Goal: Communication & Community: Answer question/provide support

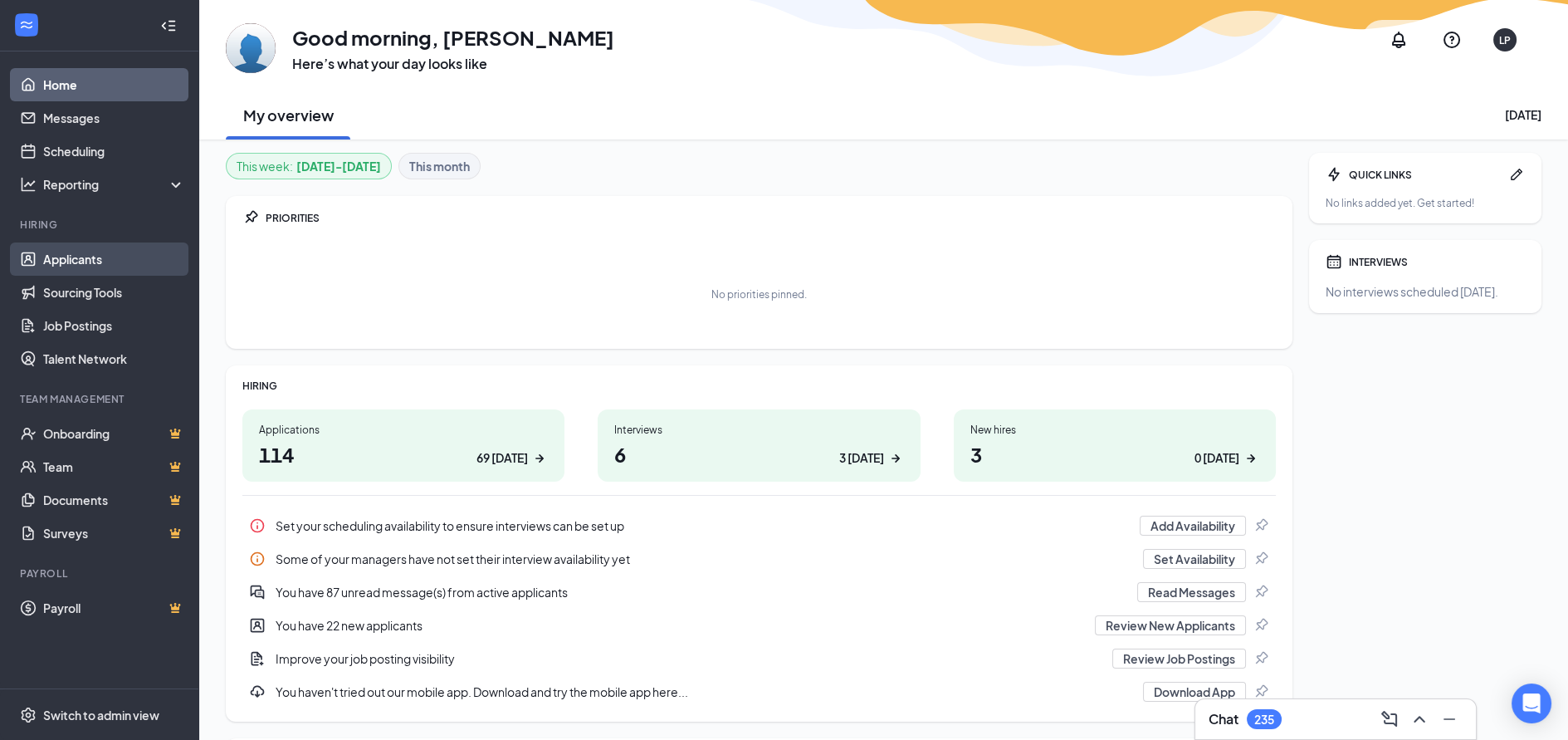
click at [87, 265] on link "Applicants" at bounding box center [113, 258] width 142 height 33
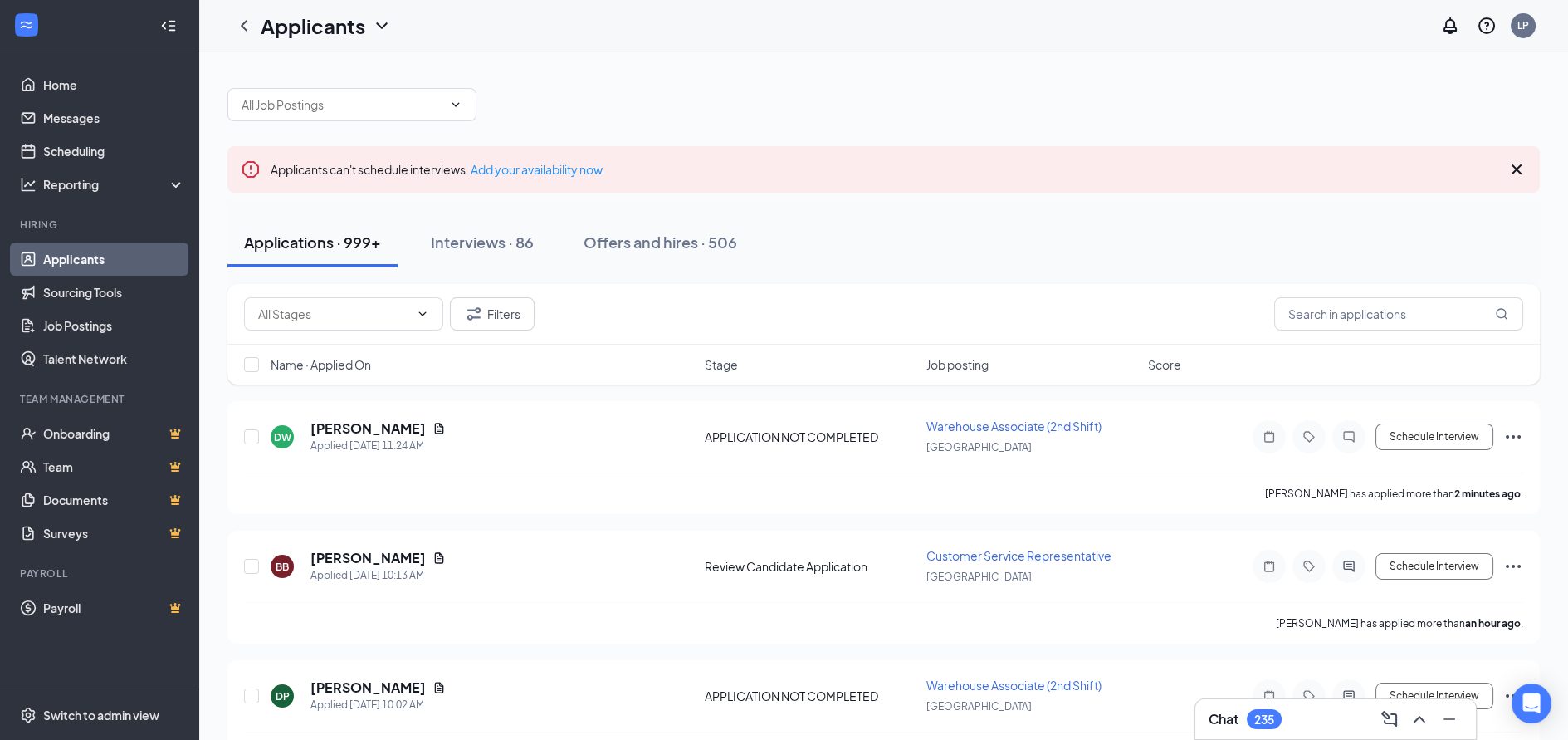
drag, startPoint x: 482, startPoint y: 248, endPoint x: 558, endPoint y: 254, distance: 76.2
click at [482, 248] on div "Interviews · 86" at bounding box center [482, 241] width 103 height 21
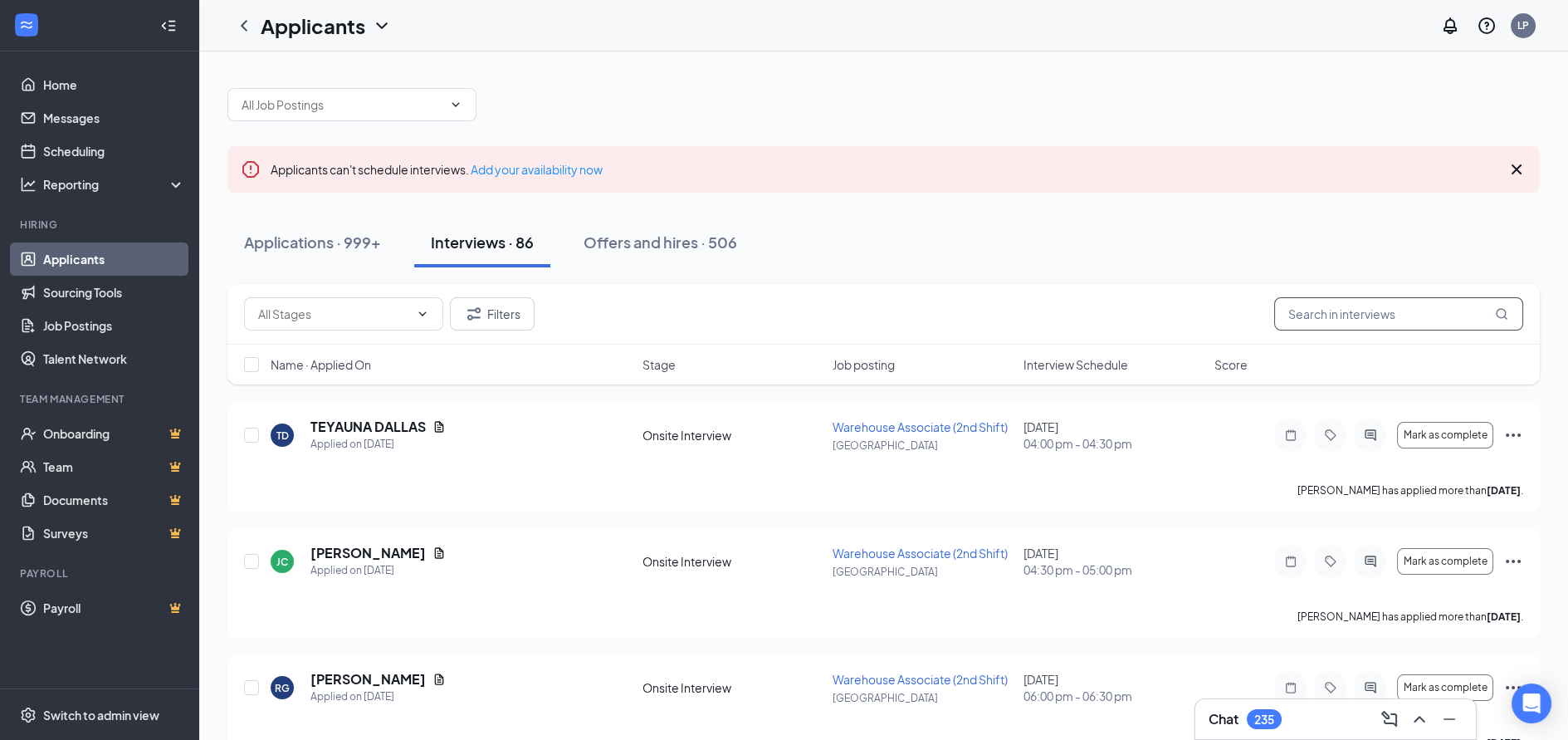
click at [1413, 317] on input "text" at bounding box center [1398, 314] width 249 height 33
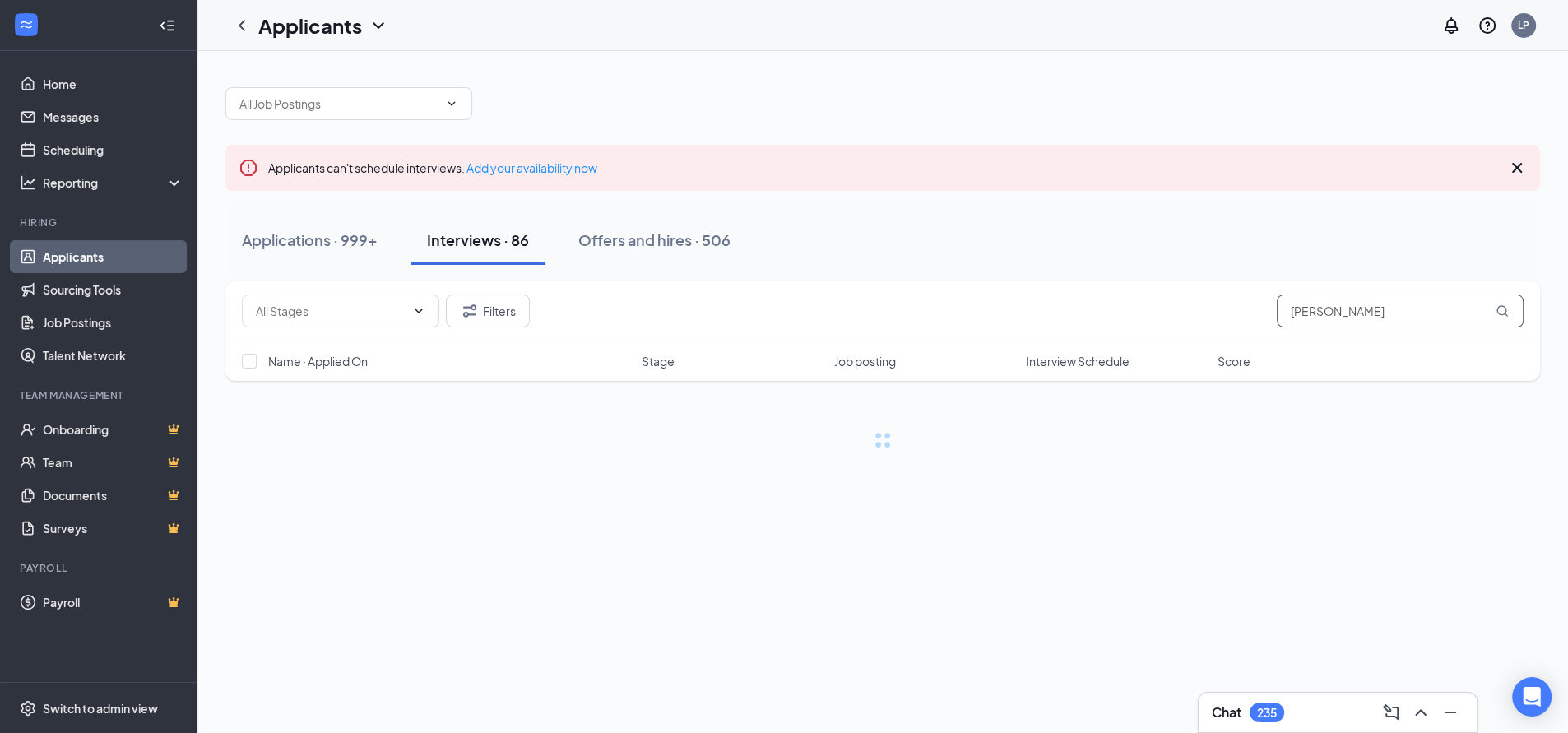
type input "[PERSON_NAME]"
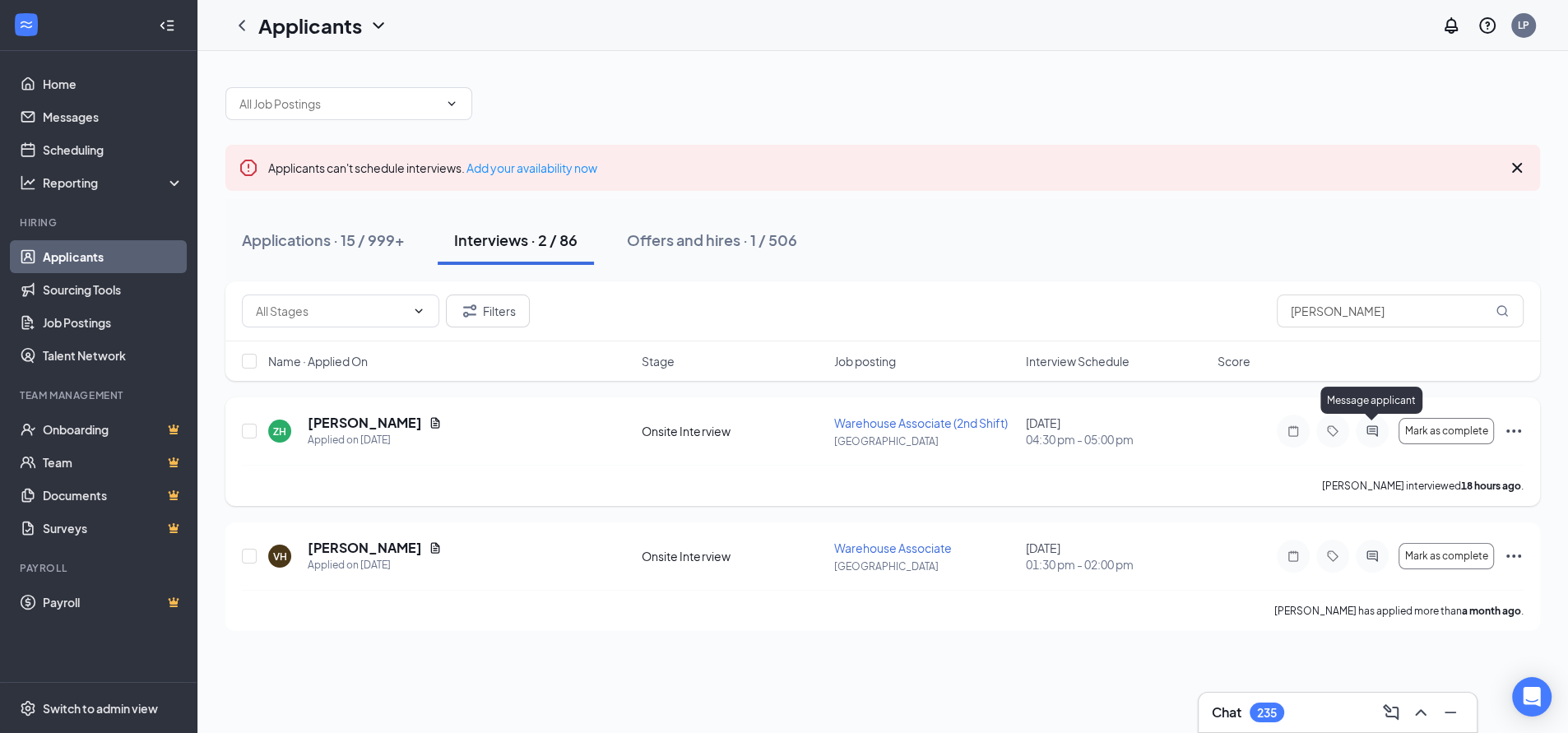
click at [1371, 431] on icon "ActiveChat" at bounding box center [1371, 430] width 11 height 11
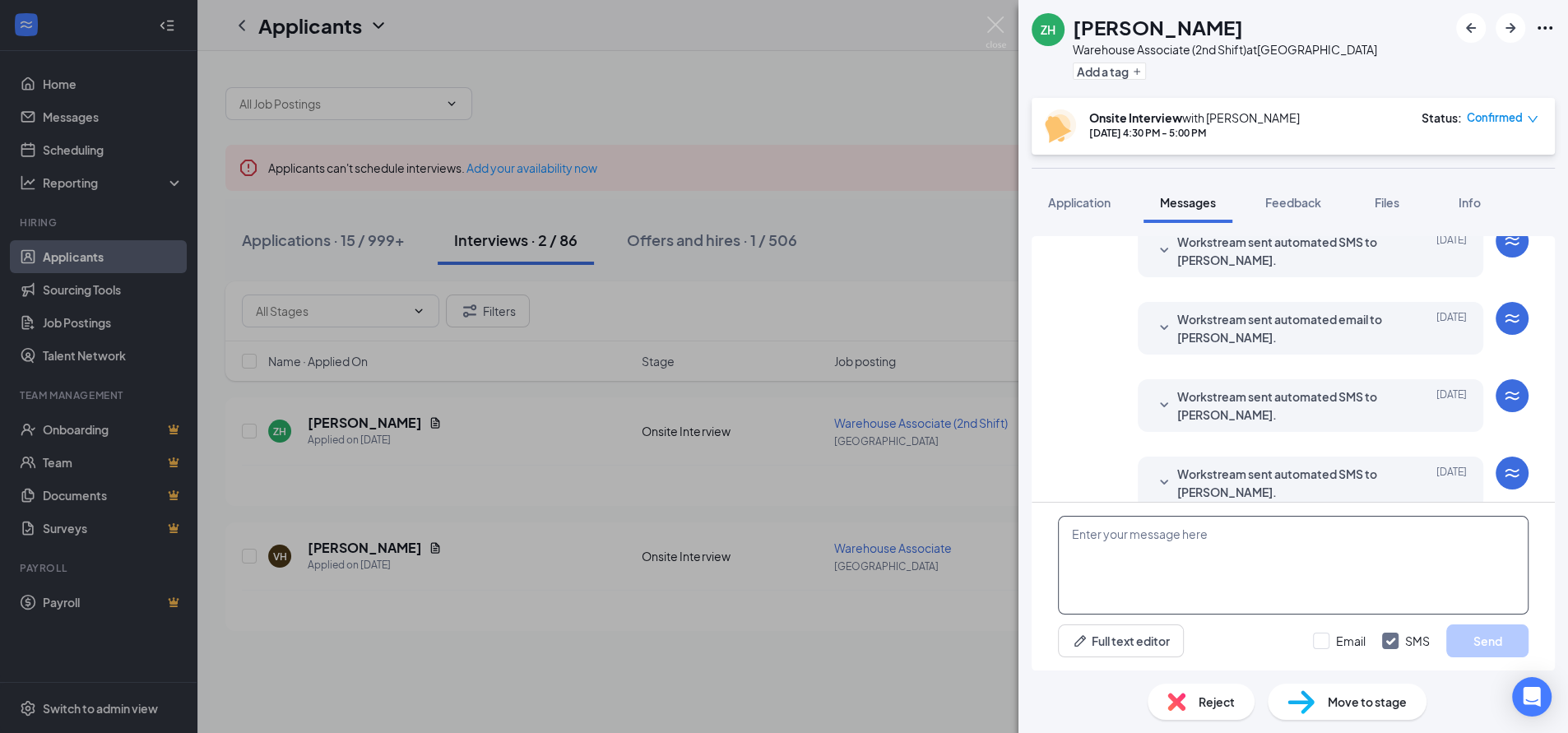
scroll to position [500, 0]
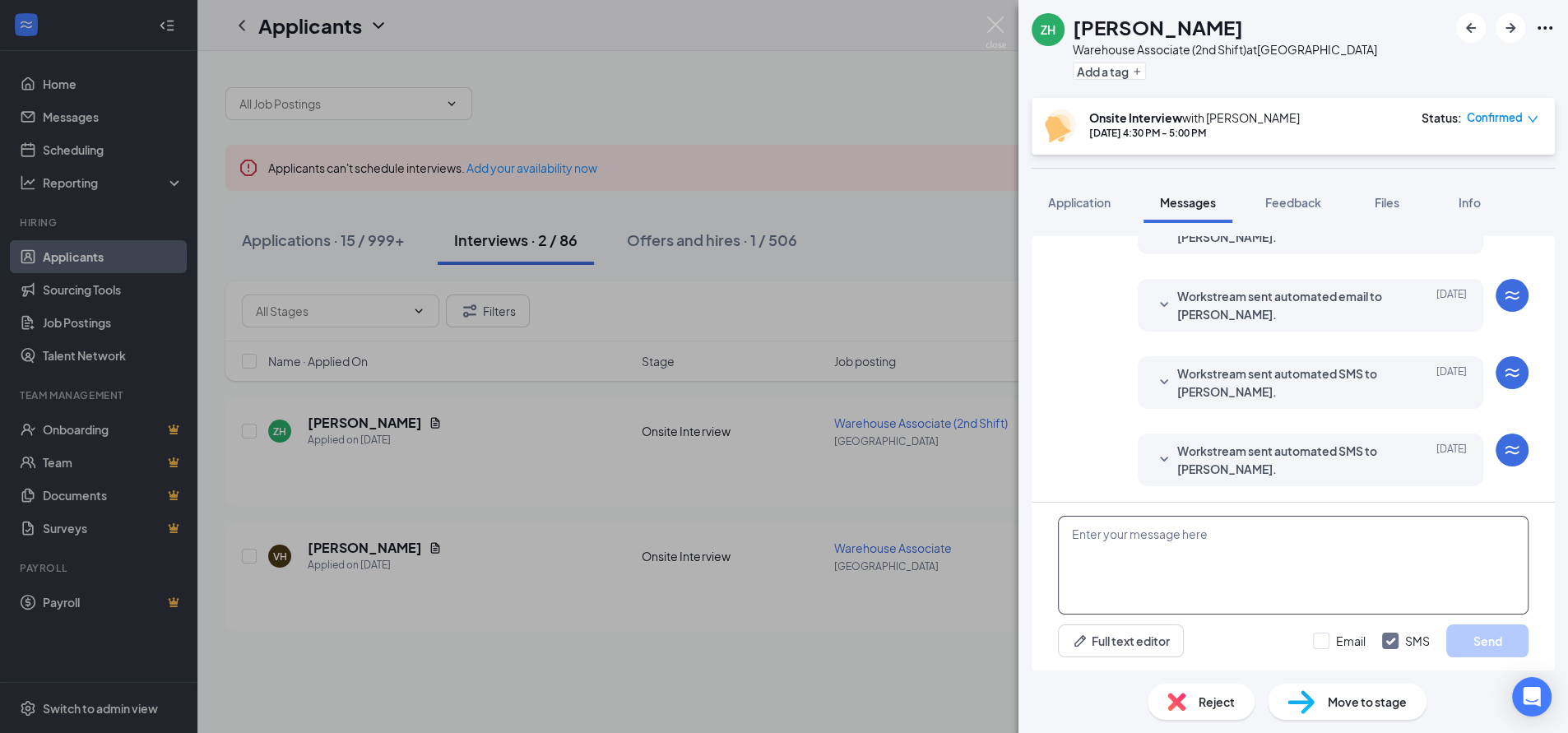
click at [1142, 549] on textarea at bounding box center [1293, 565] width 470 height 98
paste textarea "Hi ____, thank you for coming by and interviewing with us! We’d like to offer y…"
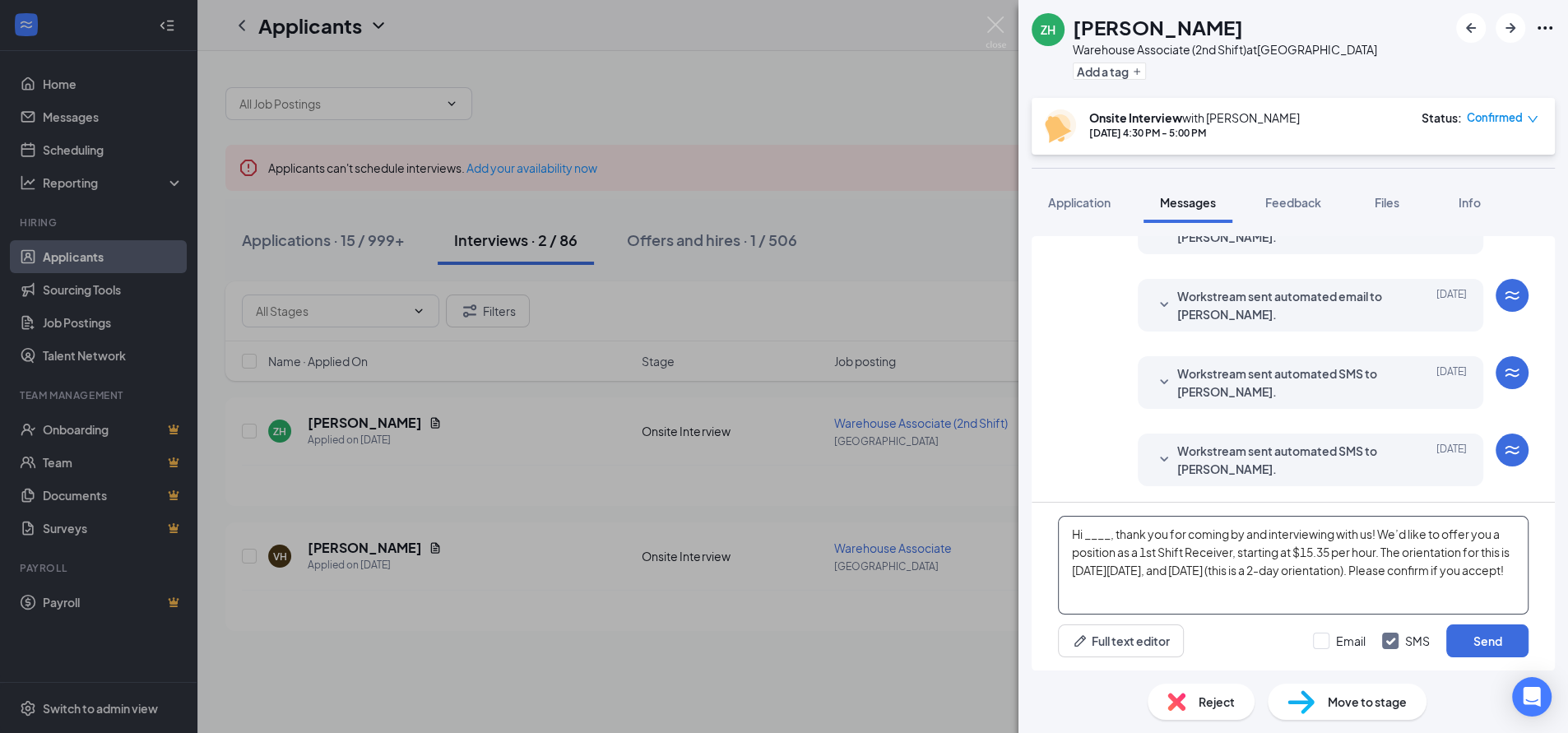
click at [1110, 536] on textarea "Hi ____, thank you for coming by and interviewing with us! We’d like to offer y…" at bounding box center [1293, 565] width 470 height 98
drag, startPoint x: 1175, startPoint y: 552, endPoint x: 1189, endPoint y: 554, distance: 14.1
click at [1189, 554] on textarea "Hi Z'chariah, thank you for coming by and interviewing with us! We’d like to of…" at bounding box center [1293, 565] width 470 height 98
click at [1346, 553] on textarea "Hi Z'chariah, thank you for coming by and interviewing with us! We’d like to of…" at bounding box center [1293, 565] width 470 height 98
drag, startPoint x: 1134, startPoint y: 569, endPoint x: 1255, endPoint y: 571, distance: 121.0
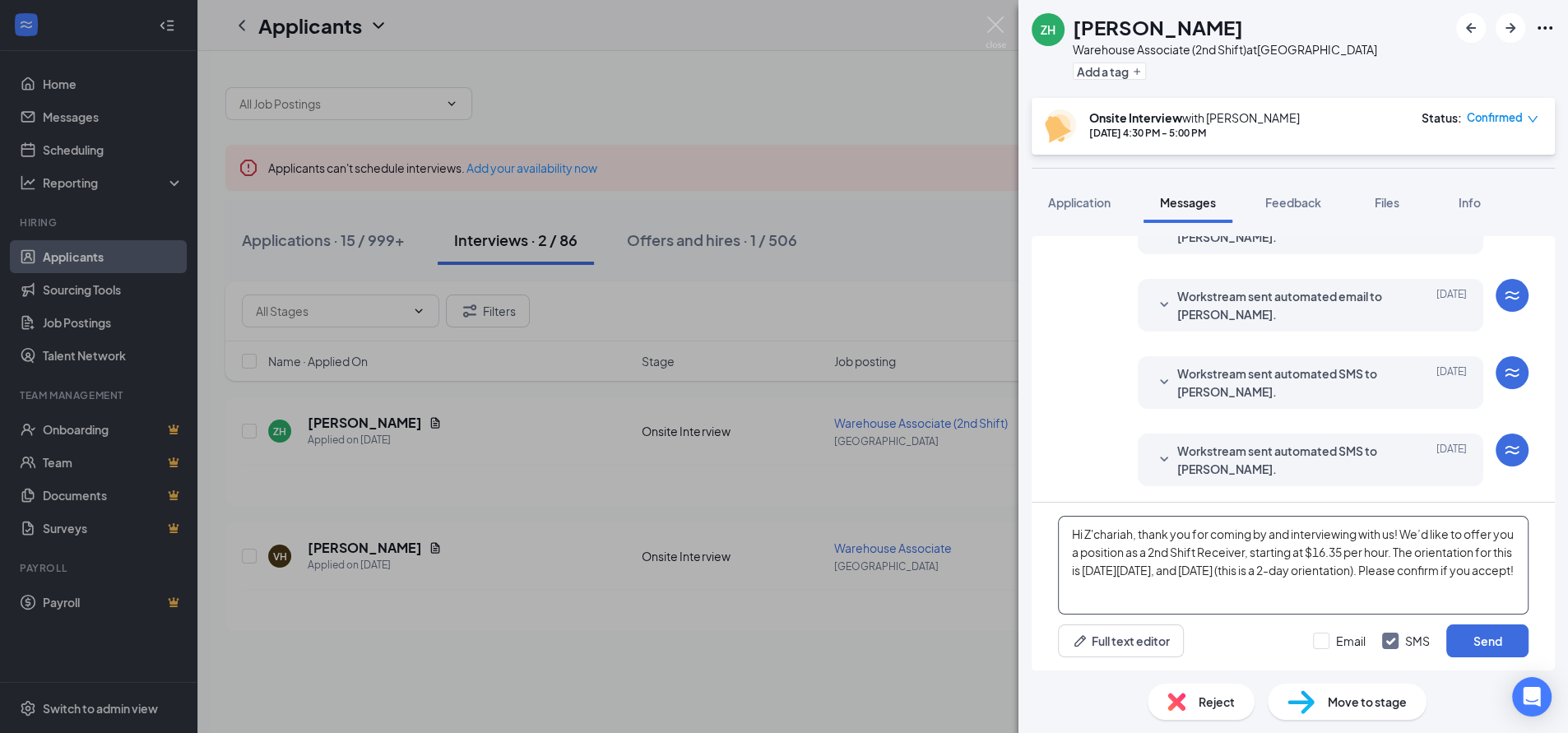
click at [1255, 571] on textarea "Hi Z'chariah, thank you for coming by and interviewing with us! We’d like to of…" at bounding box center [1293, 565] width 470 height 98
click at [1136, 575] on textarea "Hi Z'chariah, thank you for coming by and interviewing with us! We’d like to of…" at bounding box center [1293, 565] width 470 height 98
drag, startPoint x: 1273, startPoint y: 574, endPoint x: 1390, endPoint y: 577, distance: 117.0
click at [1390, 577] on textarea "Hi Z'chariah, thank you for coming by and interviewing with us! We’d like to of…" at bounding box center [1293, 565] width 470 height 98
click at [1137, 590] on textarea "Hi Z'chariah, thank you for coming by and interviewing with us! We’d like to of…" at bounding box center [1293, 565] width 470 height 98
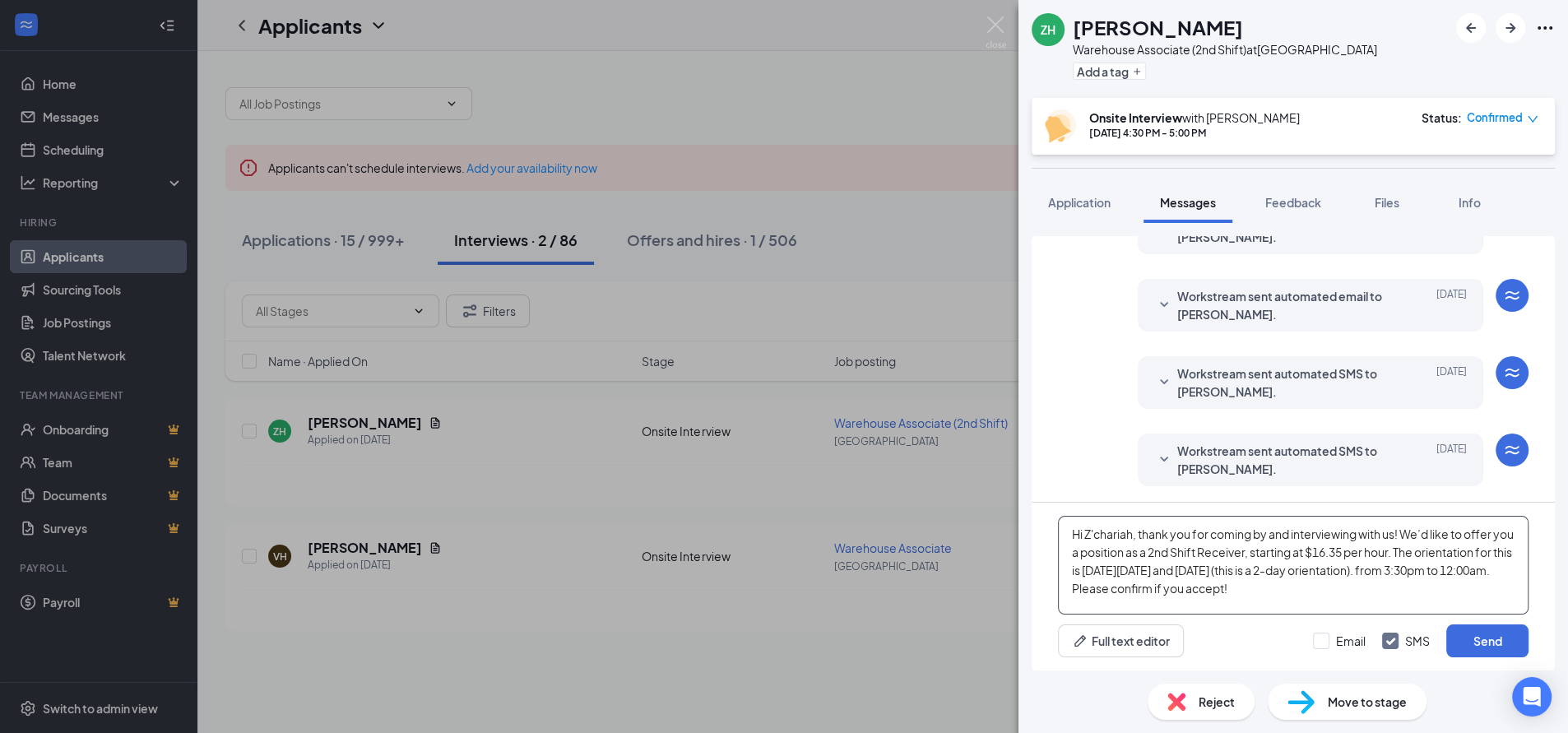
drag, startPoint x: 1066, startPoint y: 536, endPoint x: 1473, endPoint y: 605, distance: 412.8
click at [1473, 605] on textarea "Hi Z'chariah, thank you for coming by and interviewing with us! We’d like to of…" at bounding box center [1293, 565] width 470 height 98
click at [1504, 598] on textarea "Hi Z'chariah, thank you for coming by and interviewing with us! We’d like to of…" at bounding box center [1293, 565] width 470 height 98
type textarea "Hi Z'chariah, thank you for coming by and interviewing with us! We’d like to of…"
click at [1499, 645] on button "Send" at bounding box center [1487, 640] width 82 height 33
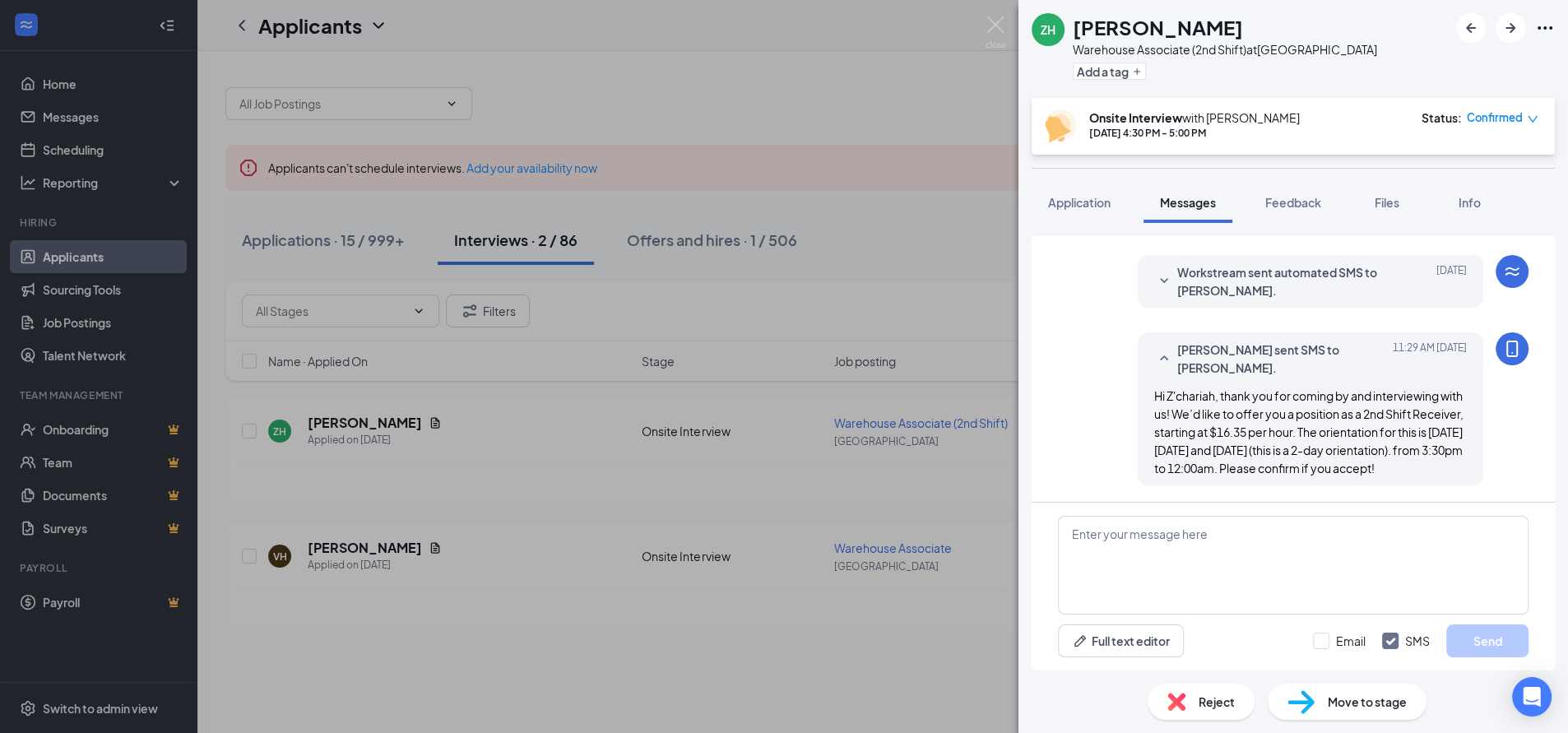
scroll to position [696, 0]
click at [854, 81] on div "ZH [PERSON_NAME] Warehouse Associate (2nd Shift) at [GEOGRAPHIC_DATA] Add a tag…" at bounding box center [784, 366] width 1568 height 733
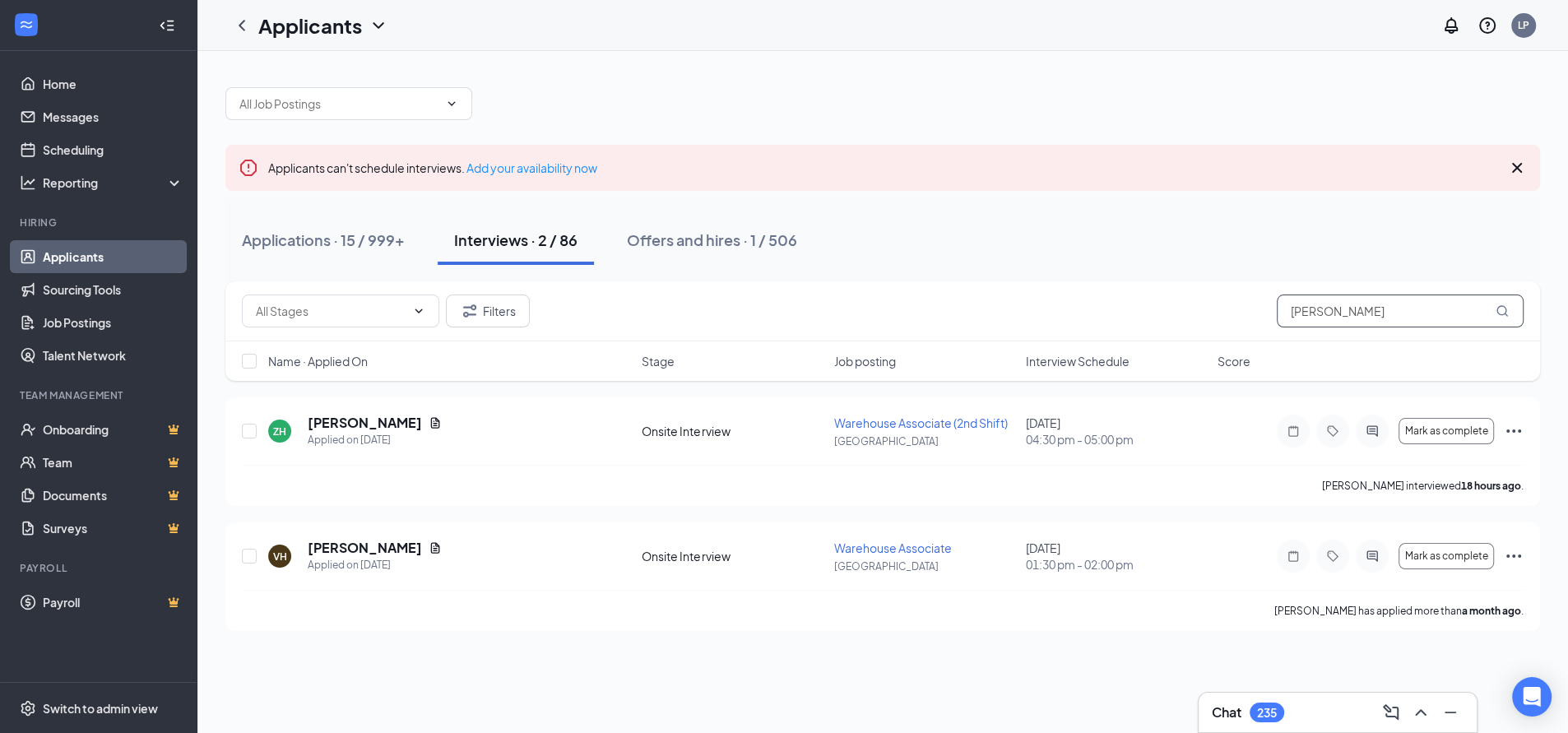
drag, startPoint x: 1351, startPoint y: 320, endPoint x: 1247, endPoint y: 332, distance: 104.7
click at [1247, 332] on div "Filters [PERSON_NAME]" at bounding box center [883, 312] width 1315 height 60
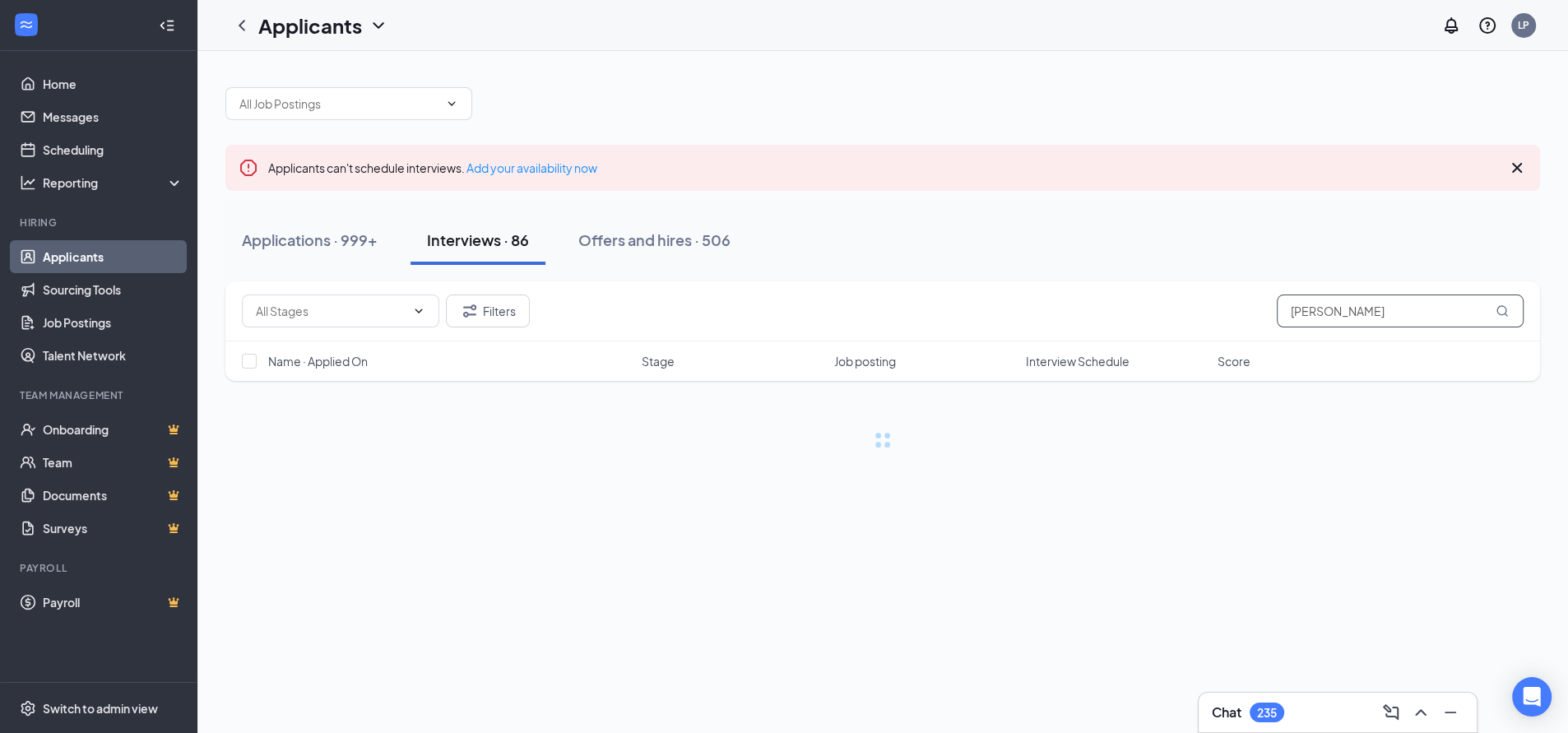
type input "[PERSON_NAME]"
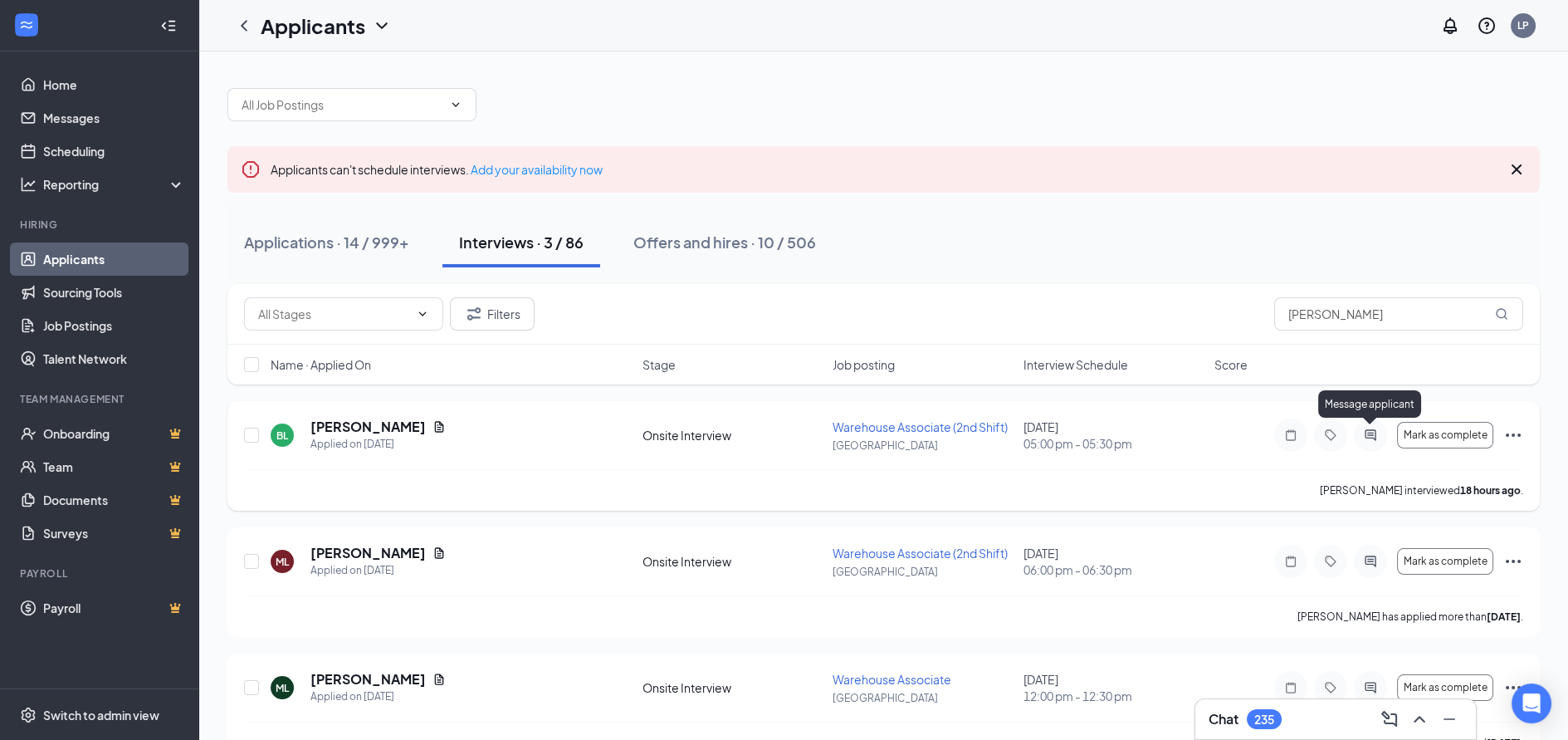
click at [1371, 433] on icon "ActiveChat" at bounding box center [1371, 434] width 20 height 13
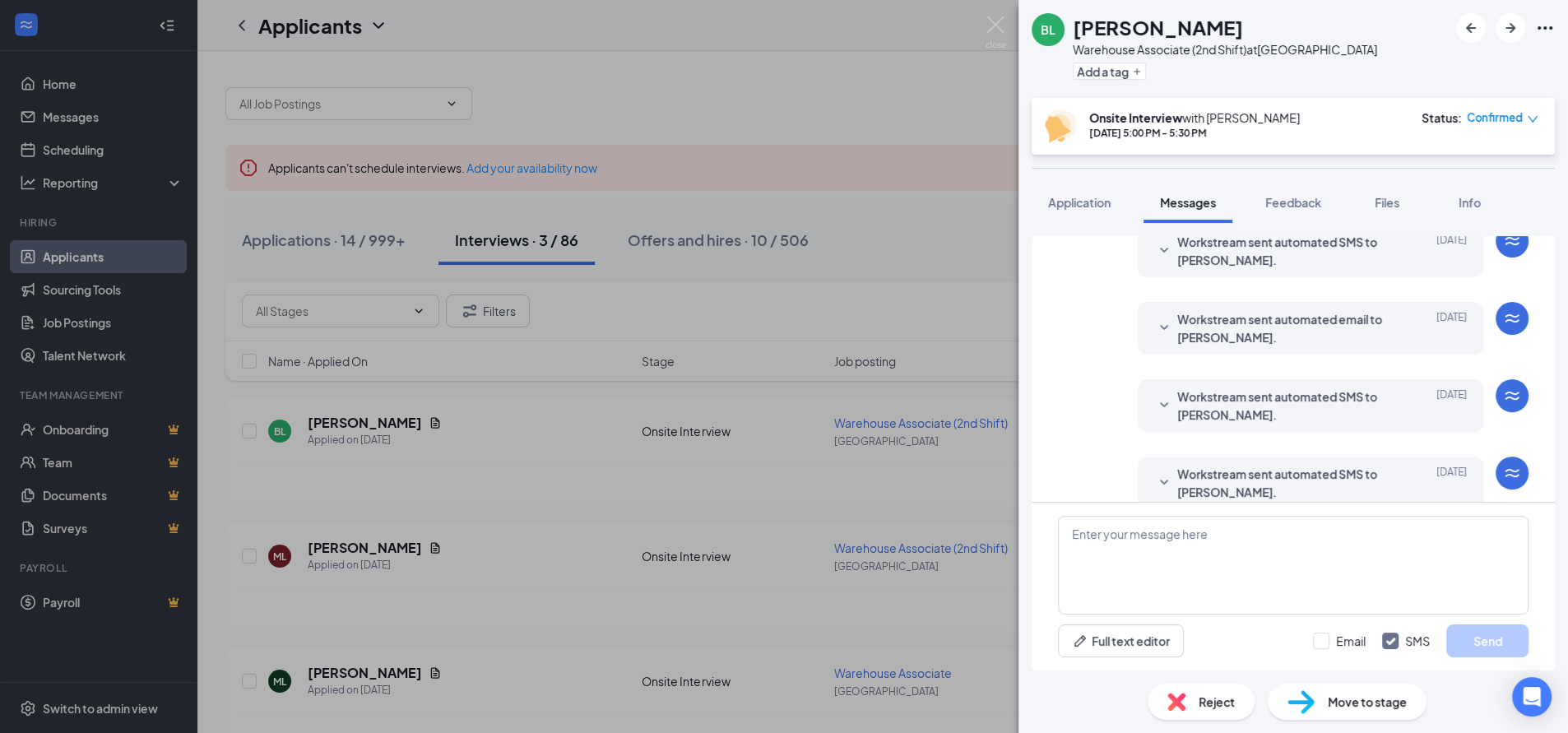
scroll to position [500, 0]
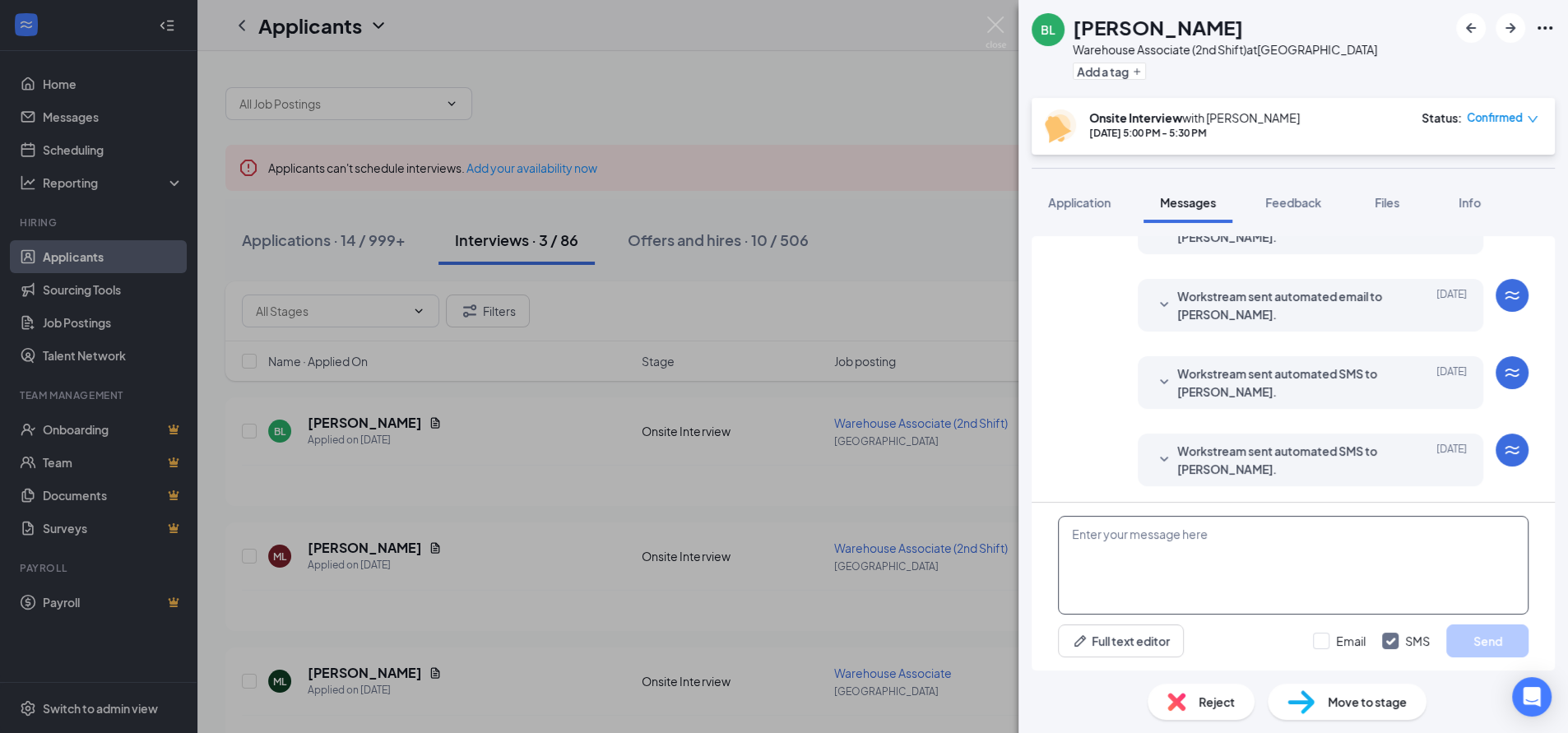
click at [1109, 535] on textarea at bounding box center [1293, 565] width 470 height 98
paste textarea "Hi Z'chariah, thank you for coming by and interviewing with us! We’d like to of…"
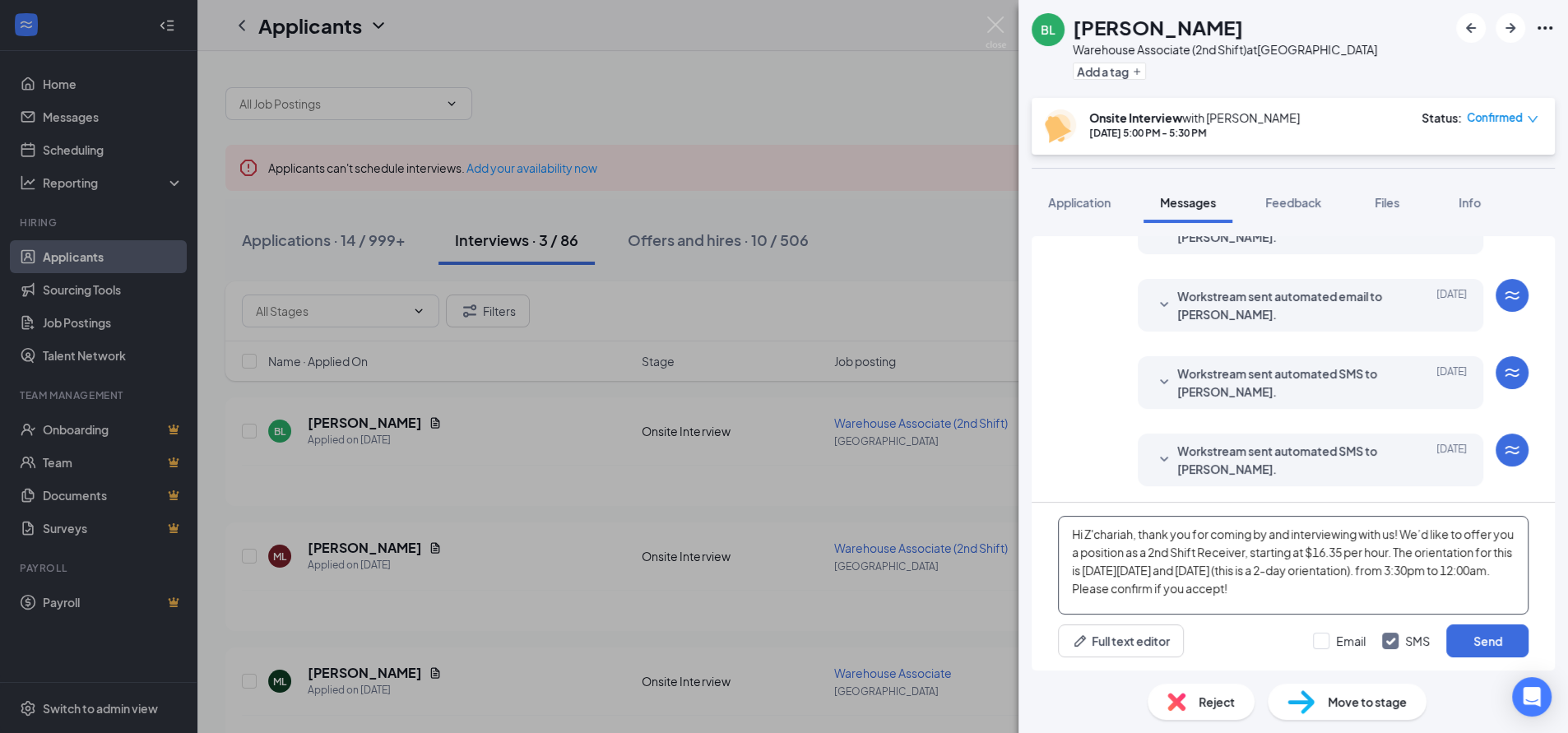
click at [1135, 532] on textarea "Hi Z'chariah, thank you for coming by and interviewing with us! We’d like to of…" at bounding box center [1293, 565] width 470 height 98
click at [1132, 537] on textarea "Hi Z'chariah, thank you for coming by and interviewing with us! We’d like to of…" at bounding box center [1293, 565] width 470 height 98
type textarea "Hi [PERSON_NAME], thank you for coming by and interviewing with us! We’d like t…"
click at [1486, 643] on button "Send" at bounding box center [1487, 640] width 82 height 33
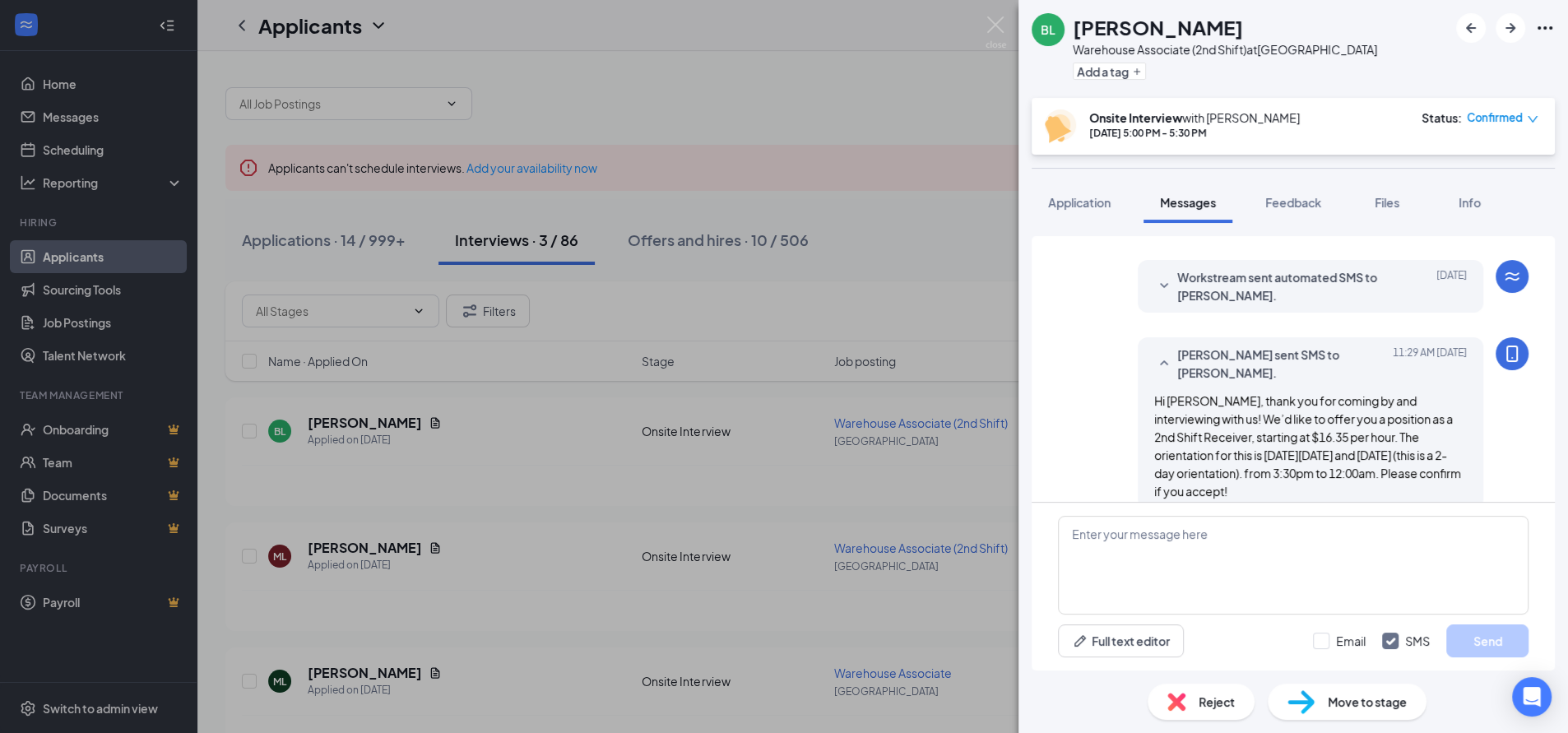
scroll to position [679, 0]
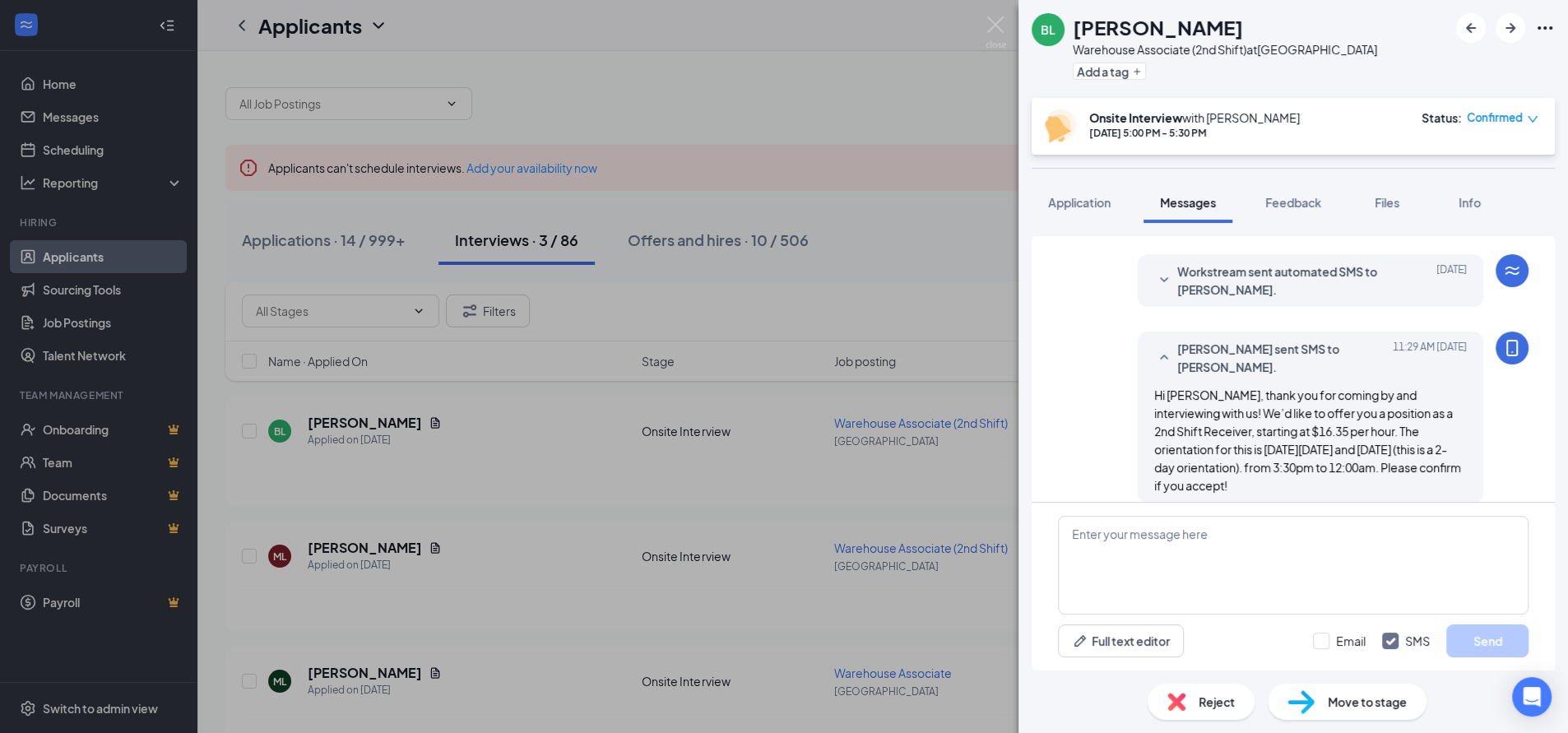
click at [777, 71] on div "[PERSON_NAME] Warehouse Associate (2nd Shift) at [GEOGRAPHIC_DATA] Add a tag On…" at bounding box center [784, 366] width 1568 height 733
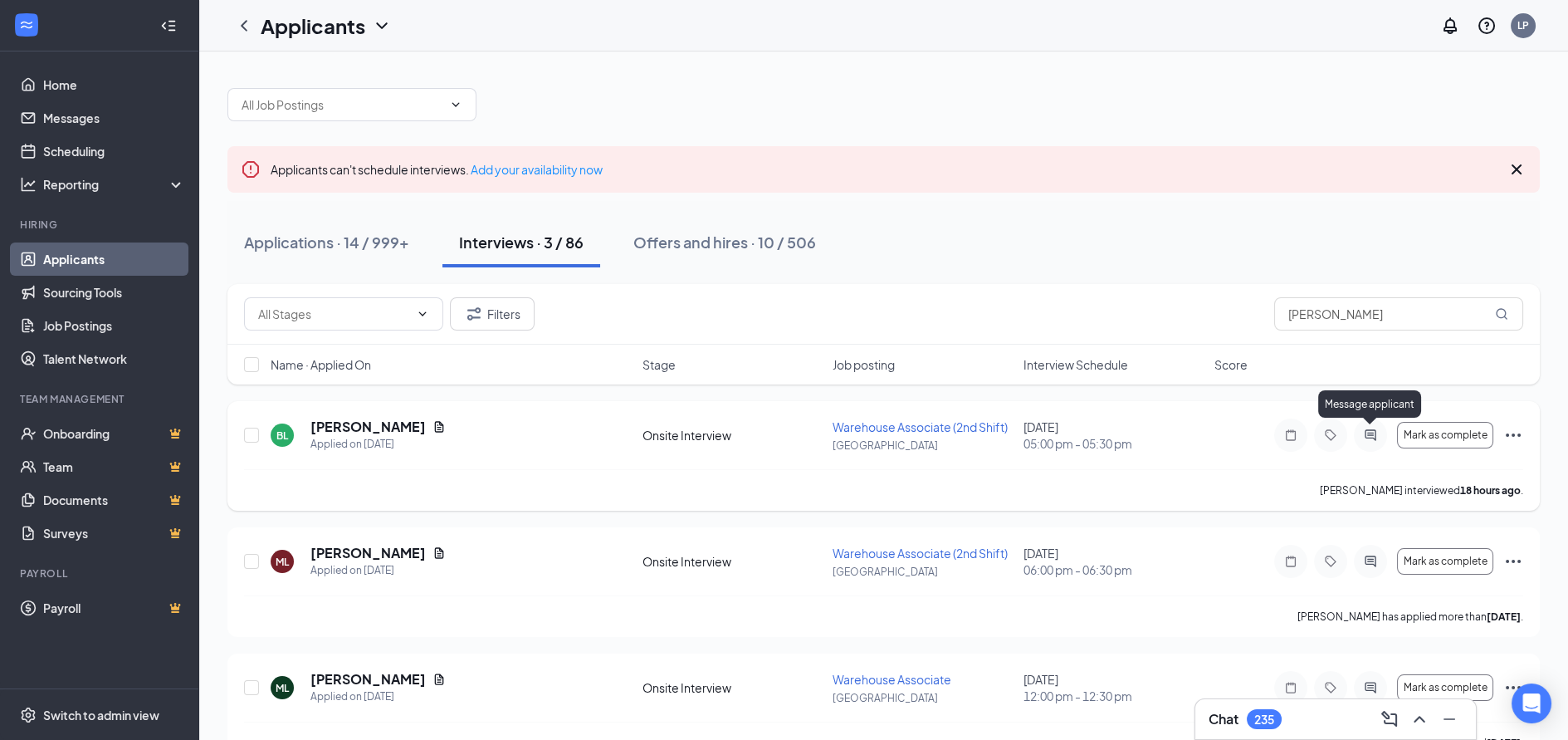
click at [1372, 435] on icon "ActiveChat" at bounding box center [1370, 434] width 11 height 11
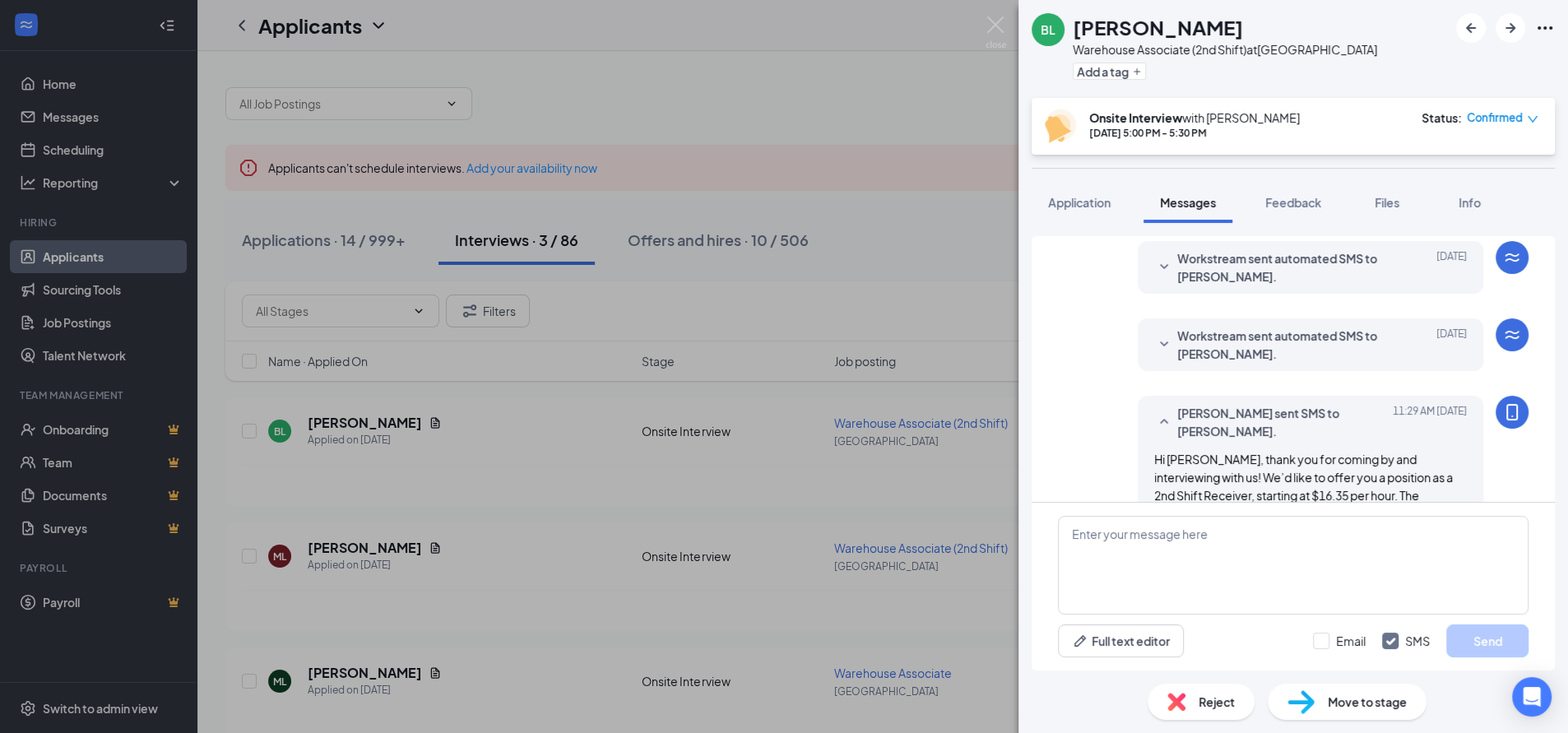
scroll to position [602, 0]
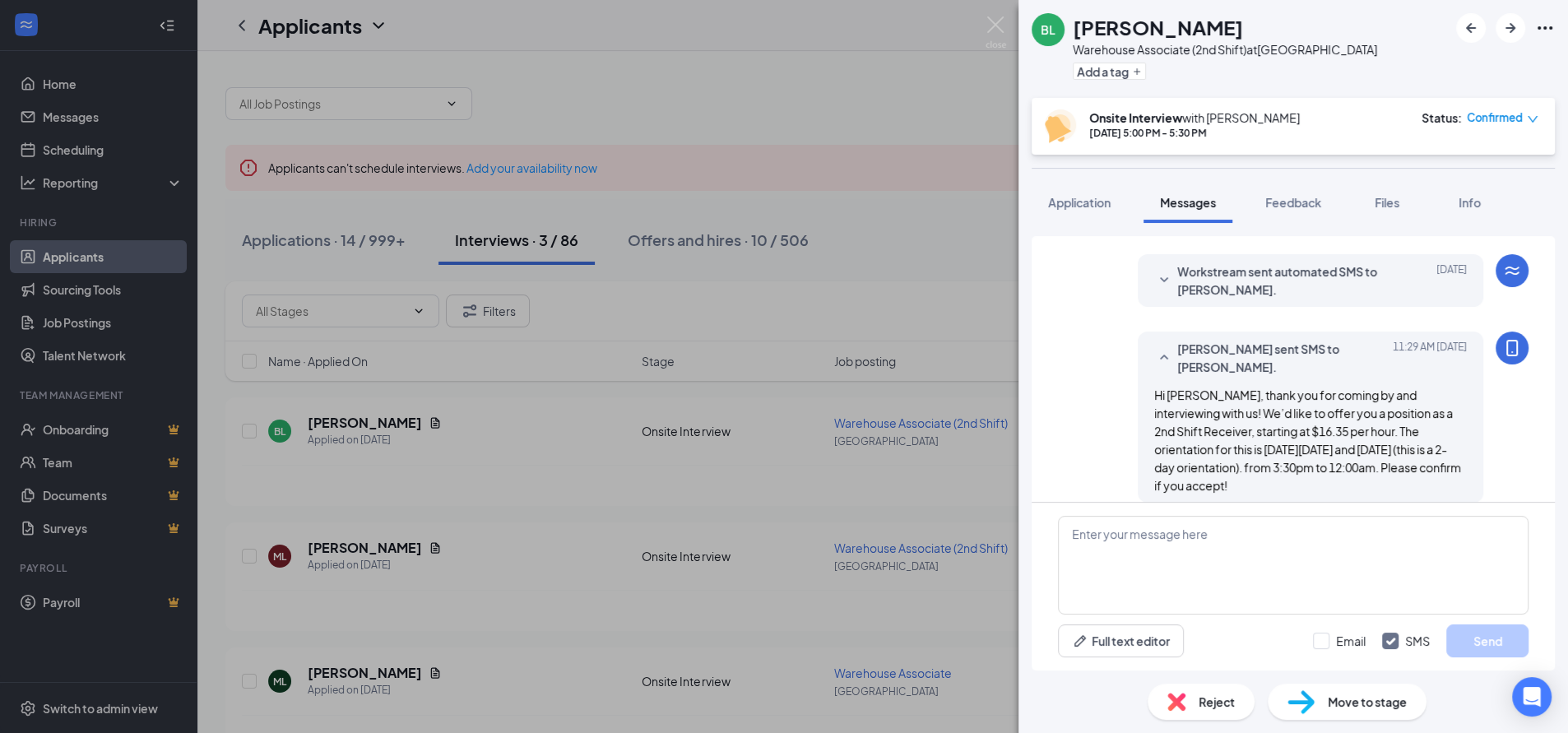
click at [922, 220] on div "[PERSON_NAME] Warehouse Associate (2nd Shift) at [GEOGRAPHIC_DATA] Add a tag On…" at bounding box center [784, 366] width 1568 height 733
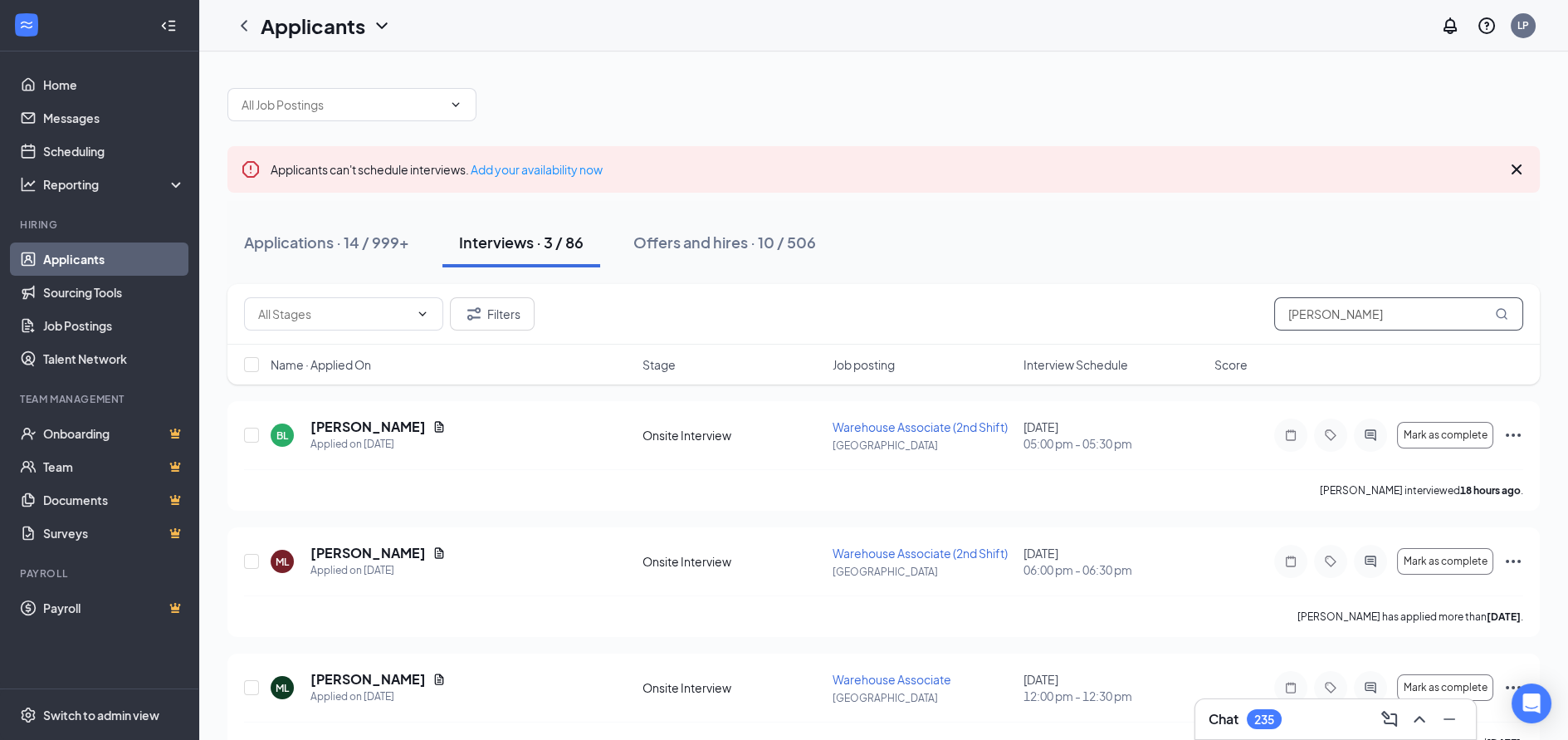
drag, startPoint x: 1345, startPoint y: 319, endPoint x: 1136, endPoint y: 340, distance: 210.1
click at [1139, 339] on div "Filters [PERSON_NAME]" at bounding box center [884, 315] width 1312 height 61
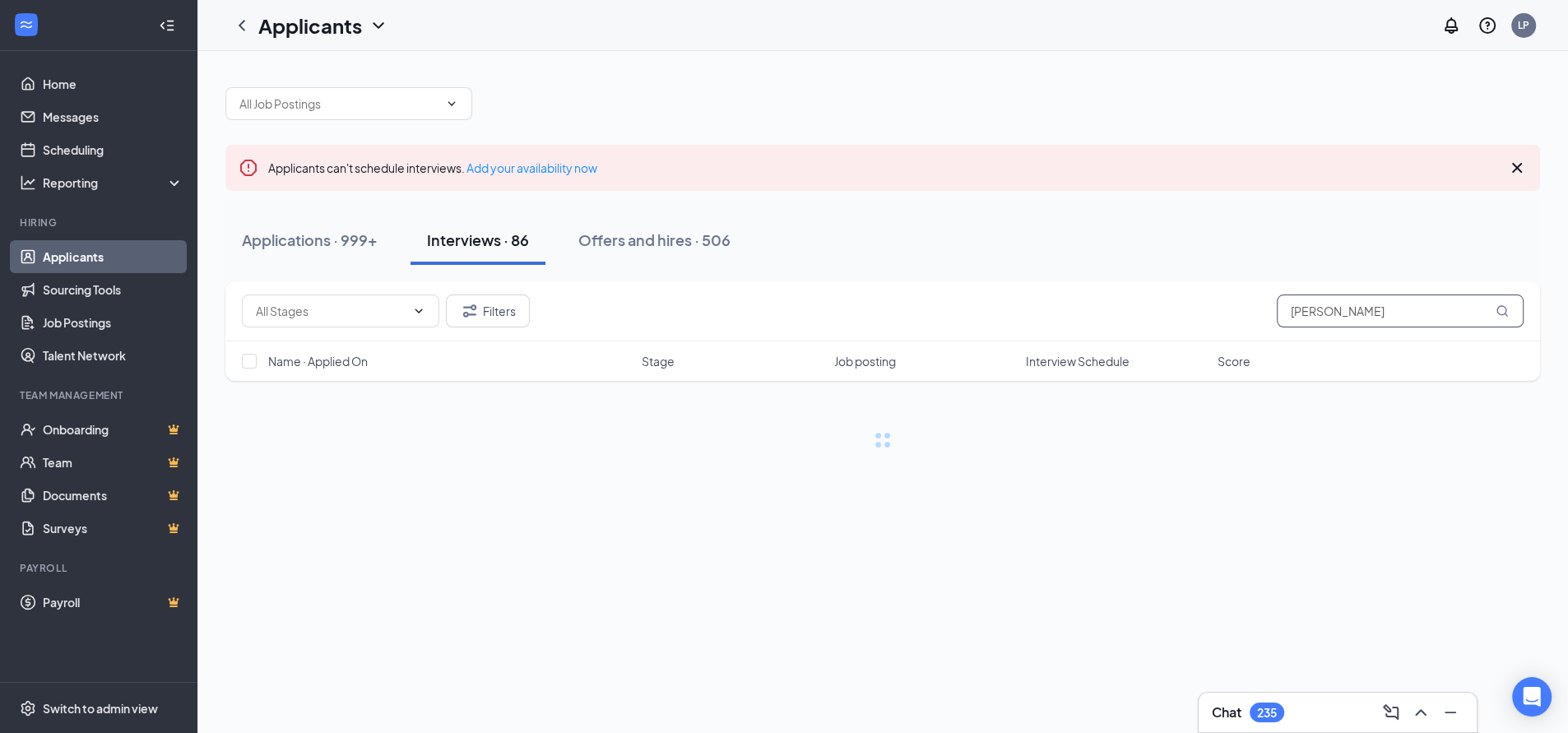
type input "[PERSON_NAME]"
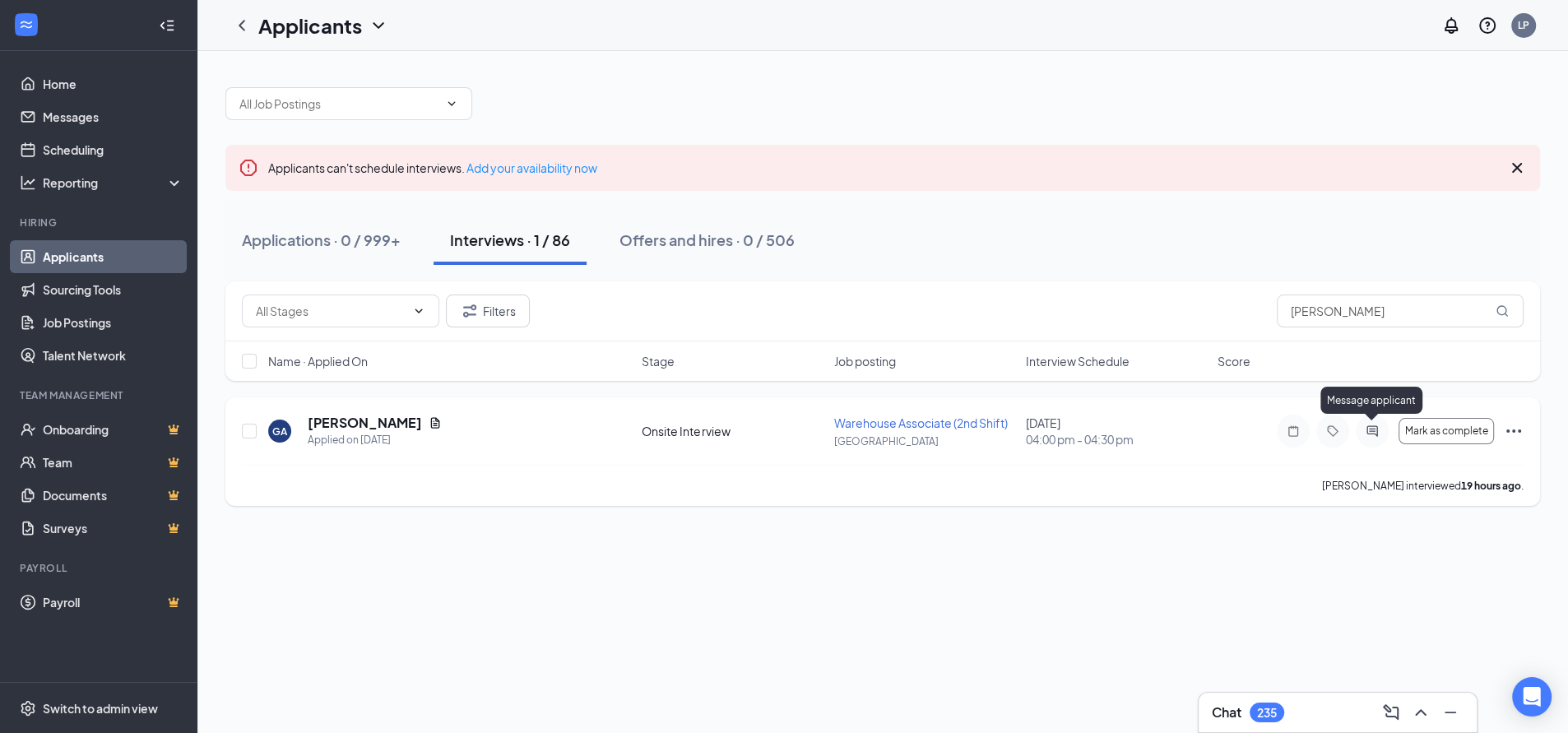
click at [1369, 431] on icon "ActiveChat" at bounding box center [1371, 430] width 11 height 11
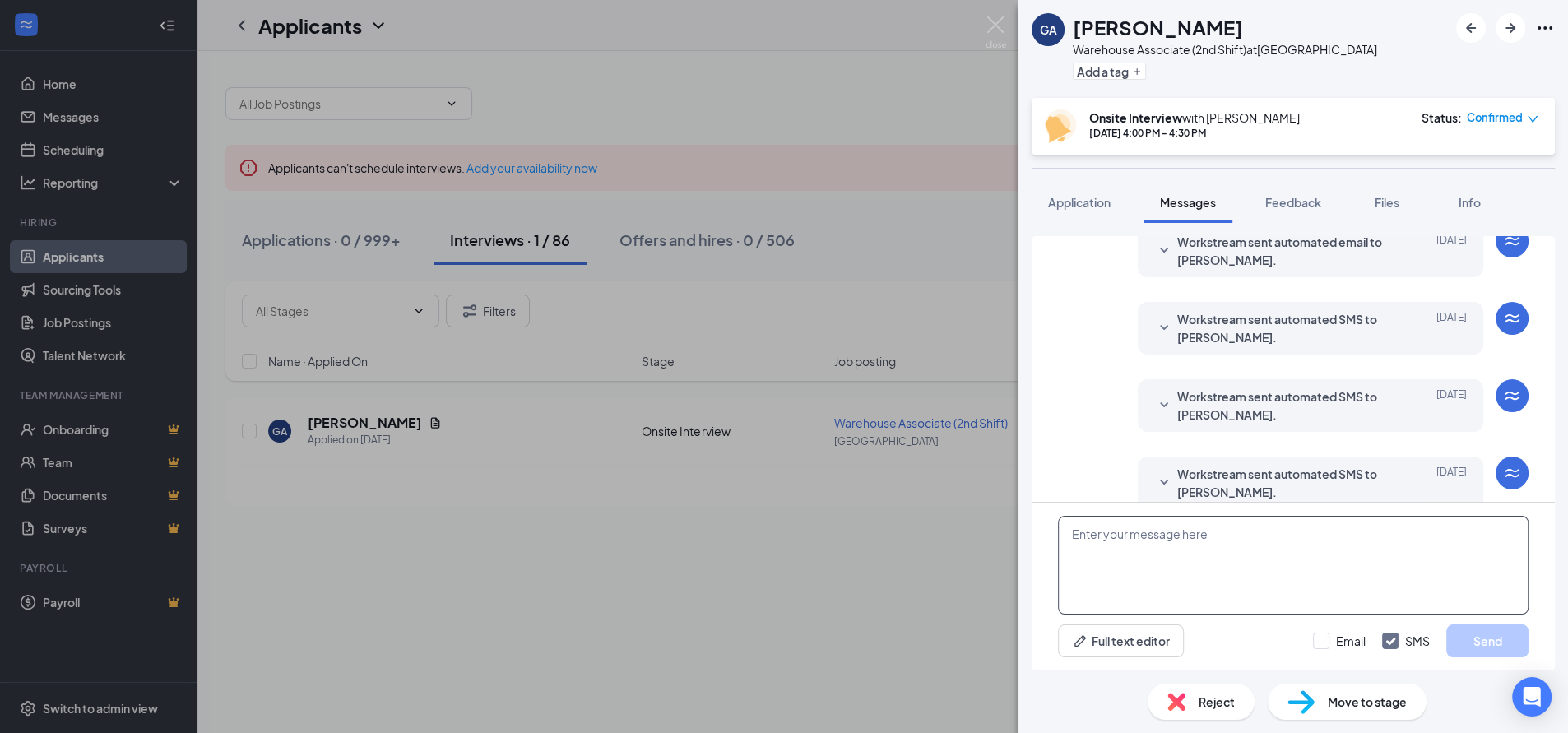
scroll to position [500, 0]
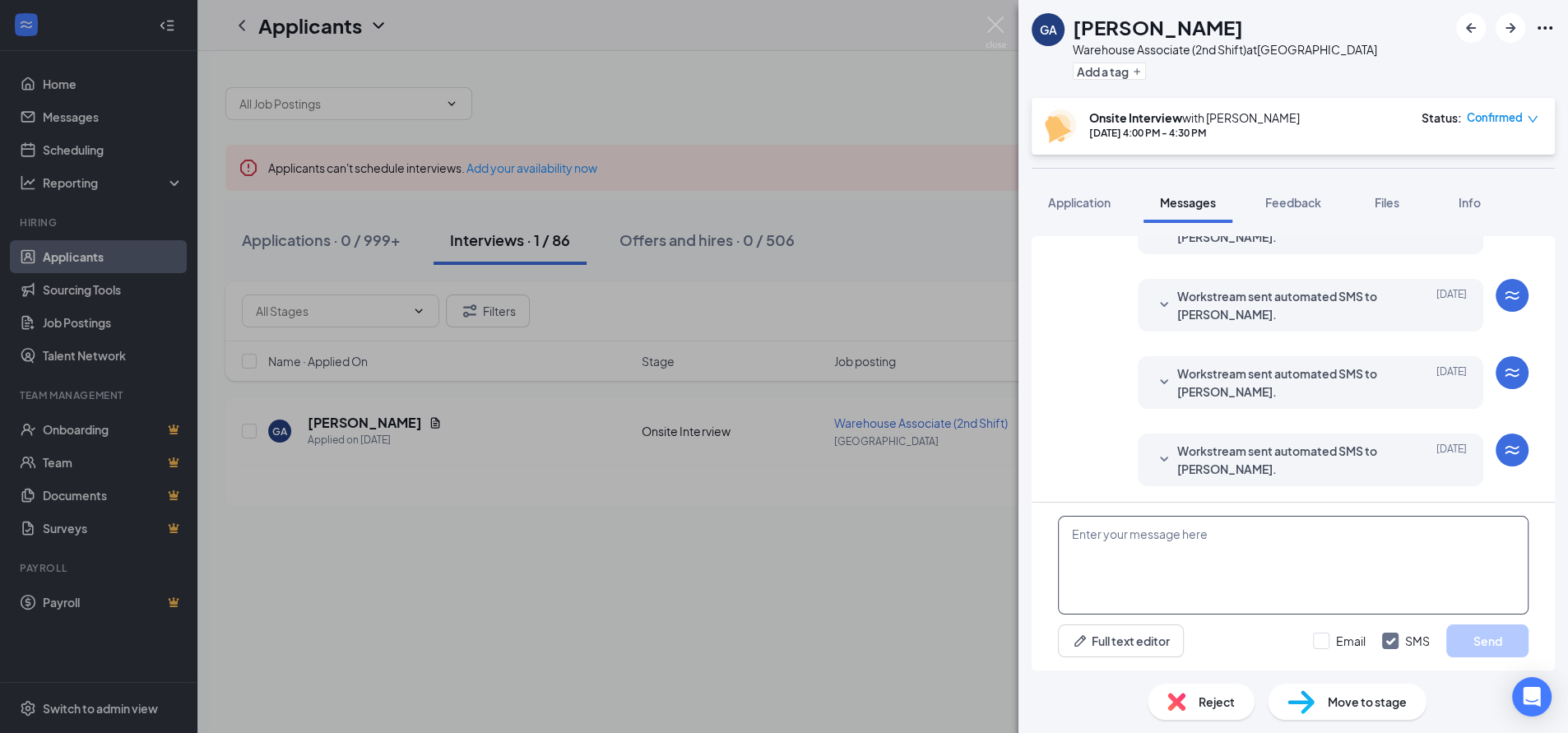
paste textarea "Hi Z'chariah, thank you for coming by and interviewing with us! We’d like to of…"
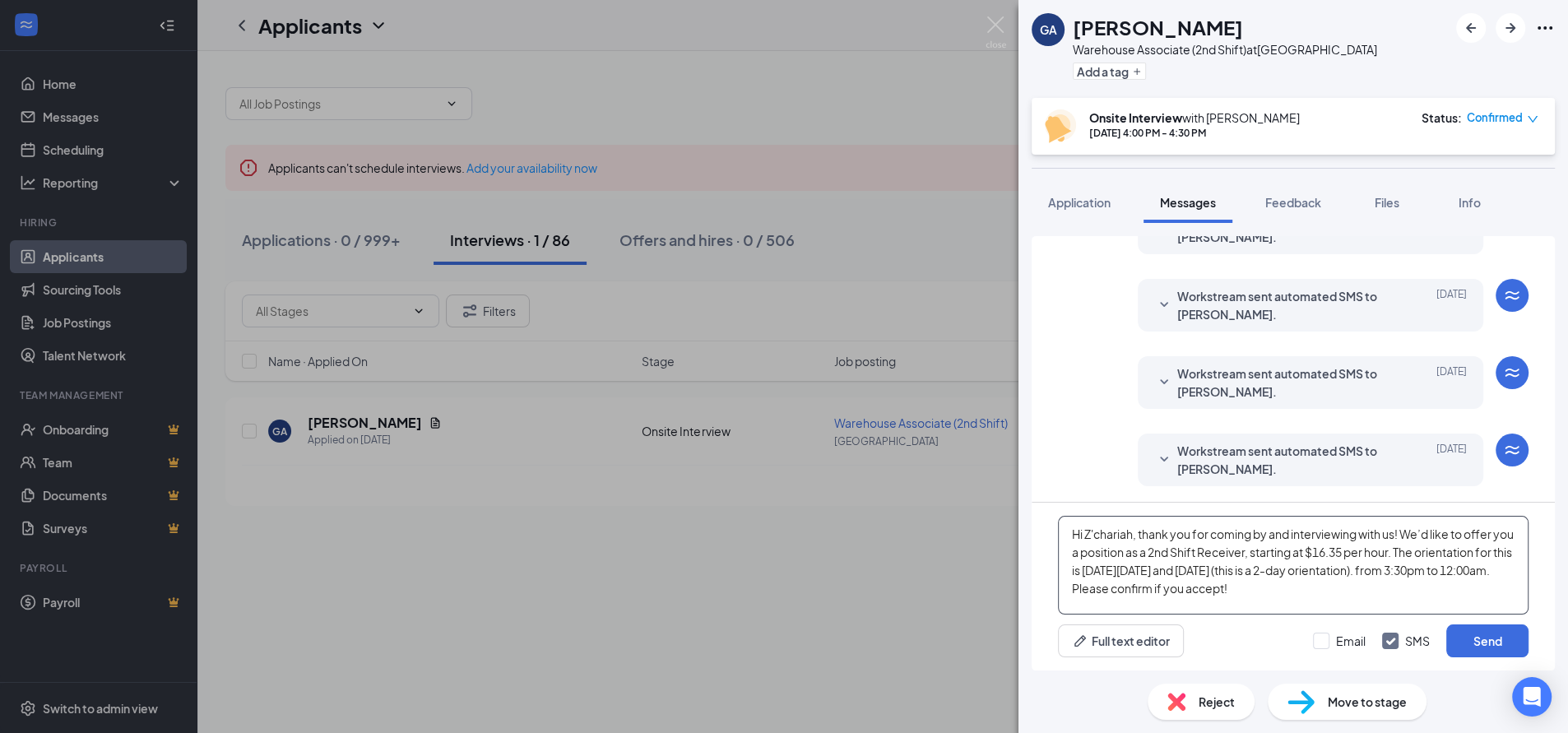
click at [1135, 532] on textarea "Hi Z'chariah, thank you for coming by and interviewing with us! We’d like to of…" at bounding box center [1293, 565] width 470 height 98
click at [1133, 540] on textarea "Hi Z'chariah, thank you for coming by and interviewing with us! We’d like to of…" at bounding box center [1293, 565] width 470 height 98
click at [1201, 552] on textarea "Hi [PERSON_NAME], thank you for coming by and interviewing with us! We’d like t…" at bounding box center [1293, 565] width 470 height 98
click at [1201, 552] on textarea "Hi [PERSON_NAME], thank you for coming by and interviewing with us! We’d like t…" at bounding box center [1293, 565] width 470 height 98
drag, startPoint x: 1119, startPoint y: 571, endPoint x: 1165, endPoint y: 574, distance: 46.1
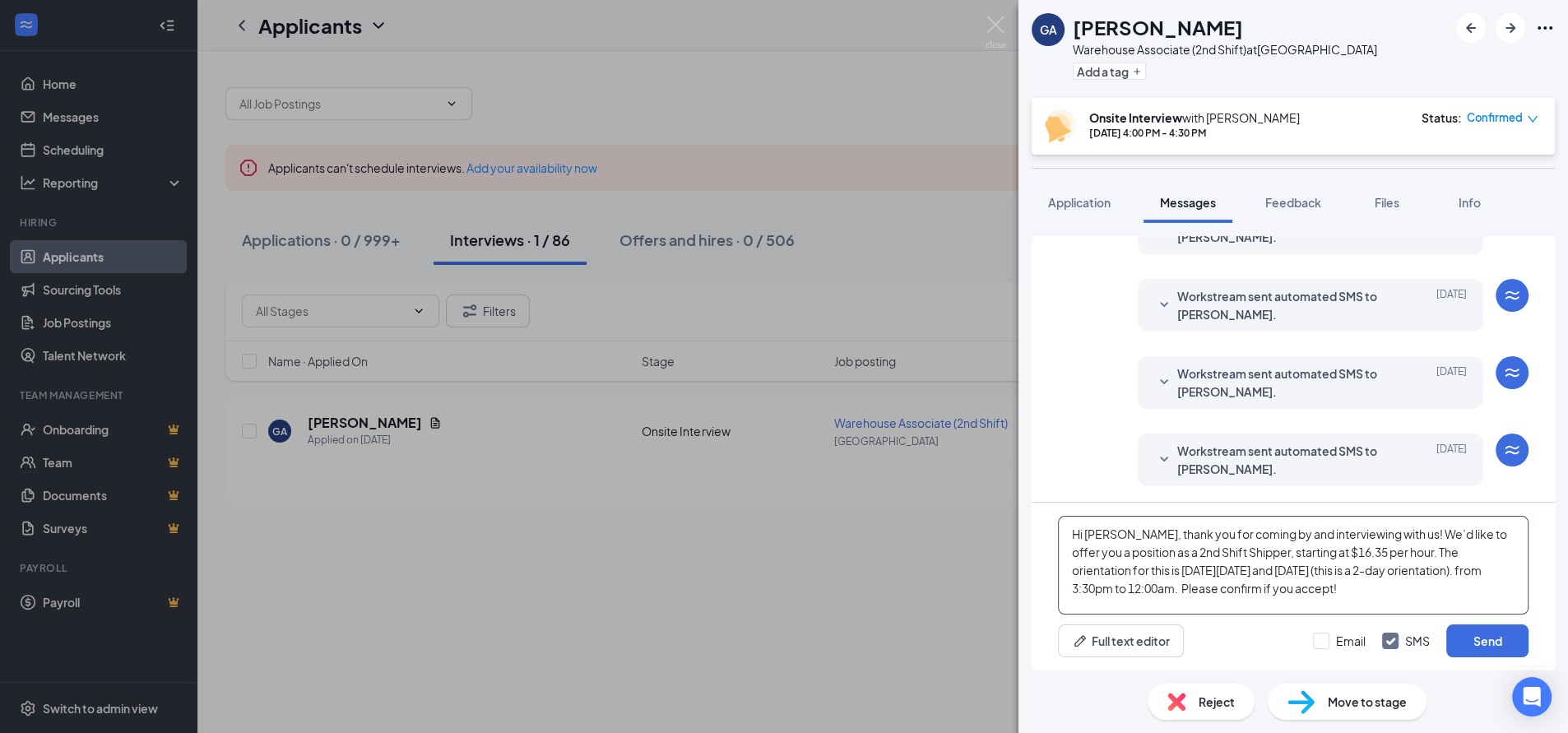
click at [1165, 574] on textarea "Hi [PERSON_NAME], thank you for coming by and interviewing with us! We’d like t…" at bounding box center [1293, 565] width 470 height 98
drag, startPoint x: 1170, startPoint y: 575, endPoint x: 1230, endPoint y: 573, distance: 60.0
click at [1230, 573] on textarea "Hi [PERSON_NAME], thank you for coming by and interviewing with us! We’d like t…" at bounding box center [1293, 565] width 470 height 98
drag, startPoint x: 1230, startPoint y: 573, endPoint x: 1294, endPoint y: 573, distance: 64.0
click at [1294, 573] on textarea "Hi [PERSON_NAME], thank you for coming by and interviewing with us! We’d like t…" at bounding box center [1293, 565] width 470 height 98
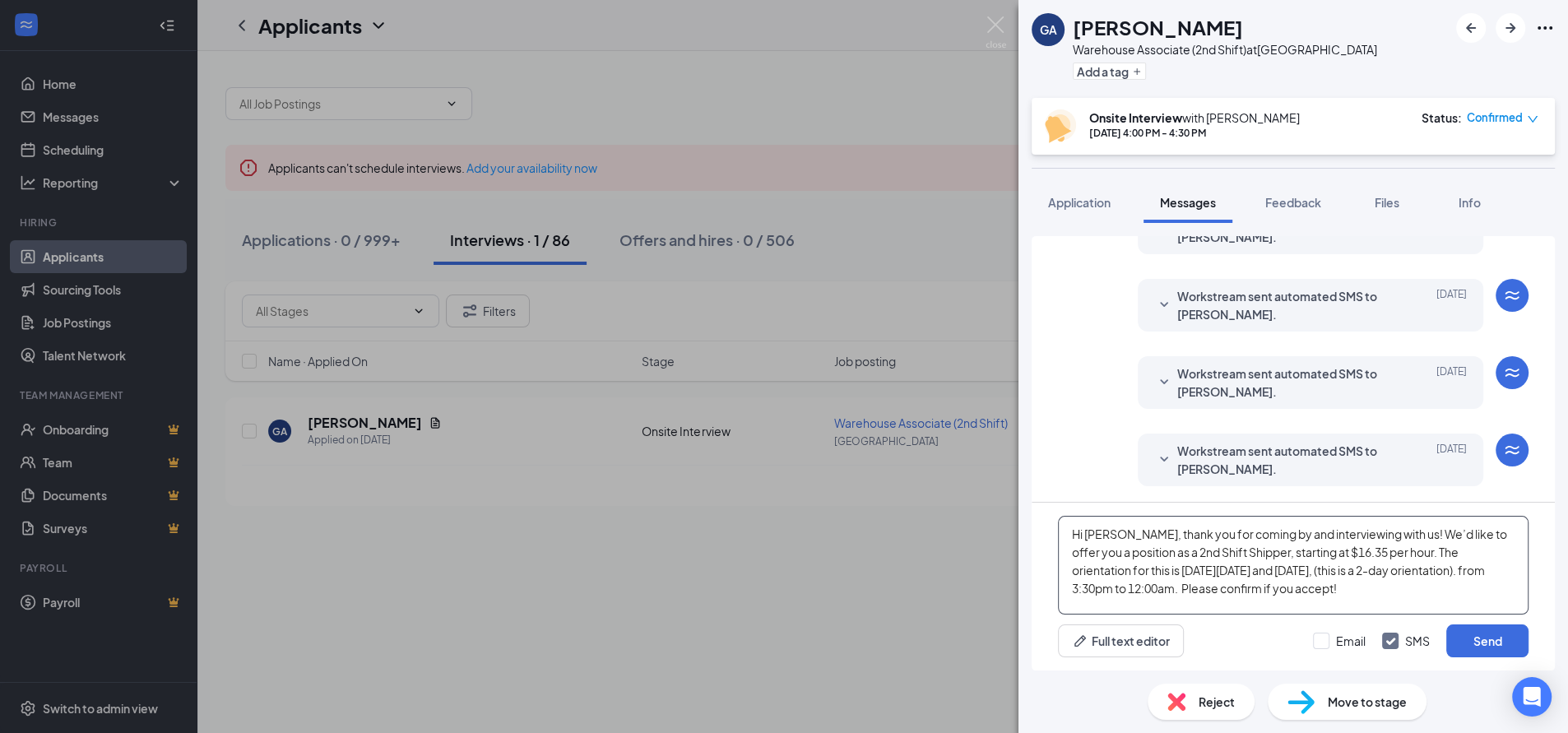
click at [1361, 591] on textarea "Hi [PERSON_NAME], thank you for coming by and interviewing with us! We’d like t…" at bounding box center [1293, 565] width 470 height 98
type textarea "Hi [PERSON_NAME], thank you for coming by and interviewing with us! We’d like t…"
click at [1478, 643] on button "Send" at bounding box center [1487, 640] width 82 height 33
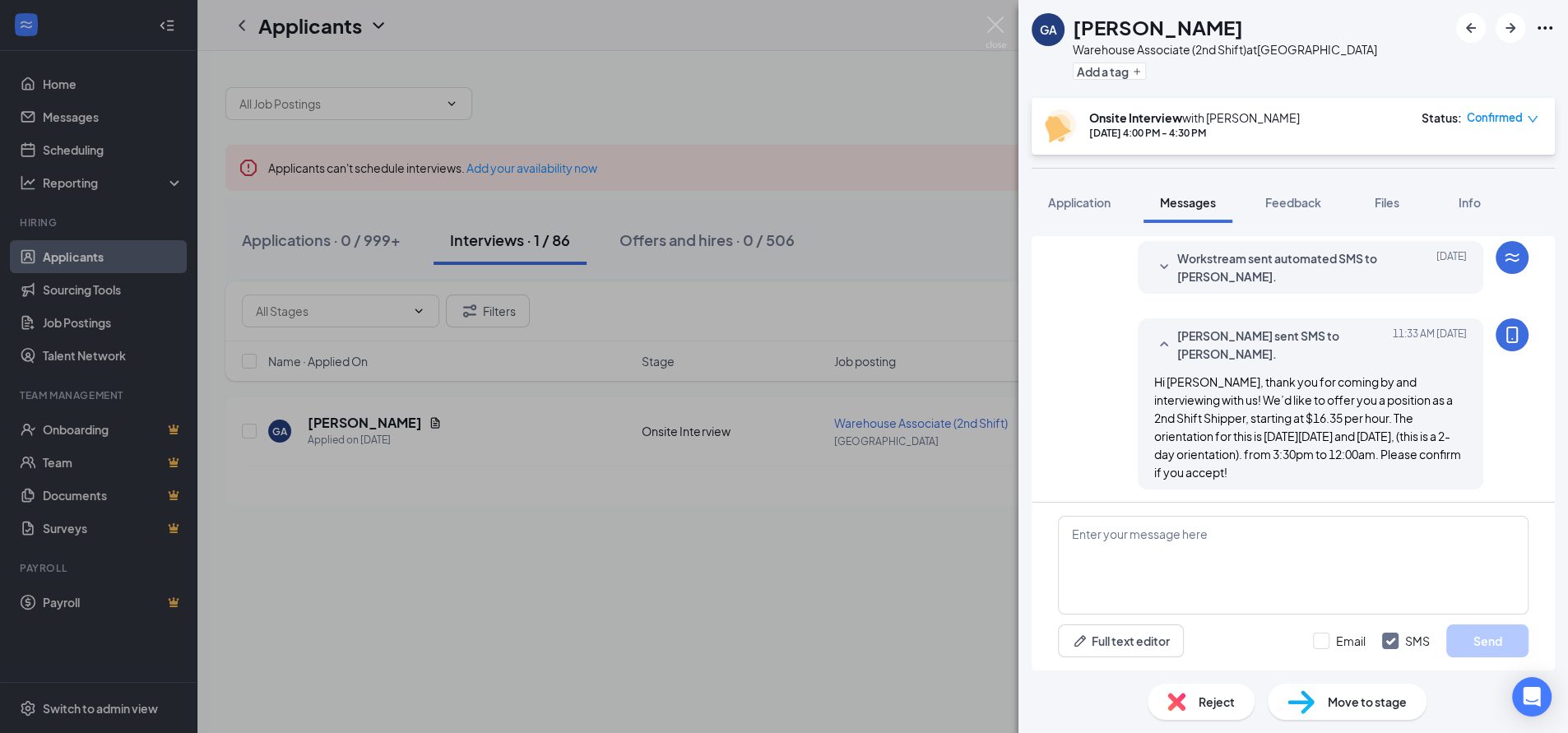
scroll to position [696, 0]
click at [1220, 417] on span "Hi [PERSON_NAME], thank you for coming by and interviewing with us! We’d like t…" at bounding box center [1307, 423] width 307 height 105
drag, startPoint x: 1141, startPoint y: 377, endPoint x: 1216, endPoint y: 473, distance: 121.8
click at [1216, 473] on div "Hi [PERSON_NAME], thank you for coming by and interviewing with us! We’d like t…" at bounding box center [1309, 423] width 313 height 109
copy span "Hi [PERSON_NAME], thank you for coming by and interviewing with us! We’d like t…"
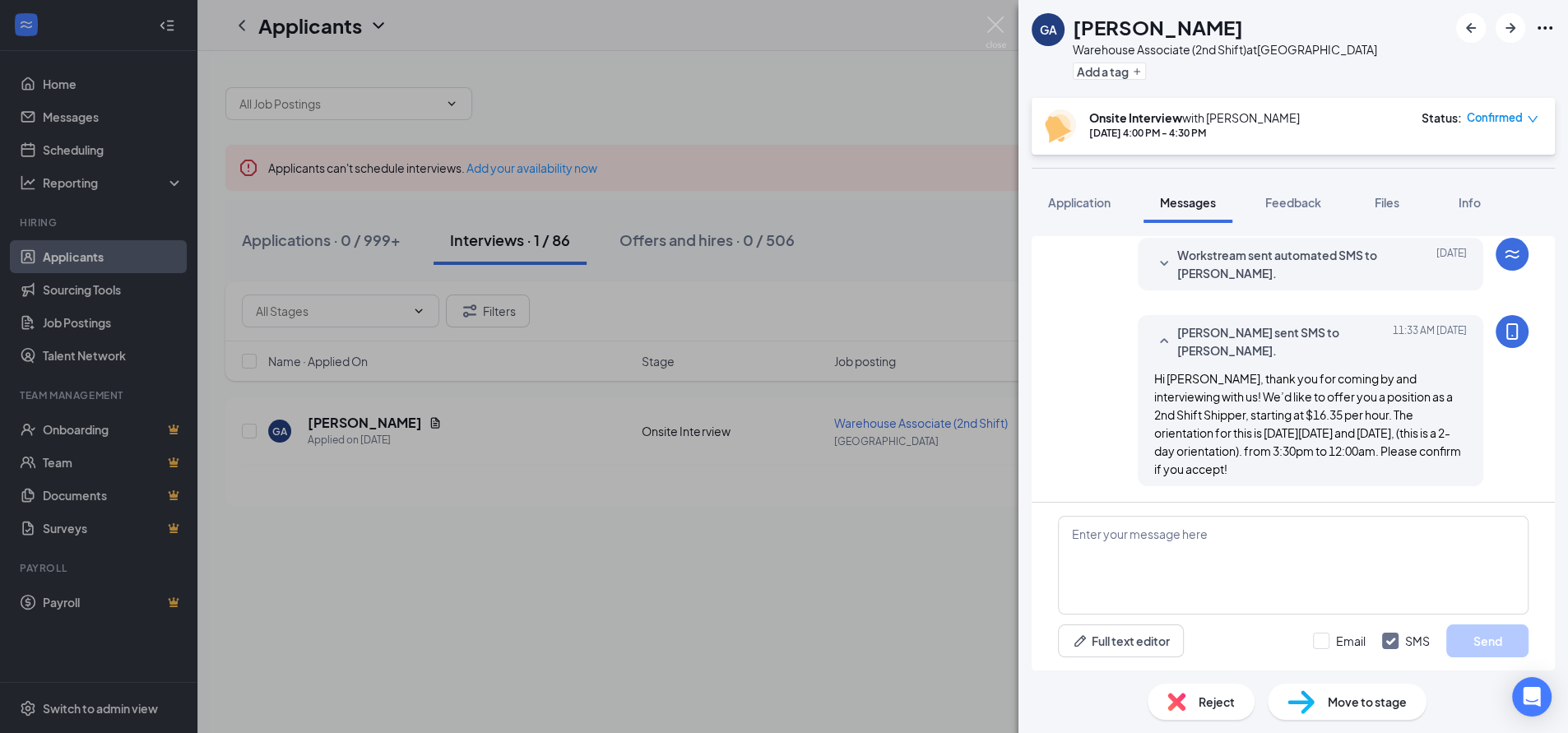
click at [752, 613] on div "GA [PERSON_NAME] Warehouse Associate (2nd Shift) at [GEOGRAPHIC_DATA] Add a tag…" at bounding box center [784, 366] width 1568 height 733
click at [884, 105] on div "GA [PERSON_NAME] Warehouse Associate (2nd Shift) at [GEOGRAPHIC_DATA] Add a tag…" at bounding box center [784, 366] width 1568 height 733
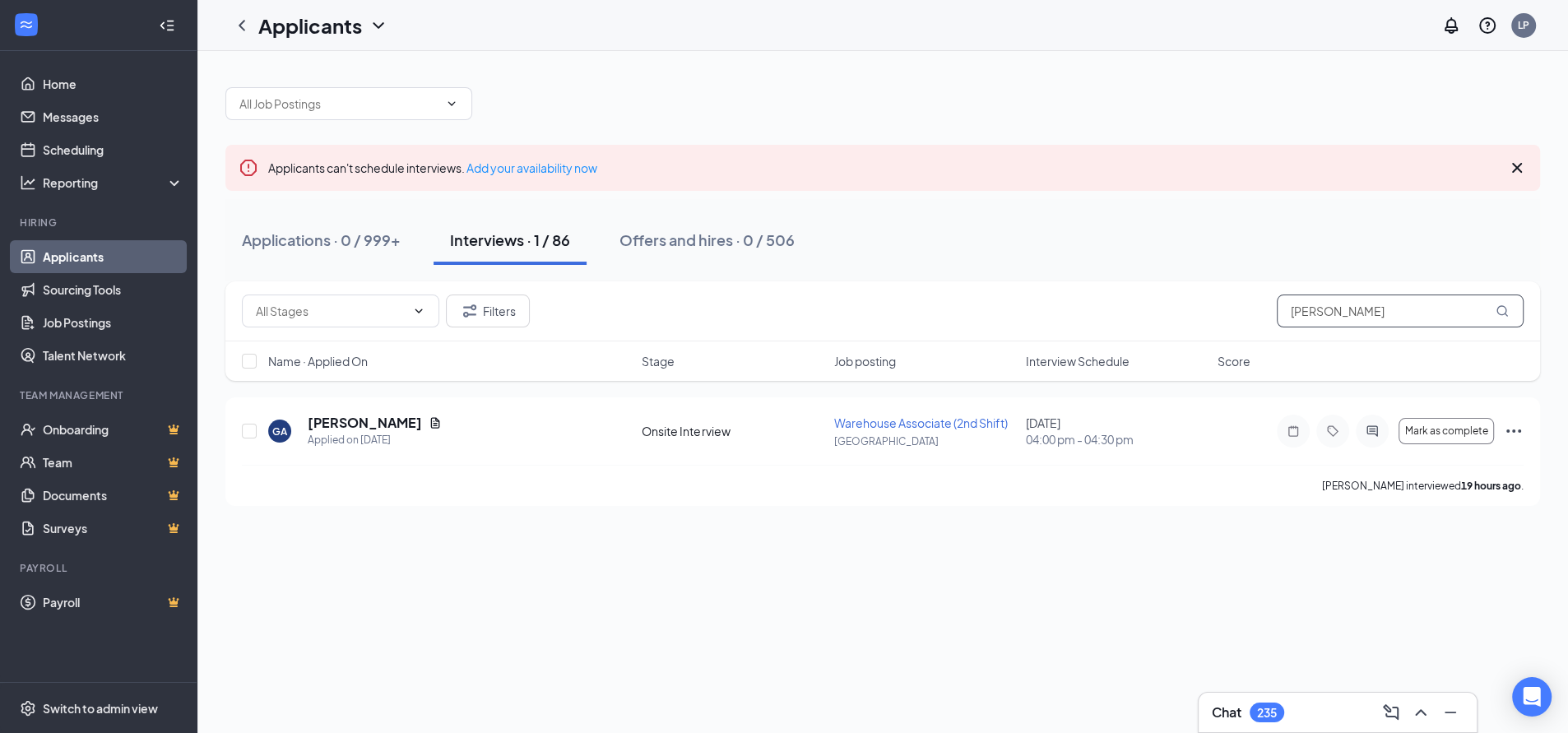
drag, startPoint x: 1177, startPoint y: 315, endPoint x: 917, endPoint y: 327, distance: 260.3
click at [922, 319] on div "Filters [PERSON_NAME]" at bounding box center [882, 311] width 1281 height 33
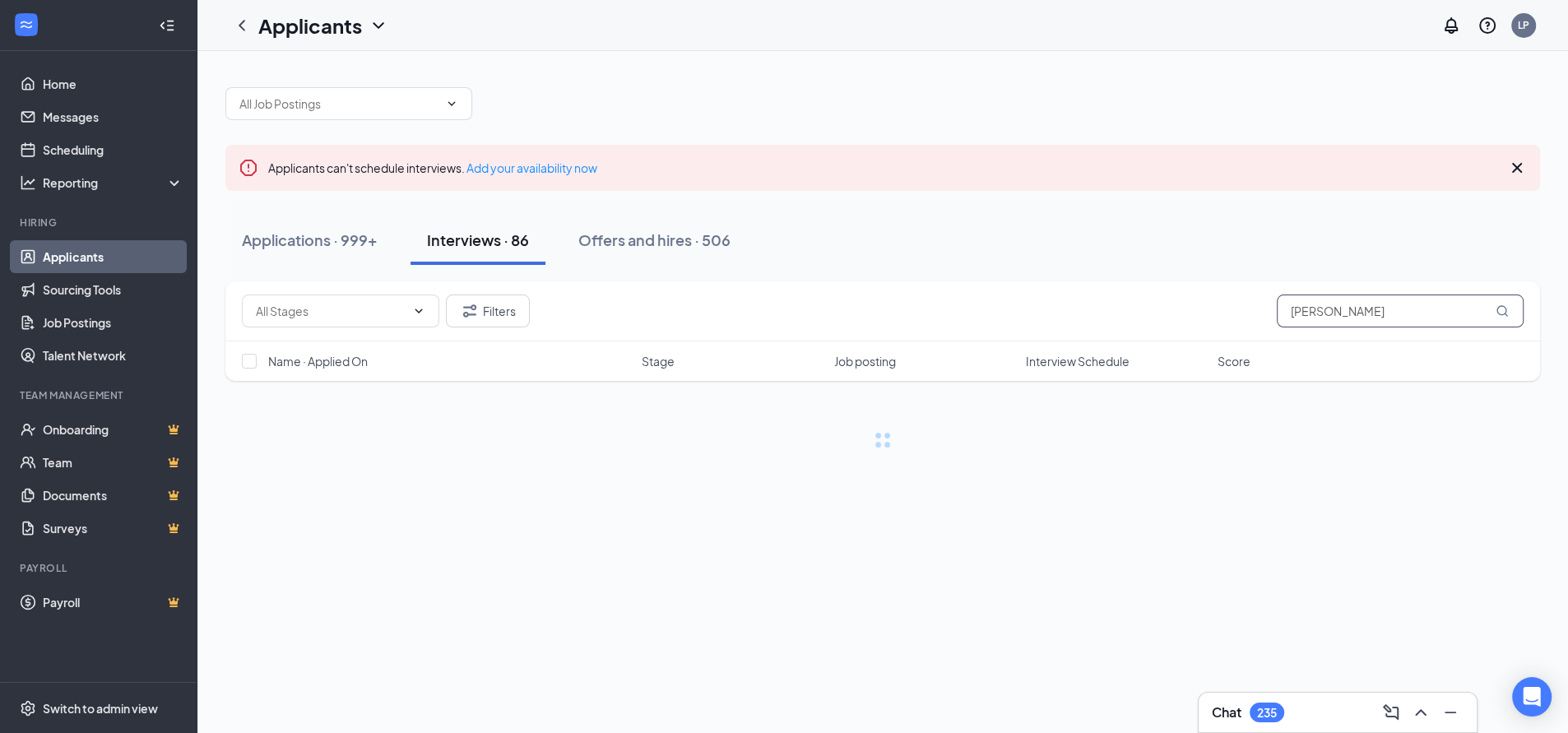
type input "[PERSON_NAME]"
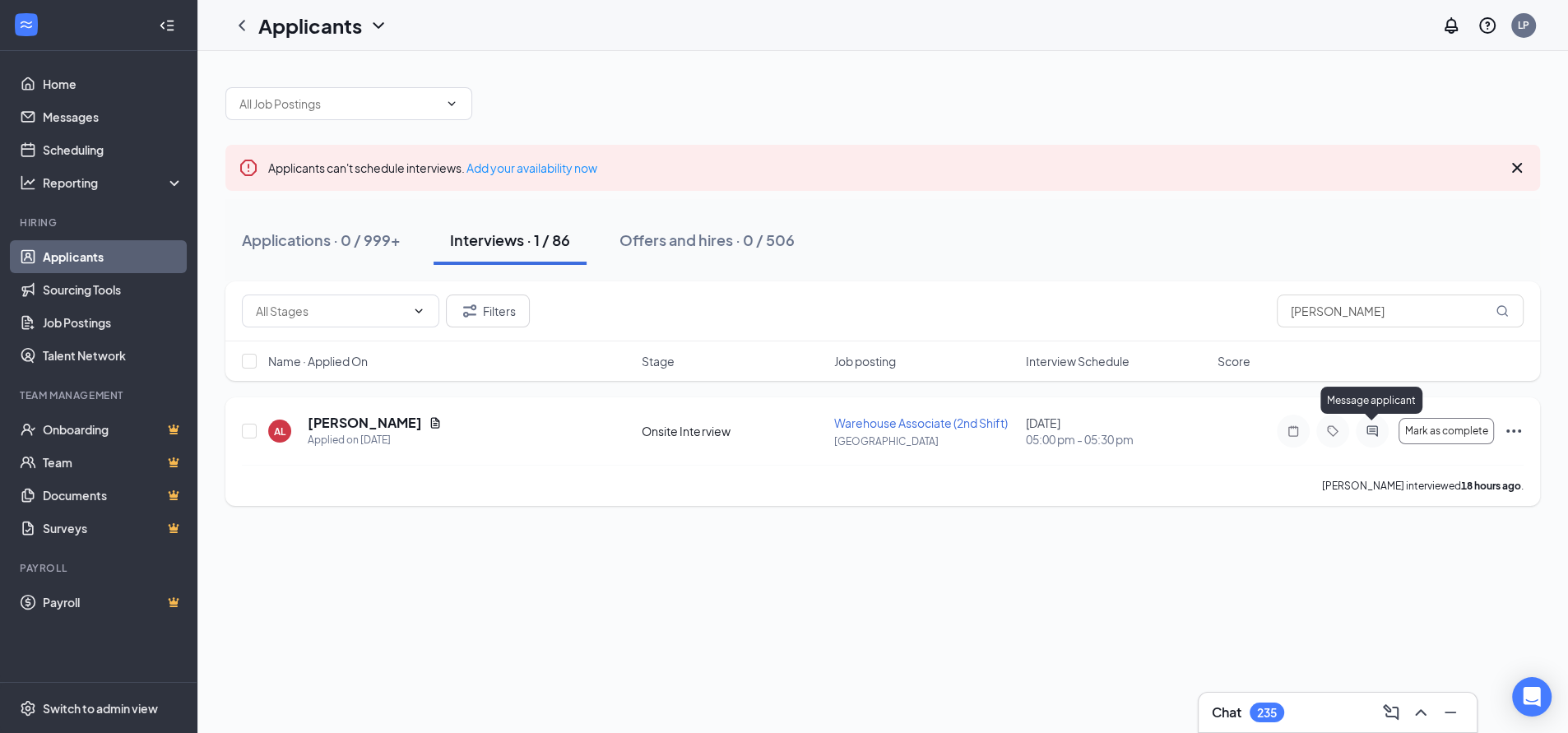
click at [1371, 430] on icon "ActiveChat" at bounding box center [1371, 430] width 11 height 11
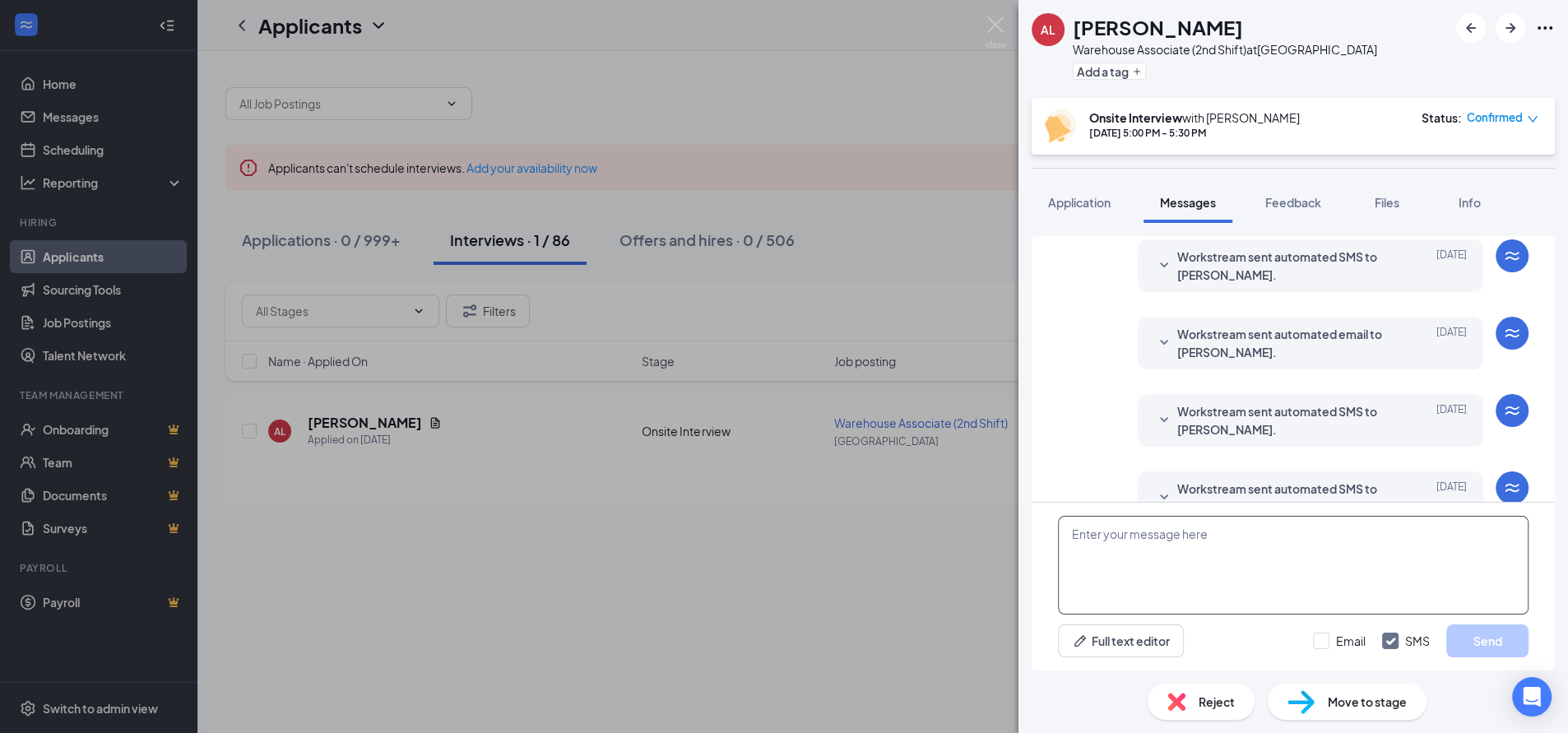
scroll to position [500, 0]
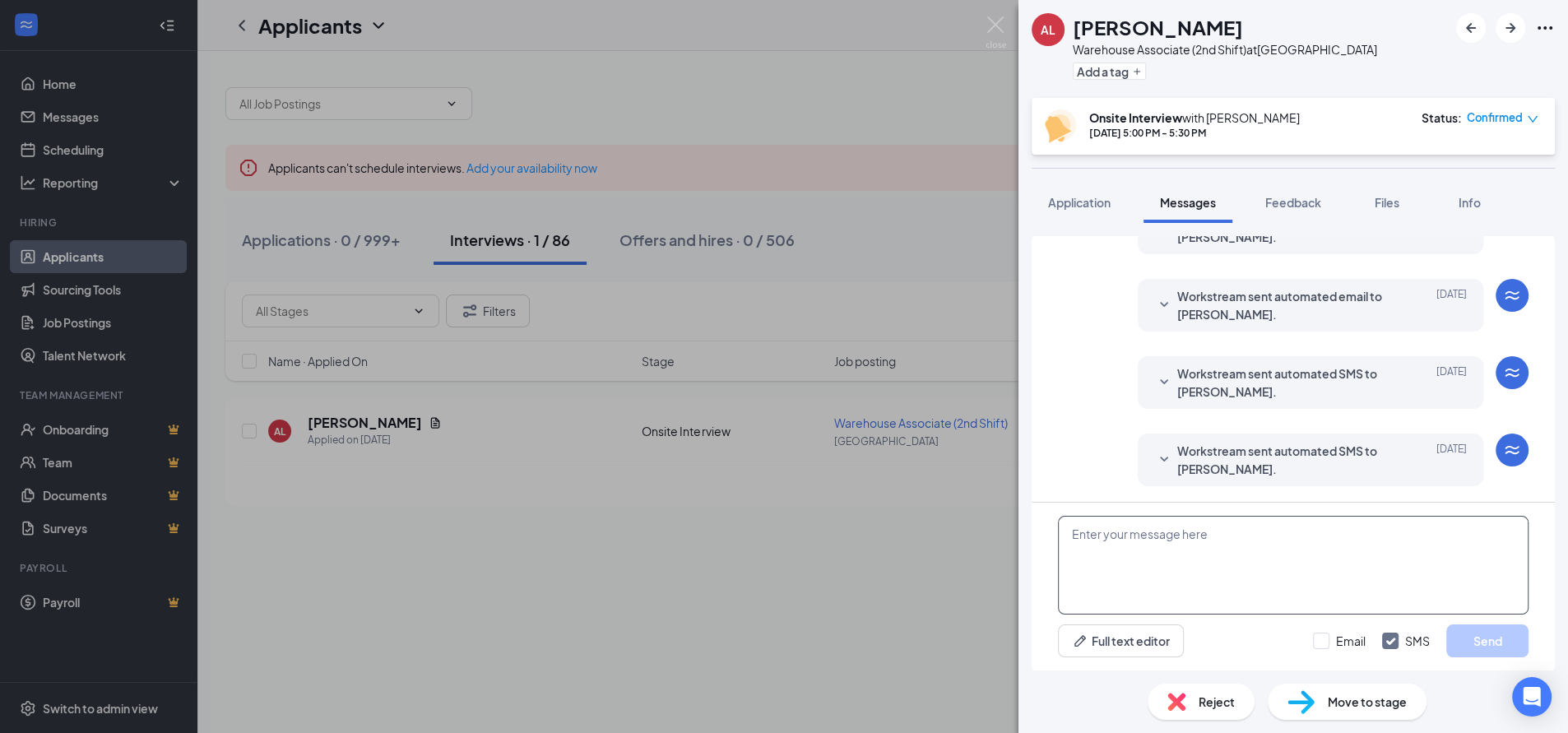
paste textarea "Hi [PERSON_NAME], thank you for coming by and interviewing with us! We’d like t…"
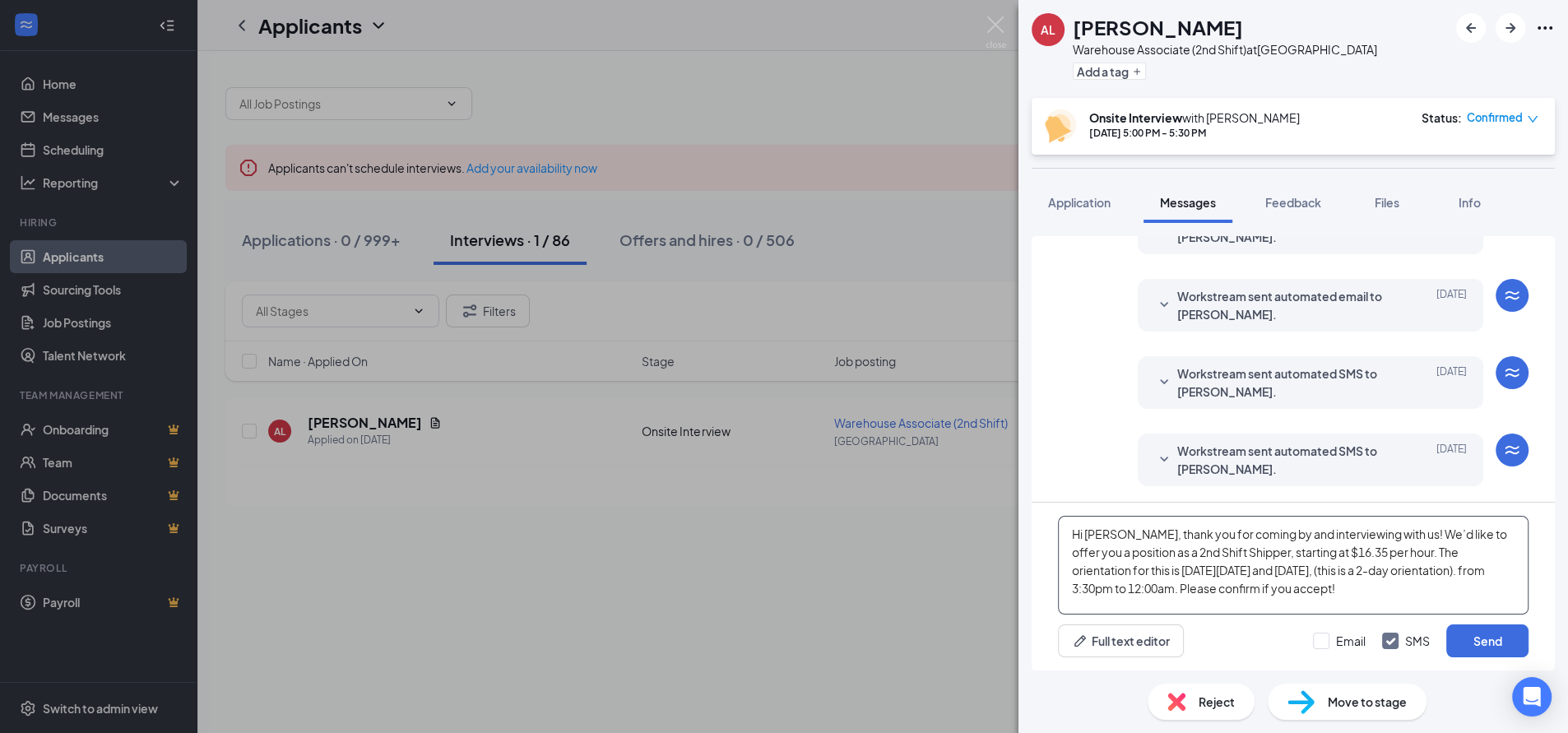
drag, startPoint x: 1125, startPoint y: 539, endPoint x: 1088, endPoint y: 535, distance: 37.2
click at [1088, 535] on textarea "Hi [PERSON_NAME], thank you for coming by and interviewing with us! We’d like t…" at bounding box center [1293, 565] width 470 height 98
type textarea "Hi [PERSON_NAME], thank you for coming by and interviewing with us! We’d like t…"
click at [1471, 637] on button "Send" at bounding box center [1487, 640] width 82 height 33
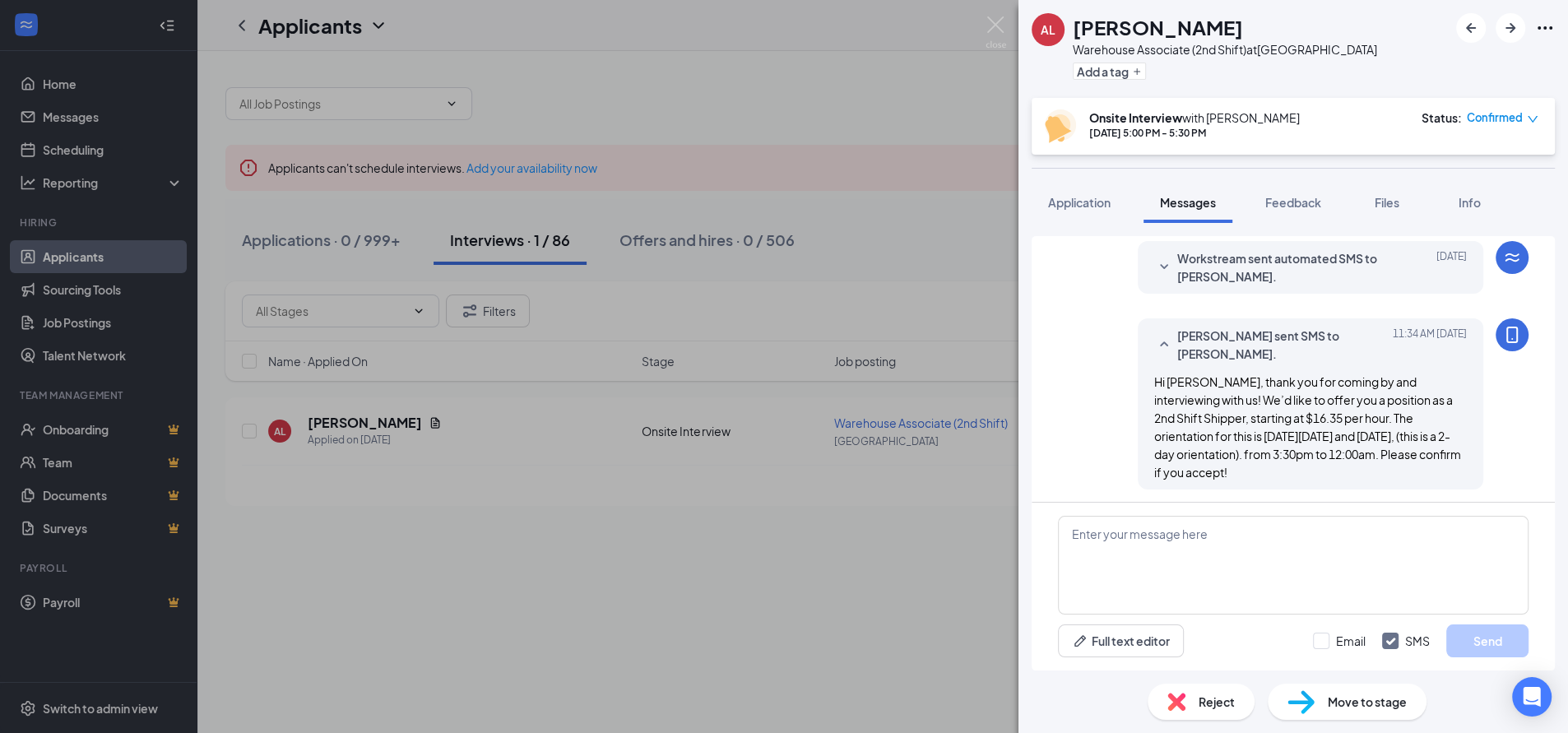
scroll to position [696, 0]
click at [849, 88] on div "AL [PERSON_NAME] Associate (2nd Shift) at [GEOGRAPHIC_DATA] Add a tag Onsite In…" at bounding box center [784, 366] width 1568 height 733
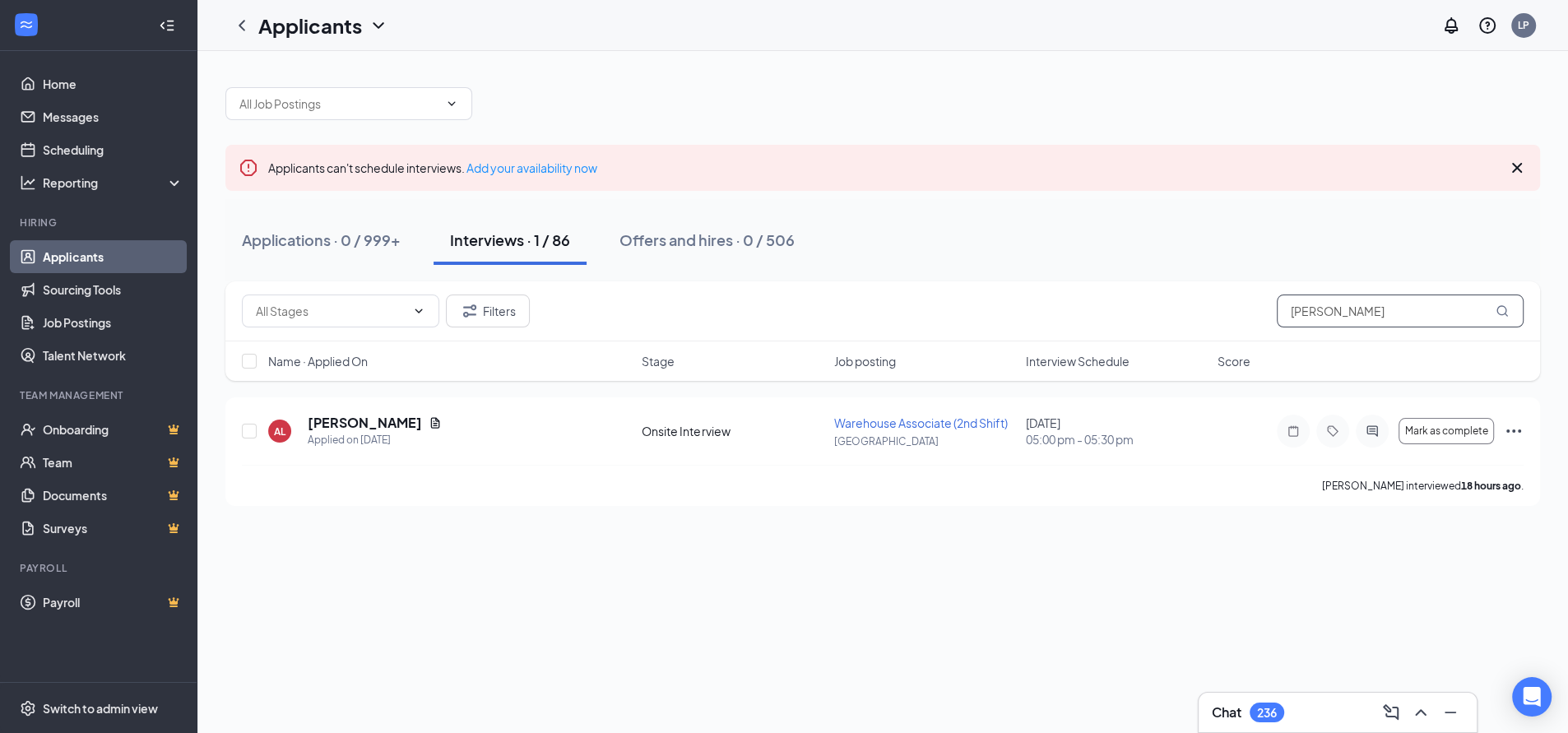
drag, startPoint x: 1339, startPoint y: 311, endPoint x: 1191, endPoint y: 337, distance: 150.3
click at [1192, 336] on div "Filters [PERSON_NAME]" at bounding box center [883, 312] width 1315 height 60
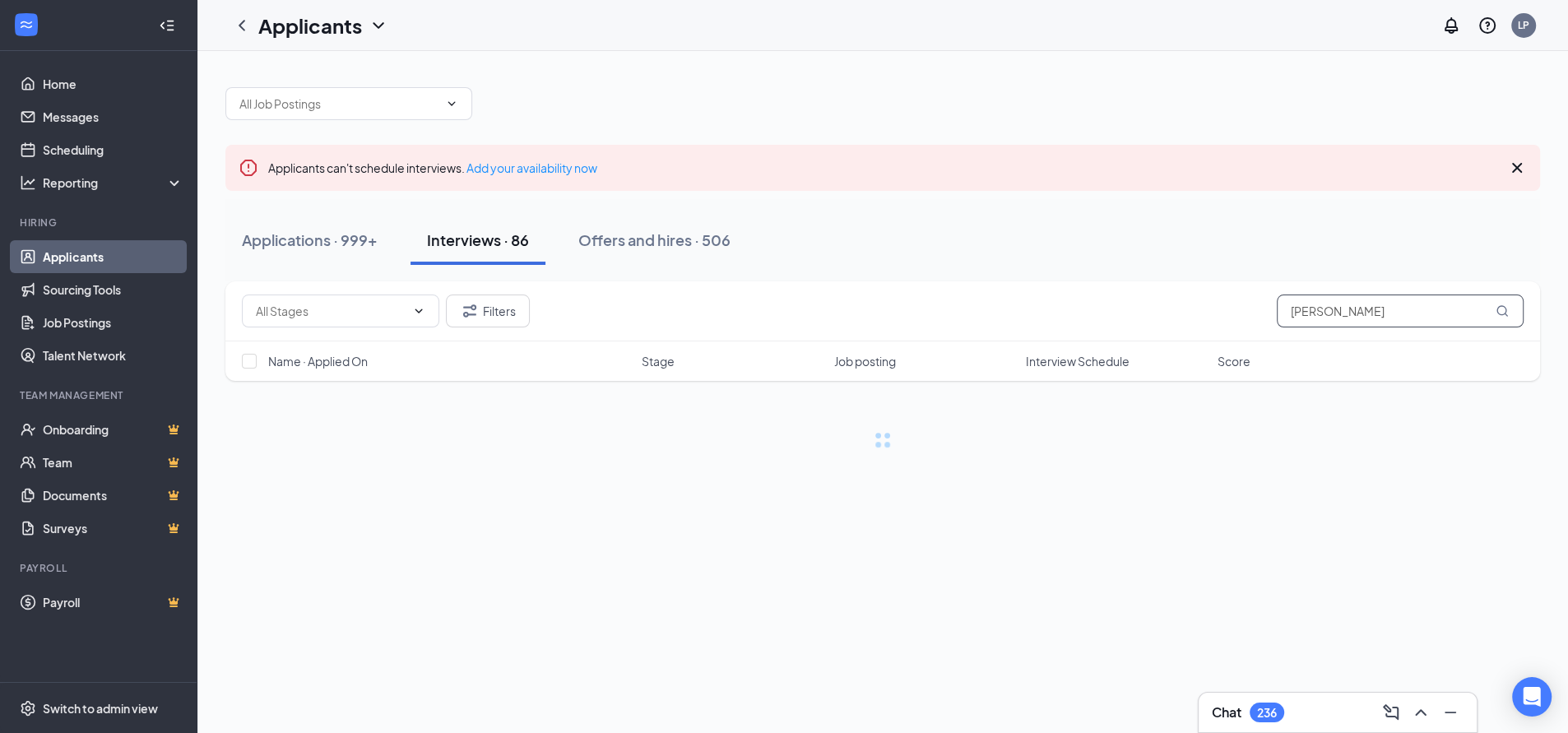
type input "[PERSON_NAME]"
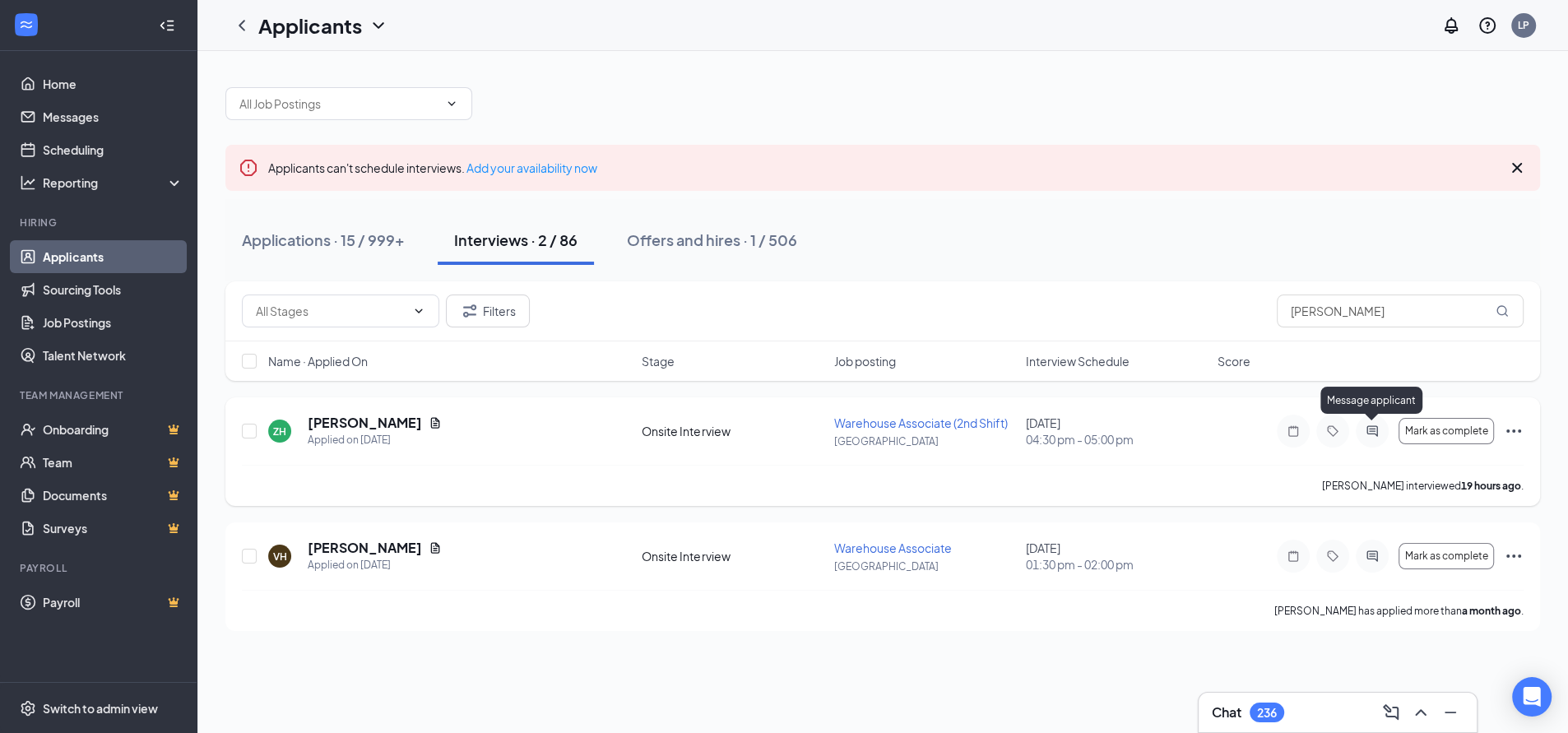
click at [1369, 431] on icon "ActiveChat" at bounding box center [1371, 430] width 11 height 11
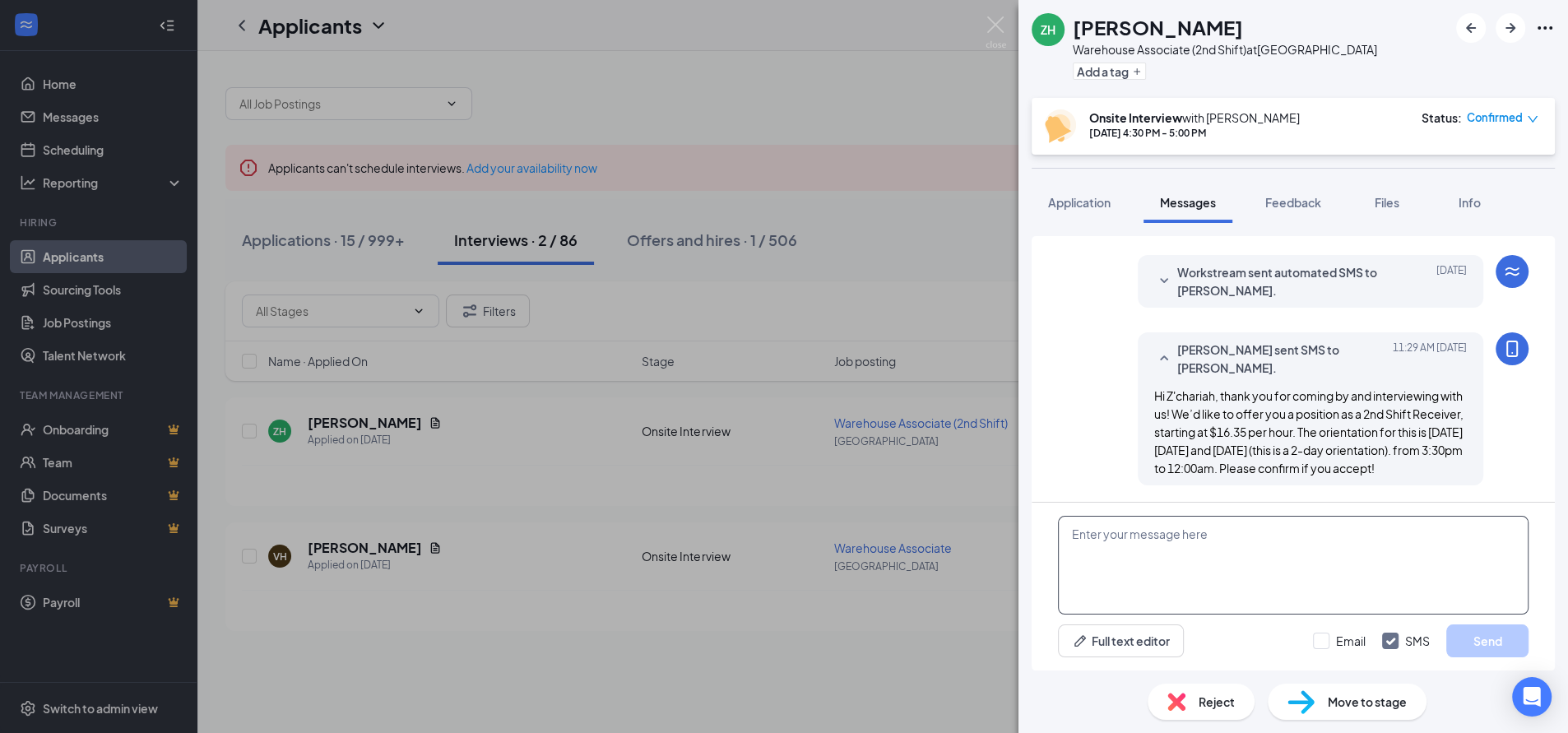
scroll to position [618, 0]
click at [1169, 552] on textarea at bounding box center [1293, 565] width 470 height 98
click at [1095, 538] on textarea "My oplogies the dates for orientation is [DATE] and [DATE]." at bounding box center [1293, 565] width 470 height 98
click at [1096, 538] on textarea "My oplogies the dates for orientation is [DATE] and [DATE]." at bounding box center [1293, 565] width 470 height 98
drag, startPoint x: 1096, startPoint y: 538, endPoint x: 1182, endPoint y: 610, distance: 112.2
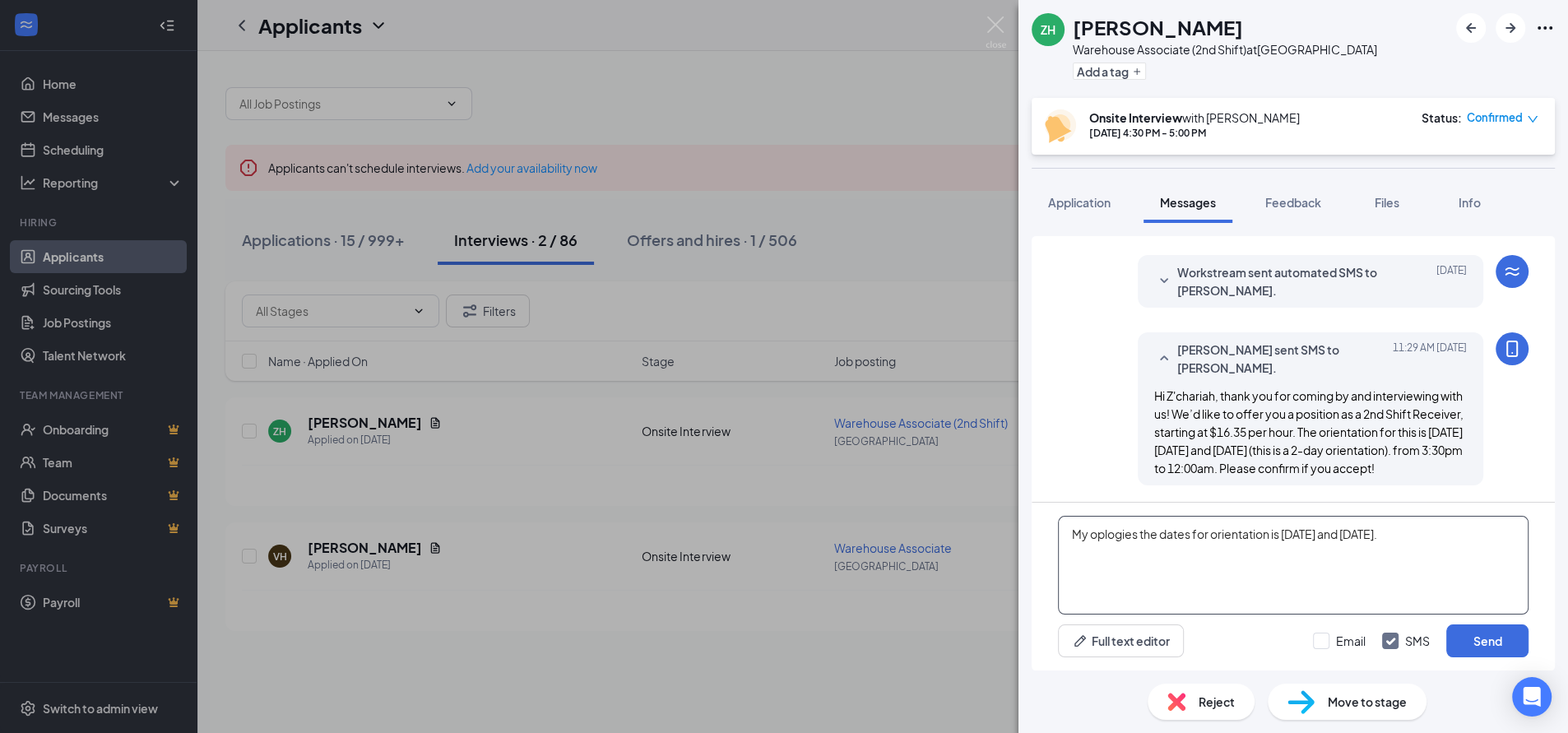
click at [1181, 611] on textarea "My oplogies the dates for orientation is [DATE] and [DATE]." at bounding box center [1293, 565] width 470 height 98
click at [1095, 536] on textarea "My oplogies the dates for orientation is [DATE] and [DATE]." at bounding box center [1293, 565] width 470 height 98
click at [1111, 535] on textarea "My aplogies the dates for orientation is [DATE] and [DATE]." at bounding box center [1293, 565] width 470 height 98
click at [1193, 566] on textarea "My apologies the dates for orientation is [DATE] and [DATE]." at bounding box center [1293, 565] width 470 height 98
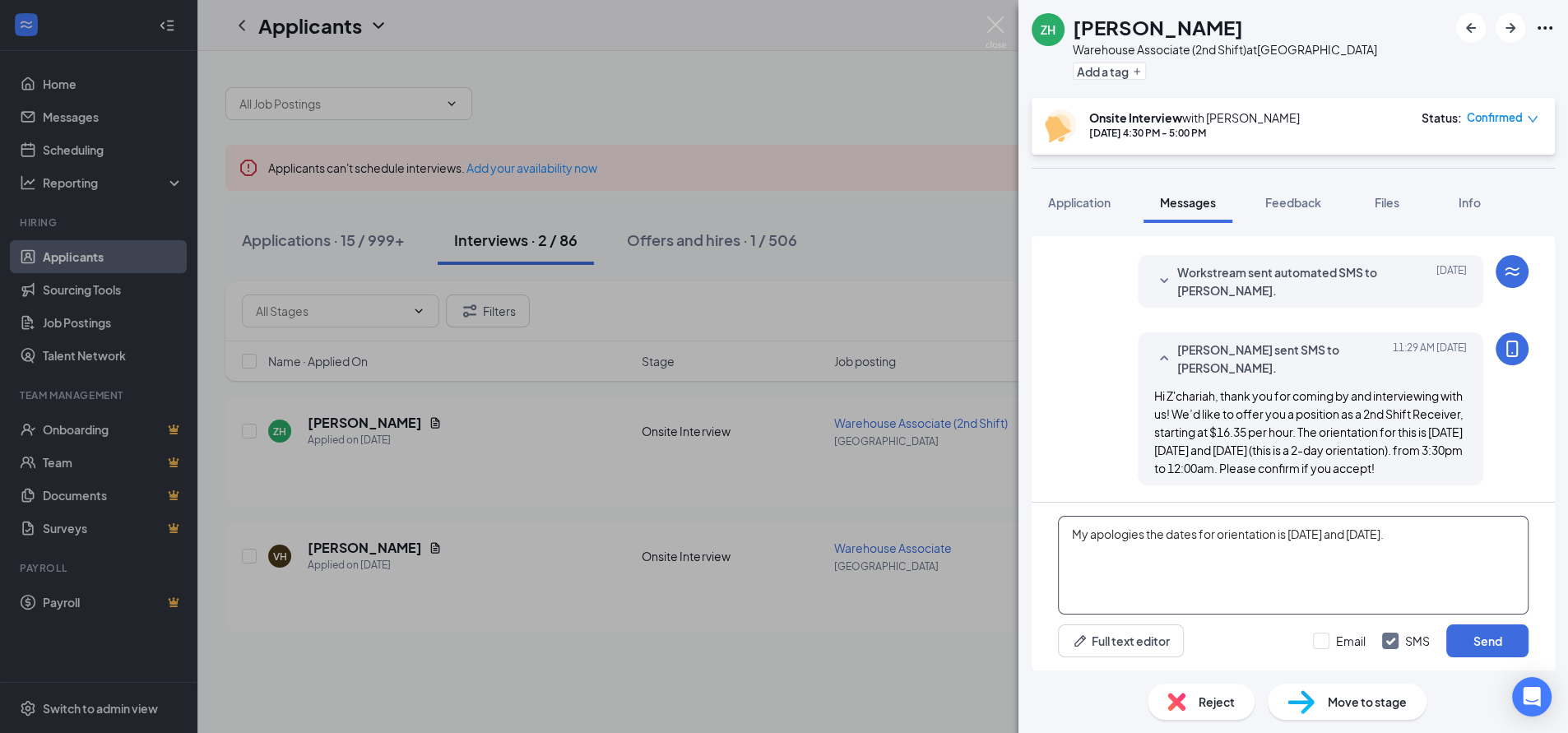
drag, startPoint x: 1072, startPoint y: 536, endPoint x: 1184, endPoint y: 556, distance: 113.8
click at [1184, 556] on textarea "My apologies the dates for orientation is [DATE] and [DATE]." at bounding box center [1293, 565] width 470 height 98
click at [1259, 566] on textarea "My apologies the dates for orientation is [DATE] and [DATE]." at bounding box center [1293, 565] width 470 height 98
type textarea "My apologies the dates for orientation is [DATE] and [DATE]."
click at [1484, 635] on button "Send" at bounding box center [1487, 640] width 82 height 33
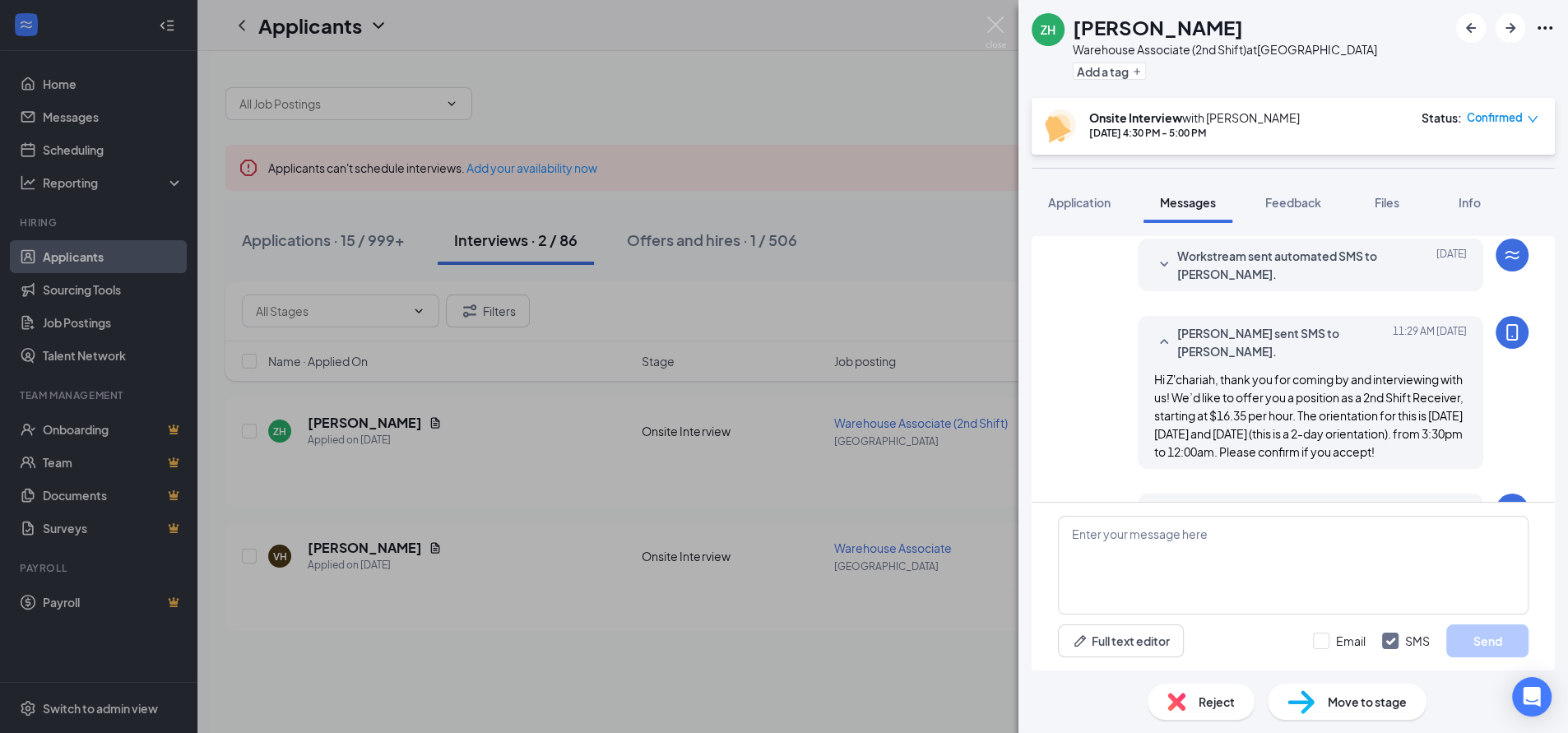
scroll to position [742, 0]
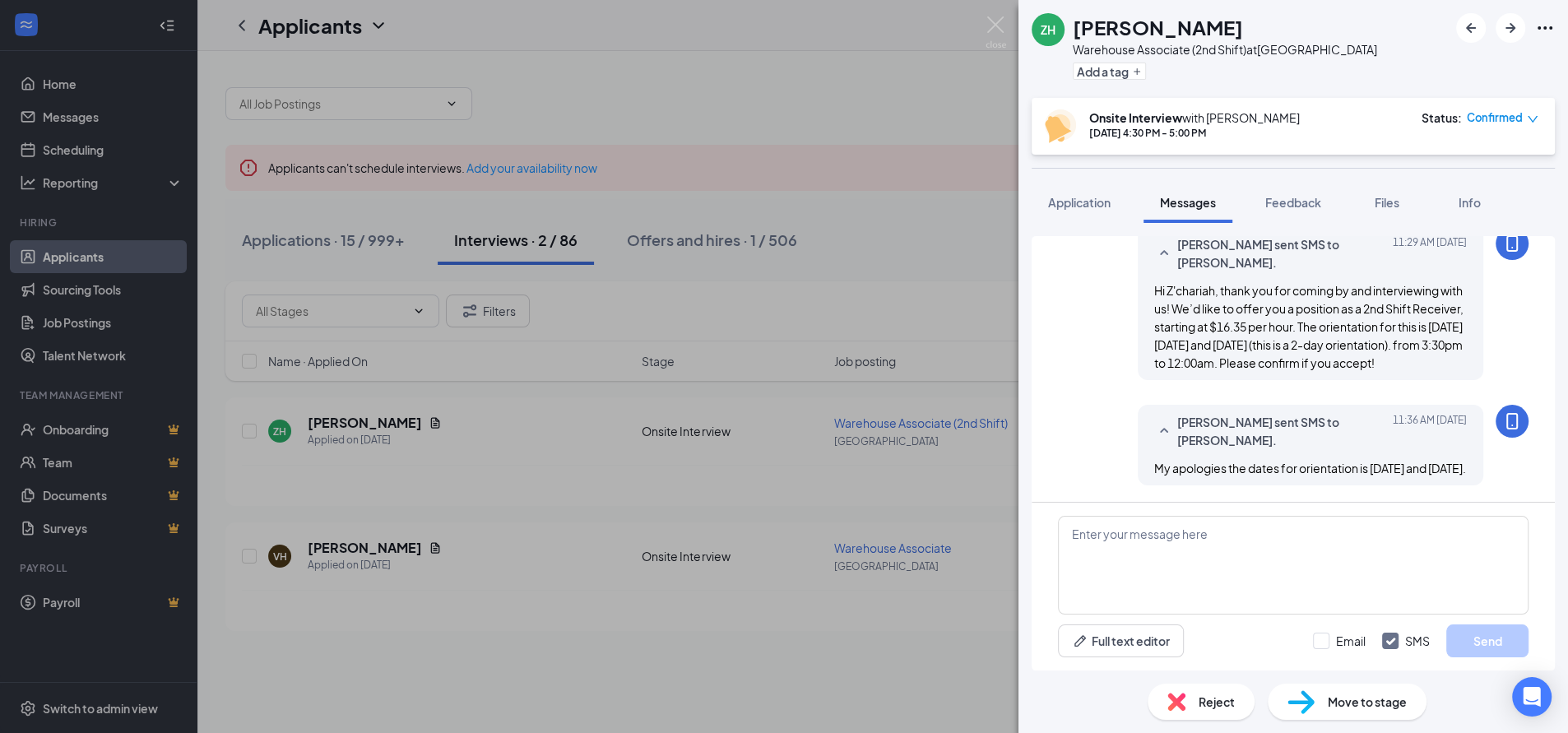
click at [874, 67] on div "ZH [PERSON_NAME] Warehouse Associate (2nd Shift) at [GEOGRAPHIC_DATA] Add a tag…" at bounding box center [784, 366] width 1568 height 733
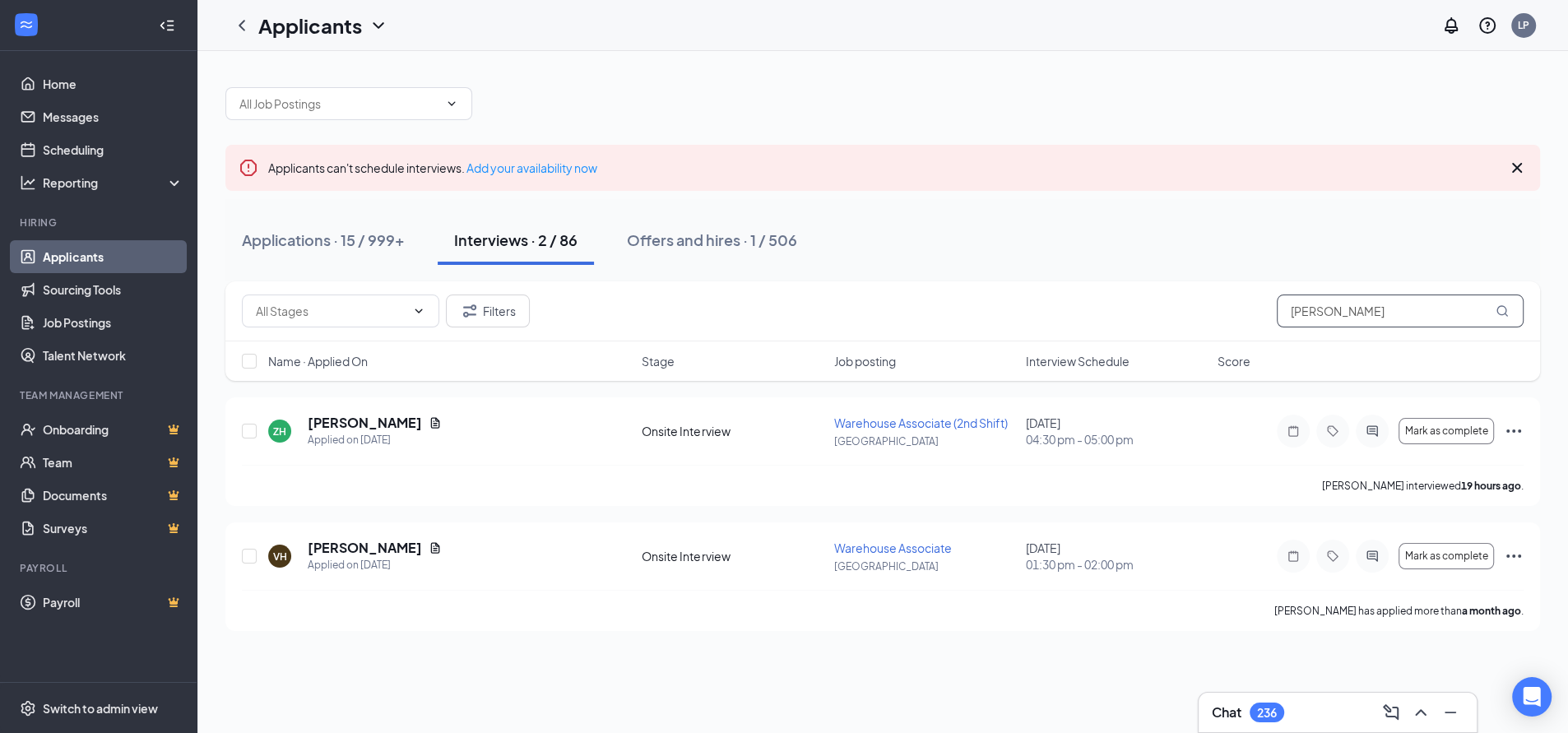
drag, startPoint x: 1332, startPoint y: 306, endPoint x: 1176, endPoint y: 324, distance: 157.0
click at [1177, 324] on div "Filters [PERSON_NAME]" at bounding box center [882, 311] width 1281 height 33
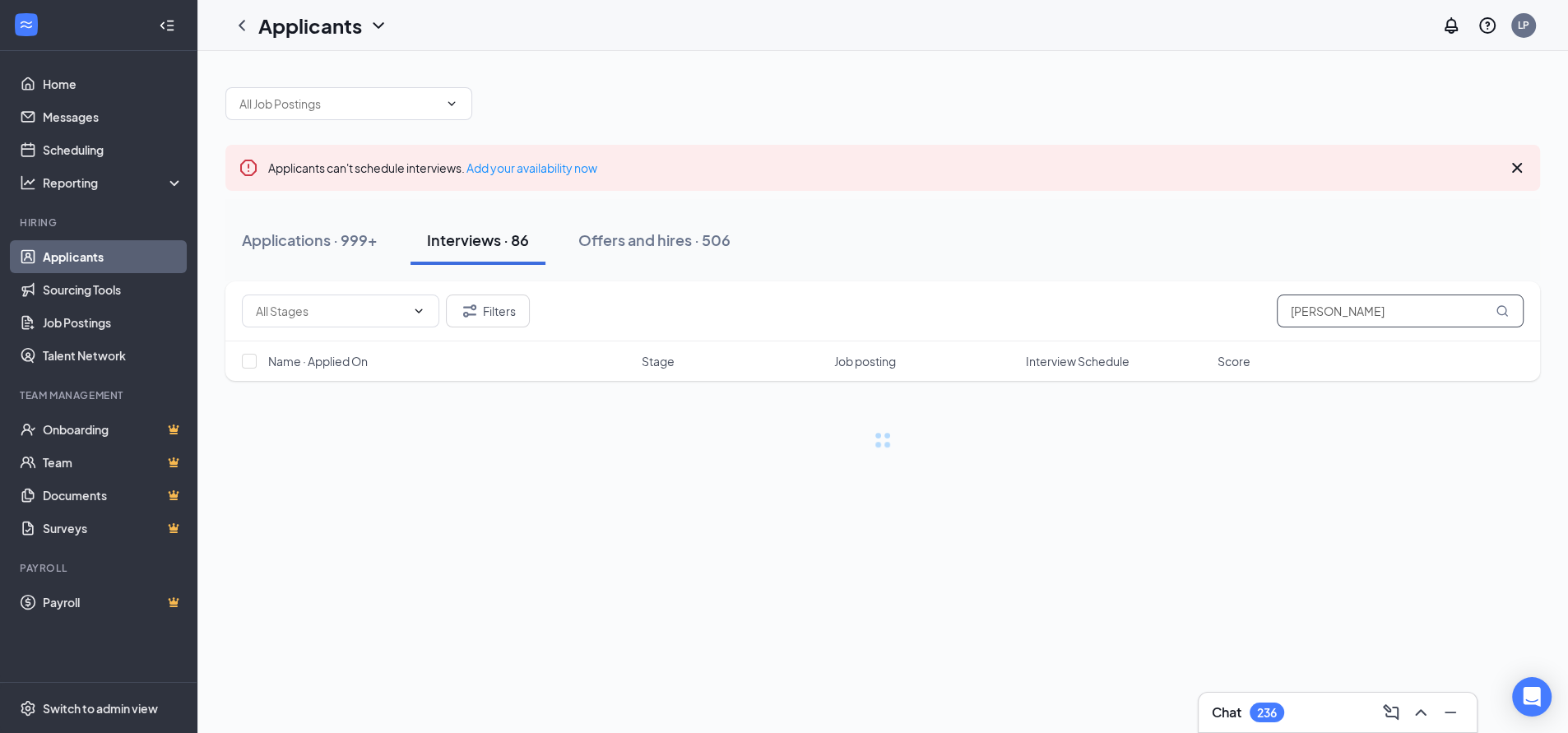
type input "[PERSON_NAME]"
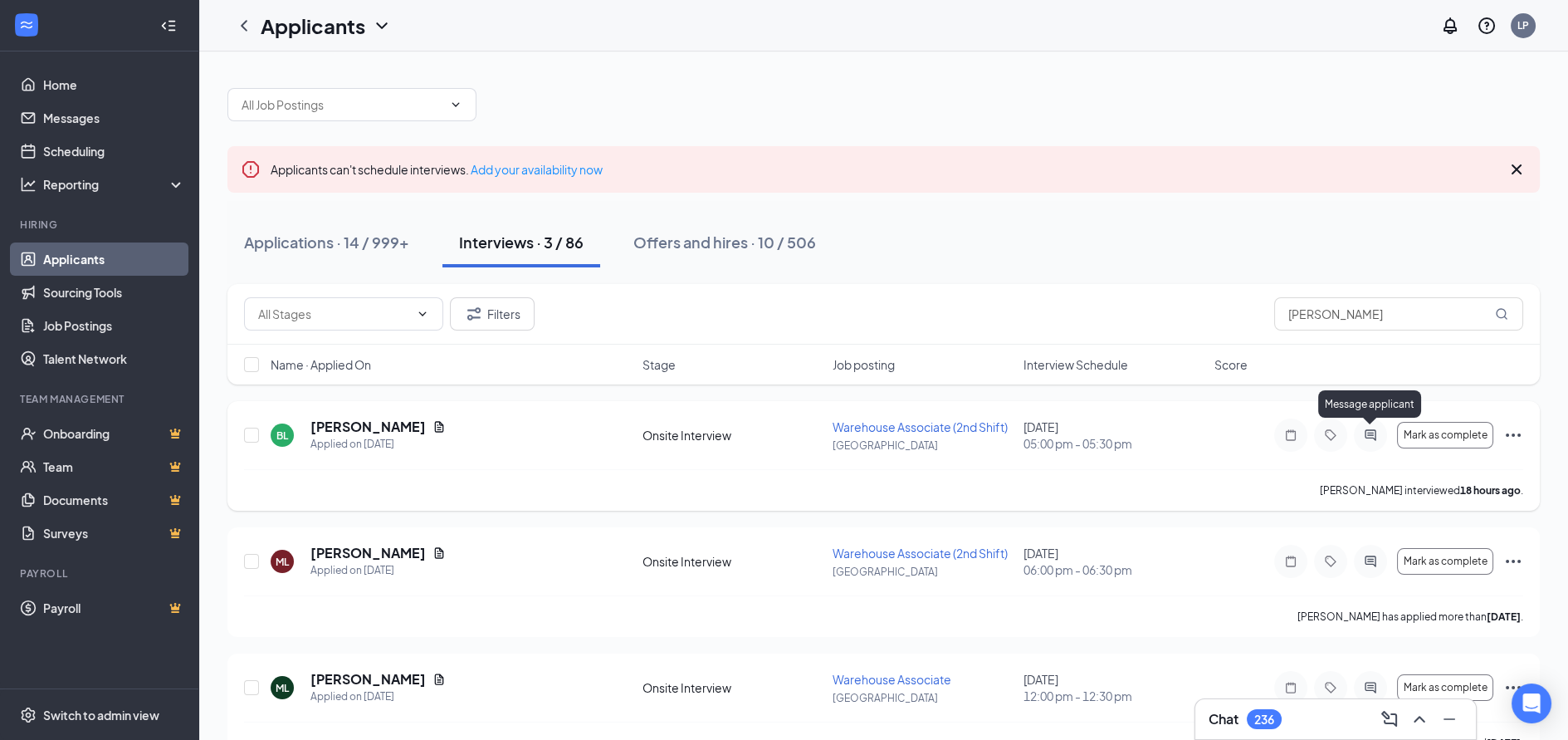
click at [1369, 434] on icon "ActiveChat" at bounding box center [1370, 434] width 11 height 11
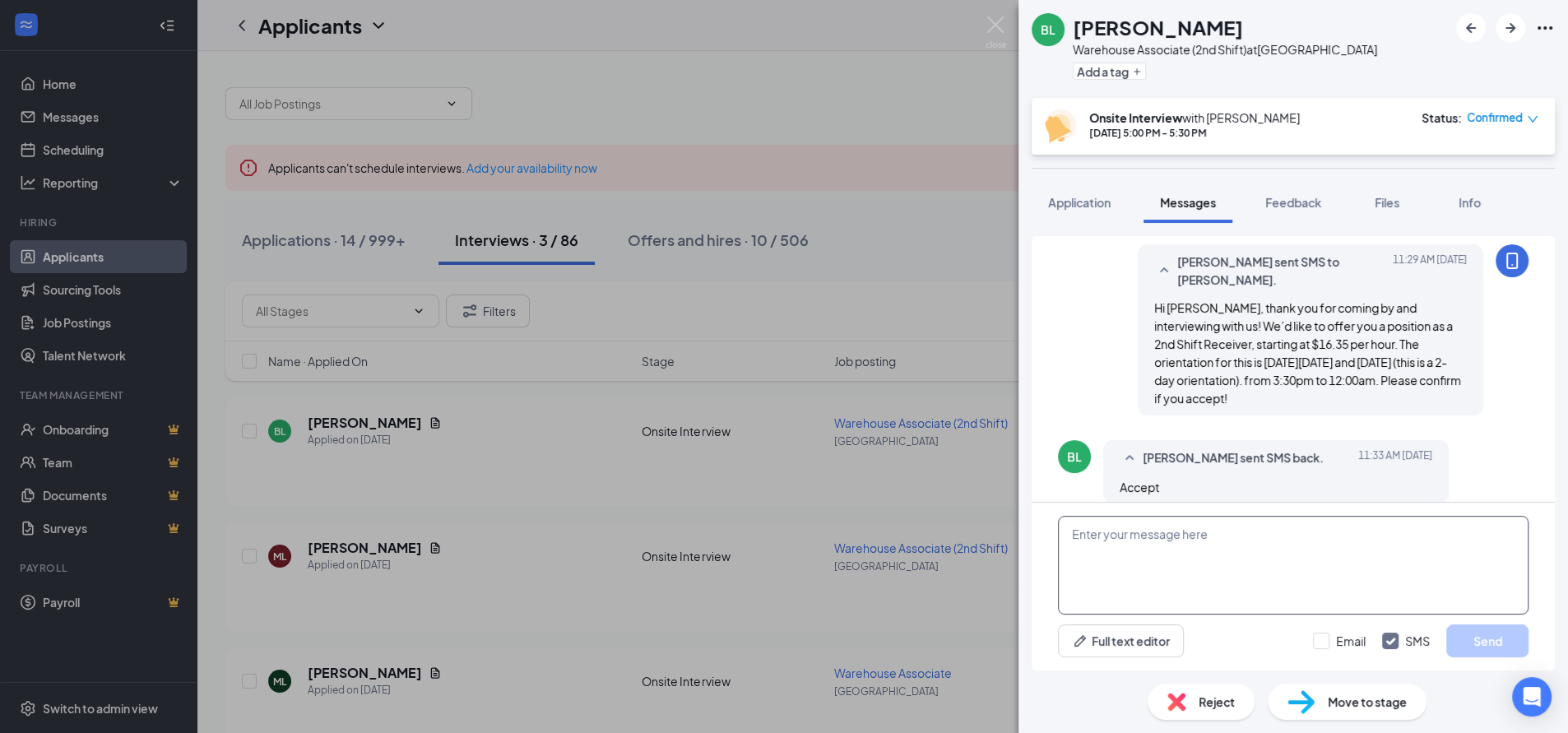
scroll to position [655, 0]
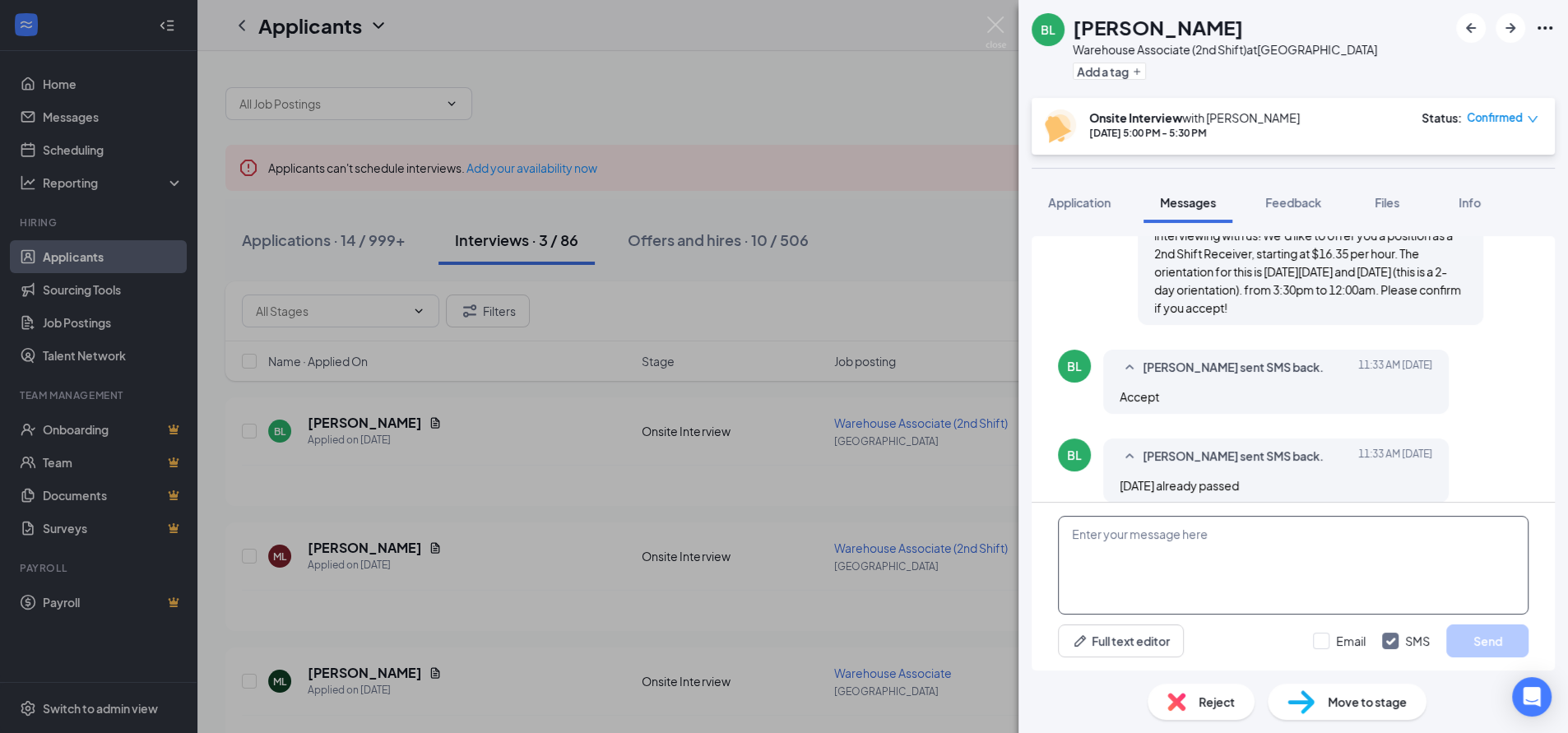
paste textarea "My apologies the dates for orientation is [DATE] and [DATE]."
type textarea "My apologies the dates for orientation is [DATE] and [DATE]."
click at [1474, 640] on button "Send" at bounding box center [1487, 640] width 82 height 33
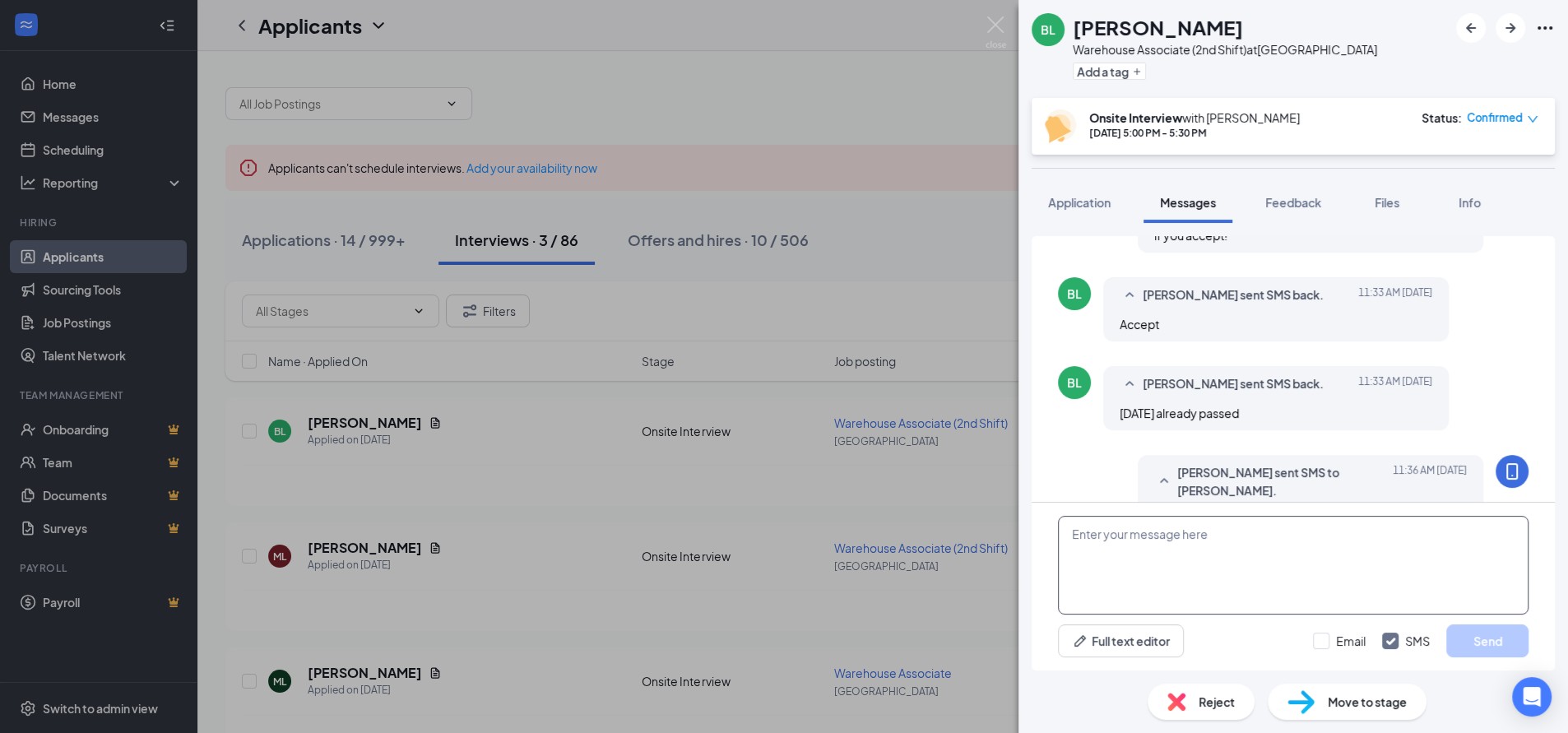
scroll to position [761, 0]
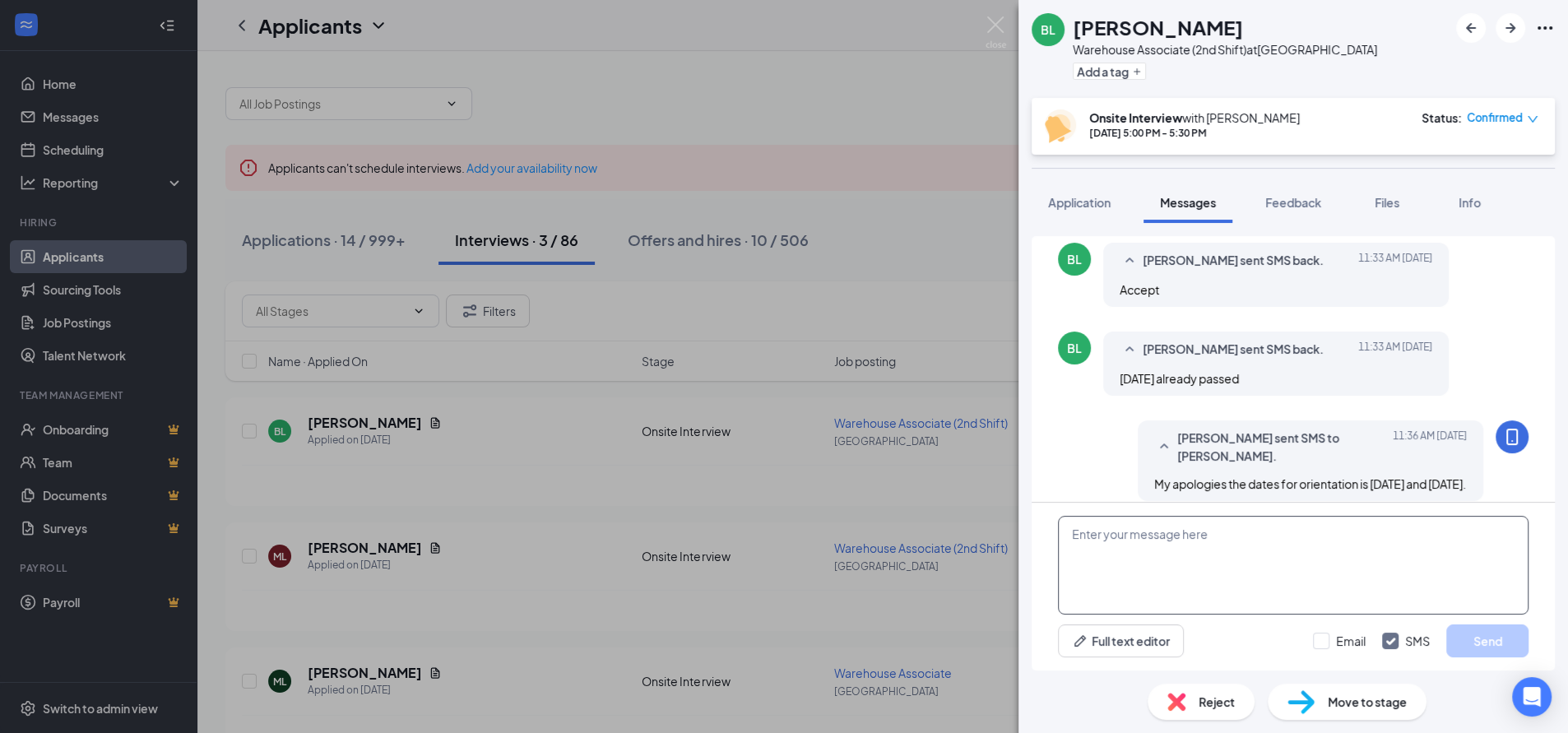
click at [1119, 545] on textarea at bounding box center [1293, 565] width 470 height 98
click at [1100, 548] on textarea at bounding box center [1293, 565] width 470 height 98
paste textarea "Wonderful, we’re excited for you to join the team! I’ll send you the links to o…"
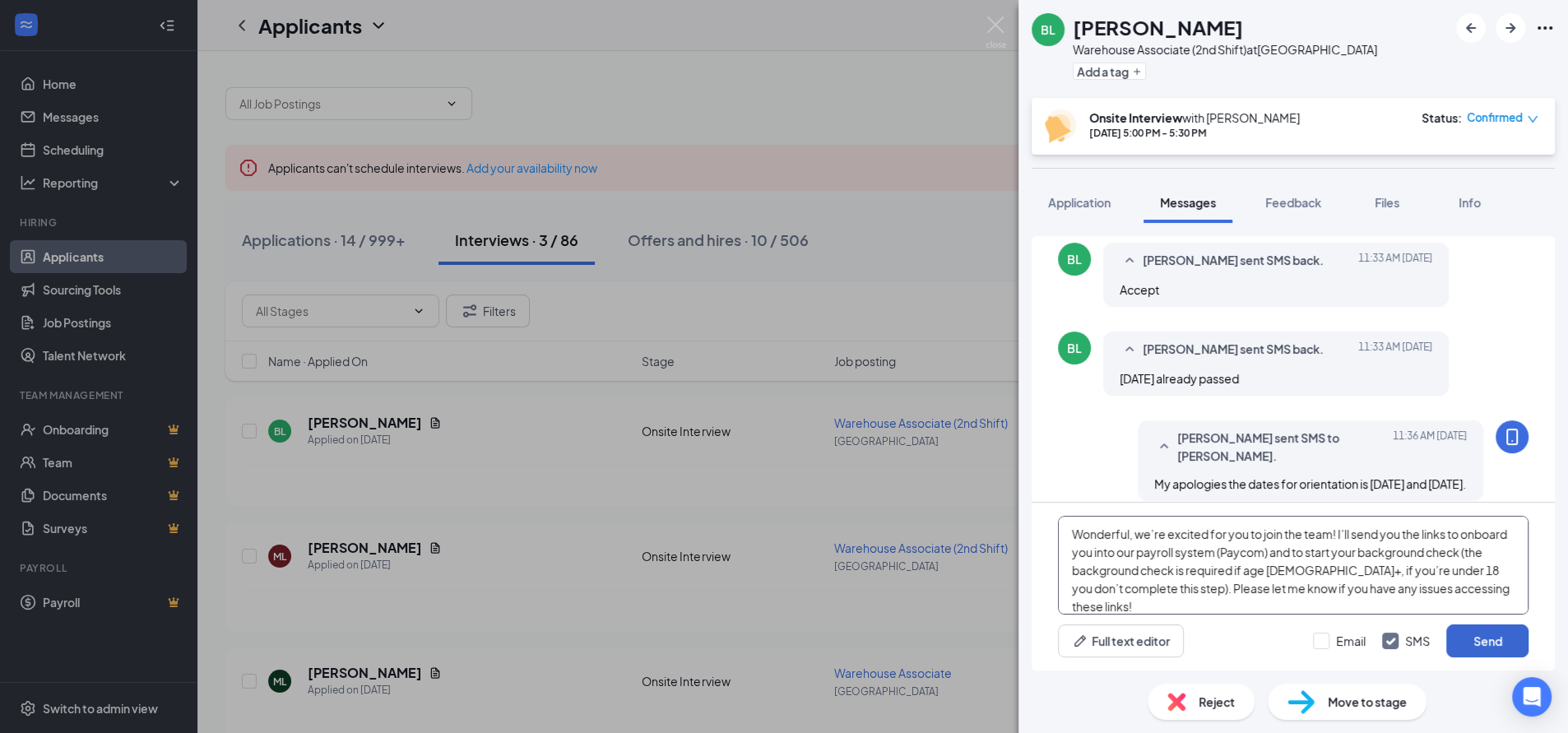
type textarea "Wonderful, we’re excited for you to join the team! I’ll send you the links to o…"
click at [1479, 641] on button "Send" at bounding box center [1487, 640] width 82 height 33
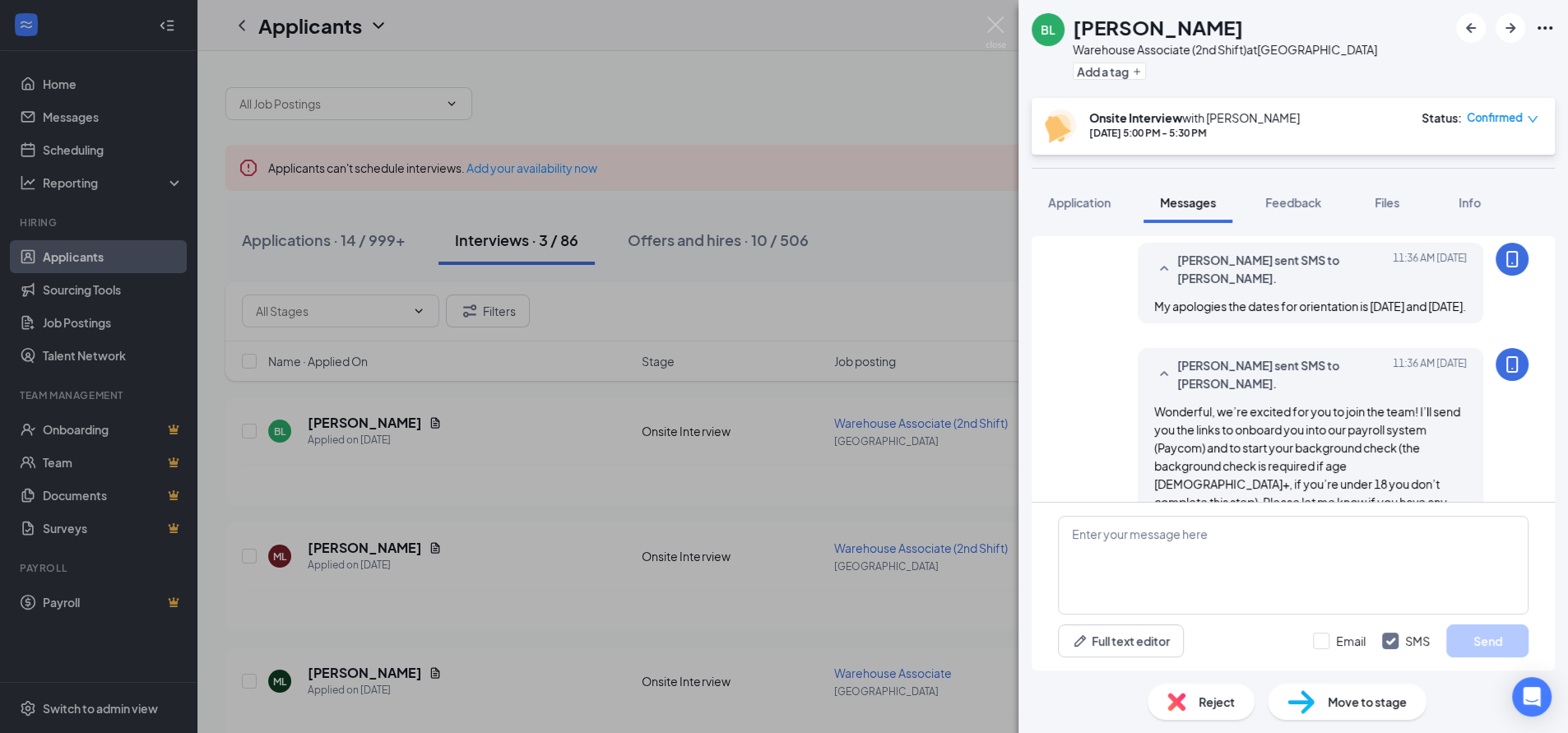
scroll to position [940, 0]
click at [1367, 706] on span "Move to stage" at bounding box center [1366, 701] width 79 height 18
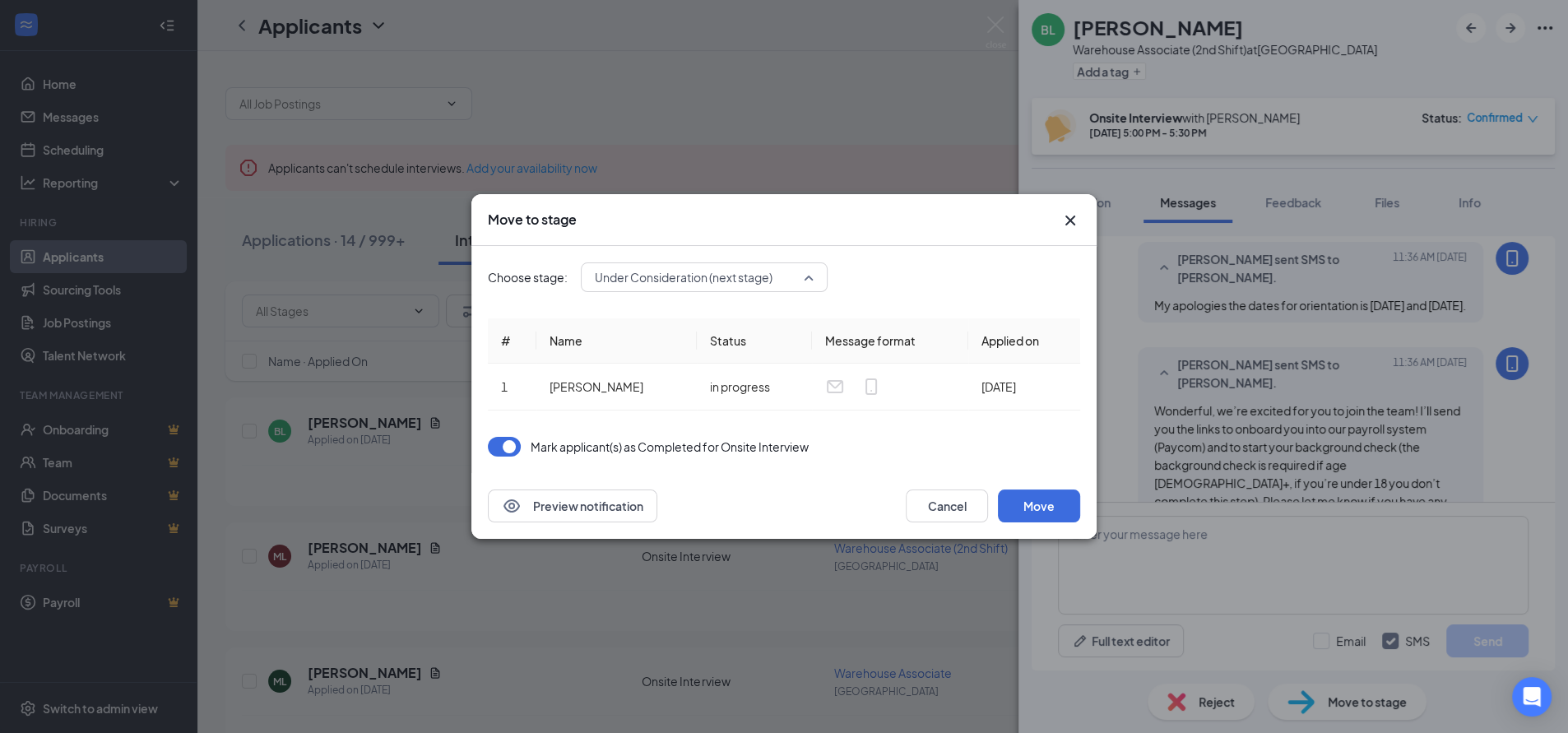
click at [807, 276] on span "Under Consideration (next stage)" at bounding box center [704, 277] width 219 height 25
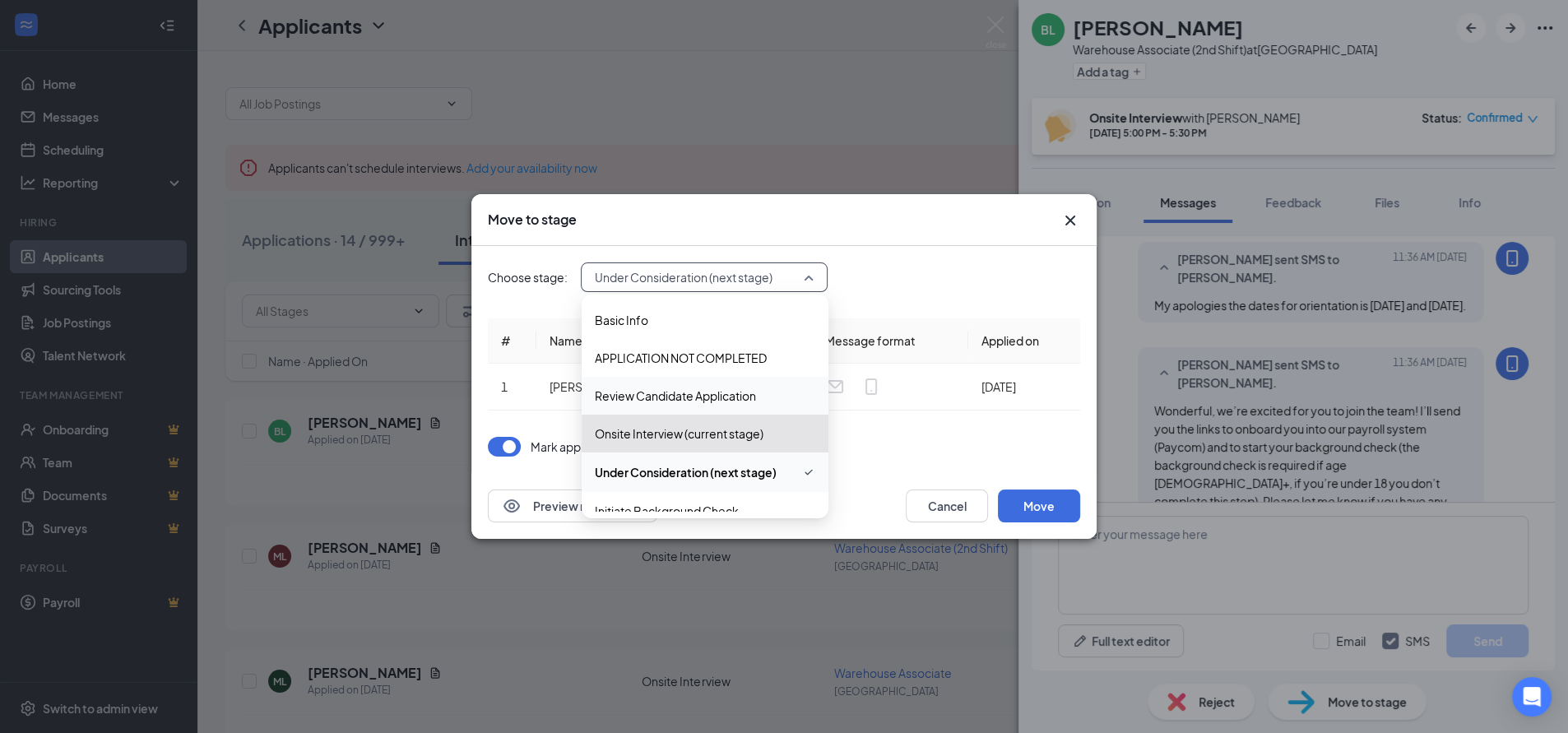
scroll to position [91, 0]
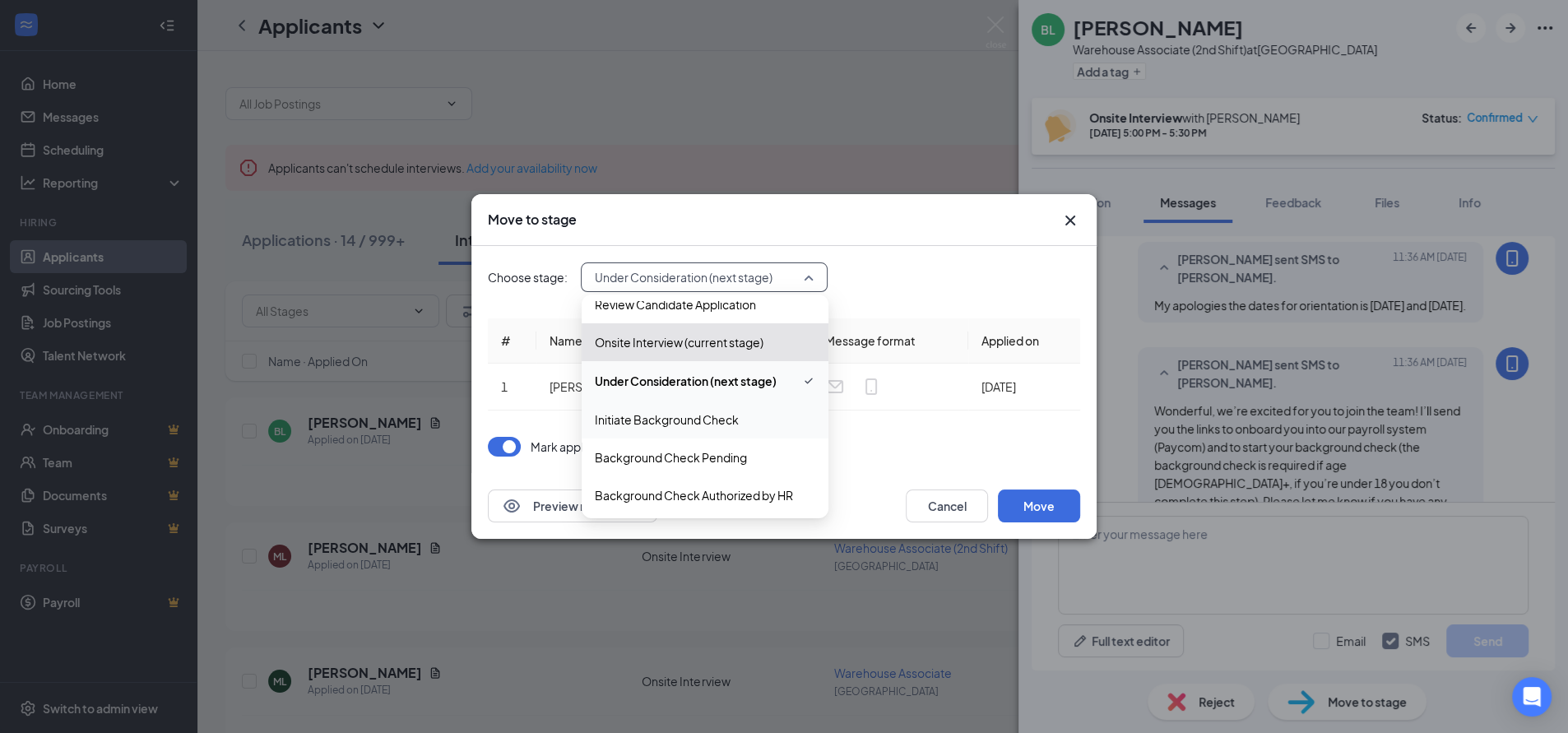
click at [685, 417] on span "Initiate Background Check" at bounding box center [667, 420] width 144 height 18
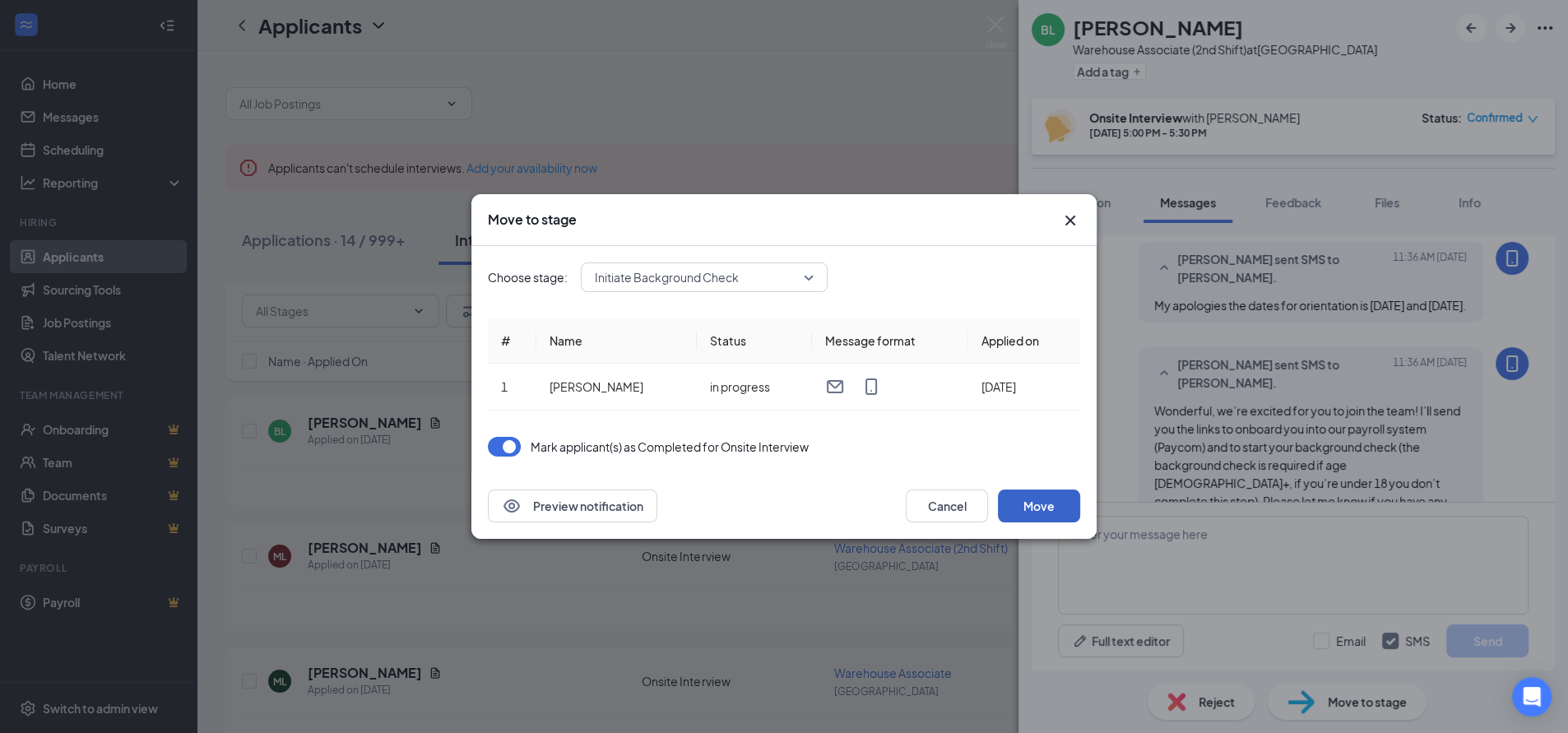
click at [1049, 504] on button "Move" at bounding box center [1039, 505] width 82 height 33
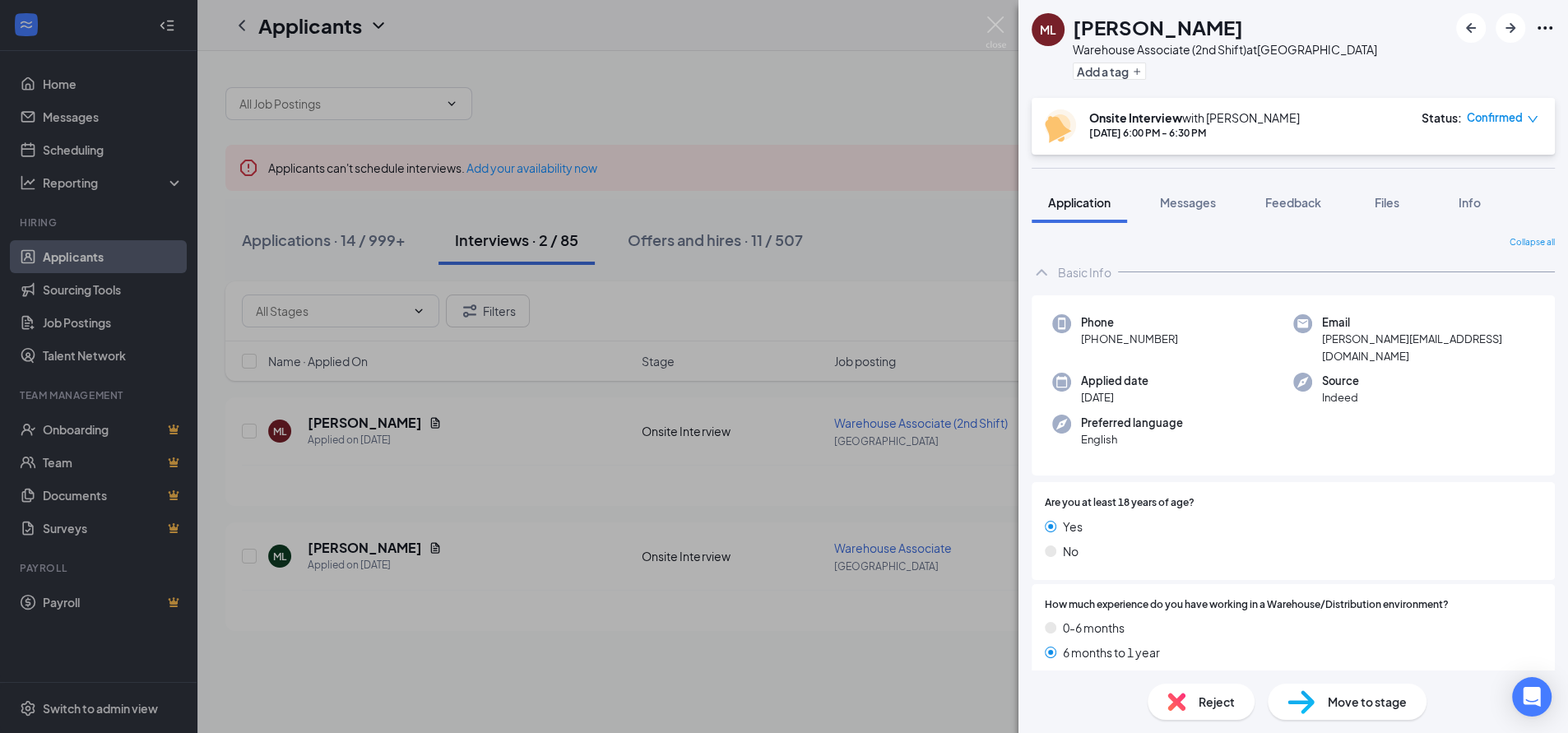
click at [863, 81] on div "ML [PERSON_NAME] Associate (2nd Shift) at [GEOGRAPHIC_DATA] Add a tag Onsite In…" at bounding box center [784, 366] width 1568 height 733
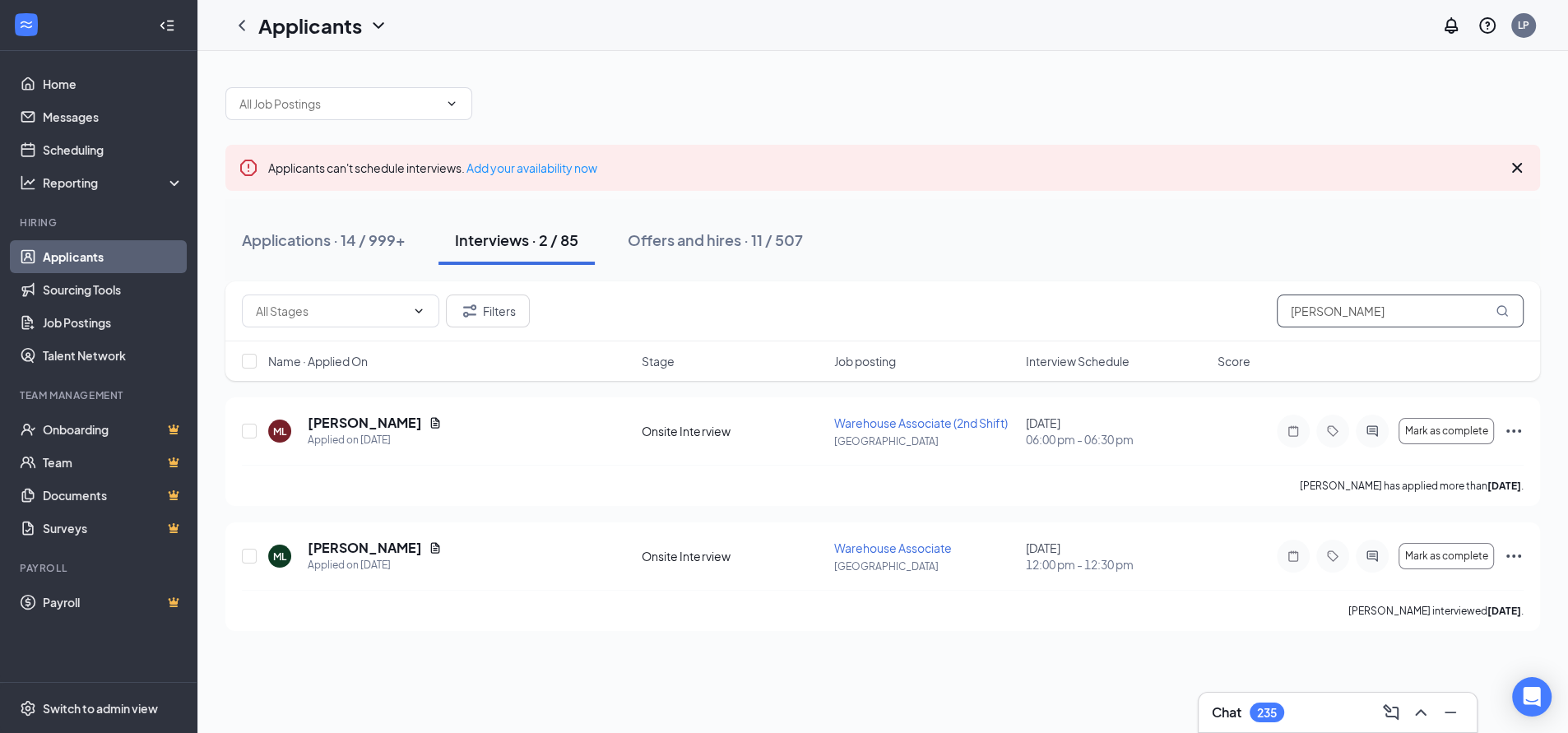
drag, startPoint x: 1346, startPoint y: 305, endPoint x: 1199, endPoint y: 334, distance: 149.8
click at [1201, 334] on div "Filters [PERSON_NAME]" at bounding box center [883, 312] width 1315 height 60
type input "[PERSON_NAME]"
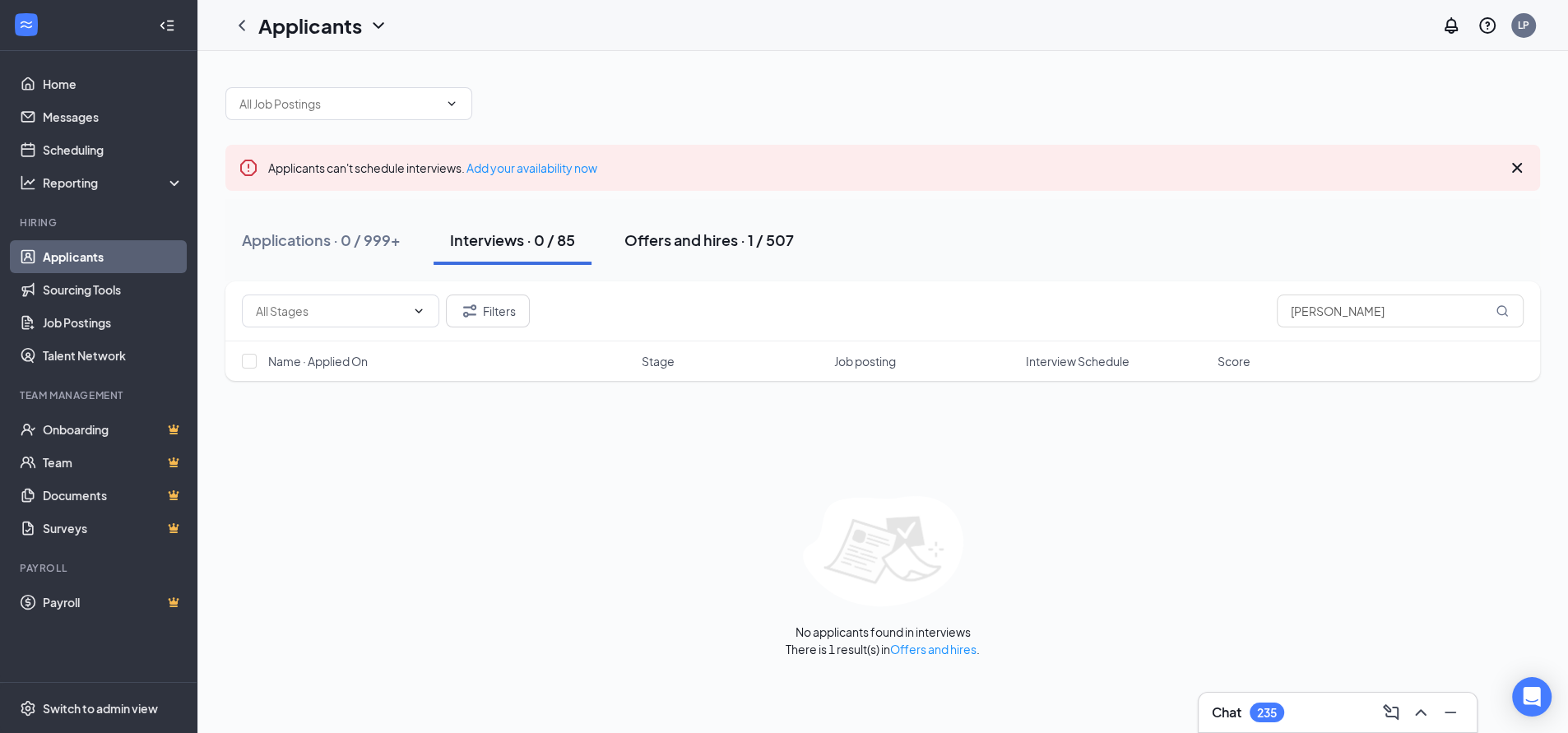
click at [647, 243] on div "Offers and hires · 1 / 507" at bounding box center [708, 239] width 169 height 20
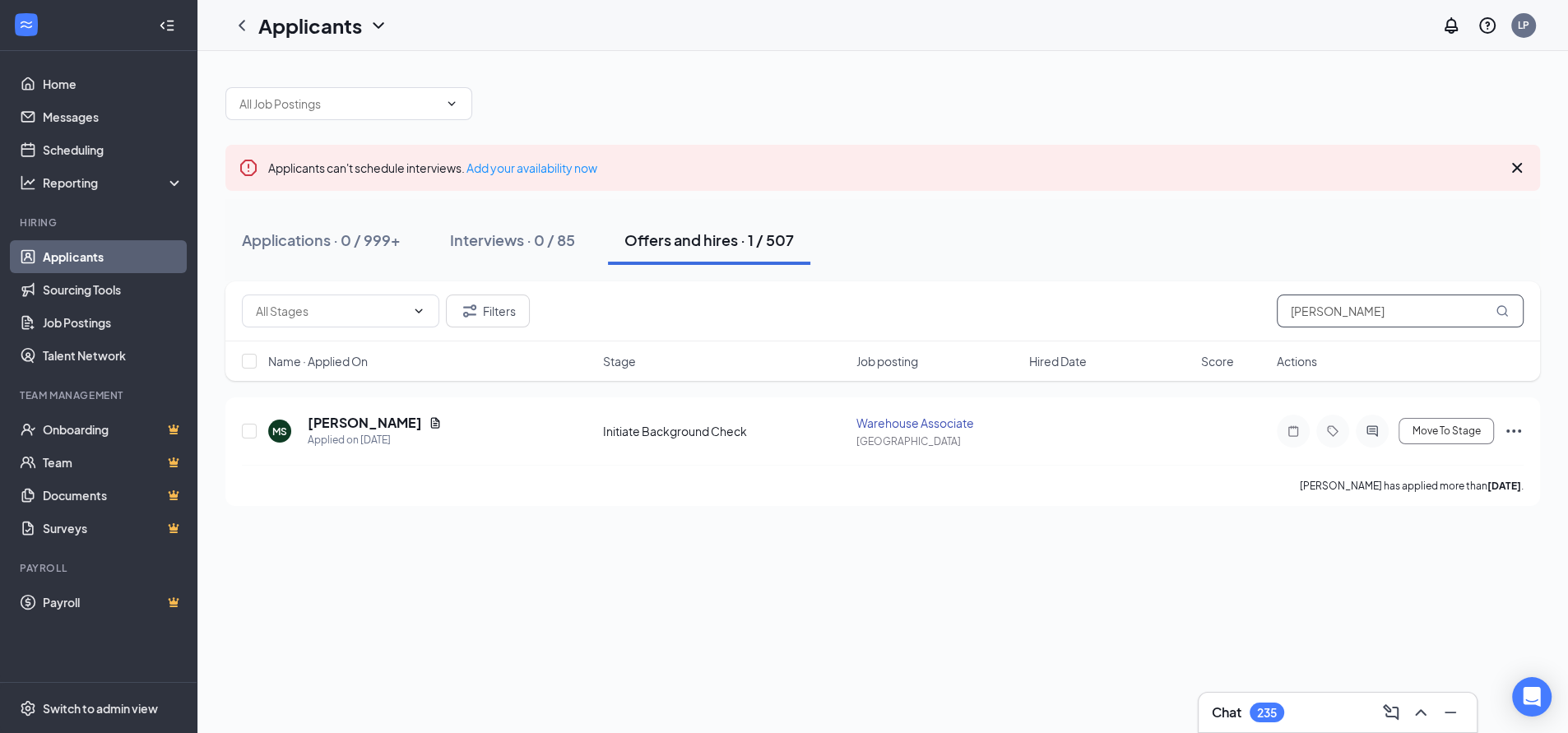
drag, startPoint x: 1354, startPoint y: 313, endPoint x: 1184, endPoint y: 328, distance: 170.7
click at [1191, 328] on div "Filters [PERSON_NAME]" at bounding box center [883, 312] width 1315 height 60
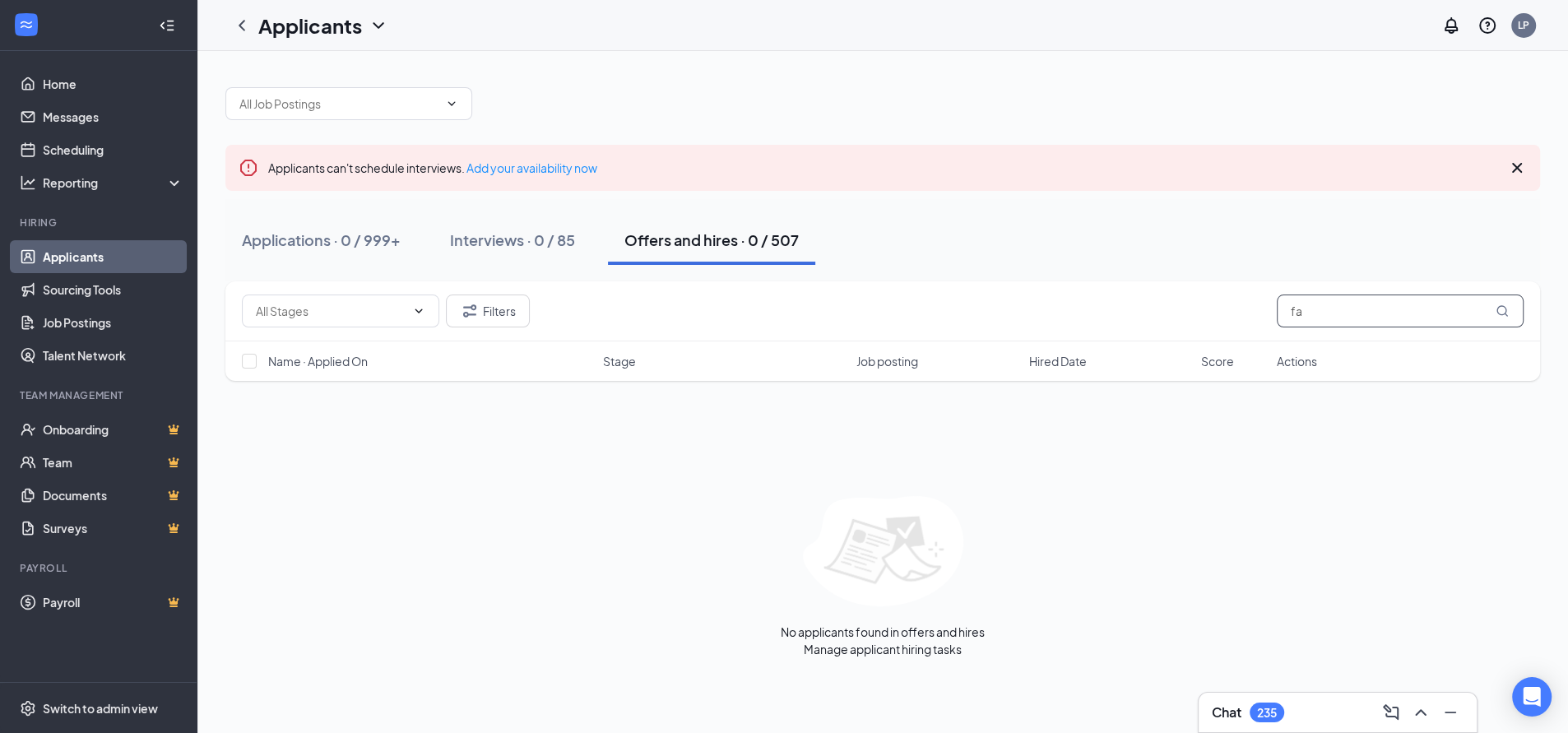
type input "f"
drag, startPoint x: 1363, startPoint y: 312, endPoint x: 1218, endPoint y: 309, distance: 145.0
click at [1218, 309] on div "Filters [PERSON_NAME]" at bounding box center [882, 311] width 1281 height 33
paste input "[PERSON_NAME]"
type input "[PERSON_NAME]"
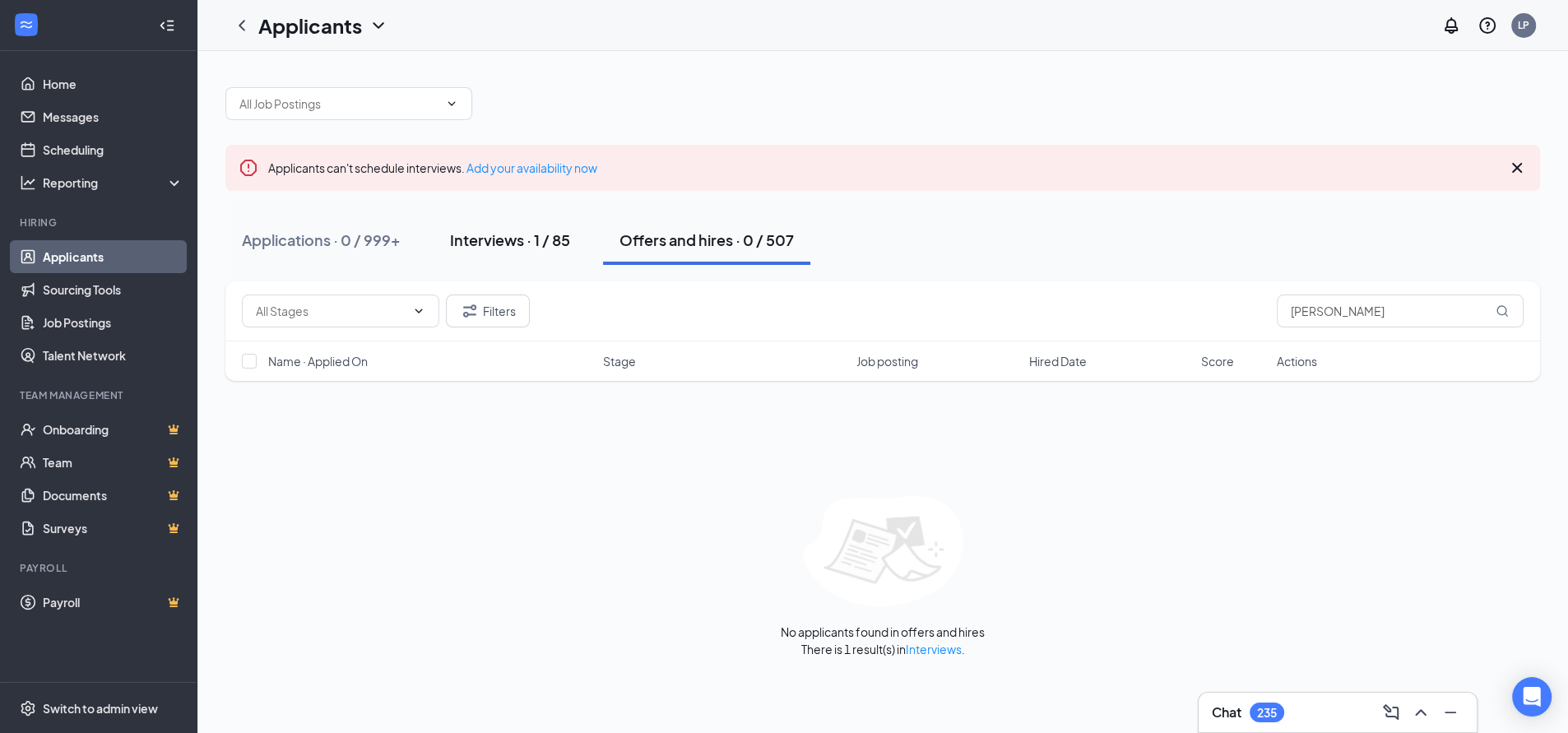
click at [514, 242] on div "Interviews · 1 / 85" at bounding box center [510, 239] width 120 height 20
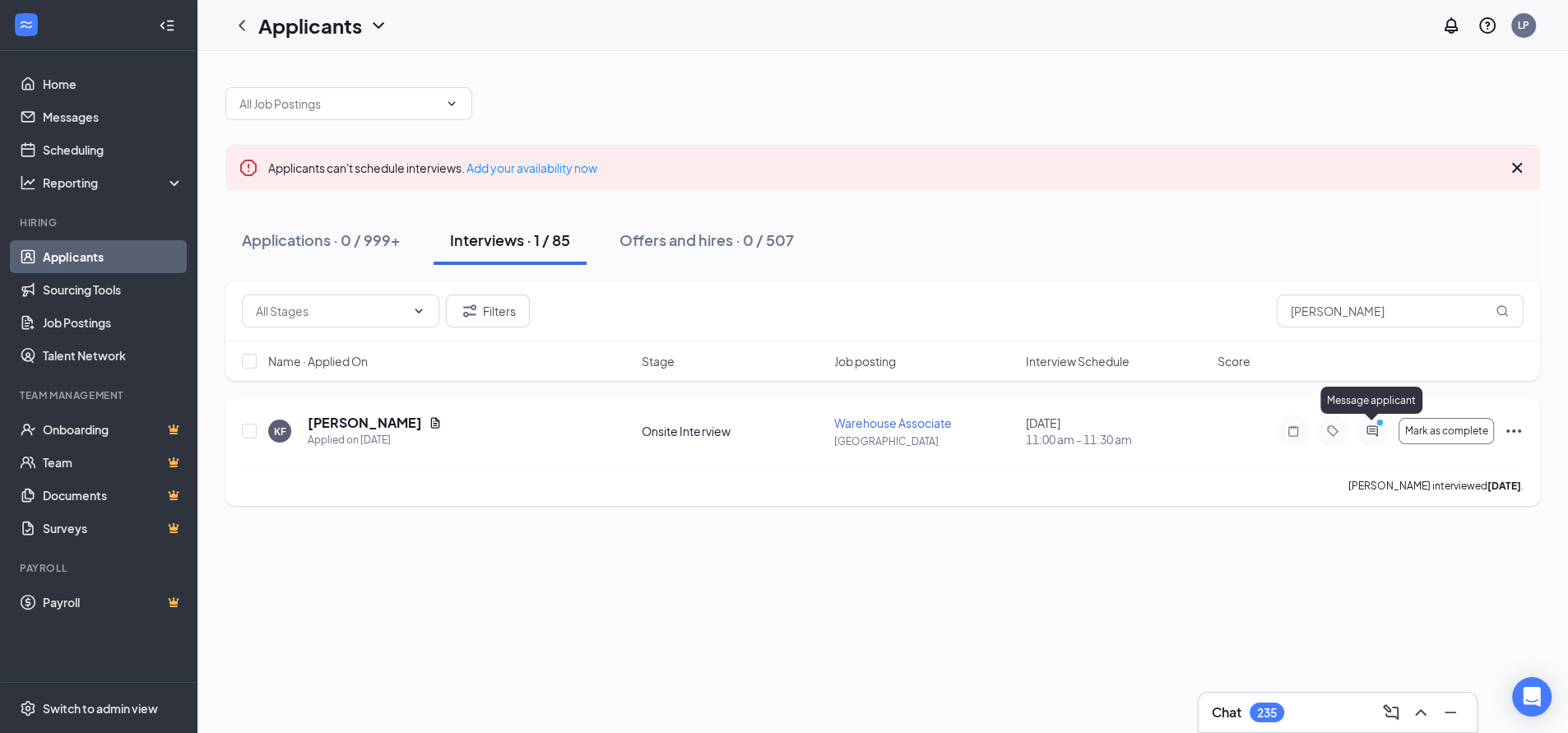
click at [1374, 432] on icon "ActiveChat" at bounding box center [1372, 430] width 19 height 13
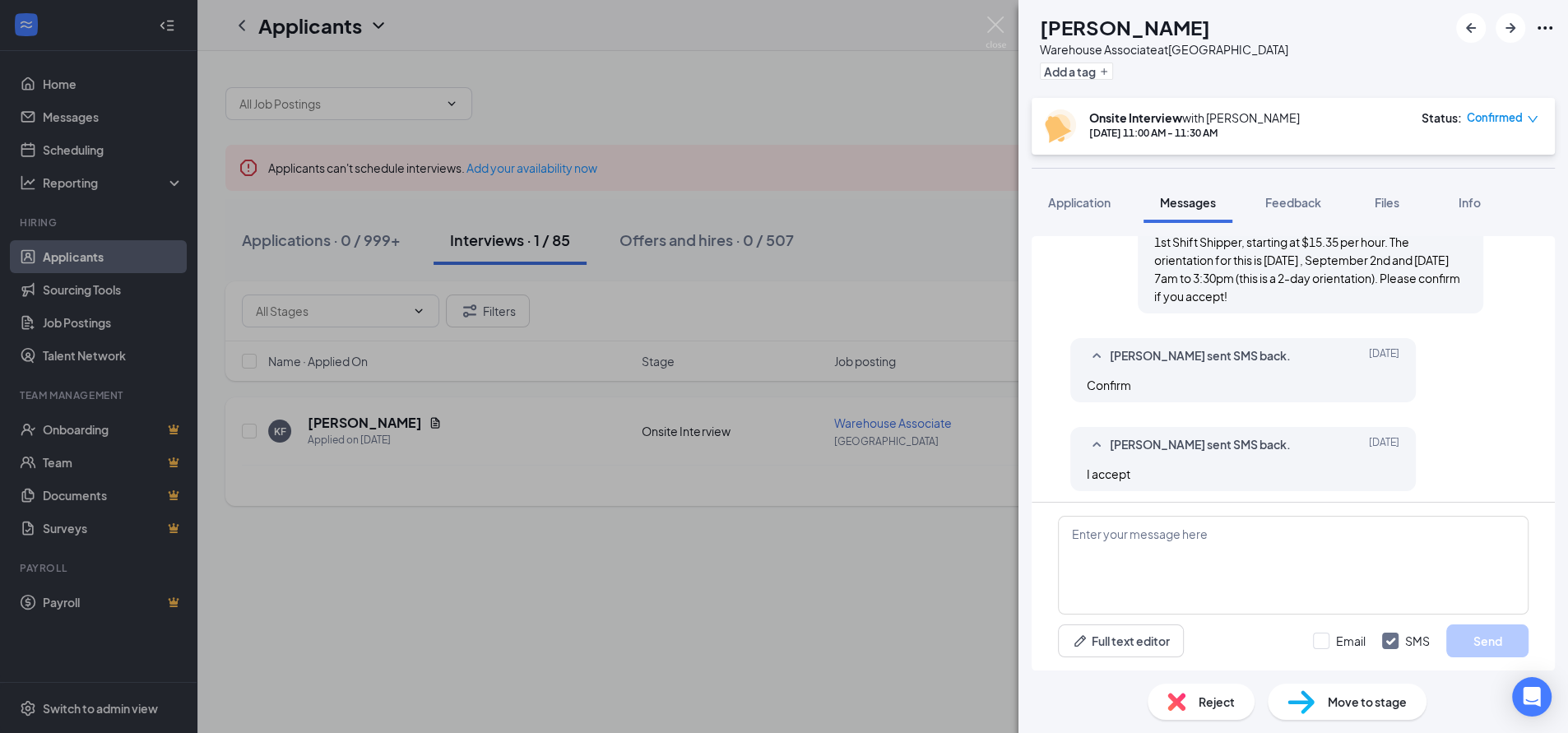
scroll to position [671, 0]
click at [1230, 567] on textarea at bounding box center [1293, 565] width 470 height 98
paste textarea "Wonderful, we’re excited for you to join the team! I’ll send you the links to o…"
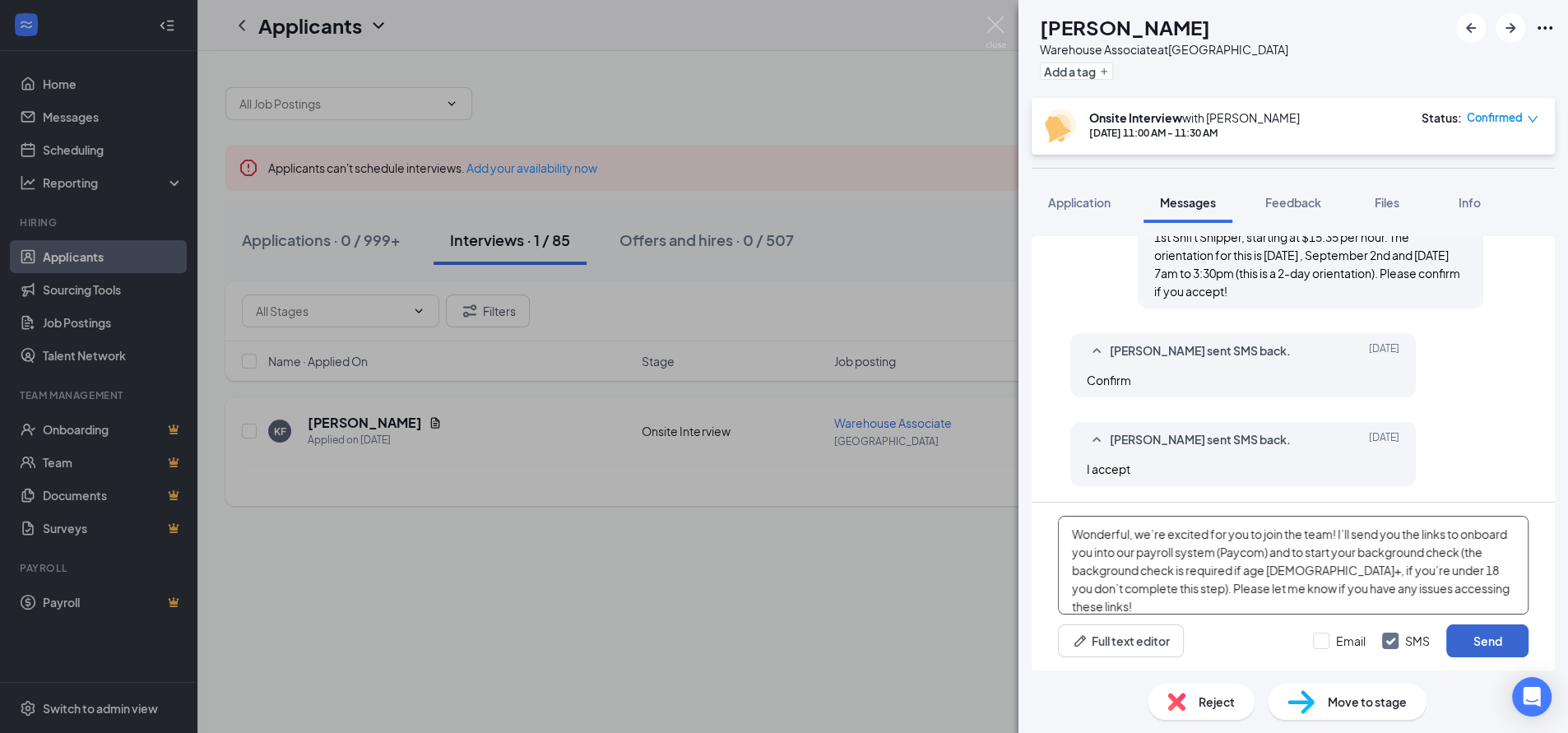
type textarea "Wonderful, we’re excited for you to join the team! I’ll send you the links to o…"
click at [1500, 639] on button "Send" at bounding box center [1487, 640] width 82 height 33
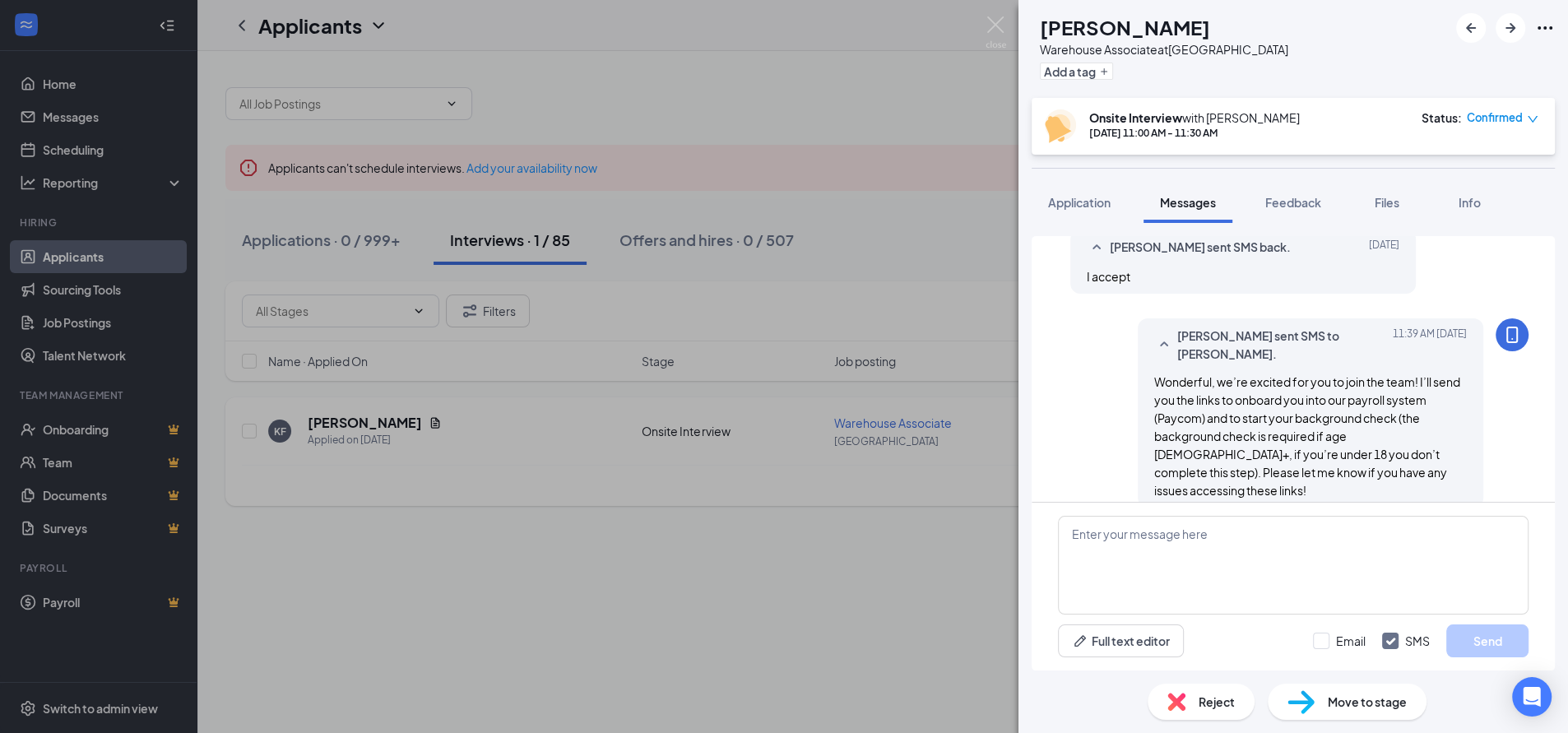
scroll to position [867, 0]
click at [1327, 706] on span "Move to stage" at bounding box center [1366, 701] width 79 height 18
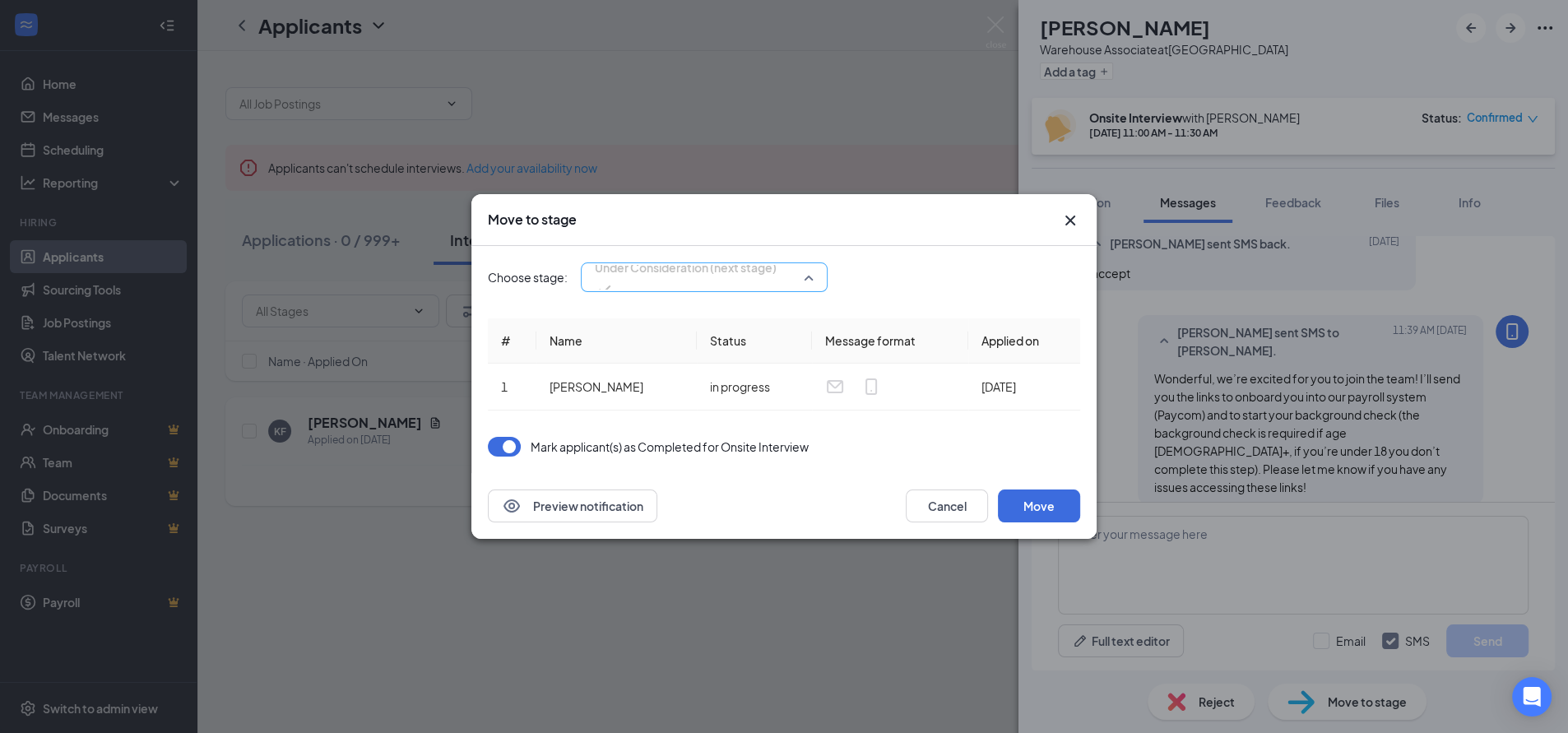
click at [750, 280] on span "Under Consideration (next stage)" at bounding box center [685, 267] width 182 height 25
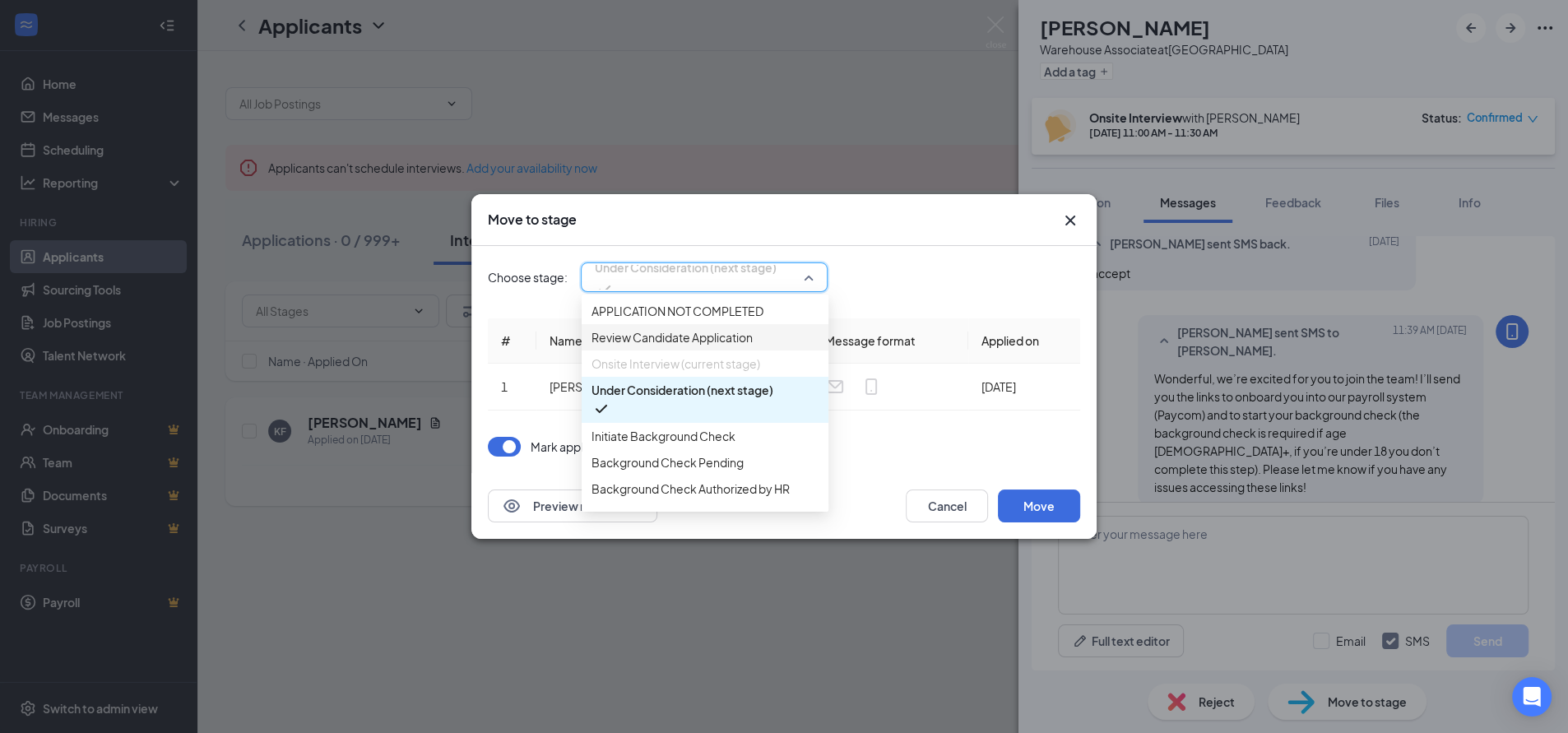
scroll to position [91, 0]
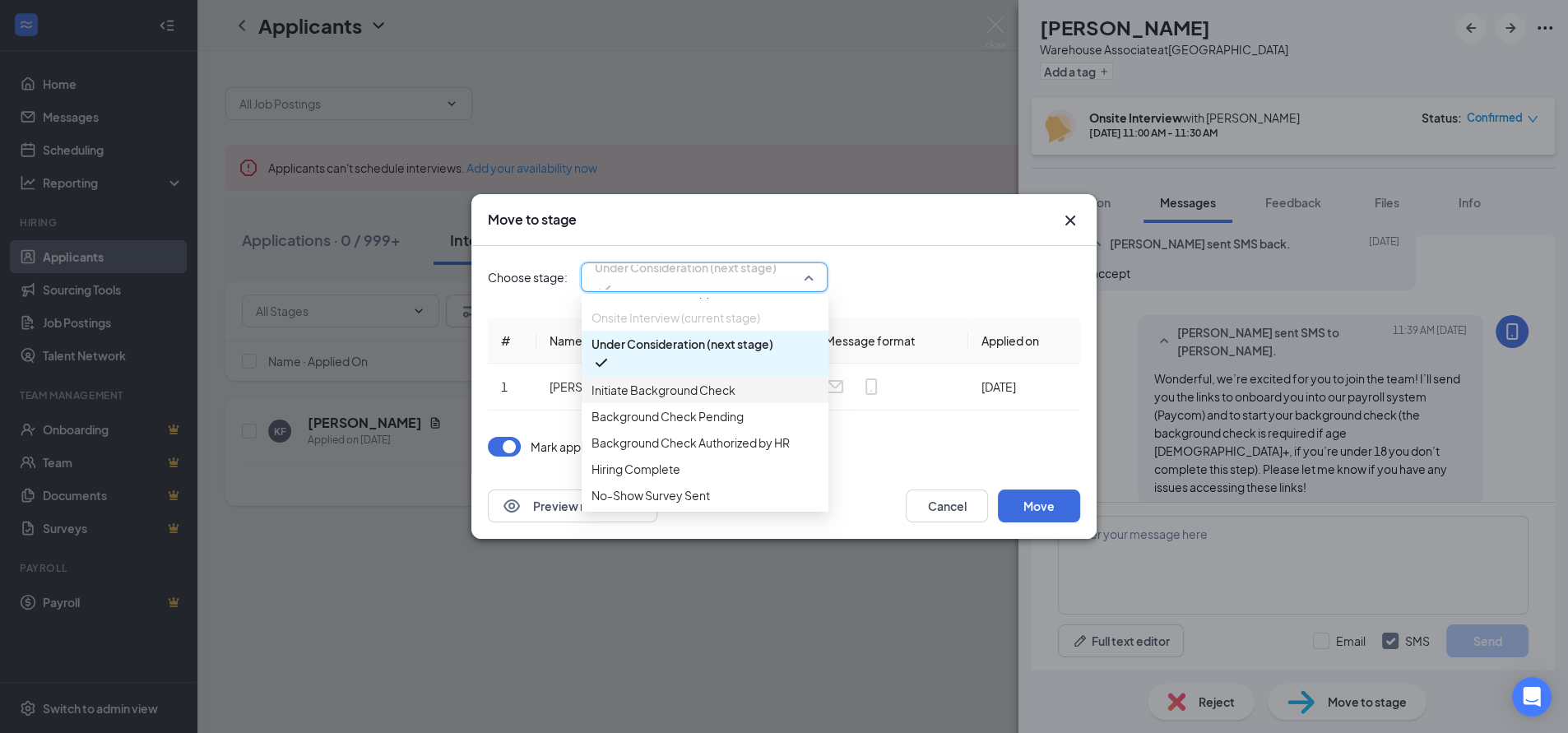
click at [677, 399] on span "Initiate Background Check" at bounding box center [663, 390] width 144 height 18
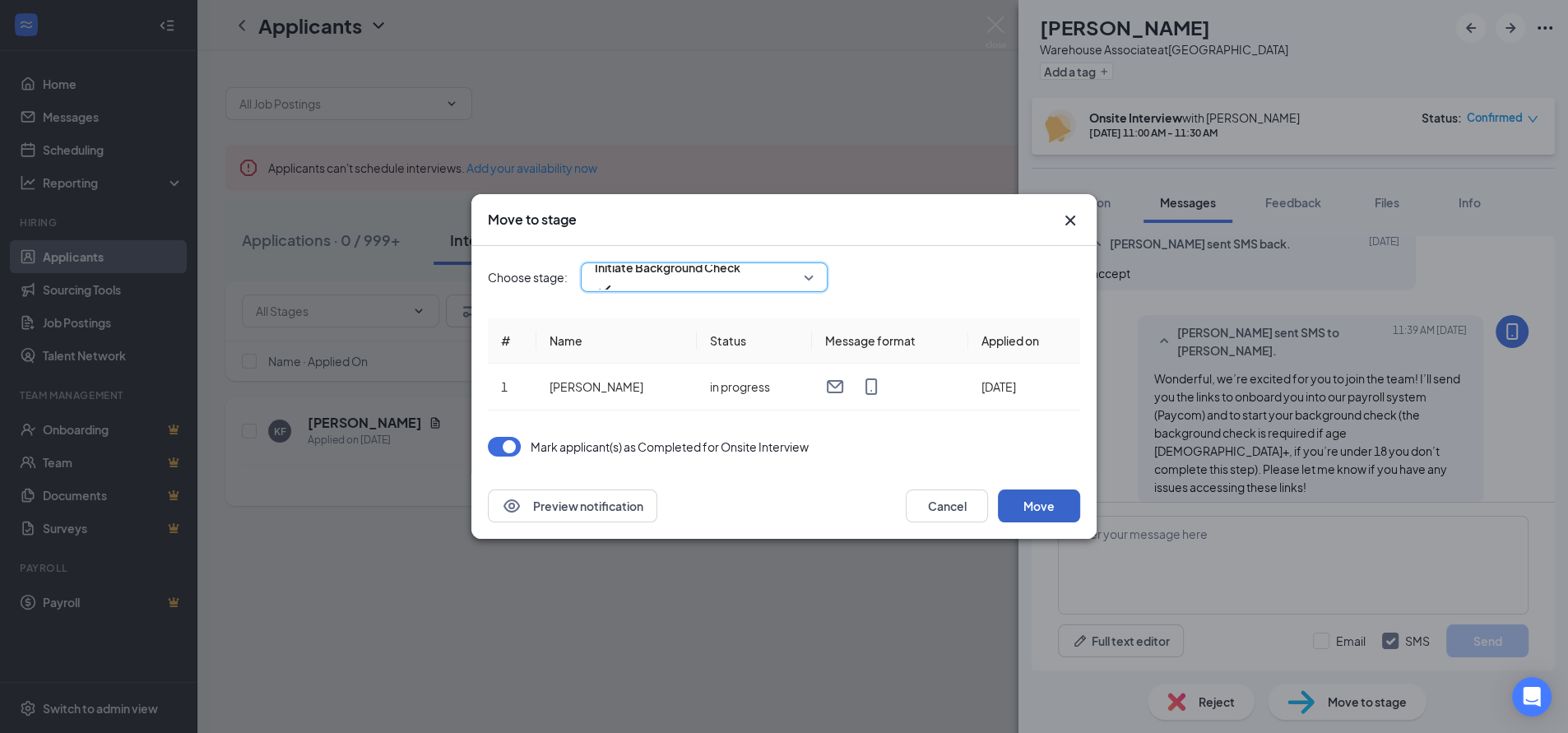
click at [1038, 505] on button "Move" at bounding box center [1039, 505] width 82 height 33
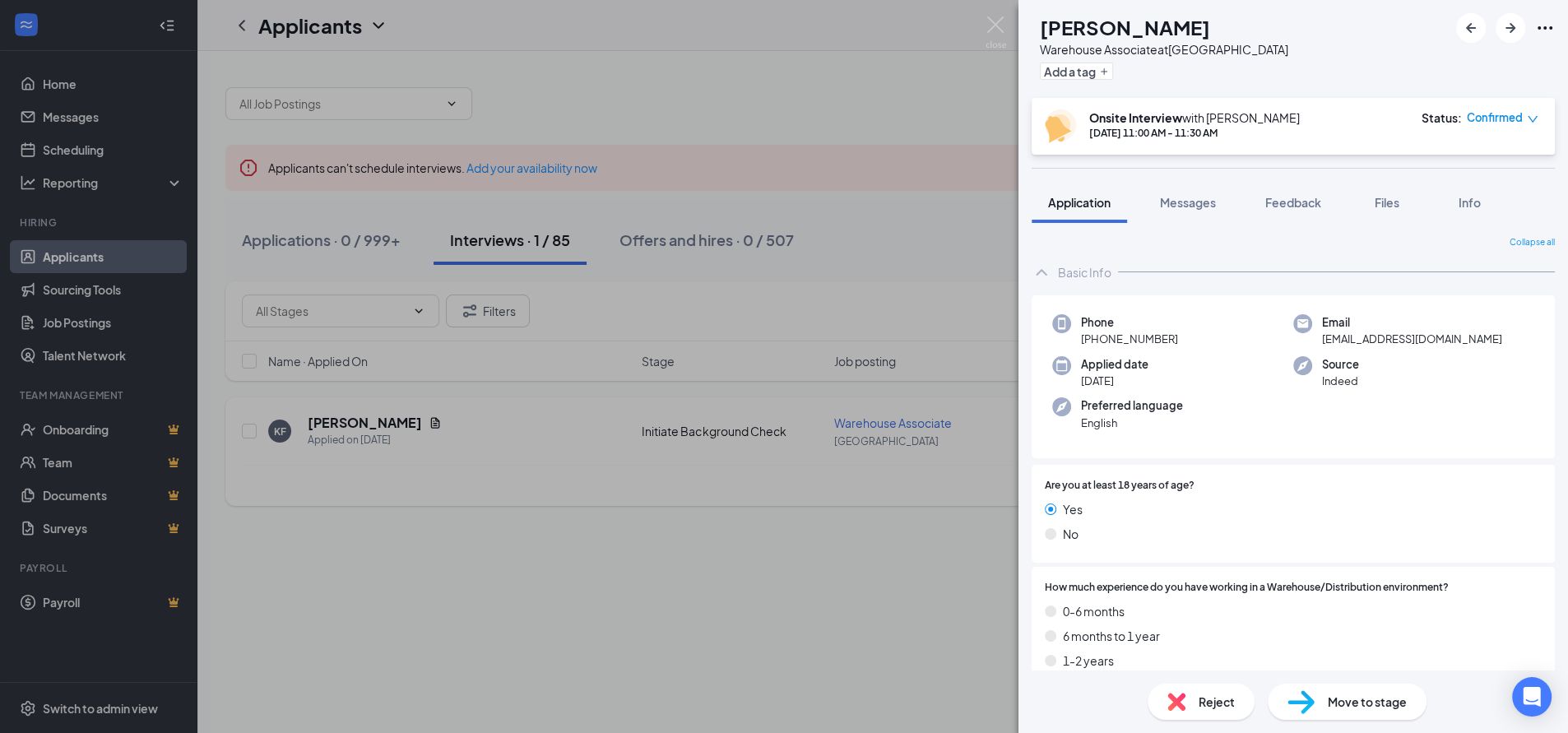
click at [848, 73] on div "KF [PERSON_NAME] Associate at [GEOGRAPHIC_DATA] Add a tag Onsite Interview with…" at bounding box center [784, 366] width 1568 height 733
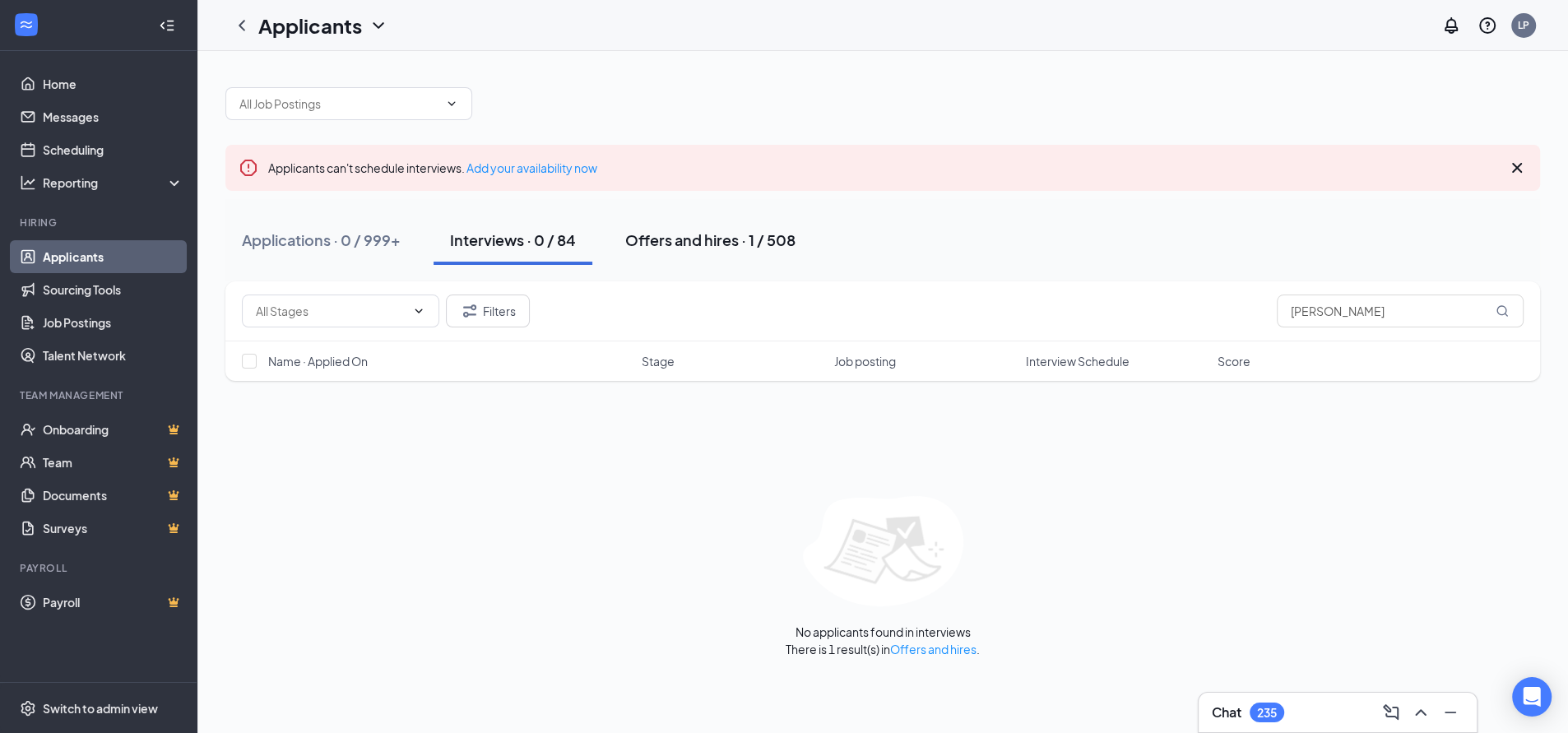
click at [716, 238] on div "Offers and hires · 1 / 508" at bounding box center [710, 239] width 170 height 20
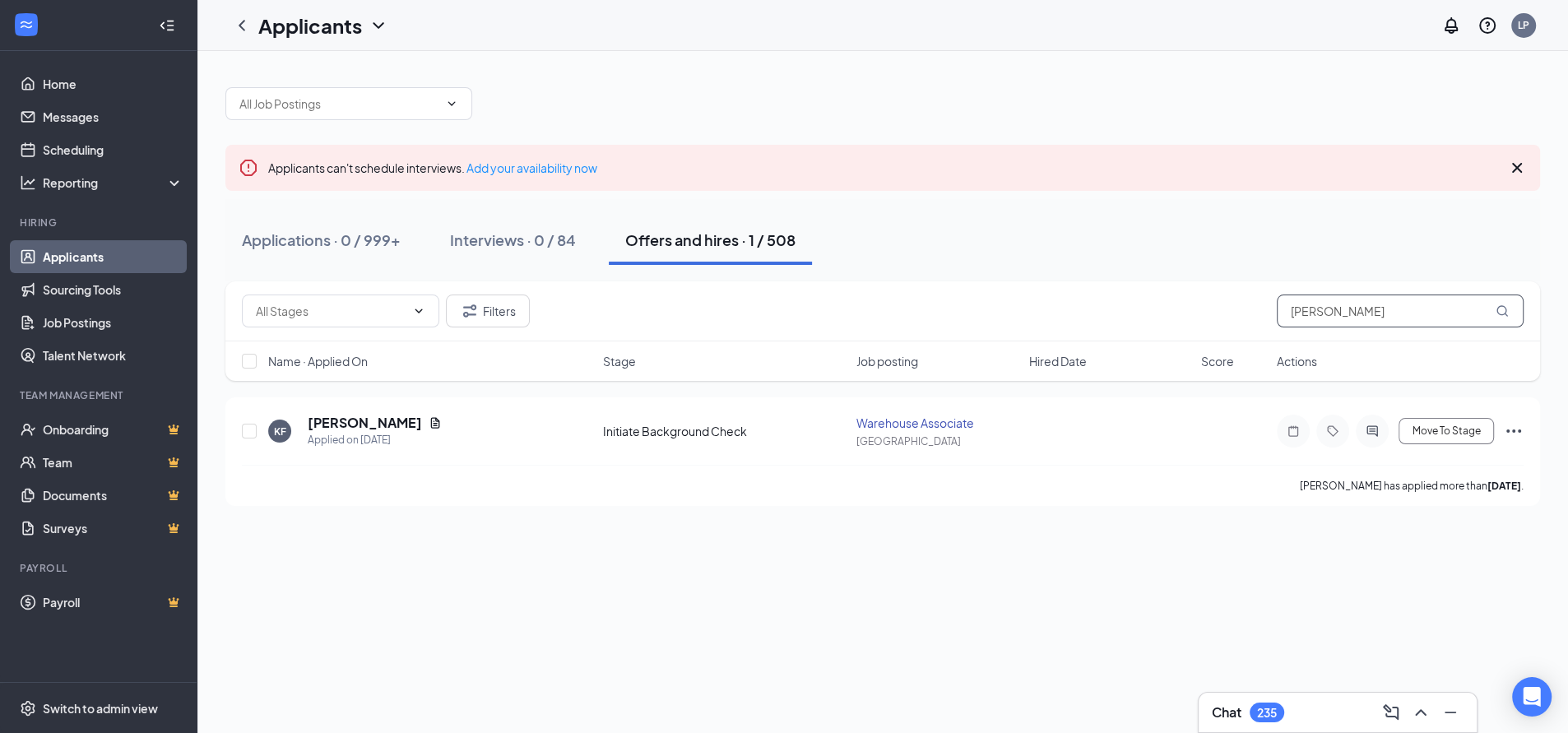
drag, startPoint x: 1286, startPoint y: 315, endPoint x: 1105, endPoint y: 309, distance: 181.1
click at [1106, 309] on div "Filters [PERSON_NAME]" at bounding box center [882, 311] width 1281 height 33
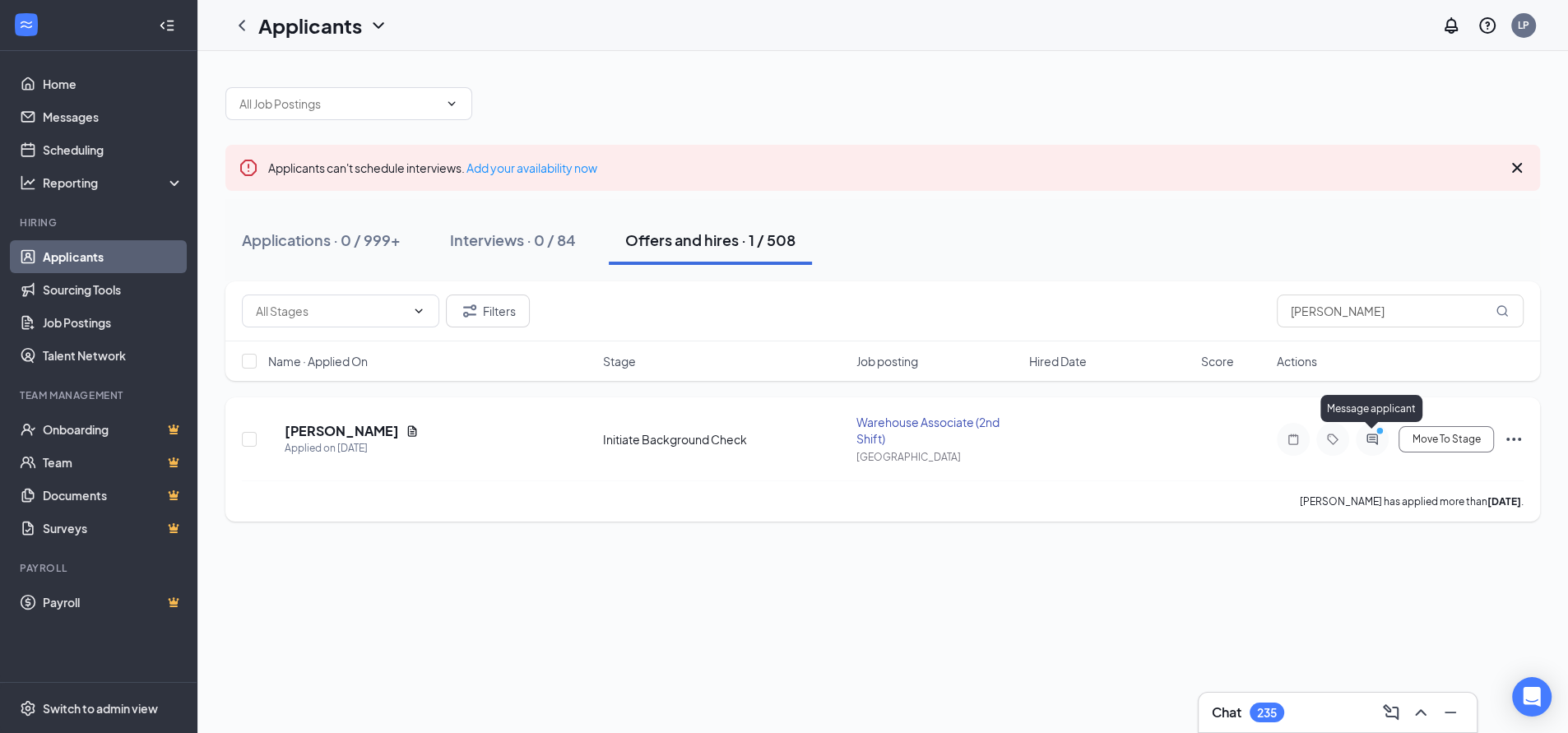
click at [1372, 436] on icon "PrimaryDot" at bounding box center [1382, 432] width 19 height 13
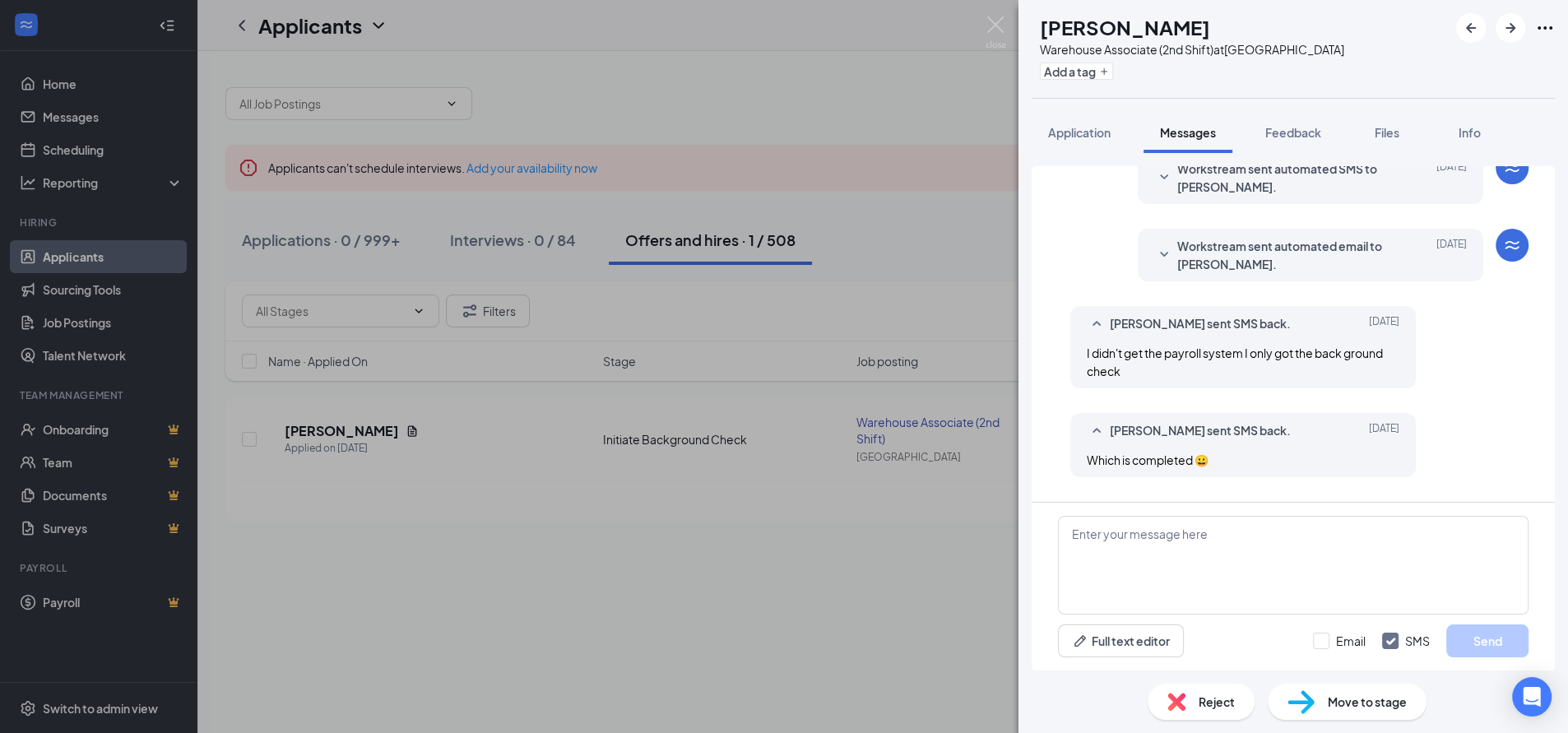
scroll to position [561, 0]
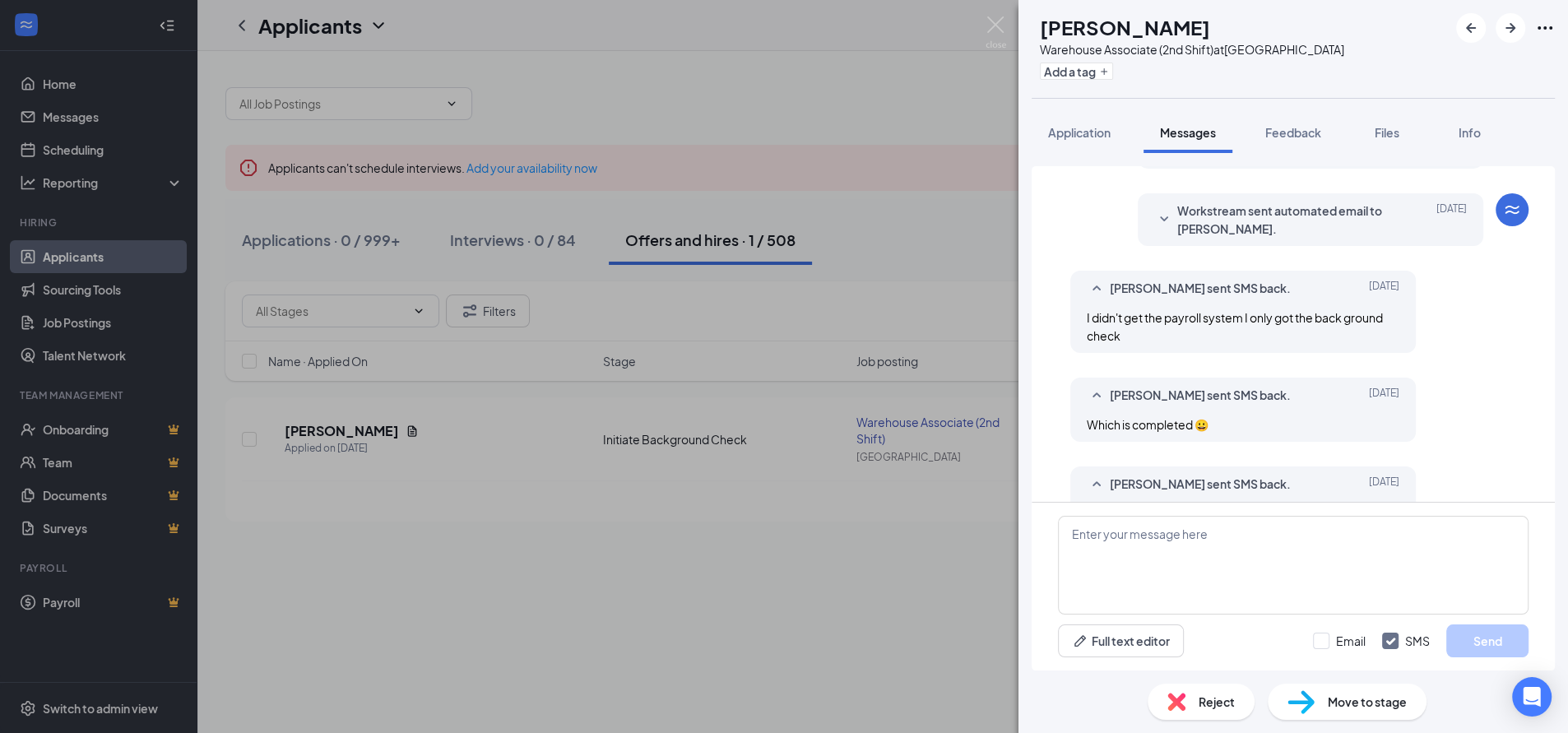
scroll to position [560, 0]
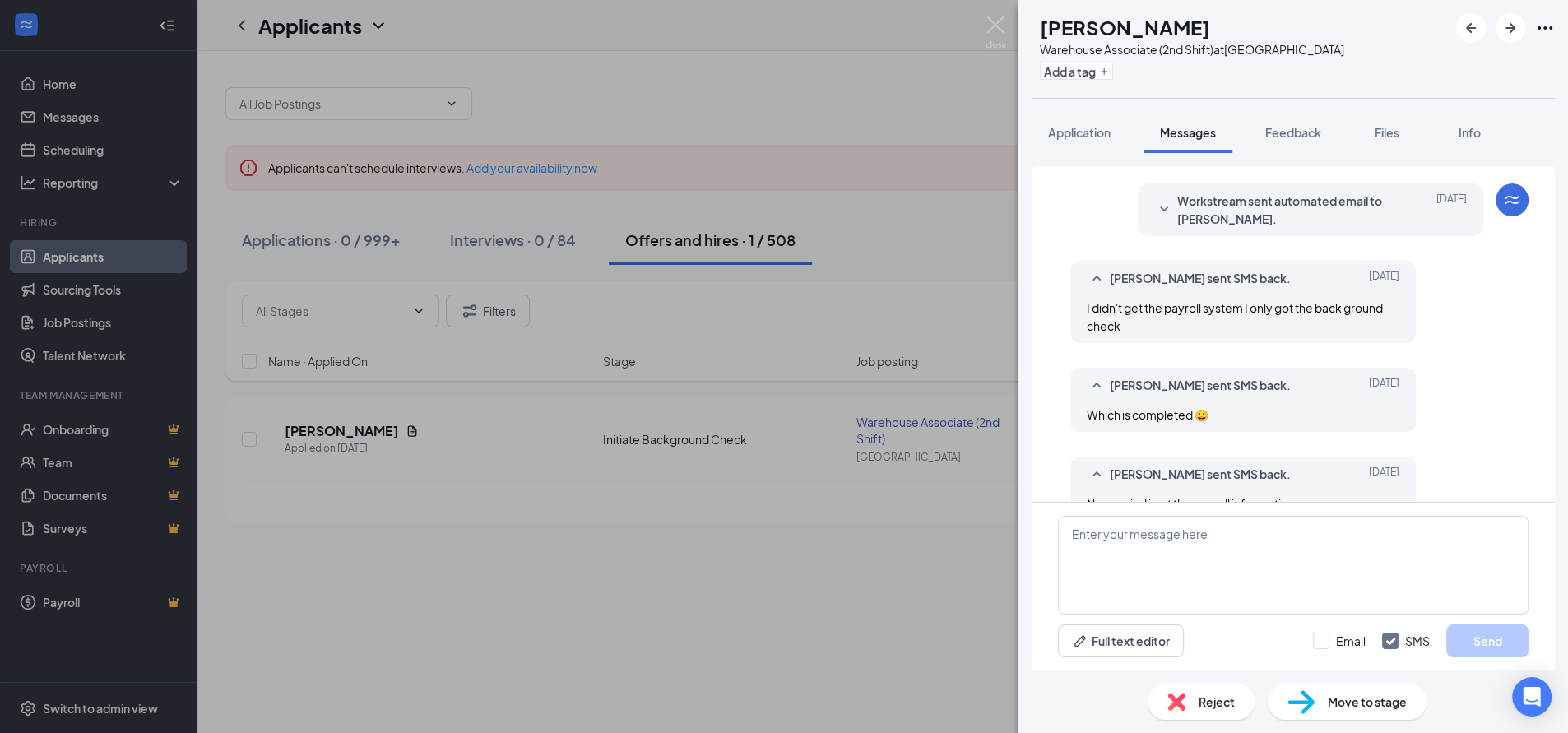
click at [761, 78] on div "AS [PERSON_NAME] Warehouse Associate (2nd Shift) at [GEOGRAPHIC_DATA] Add a tag…" at bounding box center [784, 366] width 1568 height 733
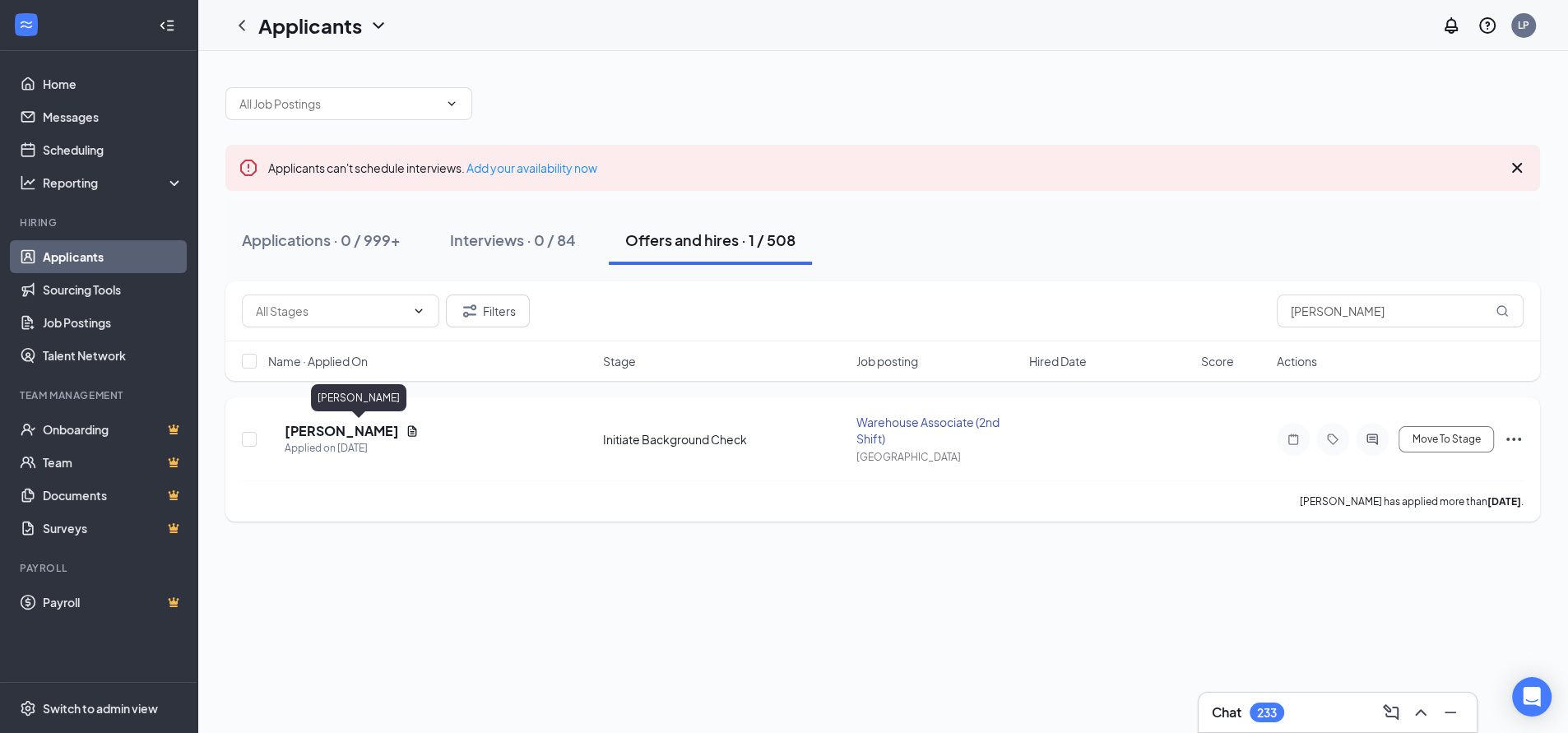
click at [342, 428] on h5 "[PERSON_NAME]" at bounding box center [341, 431] width 114 height 18
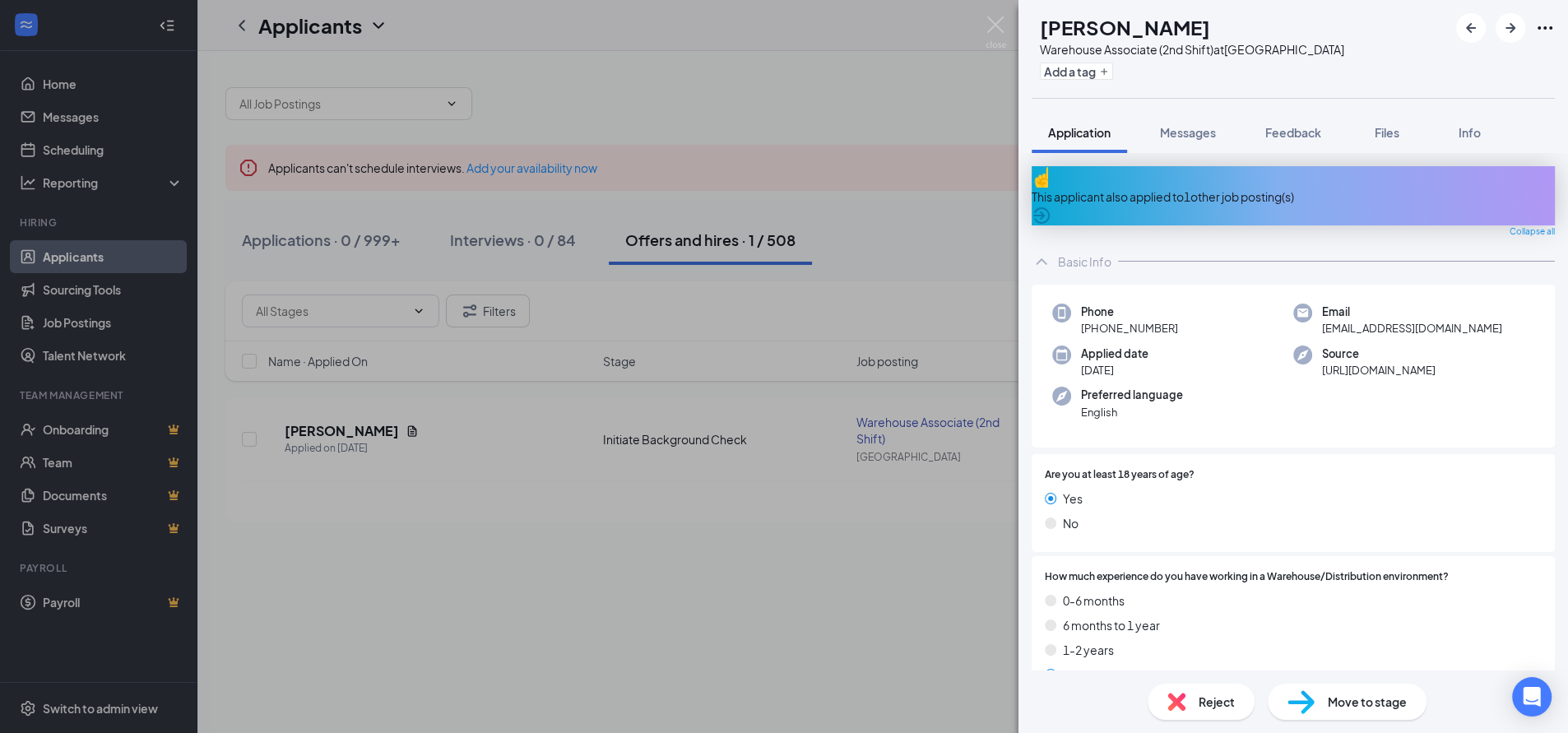
click at [1381, 320] on span "[EMAIL_ADDRESS][DOMAIN_NAME]" at bounding box center [1411, 328] width 180 height 17
copy span "[EMAIL_ADDRESS][DOMAIN_NAME]"
click at [1155, 320] on span "[PHONE_NUMBER]" at bounding box center [1130, 328] width 97 height 17
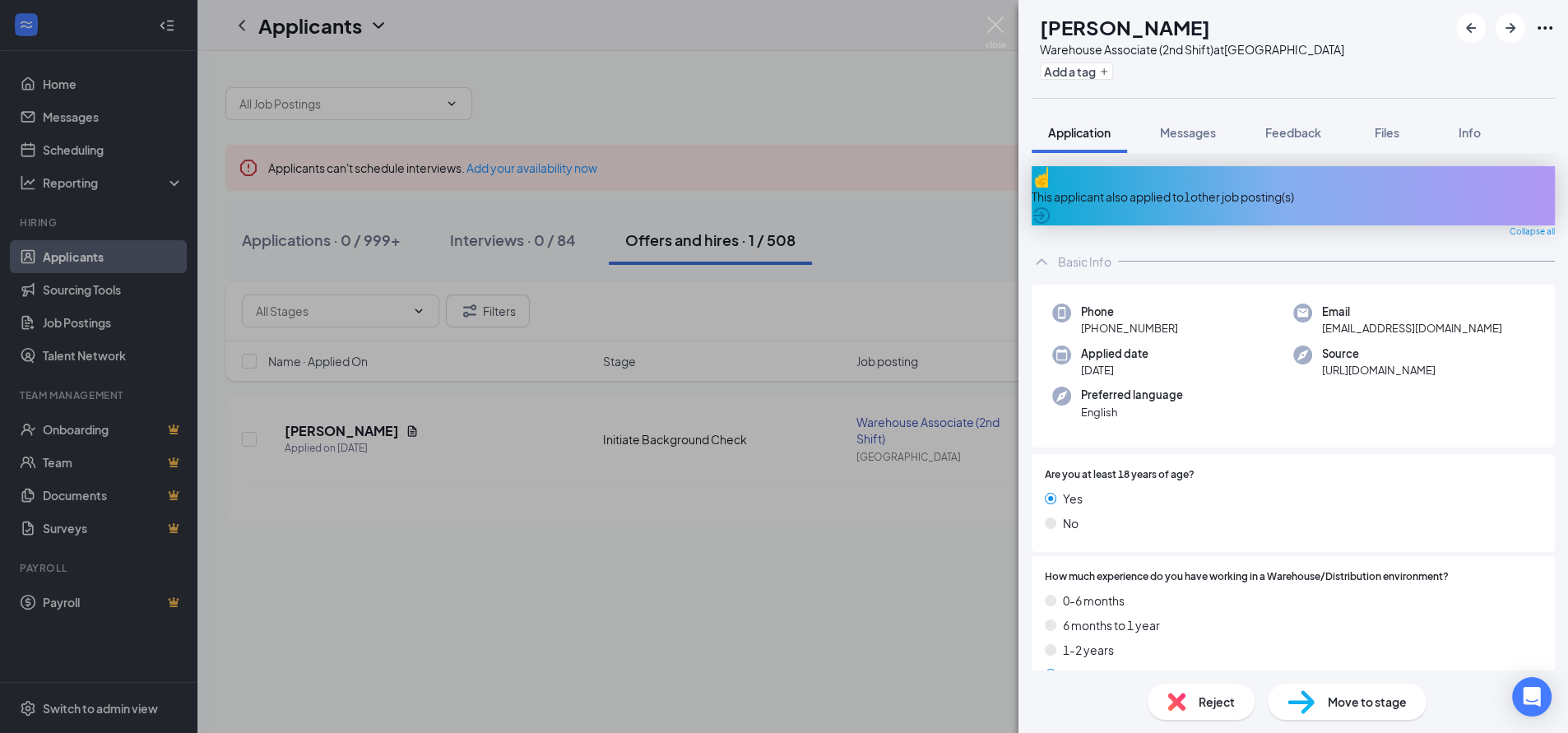
drag, startPoint x: 1095, startPoint y: 317, endPoint x: 1177, endPoint y: 328, distance: 82.7
click at [1177, 328] on div "Phone [PHONE_NUMBER] Email [EMAIL_ADDRESS][DOMAIN_NAME] Applied date [DATE] Sou…" at bounding box center [1293, 366] width 523 height 164
copy span "[PHONE_NUMBER]"
click at [805, 71] on div "AS [PERSON_NAME] Warehouse Associate (2nd Shift) at [GEOGRAPHIC_DATA] Add a tag…" at bounding box center [784, 366] width 1568 height 733
click at [806, 70] on div "AS [PERSON_NAME] Warehouse Associate (2nd Shift) at [GEOGRAPHIC_DATA] Add a tag…" at bounding box center [784, 366] width 1568 height 733
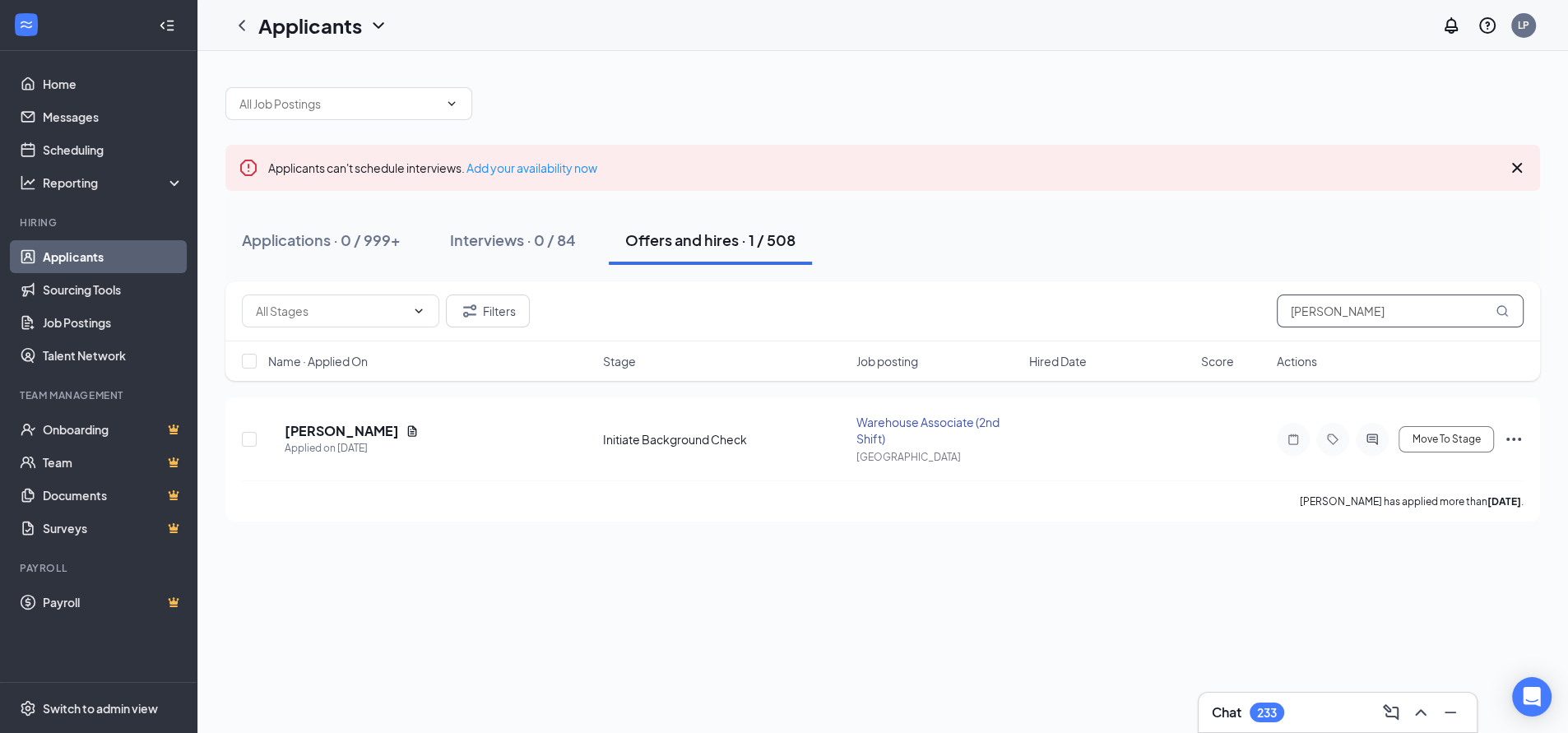
drag, startPoint x: 1348, startPoint y: 299, endPoint x: 1184, endPoint y: 330, distance: 166.9
click at [1184, 330] on div "Filters [PERSON_NAME]" at bounding box center [883, 312] width 1315 height 60
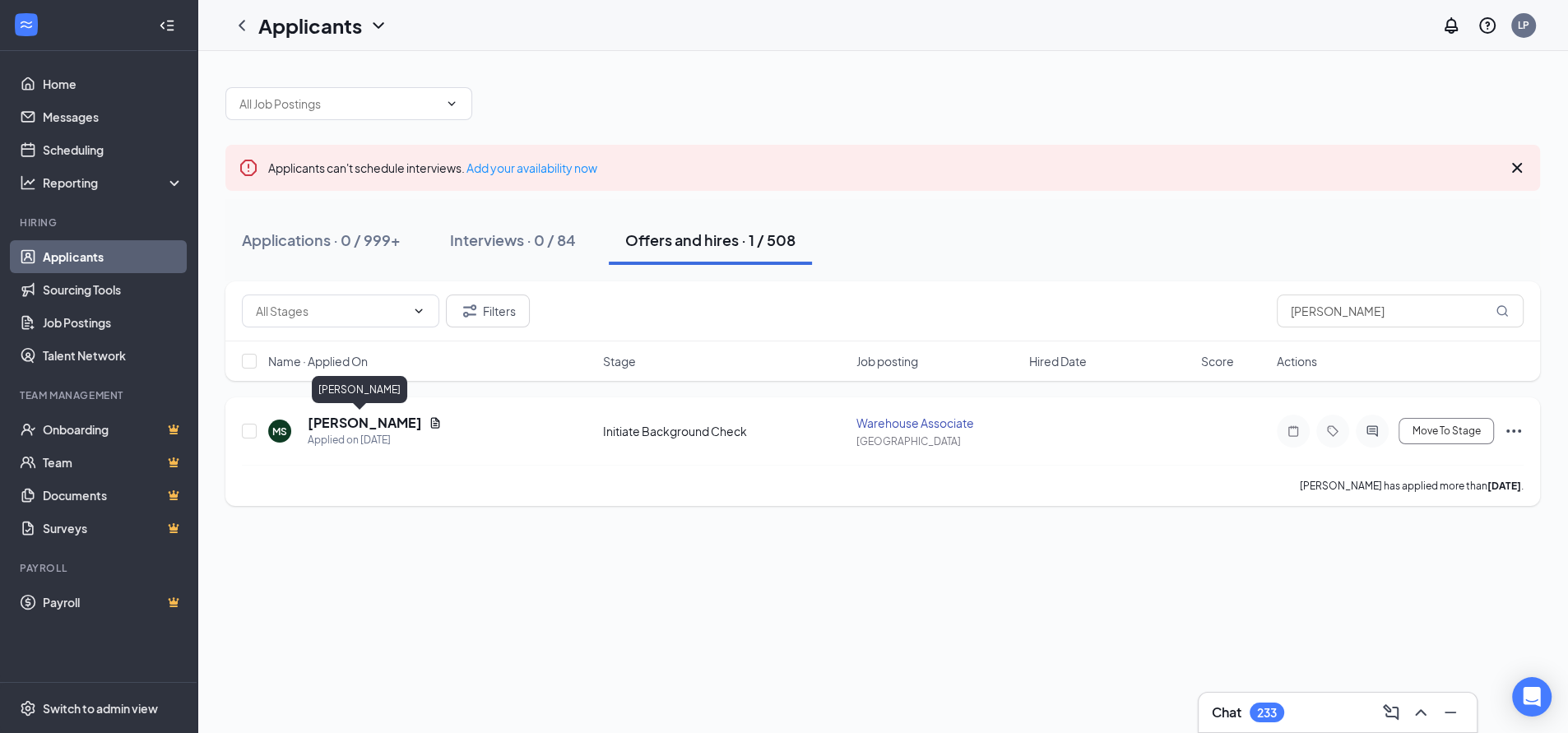
click at [321, 421] on h5 "[PERSON_NAME]" at bounding box center [364, 422] width 114 height 18
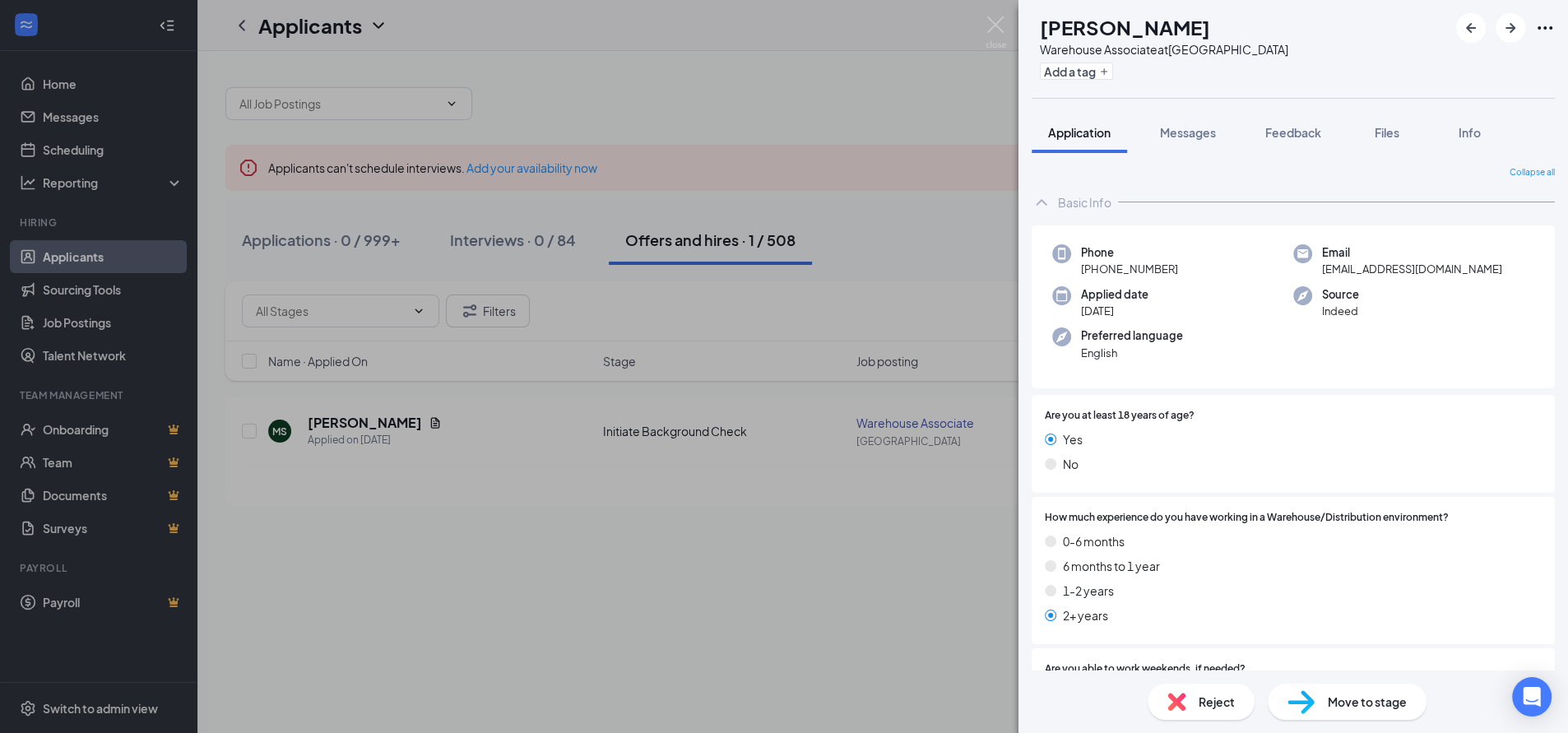
click at [1371, 267] on span "[EMAIL_ADDRESS][DOMAIN_NAME]" at bounding box center [1411, 269] width 180 height 17
copy span "[EMAIL_ADDRESS][DOMAIN_NAME]"
click at [1114, 268] on span "[PHONE_NUMBER]" at bounding box center [1130, 269] width 97 height 17
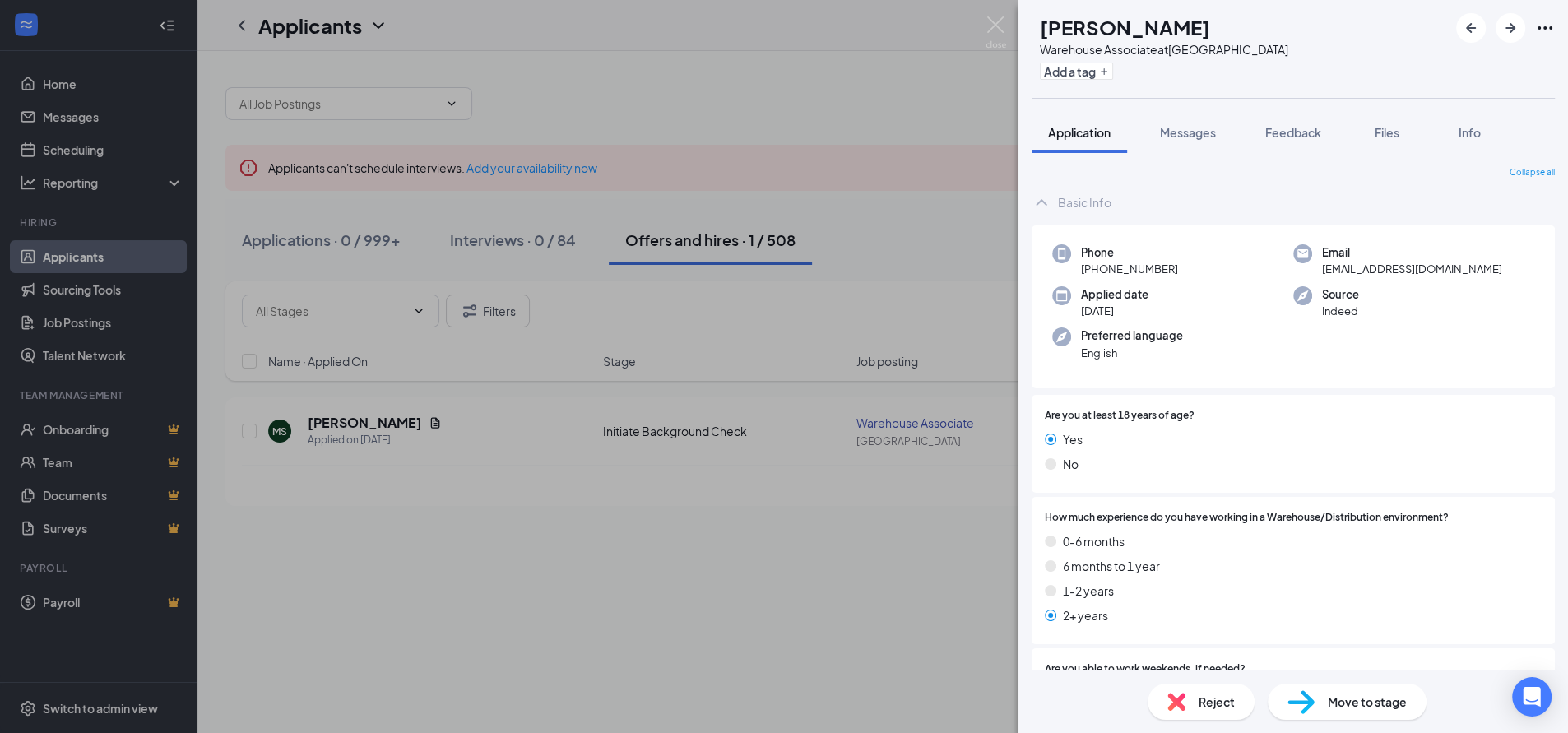
drag, startPoint x: 1095, startPoint y: 267, endPoint x: 1196, endPoint y: 276, distance: 101.4
click at [1196, 276] on div "Phone [PHONE_NUMBER]" at bounding box center [1172, 261] width 241 height 34
copy span "[PHONE_NUMBER]"
click at [709, 90] on div "[PERSON_NAME] Warehouse Associate at [GEOGRAPHIC_DATA] Add a tag Application Me…" at bounding box center [784, 366] width 1568 height 733
drag, startPoint x: 812, startPoint y: 73, endPoint x: 887, endPoint y: 107, distance: 82.3
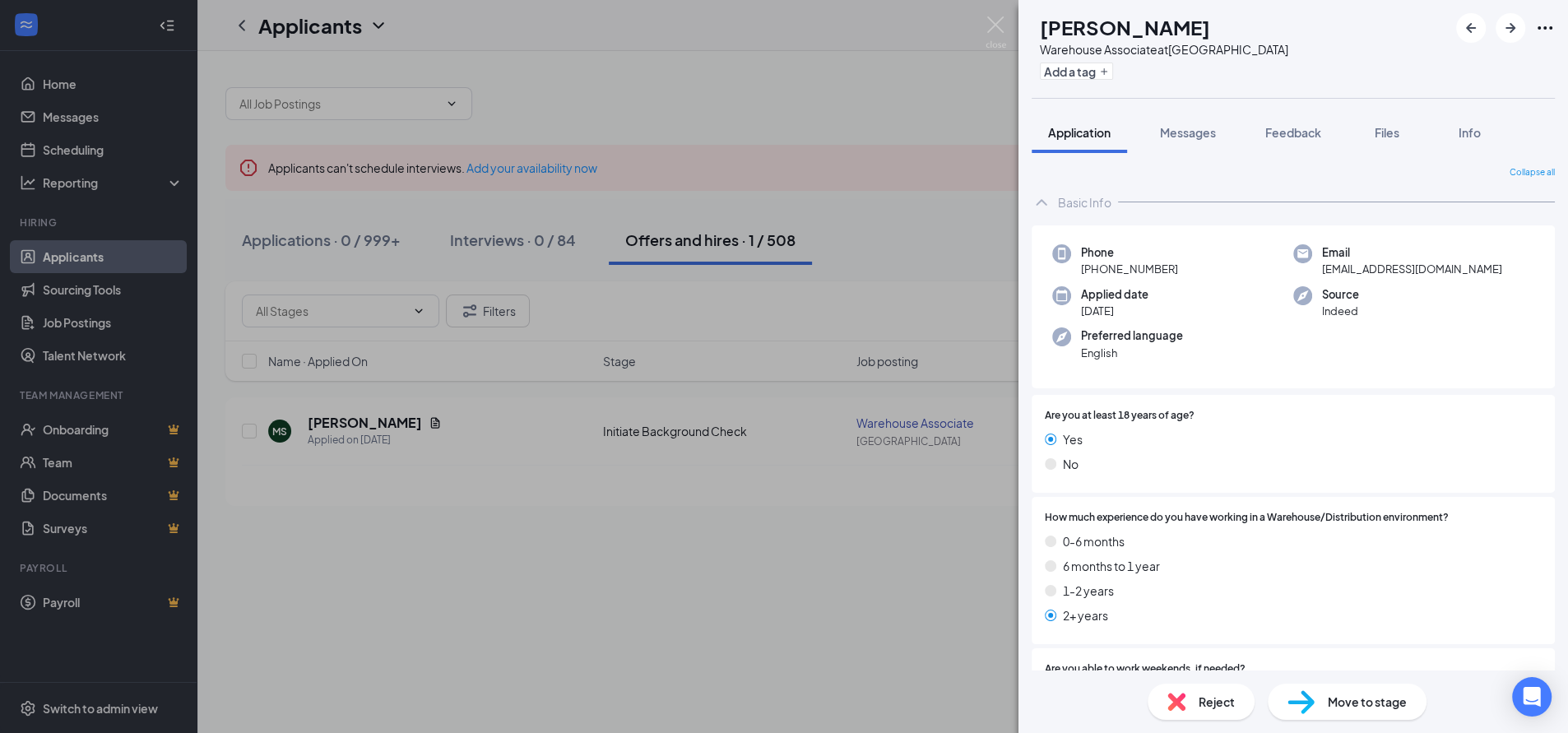
click at [814, 72] on div "[PERSON_NAME] Warehouse Associate at [GEOGRAPHIC_DATA] Add a tag Application Me…" at bounding box center [784, 366] width 1568 height 733
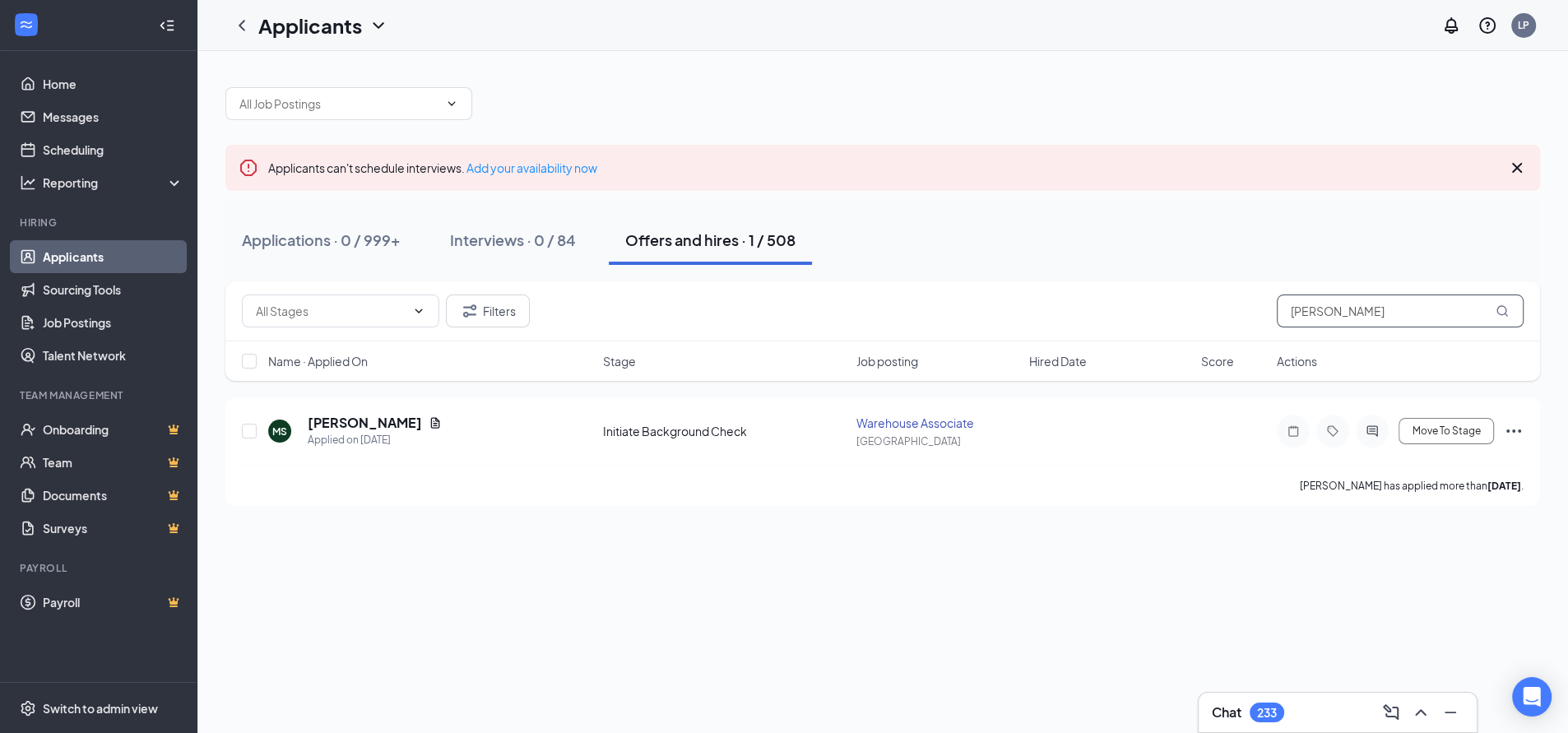
drag, startPoint x: 1348, startPoint y: 314, endPoint x: 1152, endPoint y: 325, distance: 196.3
click at [1163, 323] on div "Filters [PERSON_NAME]" at bounding box center [882, 311] width 1281 height 33
click at [393, 421] on h5 "[PERSON_NAME]" at bounding box center [364, 422] width 114 height 18
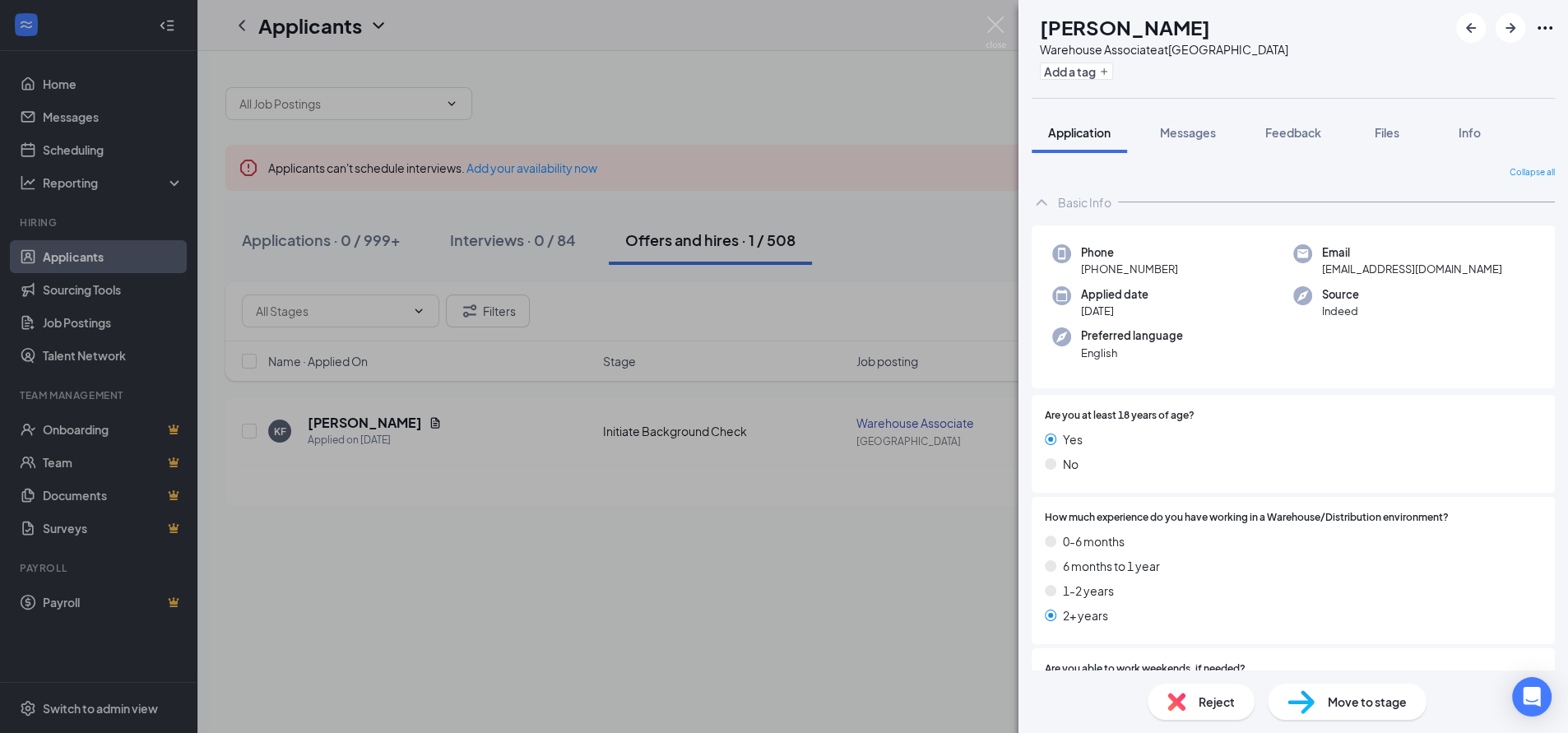
click at [1351, 271] on span "[EMAIL_ADDRESS][DOMAIN_NAME]" at bounding box center [1411, 269] width 180 height 17
copy span "[EMAIL_ADDRESS][DOMAIN_NAME]"
drag, startPoint x: 1131, startPoint y: 274, endPoint x: 1107, endPoint y: 270, distance: 24.3
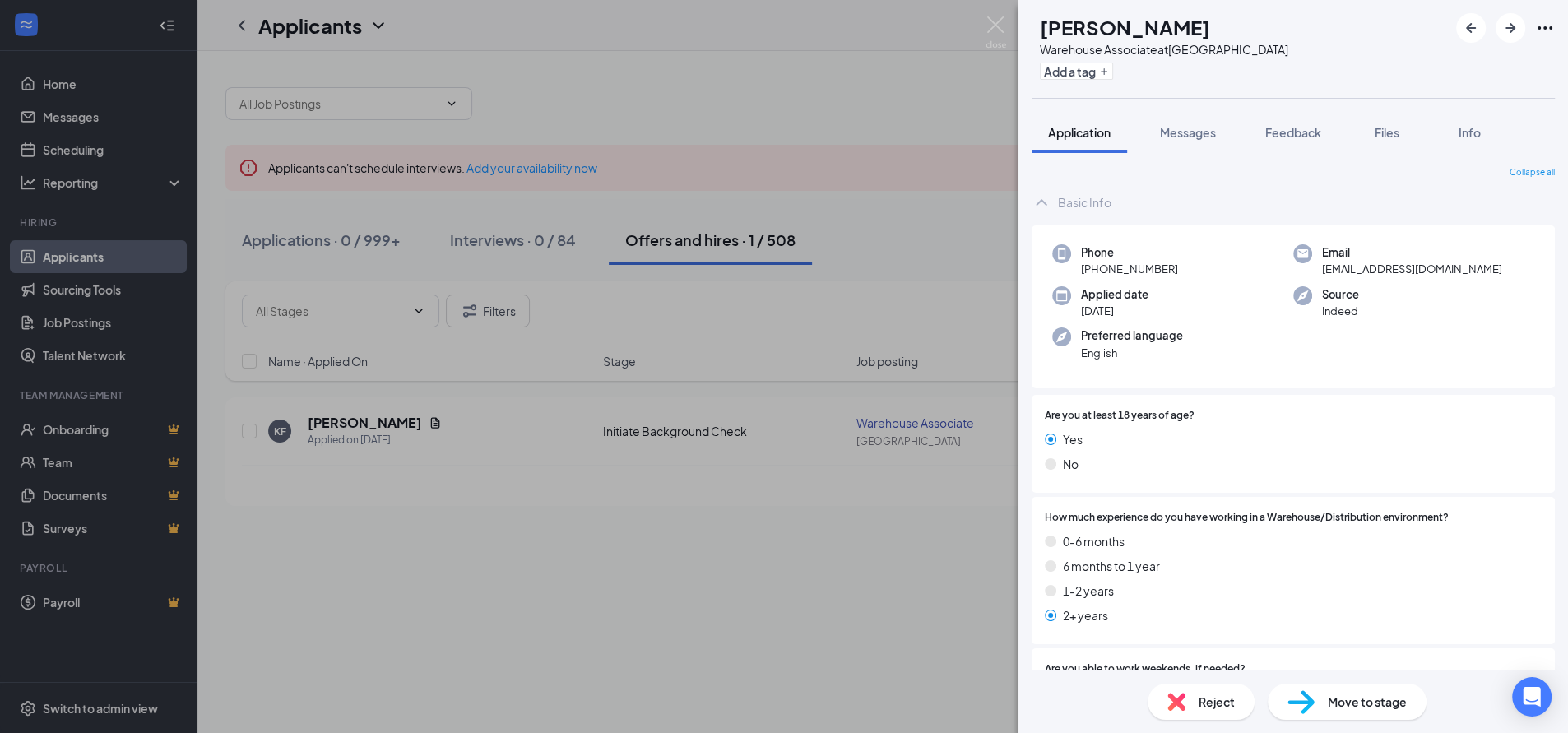
click at [1131, 274] on span "[PHONE_NUMBER]" at bounding box center [1130, 269] width 97 height 17
drag, startPoint x: 1095, startPoint y: 271, endPoint x: 1186, endPoint y: 278, distance: 91.3
click at [1186, 278] on div "Phone [PHONE_NUMBER] Email [EMAIL_ADDRESS][DOMAIN_NAME] Applied date [DATE] Sou…" at bounding box center [1293, 307] width 523 height 164
copy span "[PHONE_NUMBER]"
click at [664, 79] on div "KF [PERSON_NAME] Associate at [GEOGRAPHIC_DATA] Add a tag Application Messages …" at bounding box center [784, 366] width 1568 height 733
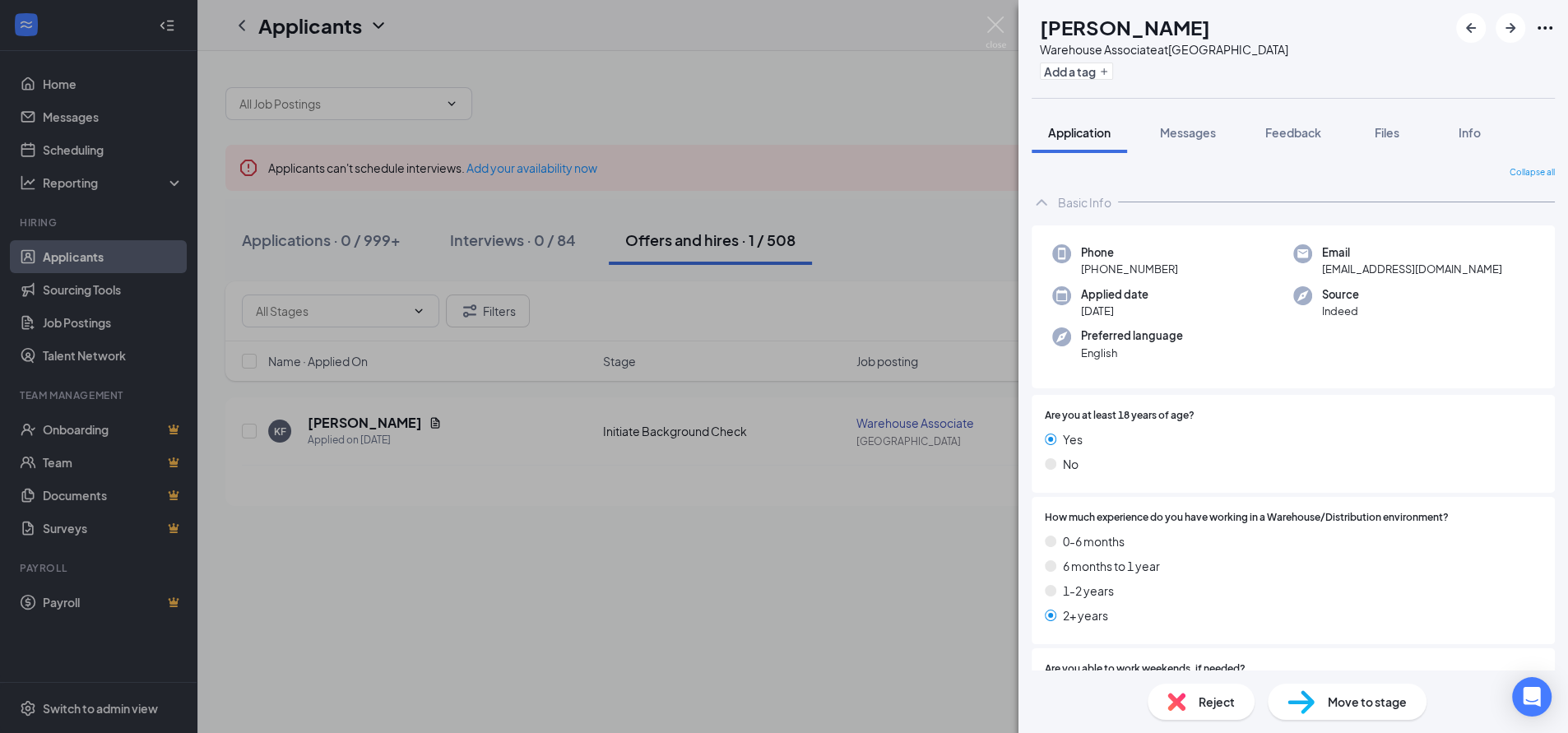
click at [533, 241] on div "KF [PERSON_NAME] Associate at [GEOGRAPHIC_DATA] Add a tag Application Messages …" at bounding box center [784, 366] width 1568 height 733
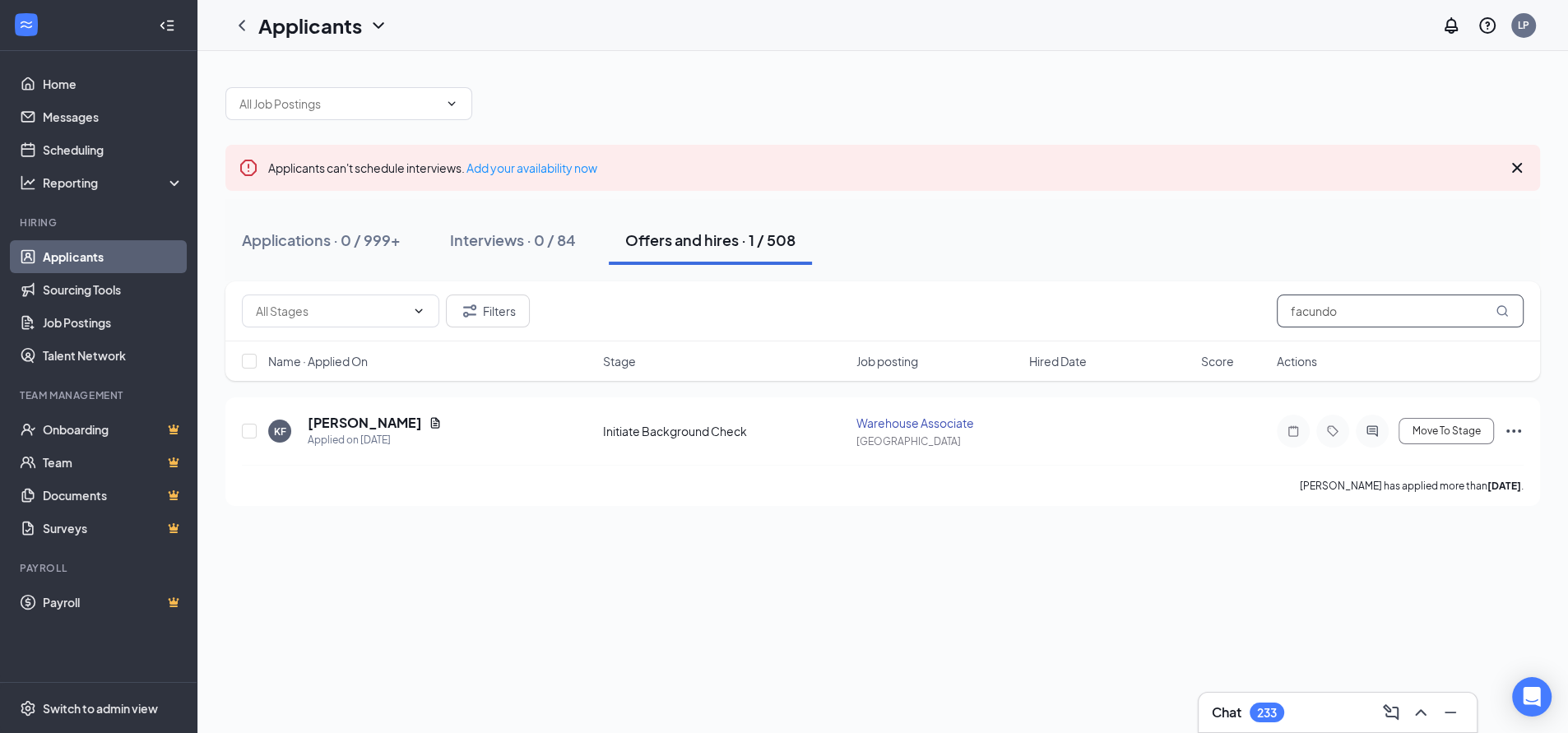
drag, startPoint x: 1380, startPoint y: 319, endPoint x: 946, endPoint y: 316, distance: 434.0
click at [978, 323] on div "Filters facundo" at bounding box center [882, 311] width 1281 height 33
type input "[PERSON_NAME]"
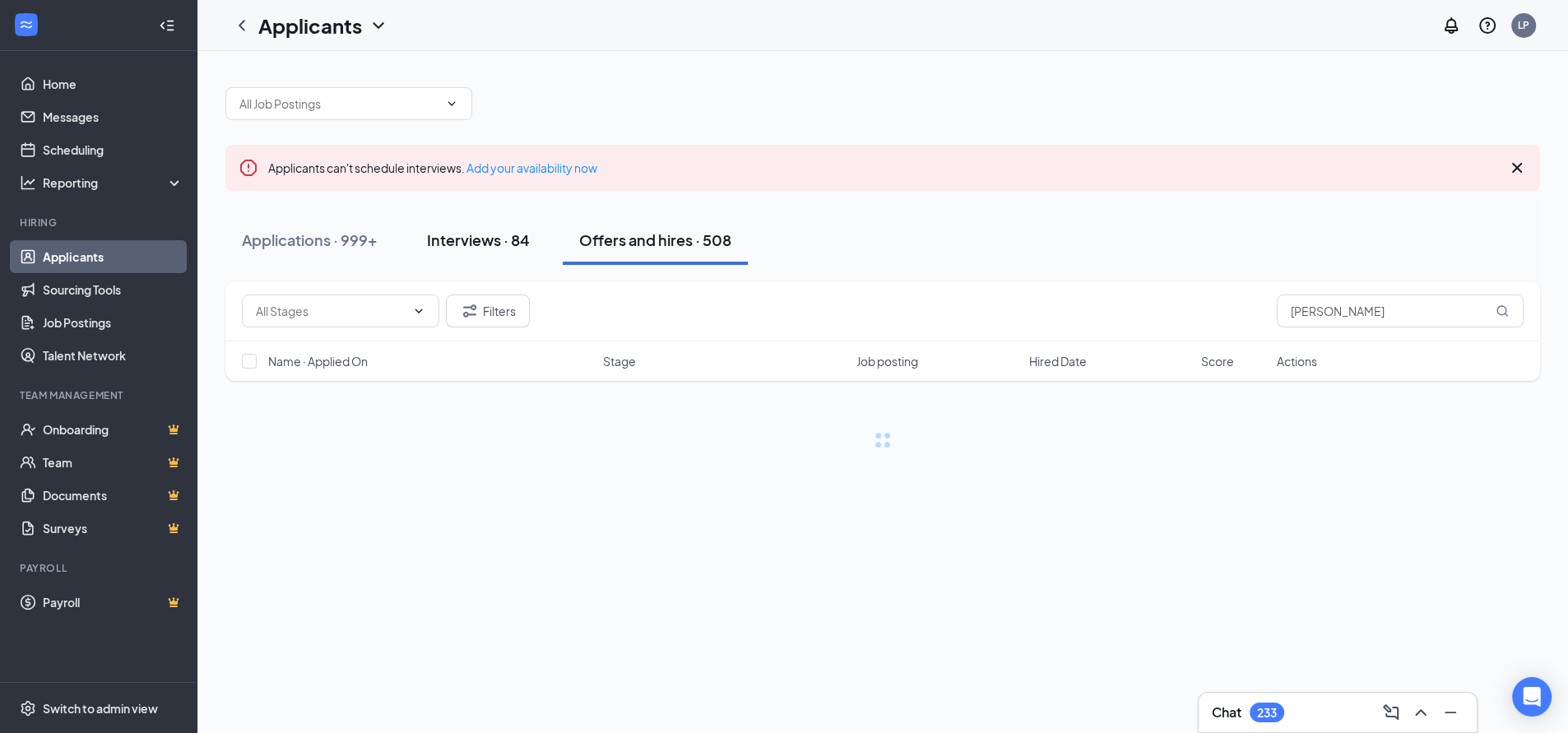
click at [506, 239] on div "Interviews · 84" at bounding box center [478, 239] width 103 height 20
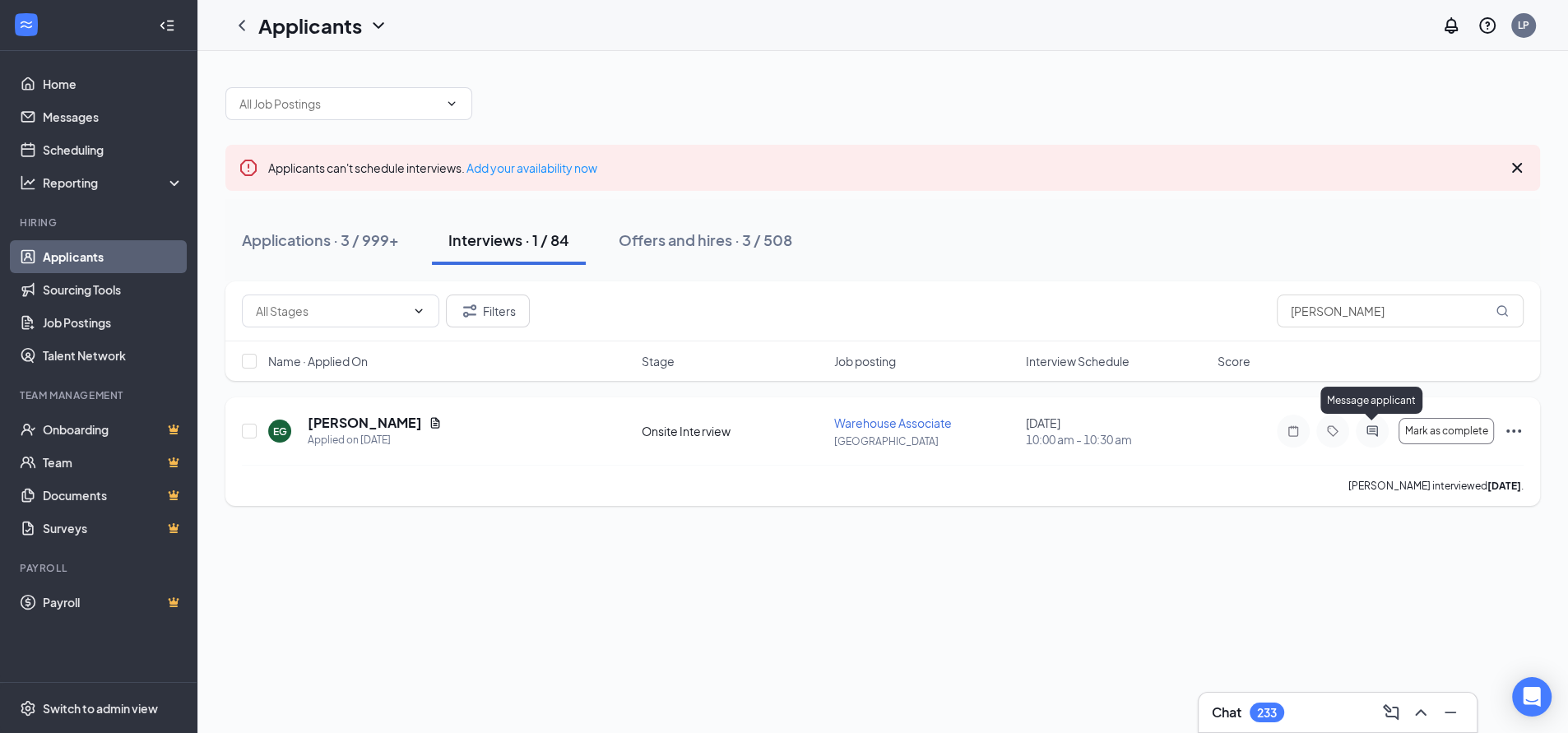
click at [1371, 435] on icon "ActiveChat" at bounding box center [1372, 430] width 19 height 13
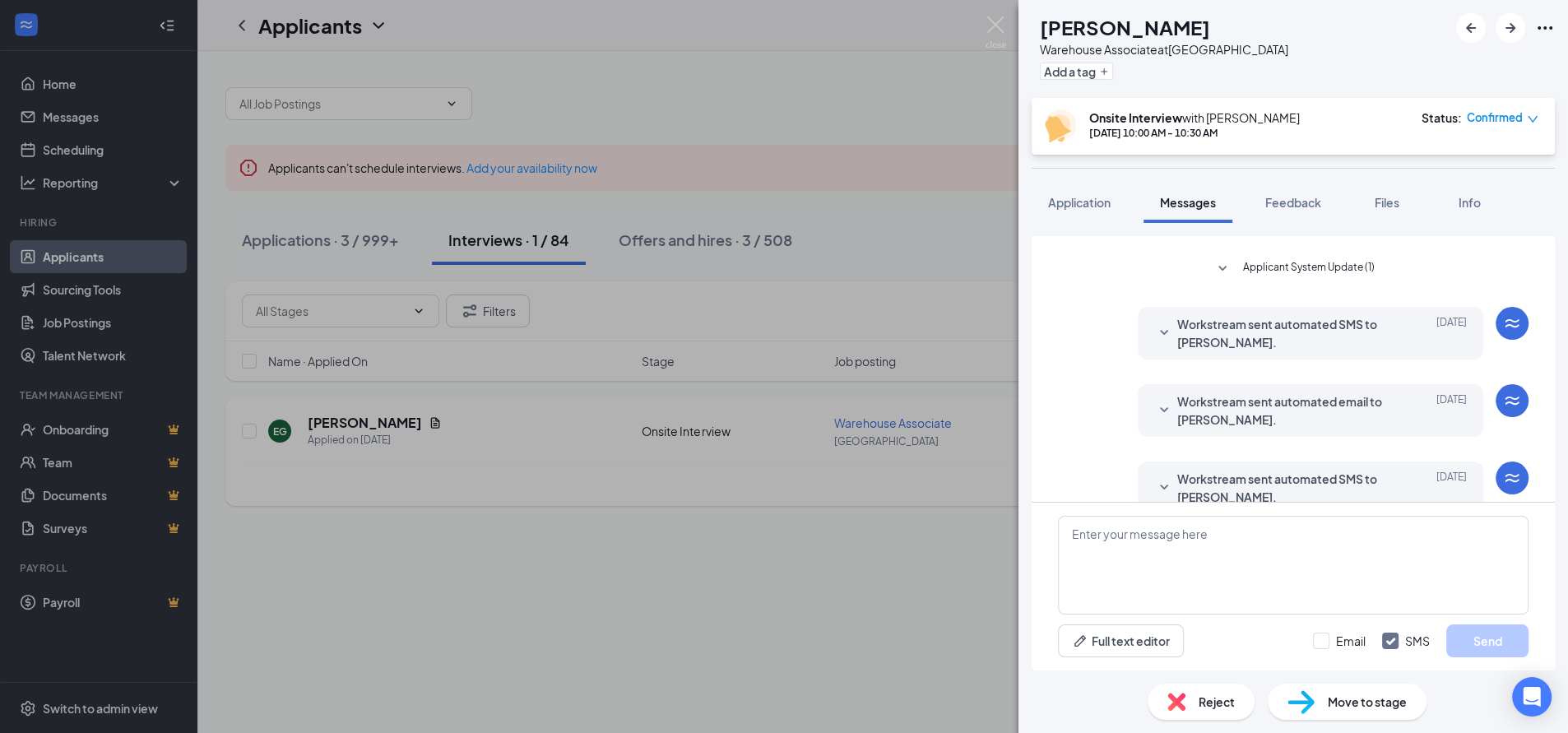
scroll to position [615, 0]
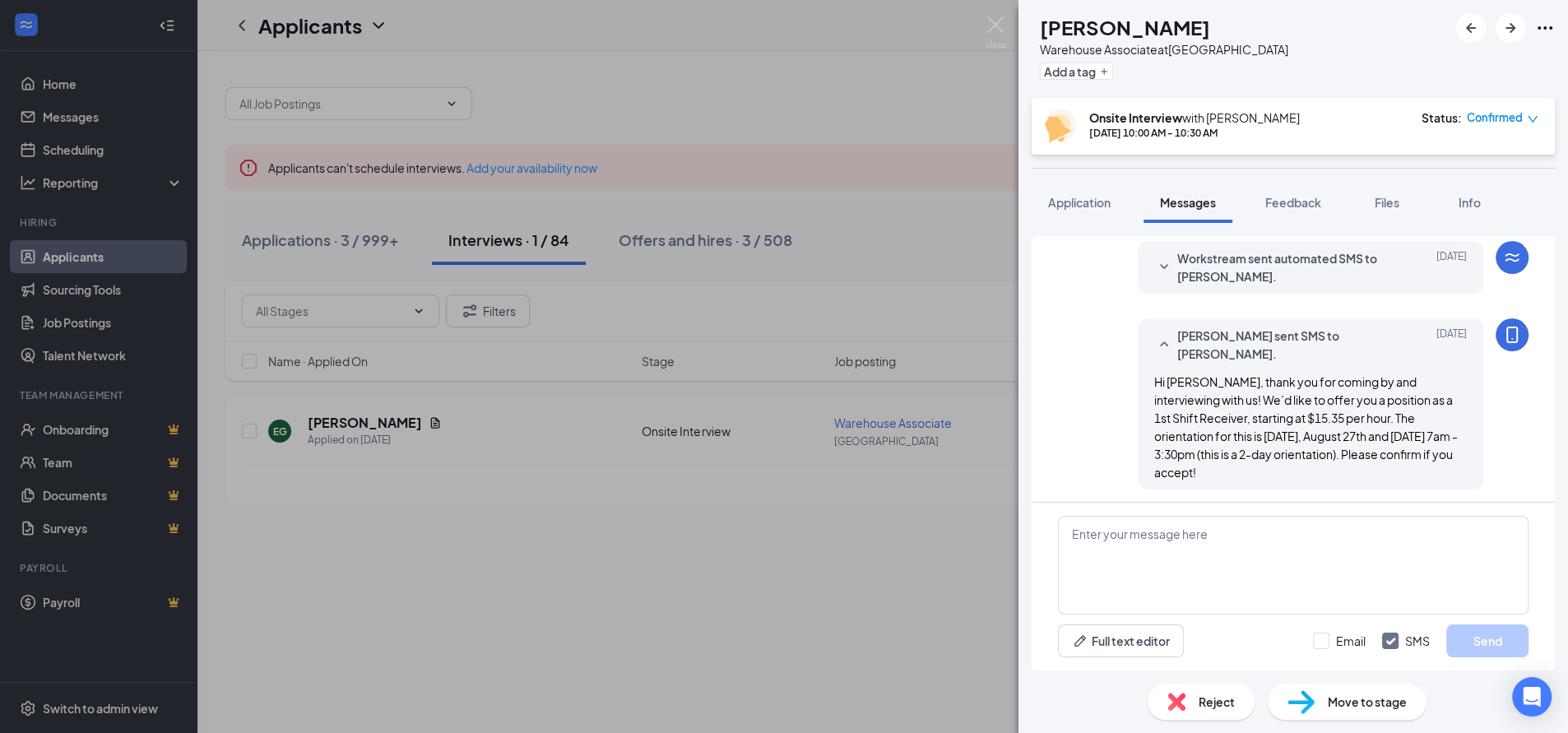
drag, startPoint x: 1139, startPoint y: 382, endPoint x: 1242, endPoint y: 473, distance: 137.4
click at [1242, 473] on div "Hi [PERSON_NAME], thank you for coming by and interviewing with us! We’d like t…" at bounding box center [1309, 427] width 313 height 109
click at [1154, 543] on textarea at bounding box center [1293, 565] width 470 height 98
drag, startPoint x: 1154, startPoint y: 543, endPoint x: 1124, endPoint y: 543, distance: 30.0
click at [1124, 543] on textarea at bounding box center [1293, 565] width 470 height 98
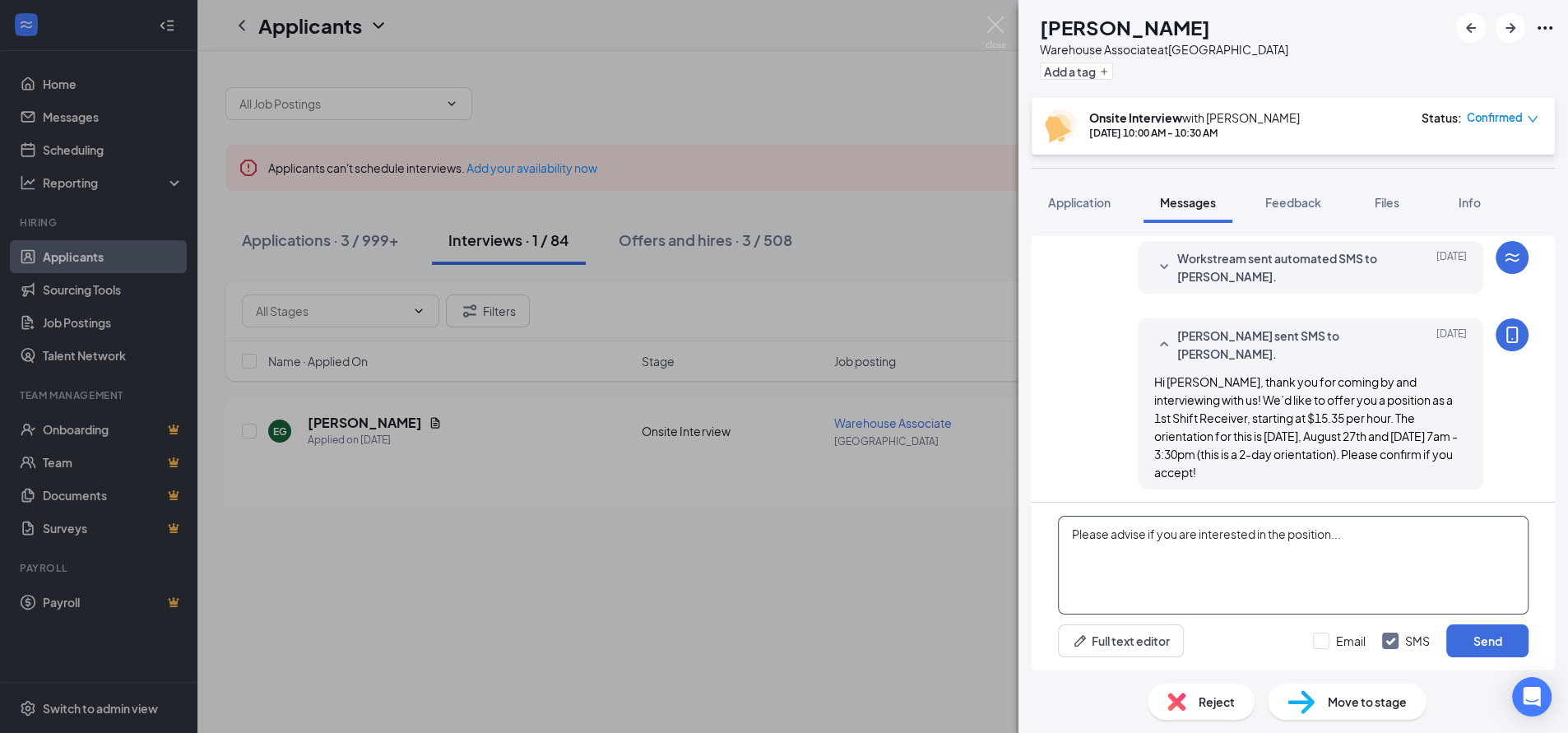
paste textarea "Hi [PERSON_NAME], thank you for coming by and interviewing with us! We’d like t…"
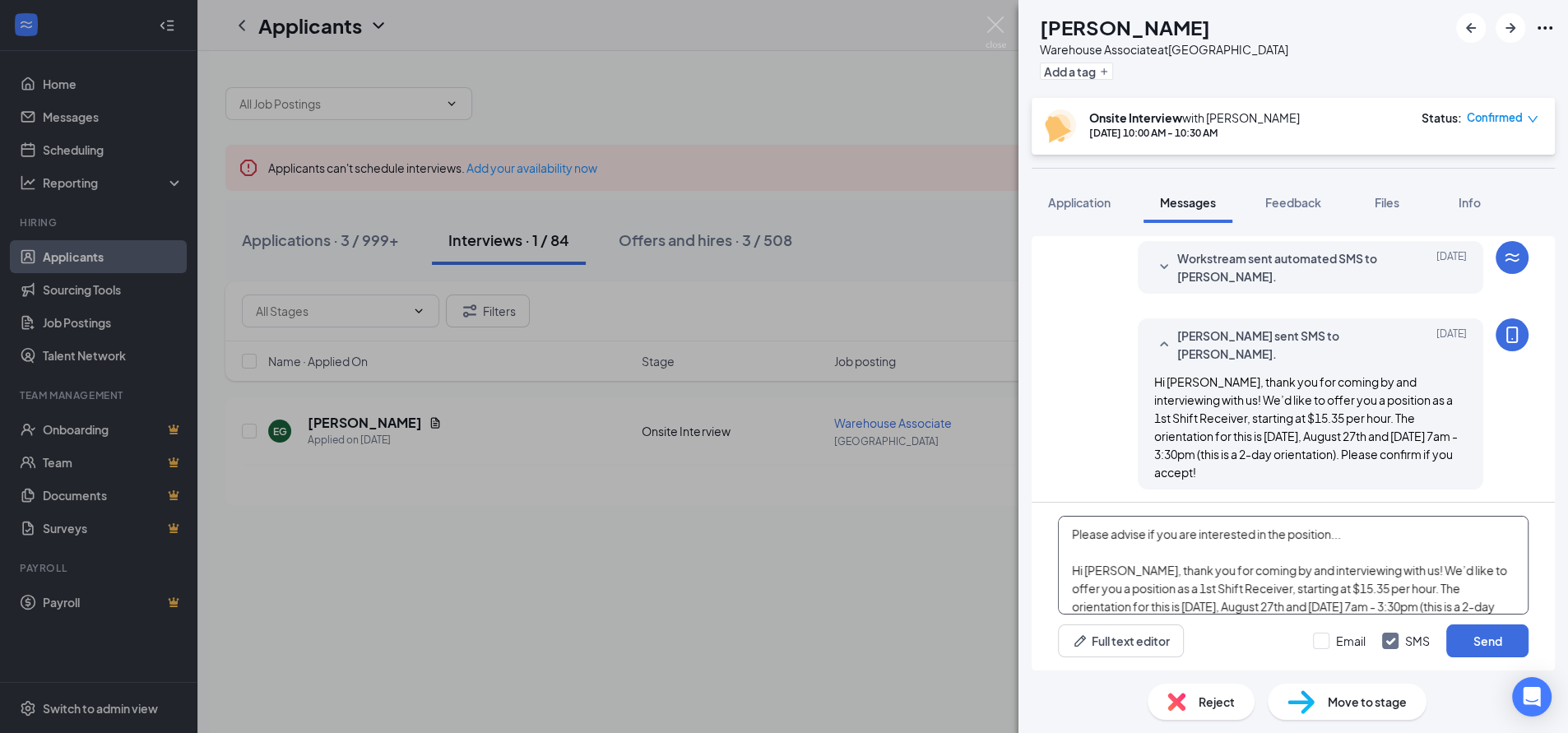
scroll to position [18, 0]
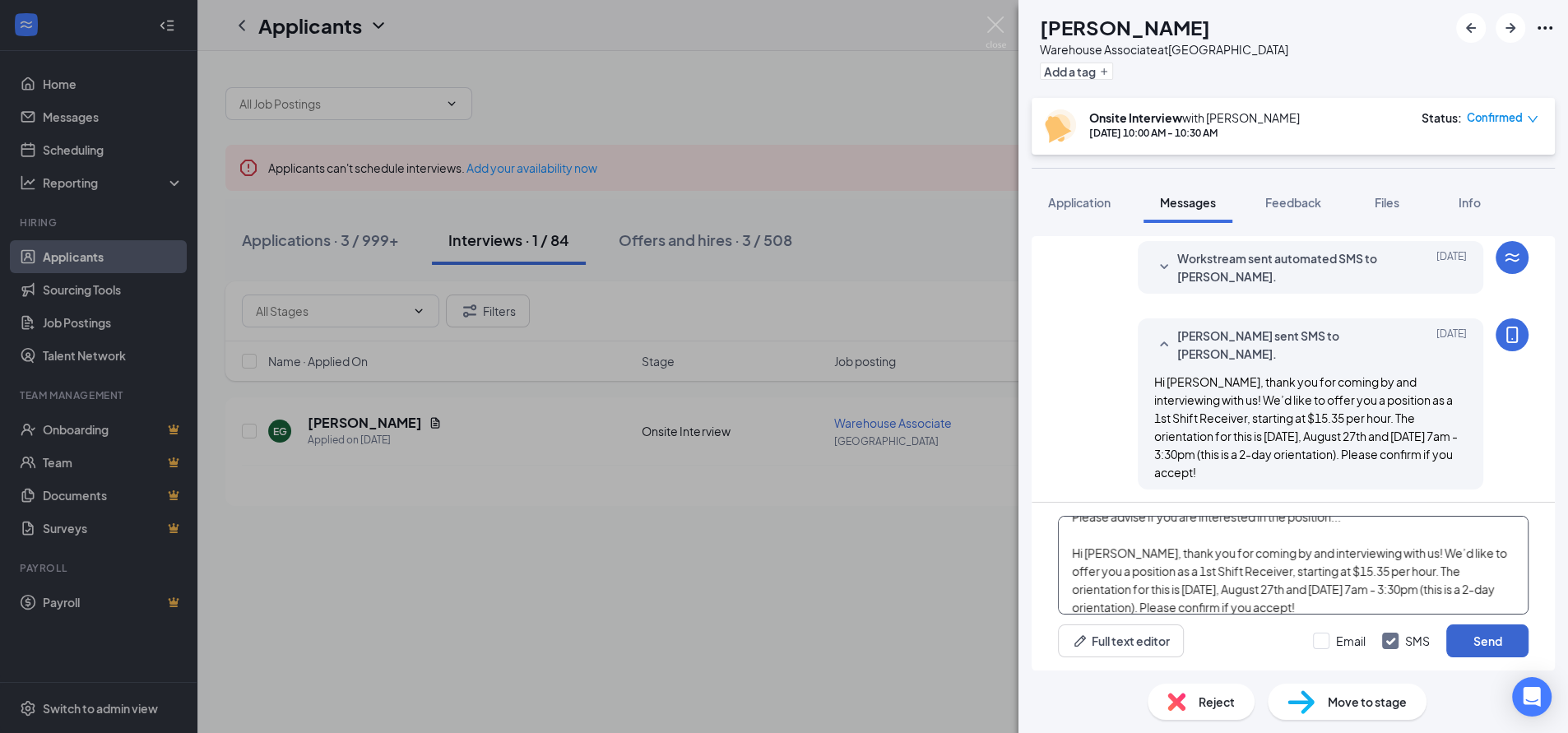
type textarea "Please advise if you are interested in the position... Hi [PERSON_NAME], thank …"
click at [1486, 639] on button "Send" at bounding box center [1487, 640] width 82 height 33
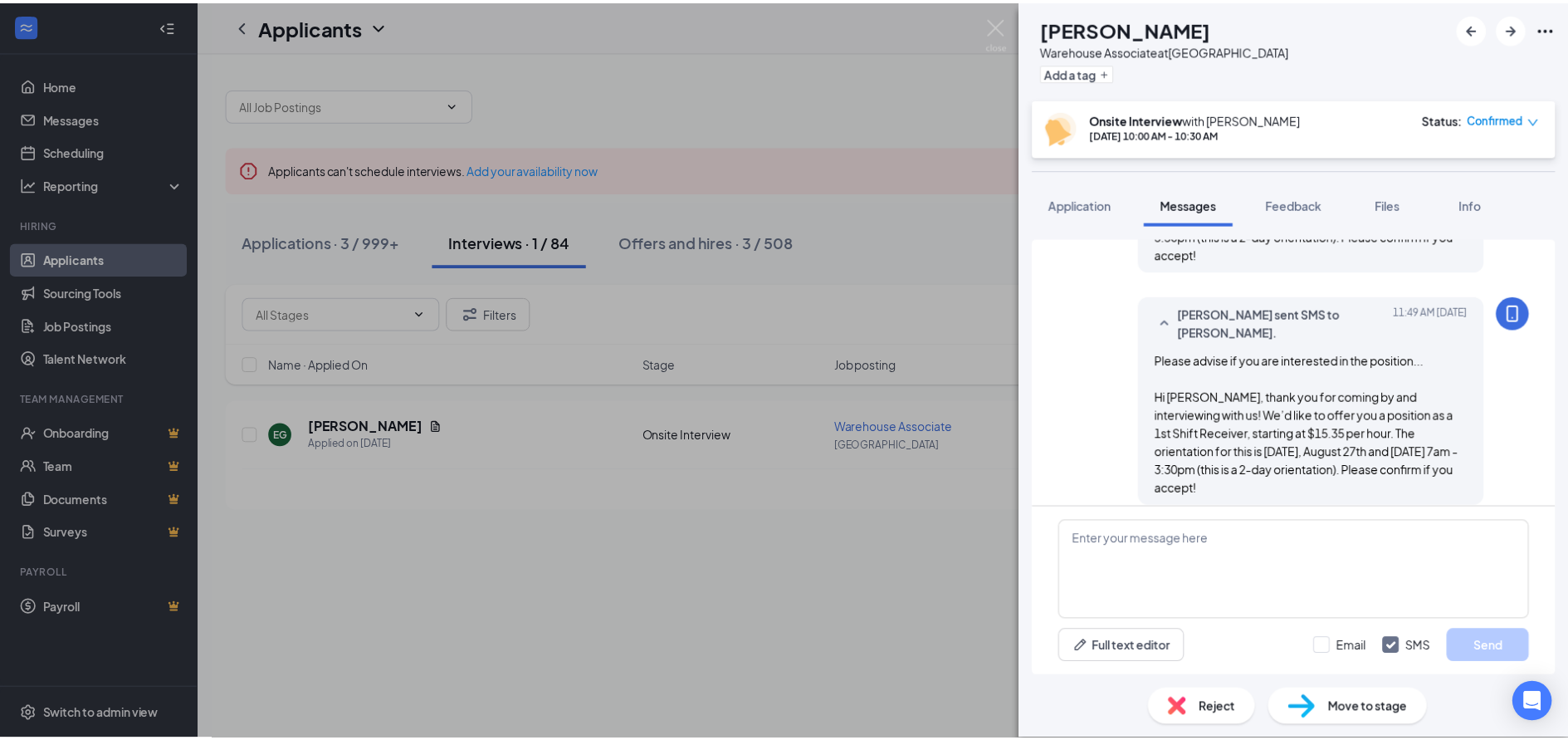
scroll to position [859, 0]
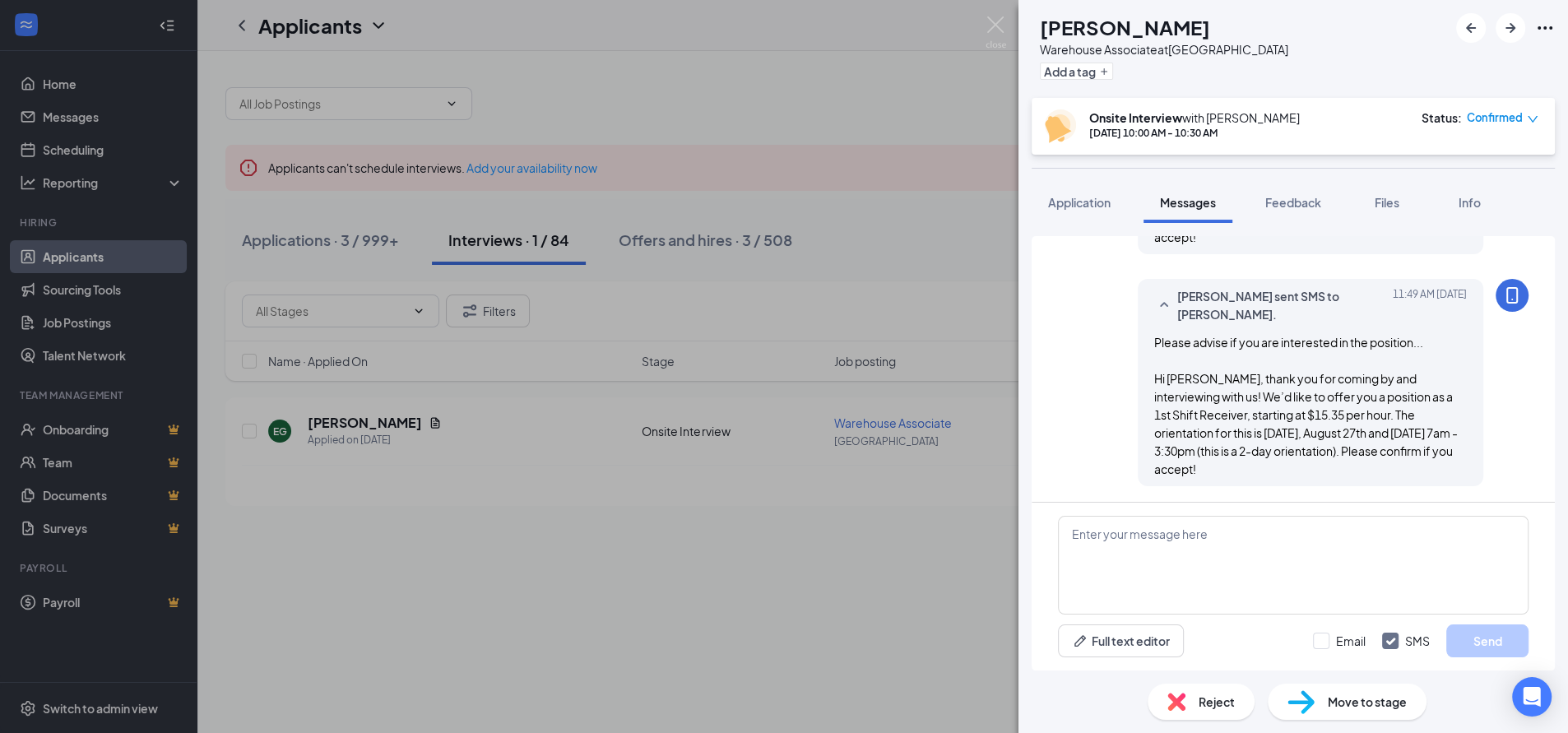
click at [806, 92] on div "EG [PERSON_NAME] Warehouse Associate at [GEOGRAPHIC_DATA] Add a tag Onsite Inte…" at bounding box center [784, 366] width 1568 height 733
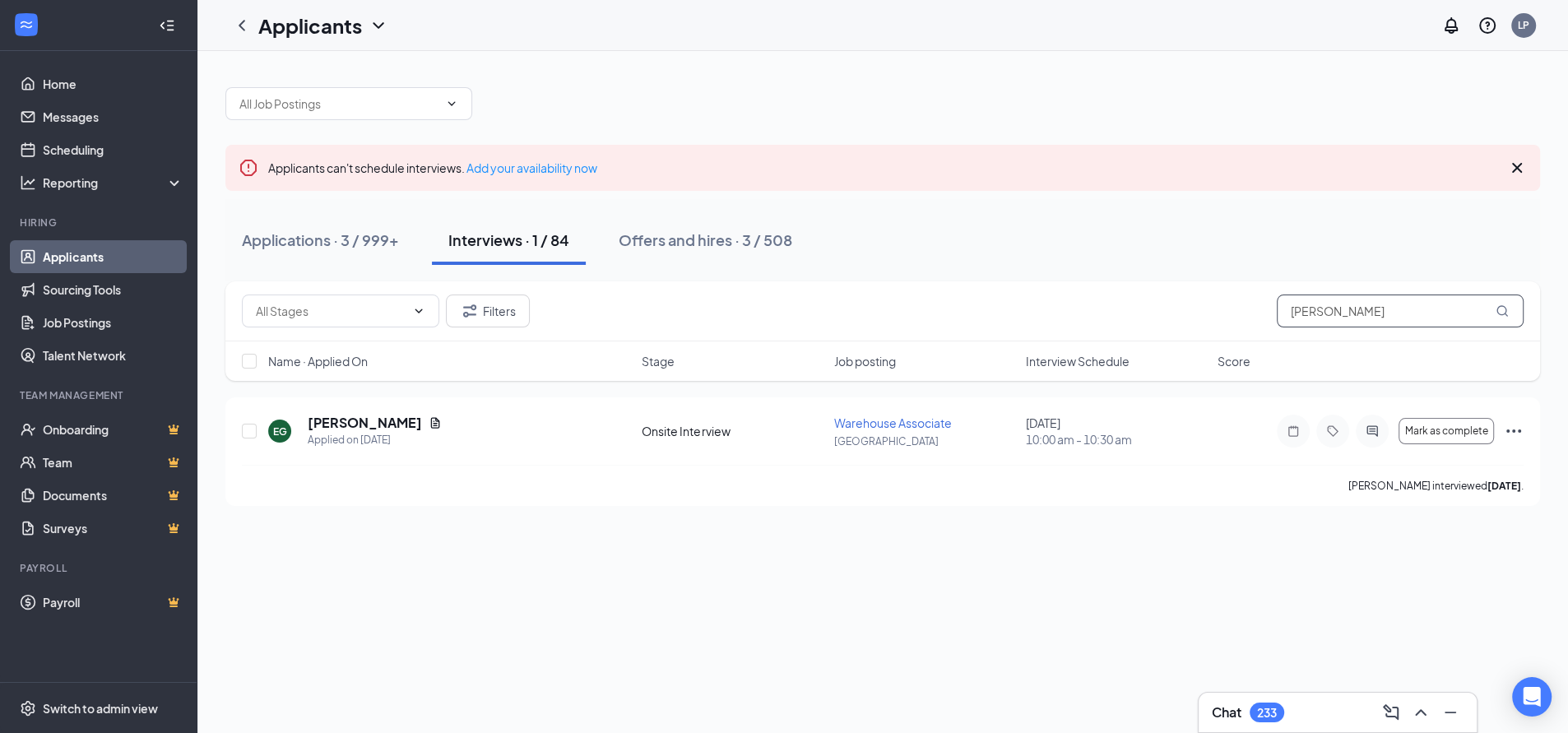
drag, startPoint x: 1343, startPoint y: 313, endPoint x: 1077, endPoint y: 328, distance: 266.4
click at [1101, 325] on div "Filters eliza" at bounding box center [882, 311] width 1281 height 33
type input "[PERSON_NAME]"
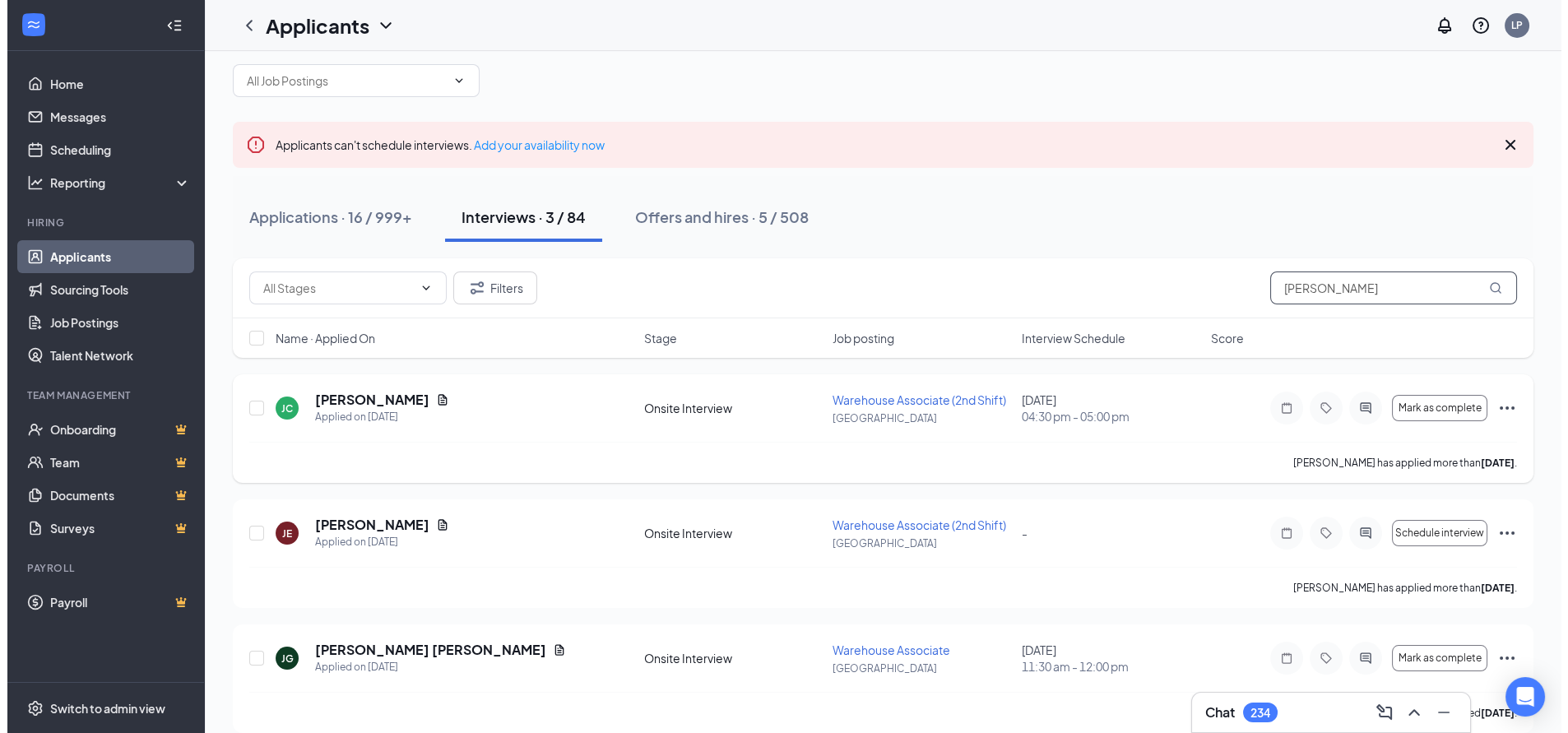
scroll to position [42, 0]
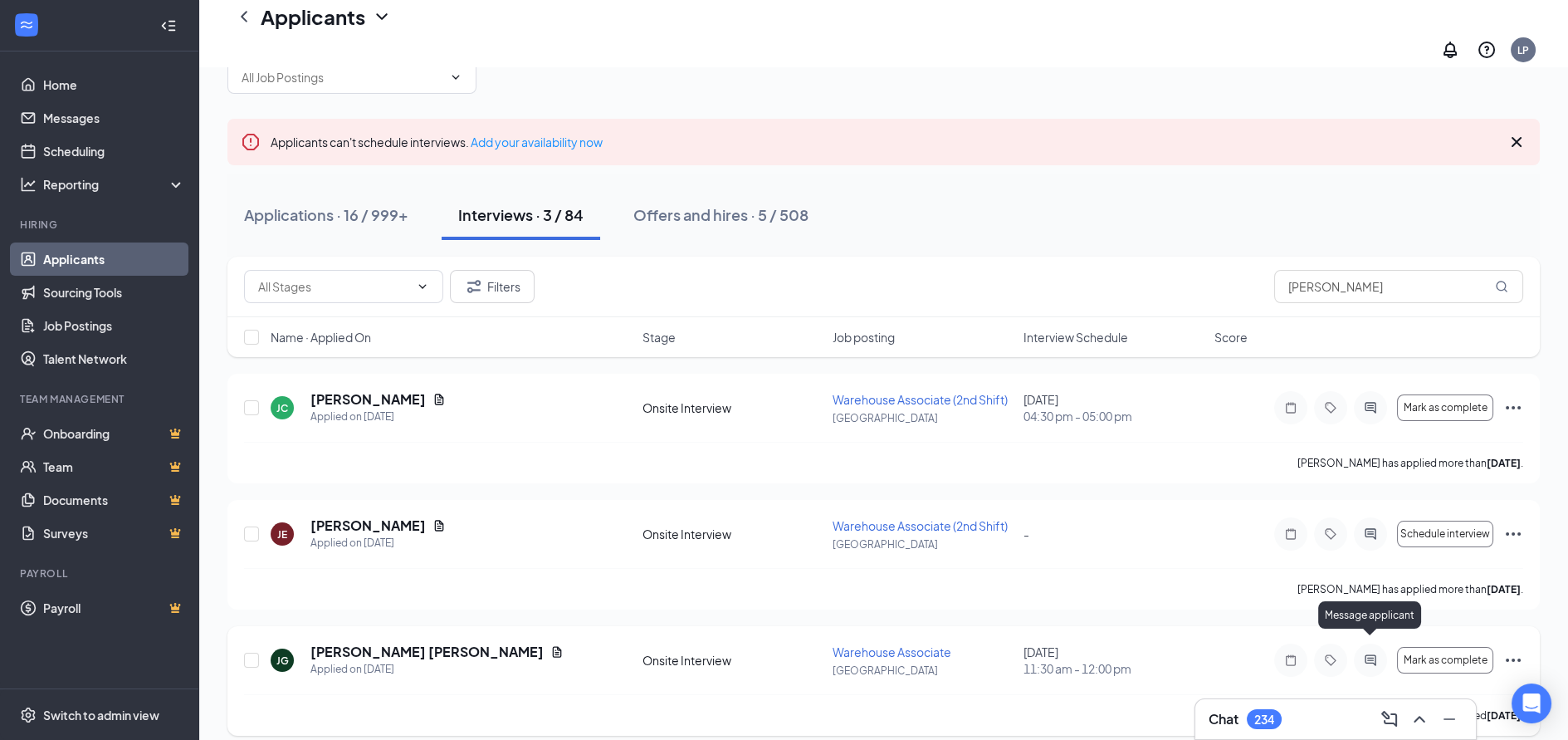
click at [1373, 653] on icon "ActiveChat" at bounding box center [1371, 660] width 20 height 13
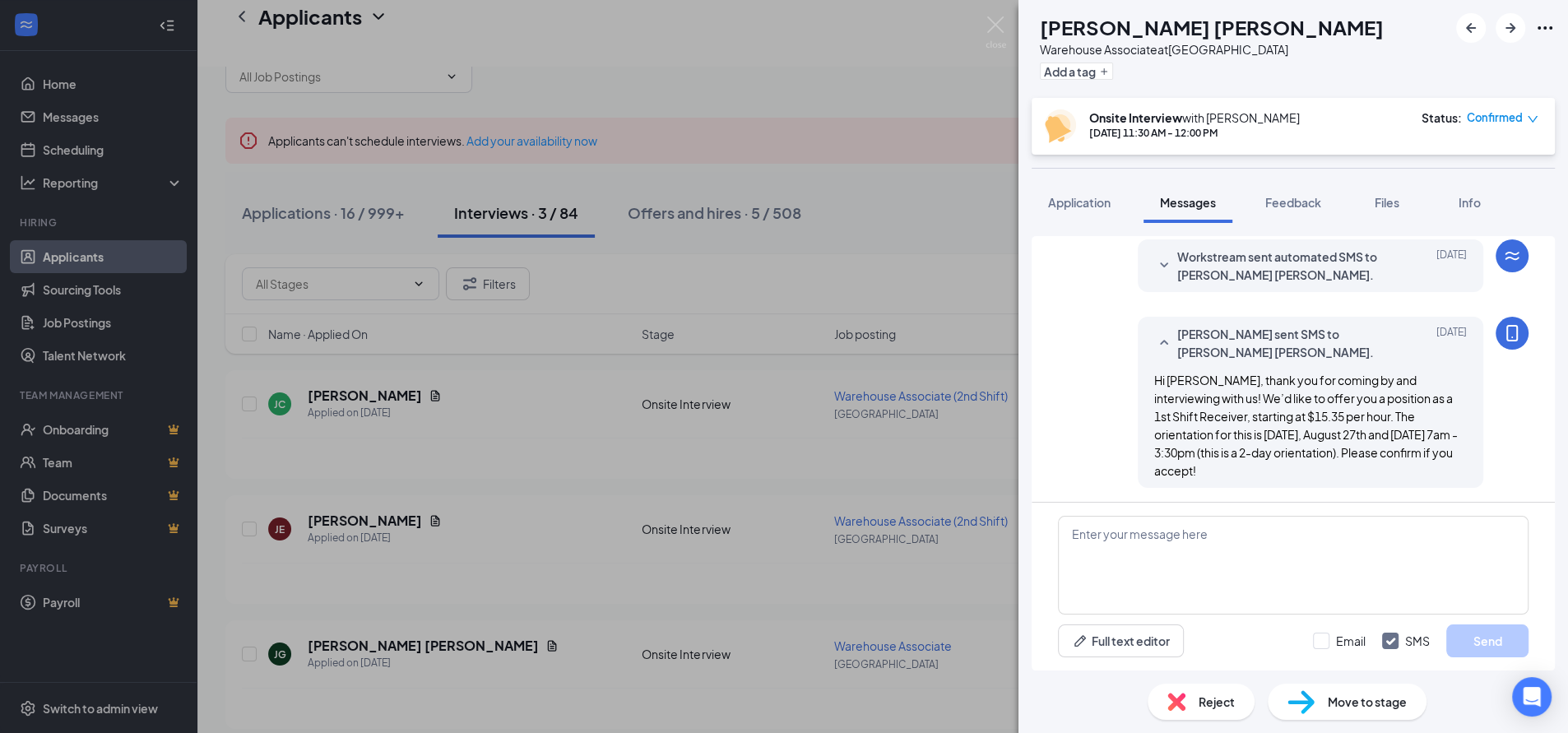
scroll to position [618, 0]
click at [1154, 535] on textarea at bounding box center [1293, 565] width 470 height 98
paste textarea "Hi [PERSON_NAME], thank you for coming by and interviewing with us! We’d like t…"
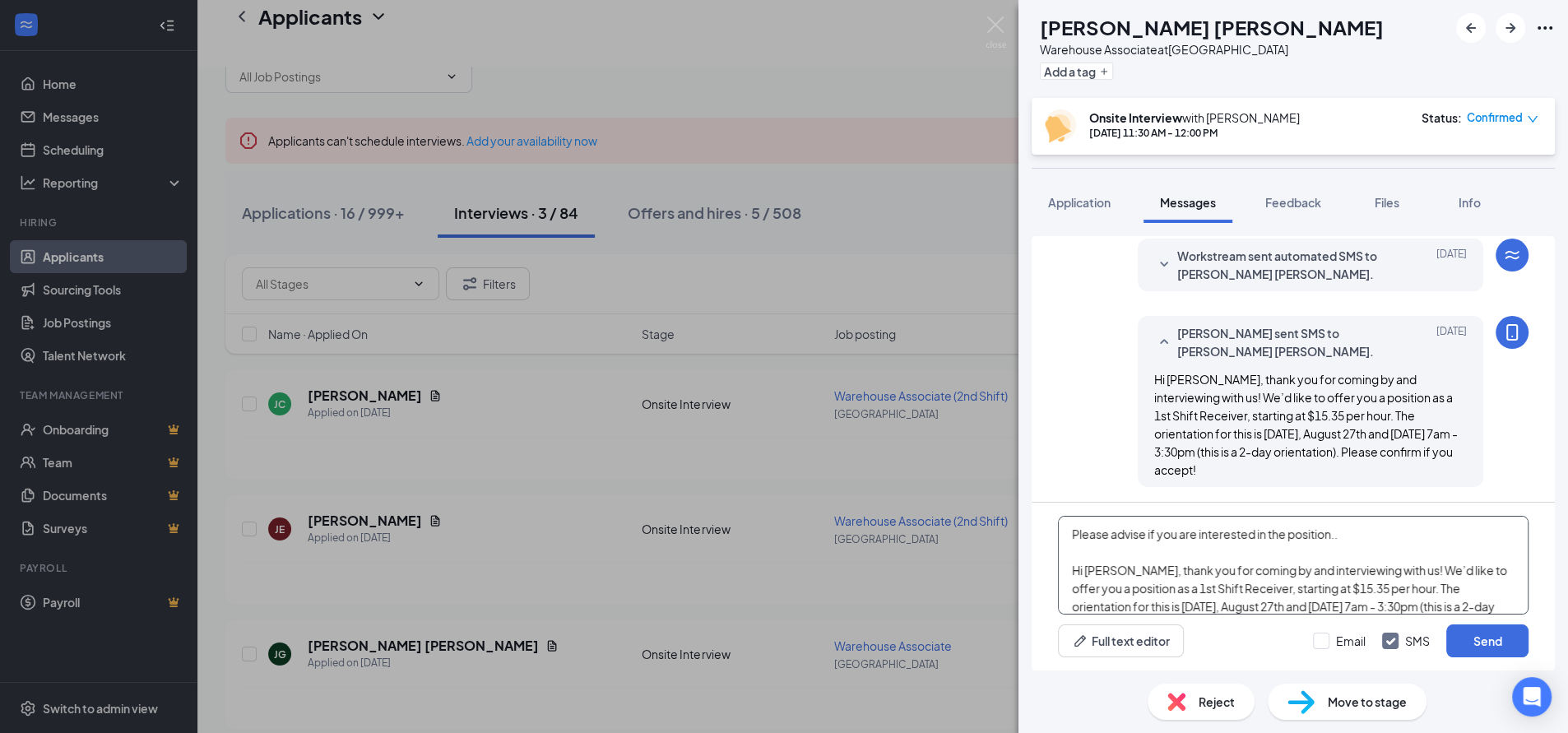
scroll to position [18, 0]
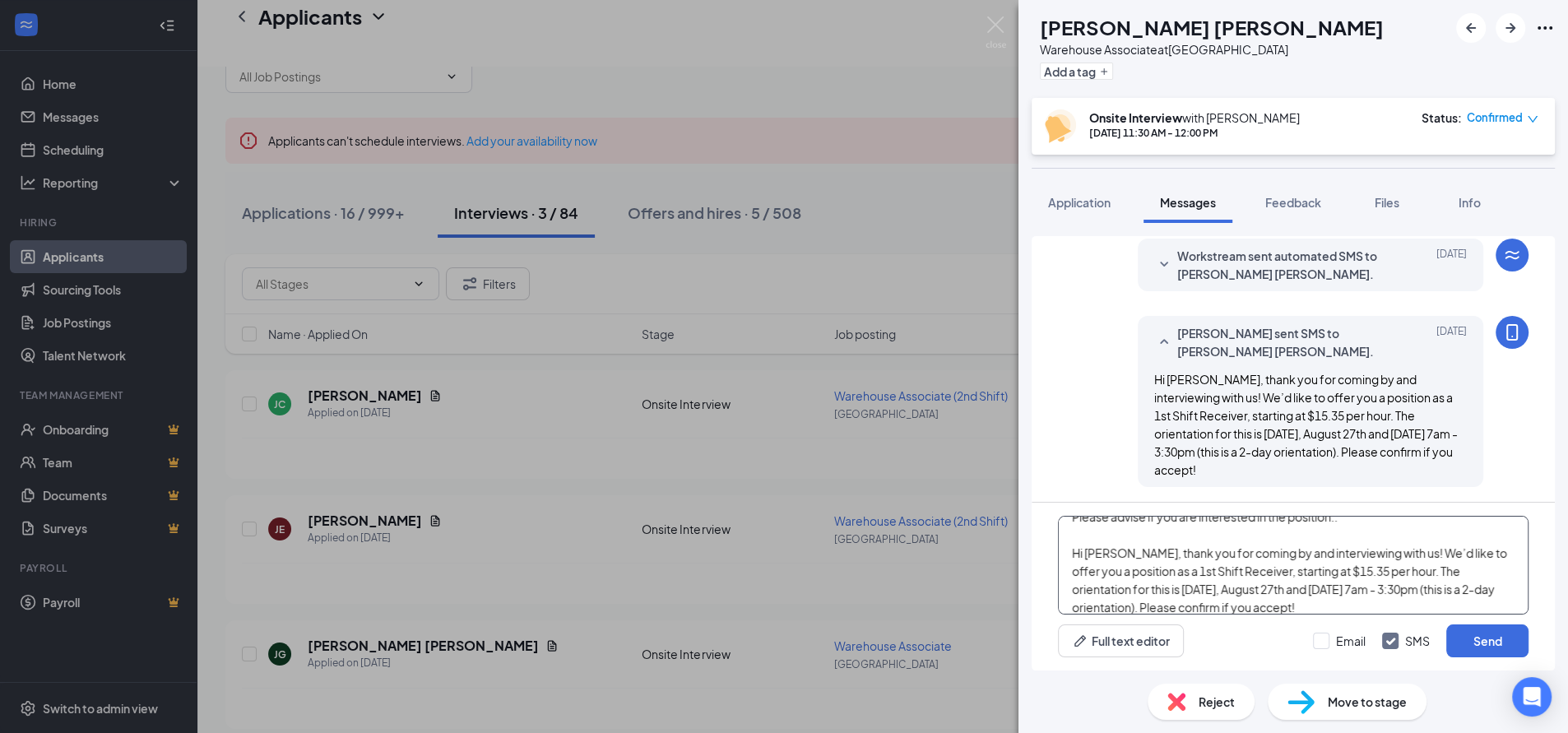
click at [1107, 555] on textarea "Please advise if you are interested in the position.. Hi [PERSON_NAME], thank y…" at bounding box center [1293, 565] width 470 height 98
type textarea "Please advise if you are interested in the position.. Hi [PERSON_NAME], thank y…"
click at [1499, 642] on button "Send" at bounding box center [1487, 640] width 82 height 33
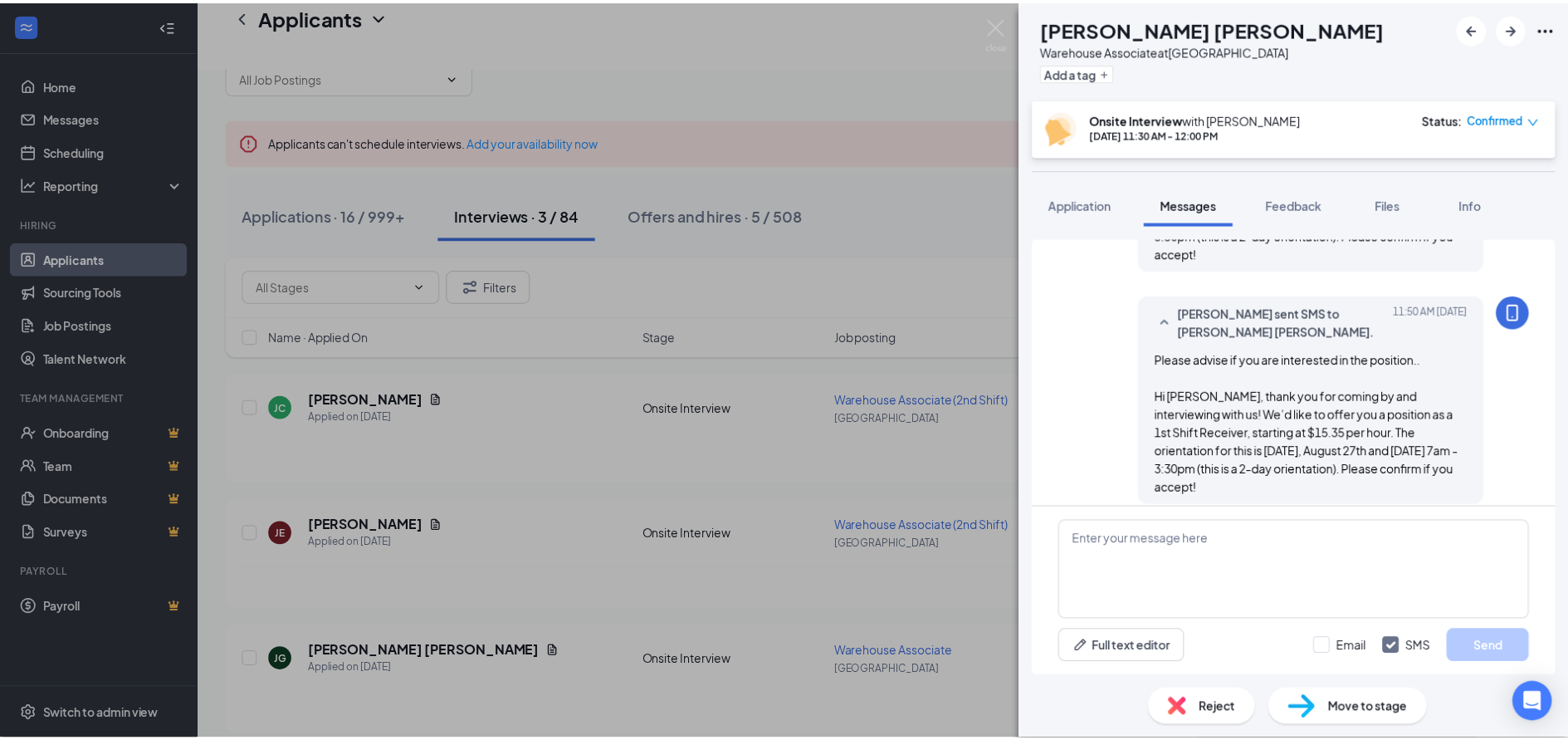
scroll to position [859, 0]
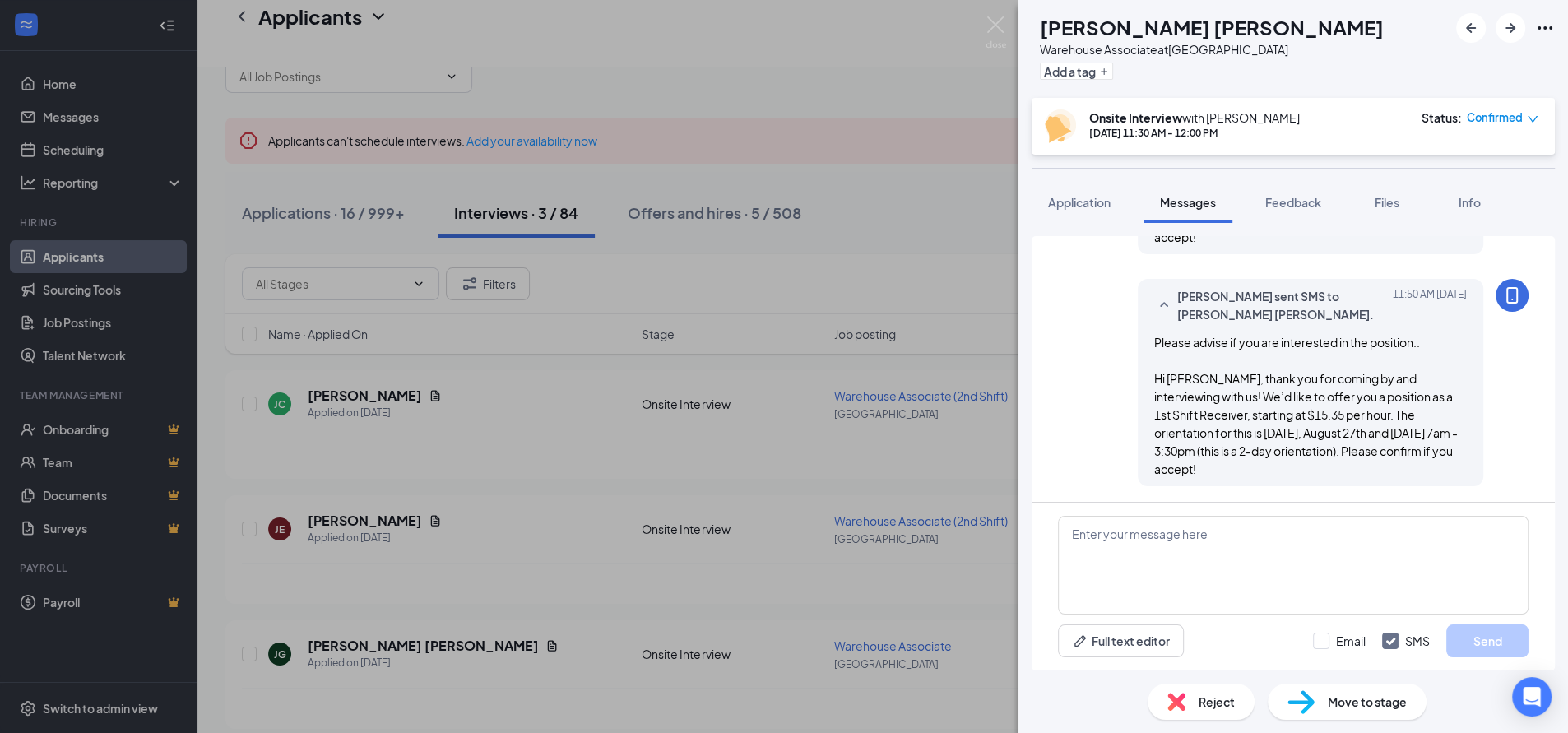
click at [938, 212] on div "JG [PERSON_NAME] [PERSON_NAME] Warehouse Associate at [GEOGRAPHIC_DATA] Add a t…" at bounding box center [784, 366] width 1568 height 733
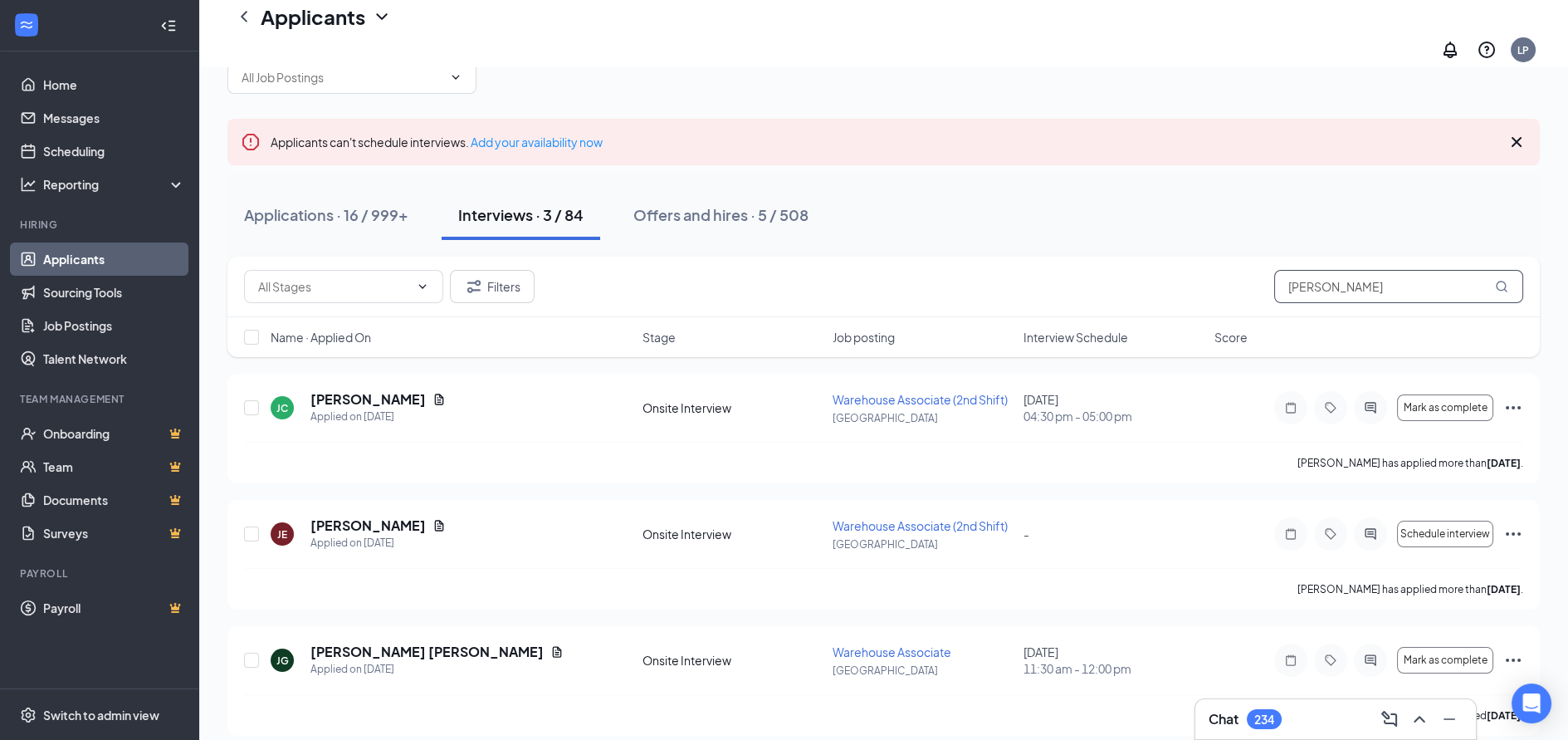
drag, startPoint x: 1321, startPoint y: 273, endPoint x: 1157, endPoint y: 278, distance: 164.1
click at [1164, 275] on div "Filters [PERSON_NAME]" at bounding box center [884, 286] width 1279 height 33
type input "[PERSON_NAME]"
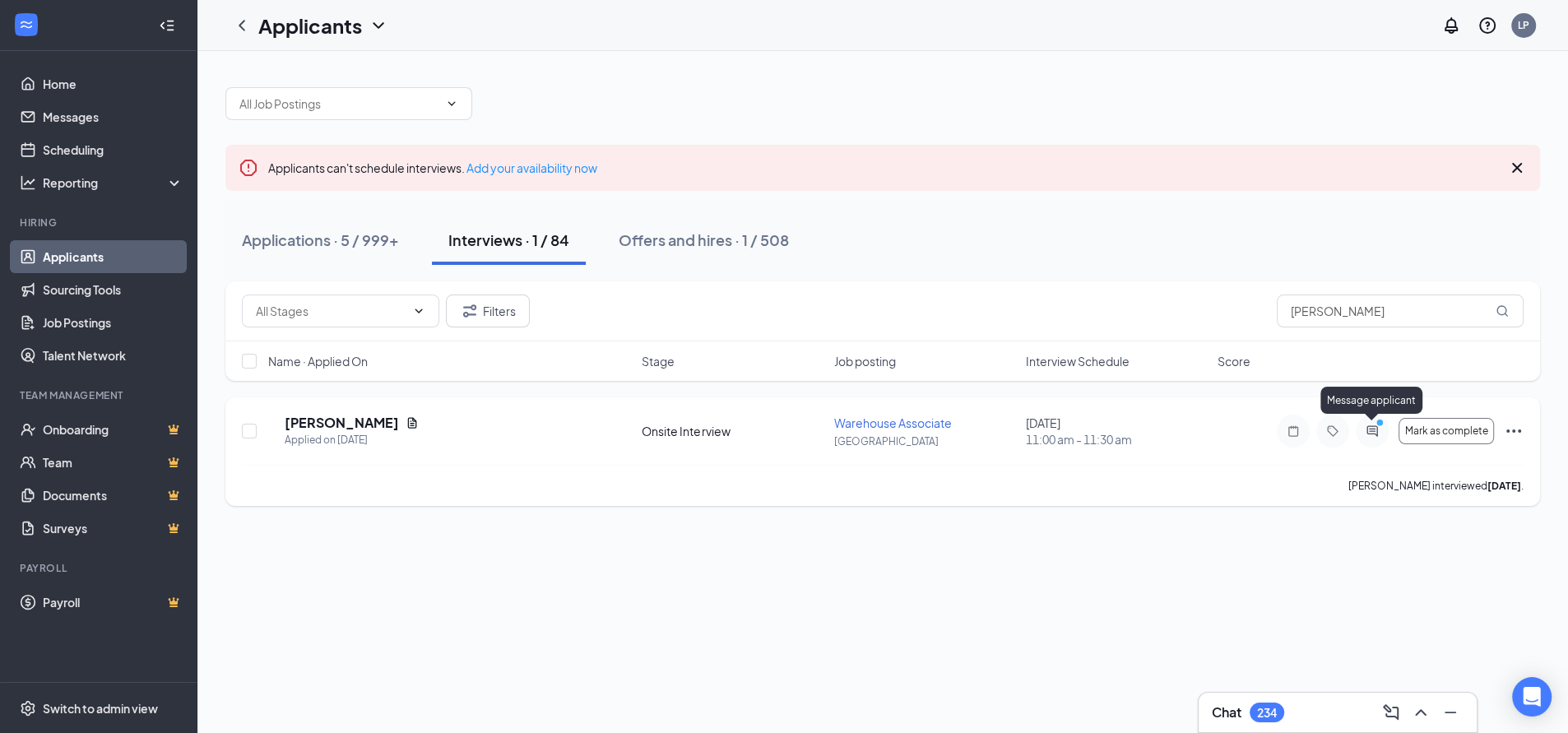
click at [1372, 430] on icon "PrimaryDot" at bounding box center [1382, 424] width 19 height 13
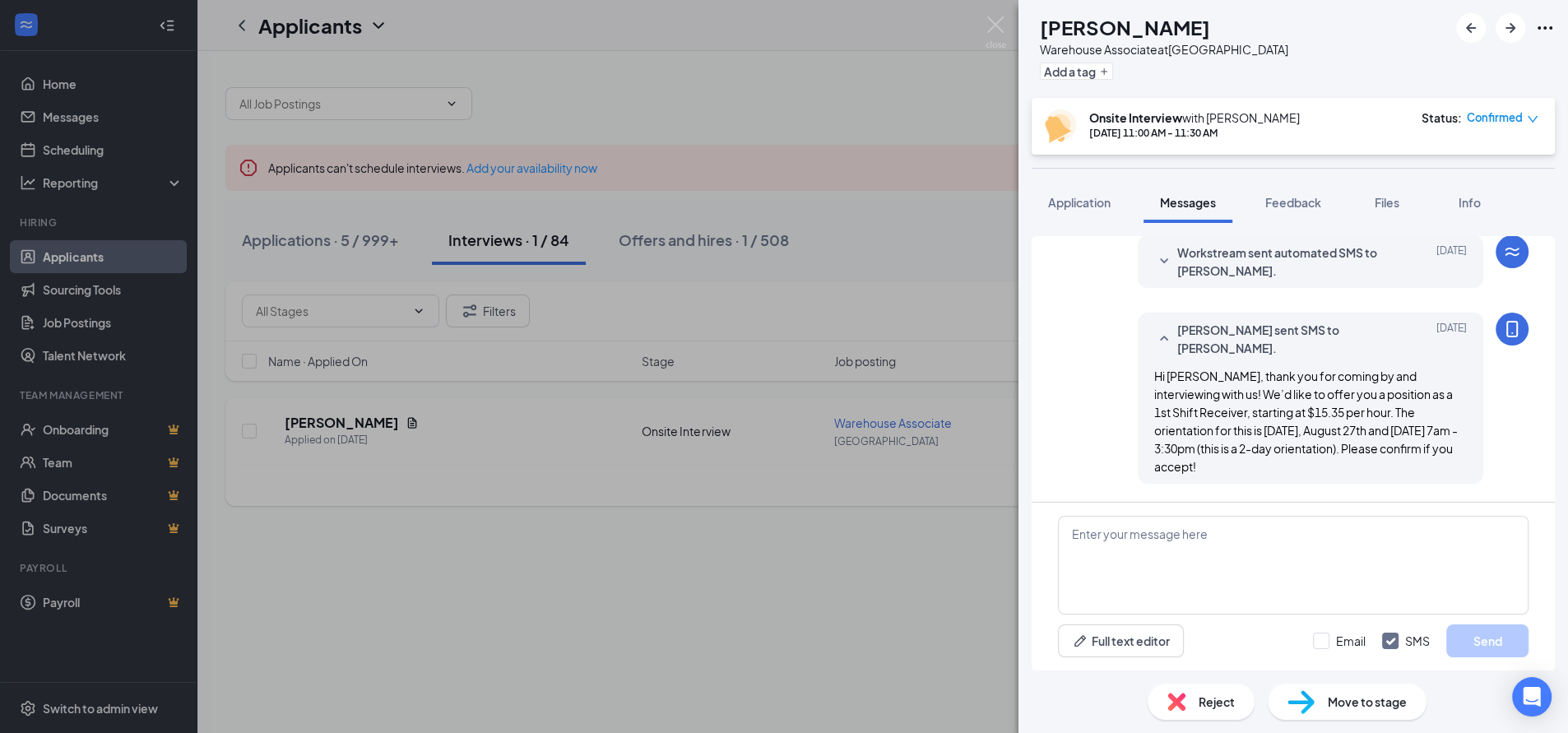
scroll to position [613, 0]
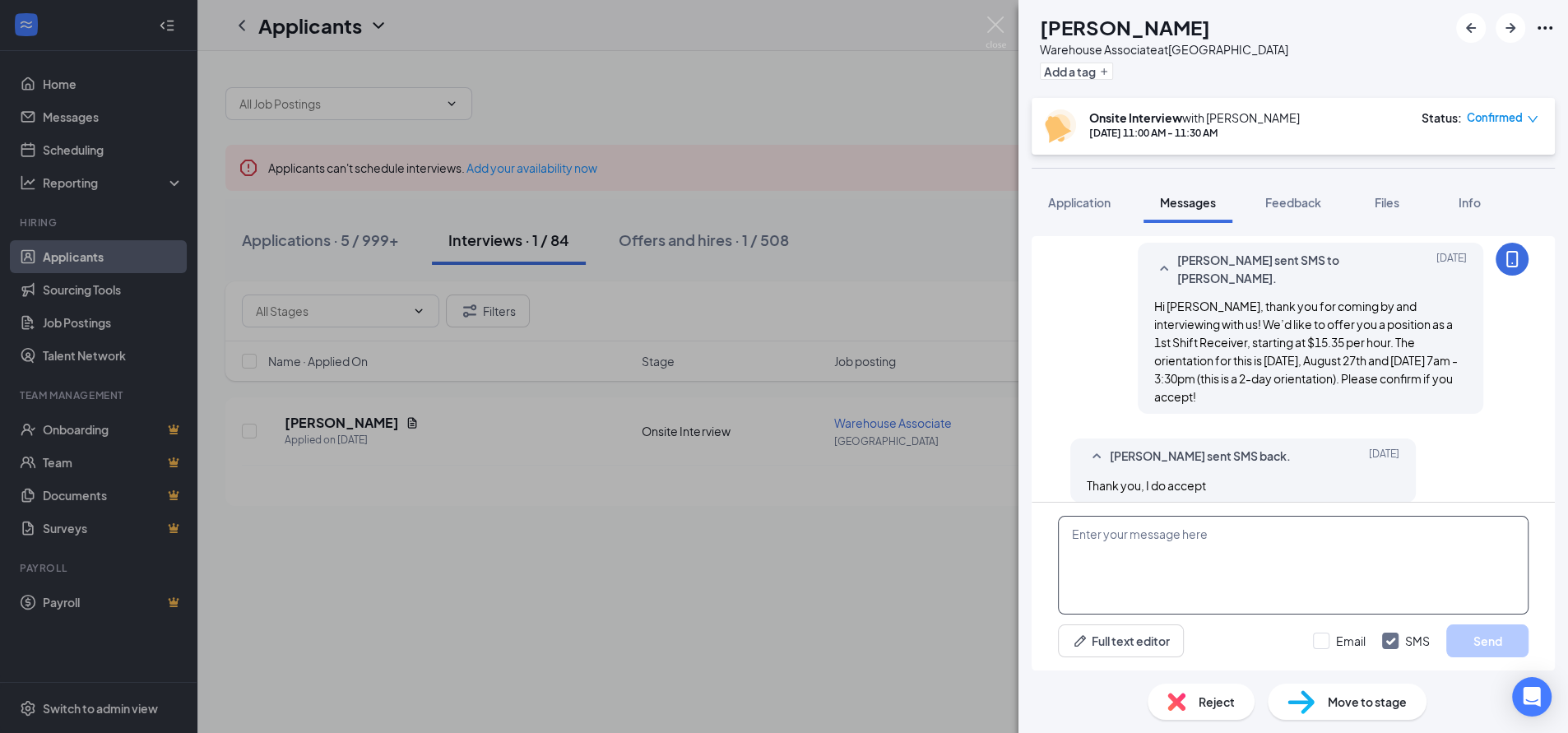
click at [1228, 556] on textarea at bounding box center [1293, 565] width 470 height 98
type textarea "Please complete the background check ASAP, Thank you"
click at [1483, 640] on button "Send" at bounding box center [1487, 640] width 82 height 33
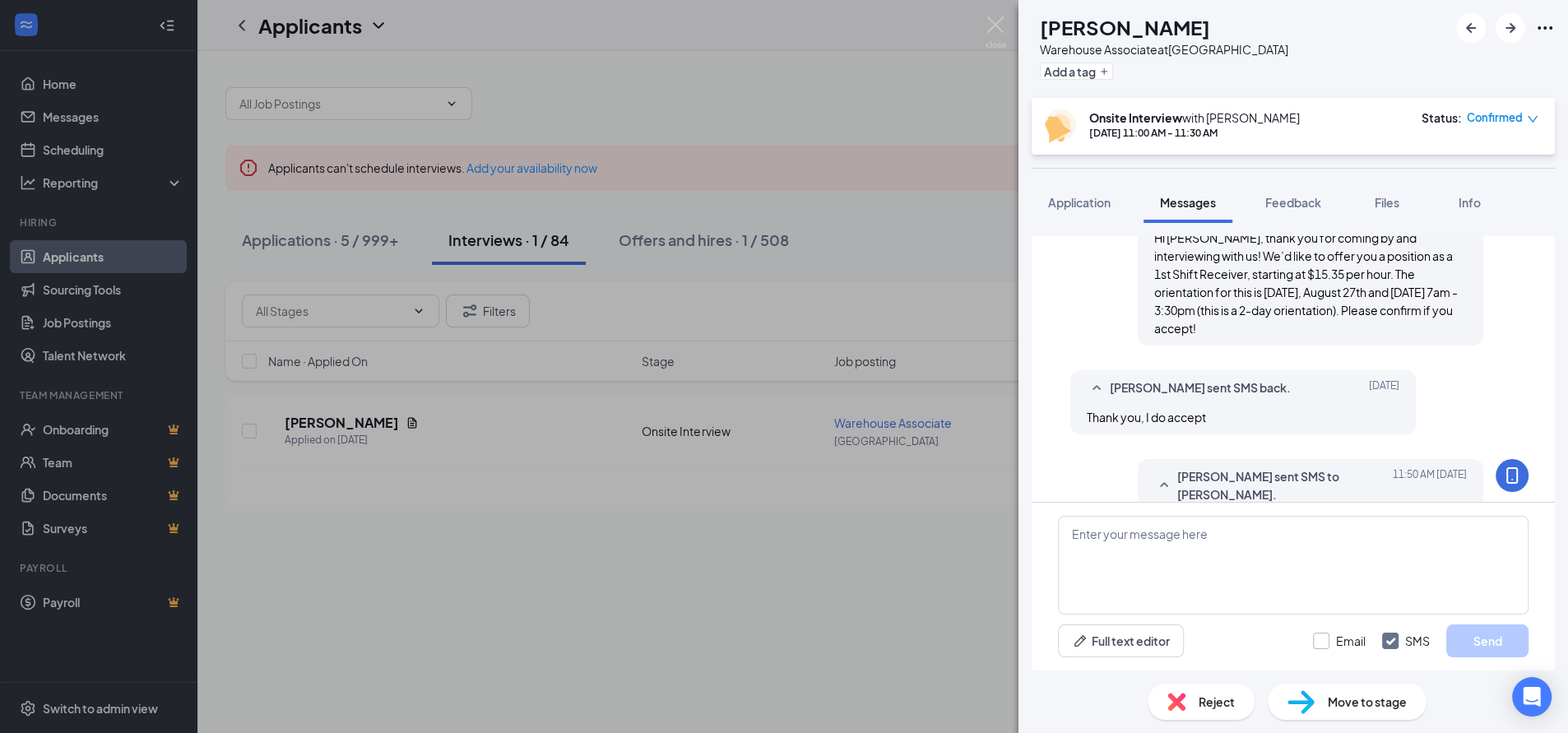
scroll to position [702, 0]
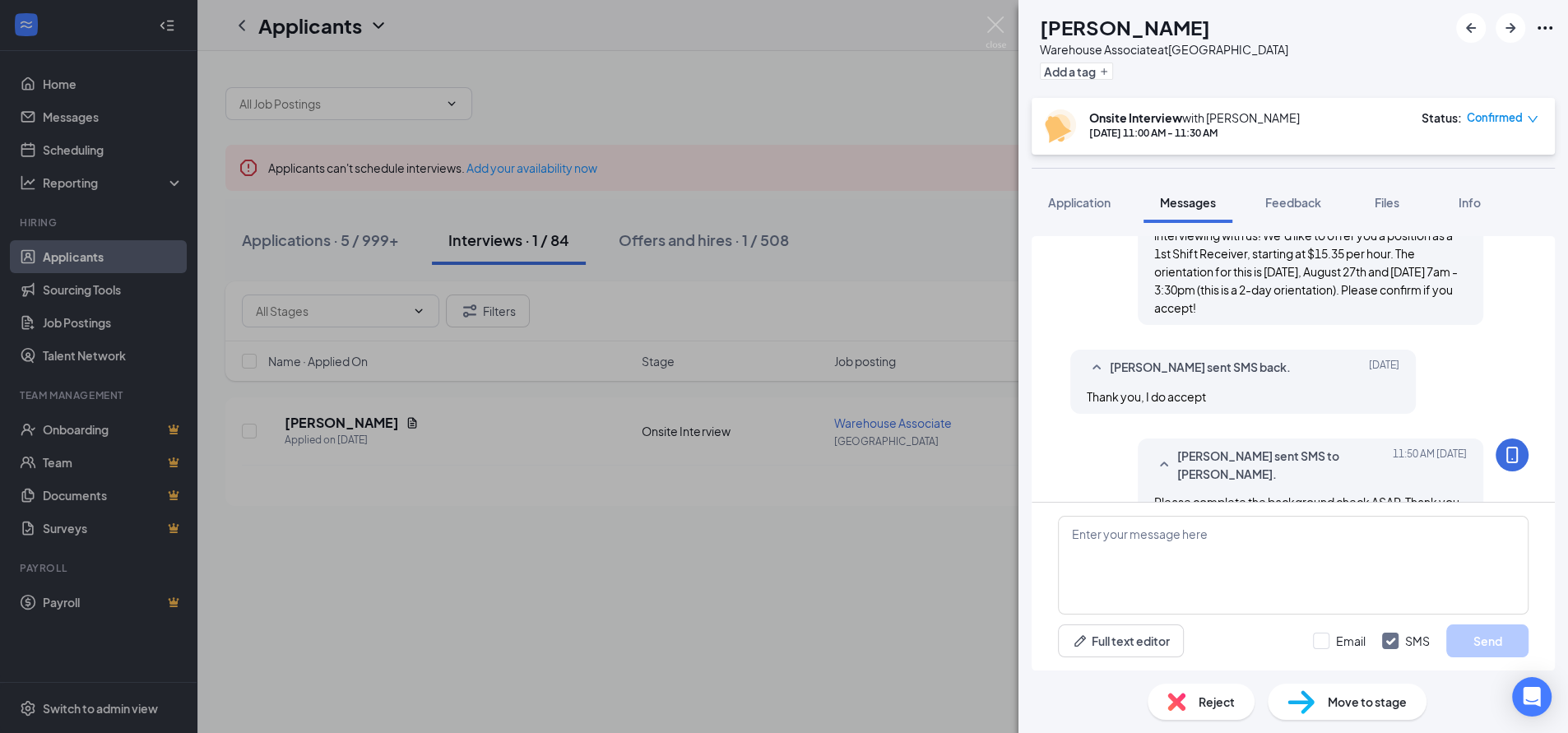
click at [1341, 699] on span "Move to stage" at bounding box center [1366, 701] width 79 height 18
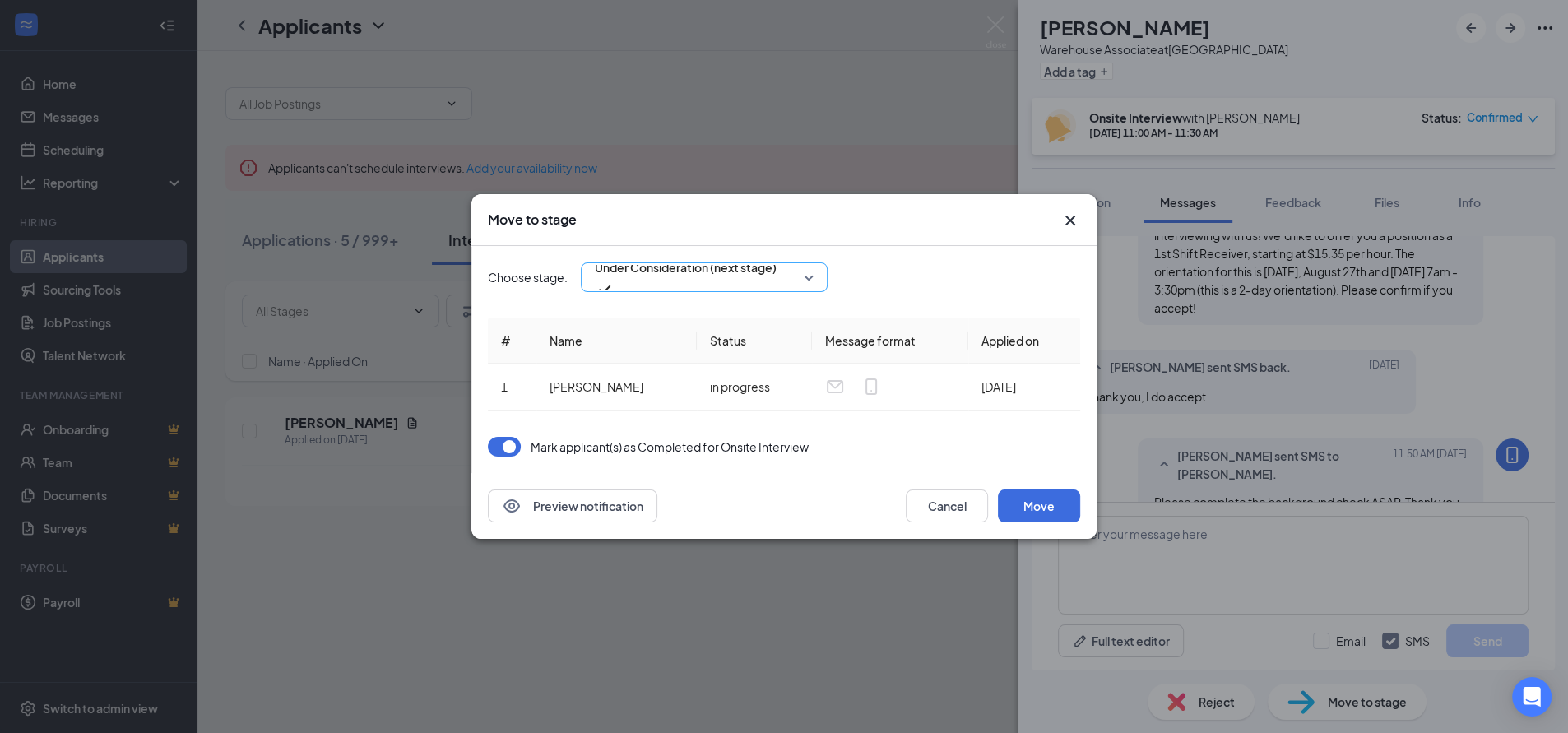
click at [749, 271] on span "Under Consideration (next stage)" at bounding box center [685, 267] width 182 height 25
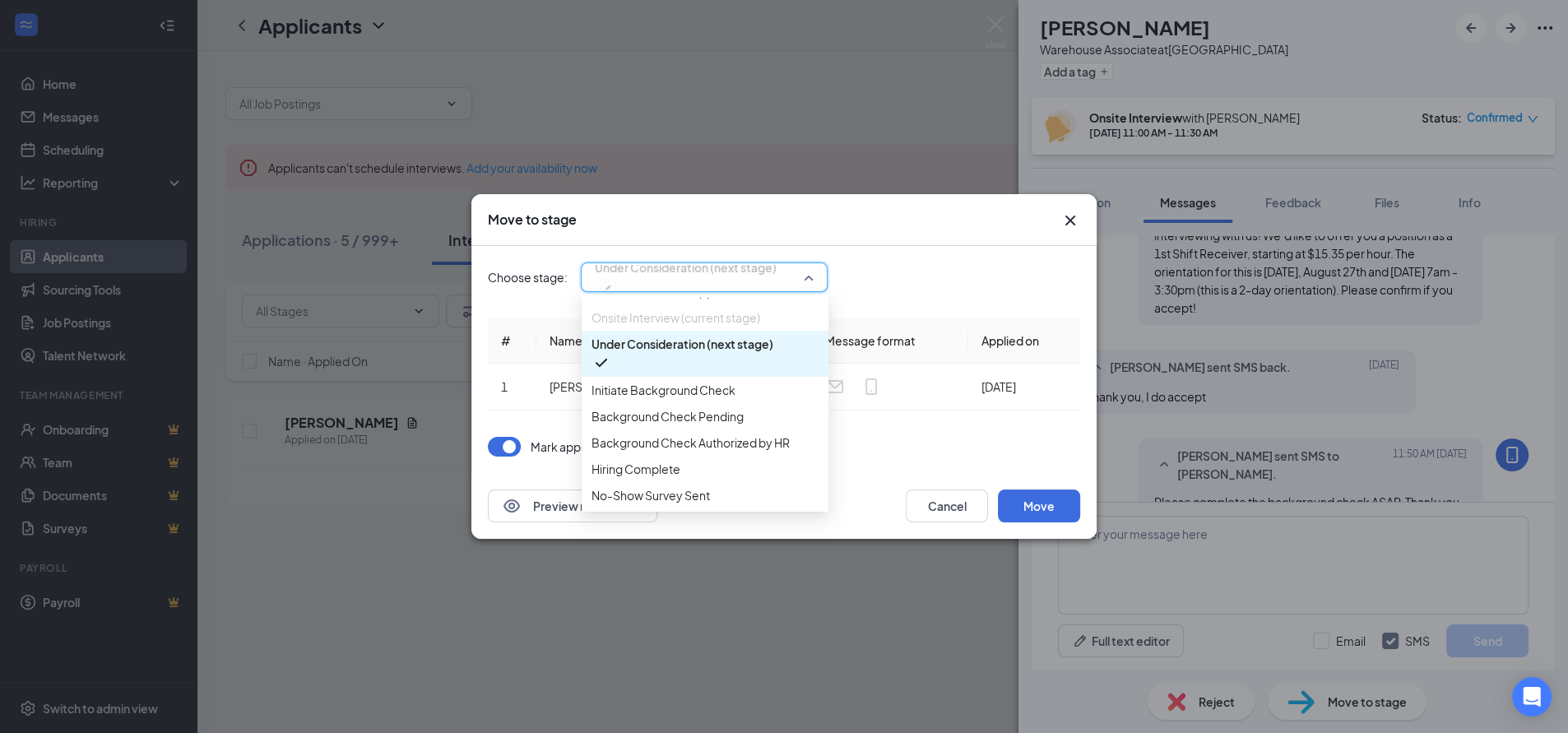
scroll to position [169, 0]
click at [667, 381] on span "Initiate Background Check" at bounding box center [663, 390] width 144 height 18
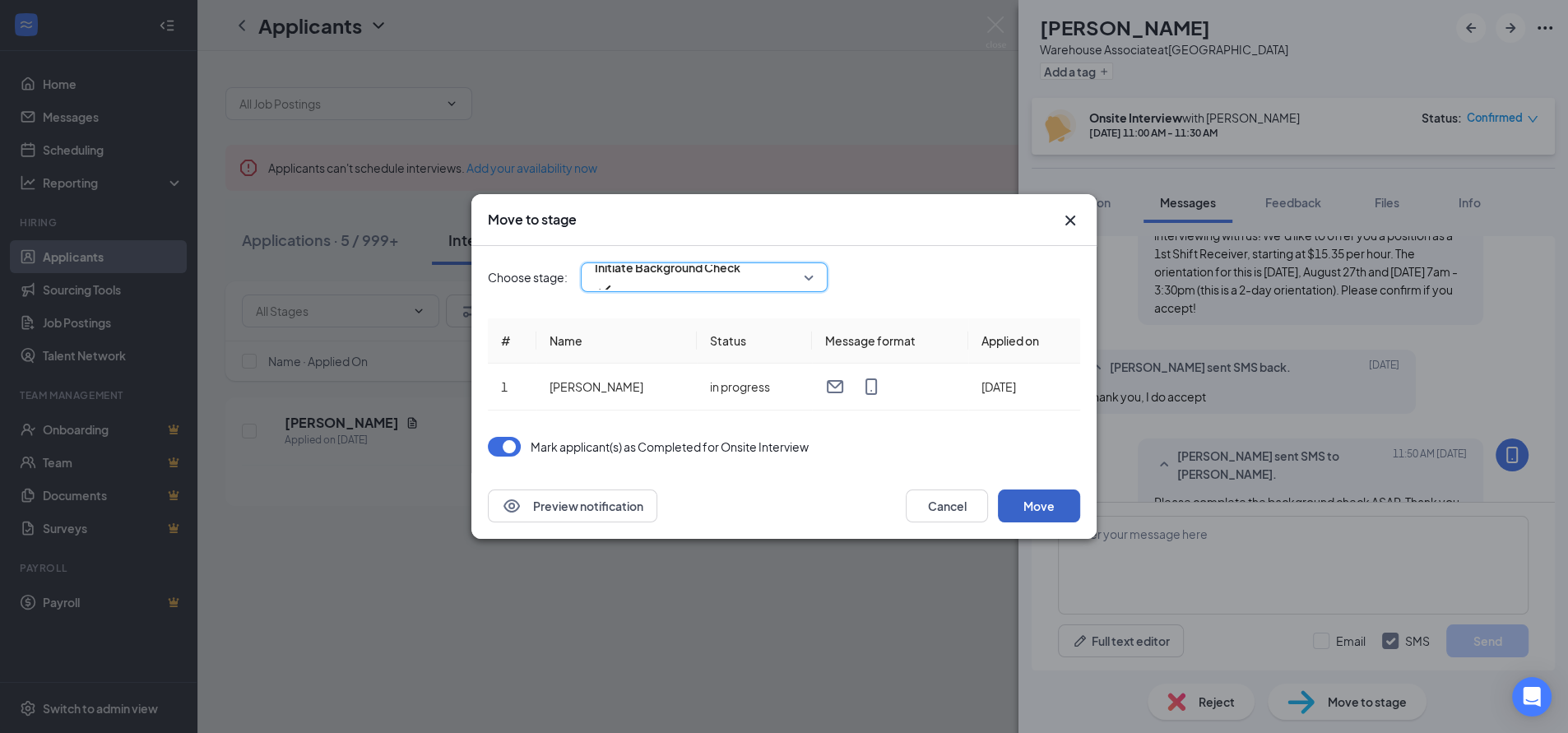
click at [1047, 513] on button "Move" at bounding box center [1039, 505] width 82 height 33
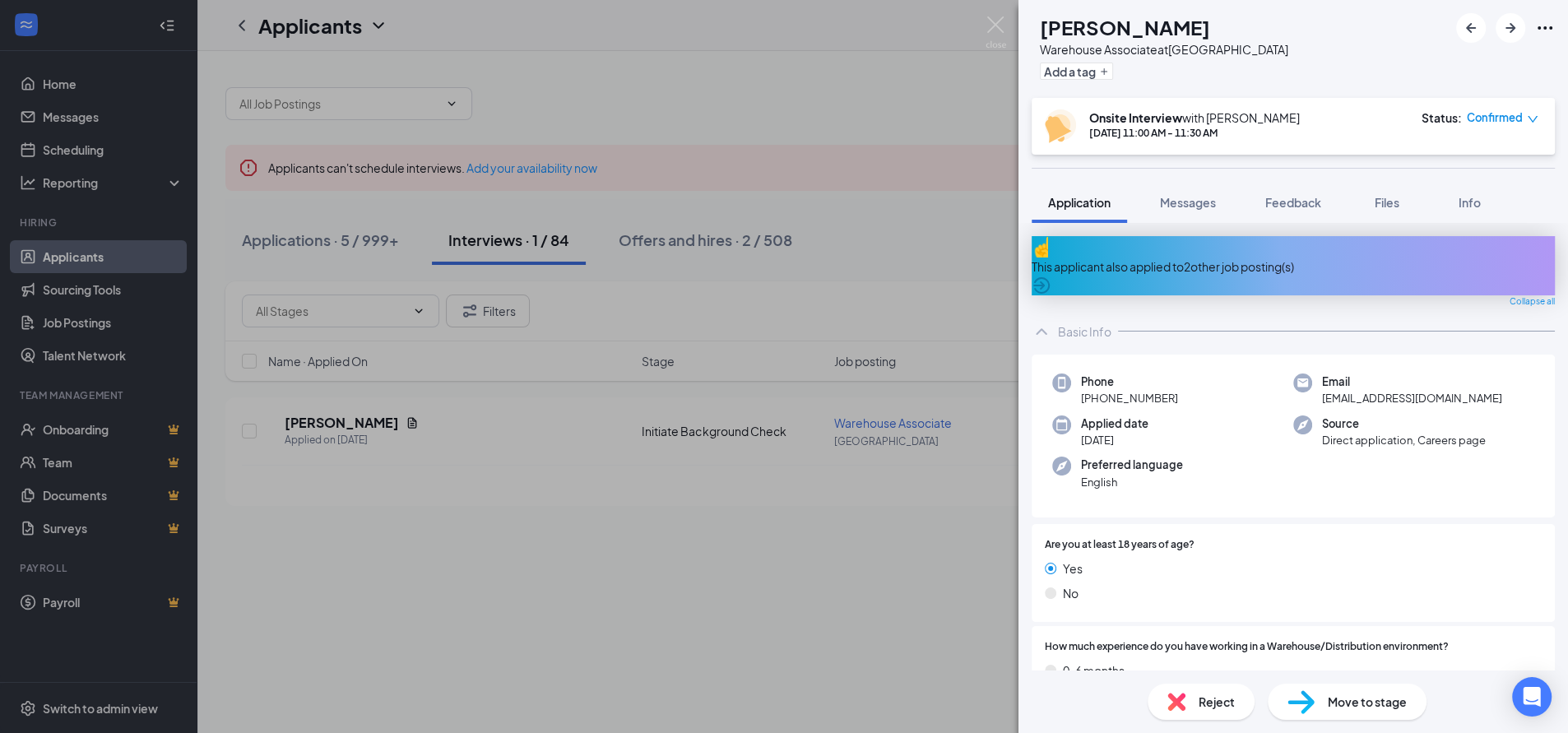
drag, startPoint x: 773, startPoint y: 75, endPoint x: 939, endPoint y: 76, distance: 166.0
click at [775, 75] on div "[PERSON_NAME] Associate at [GEOGRAPHIC_DATA] Add a tag Onsite Interview with [P…" at bounding box center [784, 366] width 1568 height 733
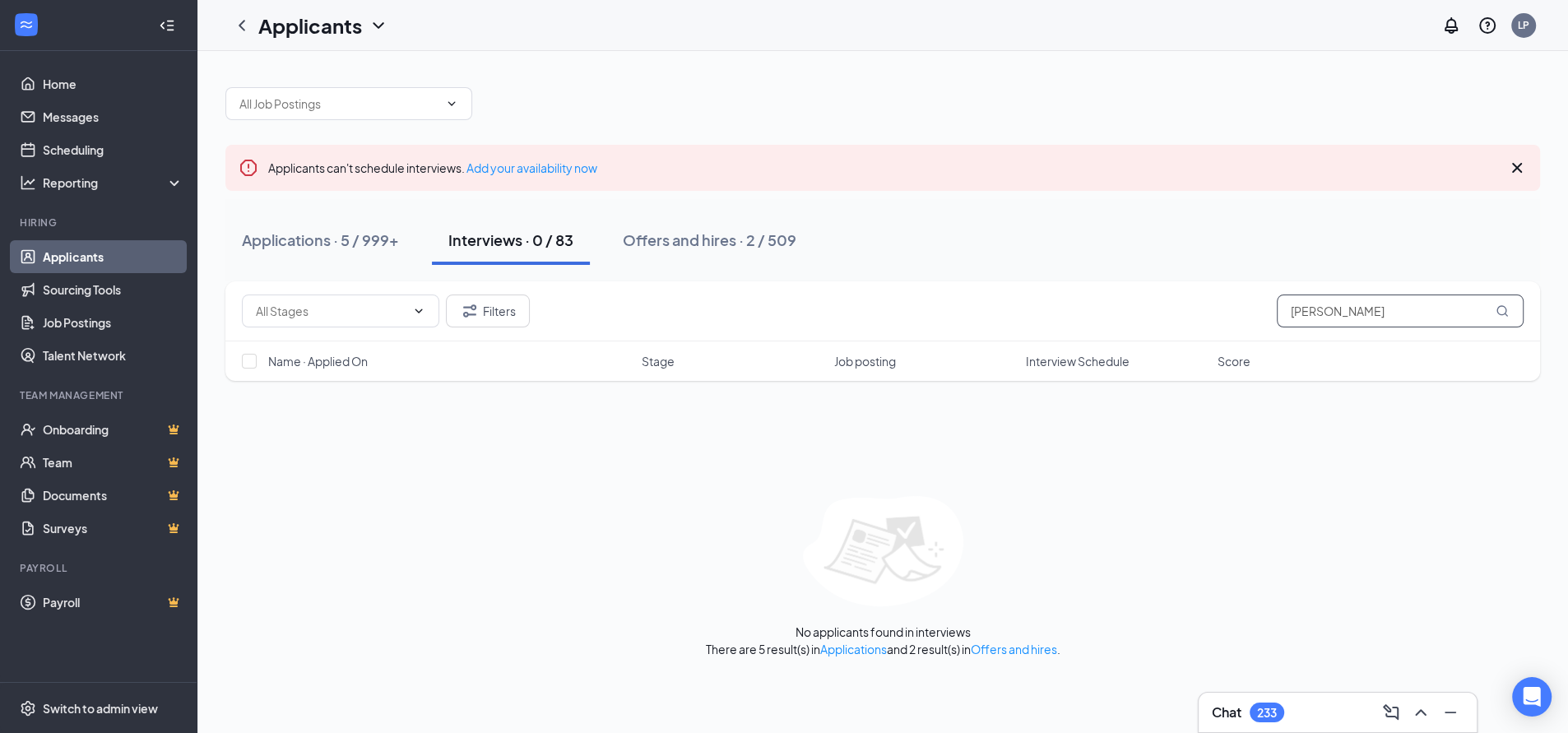
drag, startPoint x: 1337, startPoint y: 322, endPoint x: 1120, endPoint y: 330, distance: 217.1
click at [1145, 322] on div "Filters [PERSON_NAME]" at bounding box center [882, 311] width 1281 height 33
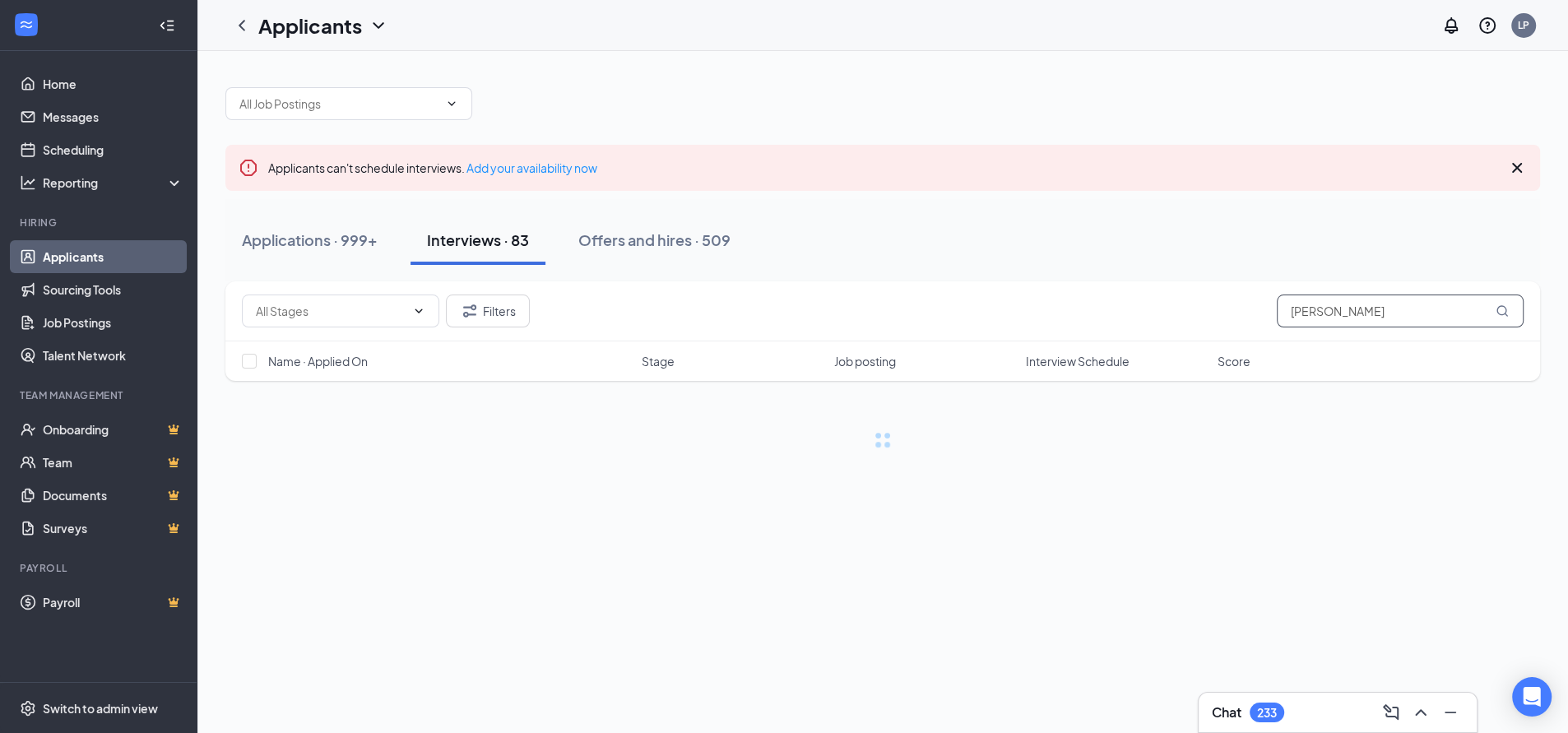
type input "[PERSON_NAME]"
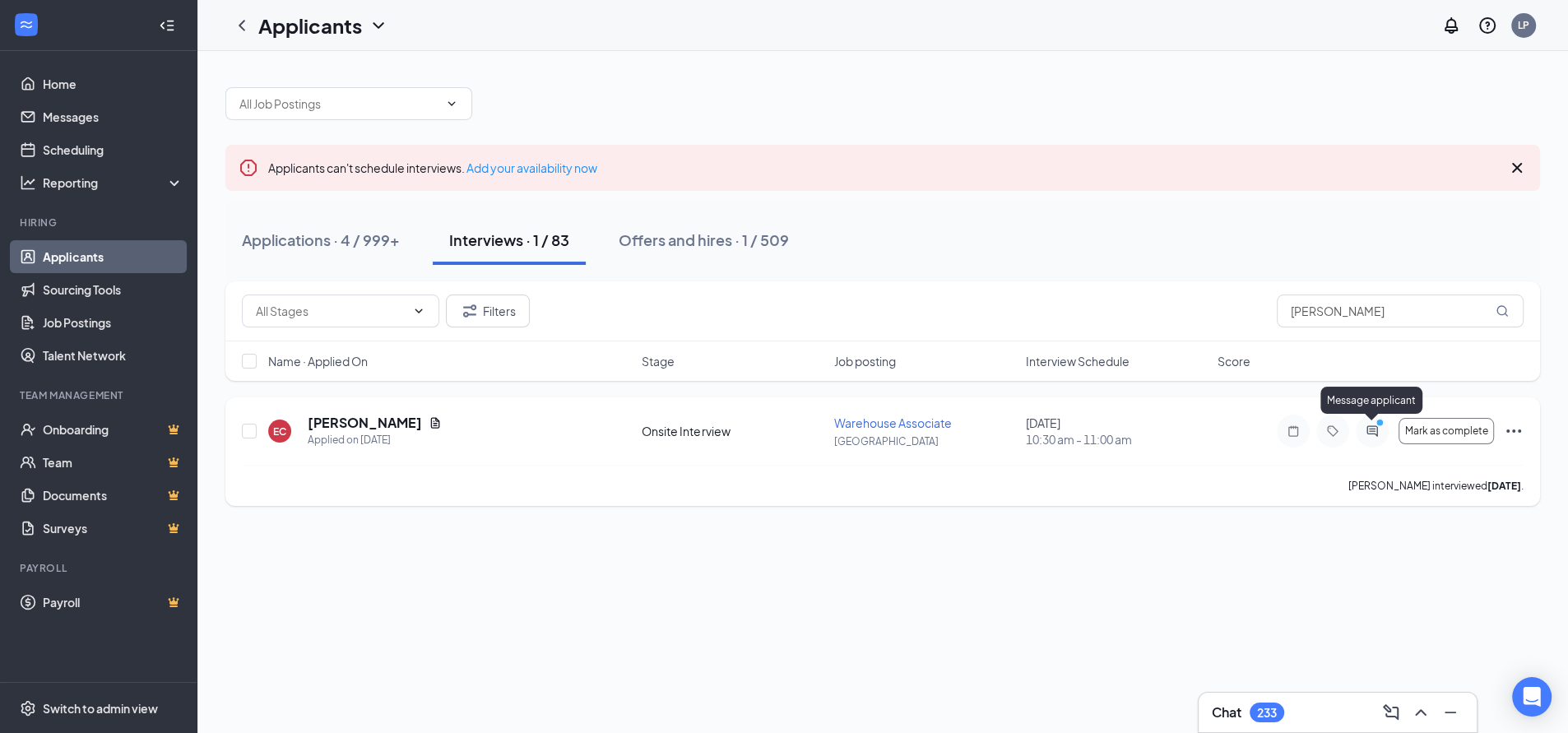
click at [1371, 428] on icon "ActiveChat" at bounding box center [1372, 430] width 19 height 13
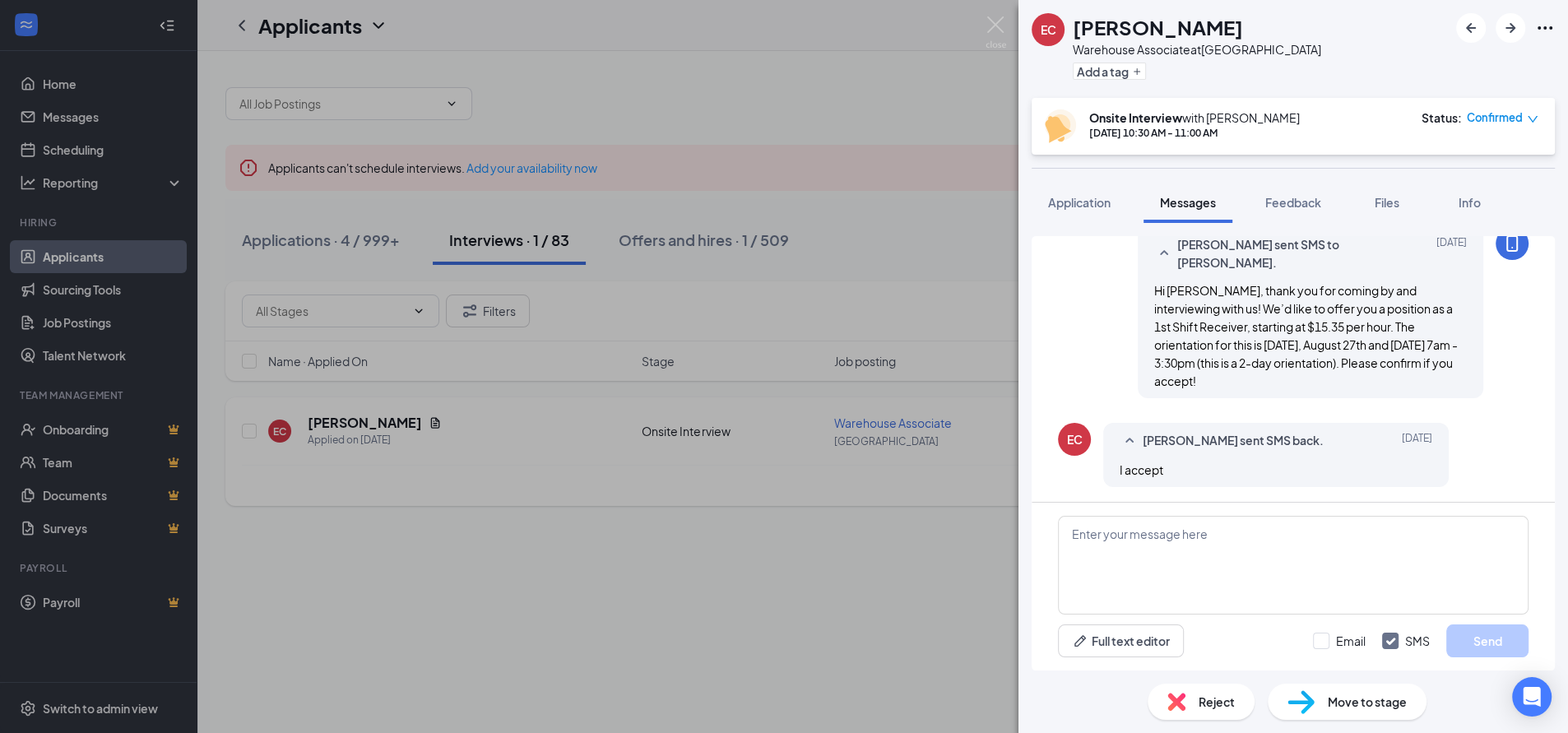
scroll to position [630, 0]
click at [1293, 533] on textarea at bounding box center [1293, 565] width 470 height 98
type textarea "Please complete the background check ASAP! Thank you"
click at [1471, 638] on button "Send" at bounding box center [1487, 640] width 82 height 33
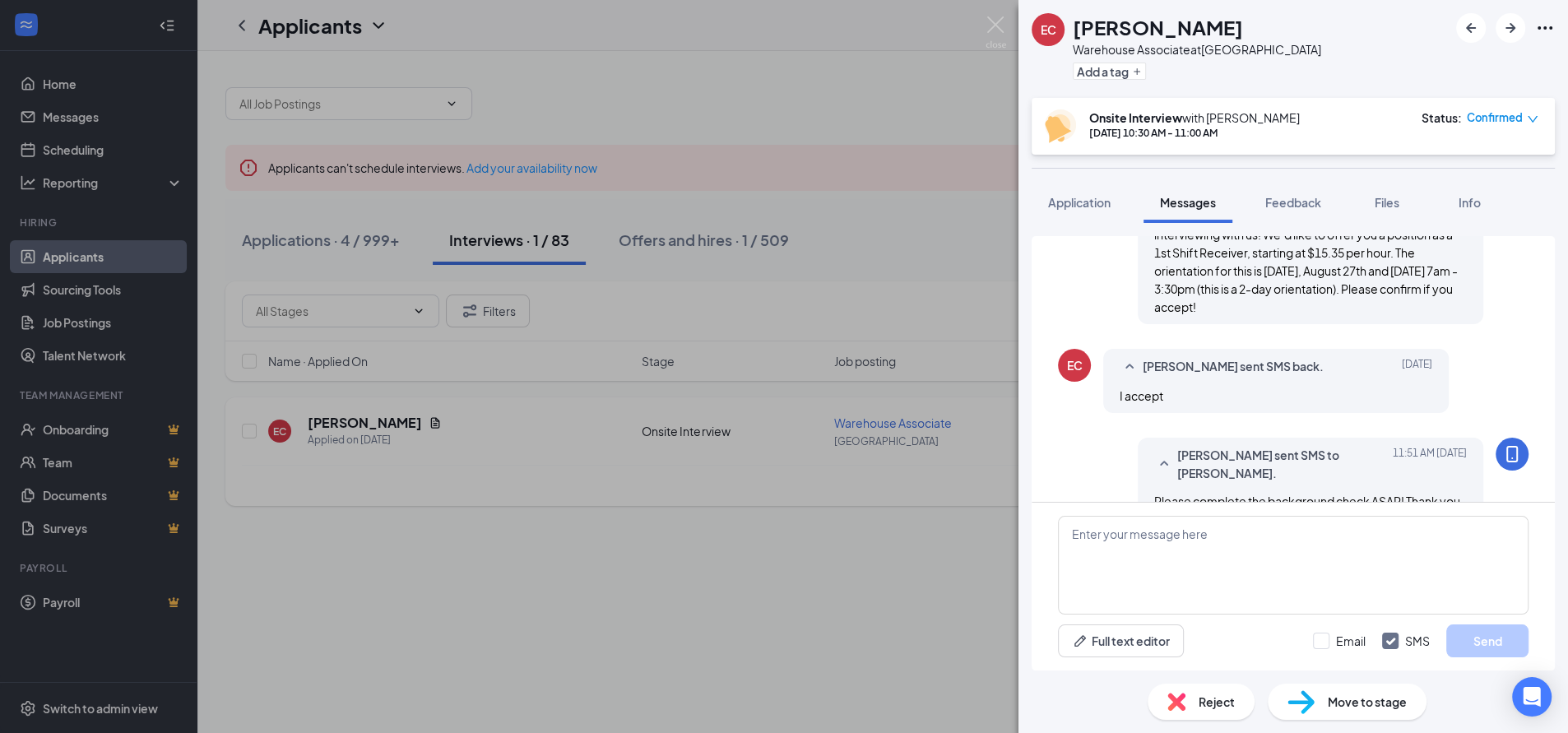
scroll to position [736, 0]
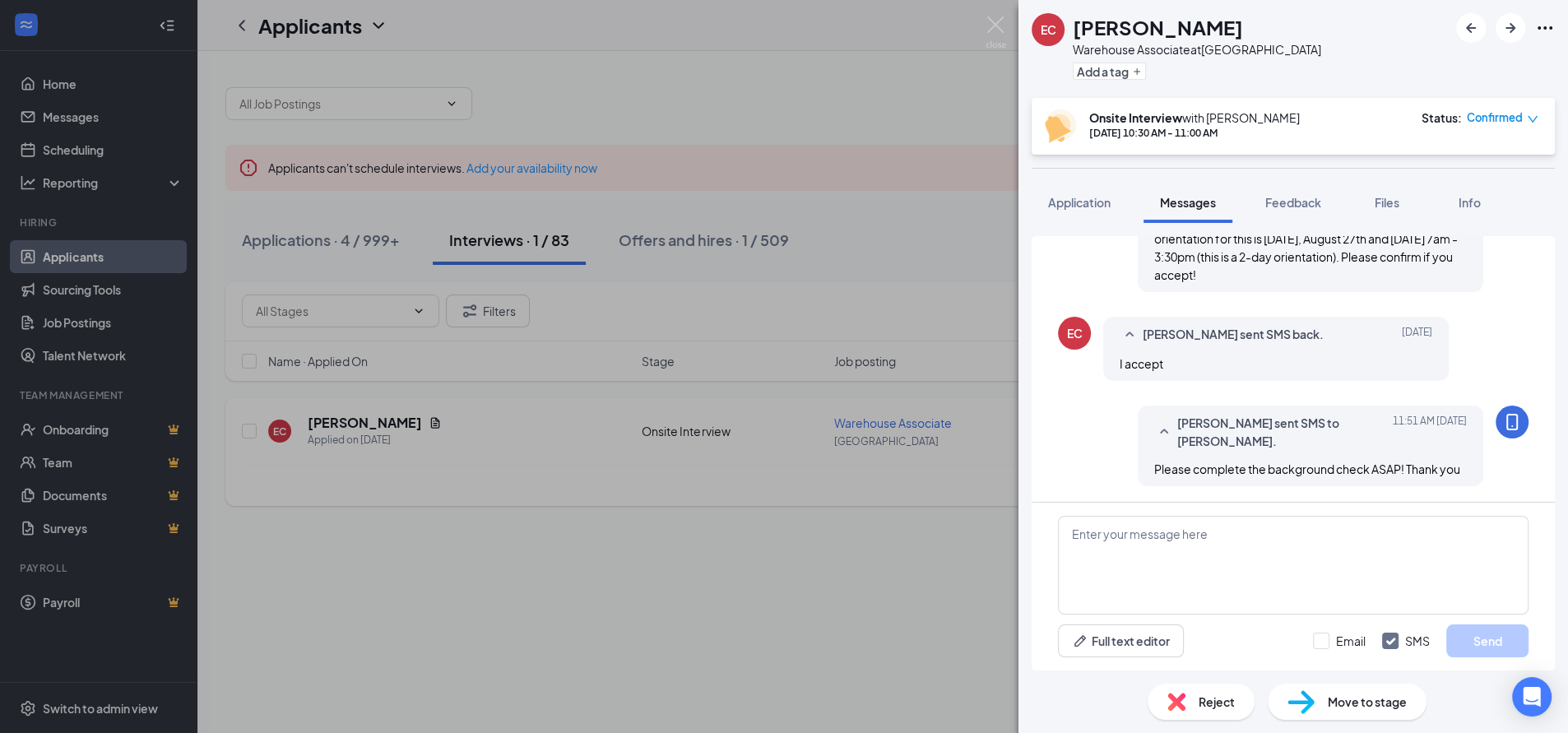
click at [1345, 699] on span "Move to stage" at bounding box center [1366, 701] width 79 height 18
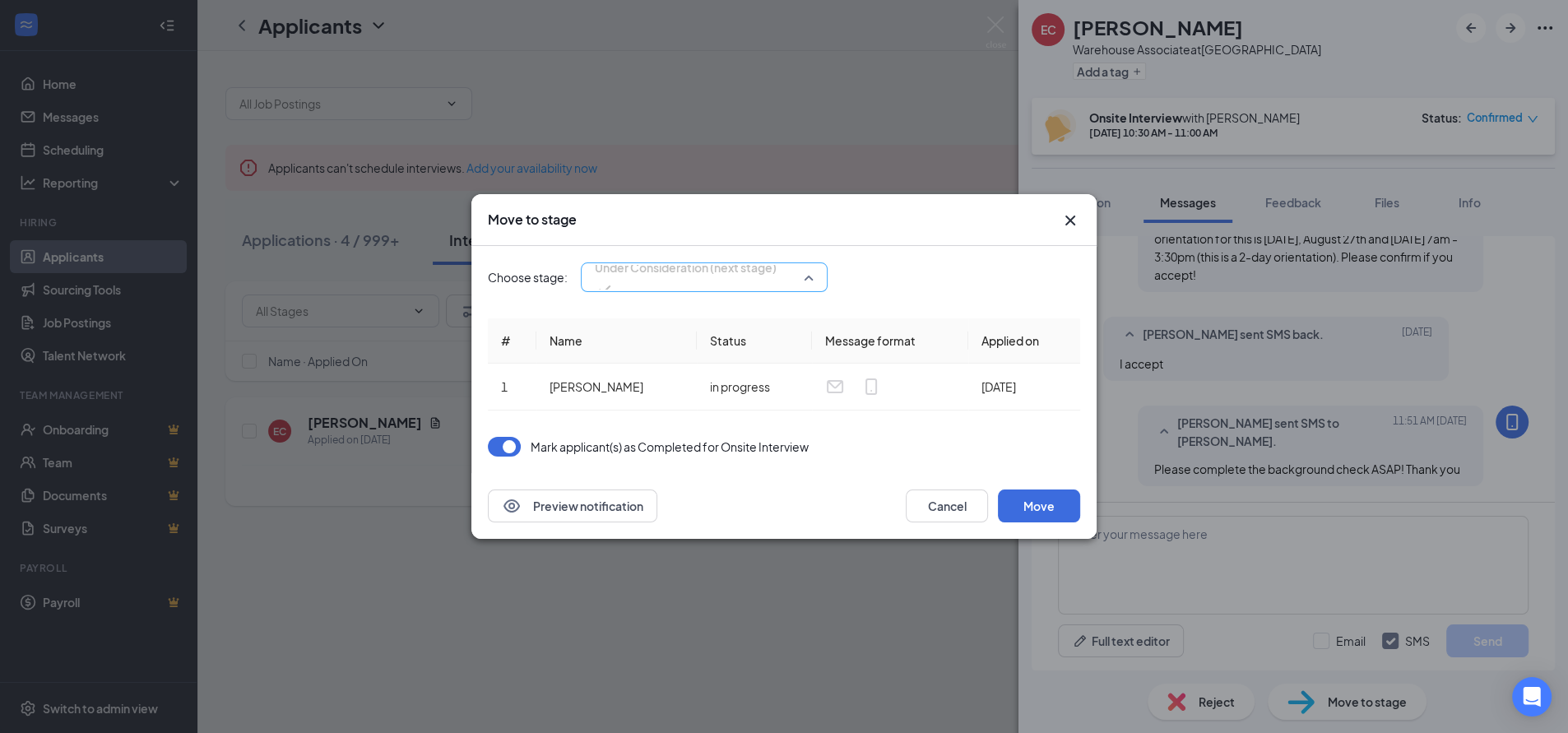
click at [750, 280] on span "Under Consideration (next stage)" at bounding box center [685, 267] width 182 height 25
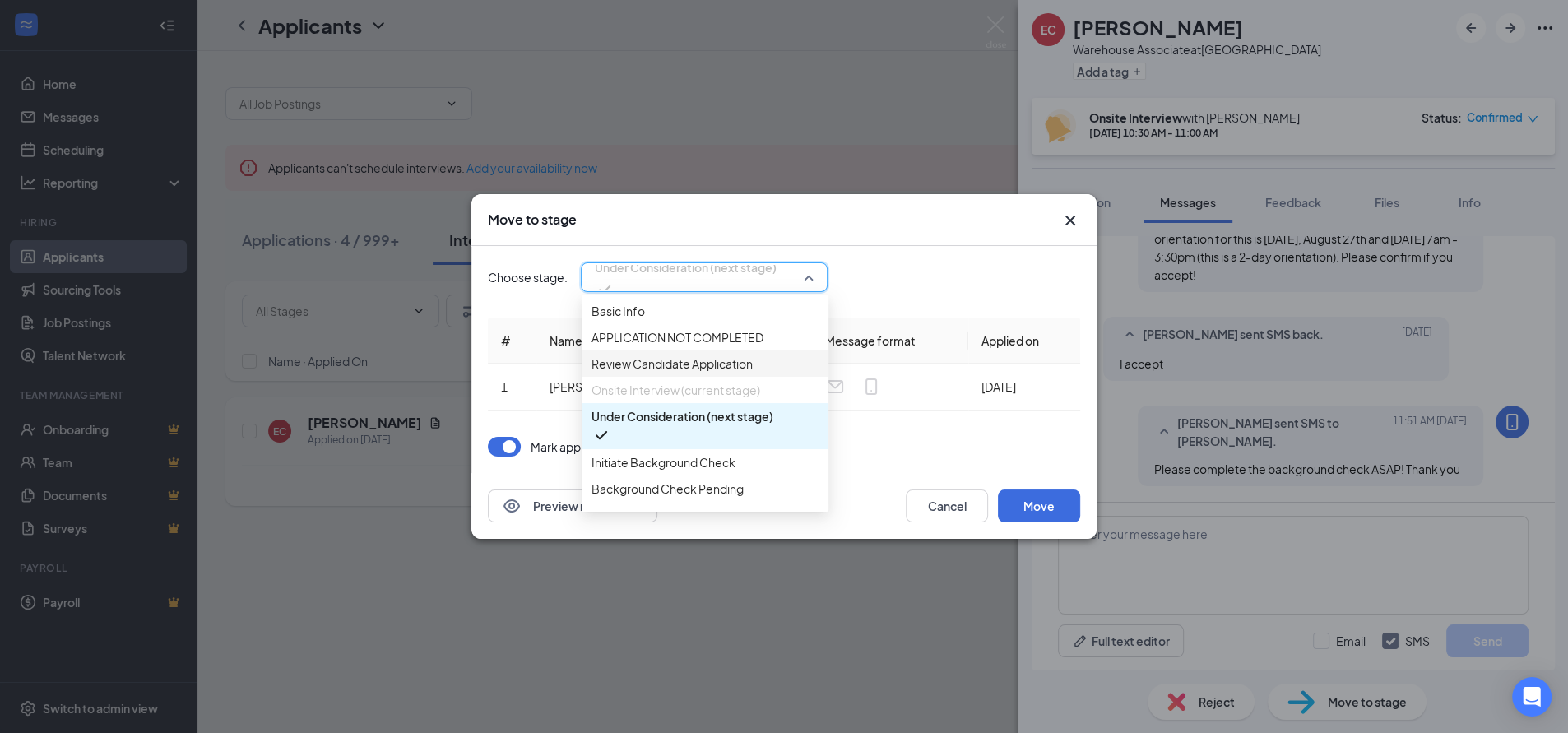
scroll to position [91, 0]
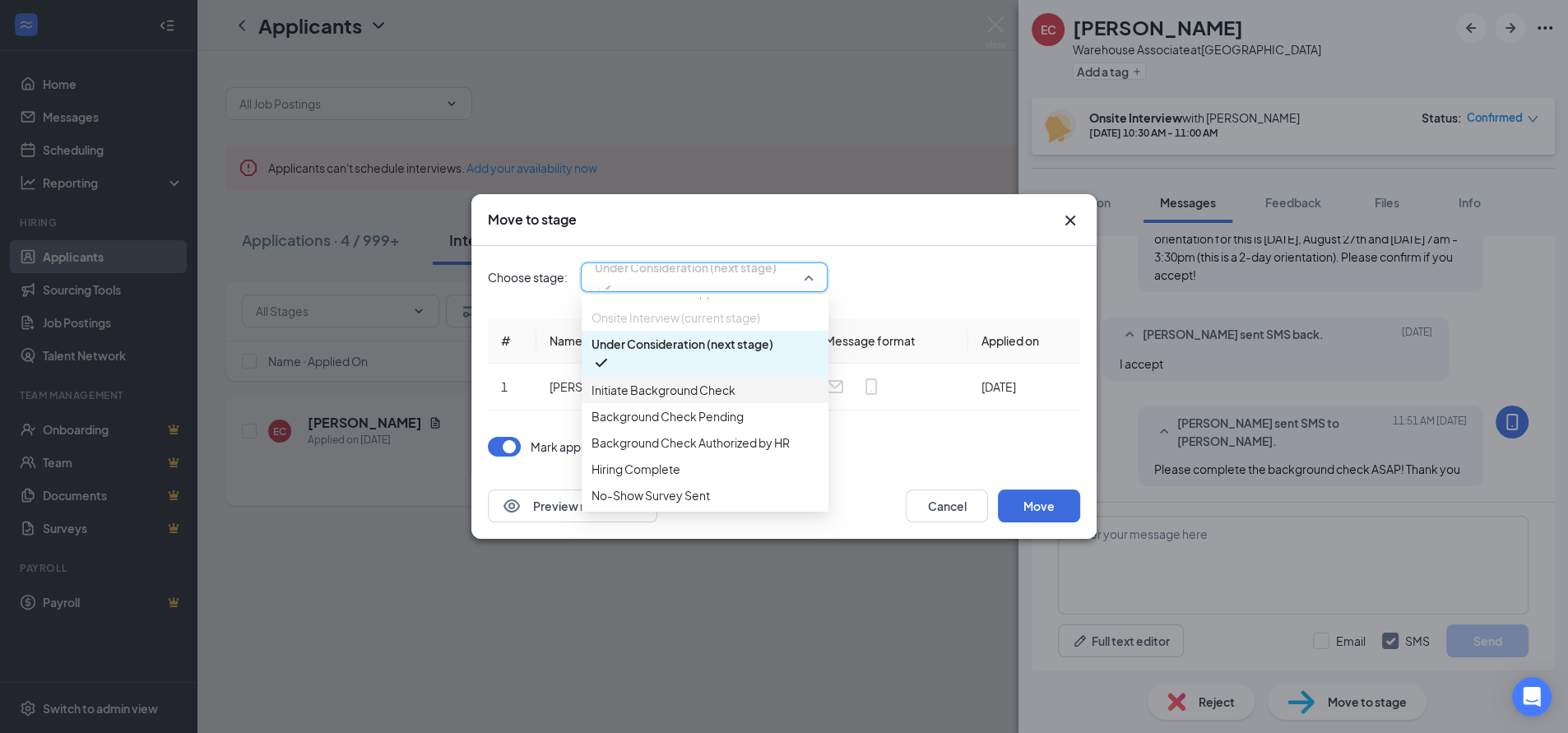
click at [676, 399] on span "Initiate Background Check" at bounding box center [663, 390] width 144 height 18
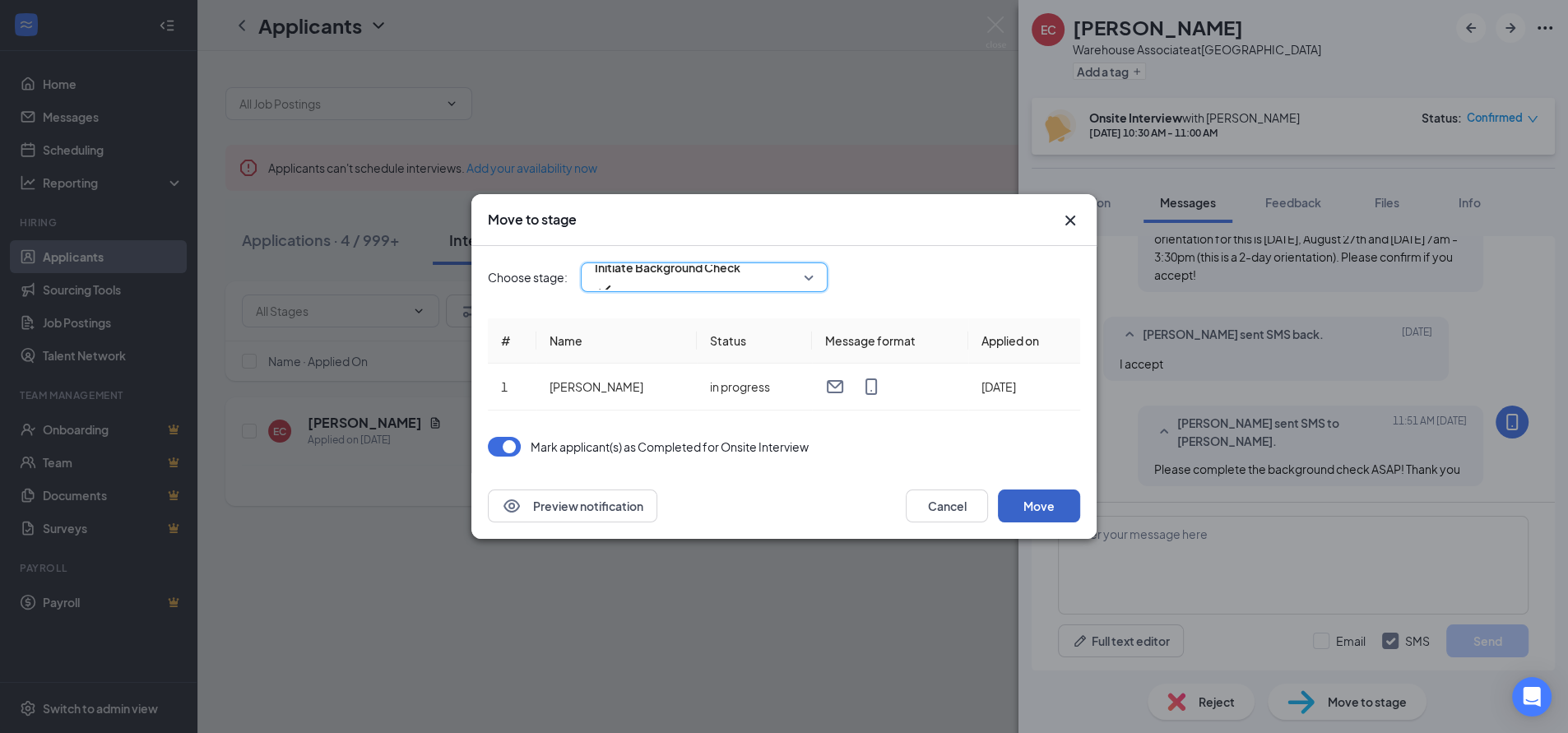
click at [1043, 499] on button "Move" at bounding box center [1039, 505] width 82 height 33
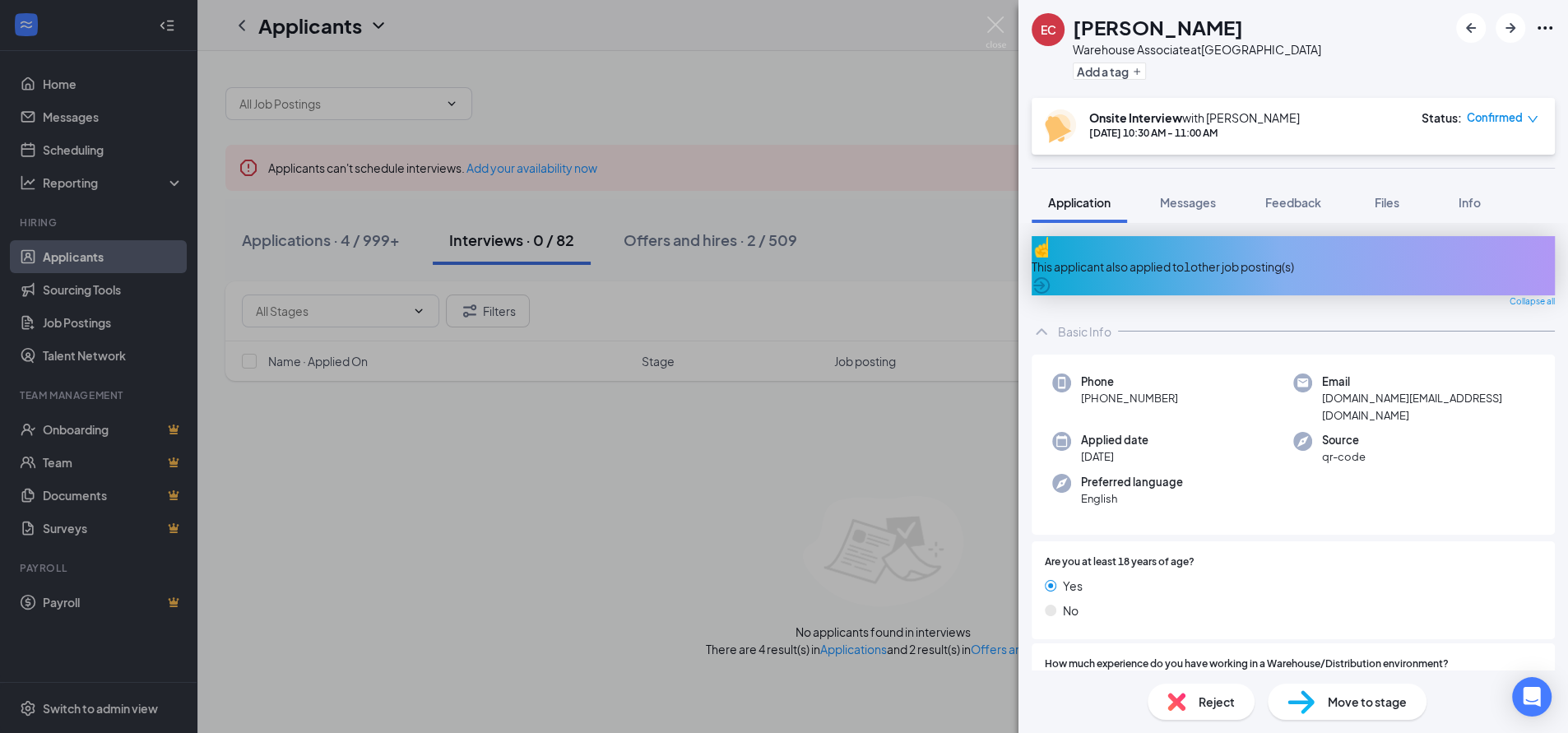
click at [851, 85] on div "EC [PERSON_NAME] Associate at [GEOGRAPHIC_DATA] Add a tag Onsite Interview with…" at bounding box center [784, 366] width 1568 height 733
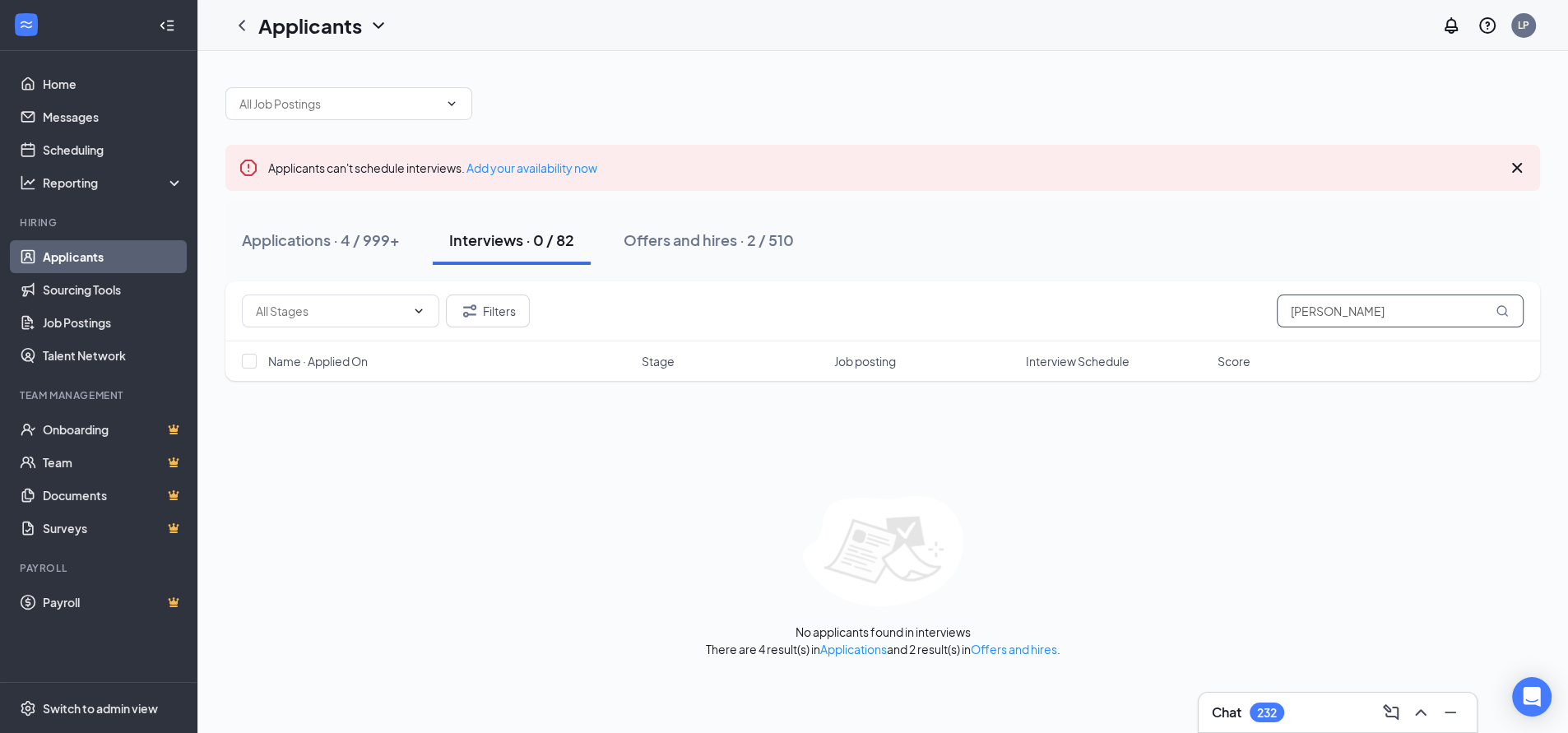
drag, startPoint x: 1371, startPoint y: 312, endPoint x: 1061, endPoint y: 324, distance: 310.2
click at [1121, 324] on div "Filters [PERSON_NAME]" at bounding box center [882, 311] width 1281 height 33
type input "[PERSON_NAME]"
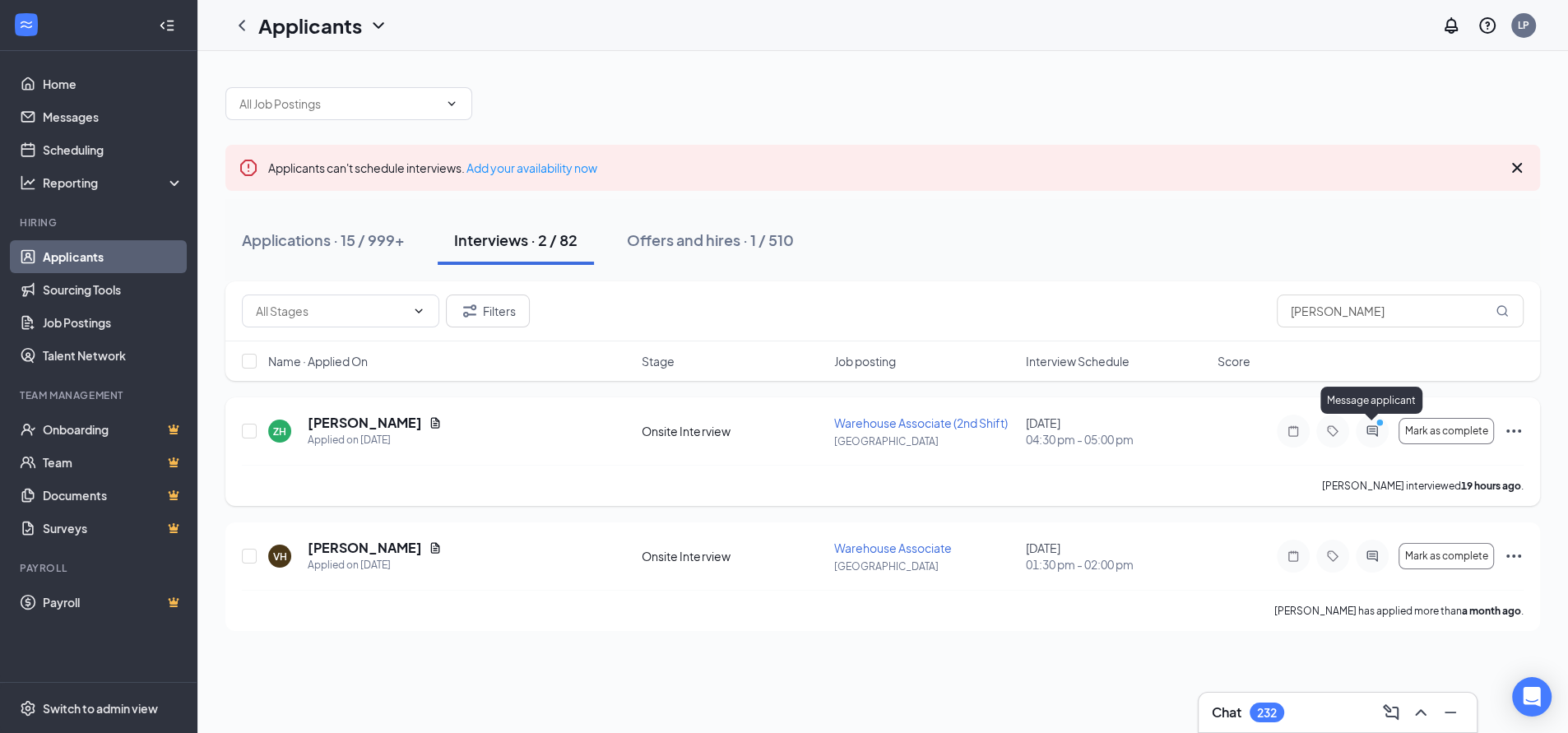
click at [1374, 428] on icon "PrimaryDot" at bounding box center [1382, 424] width 19 height 13
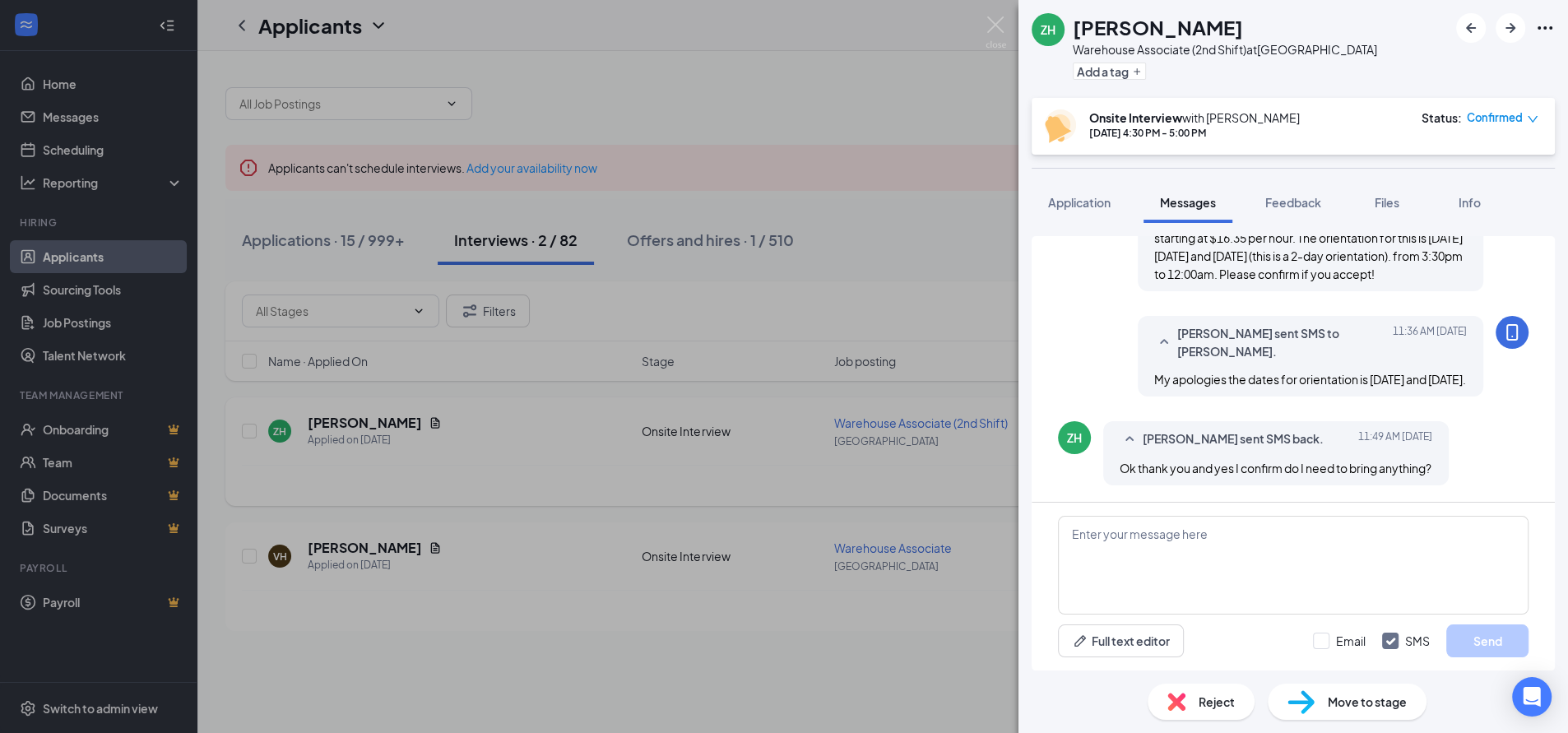
scroll to position [723, 0]
click at [1240, 554] on textarea at bounding box center [1293, 565] width 470 height 98
click at [1184, 559] on textarea at bounding box center [1293, 565] width 470 height 98
paste textarea "Wonderful, we’re excited for you to join the team! I’ll send you the links to o…"
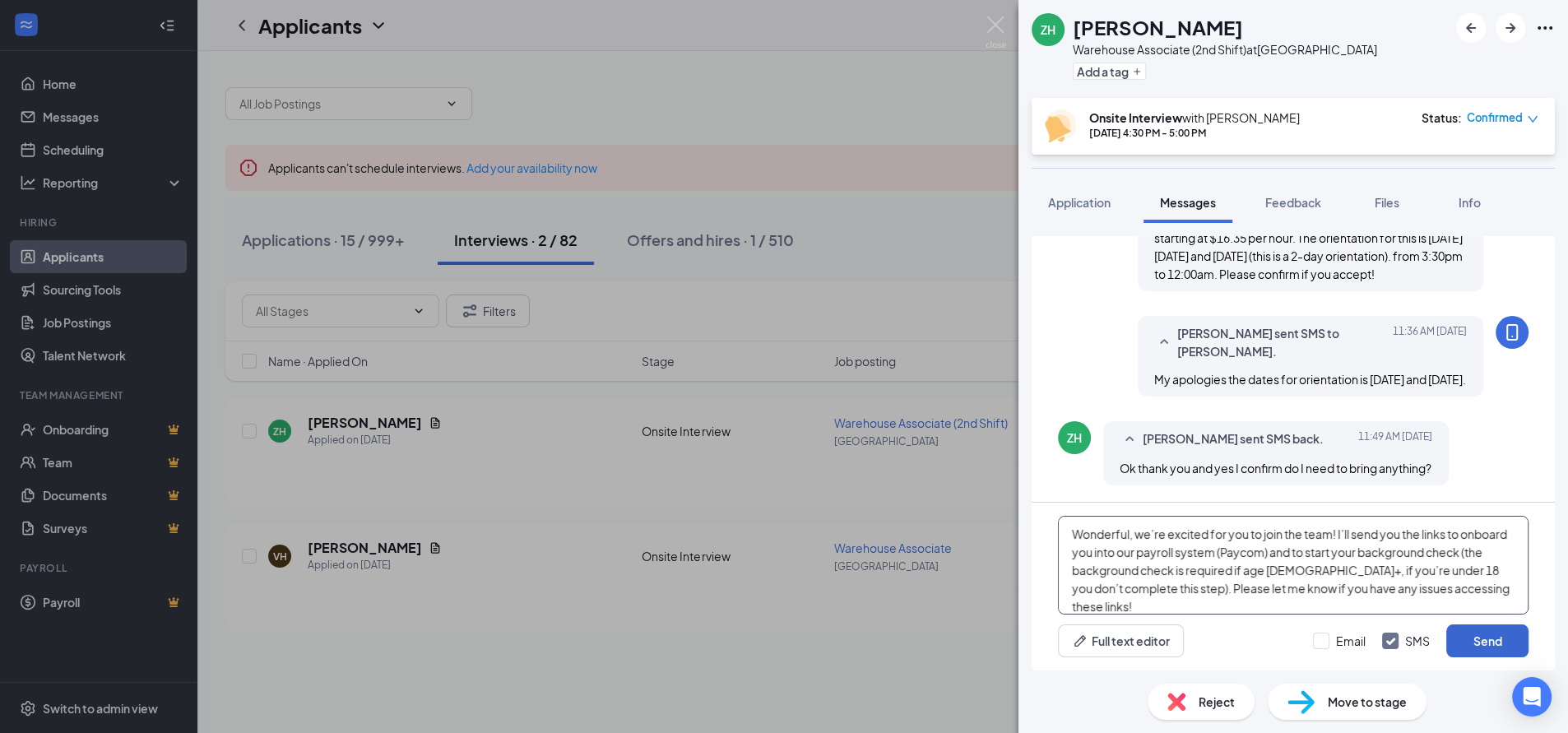
type textarea "Wonderful, we’re excited for you to join the team! I’ll send you the links to o…"
click at [1471, 644] on button "Send" at bounding box center [1487, 640] width 82 height 33
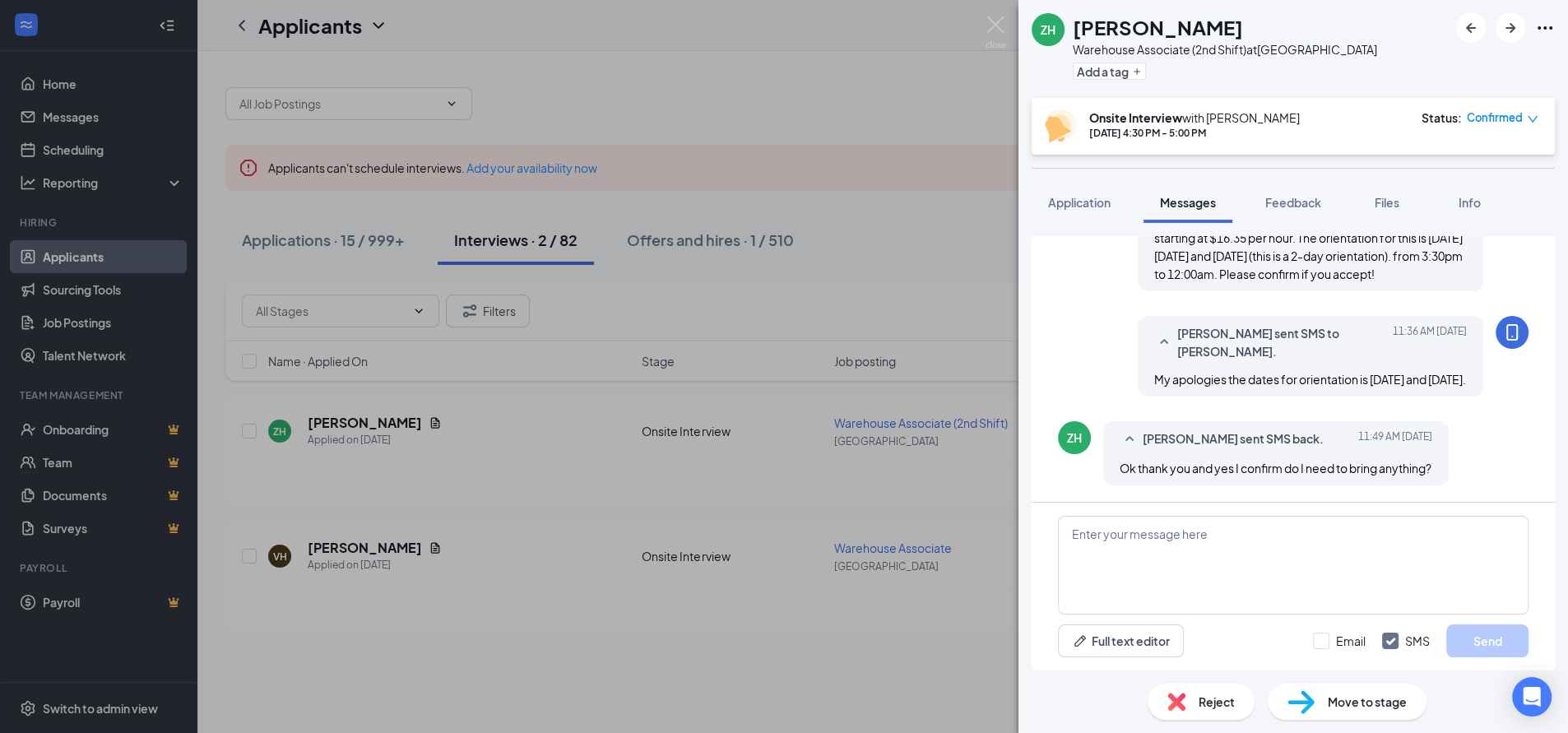
click at [1355, 705] on span "Move to stage" at bounding box center [1366, 701] width 79 height 18
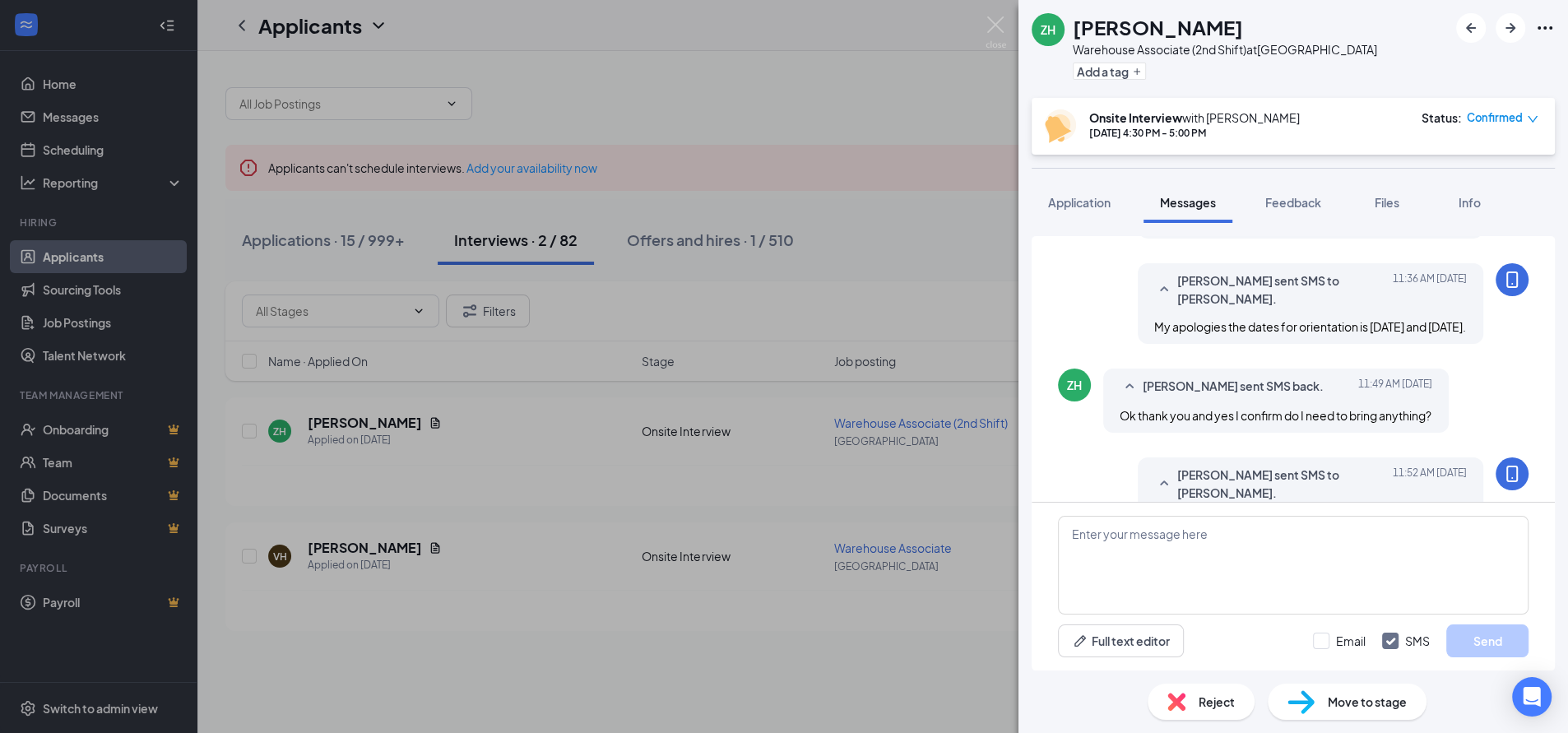
scroll to position [920, 0]
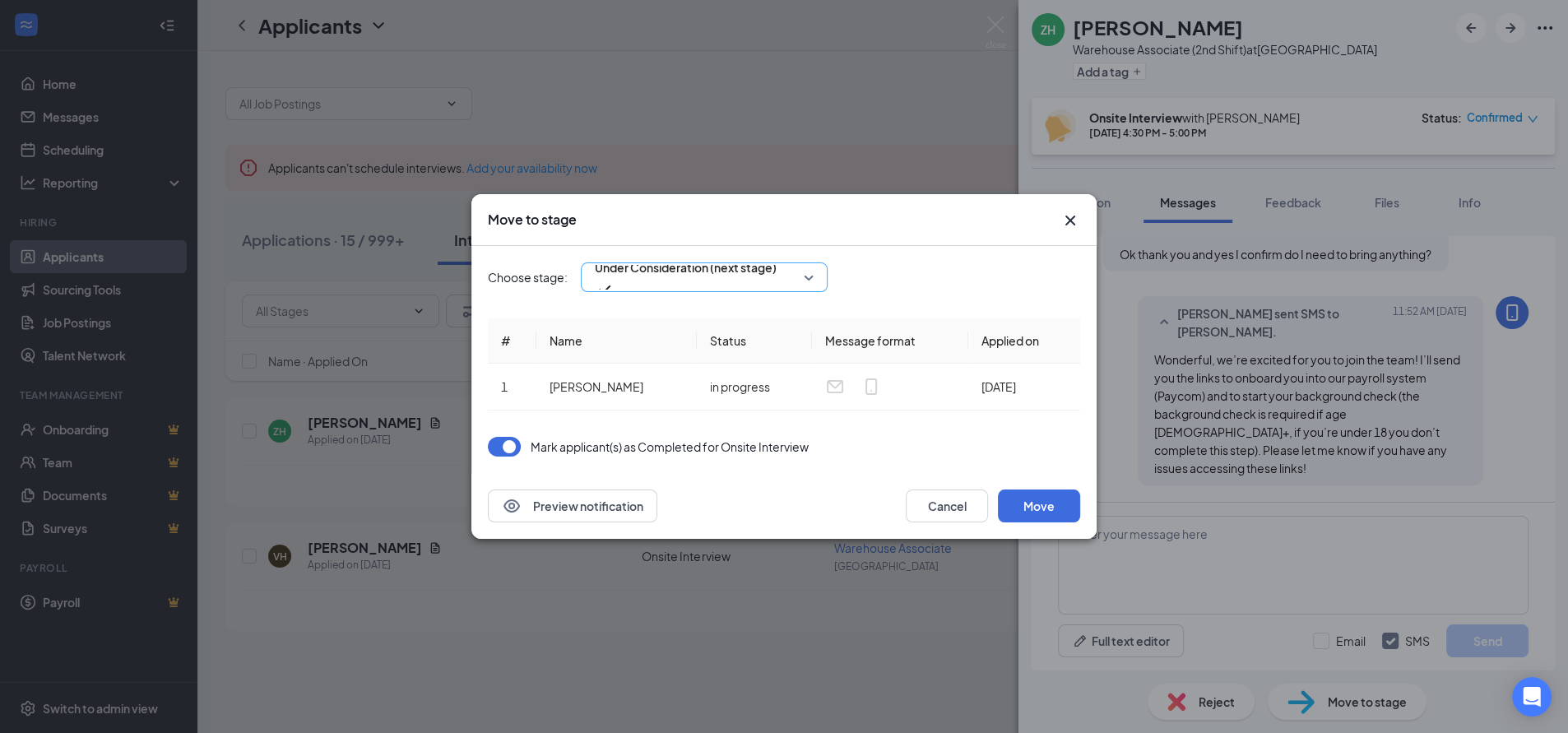
click at [813, 274] on span "Under Consideration (next stage)" at bounding box center [704, 277] width 219 height 25
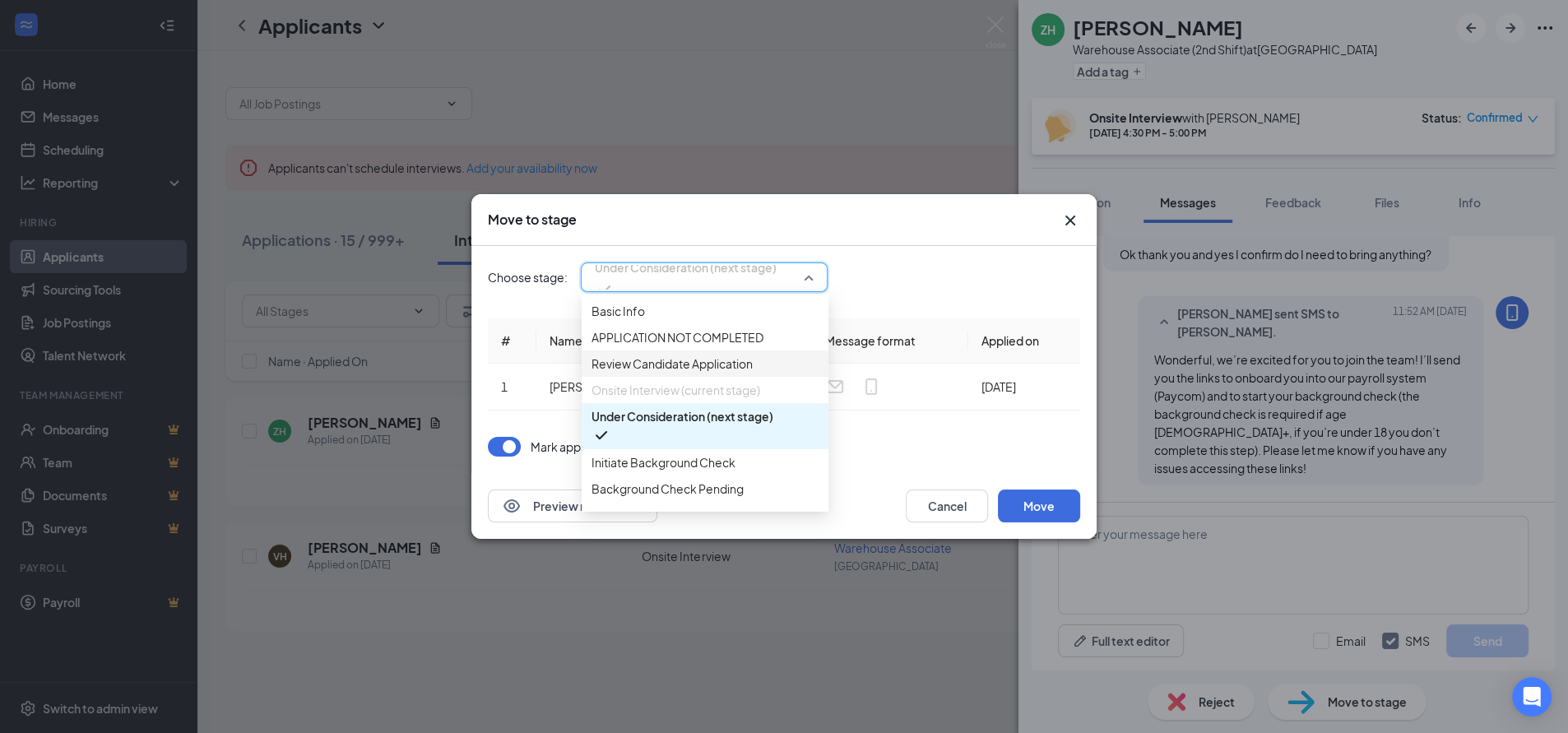
scroll to position [91, 0]
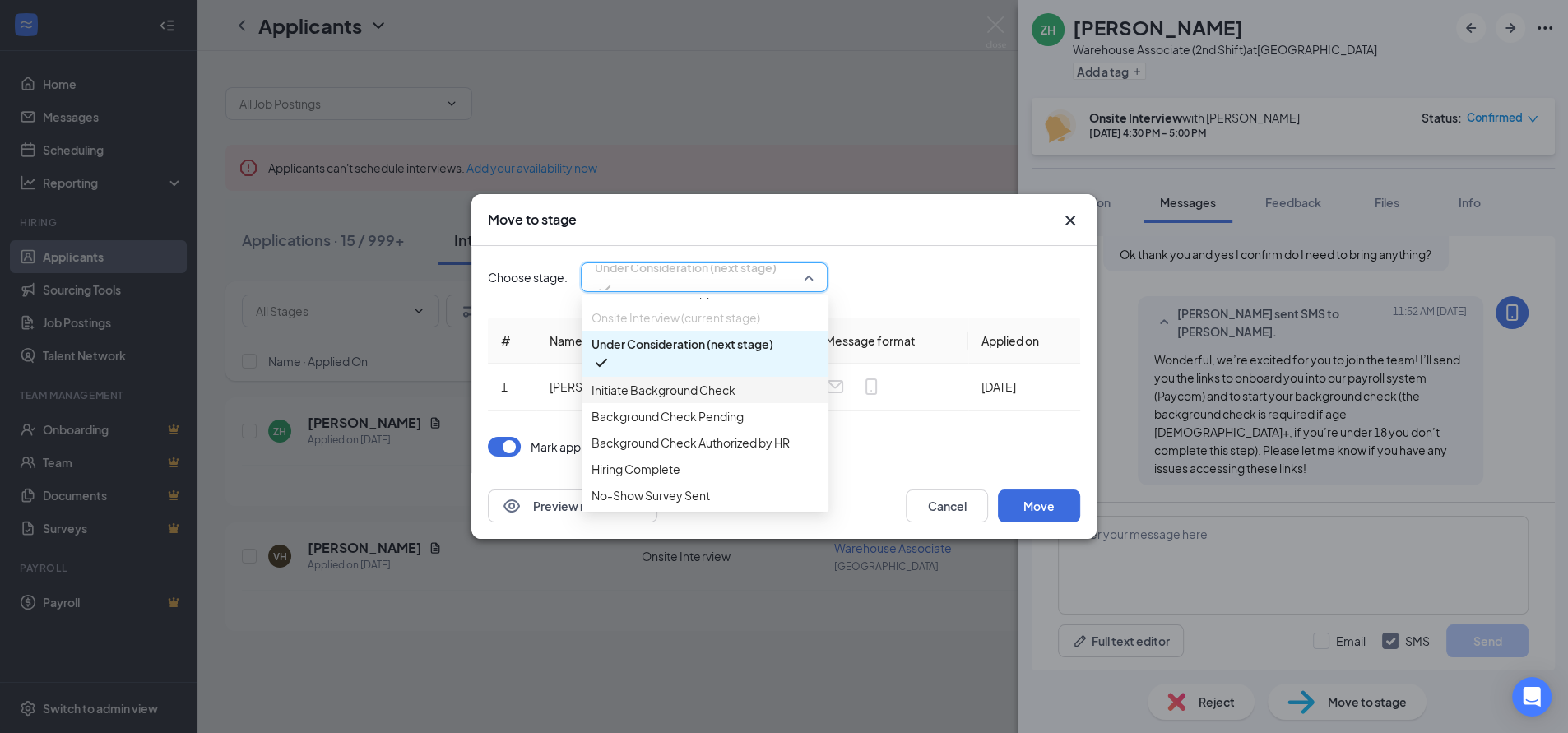
click at [681, 399] on span "Initiate Background Check" at bounding box center [663, 390] width 144 height 18
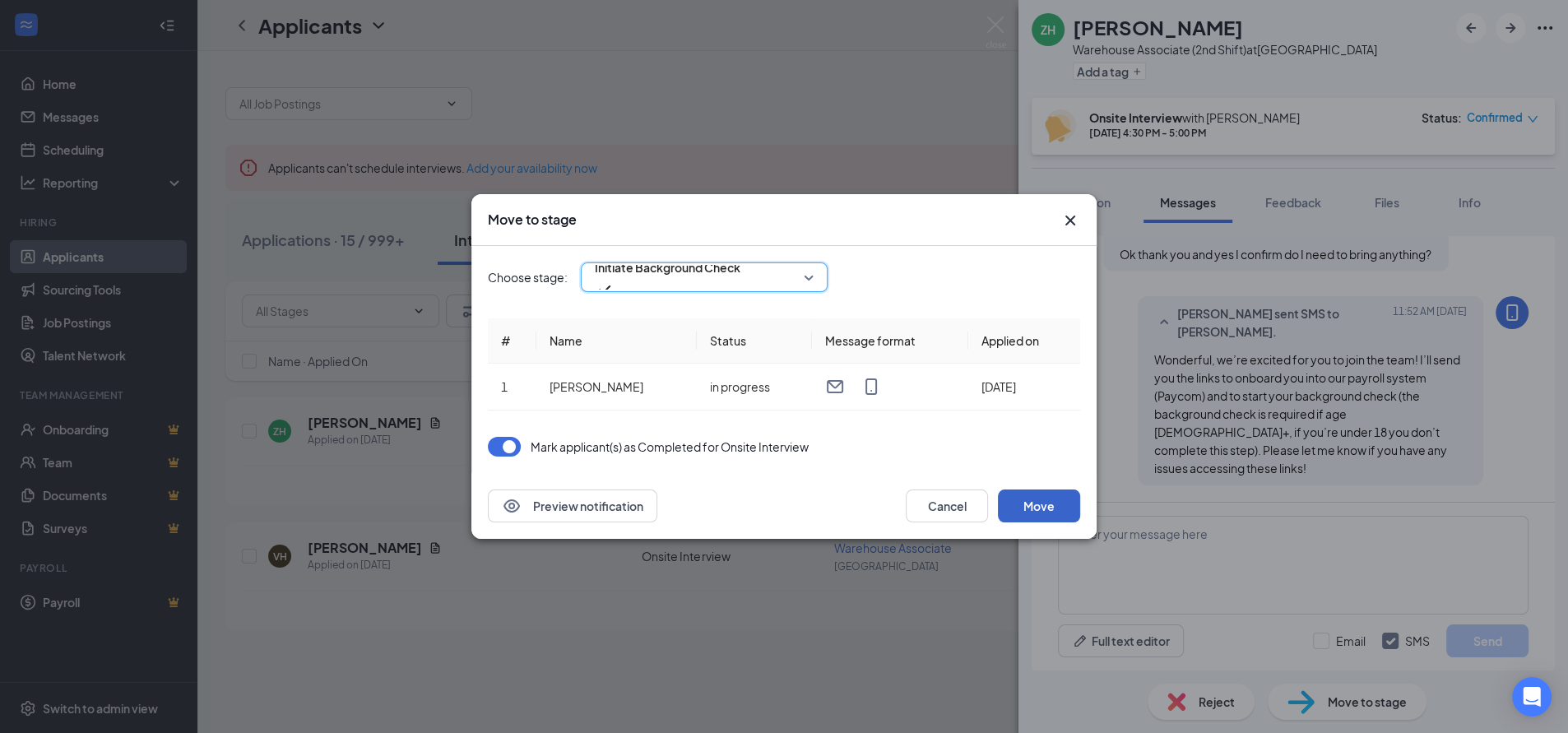
click at [1038, 505] on button "Move" at bounding box center [1039, 505] width 82 height 33
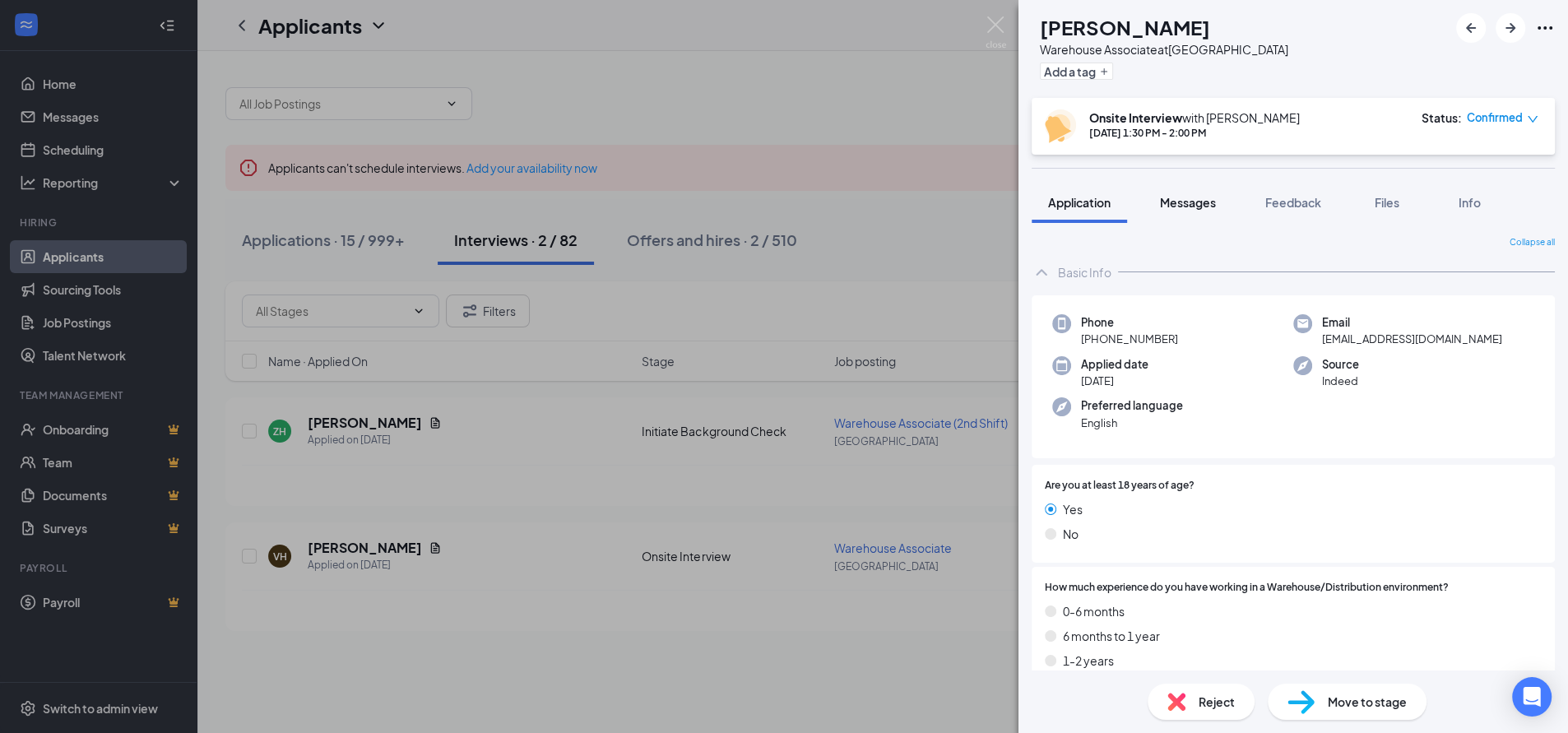
click at [1203, 203] on span "Messages" at bounding box center [1187, 202] width 56 height 15
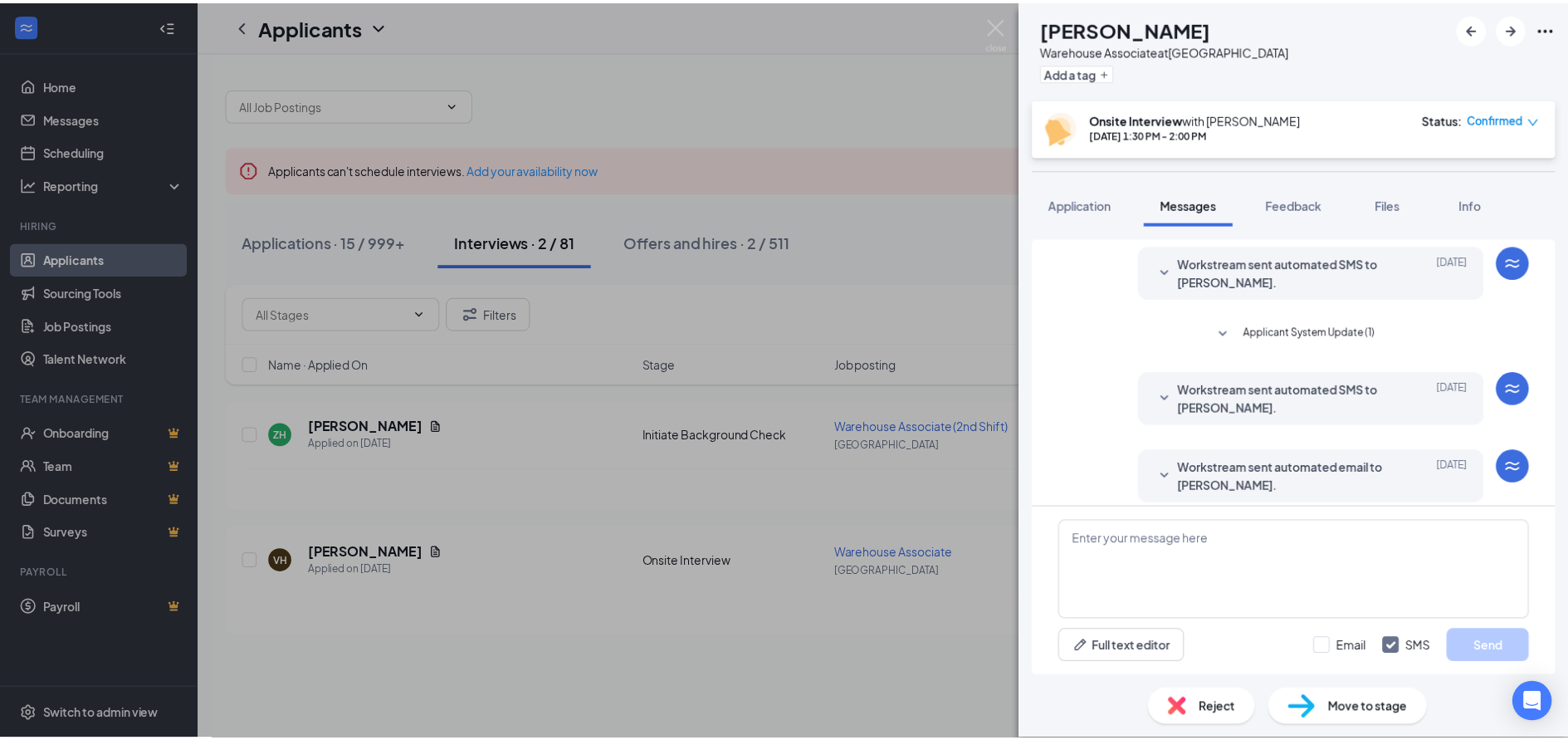
scroll to position [505, 0]
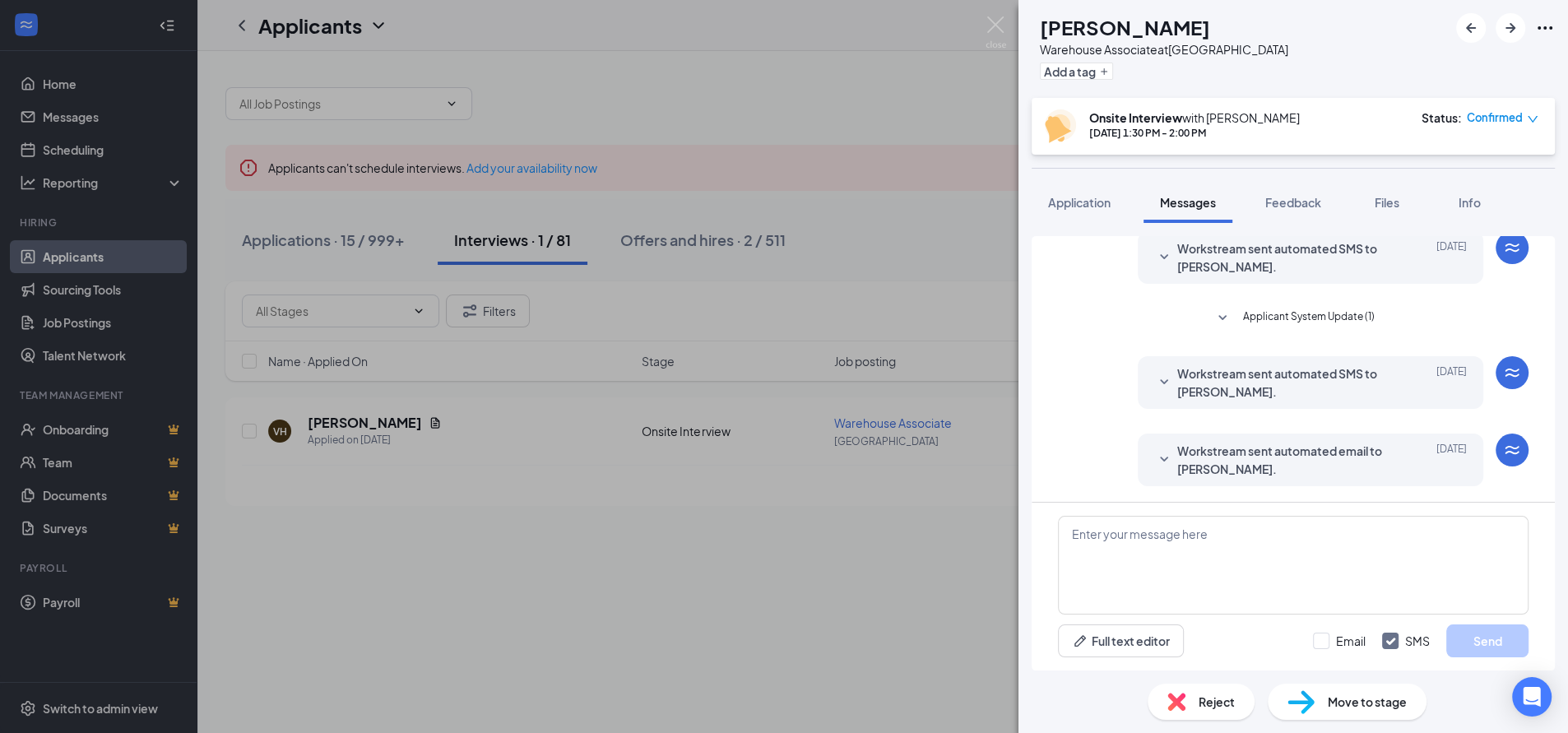
click at [723, 86] on div "VH [PERSON_NAME] Warehouse Associate at [GEOGRAPHIC_DATA] Add a tag Onsite Inte…" at bounding box center [784, 366] width 1568 height 733
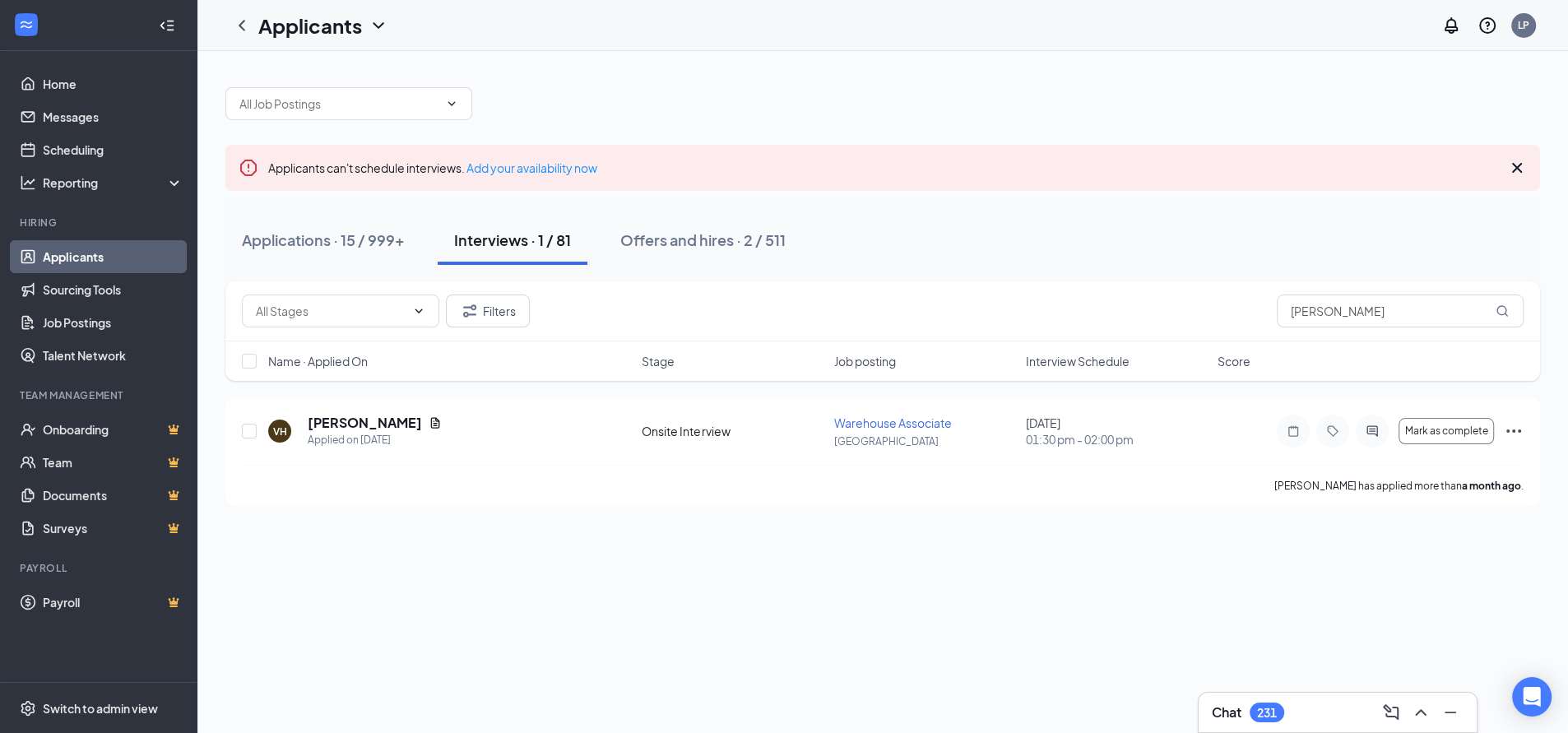
click at [815, 556] on div "Applicants can't schedule interviews. Add your availability now Applications · …" at bounding box center [883, 392] width 1371 height 682
drag, startPoint x: 1353, startPoint y: 321, endPoint x: 1137, endPoint y: 330, distance: 216.2
click at [1143, 328] on div "Filters [PERSON_NAME]" at bounding box center [883, 312] width 1315 height 60
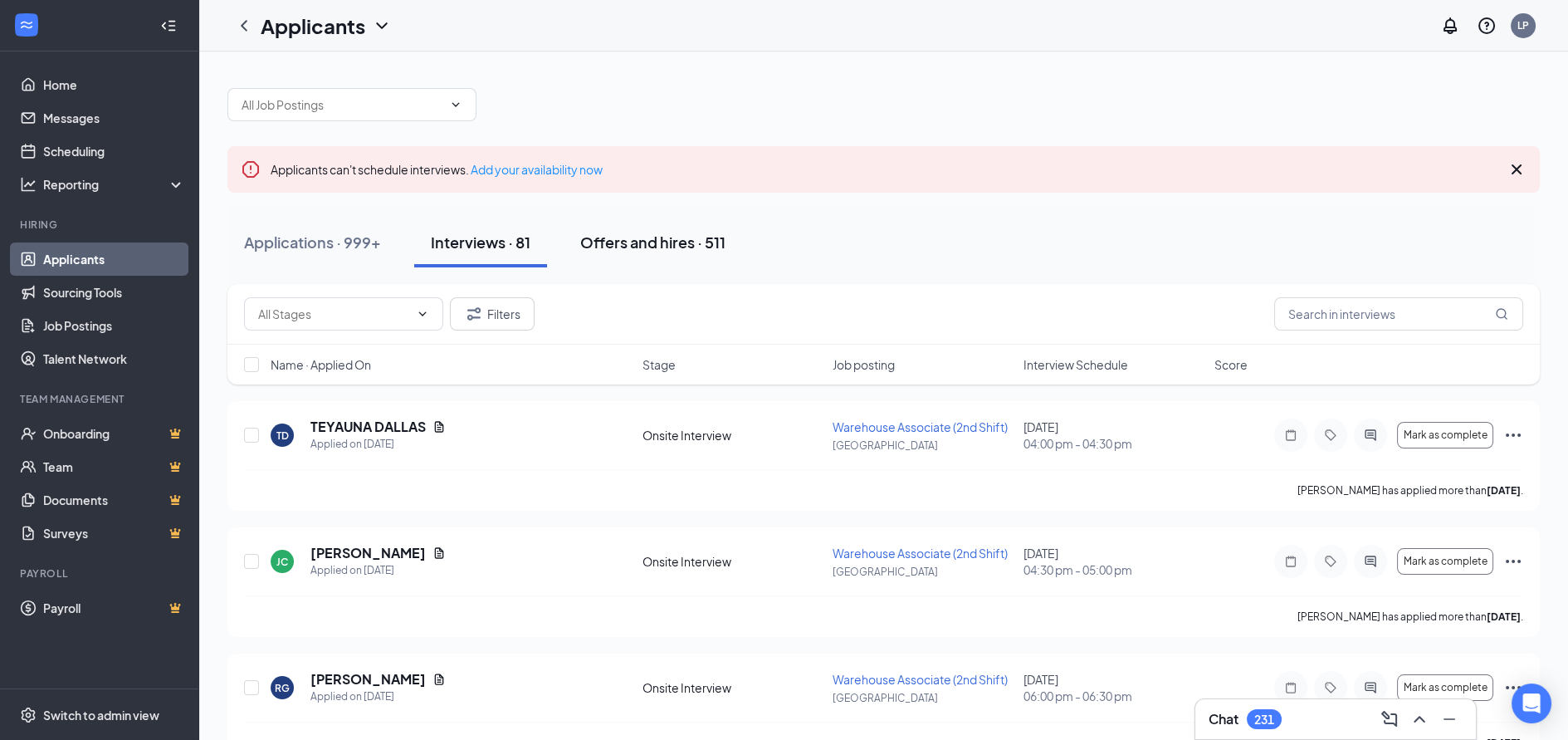
click at [639, 238] on div "Offers and hires · 511" at bounding box center [652, 241] width 146 height 21
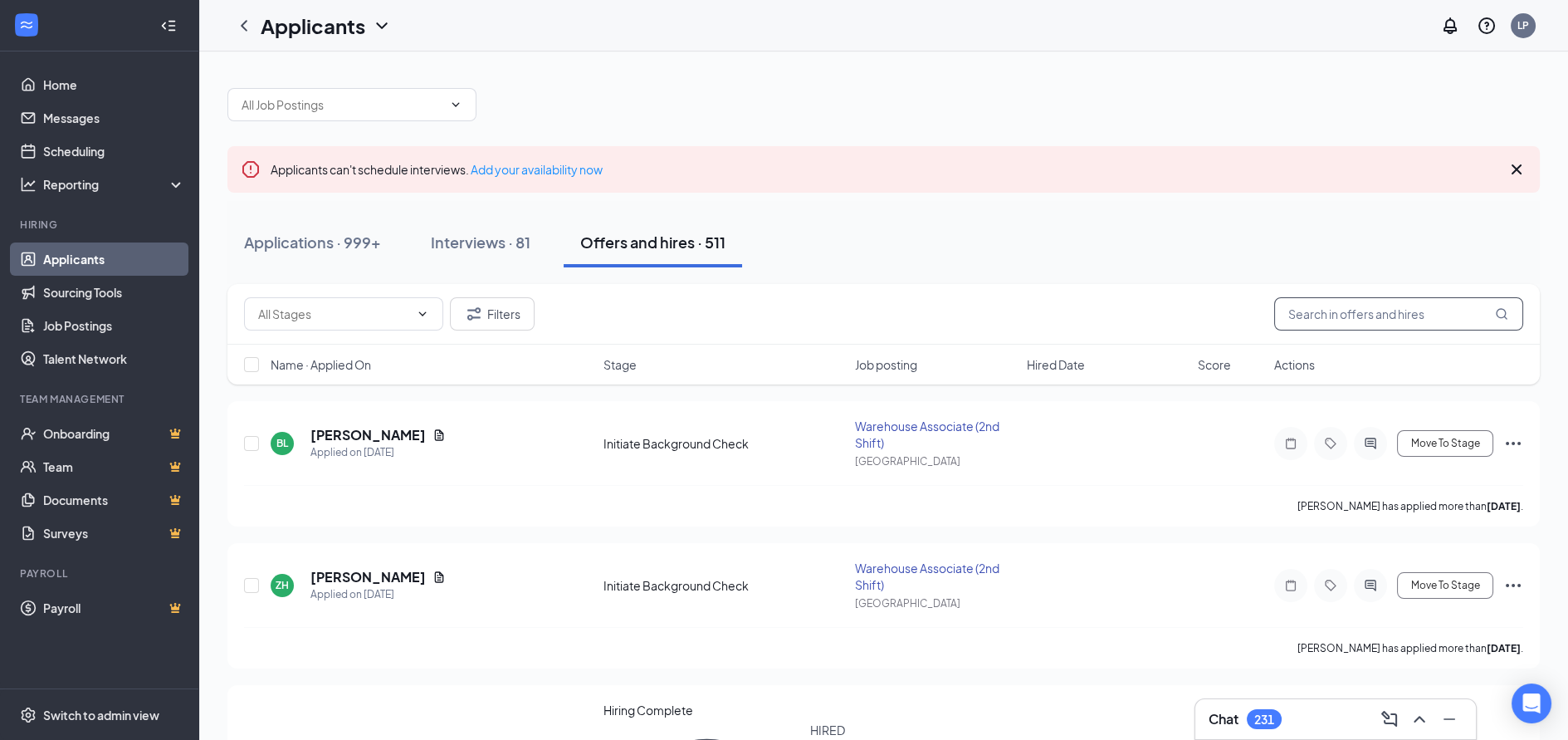
click at [1344, 310] on input "text" at bounding box center [1398, 314] width 249 height 33
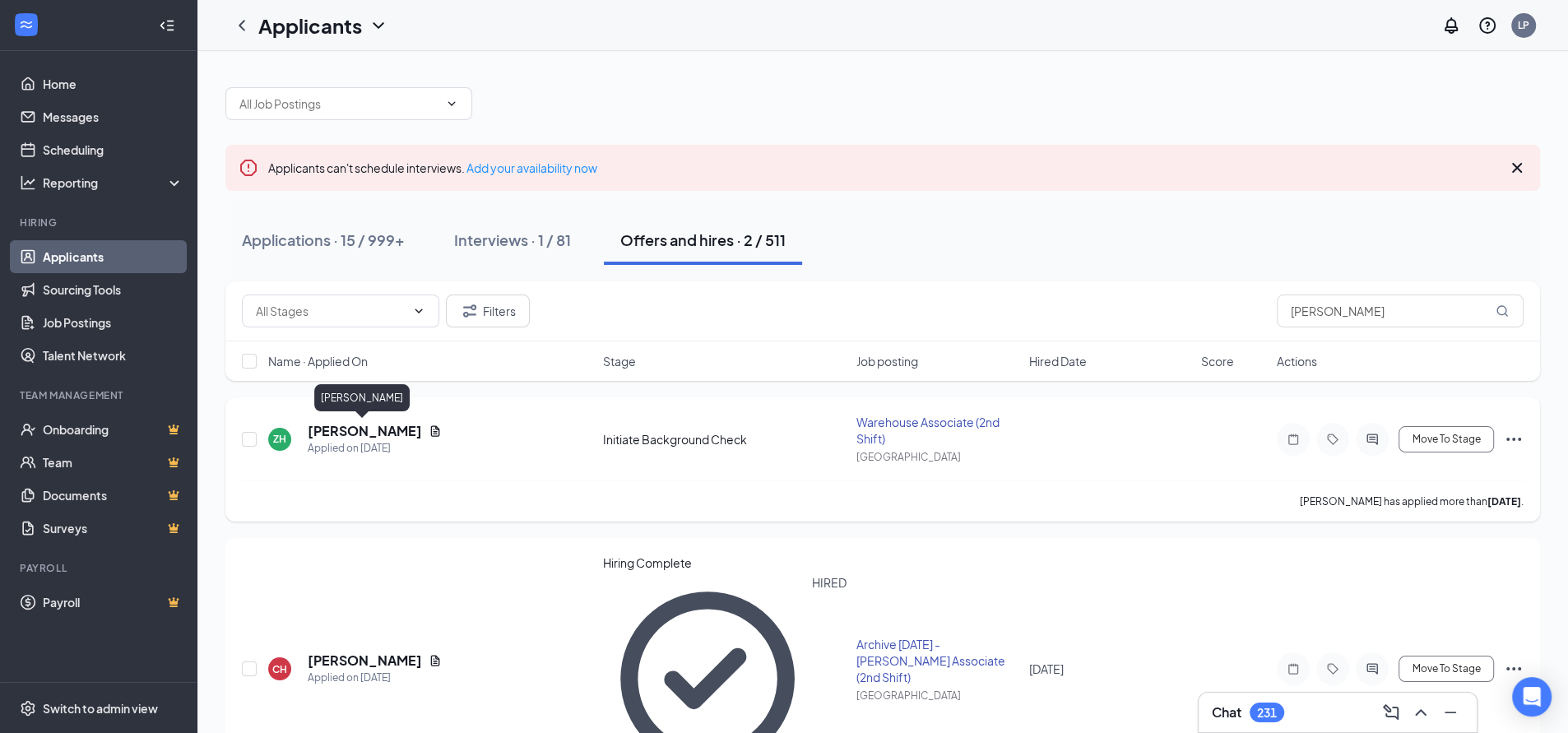
click at [373, 431] on h5 "[PERSON_NAME]" at bounding box center [364, 431] width 114 height 18
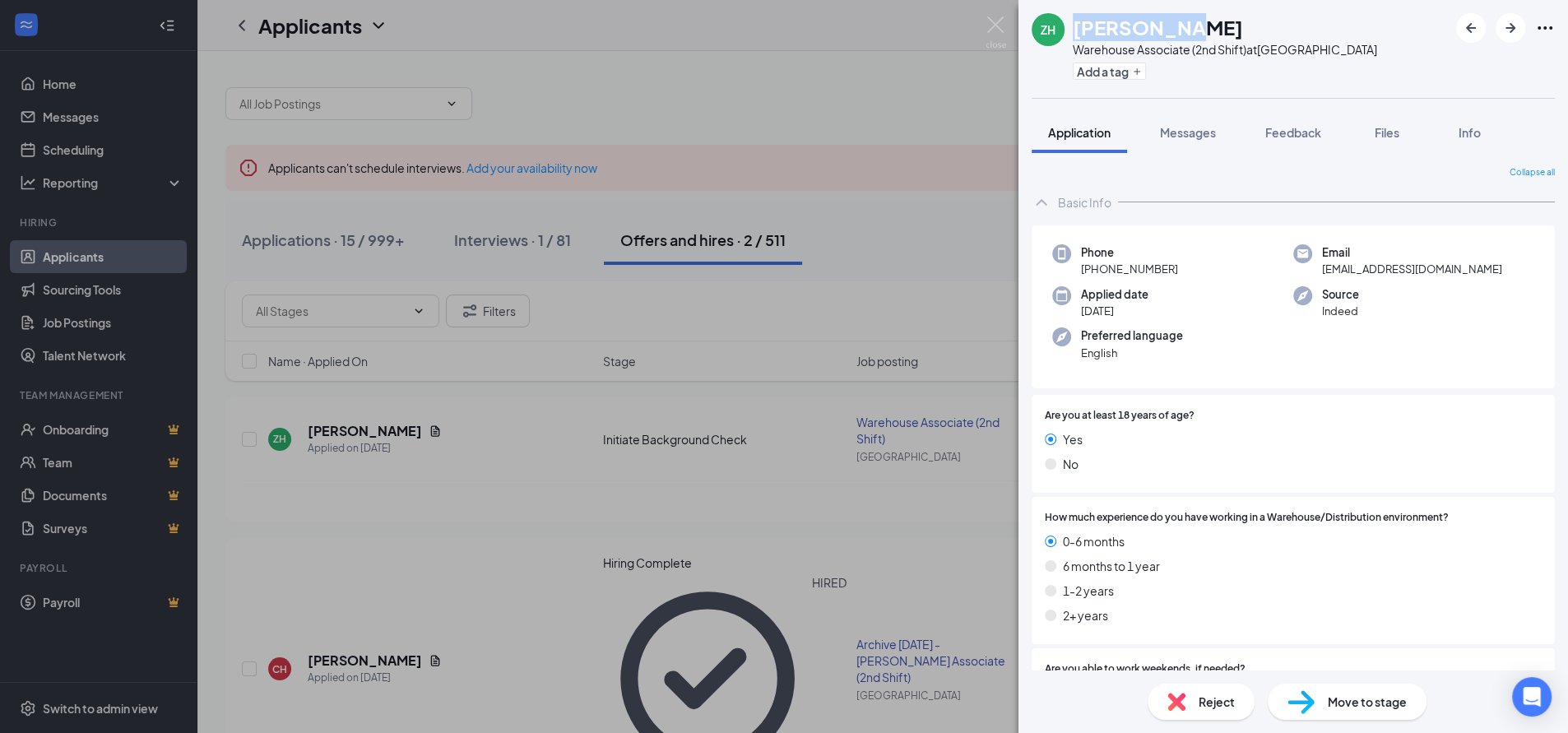
drag, startPoint x: 1072, startPoint y: 30, endPoint x: 1168, endPoint y: 32, distance: 96.0
click at [1168, 32] on h1 "[PERSON_NAME]" at bounding box center [1157, 27] width 170 height 28
copy h1 "Z’chariah"
click at [1363, 266] on span "[EMAIL_ADDRESS][DOMAIN_NAME]" at bounding box center [1411, 269] width 180 height 17
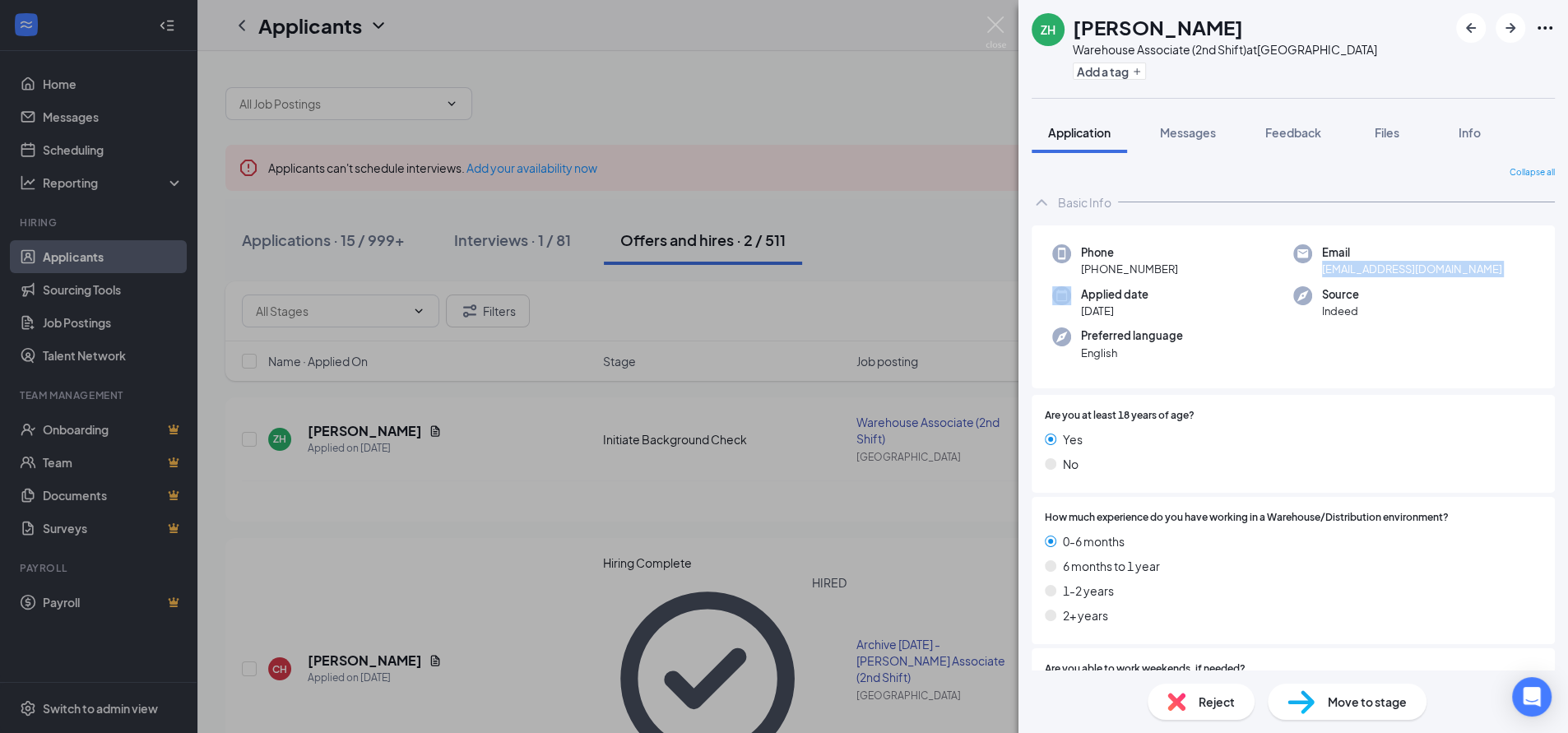
click at [1363, 266] on span "[EMAIL_ADDRESS][DOMAIN_NAME]" at bounding box center [1411, 269] width 180 height 17
copy span "[EMAIL_ADDRESS][DOMAIN_NAME]"
click at [1097, 266] on span "[PHONE_NUMBER]" at bounding box center [1130, 269] width 97 height 17
drag, startPoint x: 1095, startPoint y: 269, endPoint x: 1175, endPoint y: 274, distance: 80.2
click at [1175, 274] on div "Phone [PHONE_NUMBER]" at bounding box center [1172, 261] width 241 height 34
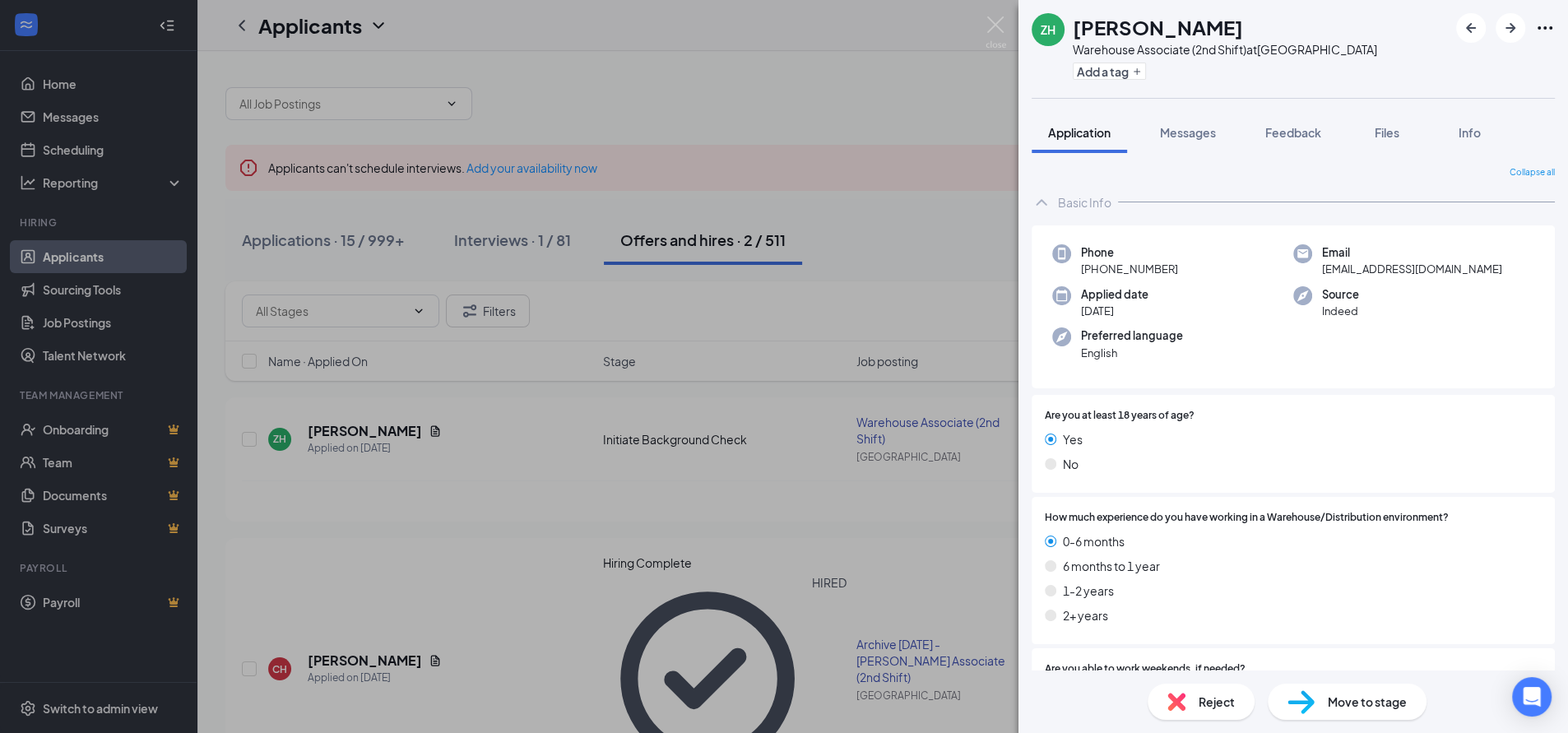
copy span "[PHONE_NUMBER]"
click at [791, 81] on div "ZH [PERSON_NAME] Warehouse Associate (2nd Shift) at [GEOGRAPHIC_DATA] Add a tag…" at bounding box center [784, 366] width 1568 height 733
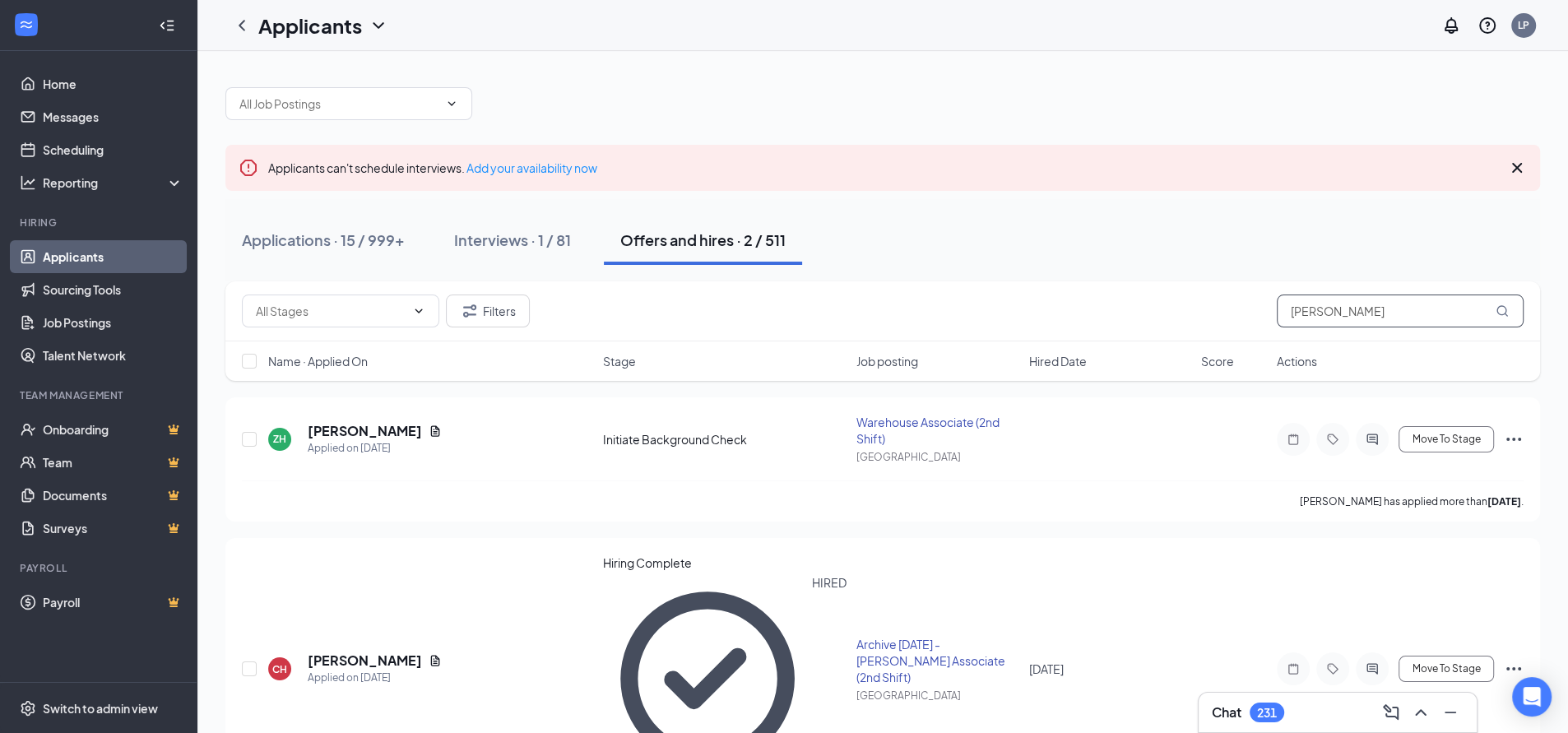
drag, startPoint x: 1348, startPoint y: 312, endPoint x: 1077, endPoint y: 315, distance: 271.0
click at [1105, 315] on div "Filters [PERSON_NAME]" at bounding box center [882, 311] width 1281 height 33
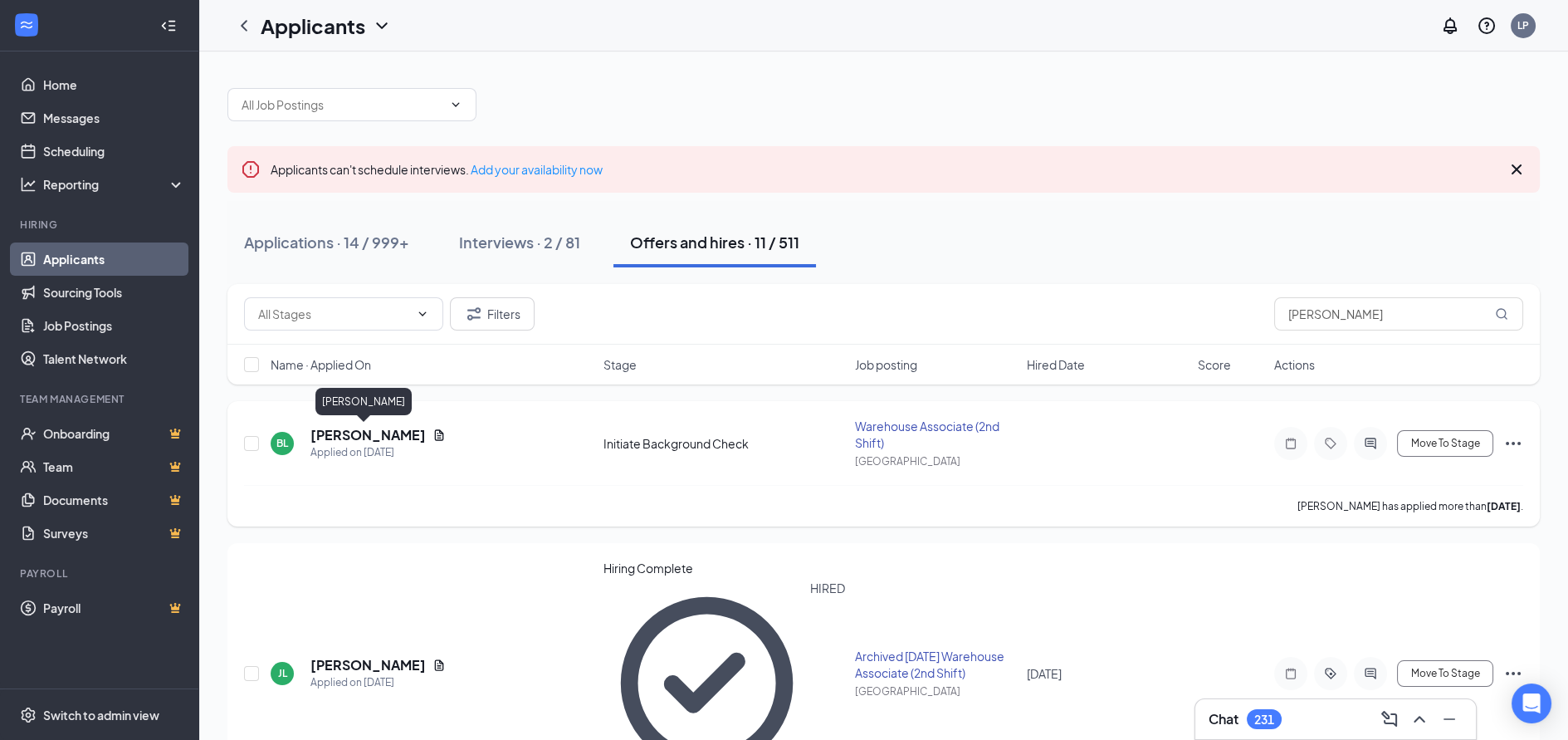
click at [350, 438] on h5 "[PERSON_NAME]" at bounding box center [367, 435] width 115 height 18
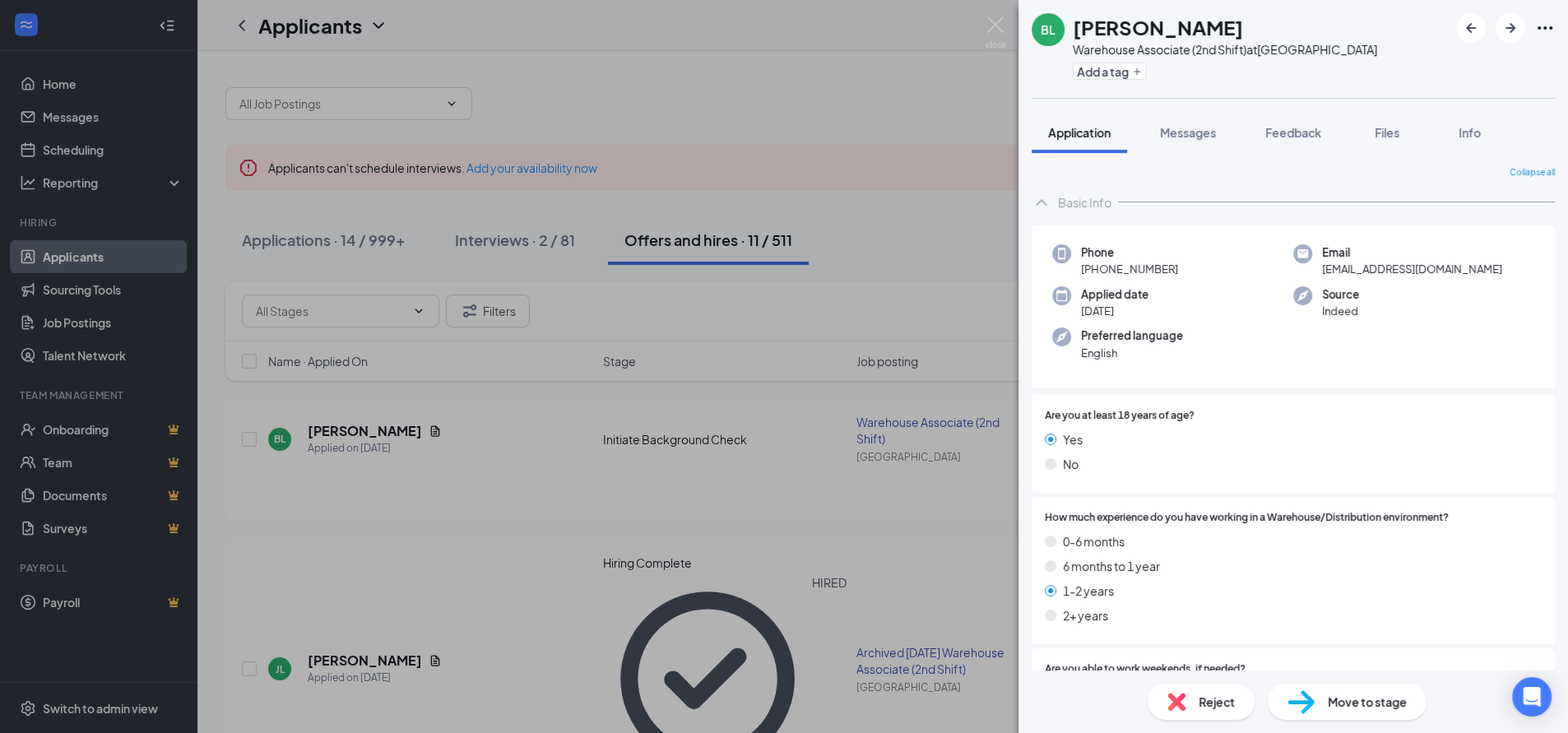
click at [1359, 268] on span "[EMAIL_ADDRESS][DOMAIN_NAME]" at bounding box center [1411, 269] width 180 height 17
click at [1359, 269] on span "[EMAIL_ADDRESS][DOMAIN_NAME]" at bounding box center [1411, 269] width 180 height 17
drag, startPoint x: 1095, startPoint y: 268, endPoint x: 1186, endPoint y: 272, distance: 91.1
click at [1186, 272] on div "Phone [PHONE_NUMBER]" at bounding box center [1172, 261] width 241 height 34
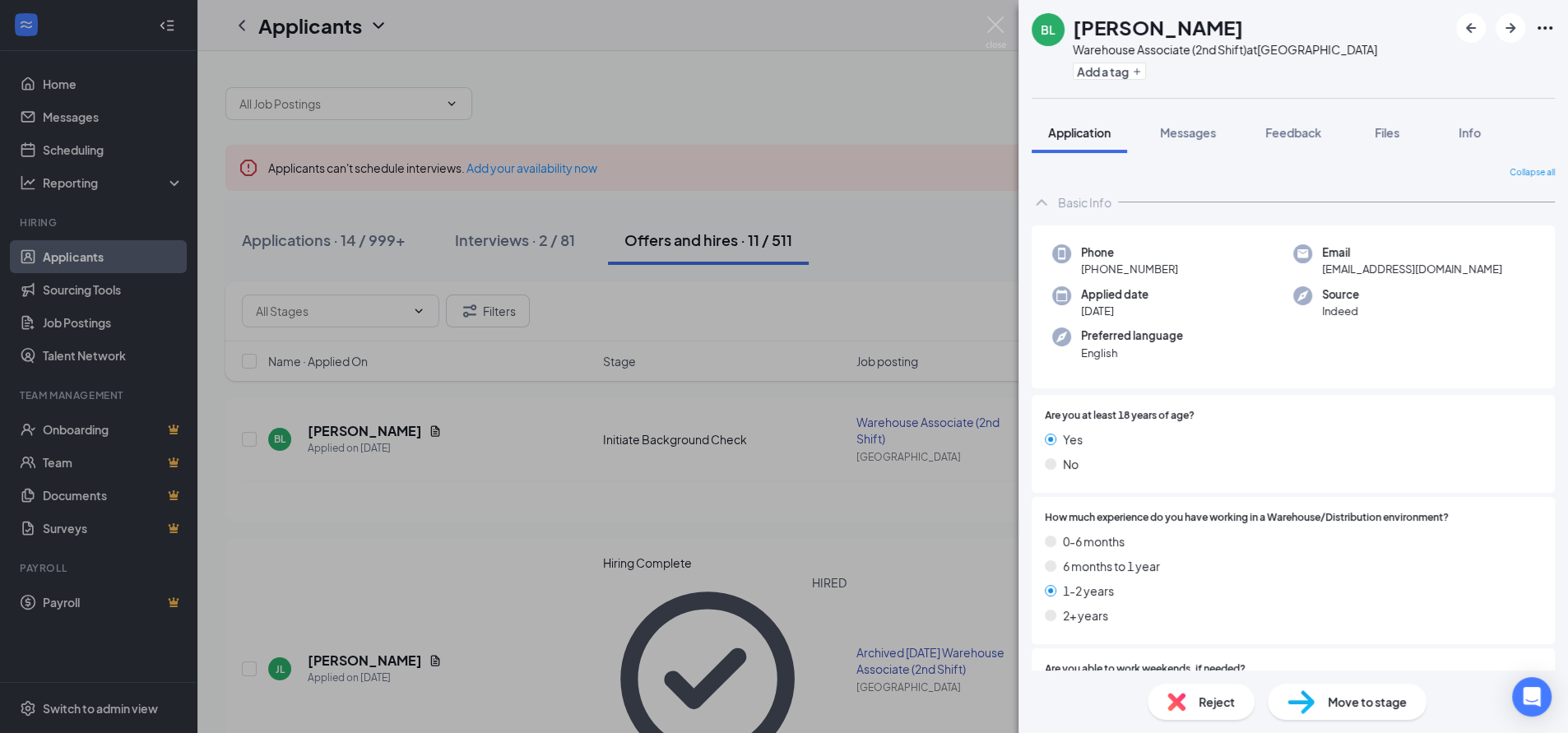
click at [736, 113] on div "[PERSON_NAME] Warehouse Associate (2nd Shift) at [GEOGRAPHIC_DATA] Add a tag Ap…" at bounding box center [784, 366] width 1568 height 733
click at [773, 84] on div "[PERSON_NAME] Warehouse Associate (2nd Shift) at [GEOGRAPHIC_DATA] Add a tag Ap…" at bounding box center [784, 366] width 1568 height 733
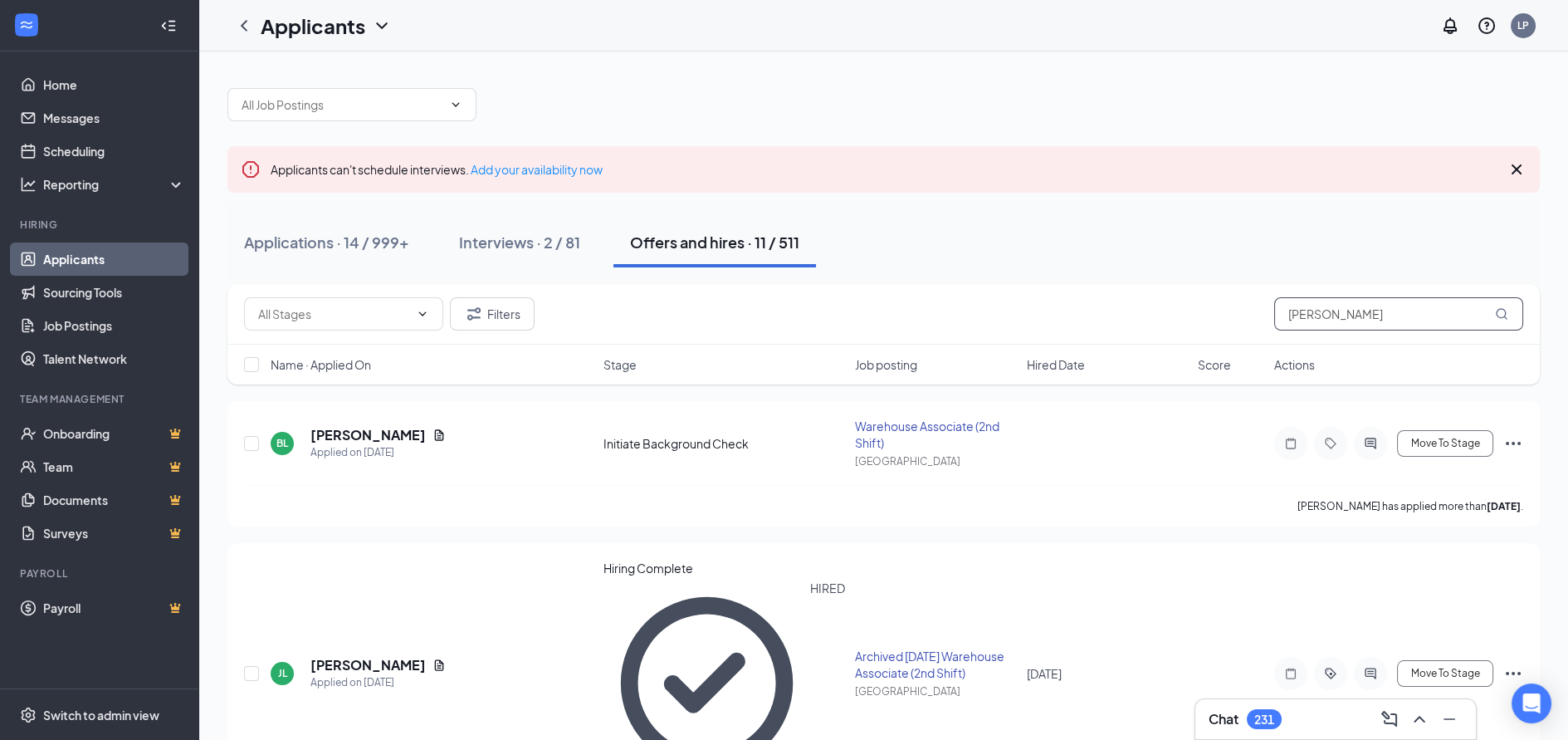
drag, startPoint x: 1330, startPoint y: 316, endPoint x: 1133, endPoint y: 285, distance: 199.4
click at [1169, 296] on div "Filters [PERSON_NAME]" at bounding box center [884, 315] width 1312 height 61
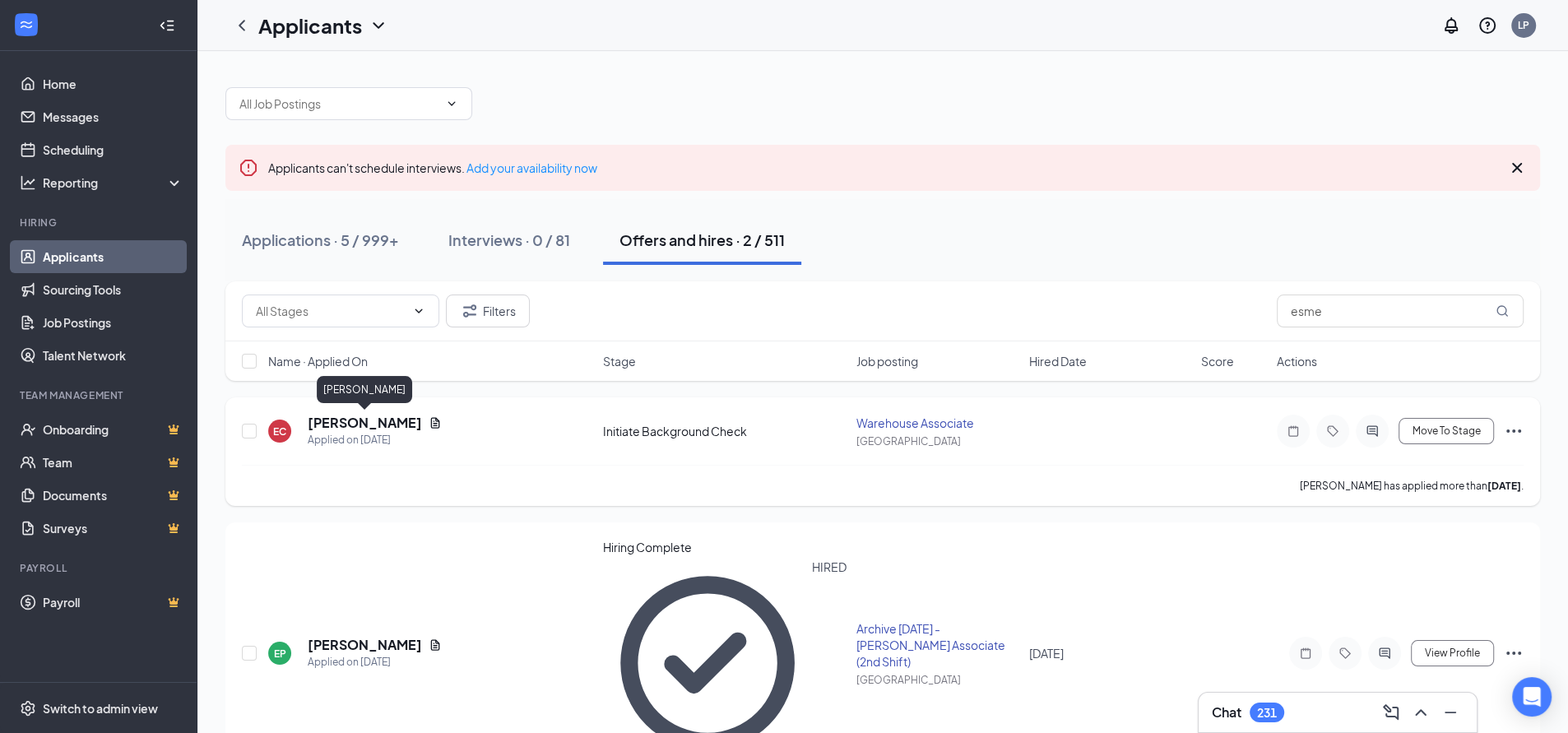
click at [366, 421] on h5 "[PERSON_NAME]" at bounding box center [364, 422] width 114 height 18
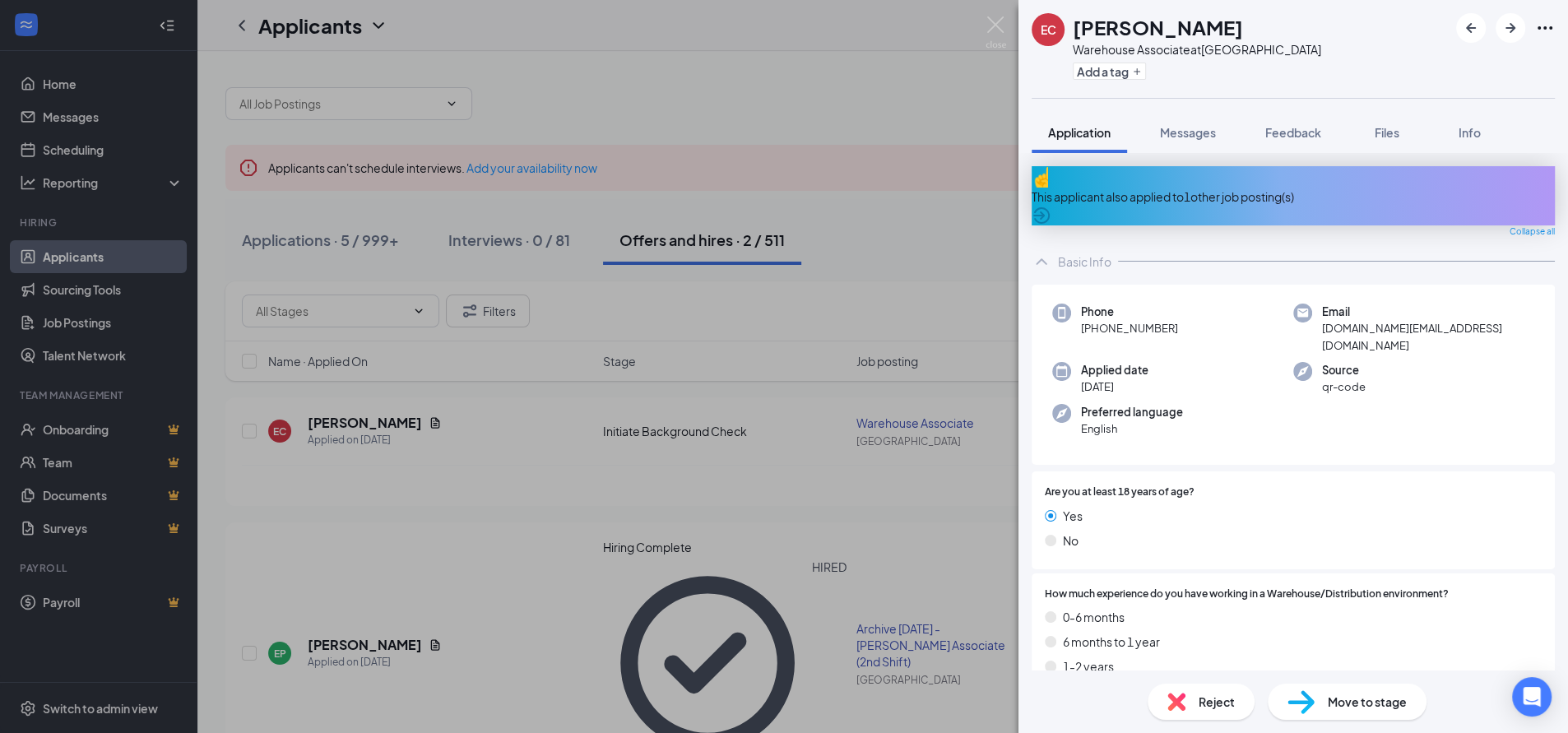
click at [1416, 320] on span "[DOMAIN_NAME][EMAIL_ADDRESS][DOMAIN_NAME]" at bounding box center [1428, 336] width 212 height 34
drag, startPoint x: 1094, startPoint y: 317, endPoint x: 1187, endPoint y: 312, distance: 93.1
click at [1187, 312] on div "Phone [PHONE_NUMBER]" at bounding box center [1172, 328] width 241 height 50
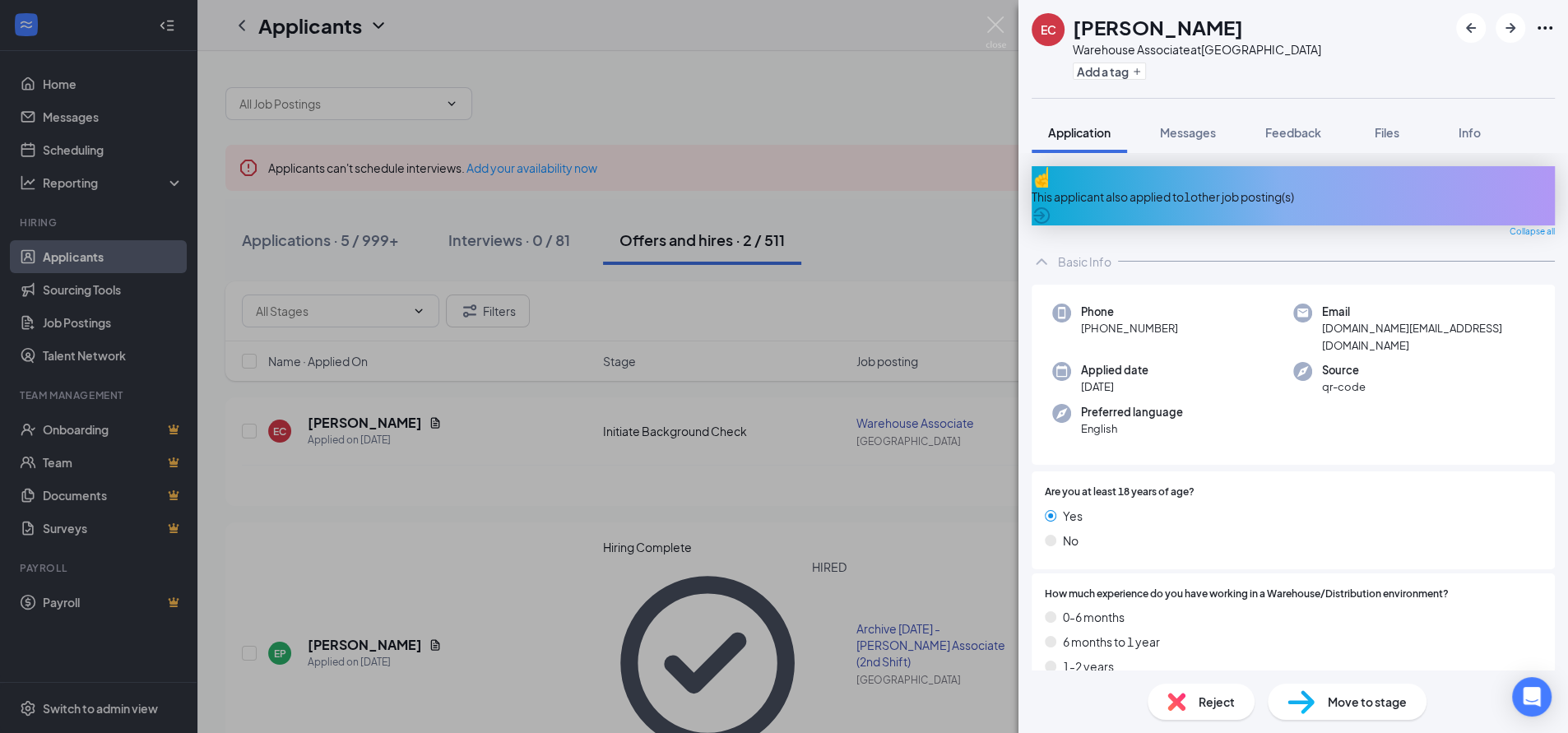
click at [815, 79] on div "EC [PERSON_NAME] Warehouse Associate at [GEOGRAPHIC_DATA] Add a tag Application…" at bounding box center [784, 366] width 1568 height 733
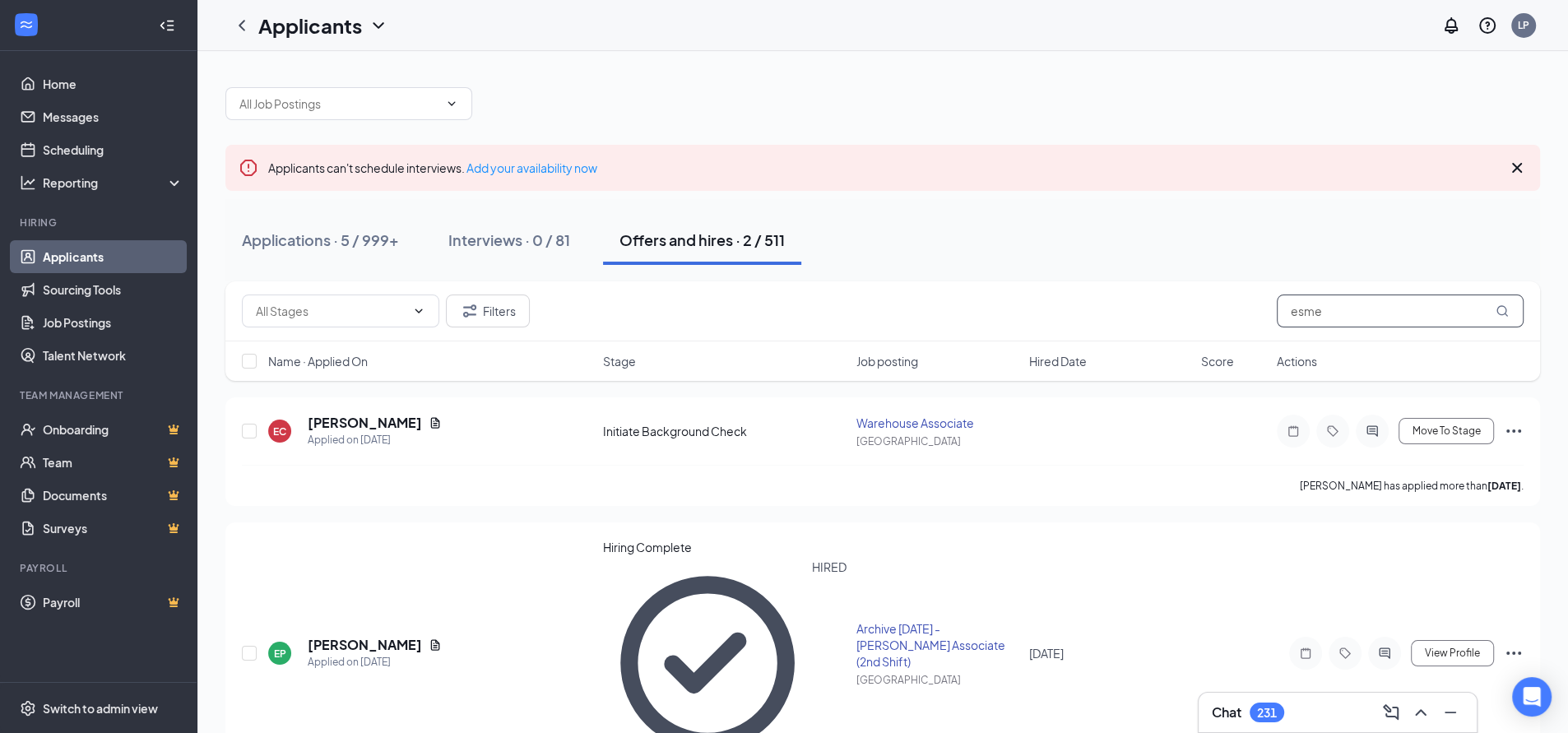
drag, startPoint x: 1335, startPoint y: 313, endPoint x: 1011, endPoint y: 285, distance: 325.2
click at [1118, 307] on div "Filters esme" at bounding box center [882, 311] width 1281 height 33
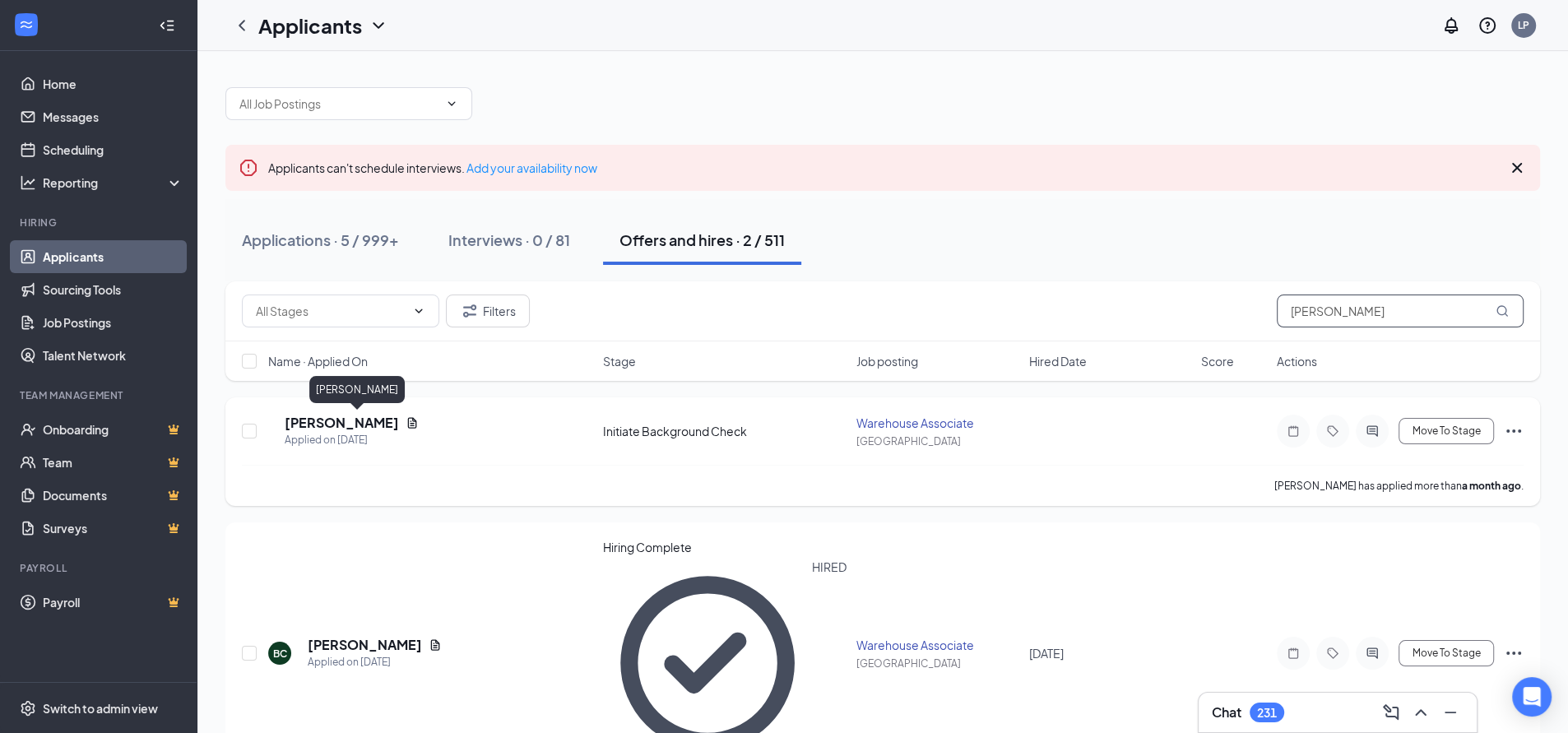
type input "[PERSON_NAME]"
click at [334, 422] on h5 "[PERSON_NAME]" at bounding box center [341, 422] width 114 height 18
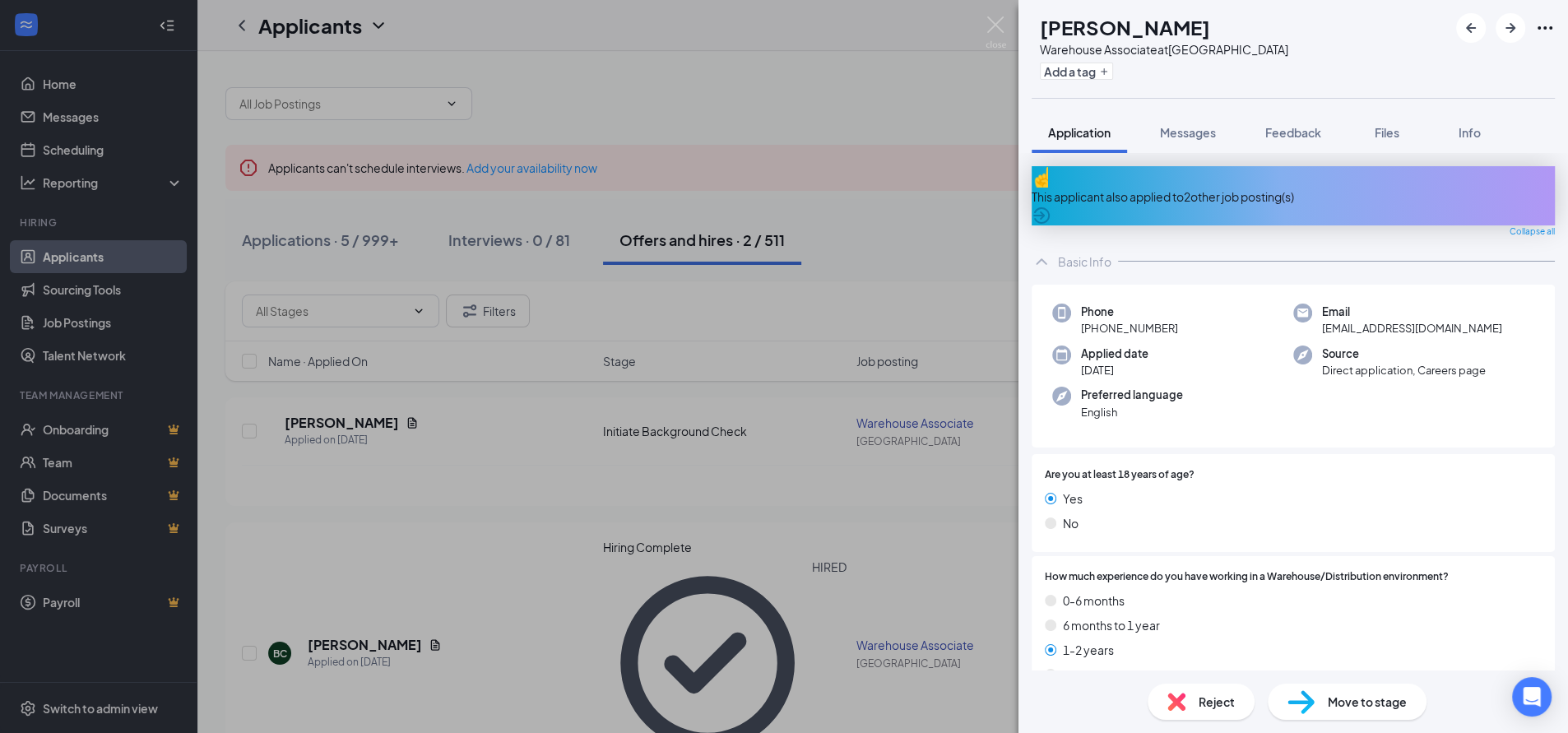
click at [1386, 320] on span "[EMAIL_ADDRESS][DOMAIN_NAME]" at bounding box center [1411, 328] width 180 height 17
drag, startPoint x: 1097, startPoint y: 317, endPoint x: 1177, endPoint y: 317, distance: 80.0
click at [1177, 317] on div "Phone [PHONE_NUMBER]" at bounding box center [1172, 320] width 241 height 34
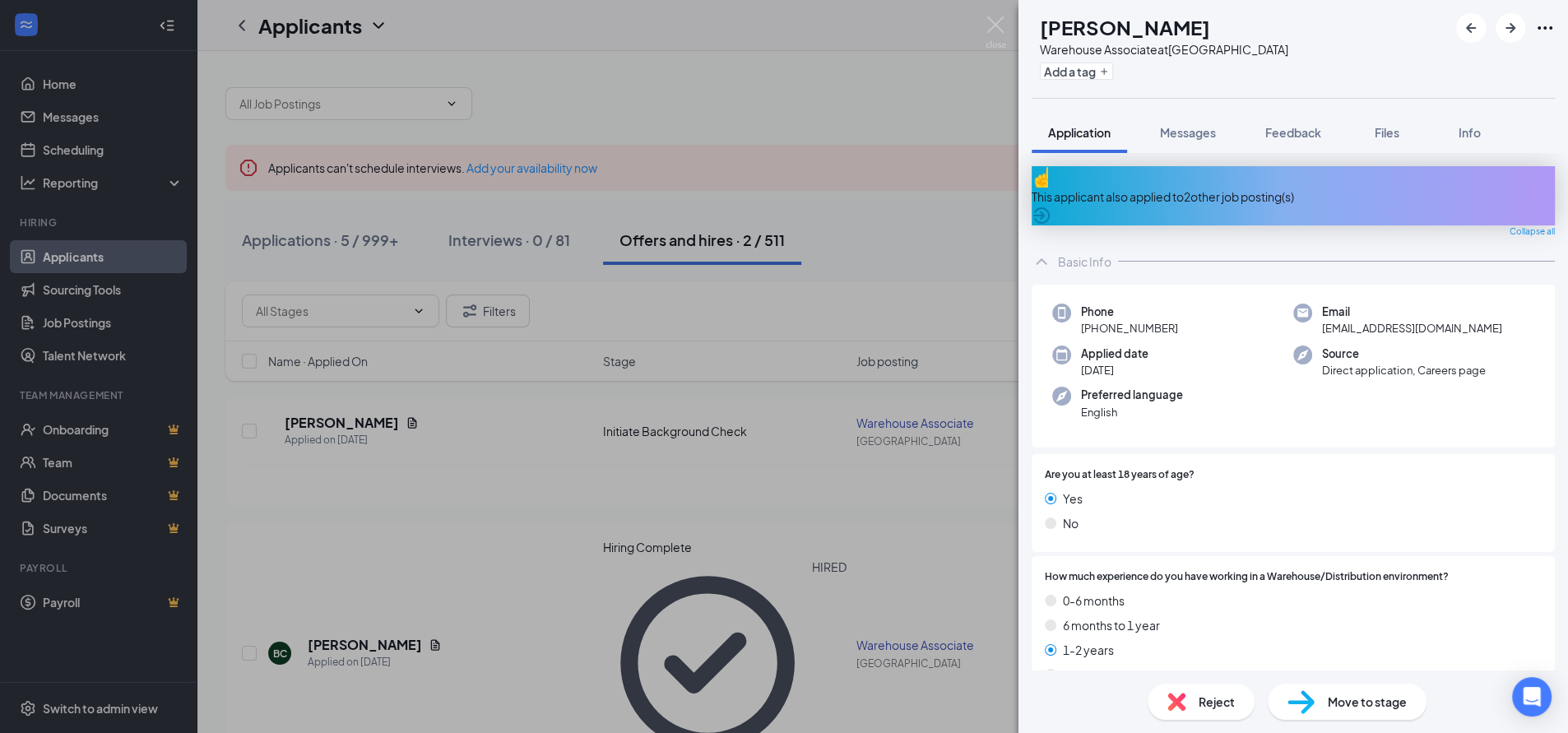
click at [674, 69] on div "[PERSON_NAME] Warehouse Associate at [GEOGRAPHIC_DATA] Add a tag Application Me…" at bounding box center [784, 366] width 1568 height 733
drag, startPoint x: 727, startPoint y: 98, endPoint x: 771, endPoint y: 109, distance: 45.4
click at [728, 98] on div "[PERSON_NAME] Warehouse Associate at [GEOGRAPHIC_DATA] Add a tag Application Me…" at bounding box center [784, 366] width 1568 height 733
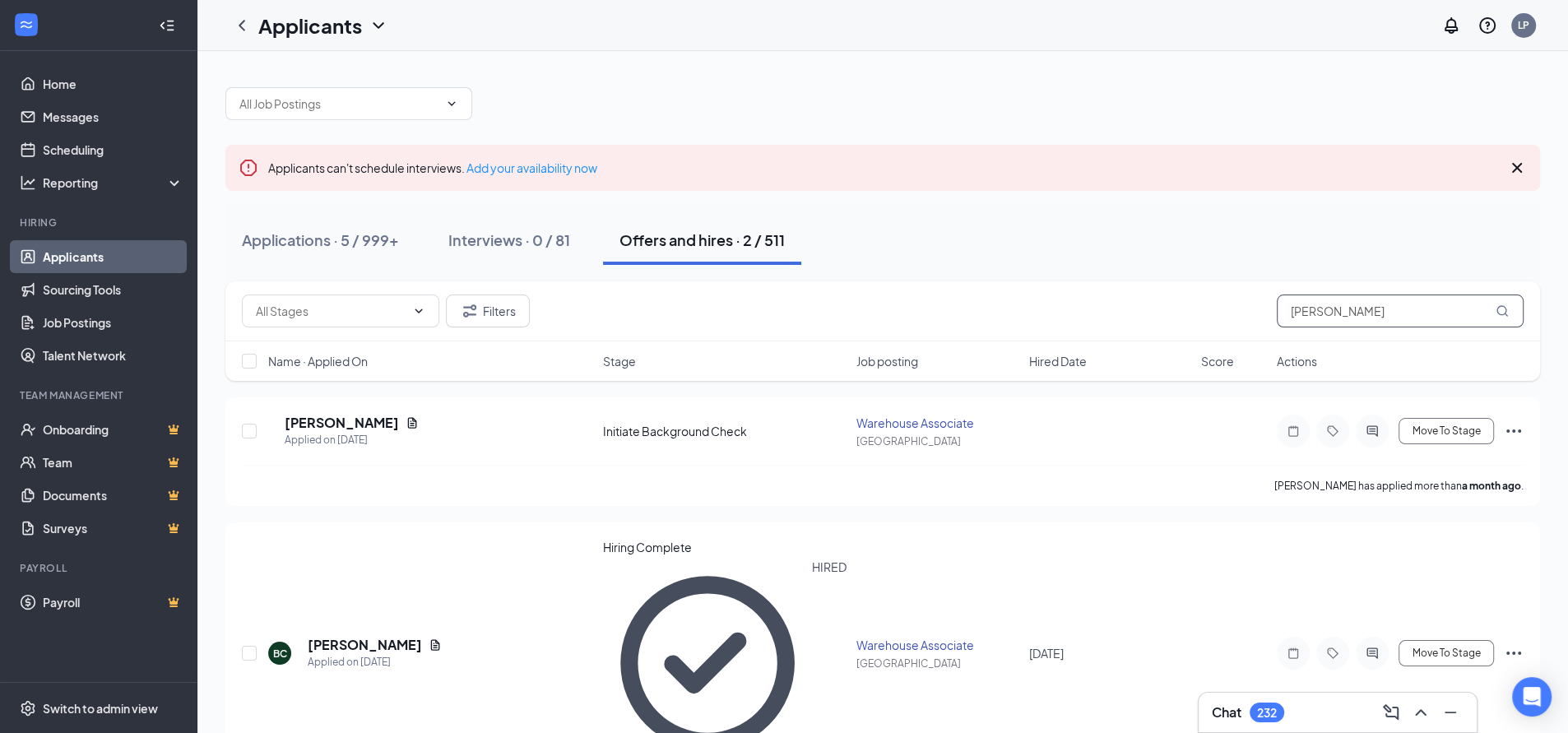
drag, startPoint x: 1337, startPoint y: 316, endPoint x: 1152, endPoint y: 326, distance: 185.3
click at [1168, 320] on div "Filters [PERSON_NAME]" at bounding box center [882, 311] width 1281 height 33
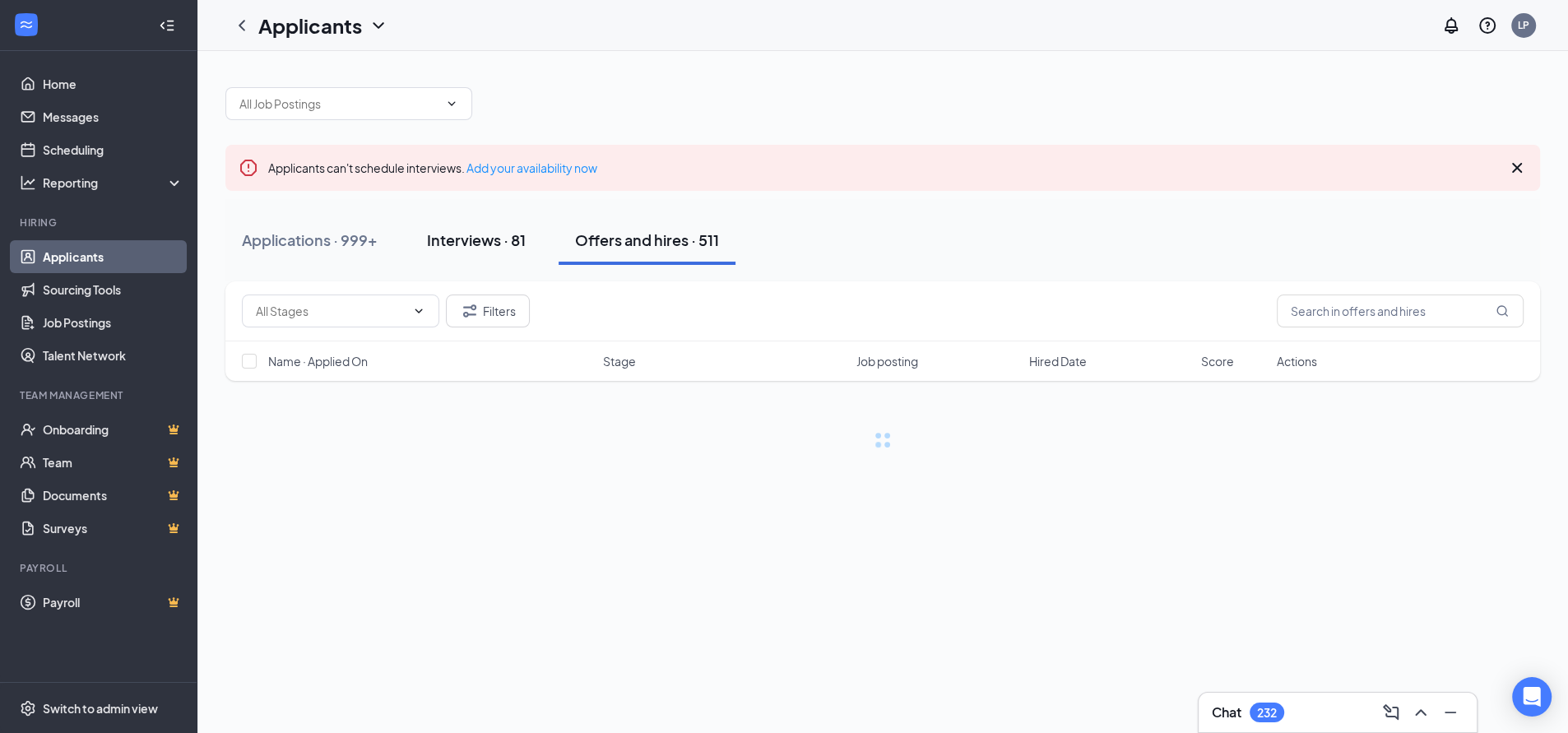
click at [449, 239] on div "Interviews · 81" at bounding box center [475, 239] width 98 height 20
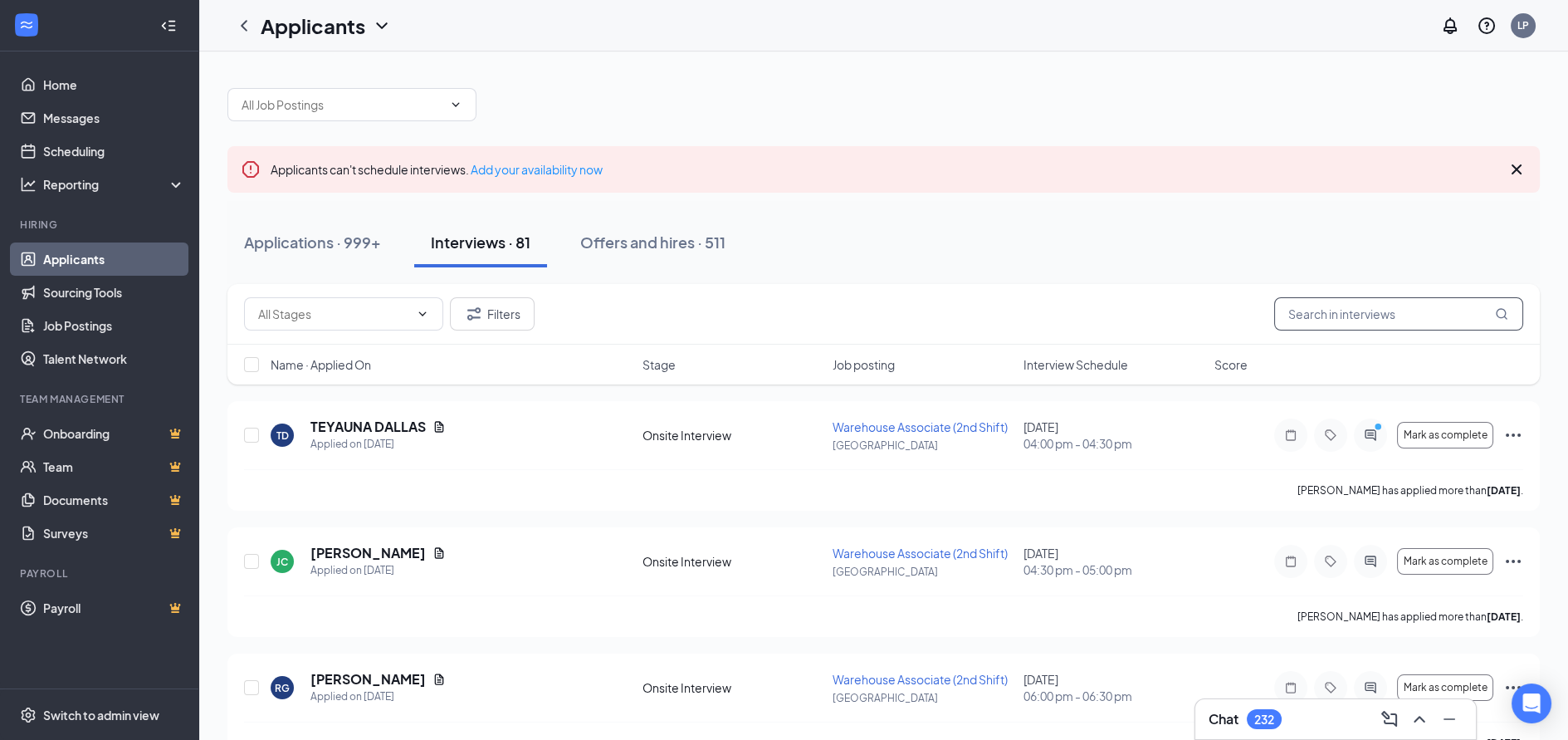
click at [1356, 315] on input "text" at bounding box center [1398, 314] width 249 height 33
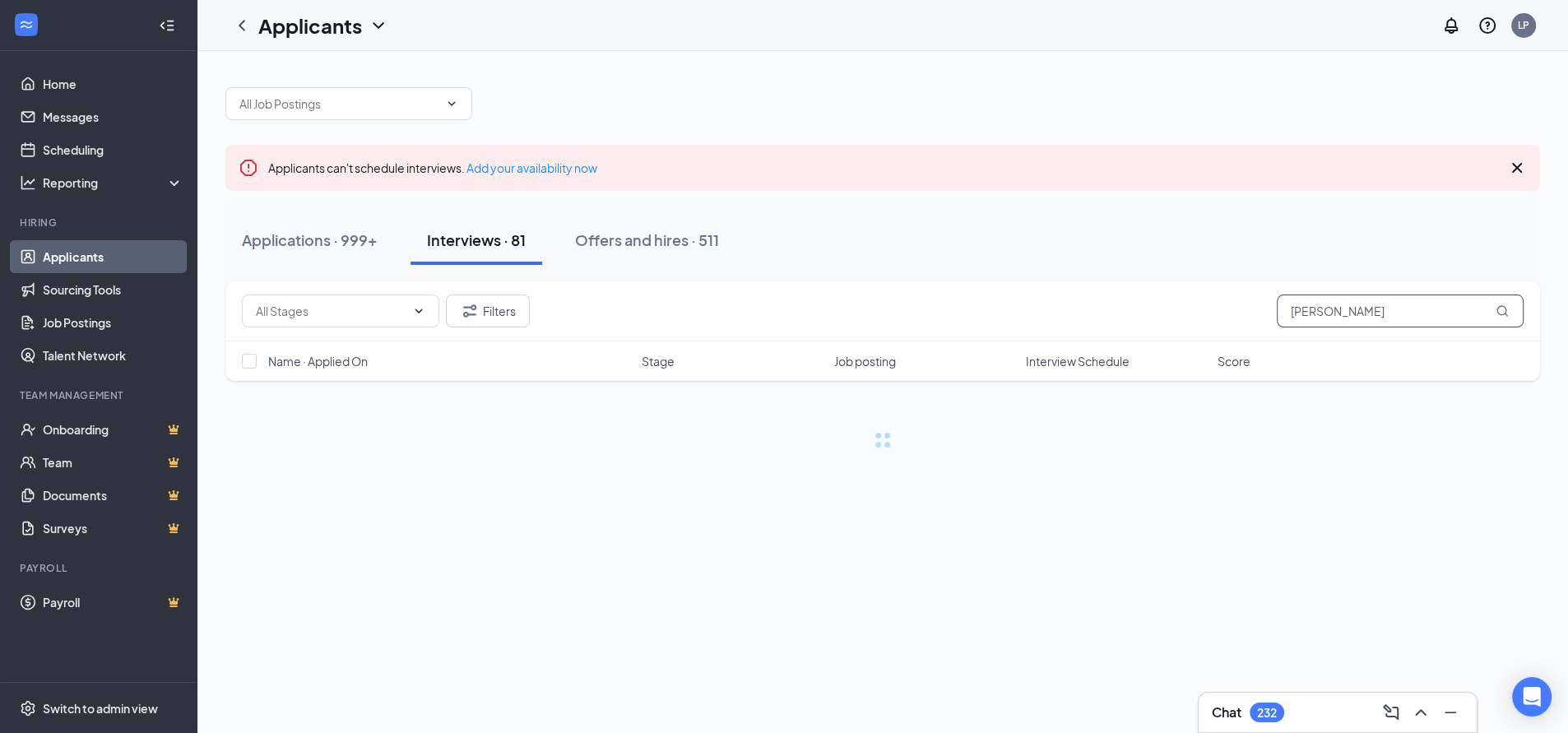
type input "[PERSON_NAME]"
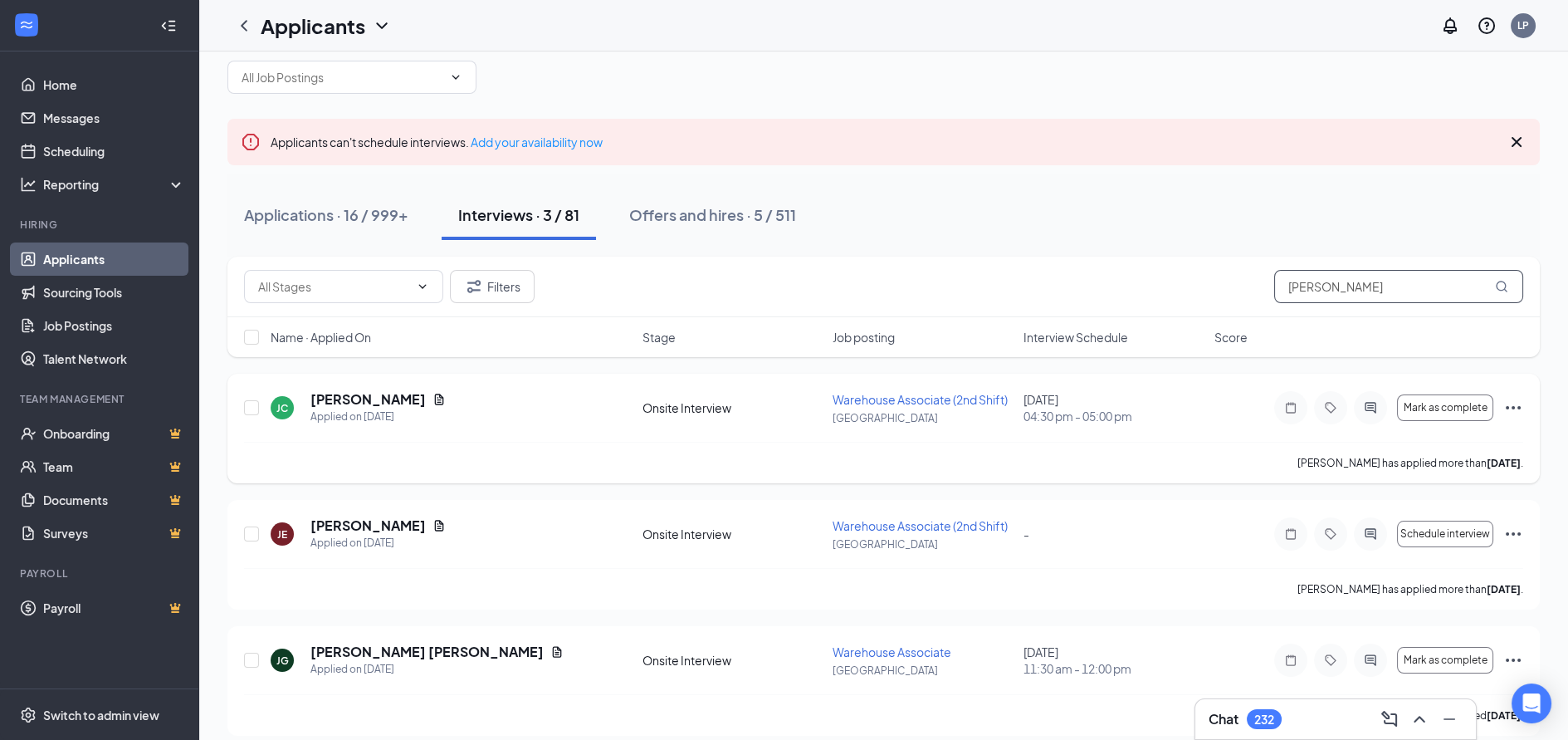
scroll to position [42, 0]
drag, startPoint x: 1327, startPoint y: 285, endPoint x: 1211, endPoint y: 273, distance: 116.6
click at [1216, 273] on div "Filters [PERSON_NAME]" at bounding box center [884, 286] width 1279 height 33
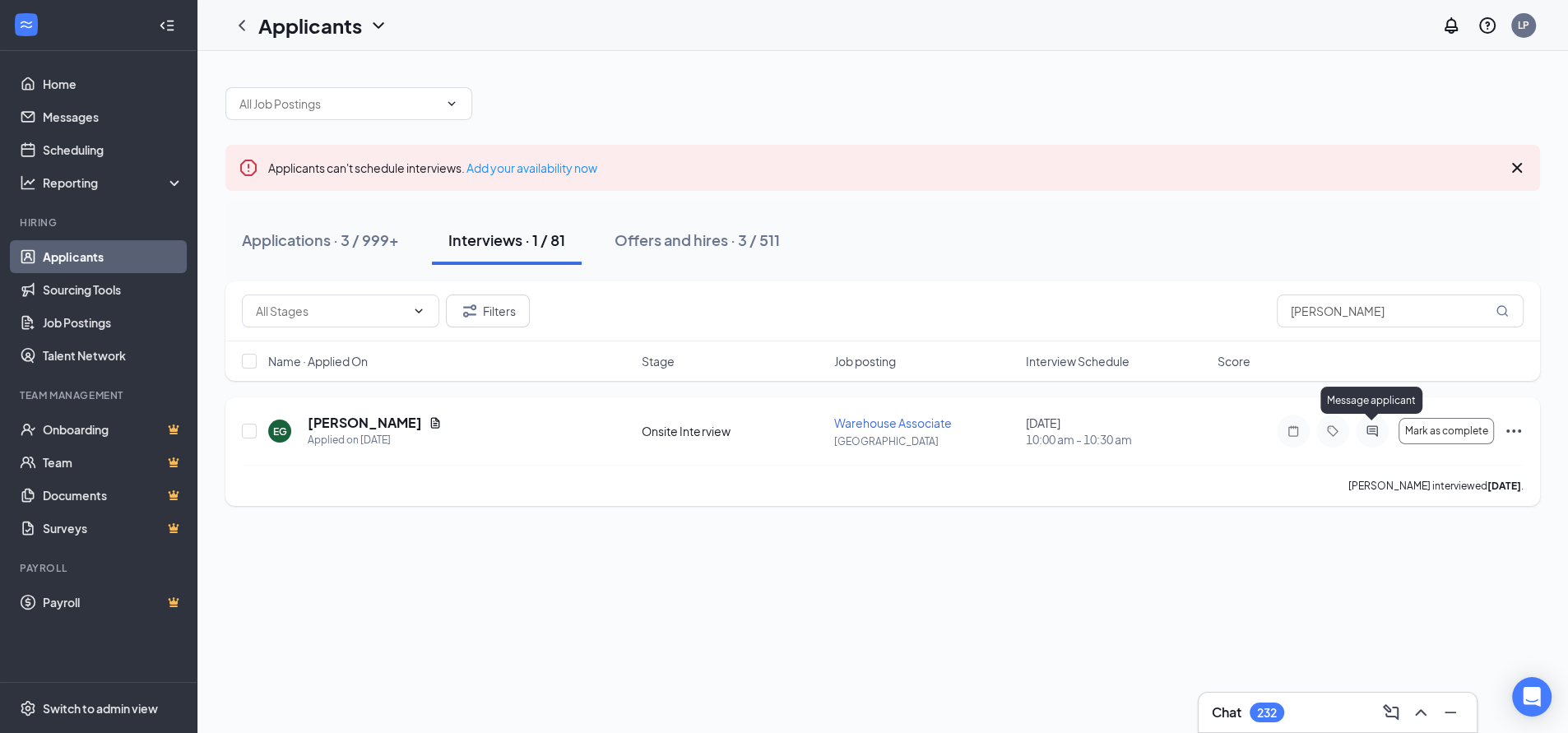
click at [1371, 436] on icon "ActiveChat" at bounding box center [1372, 430] width 19 height 13
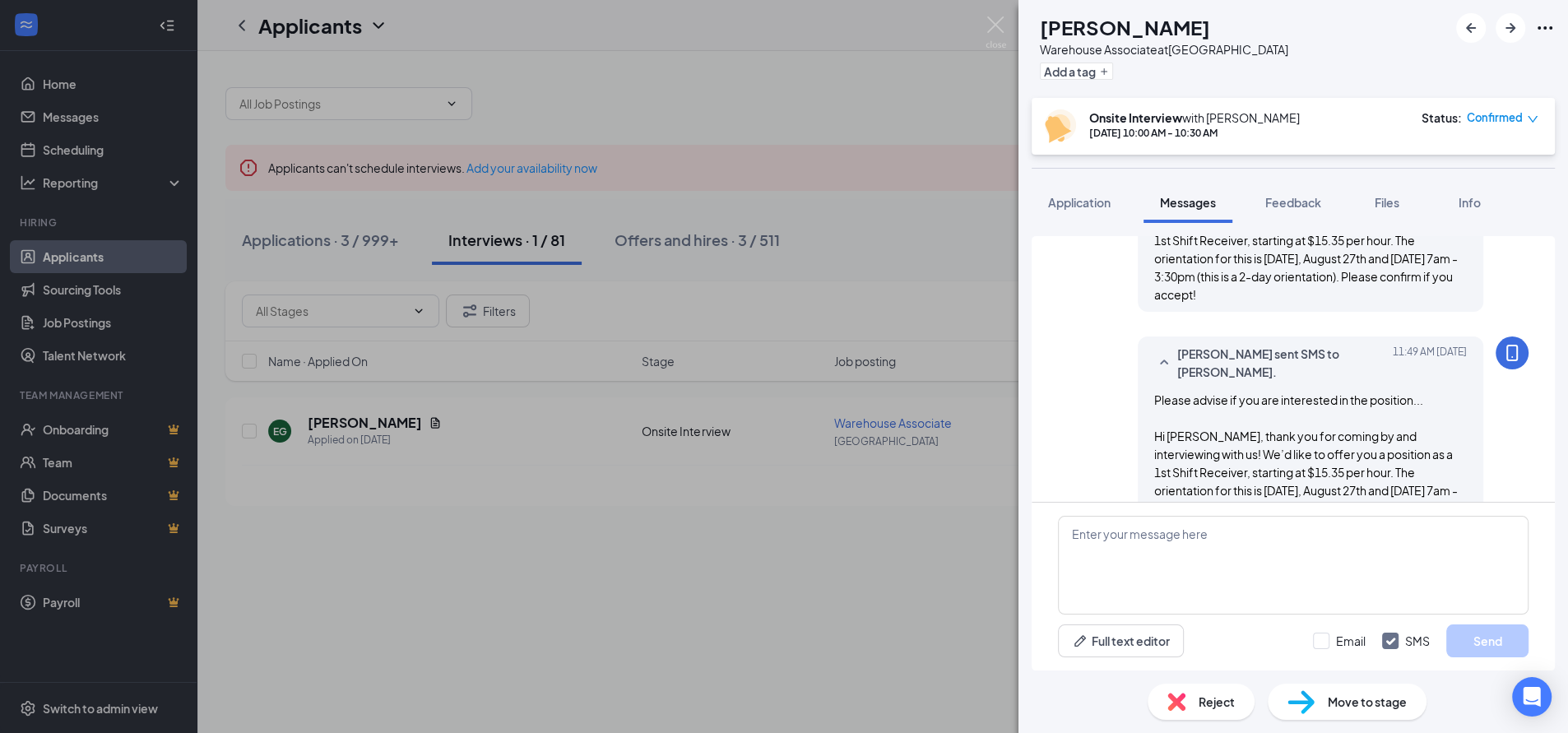
scroll to position [770, 0]
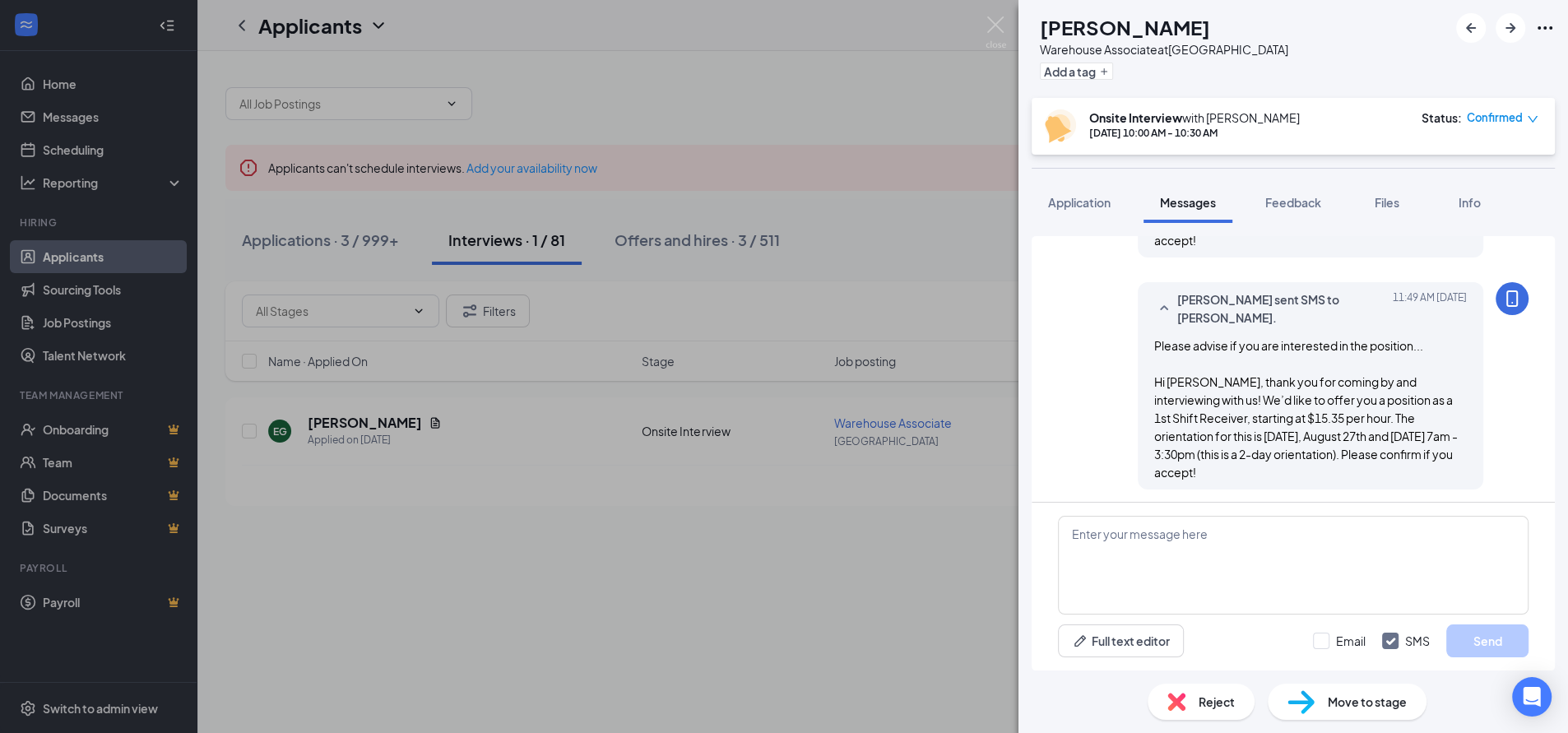
click at [858, 100] on div "EG [PERSON_NAME] Warehouse Associate at [GEOGRAPHIC_DATA] Add a tag Onsite Inte…" at bounding box center [784, 366] width 1568 height 733
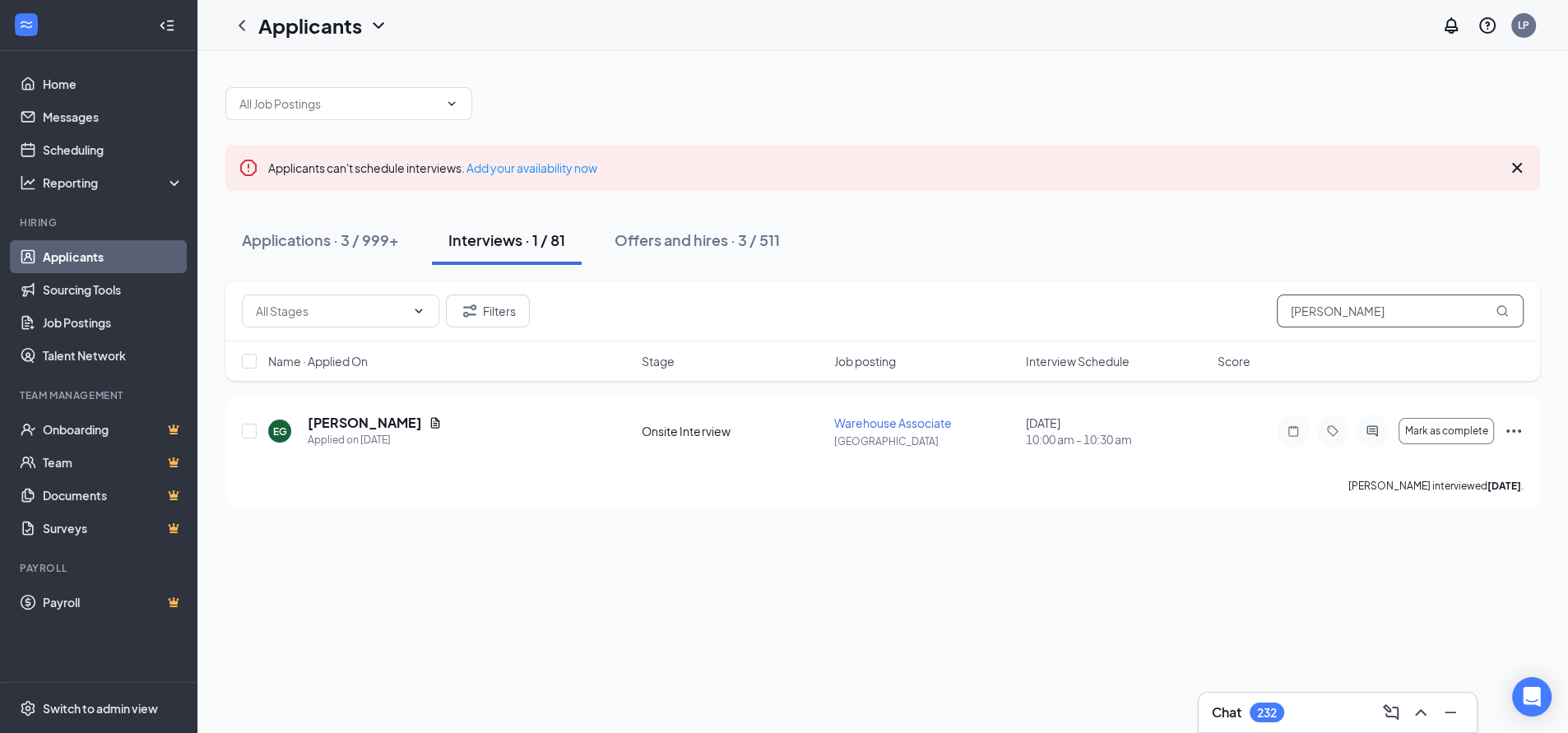
drag, startPoint x: 1329, startPoint y: 312, endPoint x: 1240, endPoint y: 318, distance: 89.2
click at [1240, 318] on div "Filters eliza" at bounding box center [882, 311] width 1281 height 33
paste input "[PERSON_NAME]"
drag, startPoint x: 1405, startPoint y: 311, endPoint x: 1211, endPoint y: 321, distance: 194.3
click at [1211, 321] on div "Filters [PERSON_NAME]" at bounding box center [882, 311] width 1281 height 33
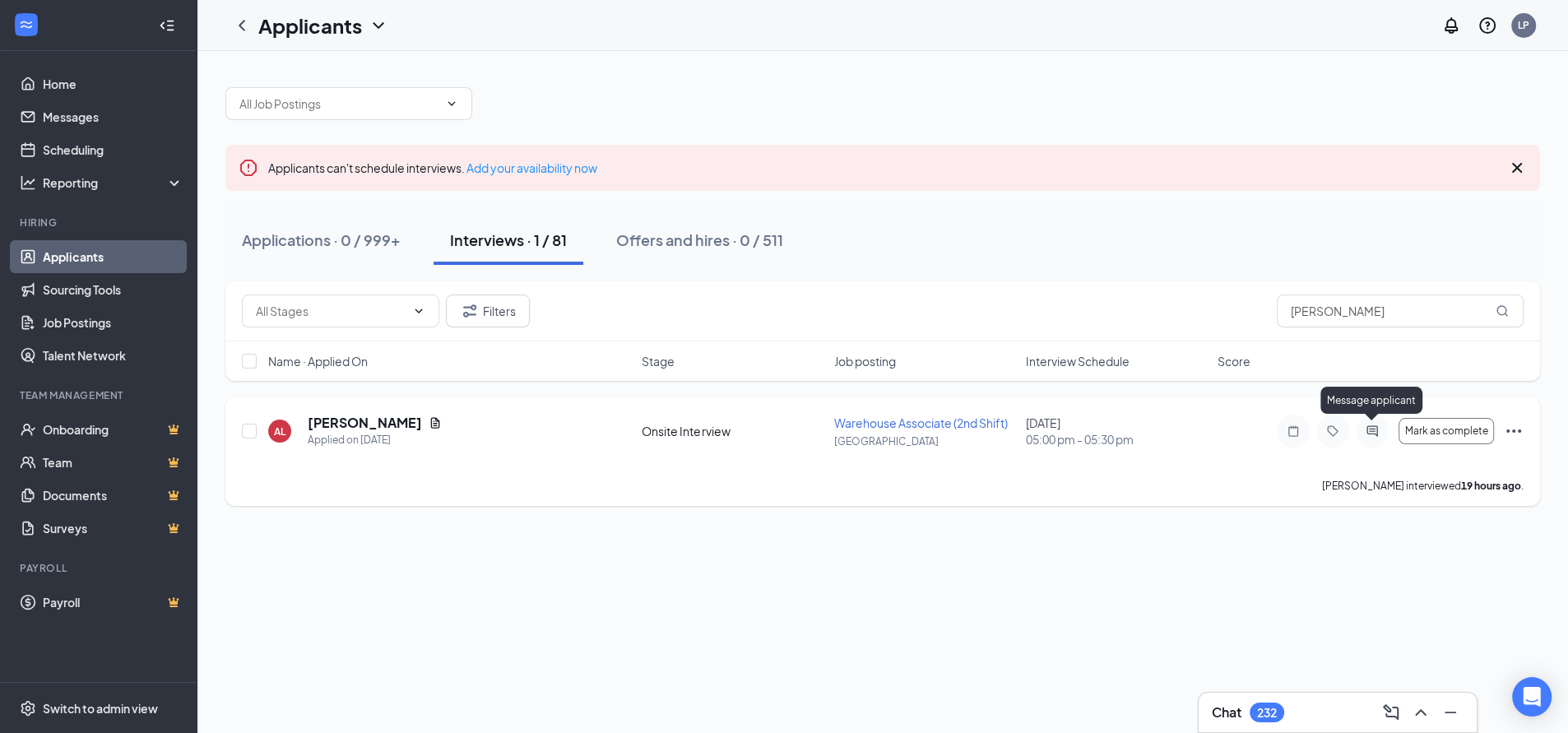
click at [1371, 428] on icon "ActiveChat" at bounding box center [1371, 430] width 11 height 11
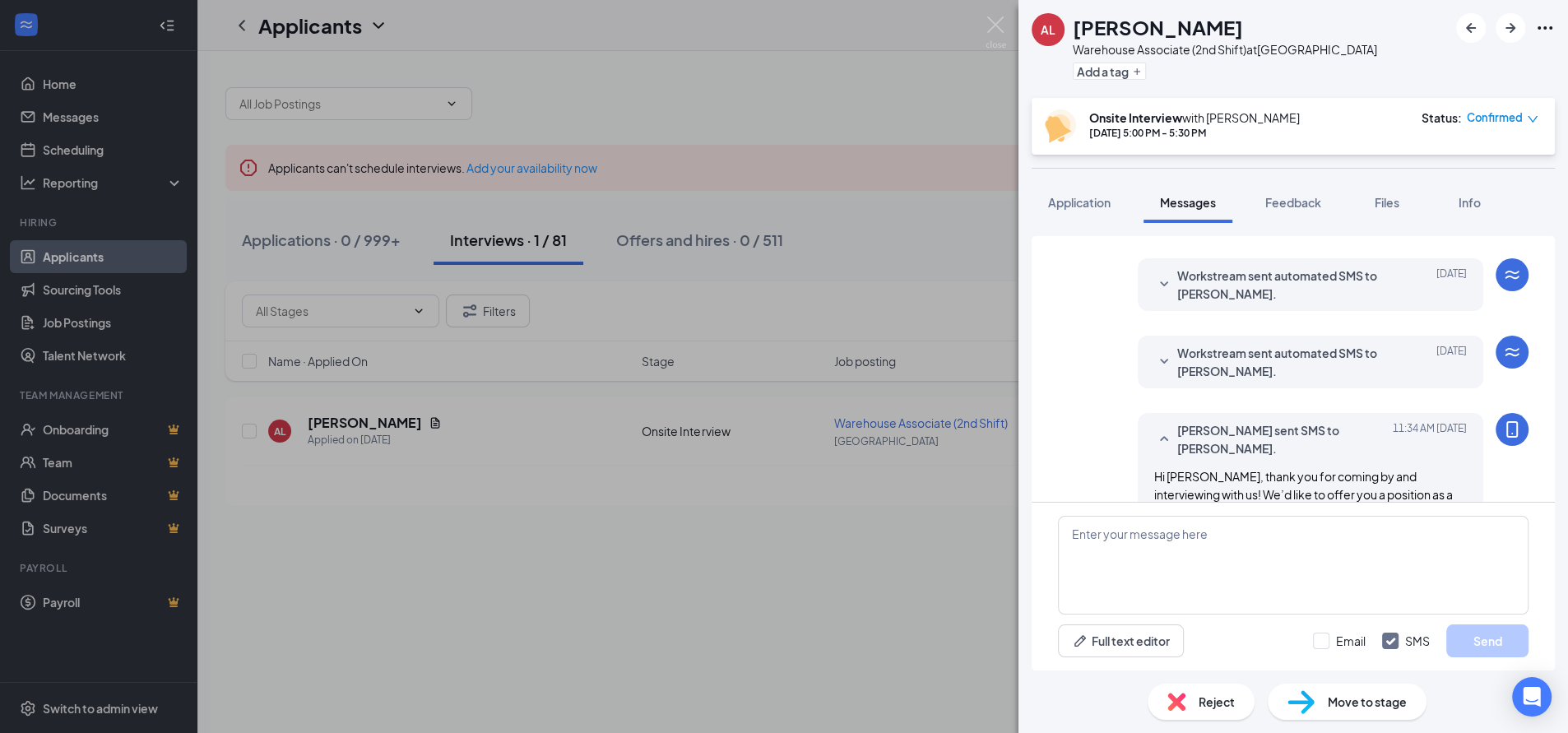
scroll to position [615, 0]
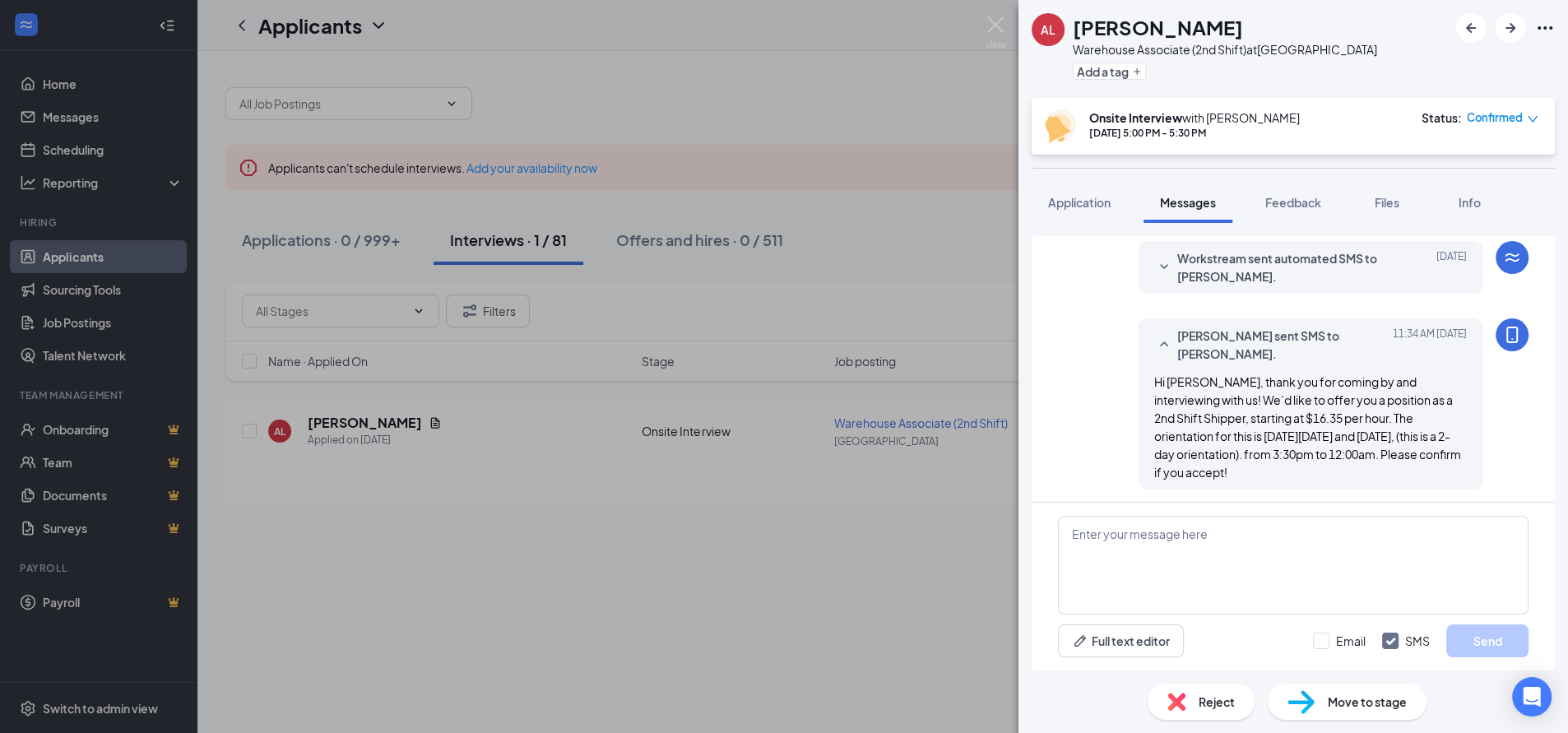
drag, startPoint x: 1139, startPoint y: 382, endPoint x: 1207, endPoint y: 476, distance: 116.0
click at [1207, 476] on div "Hi [PERSON_NAME], thank you for coming by and interviewing with us! We’d like t…" at bounding box center [1309, 427] width 313 height 109
click at [844, 216] on div "AL [PERSON_NAME] Associate (2nd Shift) at [GEOGRAPHIC_DATA] Add a tag Onsite In…" at bounding box center [784, 366] width 1568 height 733
click at [892, 217] on div "AL [PERSON_NAME] Associate (2nd Shift) at [GEOGRAPHIC_DATA] Add a tag Onsite In…" at bounding box center [784, 366] width 1568 height 733
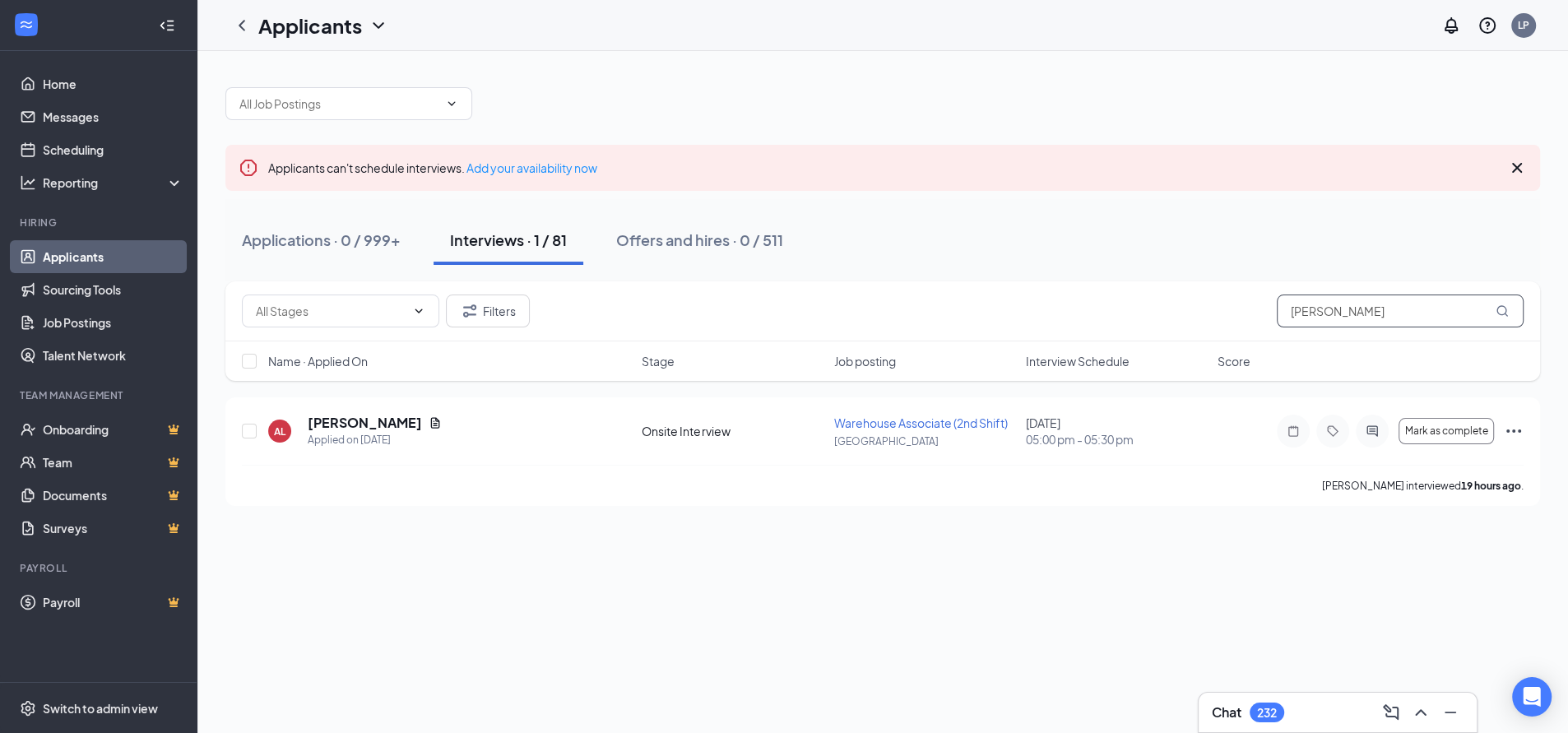
drag, startPoint x: 1336, startPoint y: 311, endPoint x: 1236, endPoint y: 316, distance: 100.1
click at [1236, 316] on div "Filters [PERSON_NAME]" at bounding box center [882, 311] width 1281 height 33
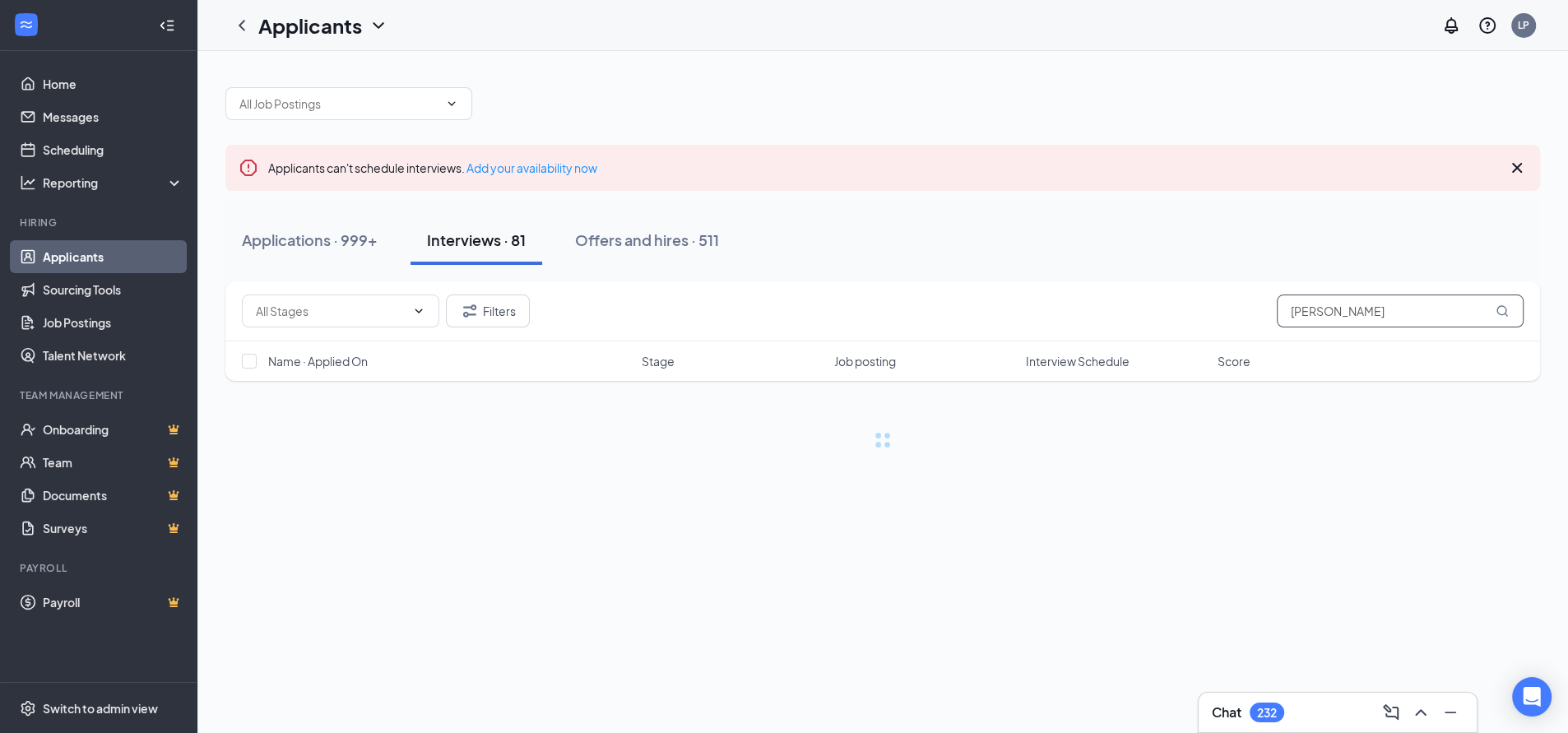
type input "[PERSON_NAME]"
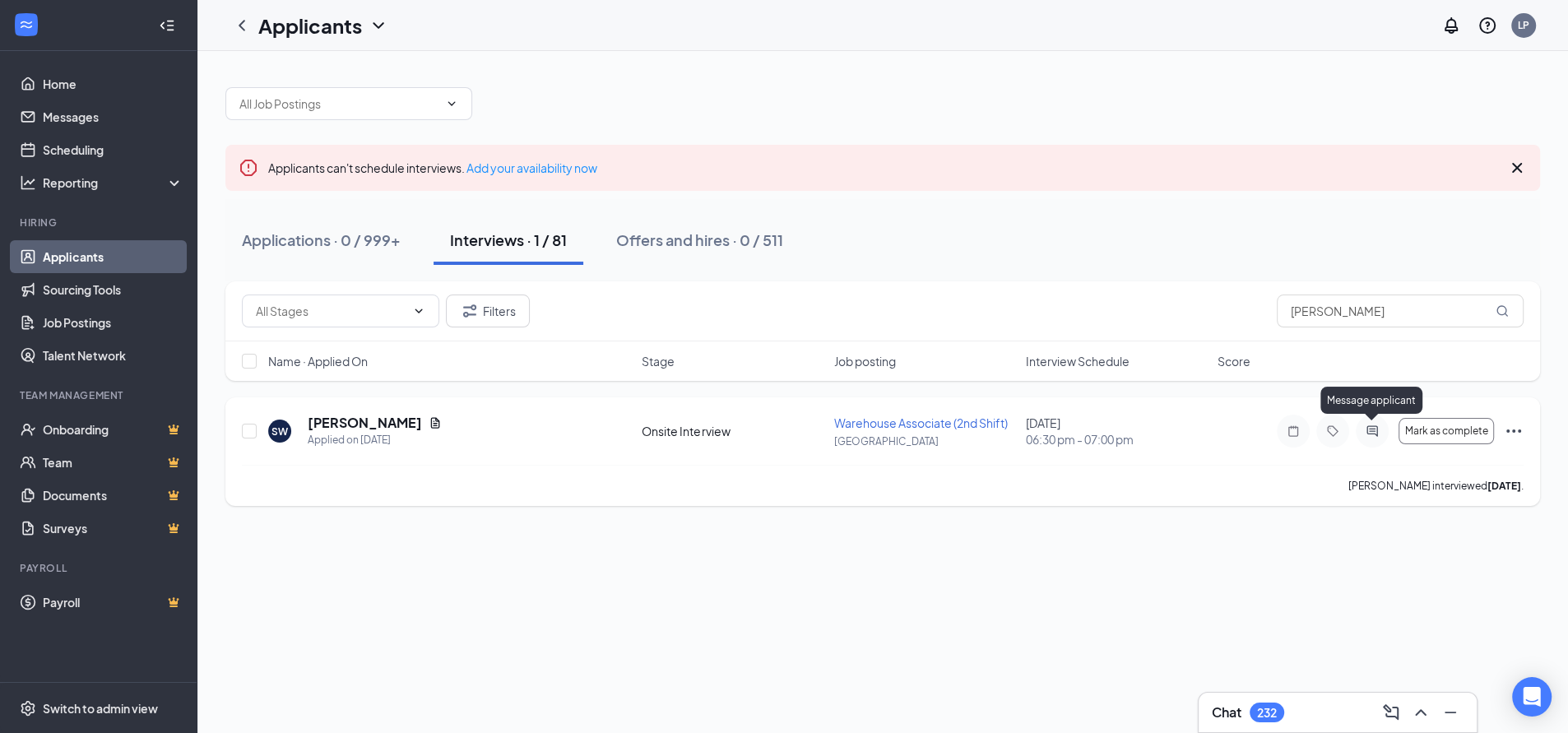
click at [1369, 431] on icon "ActiveChat" at bounding box center [1371, 430] width 11 height 11
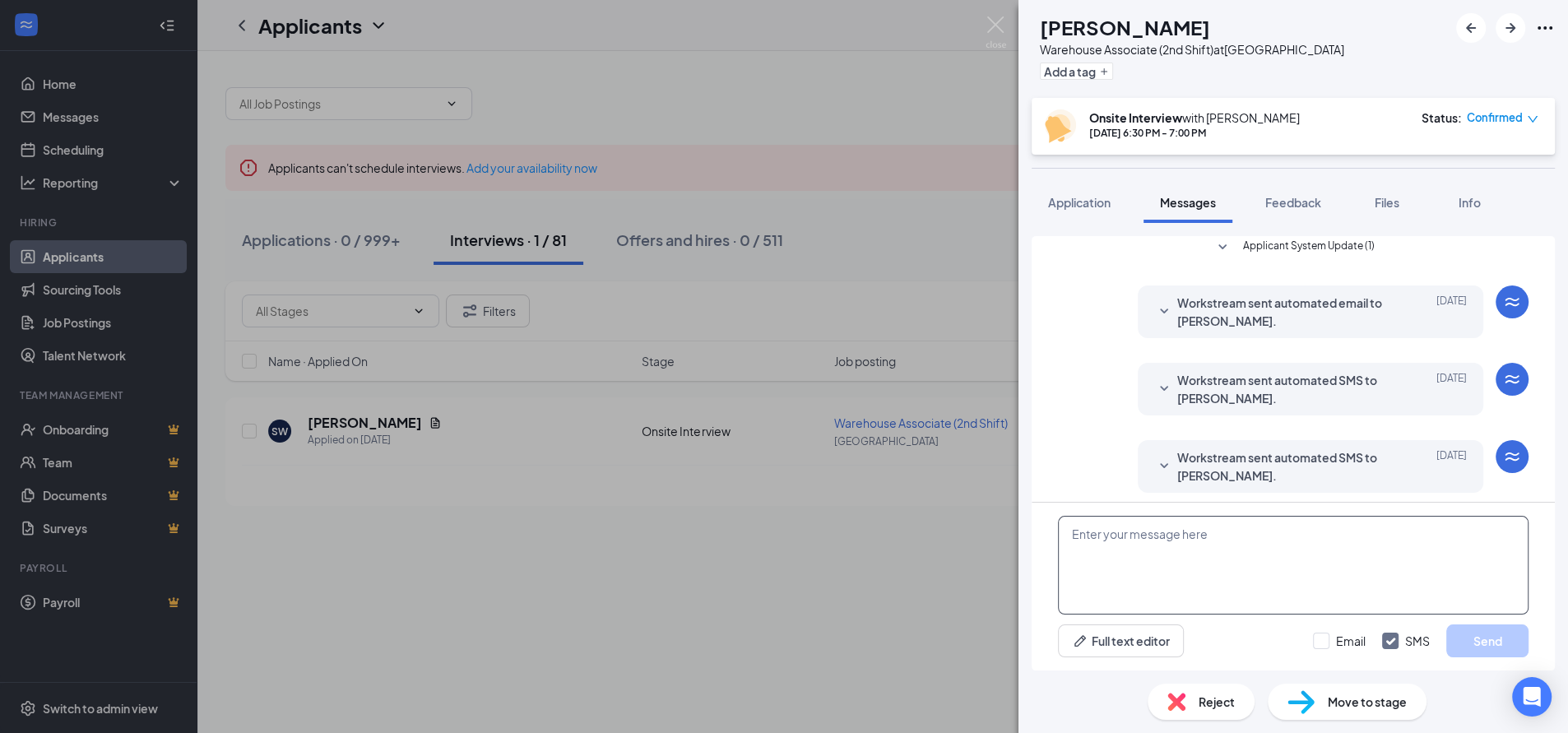
scroll to position [470, 0]
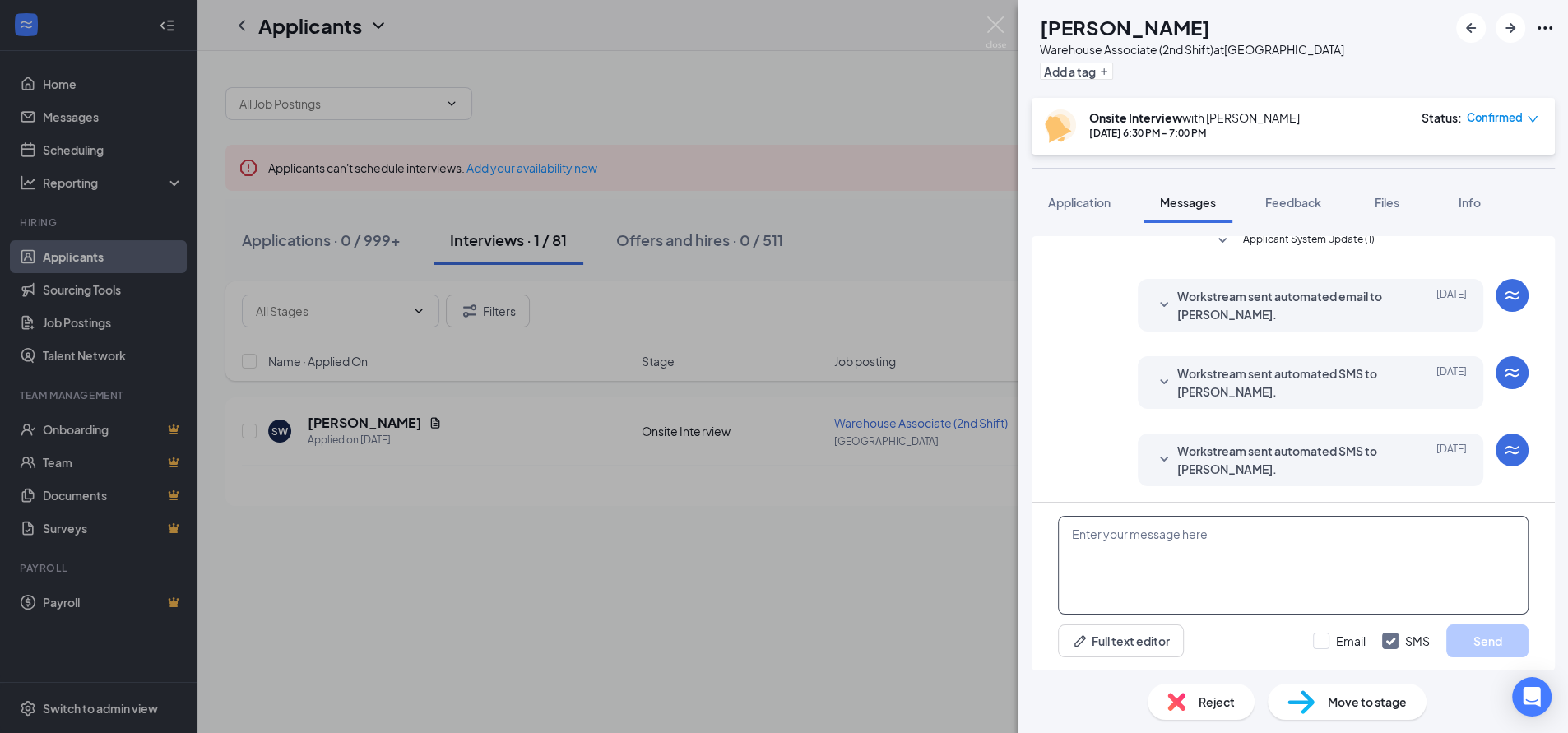
paste textarea "Hi [PERSON_NAME], thank you for coming by and interviewing with us! We’d like t…"
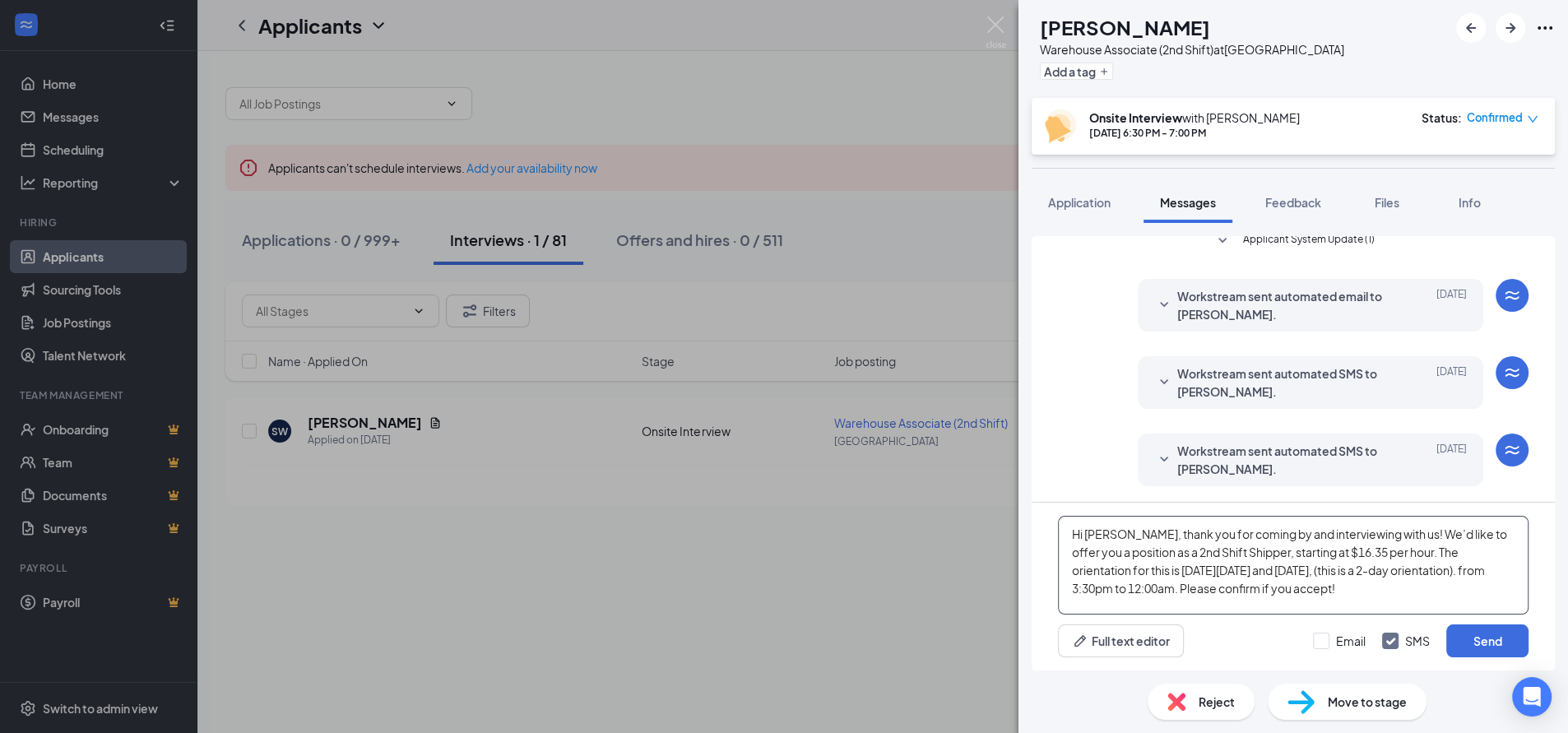
click at [1124, 535] on textarea "Hi [PERSON_NAME], thank you for coming by and interviewing with us! We’d like t…" at bounding box center [1293, 565] width 470 height 98
type textarea "Hi [PERSON_NAME], thank you for coming by and interviewing with us! We’d like t…"
click at [1479, 638] on button "Send" at bounding box center [1487, 640] width 82 height 33
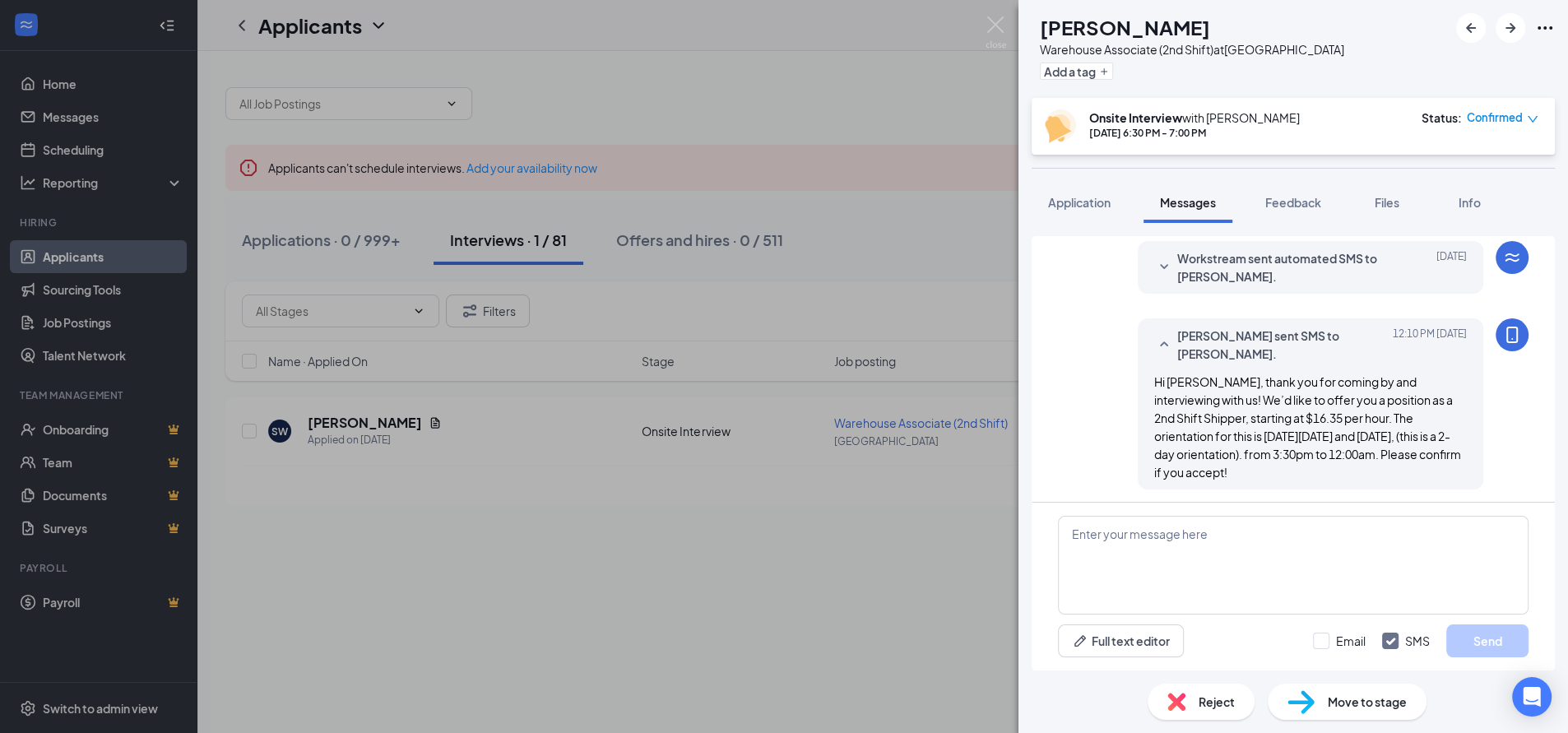
scroll to position [667, 0]
click at [816, 104] on div "SW [PERSON_NAME] Warehouse Associate (2nd Shift) at [GEOGRAPHIC_DATA] Add a tag…" at bounding box center [784, 366] width 1568 height 733
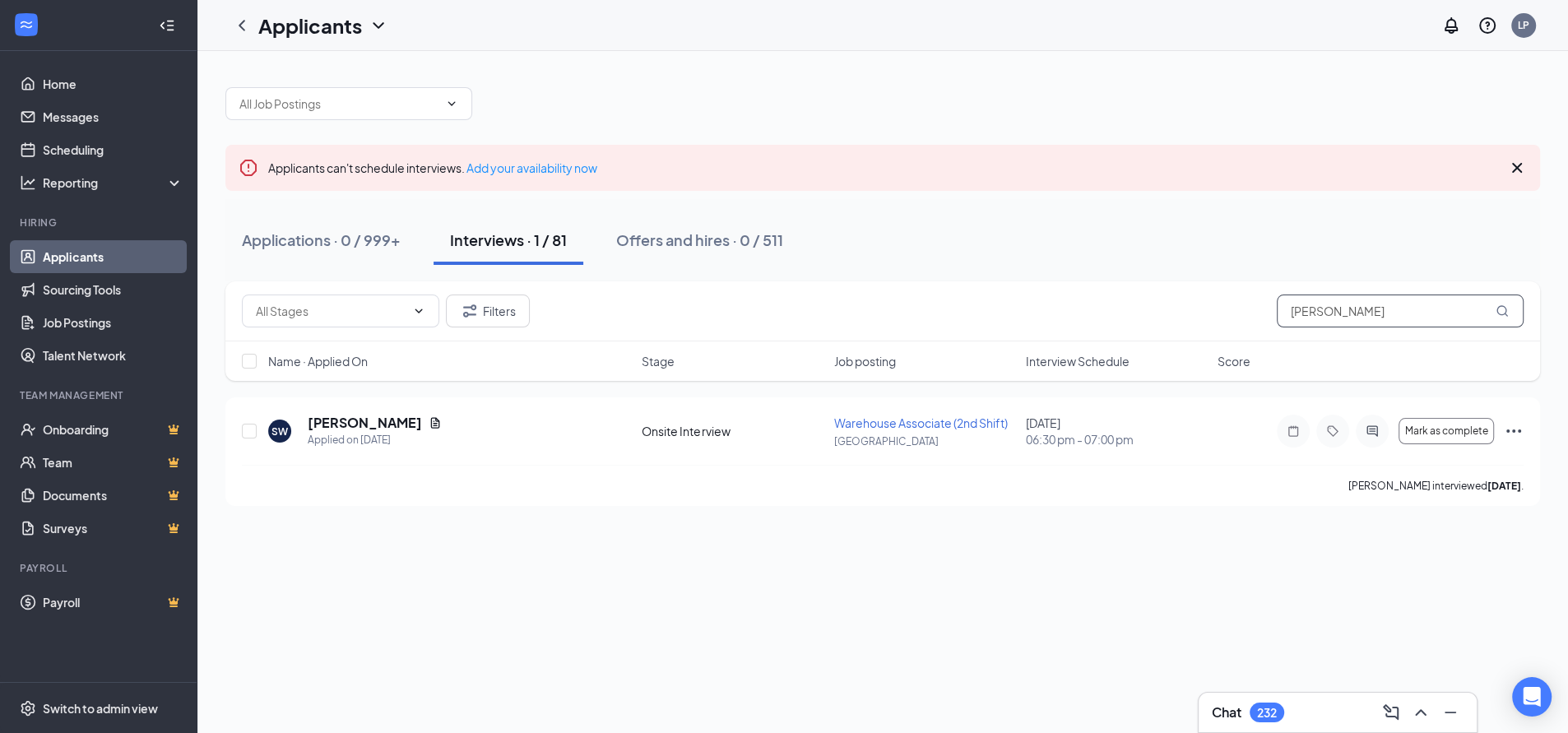
drag, startPoint x: 1405, startPoint y: 319, endPoint x: 1084, endPoint y: 328, distance: 321.1
click at [1088, 328] on div "Filters [PERSON_NAME]" at bounding box center [883, 312] width 1315 height 60
click at [1364, 433] on icon "ActiveChat" at bounding box center [1372, 430] width 19 height 13
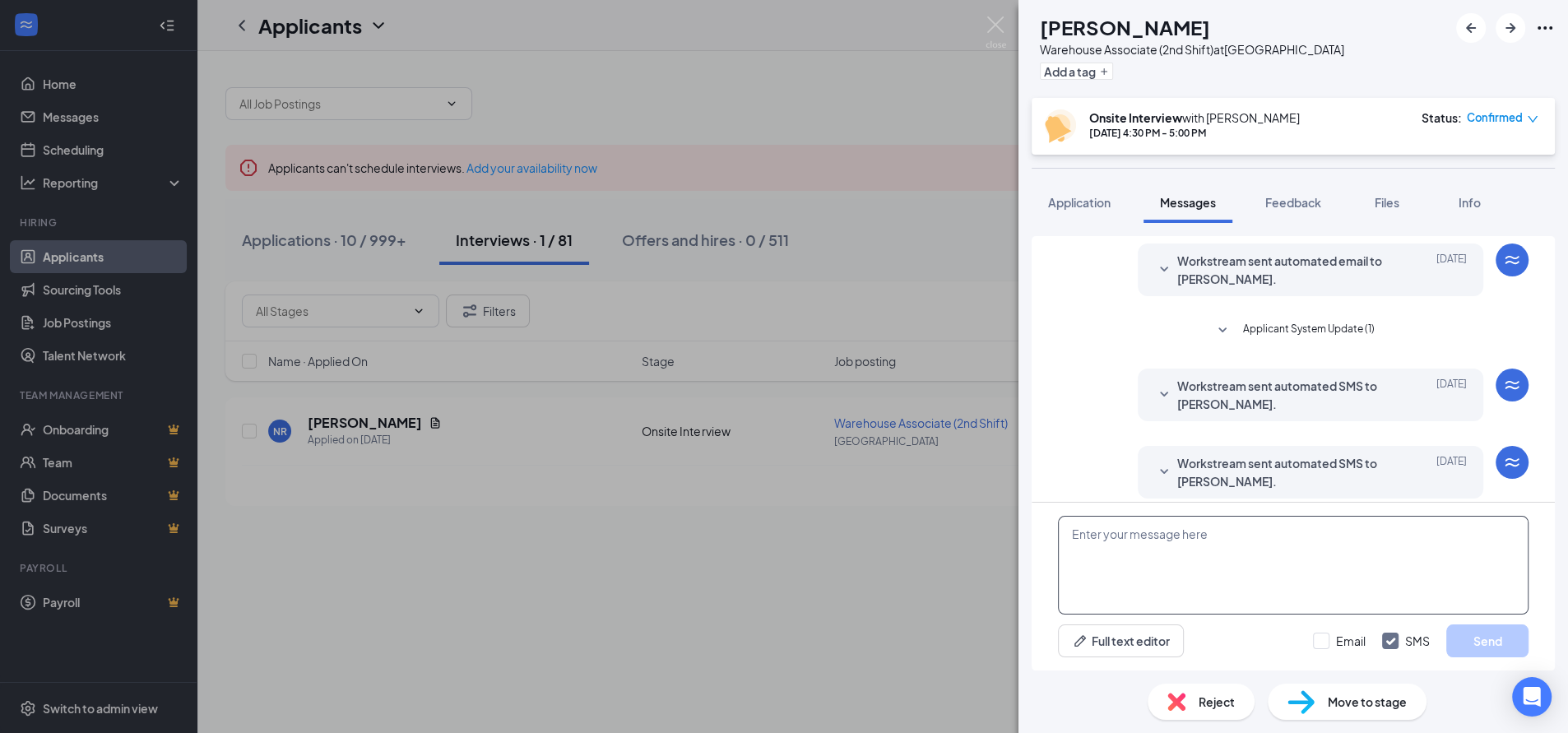
scroll to position [500, 0]
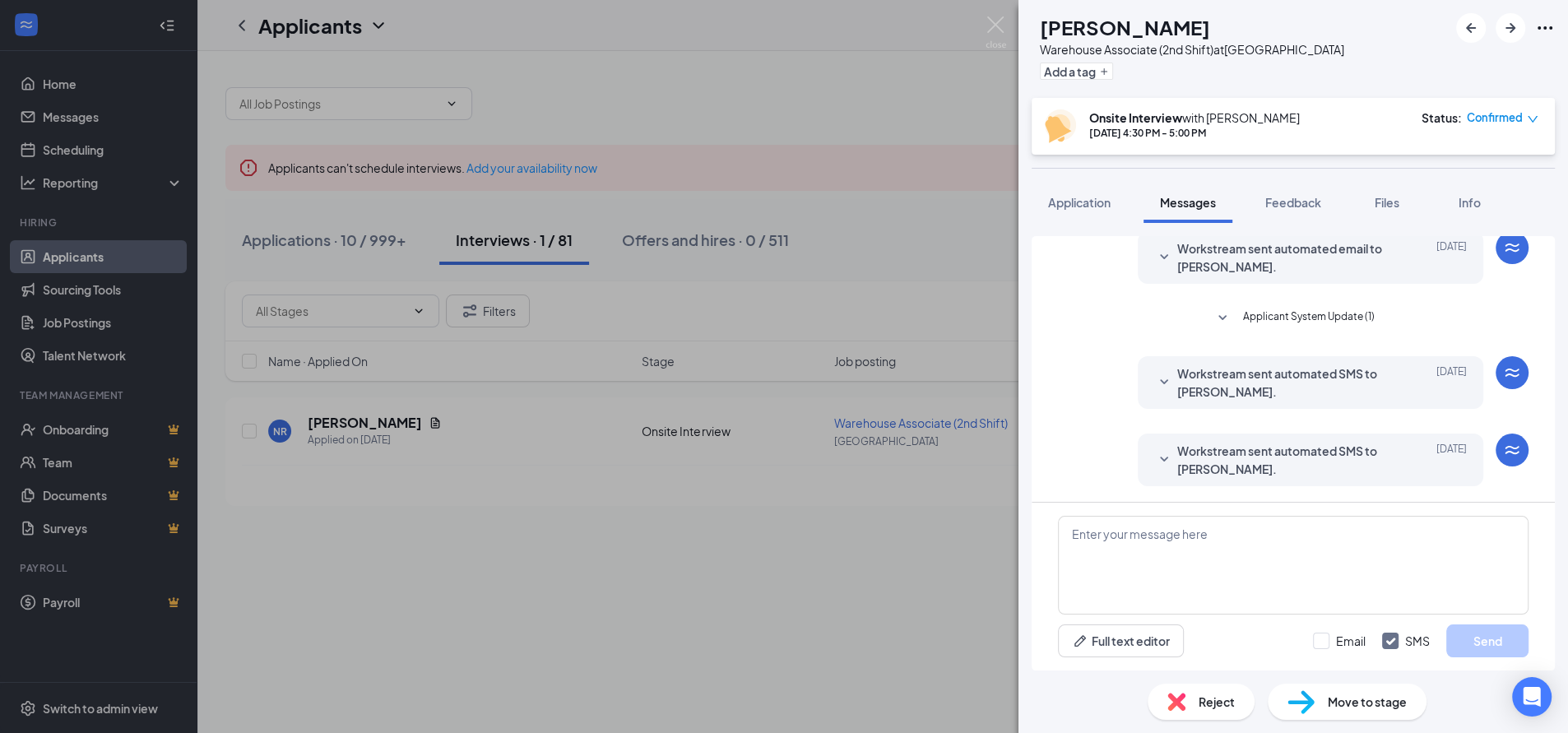
drag, startPoint x: 1135, startPoint y: 548, endPoint x: 863, endPoint y: 218, distance: 427.6
click at [863, 218] on div "NR [PERSON_NAME] Warehouse Associate (2nd Shift) at [GEOGRAPHIC_DATA] Add a tag…" at bounding box center [784, 366] width 1568 height 733
click at [858, 87] on div "NR [PERSON_NAME] Warehouse Associate (2nd Shift) at [GEOGRAPHIC_DATA] Add a tag…" at bounding box center [784, 366] width 1568 height 733
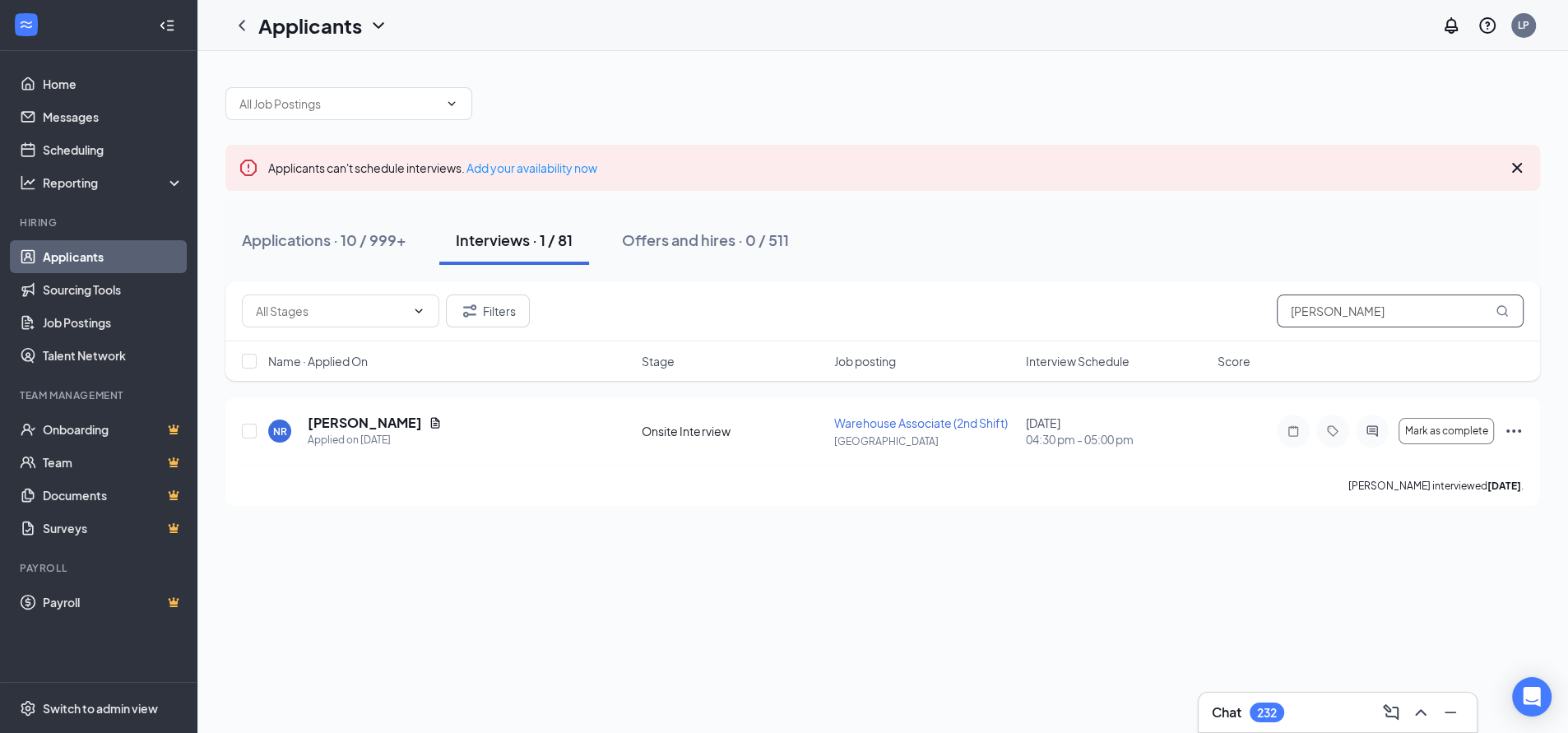
drag, startPoint x: 1328, startPoint y: 313, endPoint x: 1163, endPoint y: 305, distance: 165.2
click at [1165, 305] on div "Filters [PERSON_NAME]" at bounding box center [882, 311] width 1281 height 33
click at [1369, 435] on icon "ActiveChat" at bounding box center [1372, 430] width 19 height 13
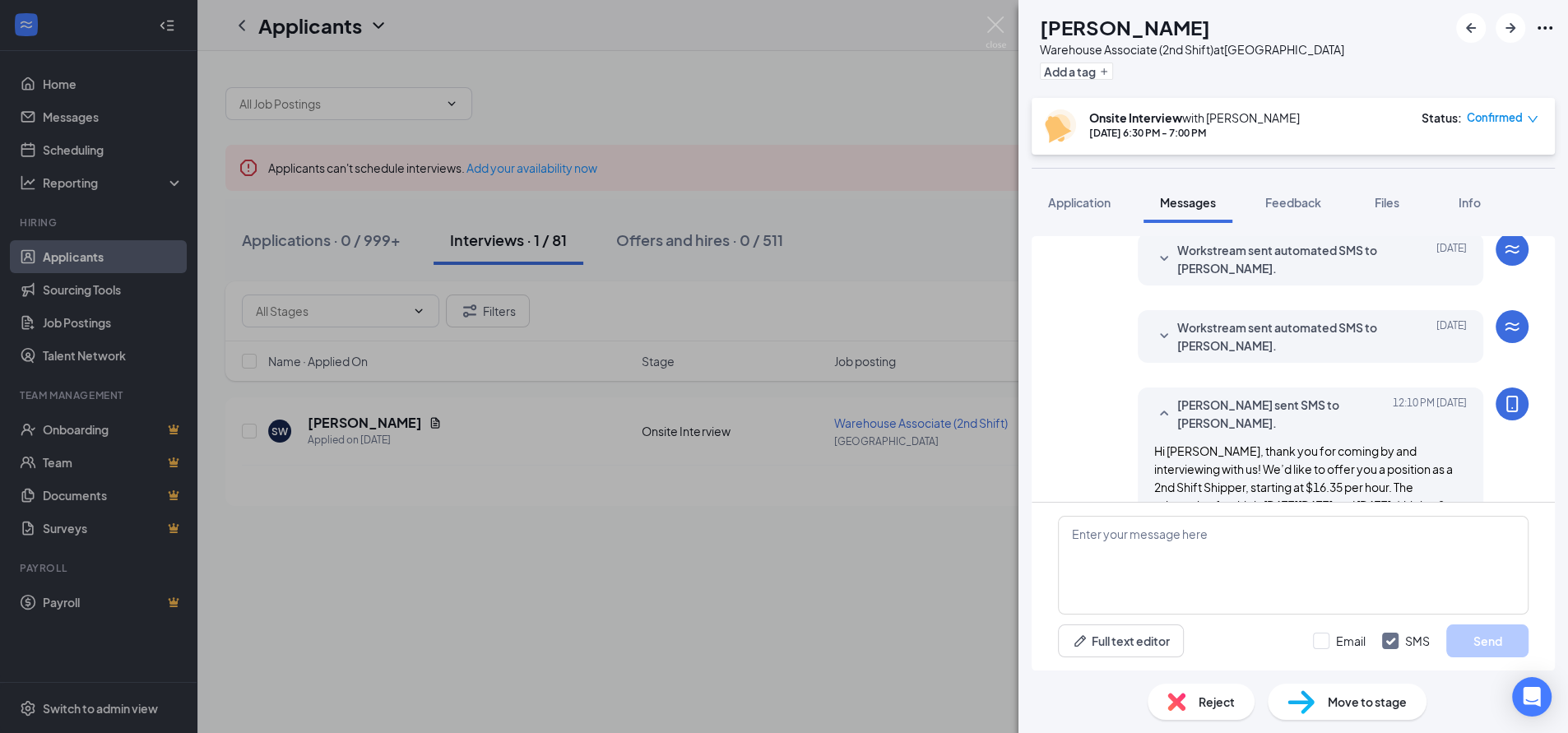
scroll to position [618, 0]
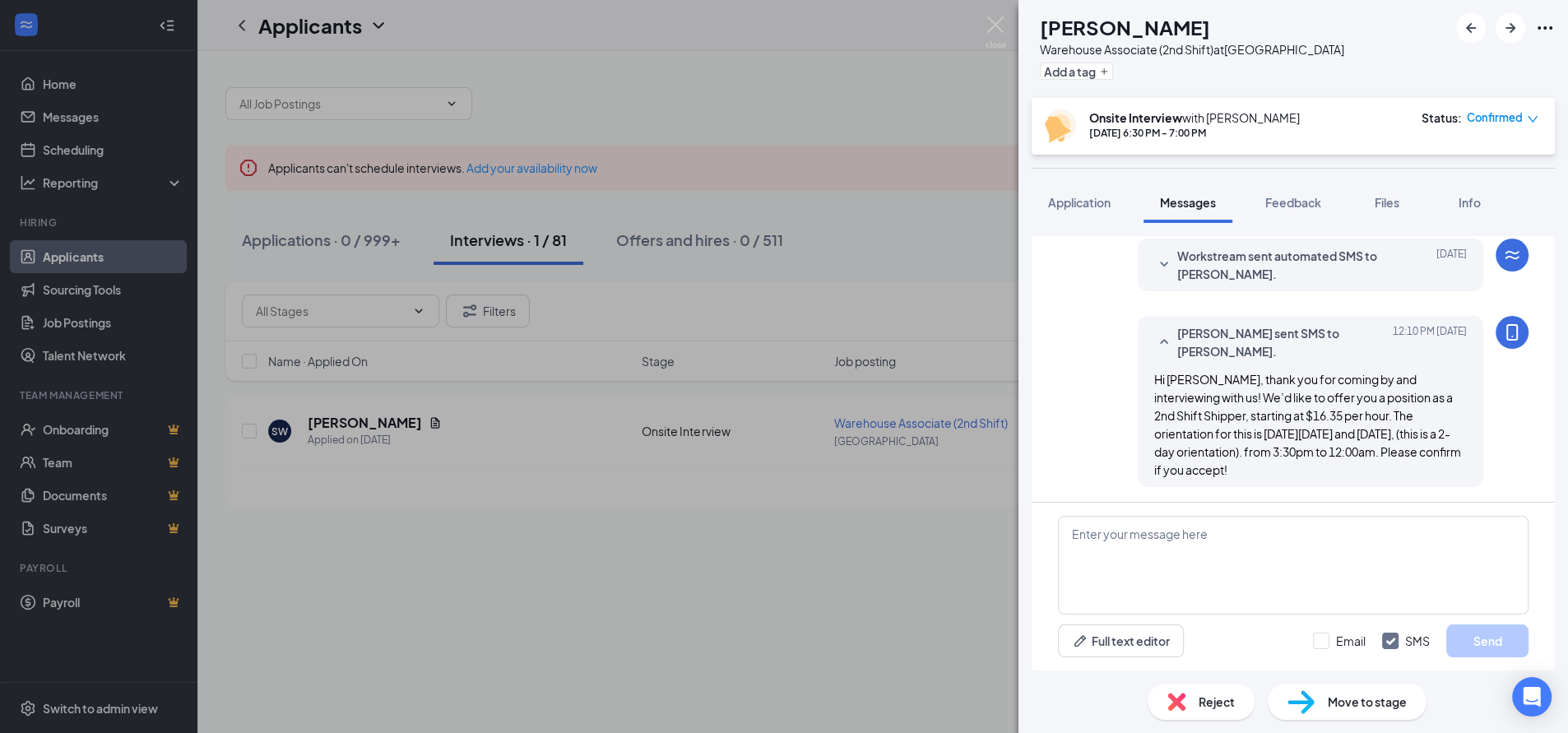
drag, startPoint x: 1140, startPoint y: 379, endPoint x: 1227, endPoint y: 465, distance: 122.3
click at [1227, 465] on div "Hi [PERSON_NAME], thank you for coming by and interviewing with us! We’d like t…" at bounding box center [1309, 424] width 313 height 109
click at [924, 244] on div "SW [PERSON_NAME] Warehouse Associate (2nd Shift) at [GEOGRAPHIC_DATA] Add a tag…" at bounding box center [784, 366] width 1568 height 733
click at [888, 235] on div "SW [PERSON_NAME] Warehouse Associate (2nd Shift) at [GEOGRAPHIC_DATA] Add a tag…" at bounding box center [784, 366] width 1568 height 733
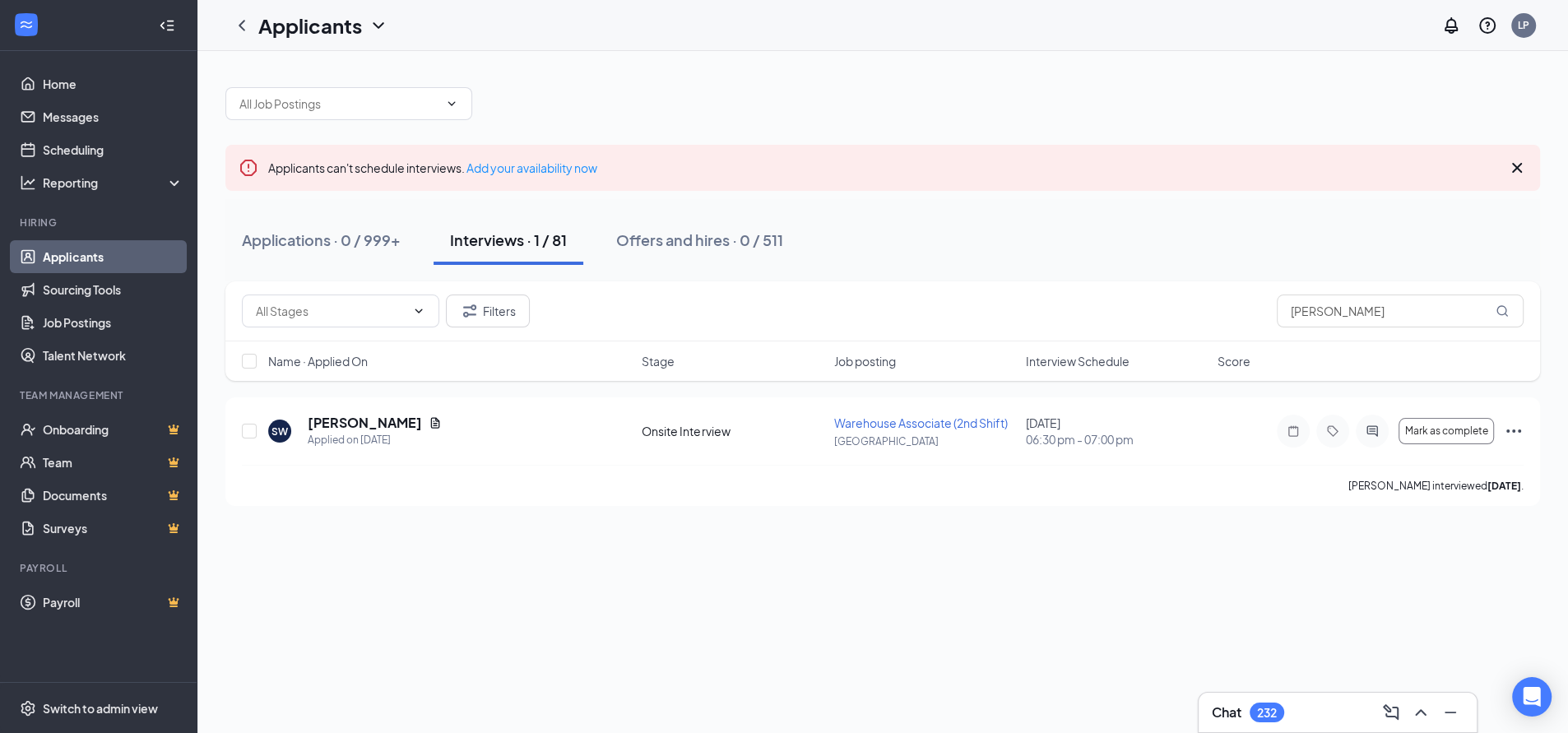
click at [887, 235] on div "Applications · 0 / 999+ Interviews · 1 / 81 Offers and hires · 0 / 511" at bounding box center [883, 240] width 1315 height 50
drag, startPoint x: 1386, startPoint y: 321, endPoint x: 1035, endPoint y: 320, distance: 351.0
click at [1035, 320] on div "Filters [PERSON_NAME]" at bounding box center [882, 311] width 1281 height 33
type input "[PERSON_NAME]"
click at [1372, 428] on icon "ActiveChat" at bounding box center [1371, 430] width 11 height 11
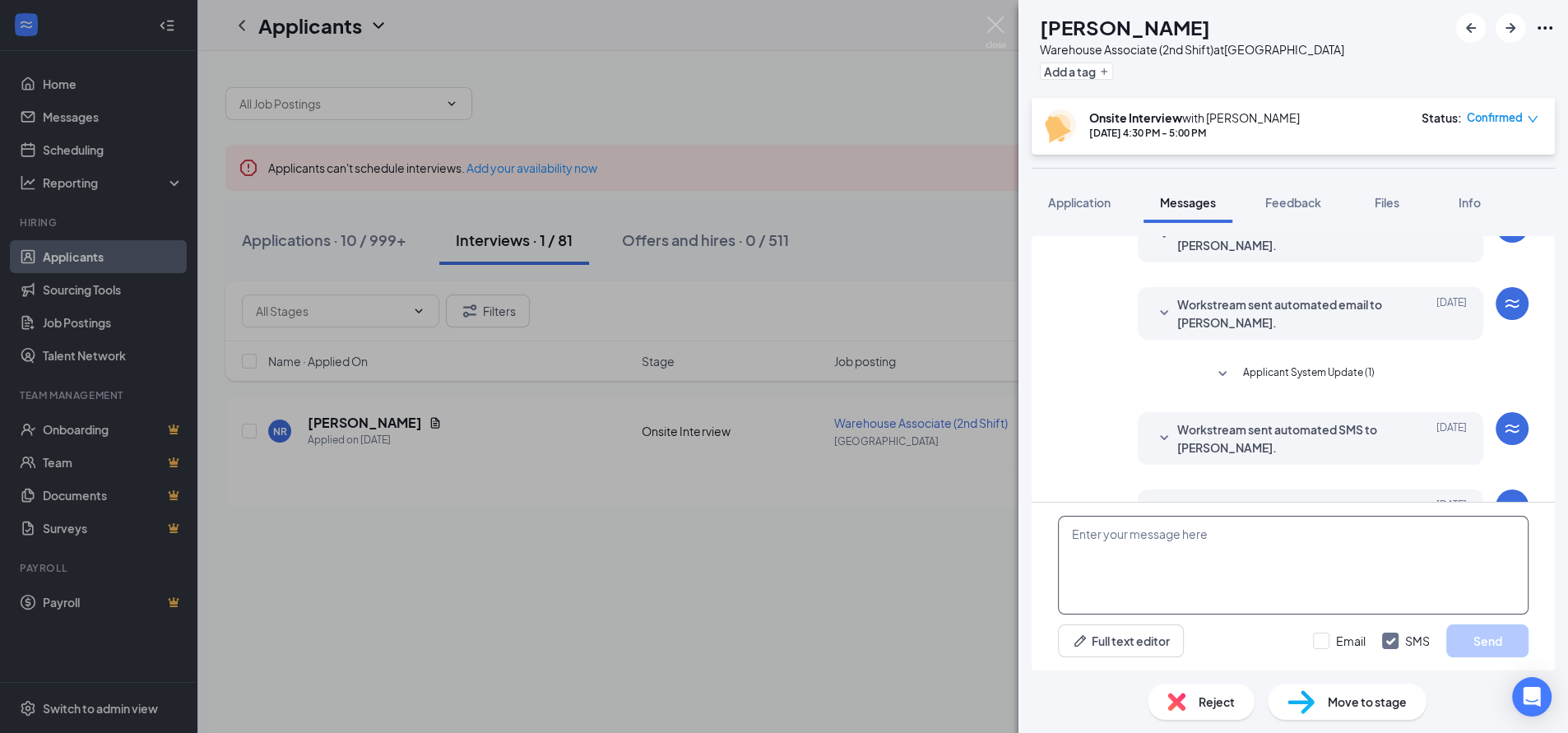
scroll to position [500, 0]
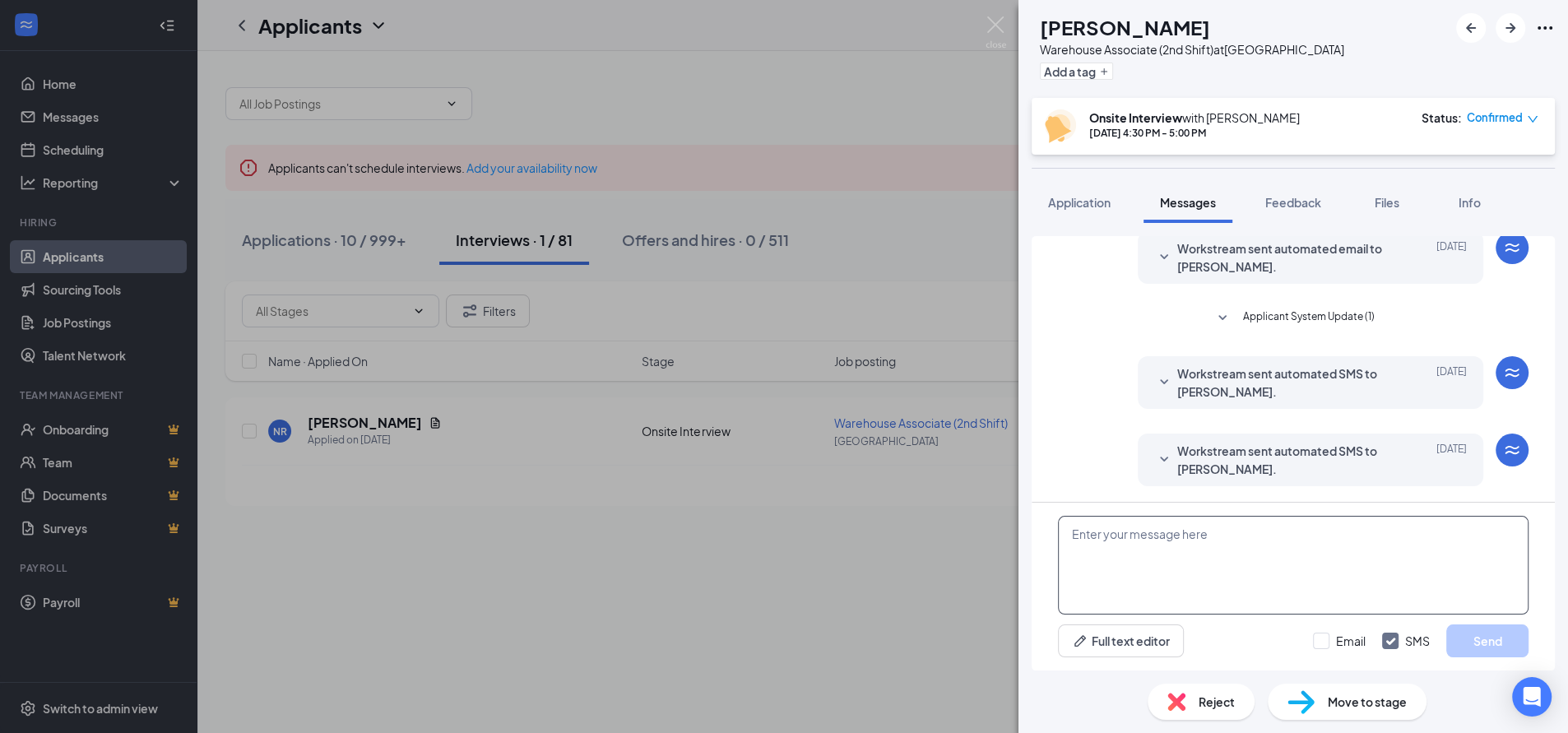
click at [1091, 548] on textarea at bounding box center [1293, 565] width 470 height 98
paste textarea "Hi [PERSON_NAME], thank you for coming by and interviewing with us! We’d like t…"
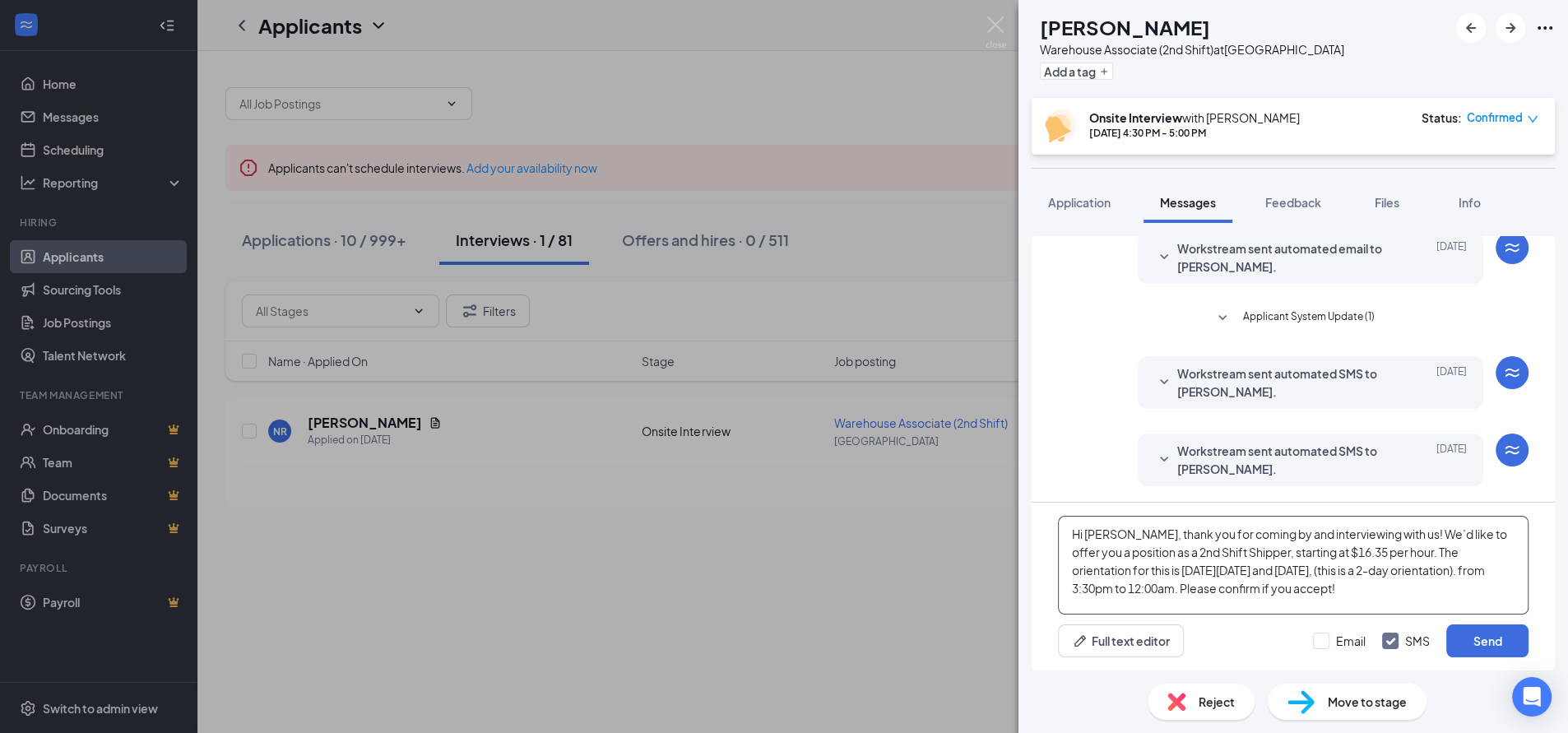
click at [1111, 536] on textarea "Hi [PERSON_NAME], thank you for coming by and interviewing with us! We’d like t…" at bounding box center [1293, 565] width 470 height 98
type textarea "Hi [PERSON_NAME], thank you for coming by and interviewing with us! We’d like t…"
click at [1479, 638] on button "Send" at bounding box center [1487, 640] width 82 height 33
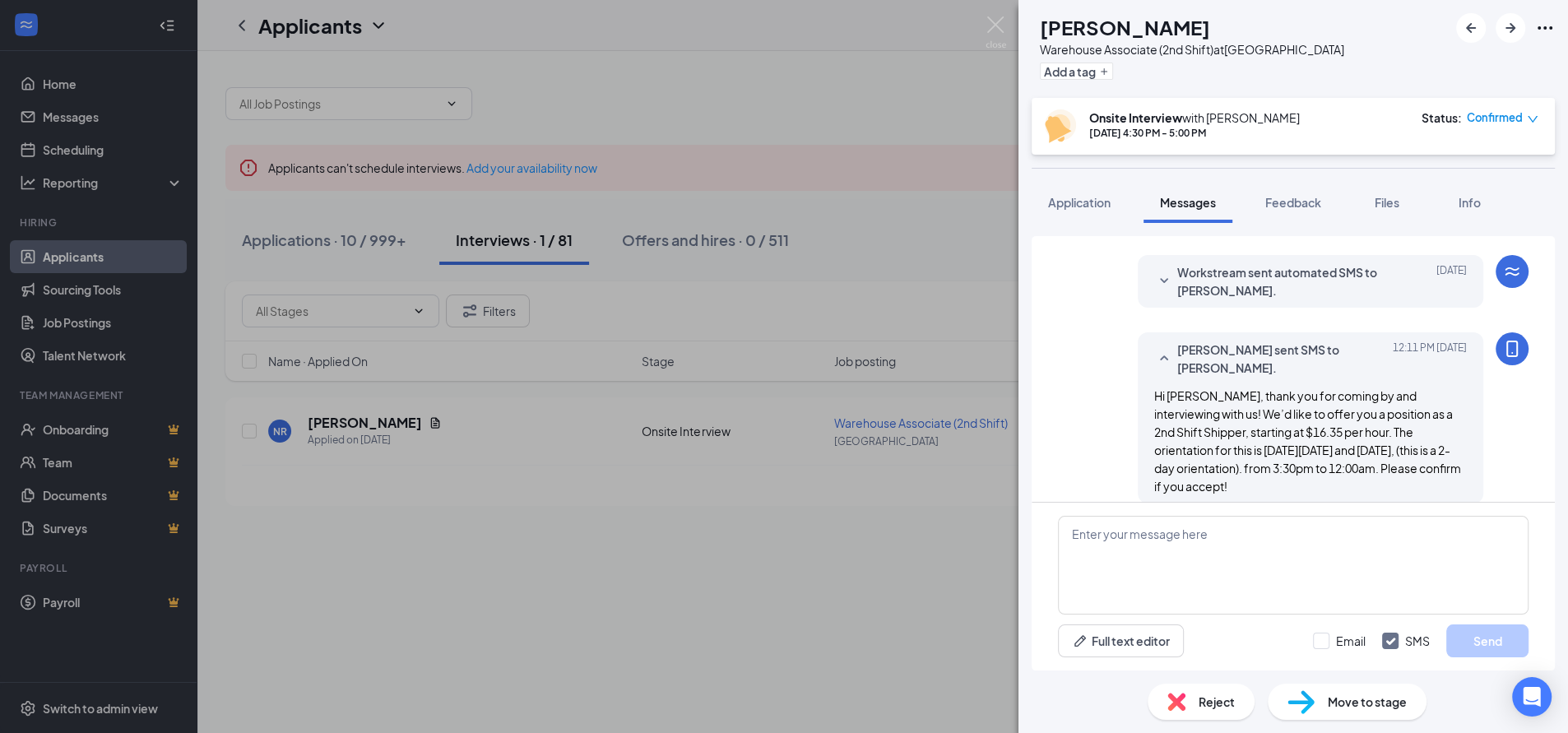
scroll to position [679, 0]
click at [908, 635] on div "NR [PERSON_NAME] Warehouse Associate (2nd Shift) at [GEOGRAPHIC_DATA] Add a tag…" at bounding box center [784, 366] width 1568 height 733
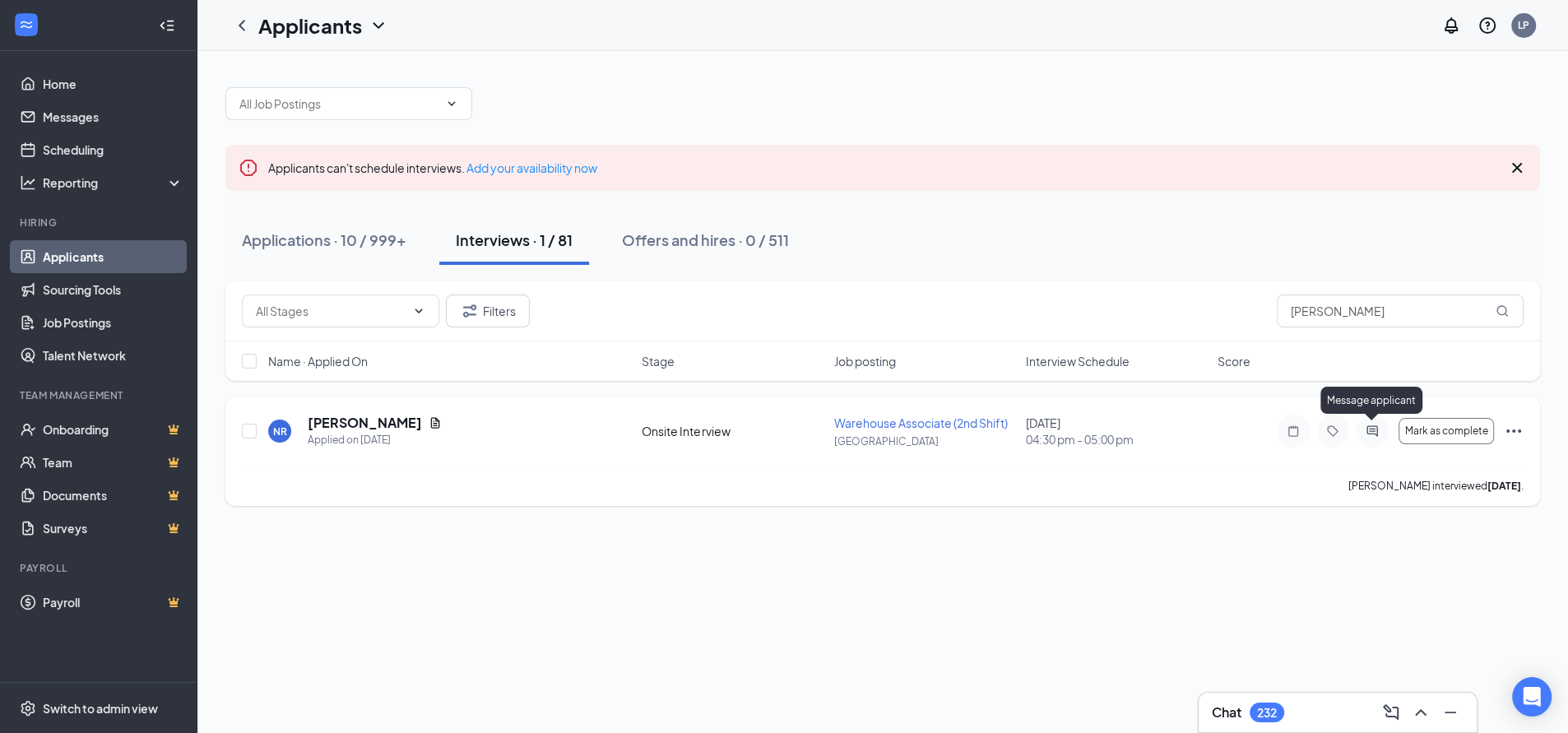
click at [1368, 432] on icon "ActiveChat" at bounding box center [1372, 430] width 19 height 13
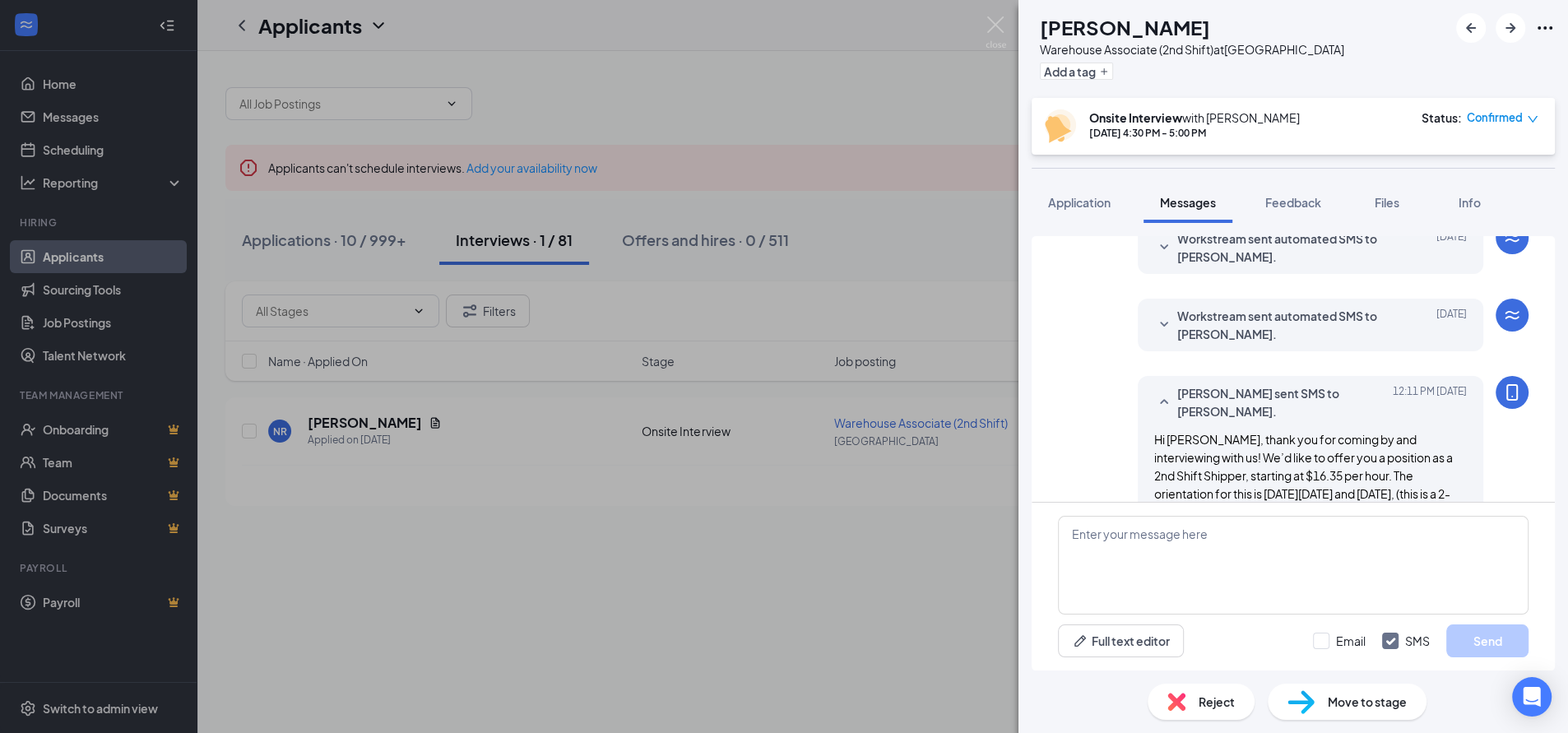
scroll to position [602, 0]
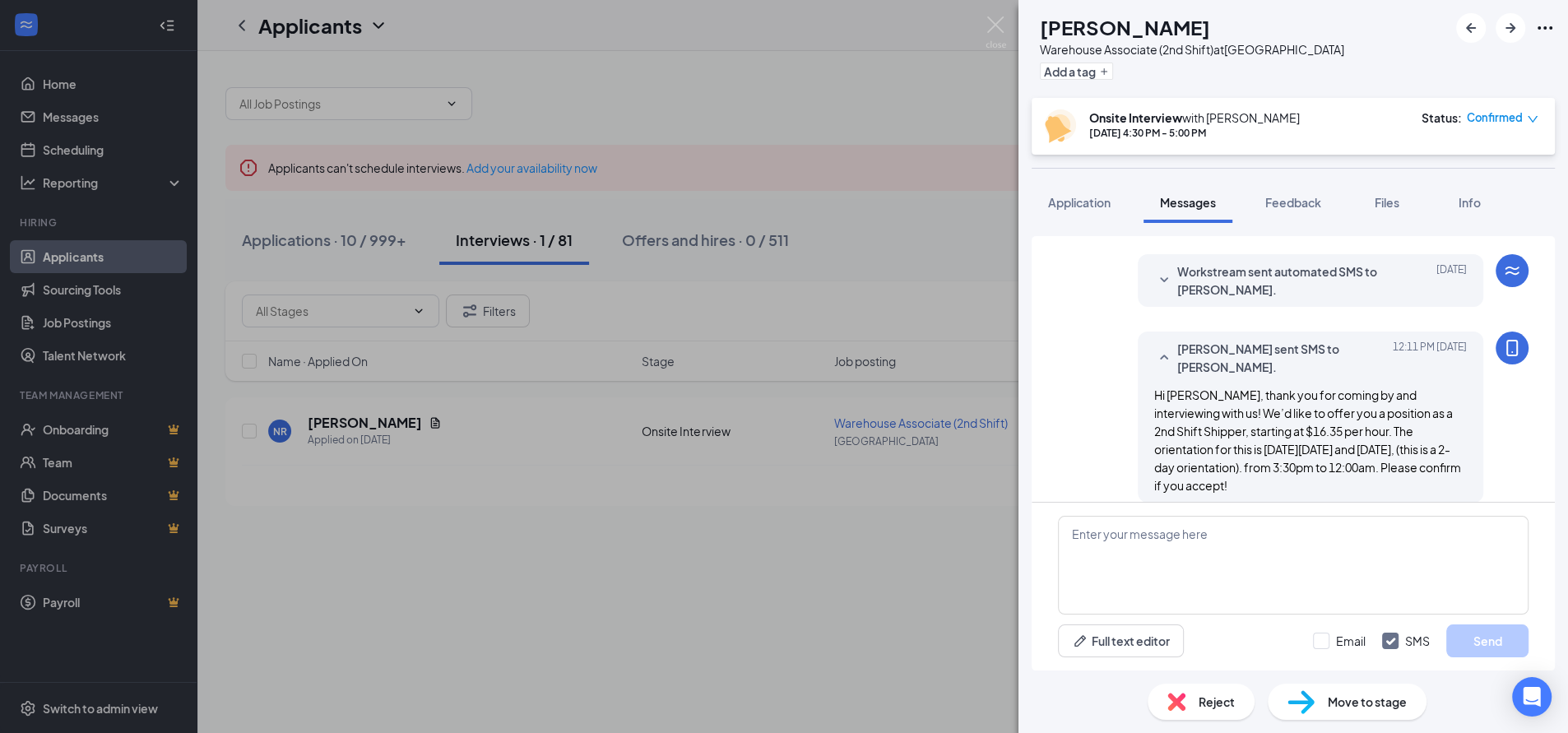
click at [1138, 377] on div "[PERSON_NAME] sent SMS to [PERSON_NAME]. [DATE] 12:11 PM Hi [PERSON_NAME], than…" at bounding box center [1310, 416] width 345 height 171
drag, startPoint x: 1139, startPoint y: 377, endPoint x: 1235, endPoint y: 478, distance: 139.3
click at [1235, 478] on div "[PERSON_NAME] sent SMS to [PERSON_NAME]. [DATE] 12:11 PM Hi [PERSON_NAME], than…" at bounding box center [1310, 416] width 345 height 171
click at [894, 96] on div "NR [PERSON_NAME] Warehouse Associate (2nd Shift) at [GEOGRAPHIC_DATA] Add a tag…" at bounding box center [784, 366] width 1568 height 733
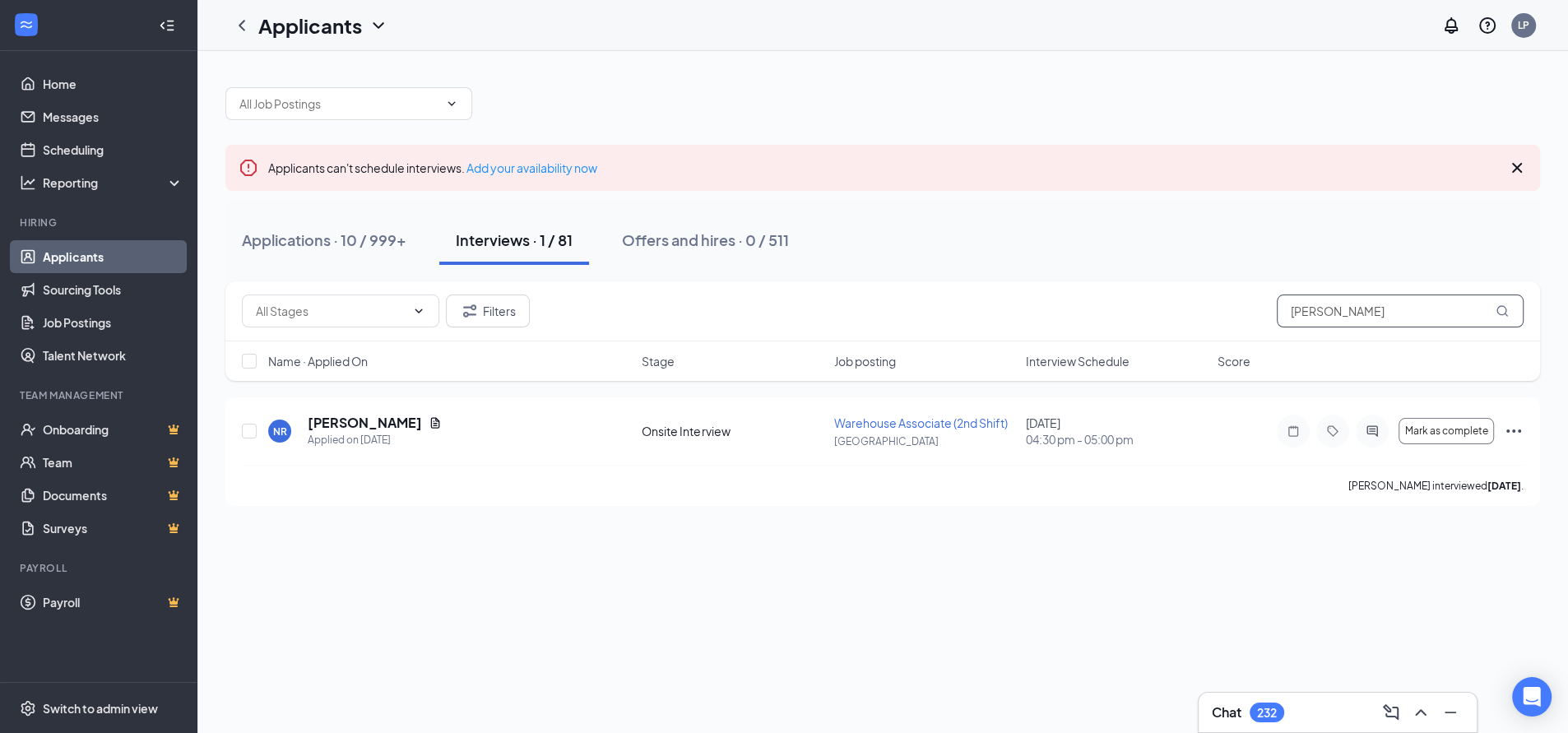
drag, startPoint x: 1331, startPoint y: 320, endPoint x: 1196, endPoint y: 324, distance: 135.1
click at [1196, 324] on div "Filters [PERSON_NAME]" at bounding box center [882, 311] width 1281 height 33
type input "[PERSON_NAME]"
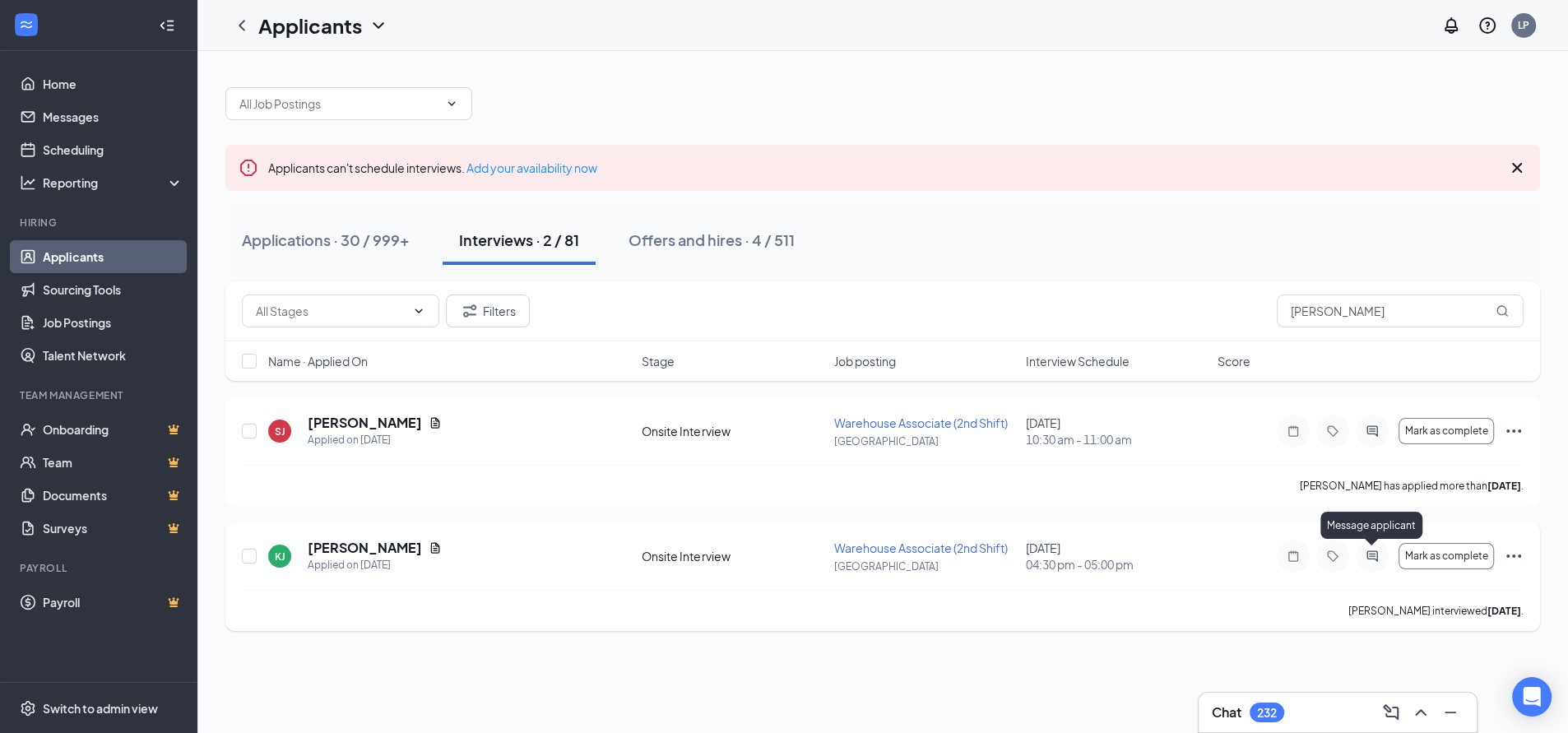
click at [1371, 555] on icon "ActiveChat" at bounding box center [1372, 556] width 19 height 13
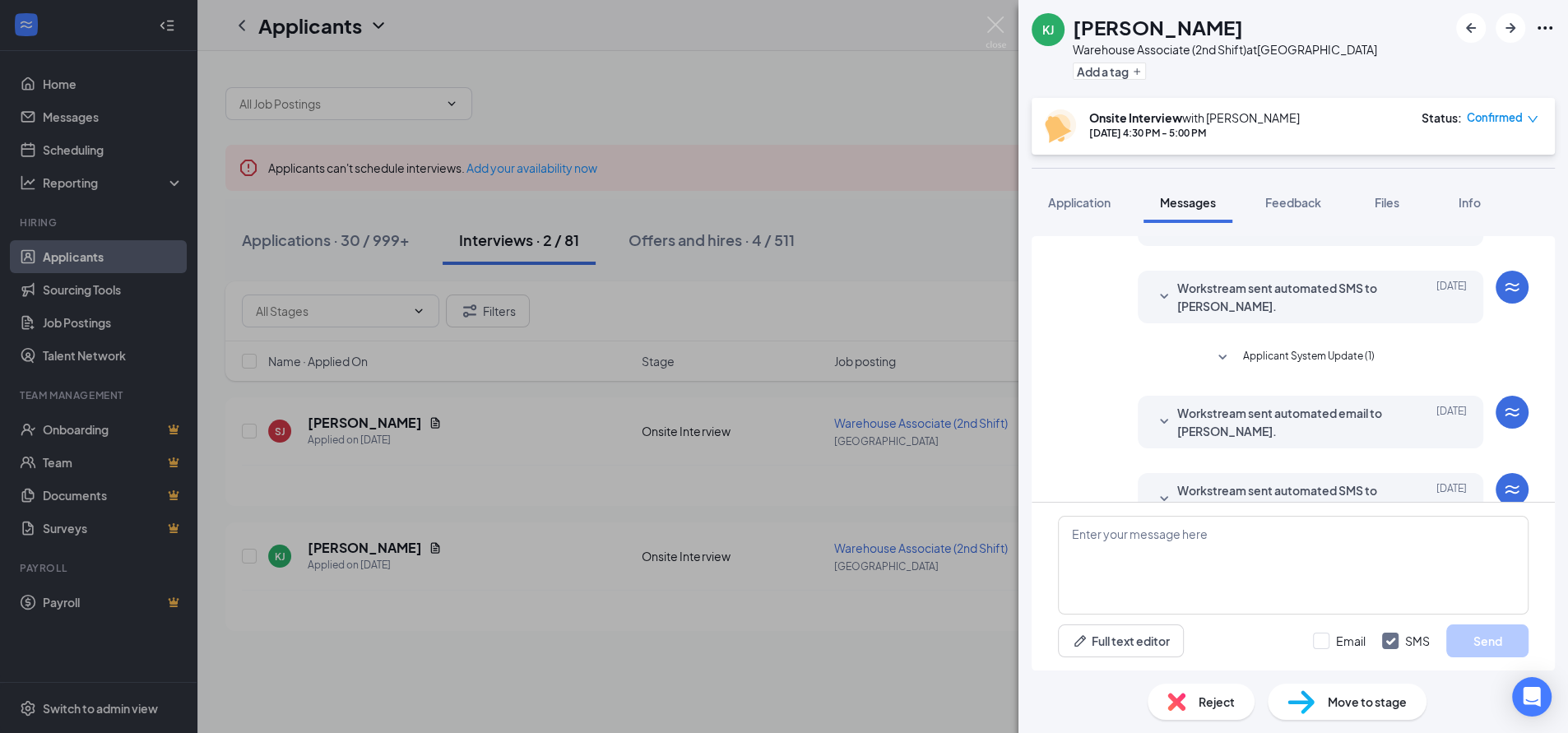
scroll to position [500, 0]
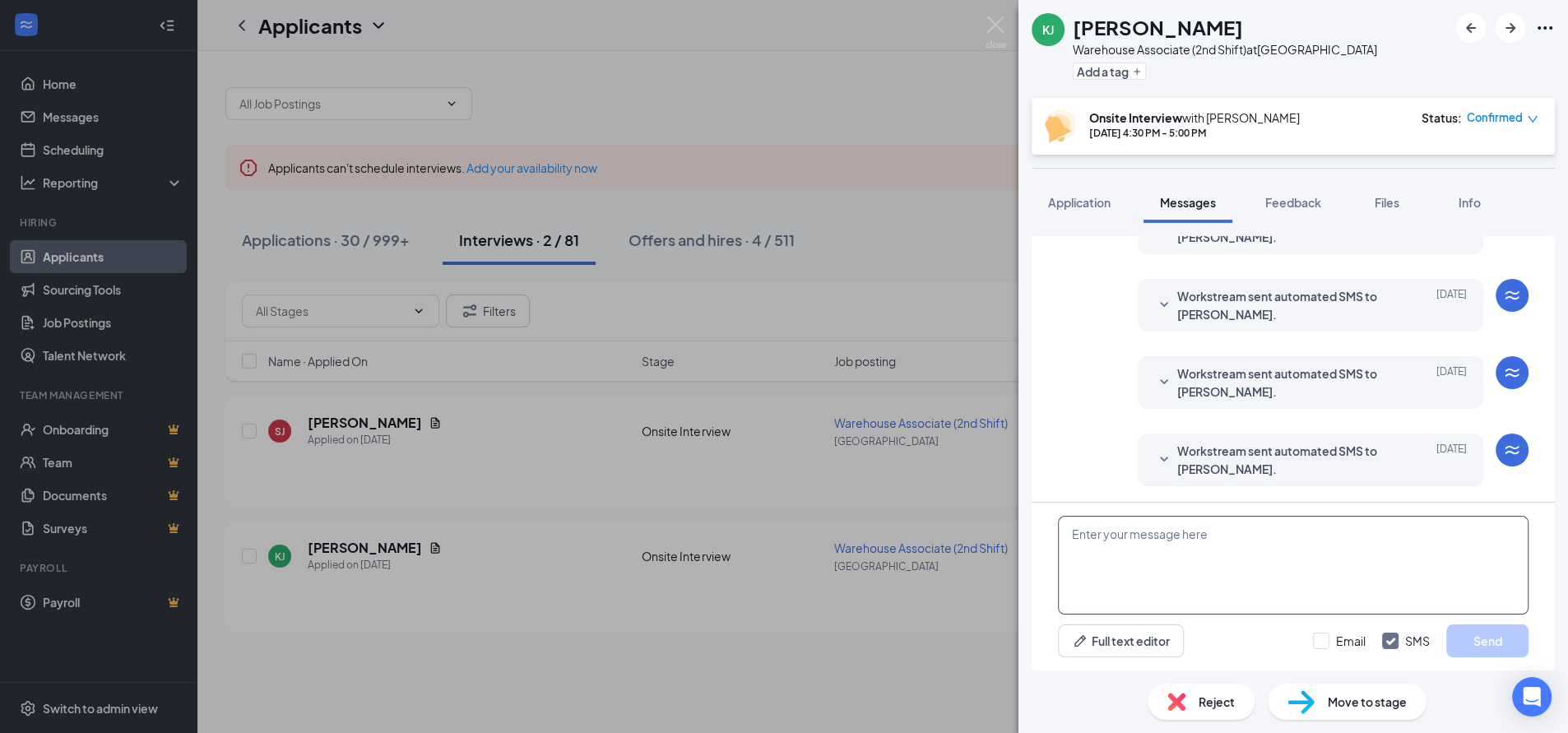
click at [1136, 539] on textarea at bounding box center [1293, 565] width 470 height 98
paste textarea "Hi [PERSON_NAME], thank you for coming by and interviewing with us! We’d like t…"
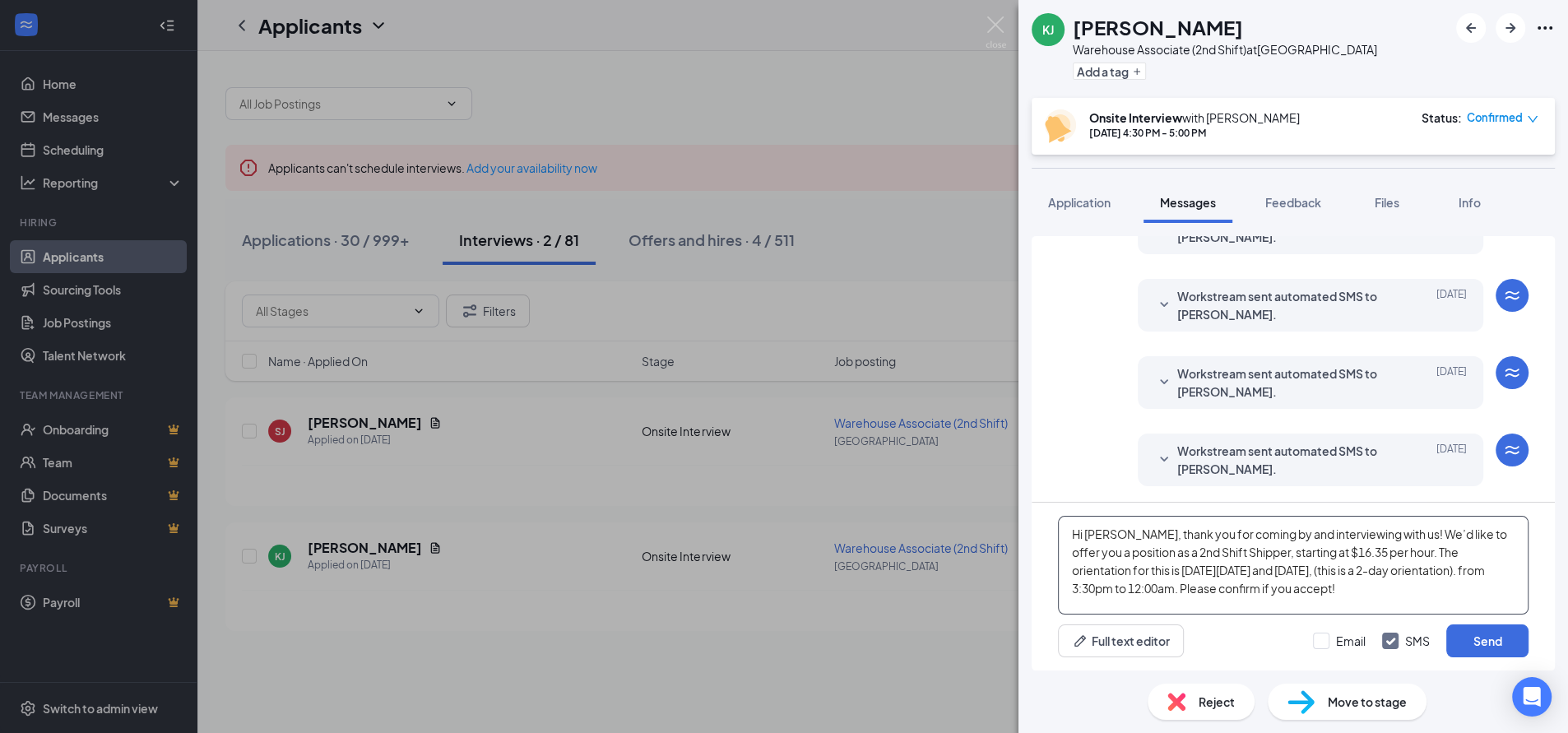
click at [1114, 536] on textarea "Hi [PERSON_NAME], thank you for coming by and interviewing with us! We’d like t…" at bounding box center [1293, 565] width 470 height 98
drag, startPoint x: 1194, startPoint y: 553, endPoint x: 1232, endPoint y: 555, distance: 38.1
click at [1232, 555] on textarea "Hi [PERSON_NAME], thank you for coming by and interviewing with us! We’d like t…" at bounding box center [1293, 565] width 470 height 98
drag, startPoint x: 1099, startPoint y: 567, endPoint x: 1142, endPoint y: 573, distance: 43.4
click at [1142, 573] on textarea "Hi [PERSON_NAME], thank you for coming by and interviewing with us! We’d like t…" at bounding box center [1293, 565] width 470 height 98
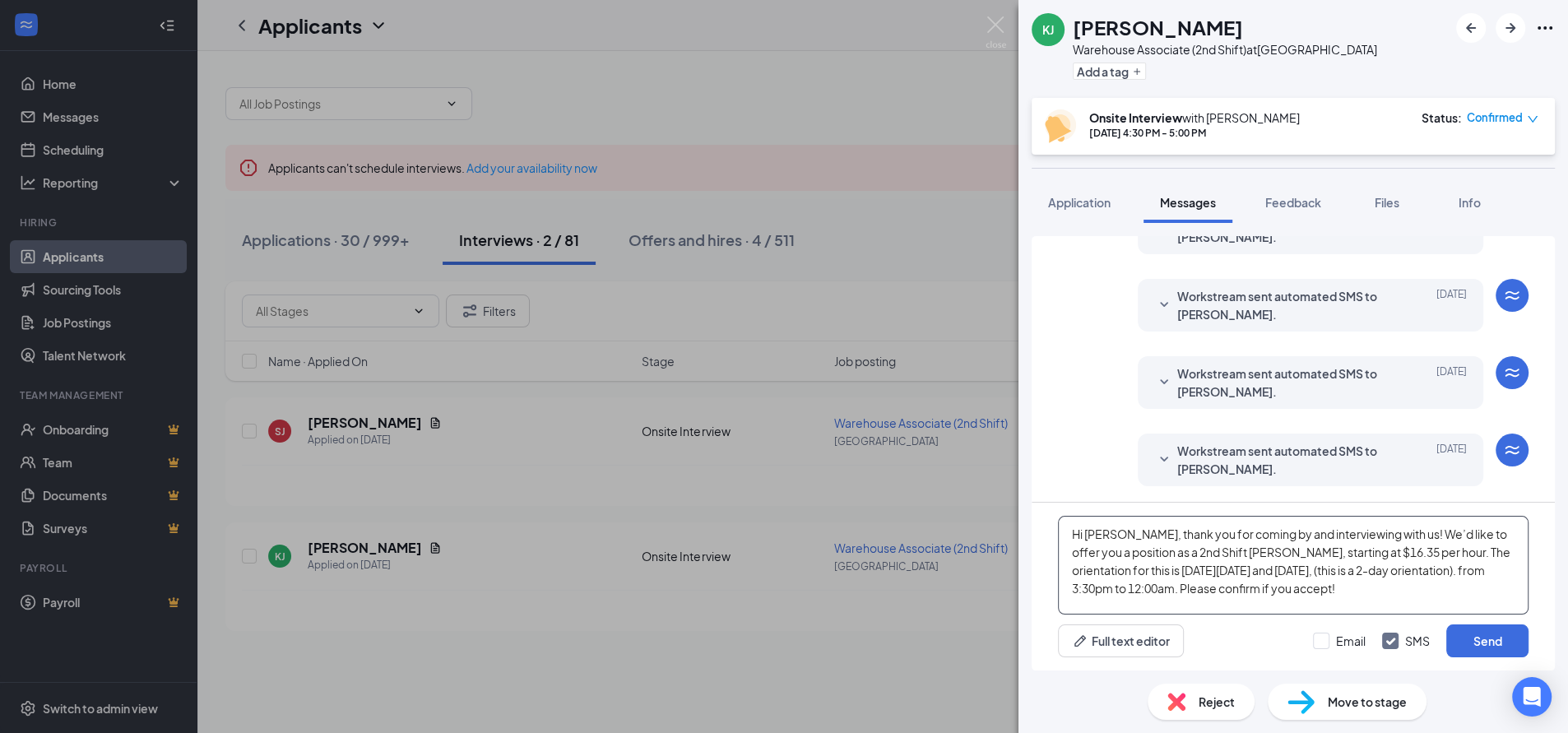
click at [1203, 567] on textarea "Hi [PERSON_NAME], thank you for coming by and interviewing with us! We’d like t…" at bounding box center [1293, 565] width 470 height 98
drag, startPoint x: 1249, startPoint y: 571, endPoint x: 1294, endPoint y: 577, distance: 45.4
click at [1294, 577] on textarea "Hi [PERSON_NAME], thank you for coming by and interviewing with us! We’d like t…" at bounding box center [1293, 565] width 470 height 98
click at [1337, 568] on textarea "Hi [PERSON_NAME], thank you for coming by and interviewing with us! We’d like t…" at bounding box center [1293, 565] width 470 height 98
type textarea "Hi [PERSON_NAME], thank you for coming by and interviewing with us! We’d like t…"
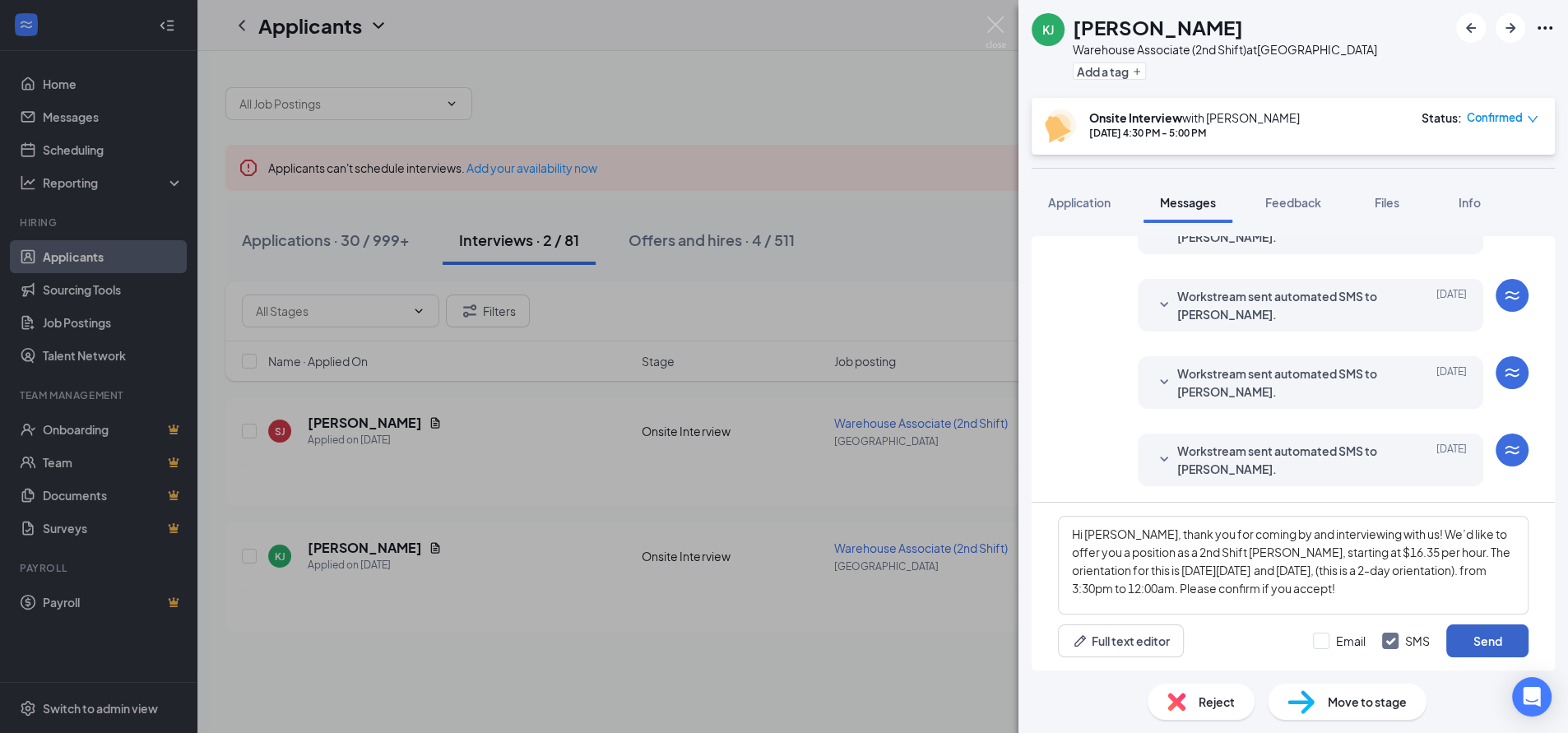
click at [1484, 638] on button "Send" at bounding box center [1487, 640] width 82 height 33
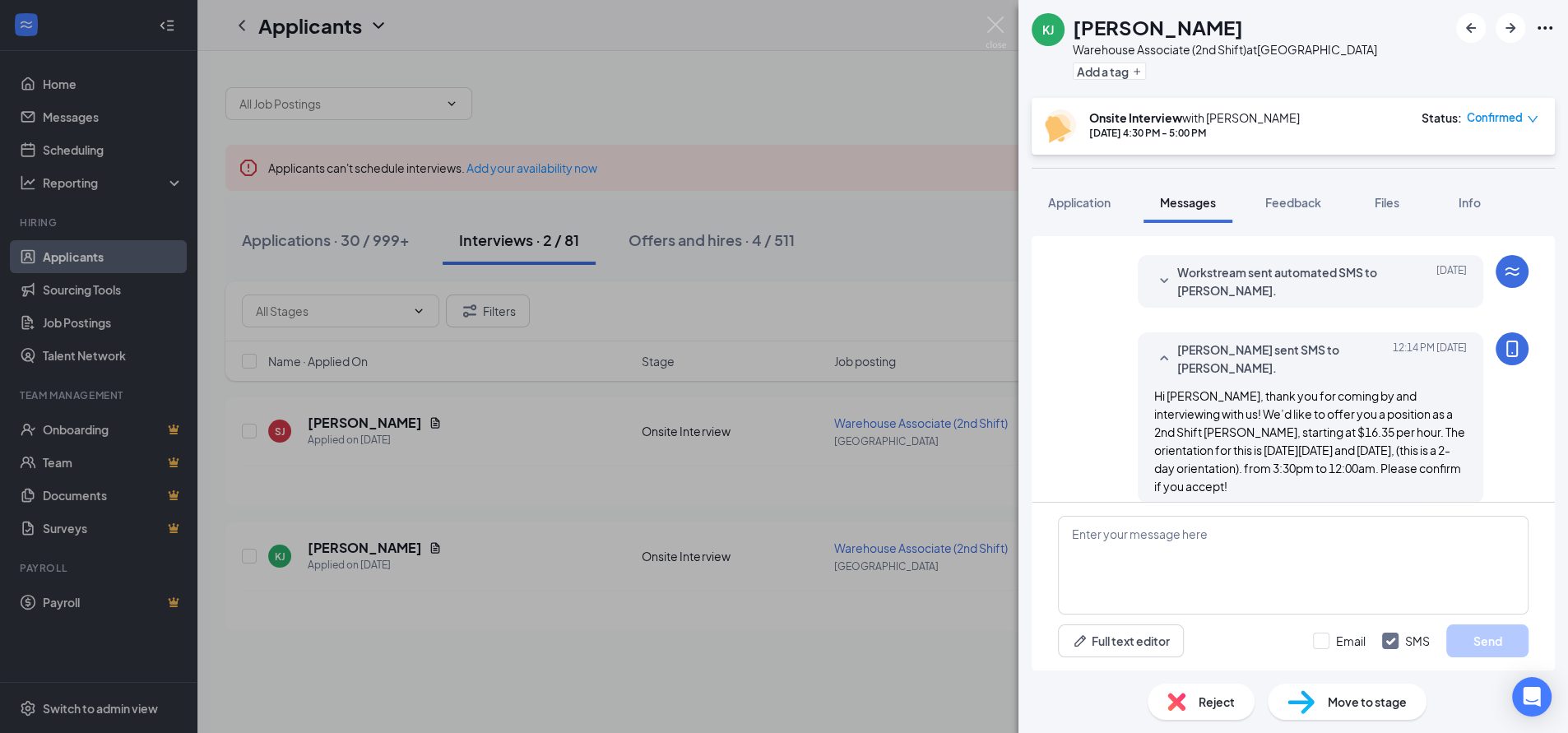
scroll to position [679, 0]
click at [767, 106] on div "[PERSON_NAME] [PERSON_NAME] Warehouse Associate (2nd Shift) at [GEOGRAPHIC_DATA…" at bounding box center [784, 366] width 1568 height 733
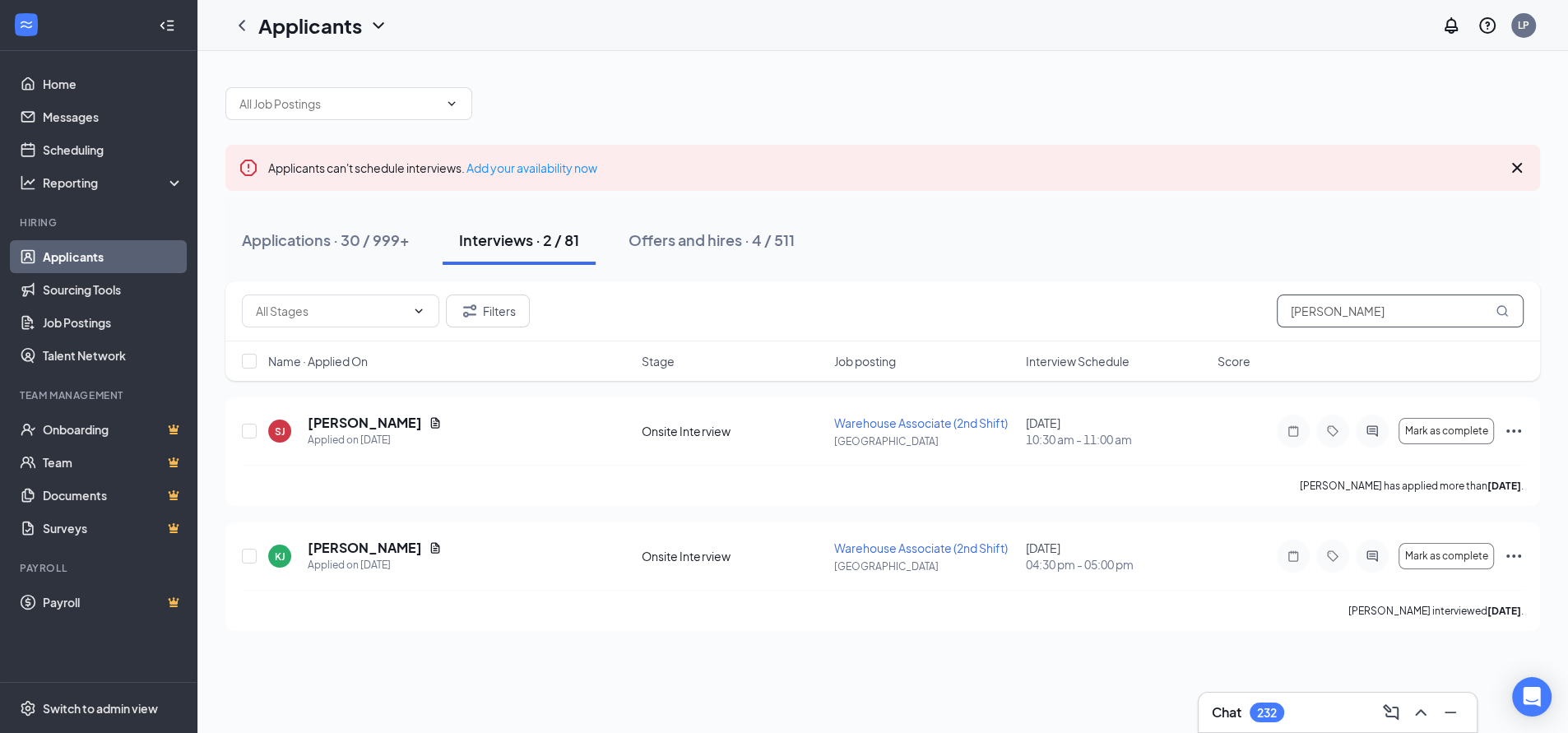
drag, startPoint x: 1371, startPoint y: 311, endPoint x: 1138, endPoint y: 320, distance: 233.2
click at [1138, 320] on div "Filters [PERSON_NAME]" at bounding box center [882, 311] width 1281 height 33
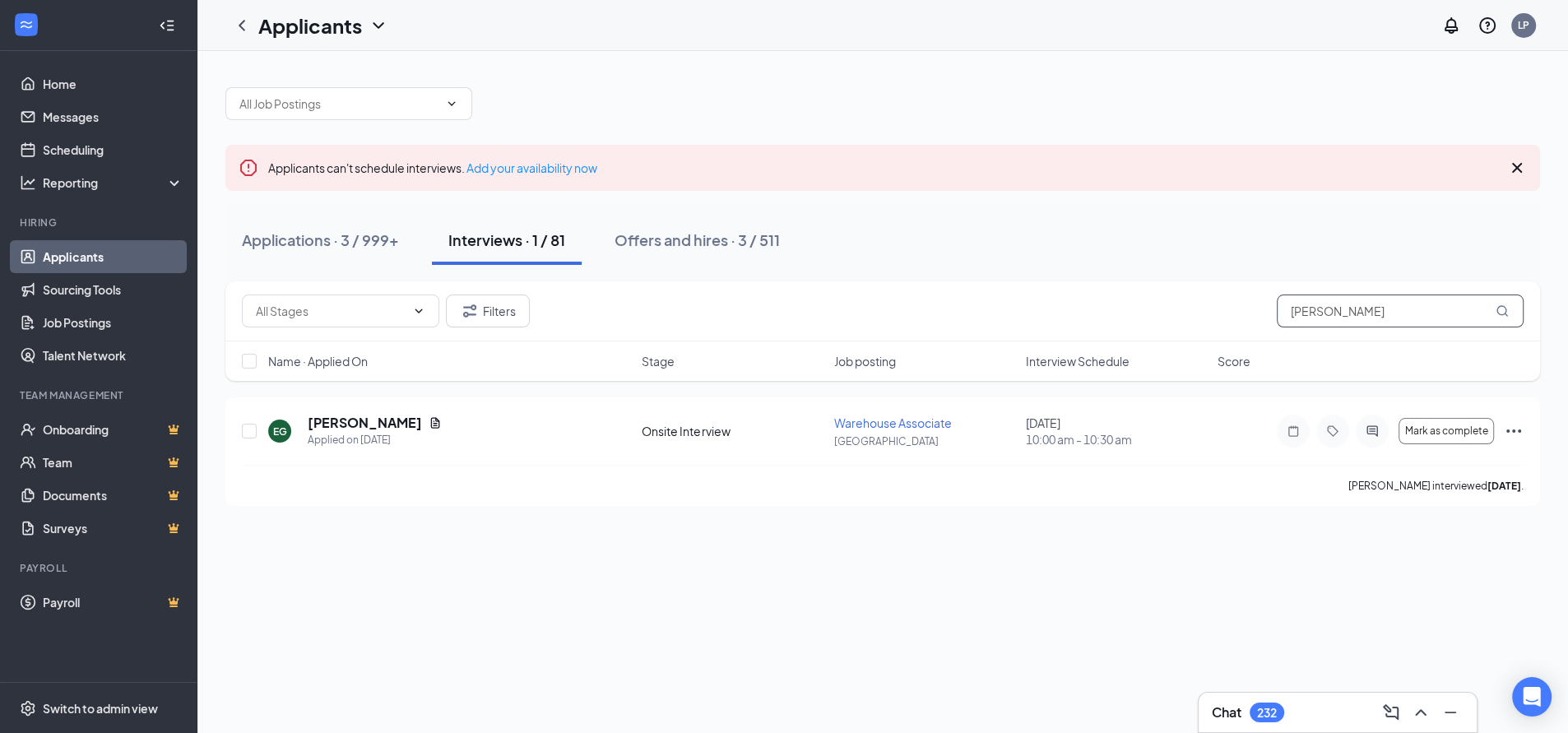
drag, startPoint x: 1326, startPoint y: 318, endPoint x: 1216, endPoint y: 324, distance: 110.2
click at [1217, 324] on div "Filters eliza" at bounding box center [882, 311] width 1281 height 33
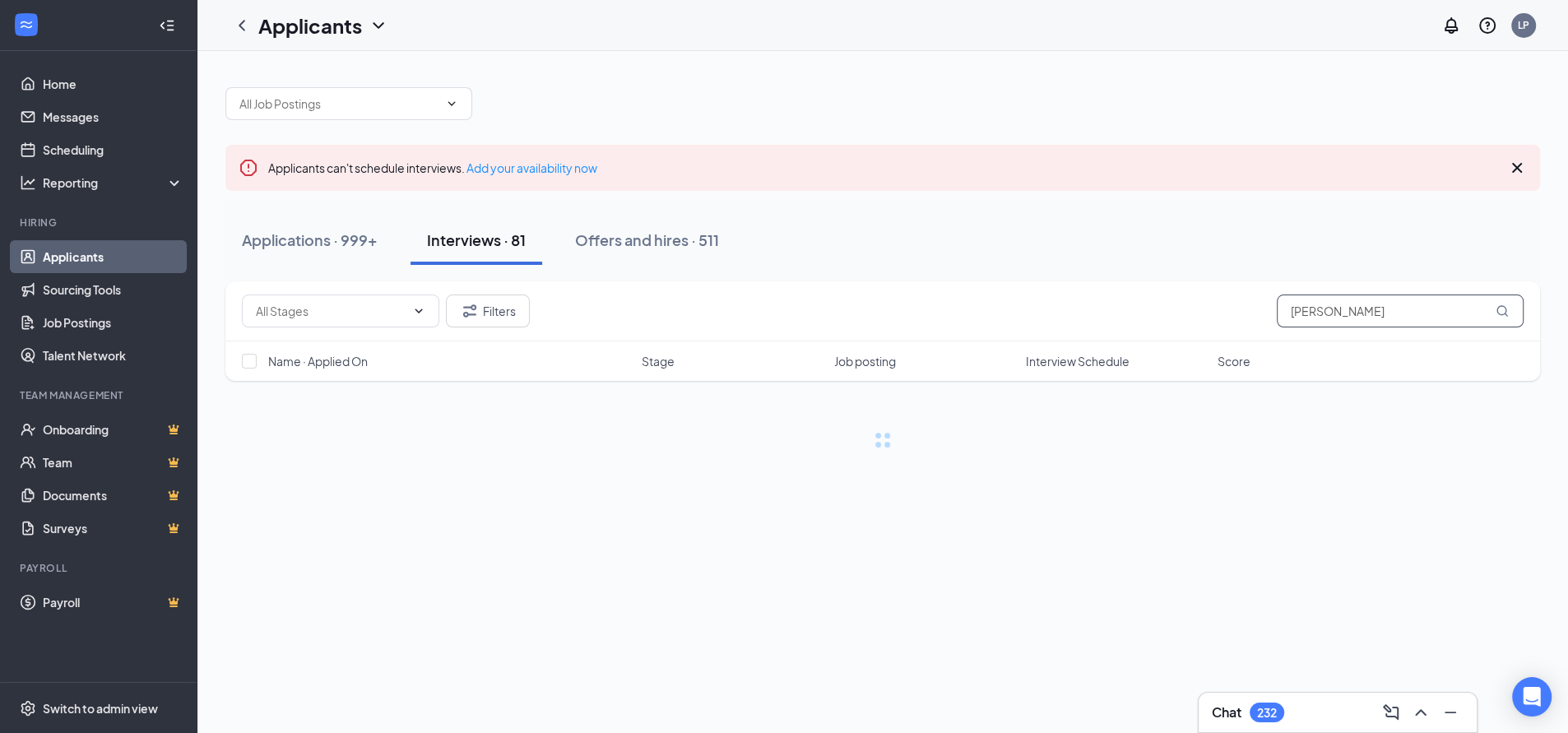
type input "[PERSON_NAME]"
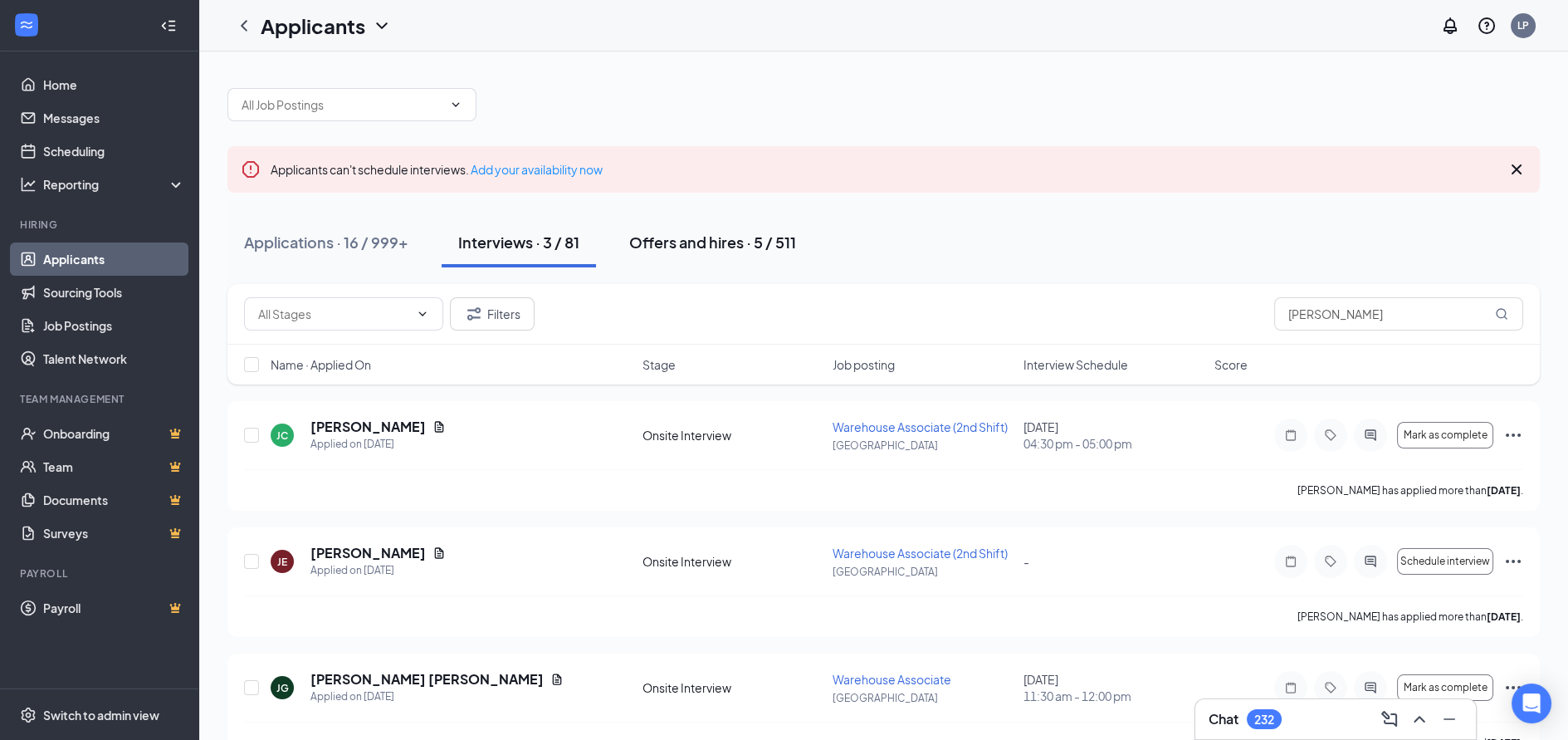
click at [764, 240] on div "Offers and hires · 5 / 511" at bounding box center [712, 241] width 167 height 21
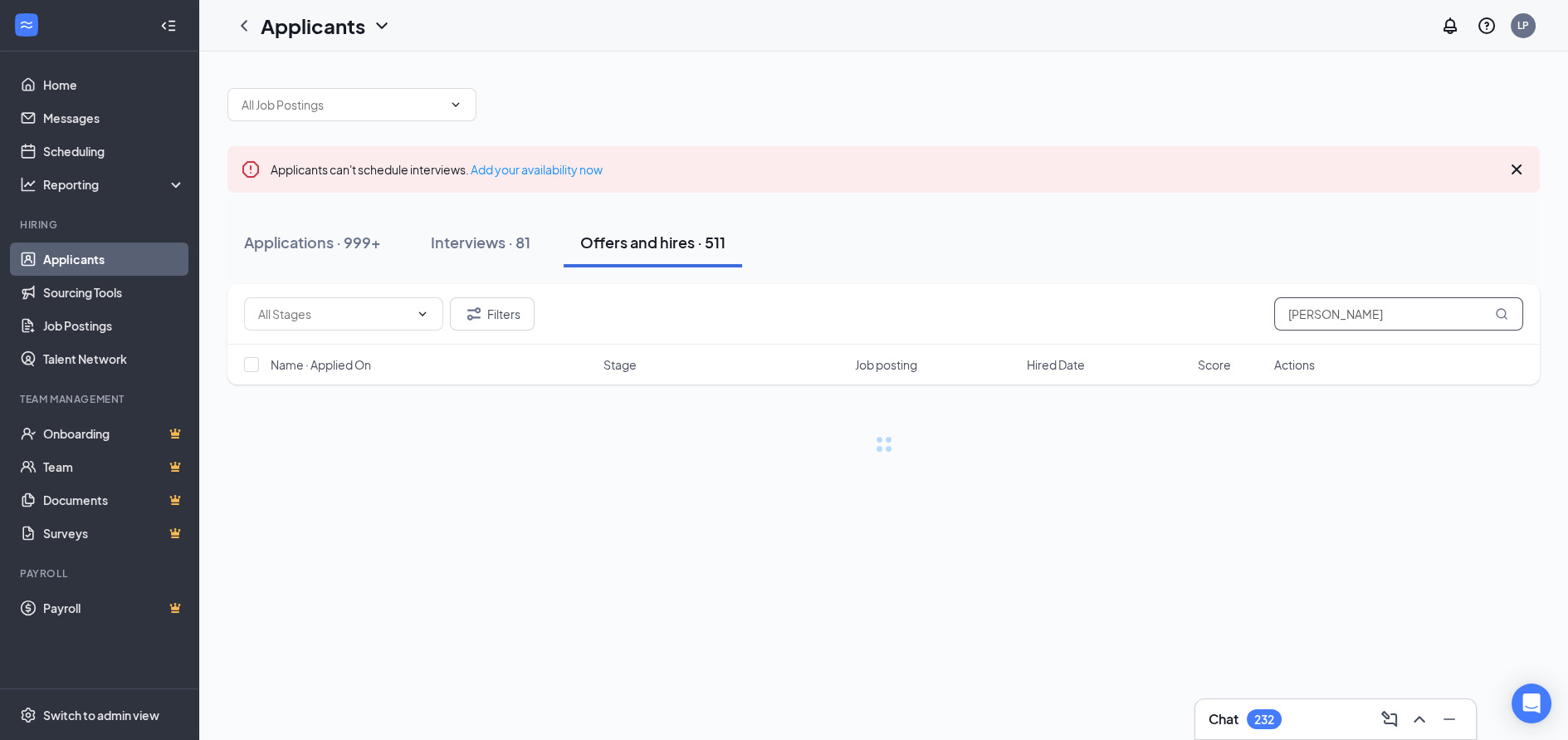
drag, startPoint x: 1342, startPoint y: 315, endPoint x: 1193, endPoint y: 317, distance: 149.0
click at [1204, 315] on div "Filters [PERSON_NAME]" at bounding box center [884, 314] width 1279 height 33
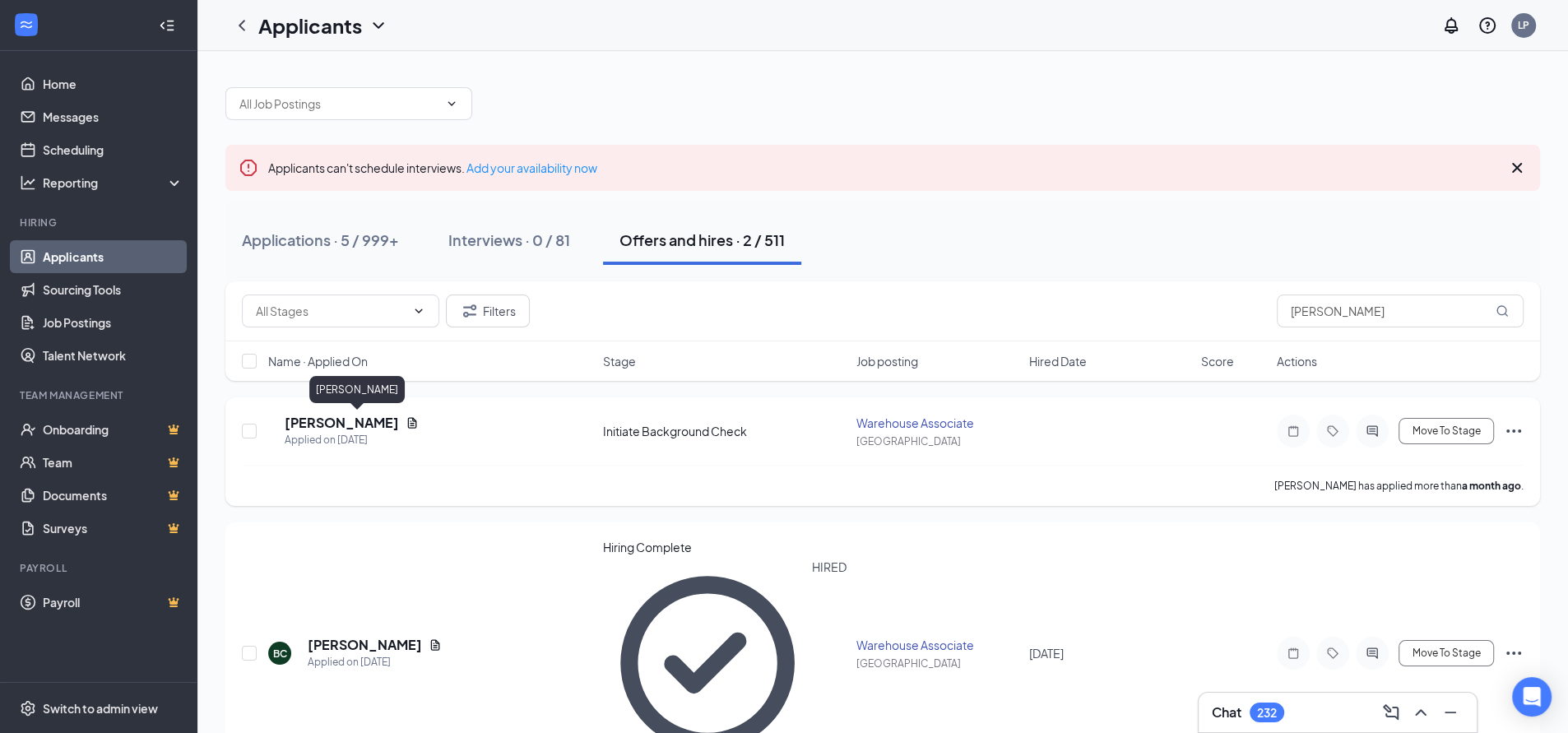
click at [323, 424] on h5 "[PERSON_NAME]" at bounding box center [341, 422] width 114 height 18
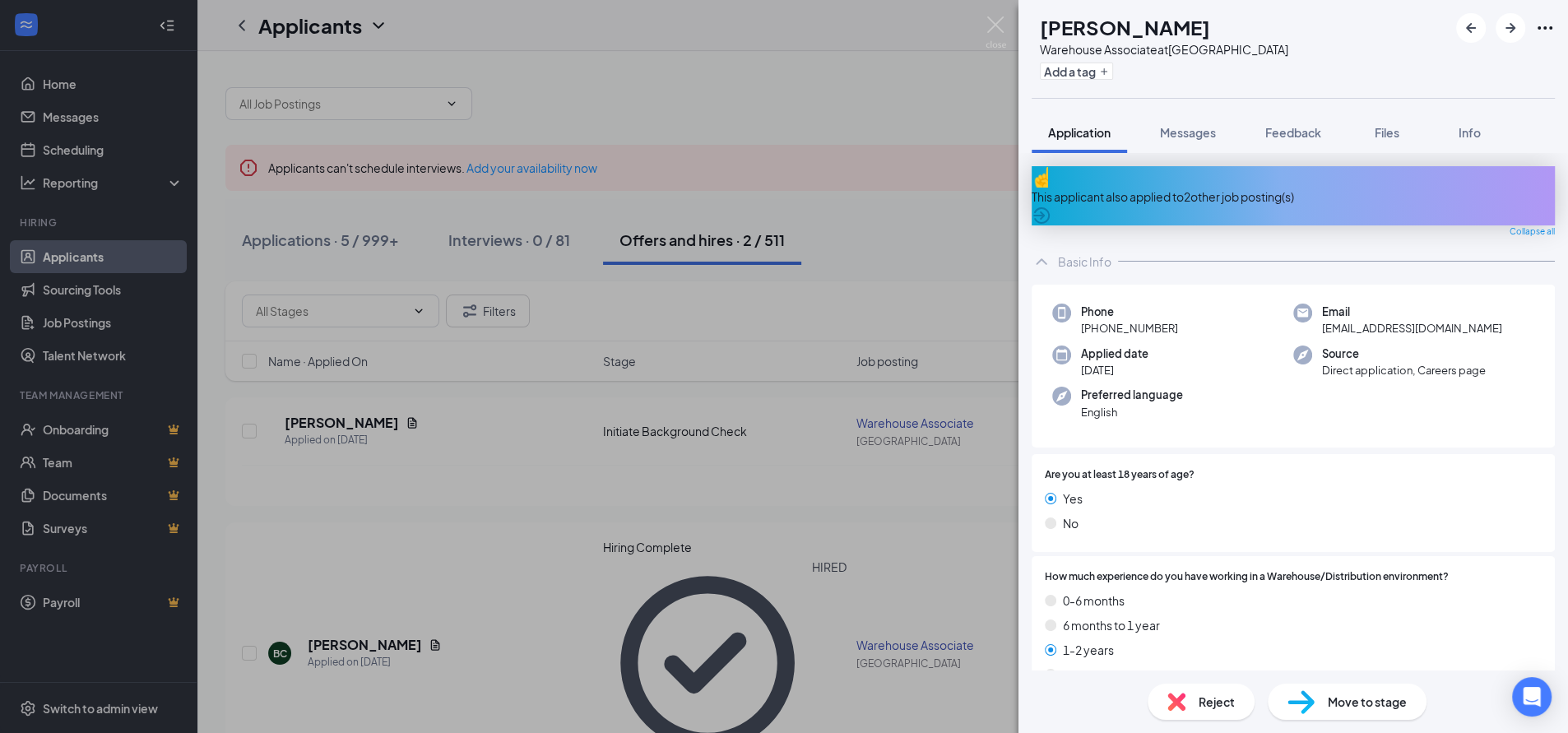
click at [1371, 320] on span "[EMAIL_ADDRESS][DOMAIN_NAME]" at bounding box center [1411, 328] width 180 height 17
click at [888, 93] on div "[PERSON_NAME] Warehouse Associate at [GEOGRAPHIC_DATA] Add a tag Application Me…" at bounding box center [784, 366] width 1568 height 733
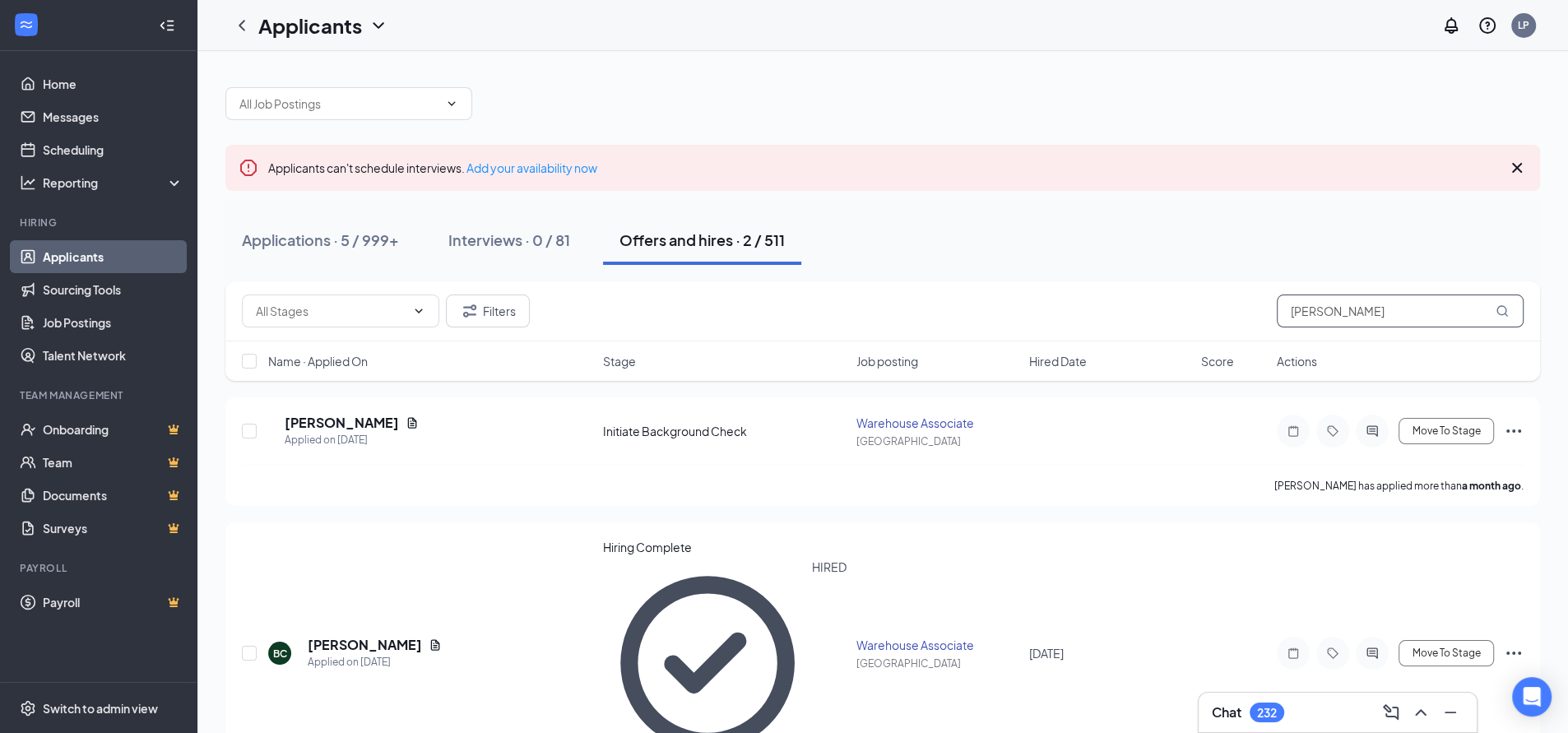
drag, startPoint x: 1351, startPoint y: 314, endPoint x: 1161, endPoint y: 318, distance: 190.0
click at [1161, 318] on div "Filters [PERSON_NAME]" at bounding box center [882, 311] width 1281 height 33
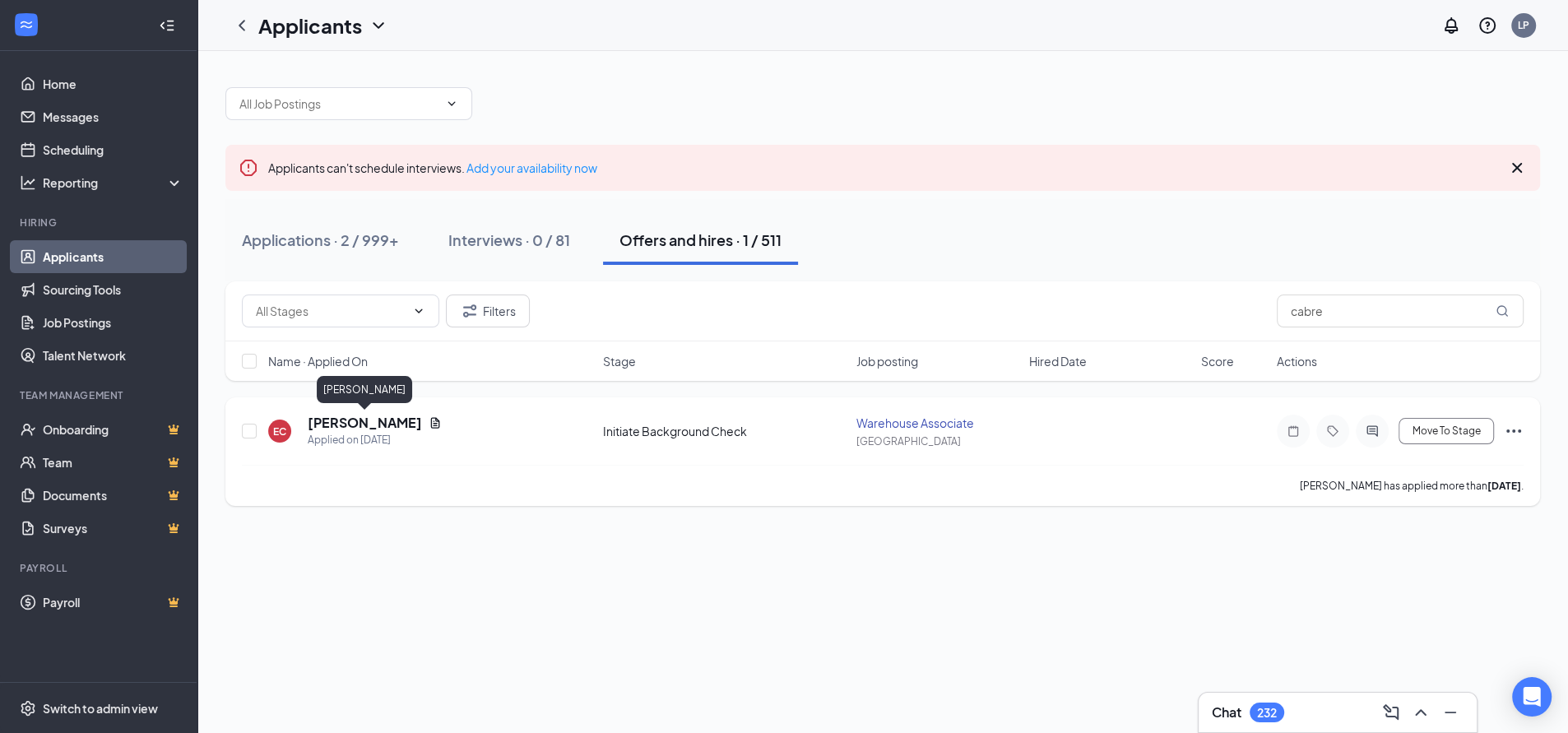
click at [376, 423] on h5 "[PERSON_NAME]" at bounding box center [364, 422] width 114 height 18
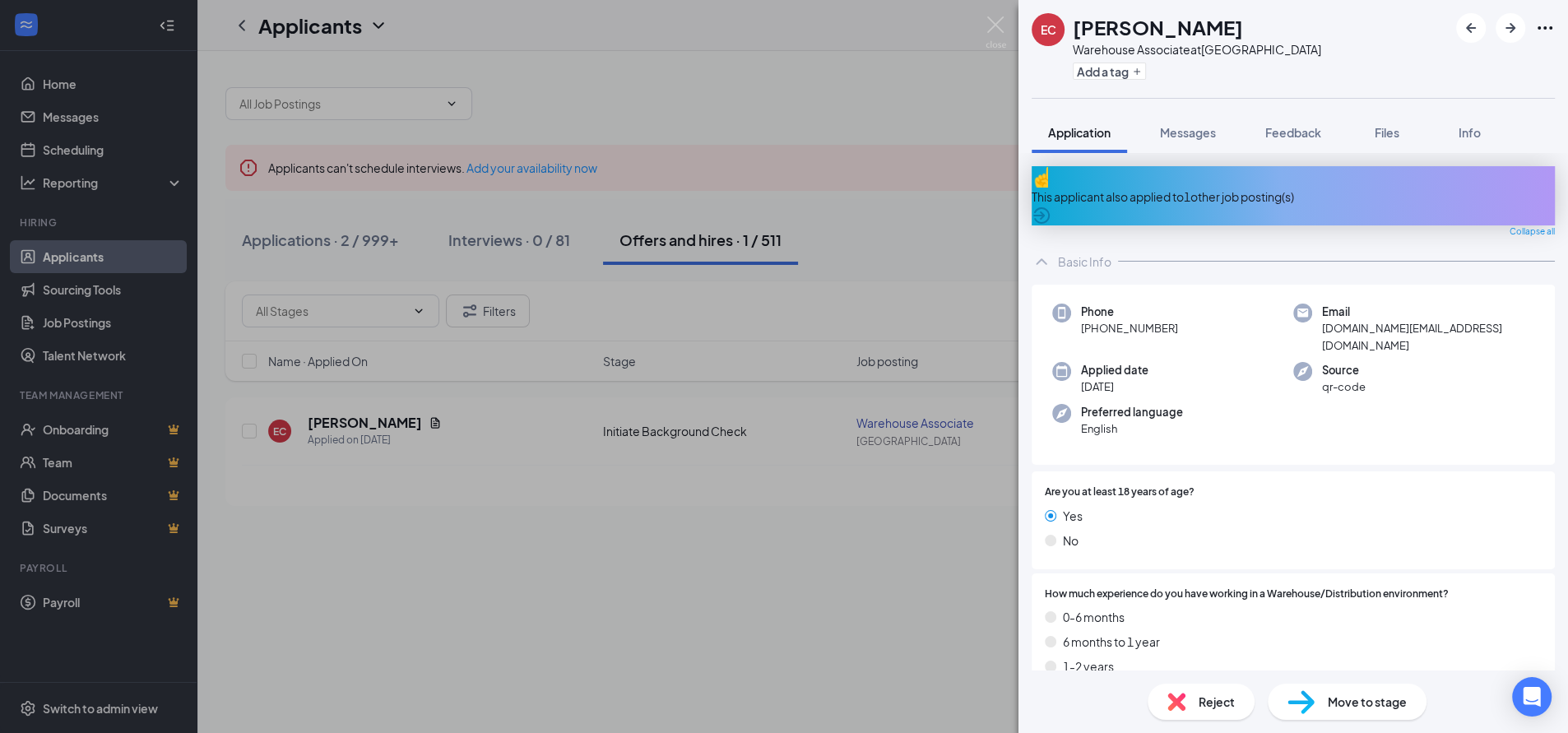
click at [1409, 320] on span "[DOMAIN_NAME][EMAIL_ADDRESS][DOMAIN_NAME]" at bounding box center [1428, 336] width 212 height 34
click at [1407, 320] on span "[DOMAIN_NAME][EMAIL_ADDRESS][DOMAIN_NAME]" at bounding box center [1428, 336] width 212 height 34
click at [1405, 320] on span "[DOMAIN_NAME][EMAIL_ADDRESS][DOMAIN_NAME]" at bounding box center [1428, 336] width 212 height 34
click at [1404, 320] on span "[DOMAIN_NAME][EMAIL_ADDRESS][DOMAIN_NAME]" at bounding box center [1428, 336] width 212 height 34
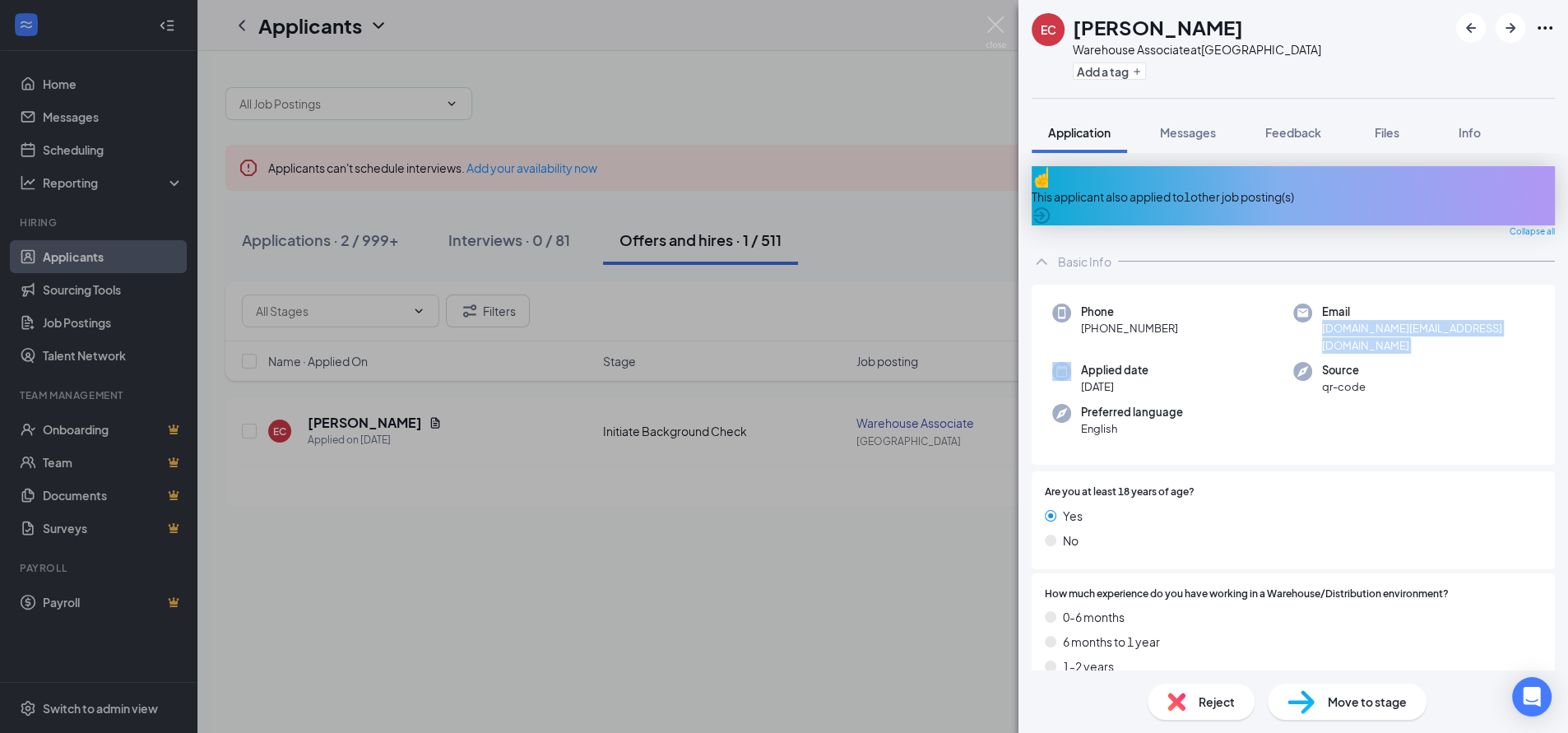
click at [1404, 320] on span "[DOMAIN_NAME][EMAIL_ADDRESS][DOMAIN_NAME]" at bounding box center [1428, 336] width 212 height 34
click at [590, 88] on div "EC [PERSON_NAME] Warehouse Associate at [GEOGRAPHIC_DATA] Add a tag Application…" at bounding box center [784, 366] width 1568 height 733
click at [623, 91] on div "EC [PERSON_NAME] Warehouse Associate at [GEOGRAPHIC_DATA] Add a tag Application…" at bounding box center [784, 366] width 1568 height 733
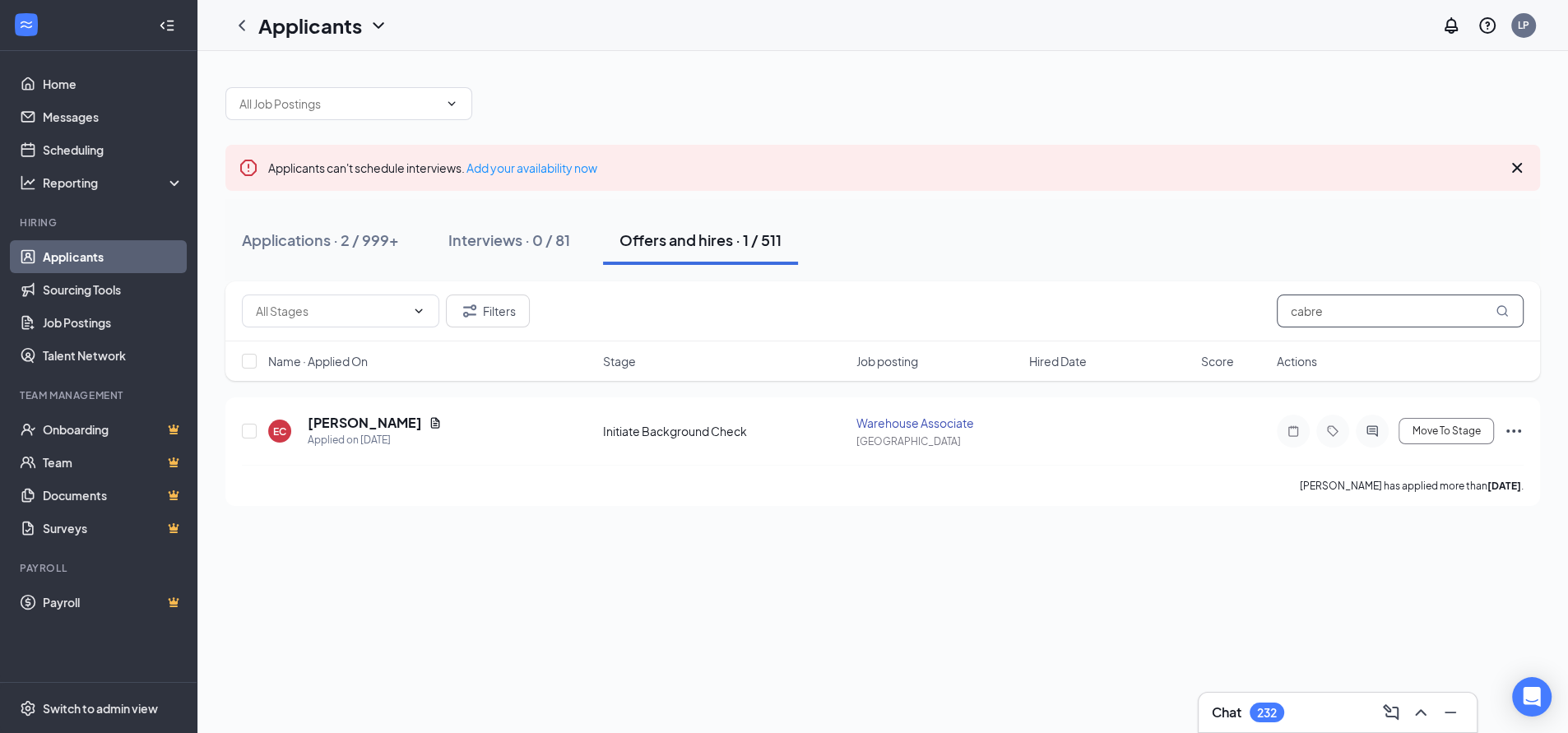
drag, startPoint x: 1332, startPoint y: 312, endPoint x: 1066, endPoint y: 330, distance: 266.6
click at [1174, 337] on div "Filters cabre" at bounding box center [883, 312] width 1315 height 60
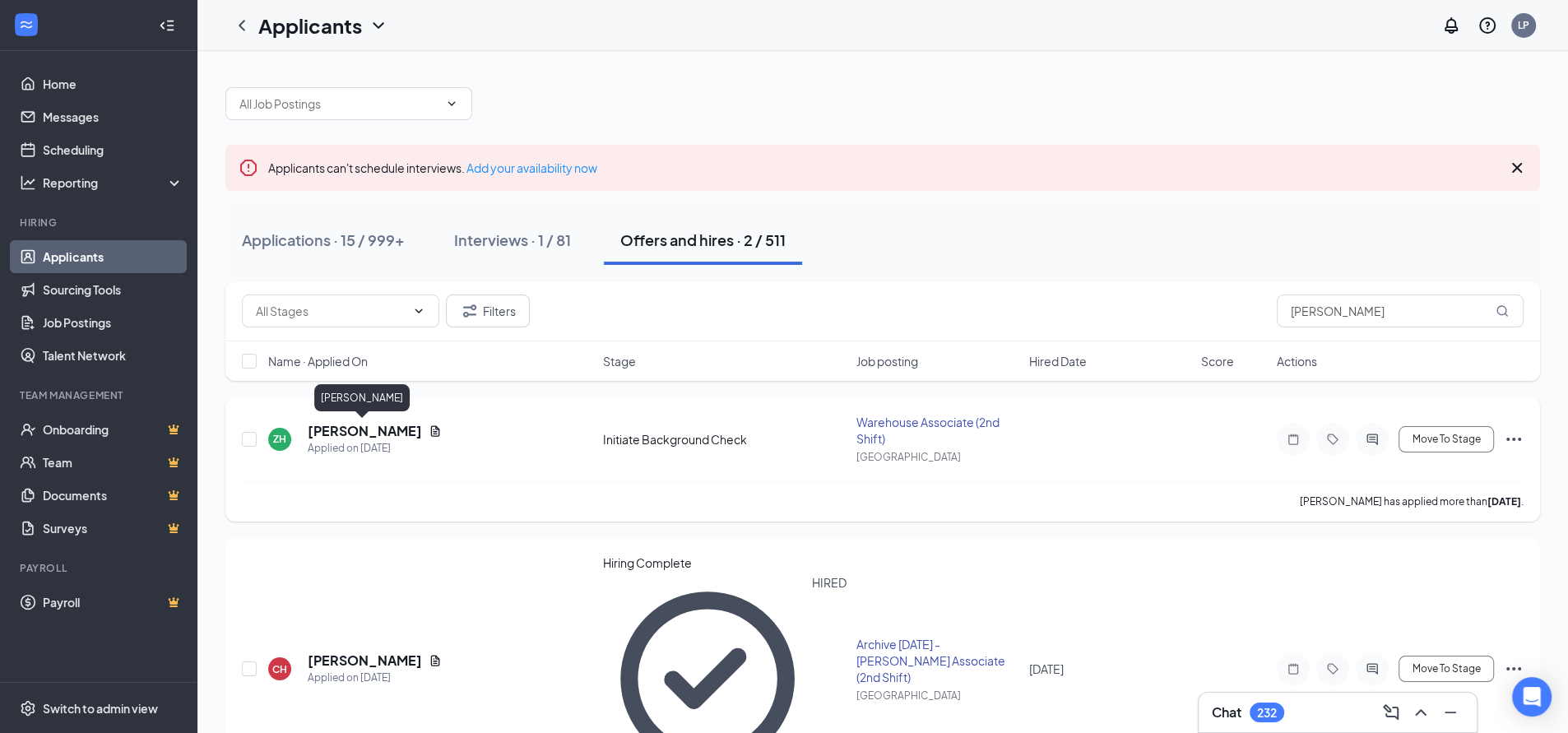
click at [331, 431] on h5 "[PERSON_NAME]" at bounding box center [364, 431] width 114 height 18
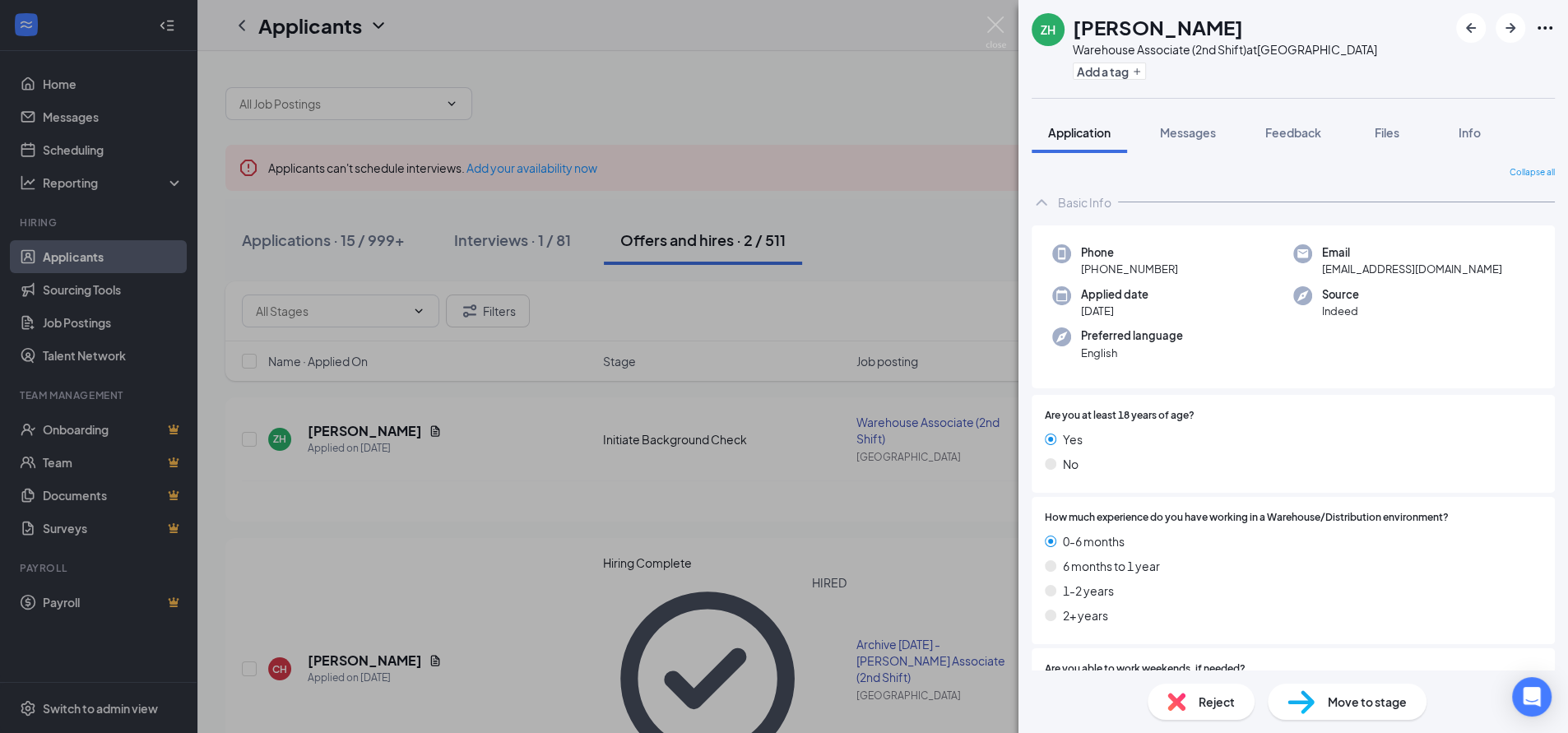
click at [1384, 269] on span "[EMAIL_ADDRESS][DOMAIN_NAME]" at bounding box center [1411, 269] width 180 height 17
click at [818, 69] on div "ZH [PERSON_NAME] Warehouse Associate (2nd Shift) at [GEOGRAPHIC_DATA] Add a tag…" at bounding box center [784, 366] width 1568 height 733
drag, startPoint x: 818, startPoint y: 68, endPoint x: 832, endPoint y: 74, distance: 15.2
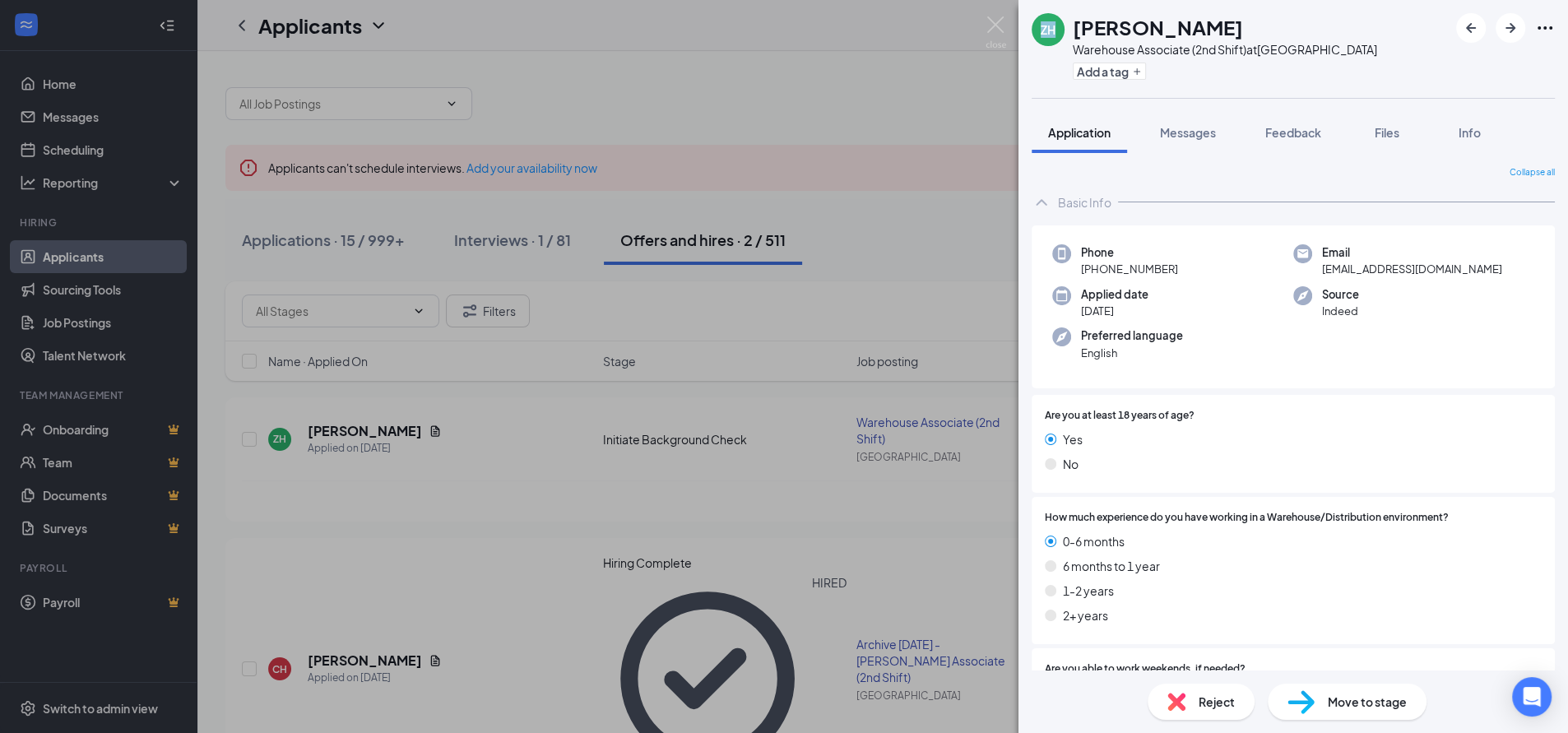
click at [823, 68] on div "ZH [PERSON_NAME] Warehouse Associate (2nd Shift) at [GEOGRAPHIC_DATA] Add a tag…" at bounding box center [784, 366] width 1568 height 733
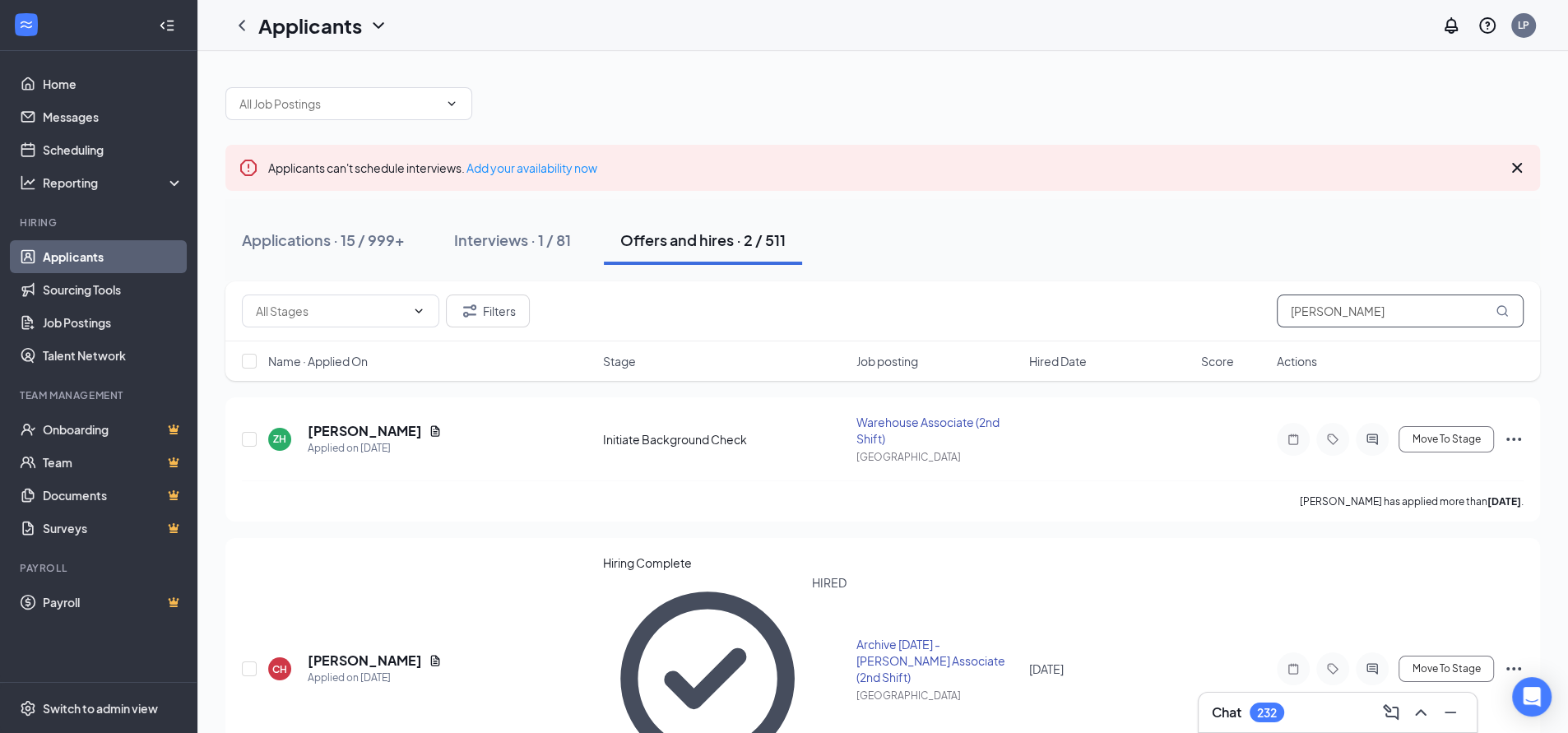
drag, startPoint x: 1327, startPoint y: 313, endPoint x: 1205, endPoint y: 315, distance: 122.0
click at [1205, 315] on div "Filters [PERSON_NAME]" at bounding box center [882, 311] width 1281 height 33
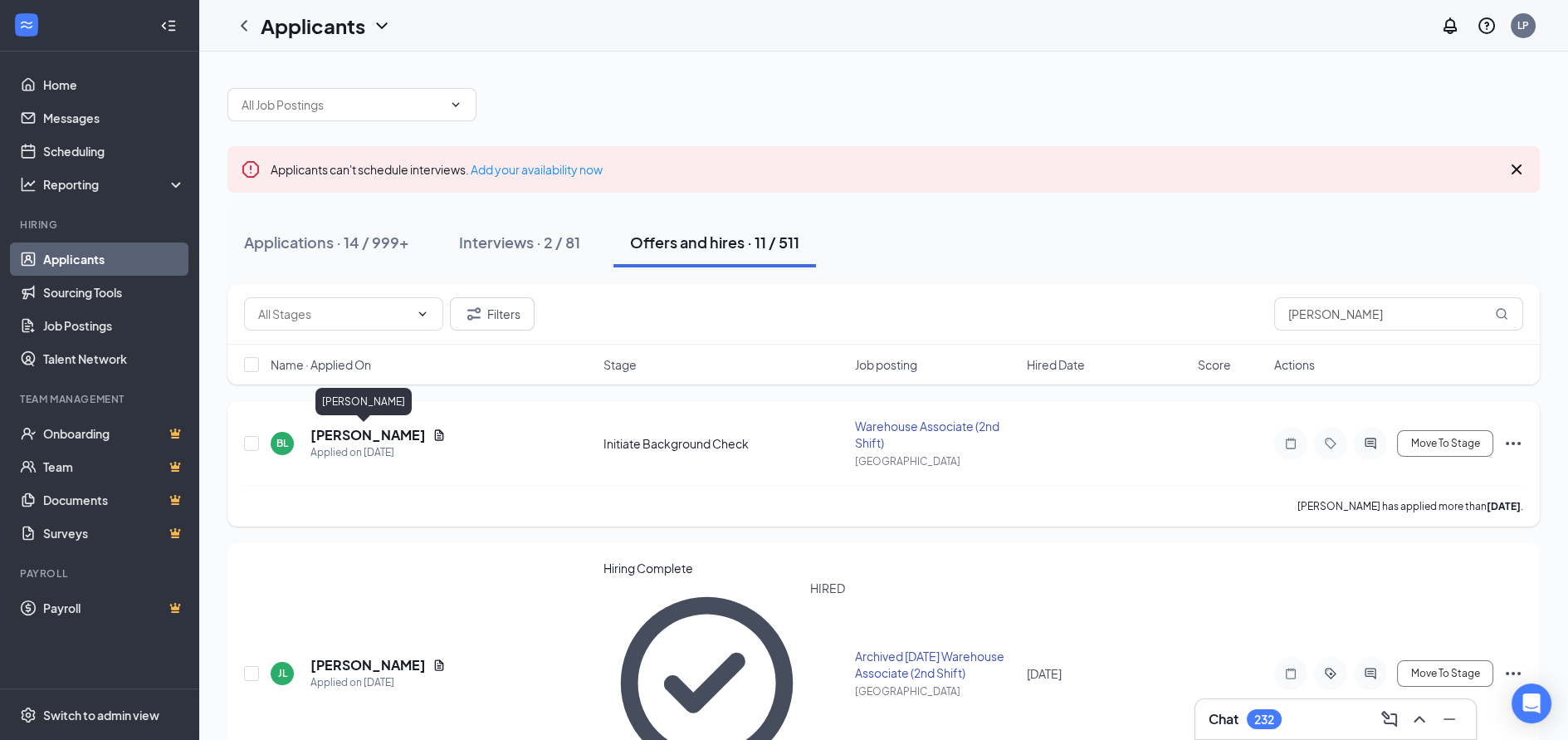
click at [316, 429] on h5 "[PERSON_NAME]" at bounding box center [367, 435] width 115 height 18
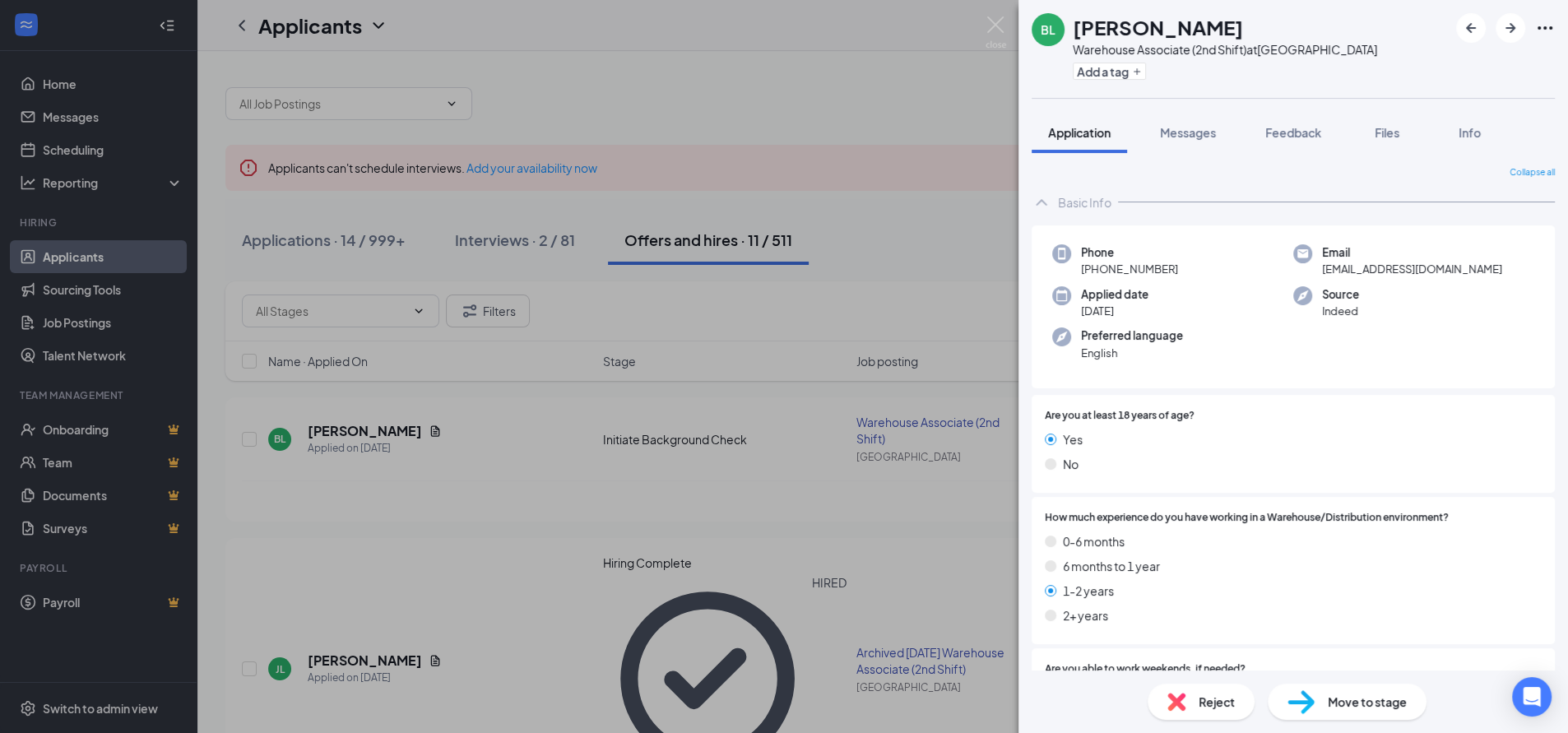
click at [1363, 268] on span "[EMAIL_ADDRESS][DOMAIN_NAME]" at bounding box center [1411, 269] width 180 height 17
drag, startPoint x: 732, startPoint y: 74, endPoint x: 830, endPoint y: 154, distance: 126.5
click at [732, 74] on div "[PERSON_NAME] Warehouse Associate (2nd Shift) at [GEOGRAPHIC_DATA] Add a tag Ap…" at bounding box center [784, 366] width 1568 height 733
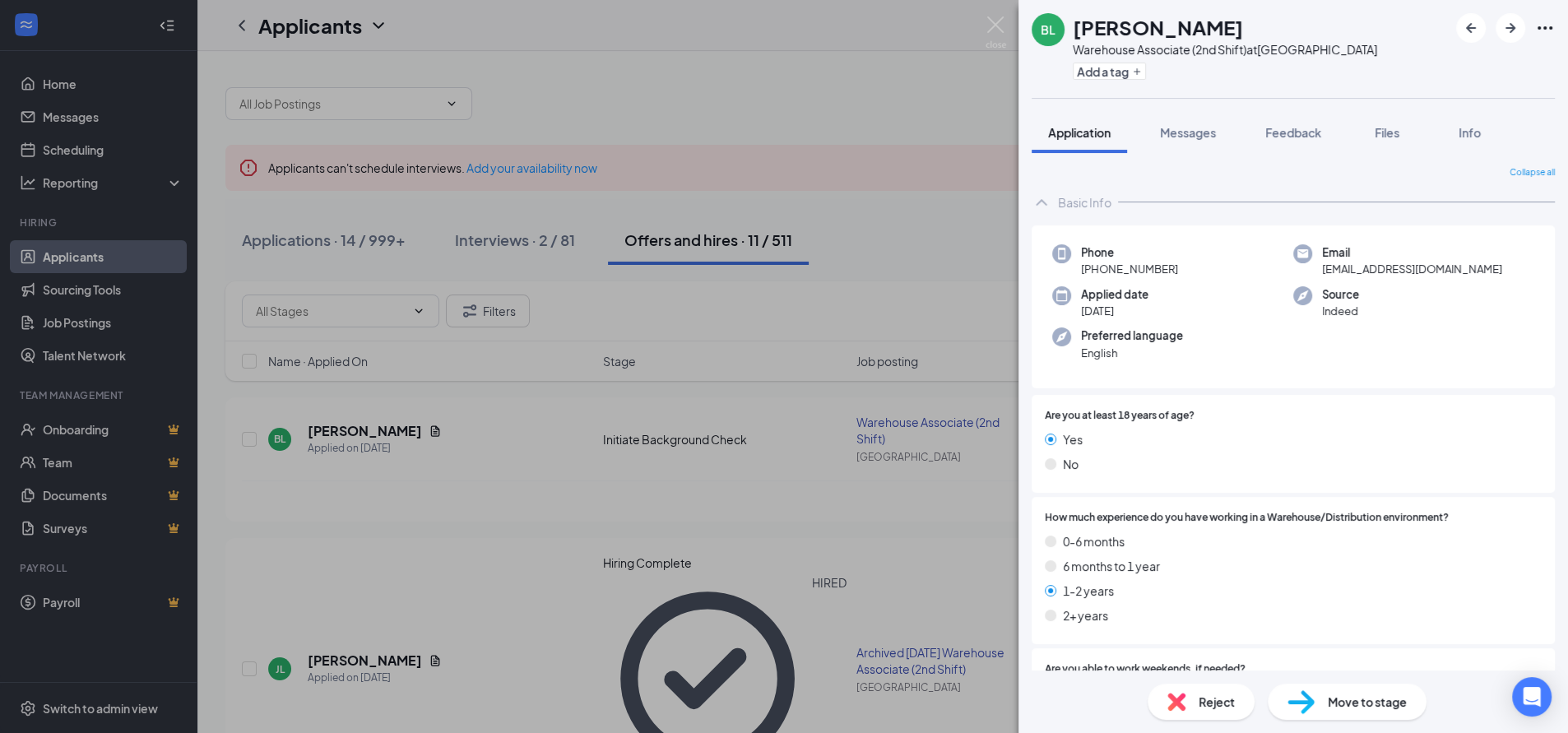
click at [888, 131] on div "[PERSON_NAME] Warehouse Associate (2nd Shift) at [GEOGRAPHIC_DATA] Add a tag Ap…" at bounding box center [784, 366] width 1568 height 733
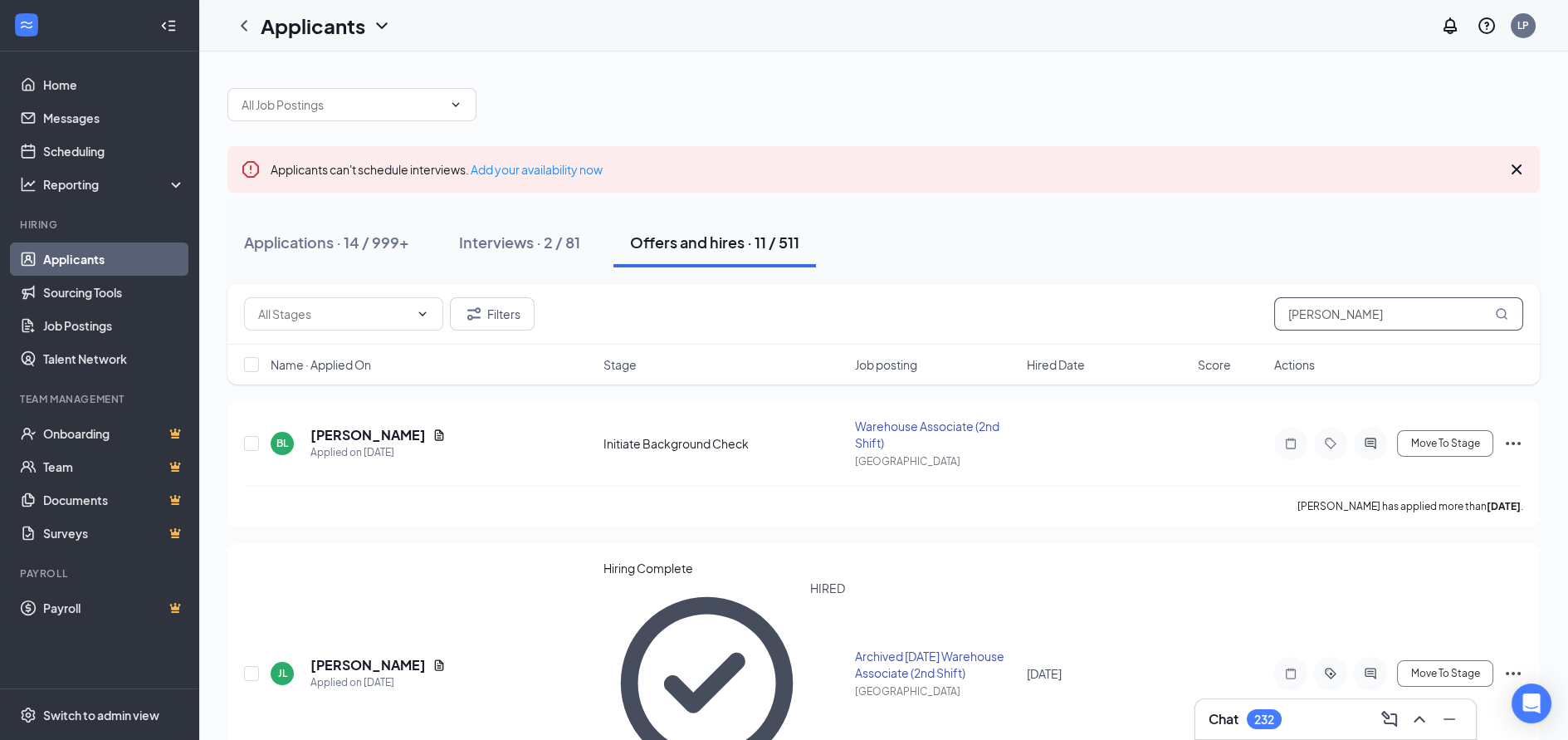
drag, startPoint x: 1354, startPoint y: 322, endPoint x: 1112, endPoint y: 324, distance: 242.0
click at [1112, 324] on div "Filters [PERSON_NAME]" at bounding box center [884, 314] width 1279 height 33
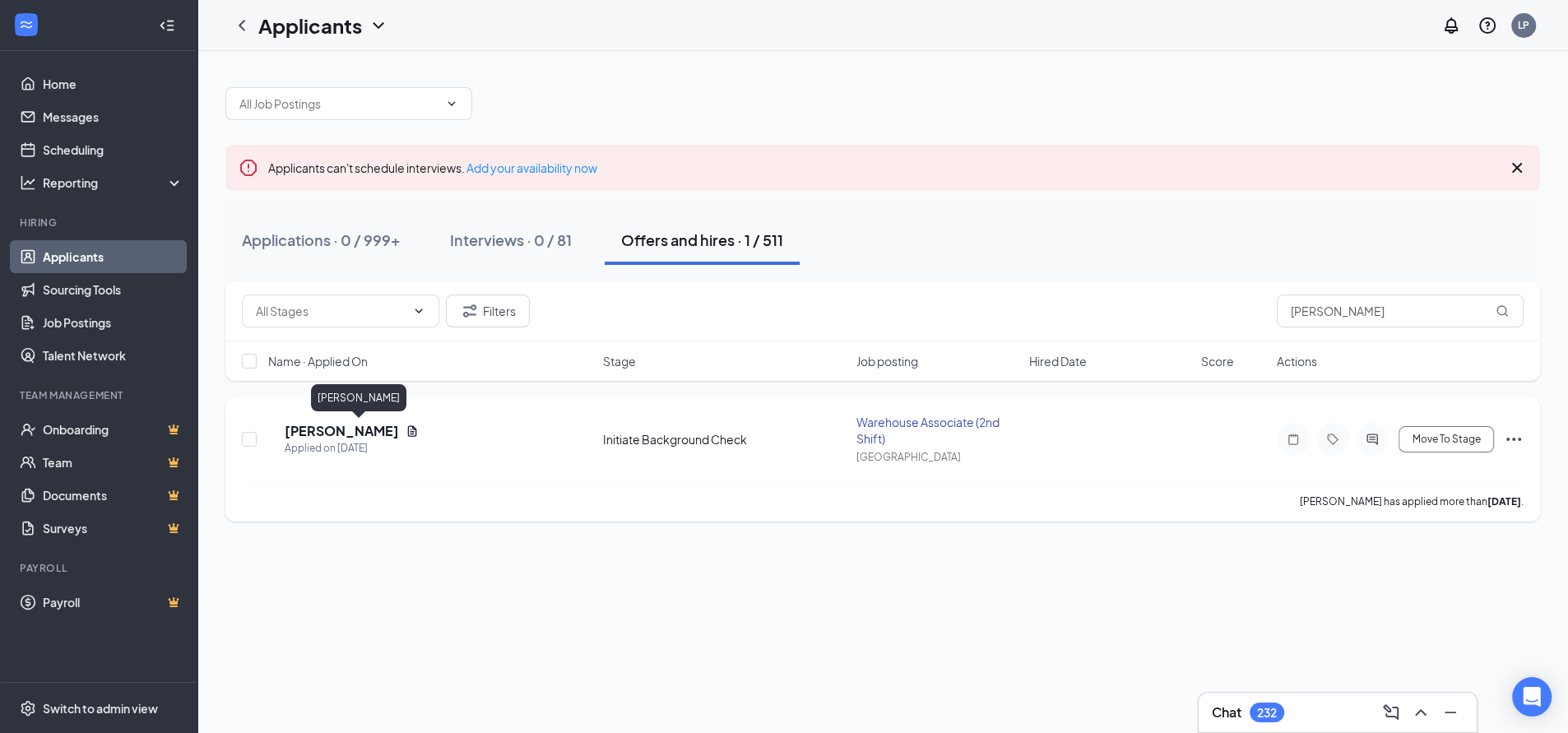
click at [351, 429] on h5 "[PERSON_NAME]" at bounding box center [341, 431] width 114 height 18
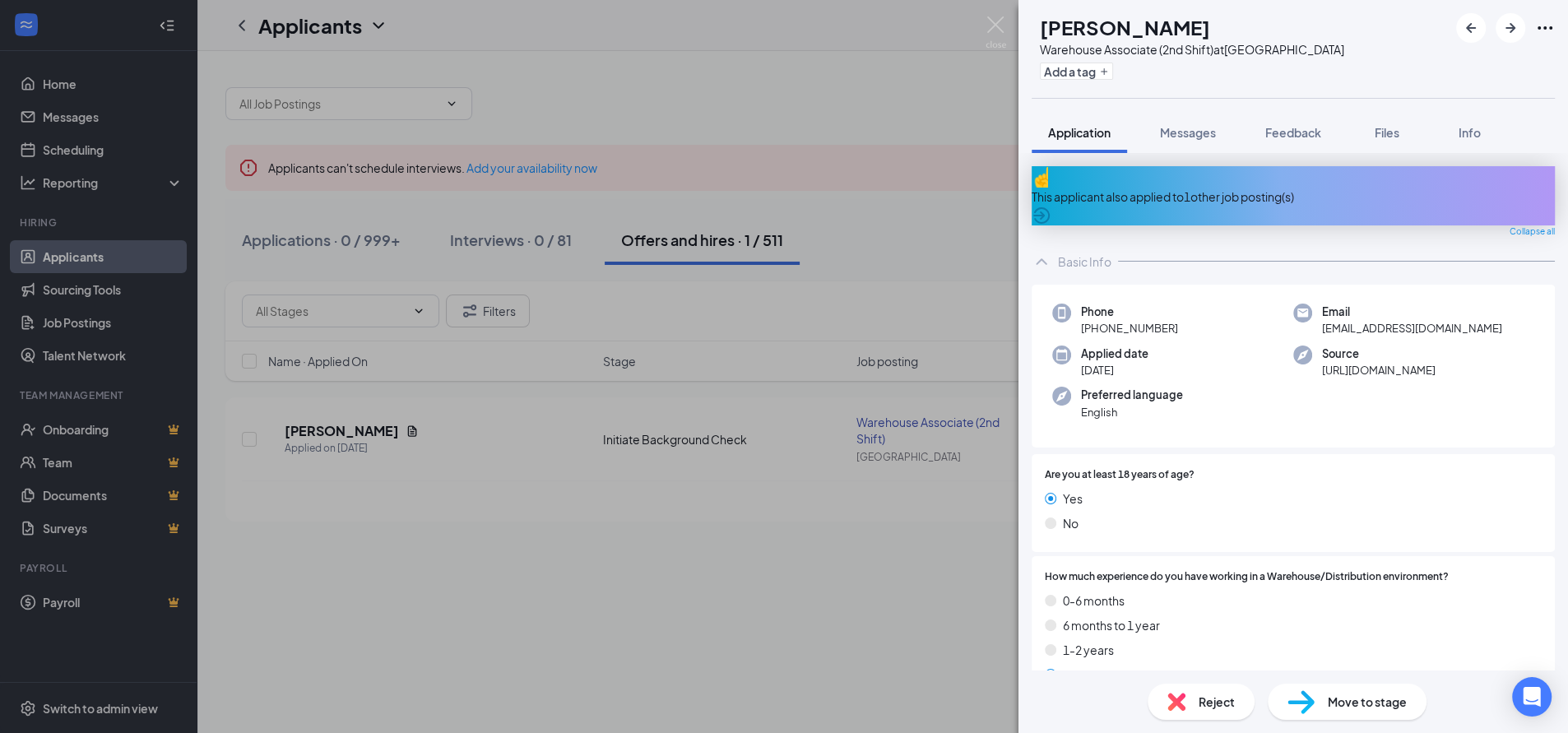
click at [1380, 320] on span "[EMAIL_ADDRESS][DOMAIN_NAME]" at bounding box center [1411, 328] width 180 height 17
click at [1381, 320] on span "[EMAIL_ADDRESS][DOMAIN_NAME]" at bounding box center [1411, 328] width 180 height 17
click at [857, 106] on div "AS [PERSON_NAME] Warehouse Associate (2nd Shift) at [GEOGRAPHIC_DATA] Add a tag…" at bounding box center [784, 366] width 1568 height 733
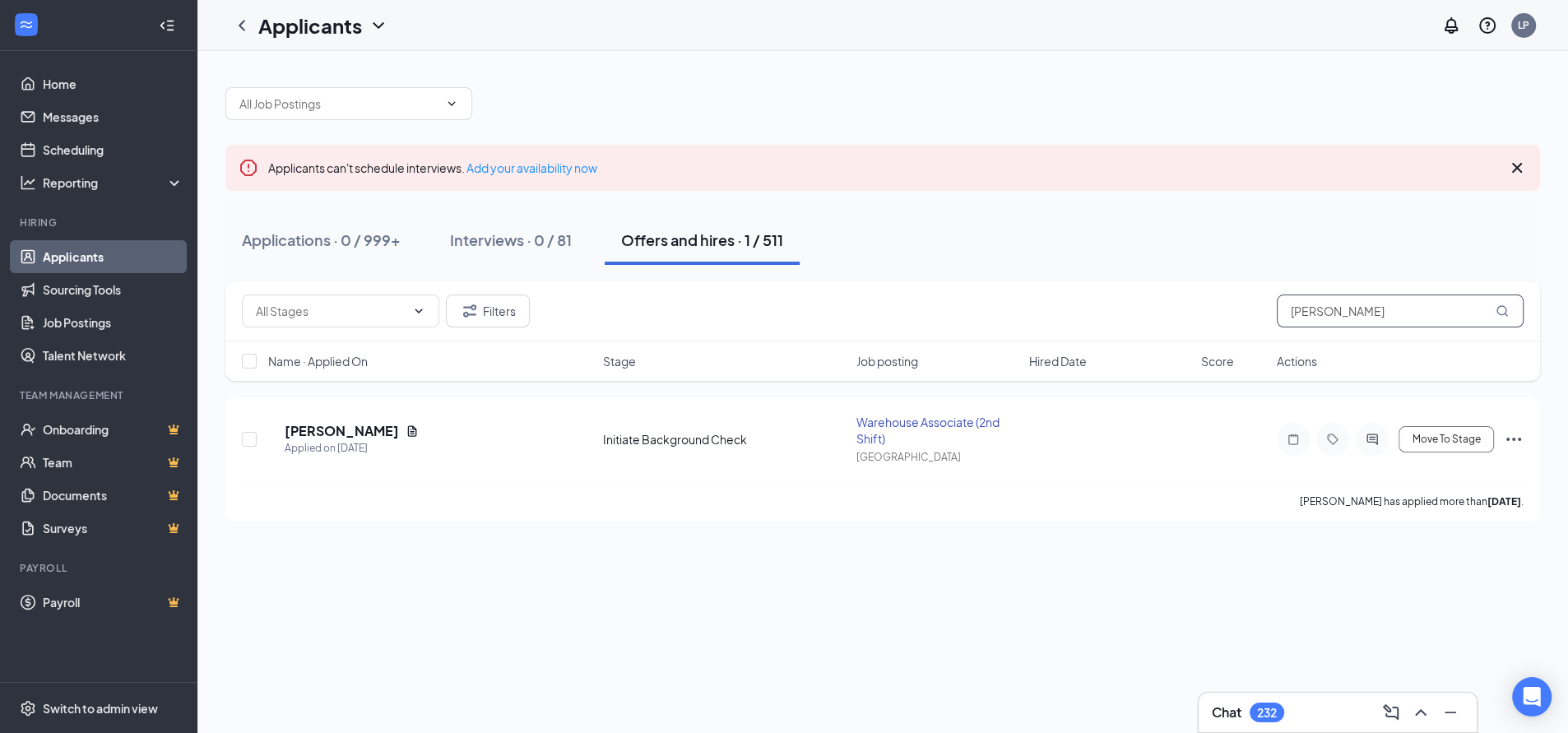
drag, startPoint x: 1388, startPoint y: 311, endPoint x: 1054, endPoint y: 313, distance: 334.0
click at [1054, 313] on div "Filters [PERSON_NAME]" at bounding box center [882, 311] width 1281 height 33
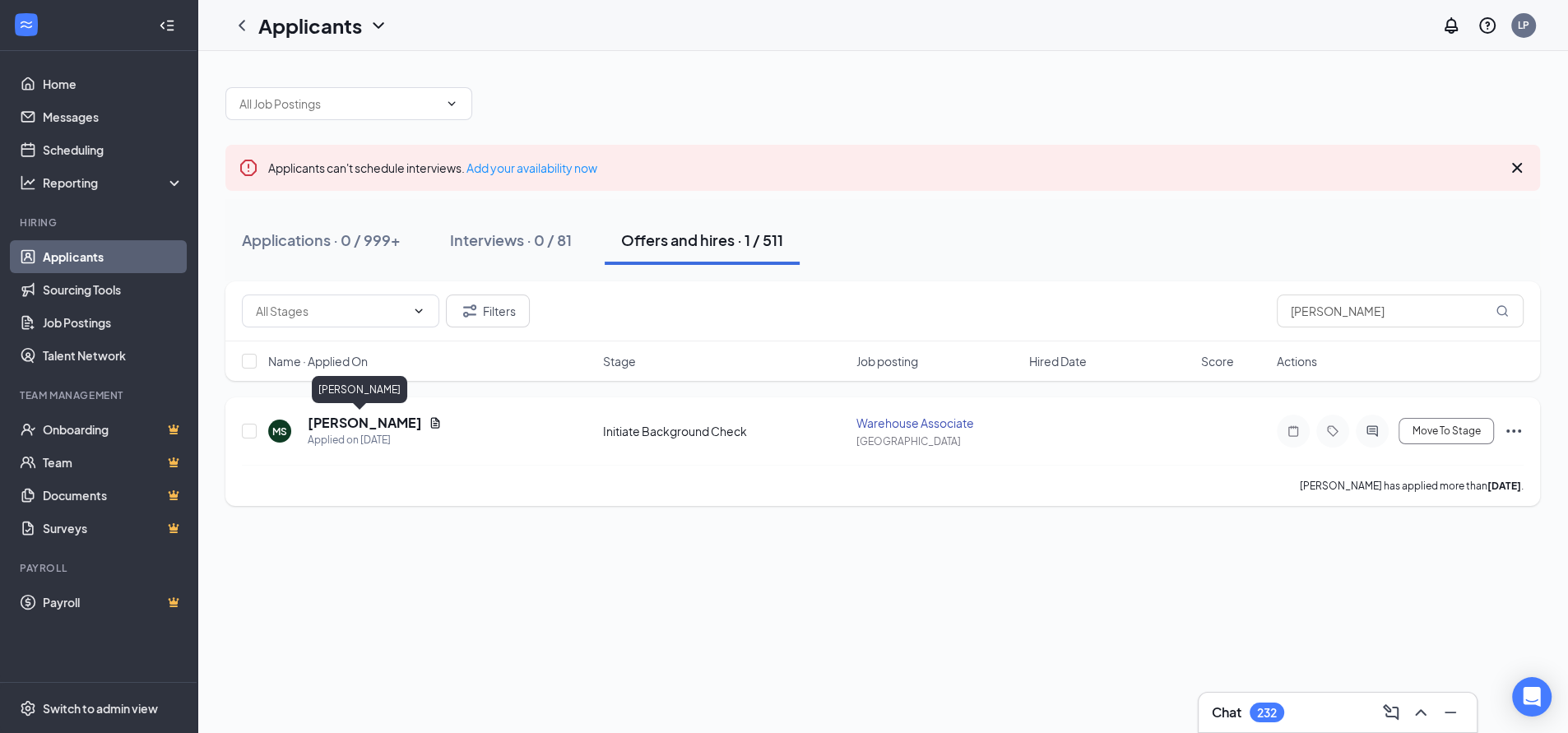
click at [360, 428] on h5 "[PERSON_NAME]" at bounding box center [364, 422] width 114 height 18
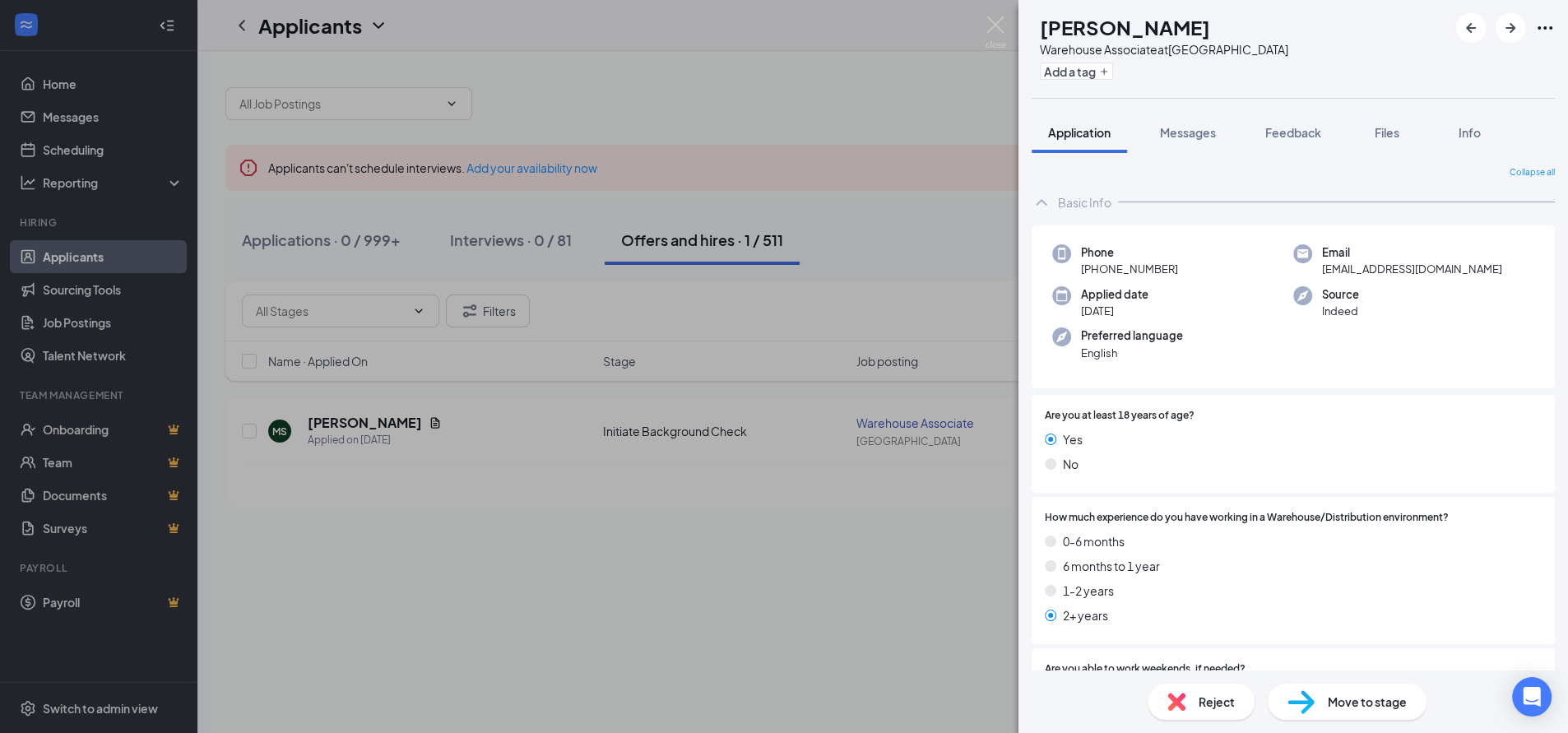
click at [1366, 274] on span "[EMAIL_ADDRESS][DOMAIN_NAME]" at bounding box center [1411, 269] width 180 height 17
click at [1365, 274] on span "[EMAIL_ADDRESS][DOMAIN_NAME]" at bounding box center [1411, 269] width 180 height 17
click at [840, 90] on div "[PERSON_NAME] Warehouse Associate at [GEOGRAPHIC_DATA] Add a tag Application Me…" at bounding box center [784, 366] width 1568 height 733
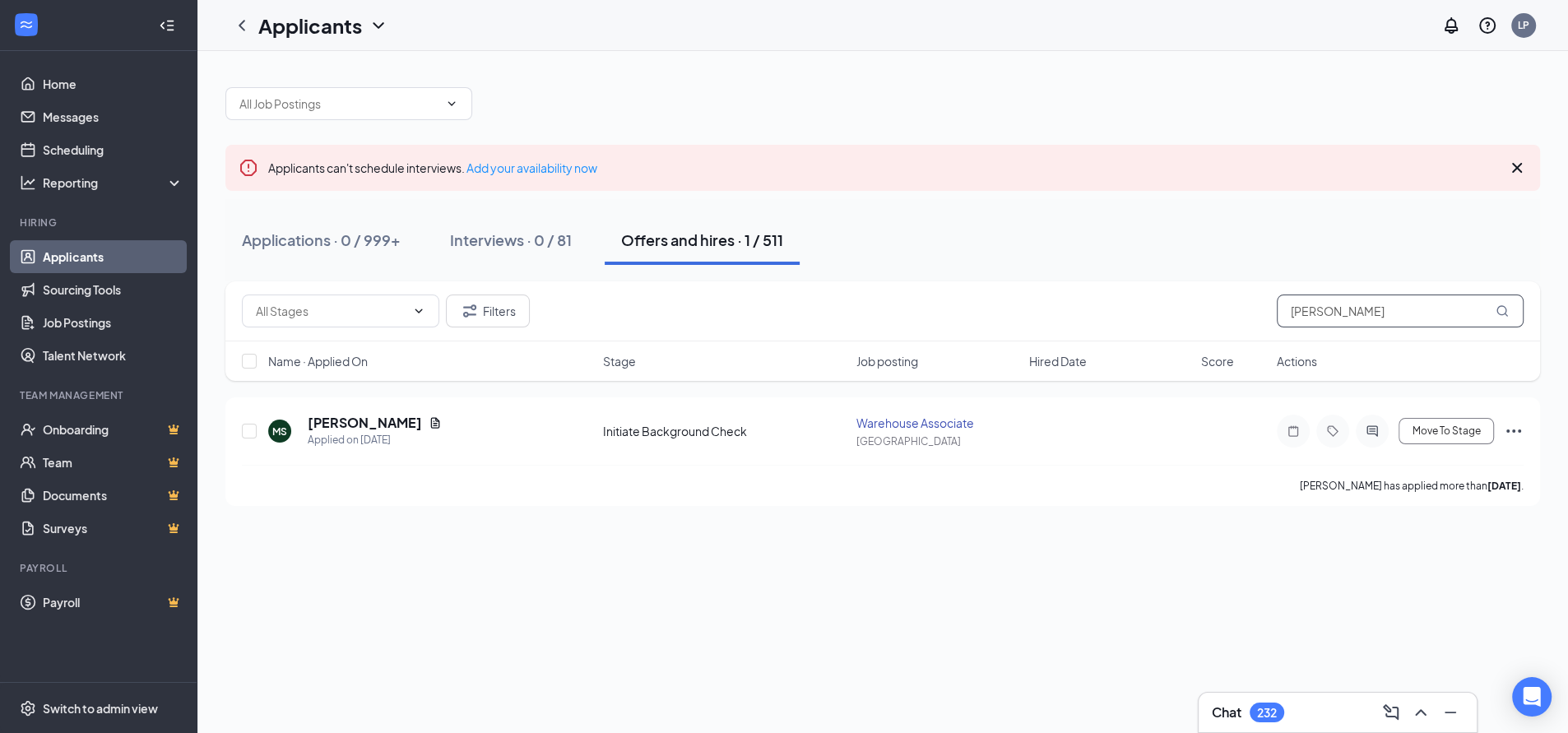
drag, startPoint x: 1328, startPoint y: 305, endPoint x: 1196, endPoint y: 314, distance: 132.3
click at [1198, 314] on div "Filters [PERSON_NAME]" at bounding box center [882, 311] width 1281 height 33
type input "facundo"
click at [413, 425] on h5 "[PERSON_NAME]" at bounding box center [364, 422] width 114 height 18
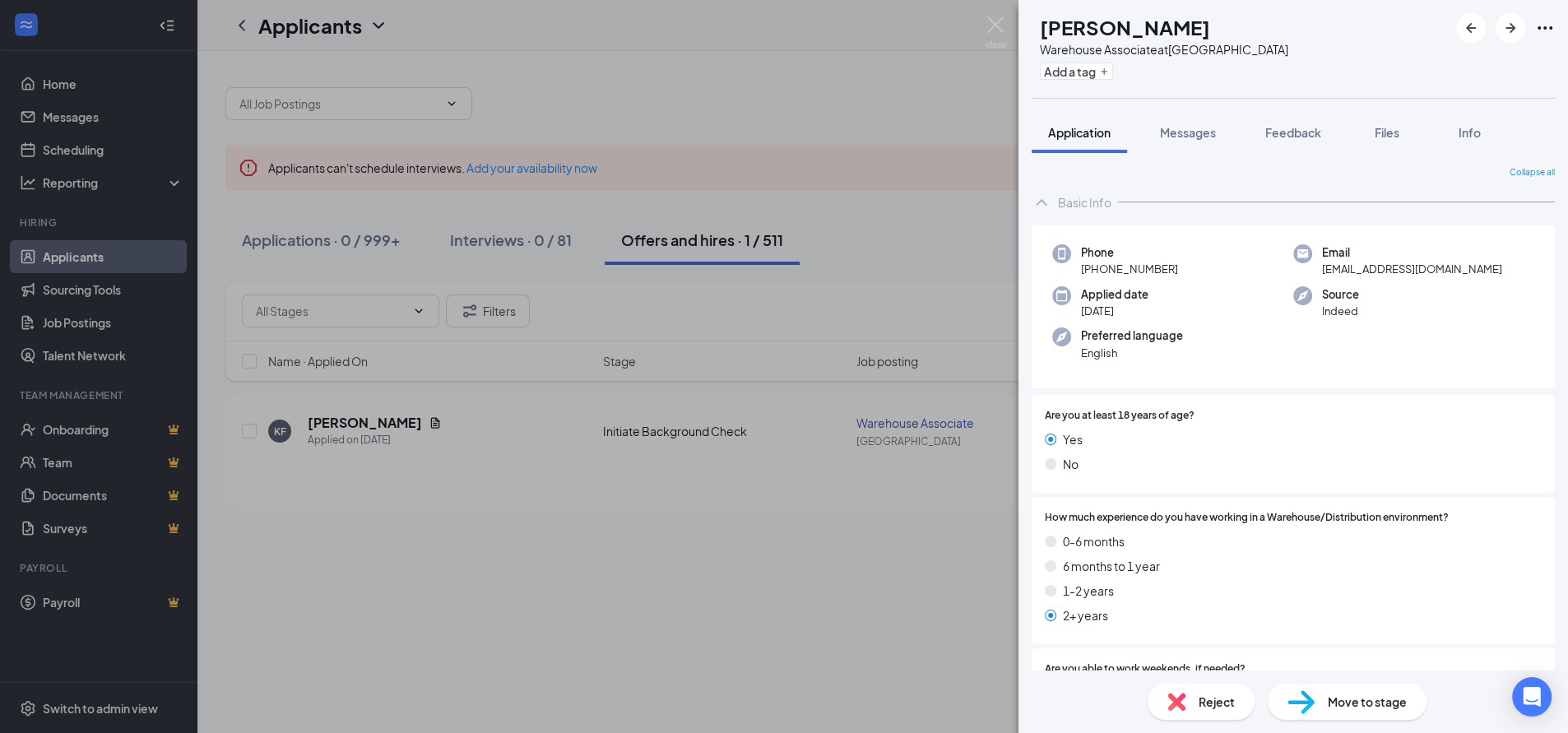
click at [1375, 271] on span "[EMAIL_ADDRESS][DOMAIN_NAME]" at bounding box center [1411, 269] width 180 height 17
click at [1374, 271] on span "[EMAIL_ADDRESS][DOMAIN_NAME]" at bounding box center [1411, 269] width 180 height 17
drag, startPoint x: 1191, startPoint y: 138, endPoint x: 1190, endPoint y: 148, distance: 10.0
click at [1191, 138] on span "Messages" at bounding box center [1187, 132] width 56 height 15
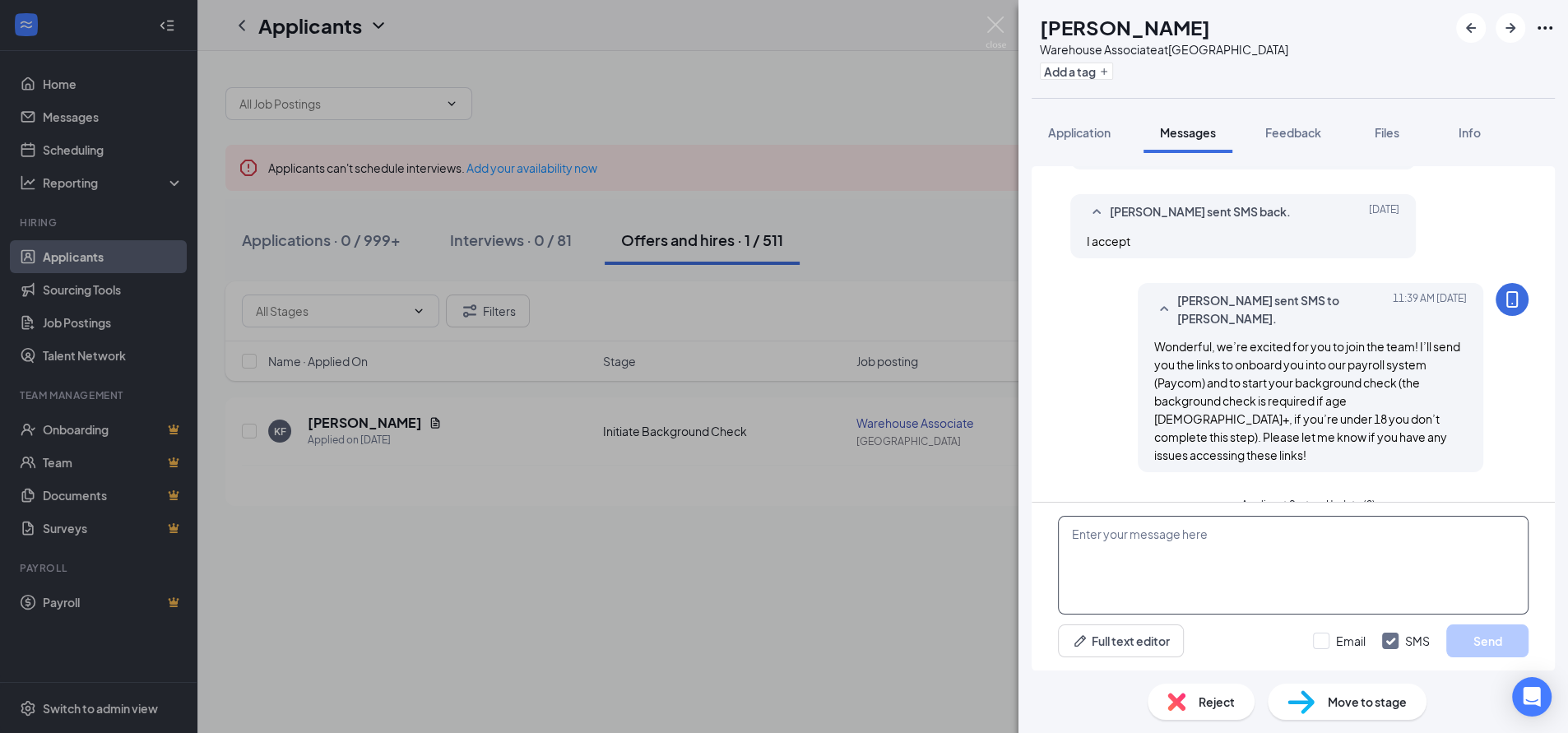
scroll to position [474, 0]
click at [1204, 552] on textarea at bounding box center [1293, 565] width 470 height 98
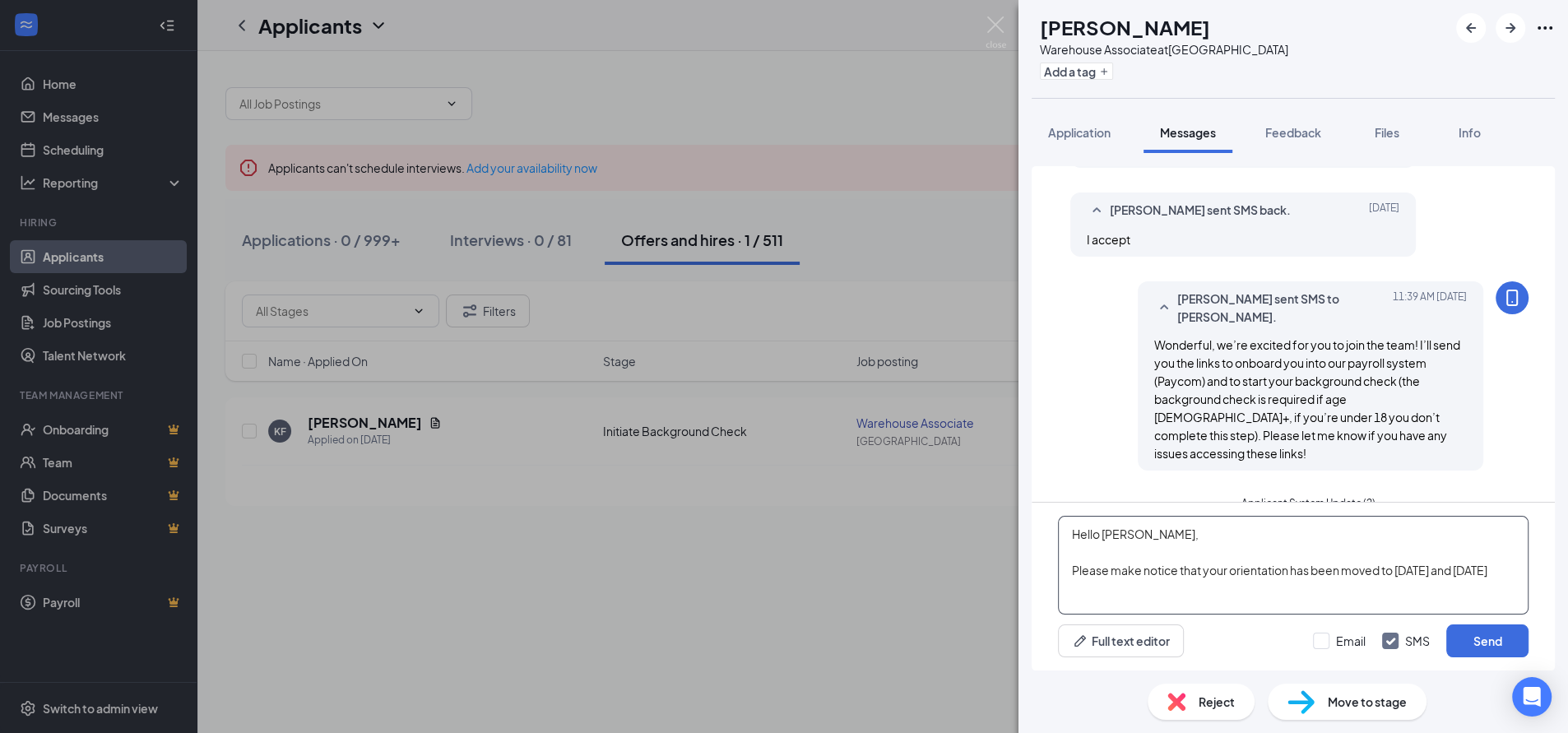
click at [1225, 567] on textarea "Hello [PERSON_NAME], Please make notice that your orientation has been moved to…" at bounding box center [1293, 565] width 470 height 98
click at [1396, 569] on textarea "Hello [PERSON_NAME], Please make notice that your orientation has been moved to…" at bounding box center [1293, 565] width 470 height 98
click at [1111, 588] on textarea "Hello [PERSON_NAME], Please make notice that your orientation has been moved to…" at bounding box center [1293, 565] width 470 height 98
click at [1258, 589] on textarea "Hello [PERSON_NAME], Please make notice that your orientation has been moved to…" at bounding box center [1293, 565] width 470 height 98
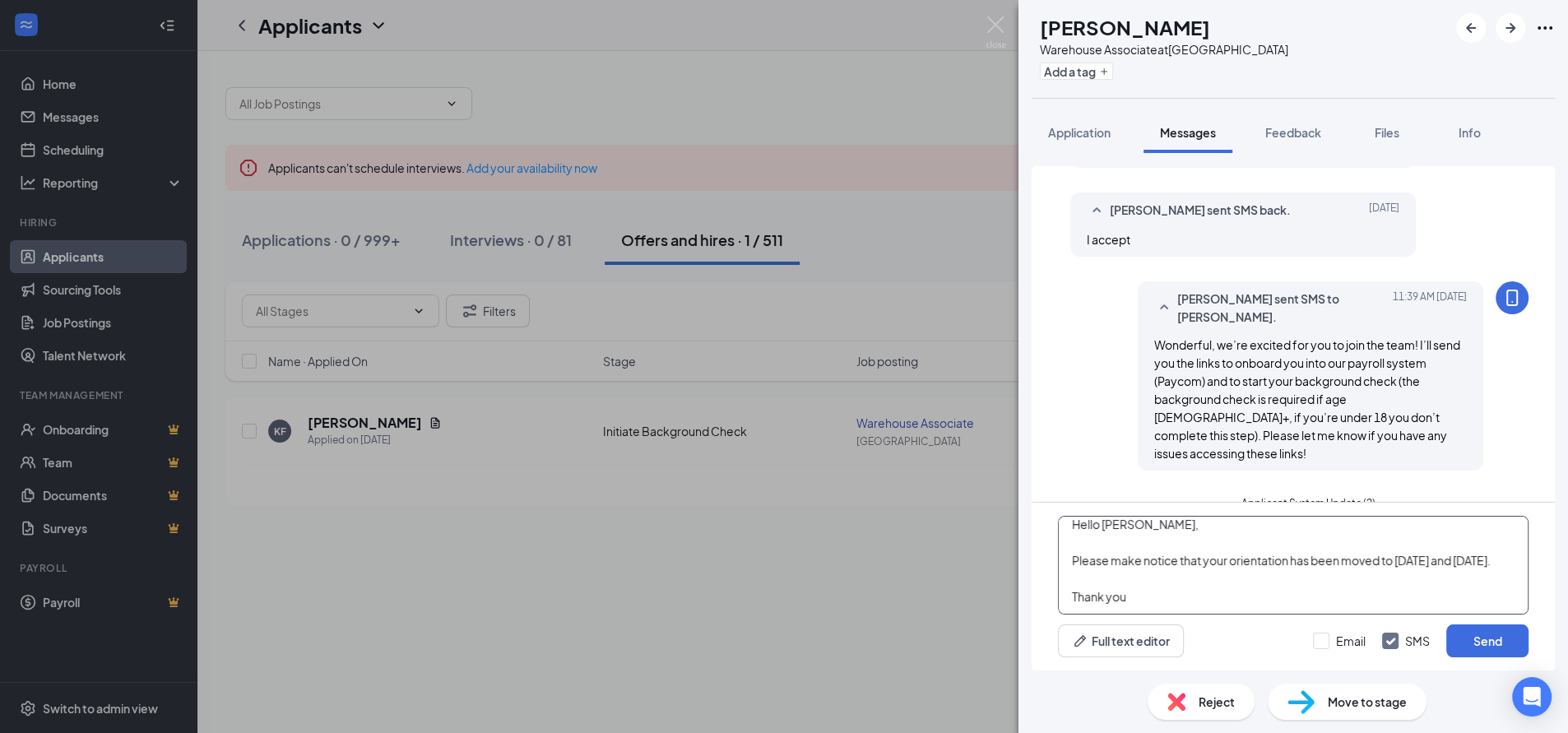
drag, startPoint x: 1070, startPoint y: 537, endPoint x: 1253, endPoint y: 646, distance: 213.0
click at [1253, 646] on div "Hello [PERSON_NAME], Please make notice that your orientation has been moved to…" at bounding box center [1293, 587] width 523 height 168
click at [1306, 595] on textarea "Hello [PERSON_NAME], Please make notice that your orientation has been moved to…" at bounding box center [1293, 565] width 470 height 98
type textarea "Hello [PERSON_NAME], Please make notice that your orientation has been moved to…"
click at [1472, 644] on button "Send" at bounding box center [1487, 640] width 82 height 33
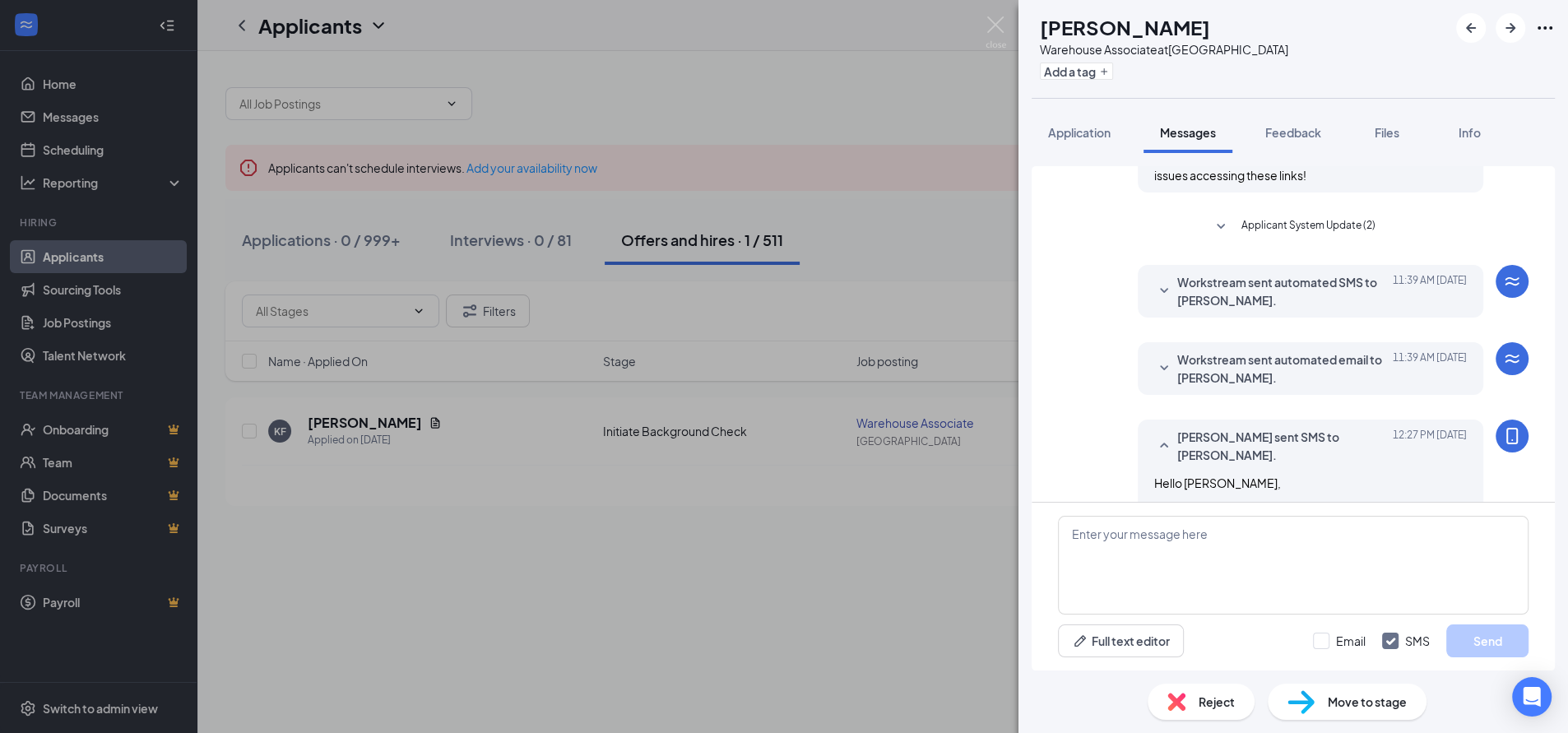
scroll to position [838, 0]
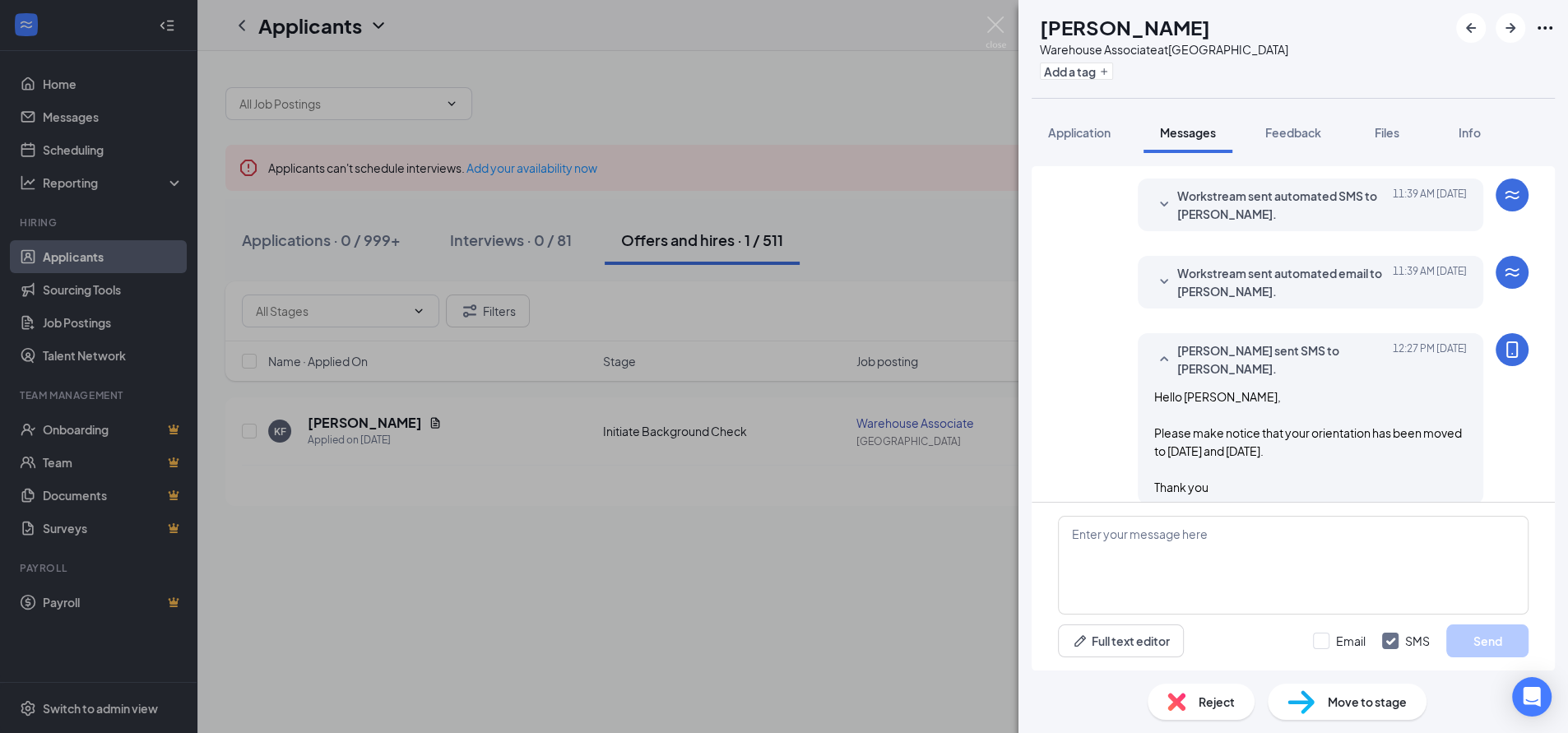
click at [851, 110] on div "KF [PERSON_NAME] Associate at [GEOGRAPHIC_DATA] Add a tag Application Messages …" at bounding box center [784, 366] width 1568 height 733
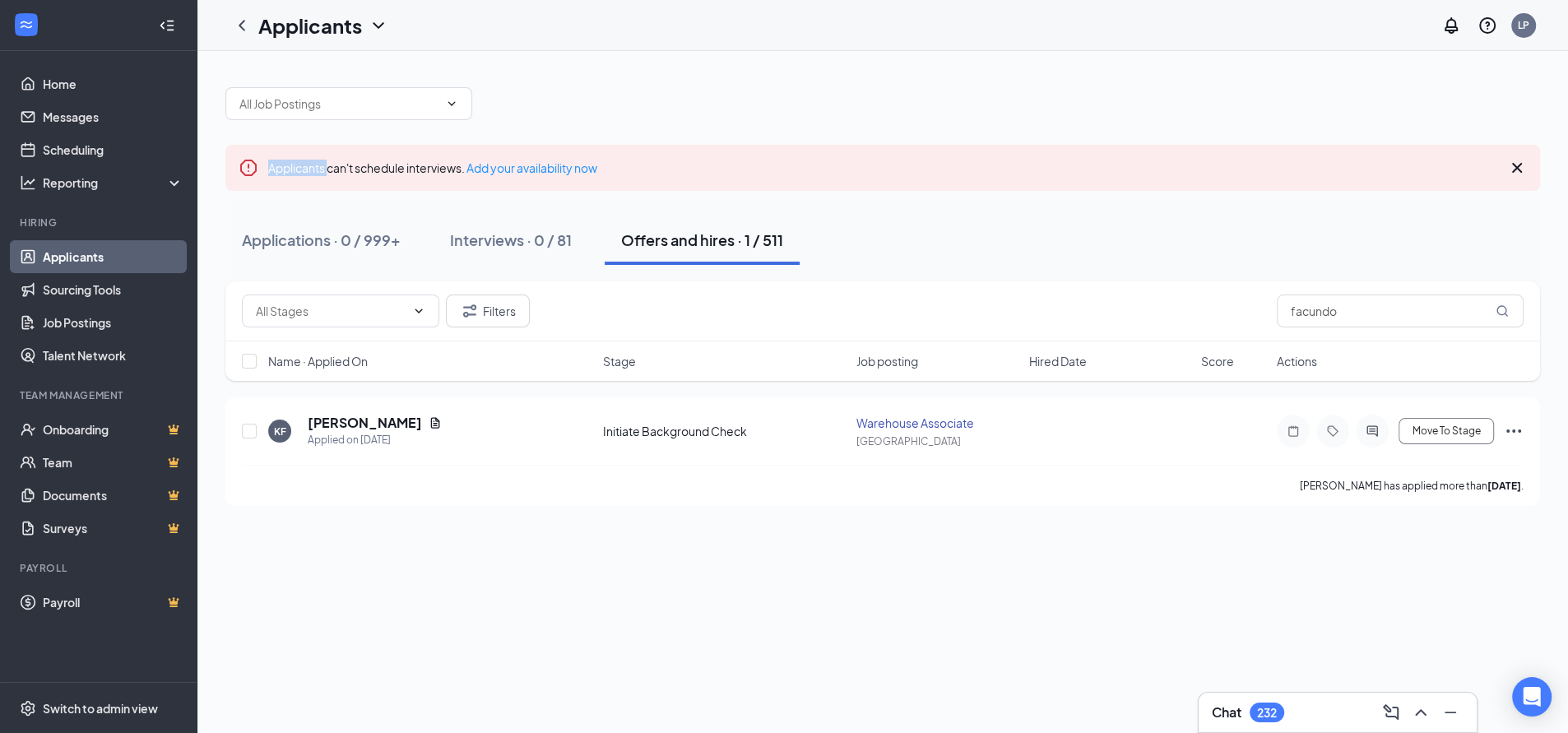
click at [851, 110] on div at bounding box center [883, 96] width 1315 height 50
drag, startPoint x: 1339, startPoint y: 314, endPoint x: 1154, endPoint y: 315, distance: 185.0
click at [1154, 315] on div "Filters facundo" at bounding box center [882, 311] width 1281 height 33
type input "[PERSON_NAME]"
click at [1374, 430] on icon "ActiveChat" at bounding box center [1371, 430] width 11 height 11
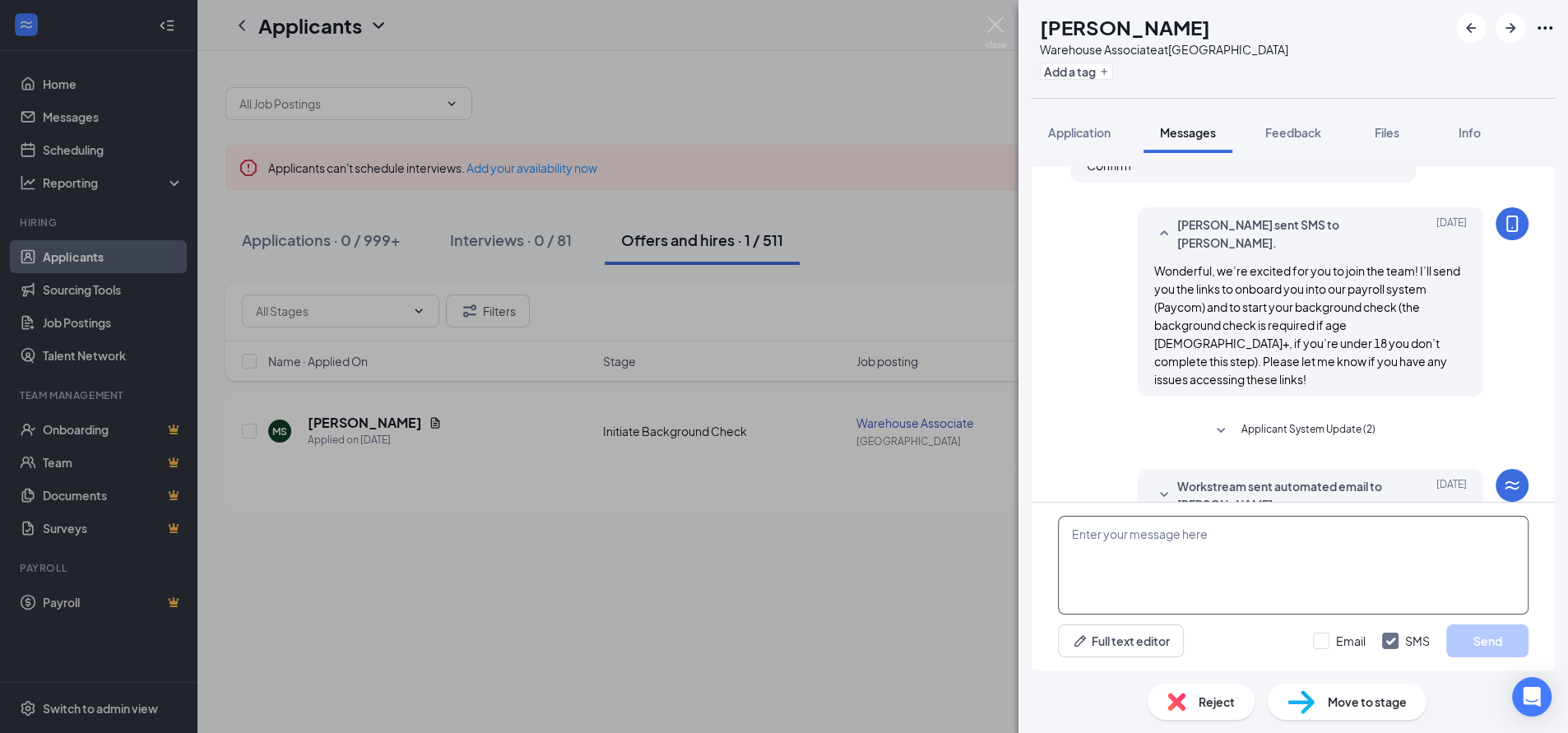
scroll to position [598, 0]
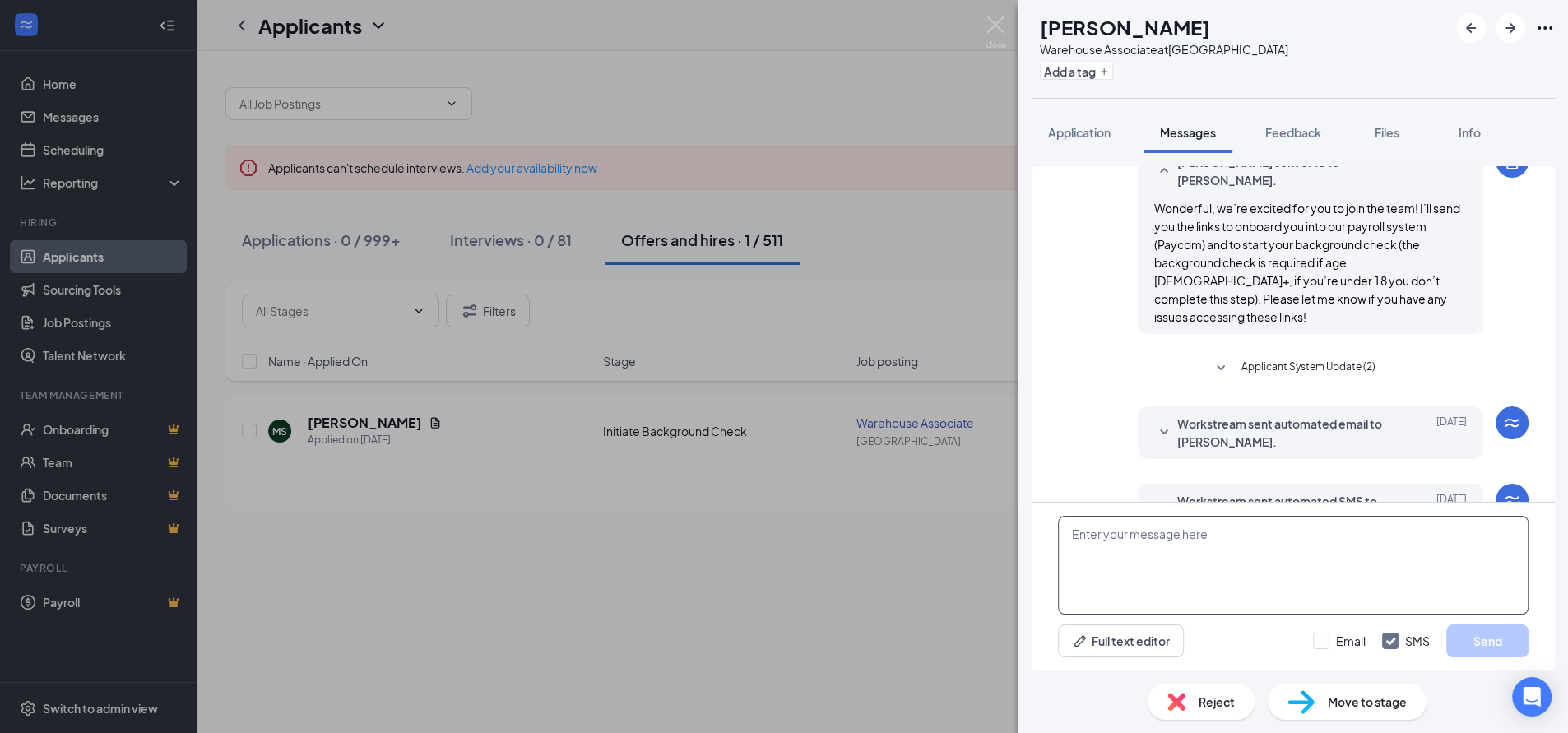
paste textarea "Hello [PERSON_NAME], Please make notice that your orientation has been moved to…"
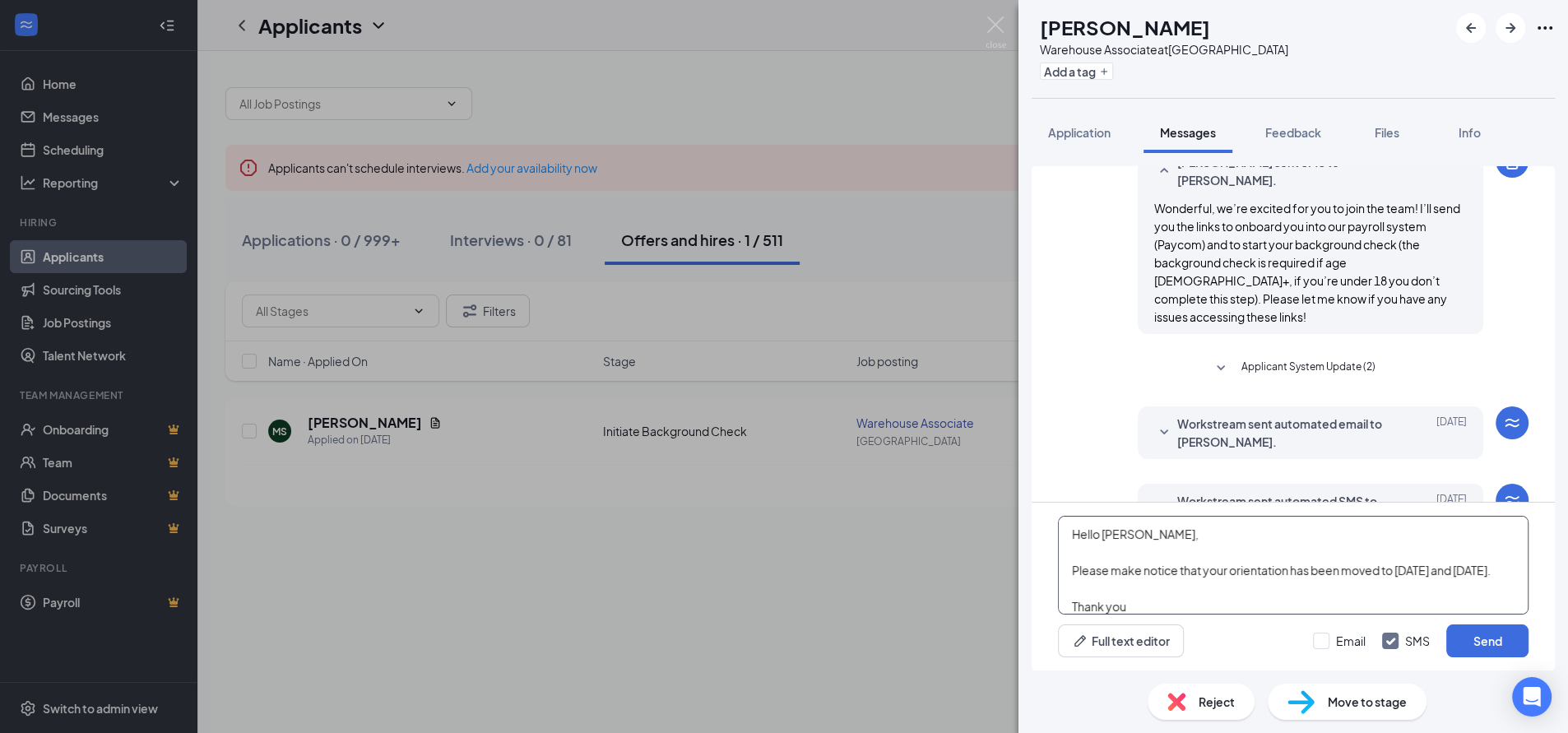
click at [1149, 540] on textarea "Hello [PERSON_NAME], Please make notice that your orientation has been moved to…" at bounding box center [1293, 565] width 470 height 98
type textarea "Hello [PERSON_NAME], Please make notice that your orientation has been moved to…"
click at [1487, 643] on button "Send" at bounding box center [1487, 640] width 82 height 33
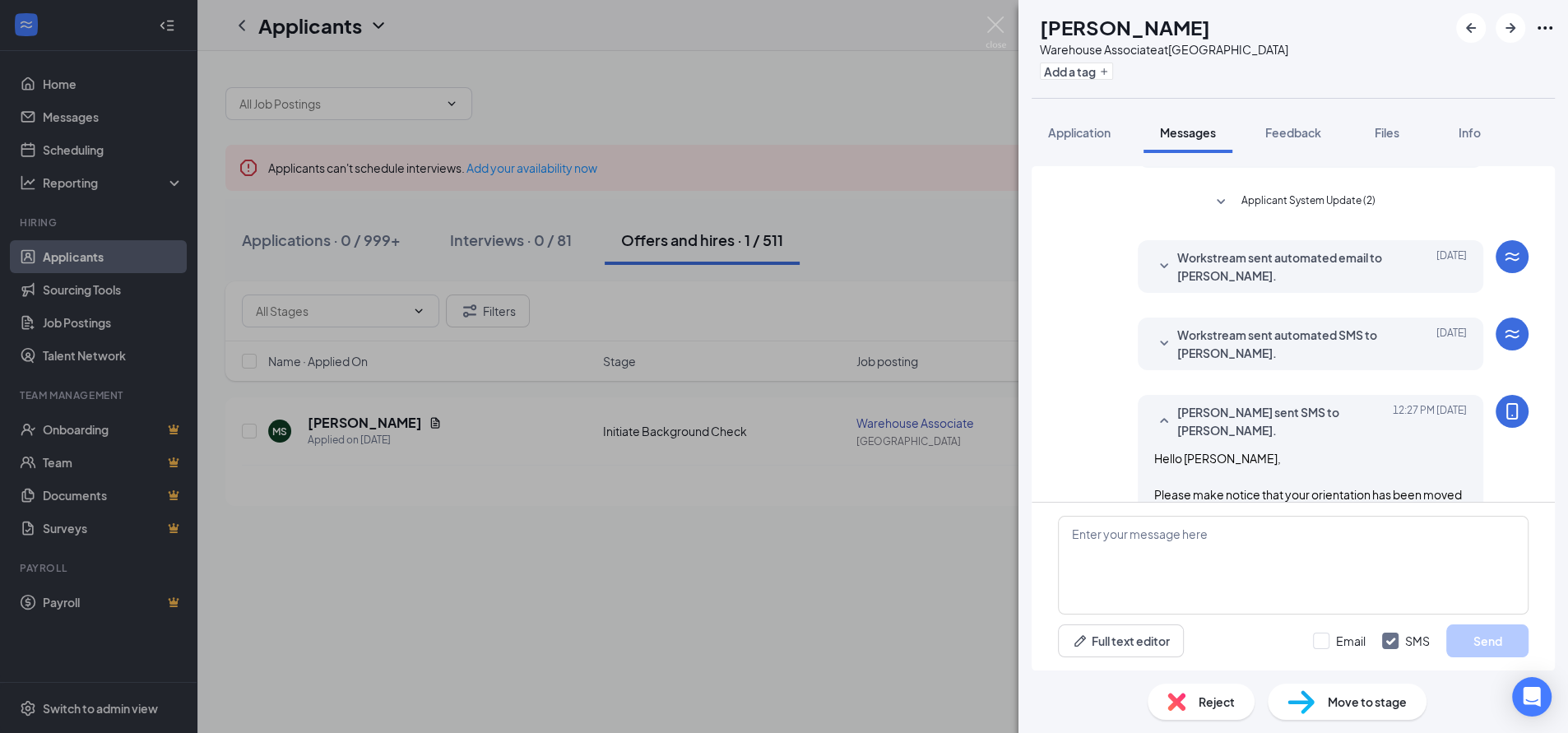
scroll to position [778, 0]
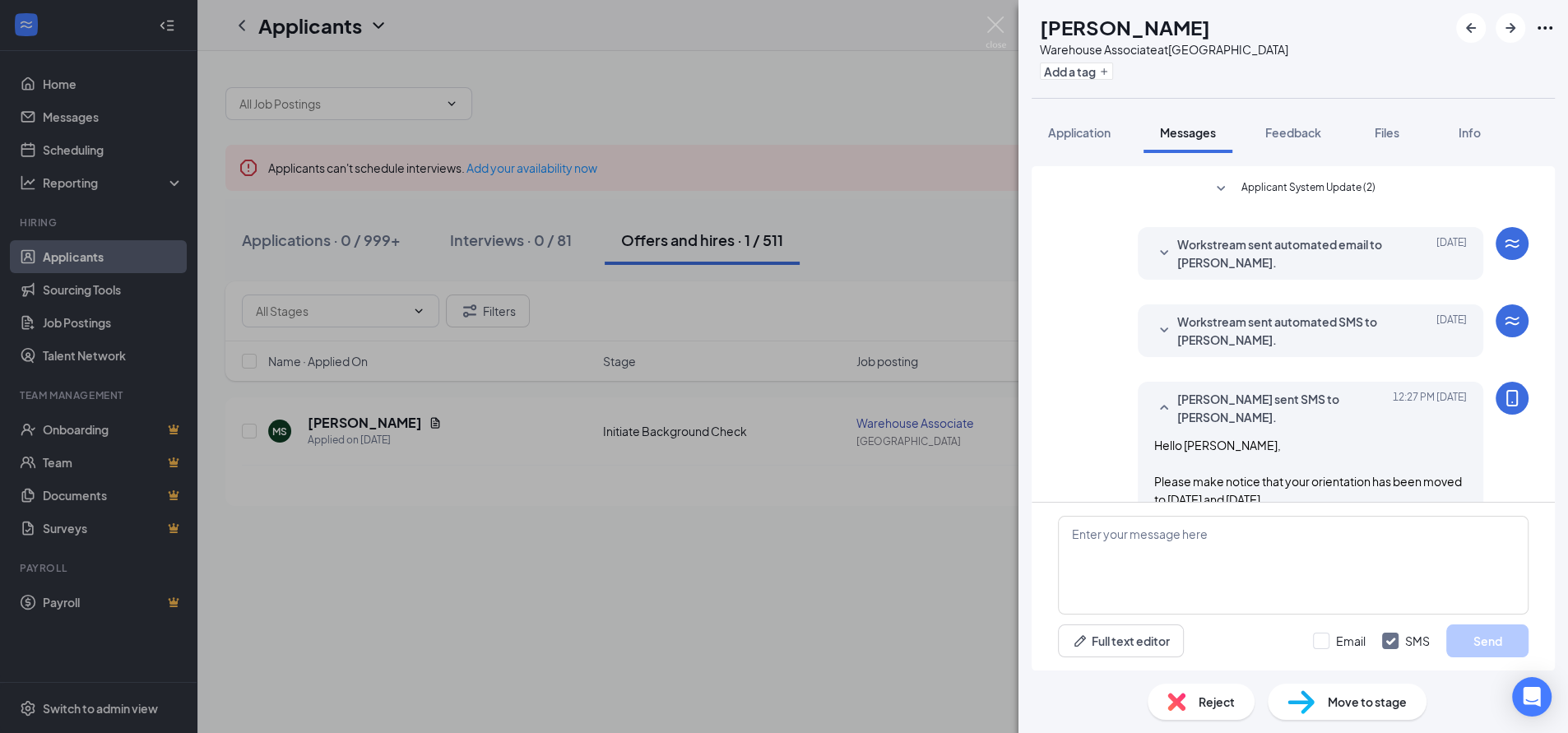
click at [892, 247] on div "[PERSON_NAME] Warehouse Associate at [GEOGRAPHIC_DATA] Add a tag Application Me…" at bounding box center [784, 366] width 1568 height 733
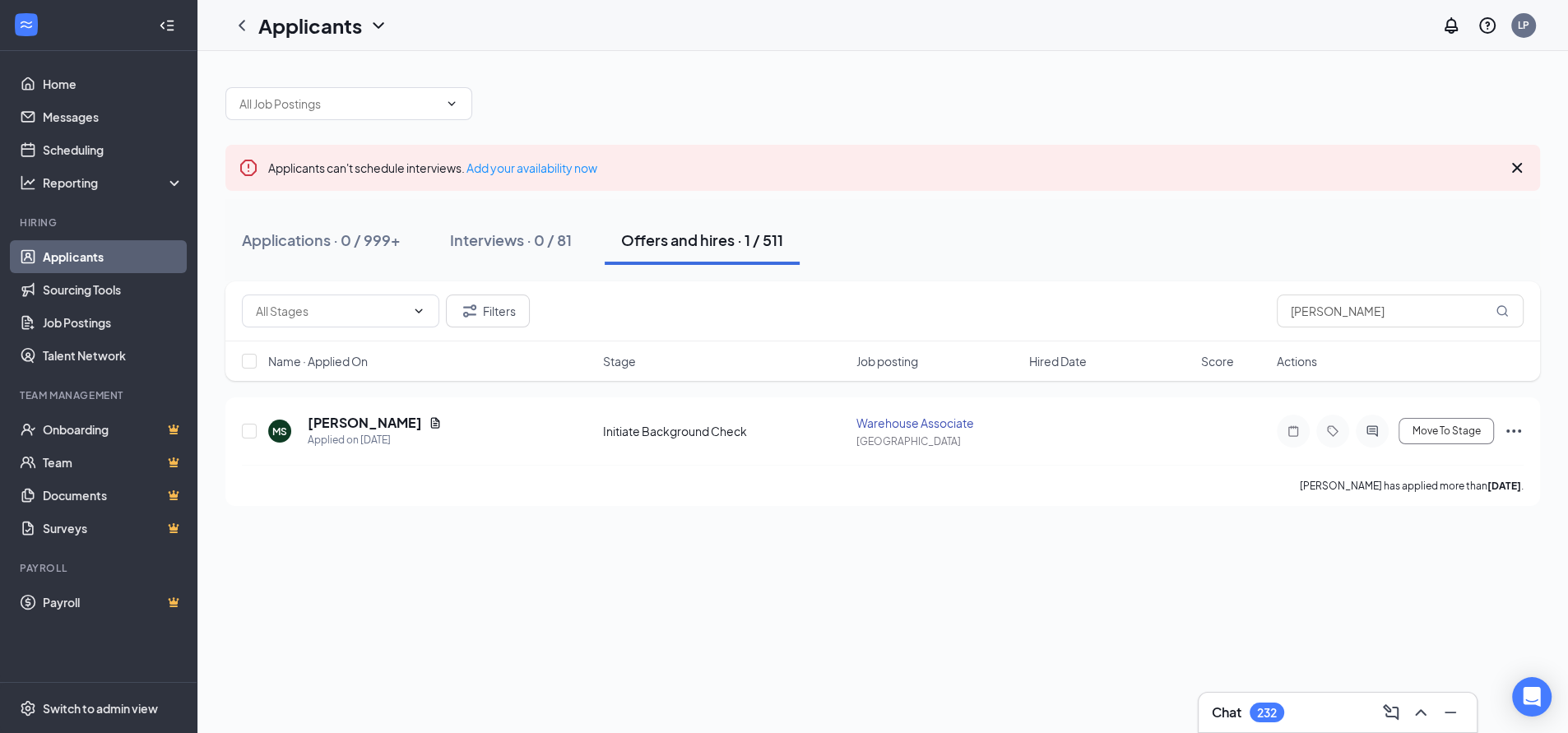
click at [892, 247] on div "Applications · 0 / 999+ Interviews · 0 / 81 Offers and hires · 1 / 511" at bounding box center [883, 240] width 1315 height 50
drag, startPoint x: 1337, startPoint y: 319, endPoint x: 1047, endPoint y: 338, distance: 290.6
click at [1050, 337] on div "Filters [PERSON_NAME]" at bounding box center [883, 312] width 1315 height 60
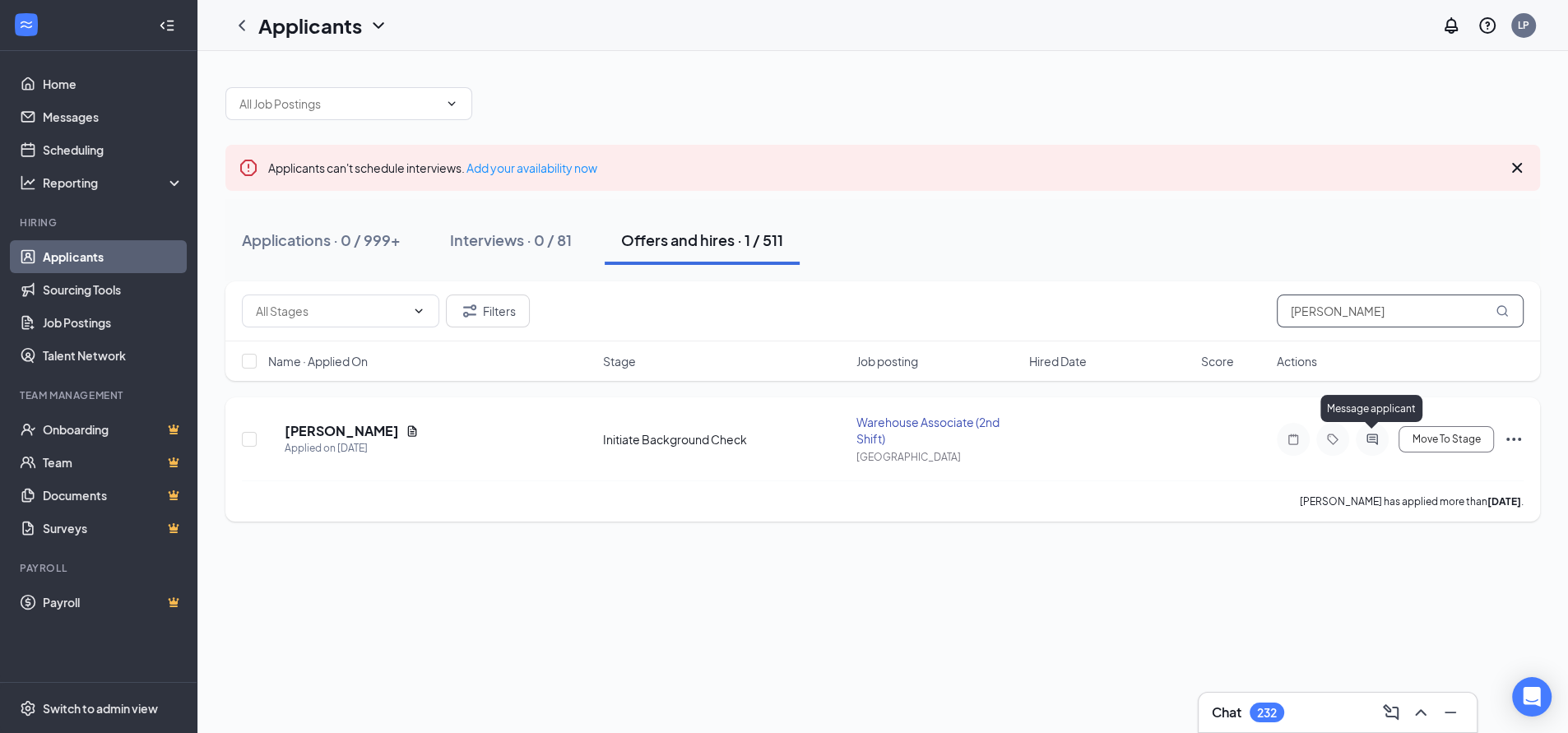
type input "[PERSON_NAME]"
click at [1371, 437] on icon "ActiveChat" at bounding box center [1372, 439] width 19 height 13
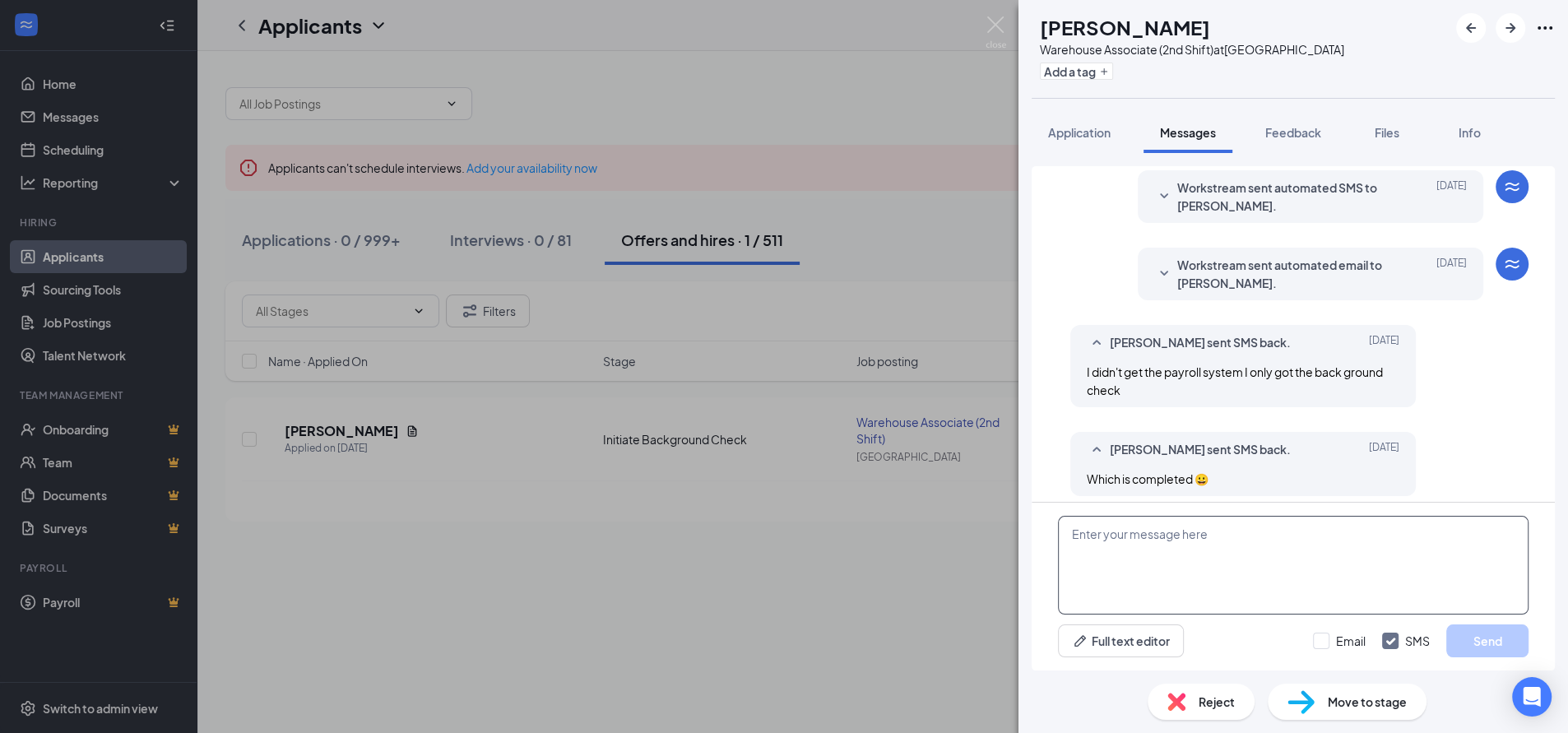
scroll to position [561, 0]
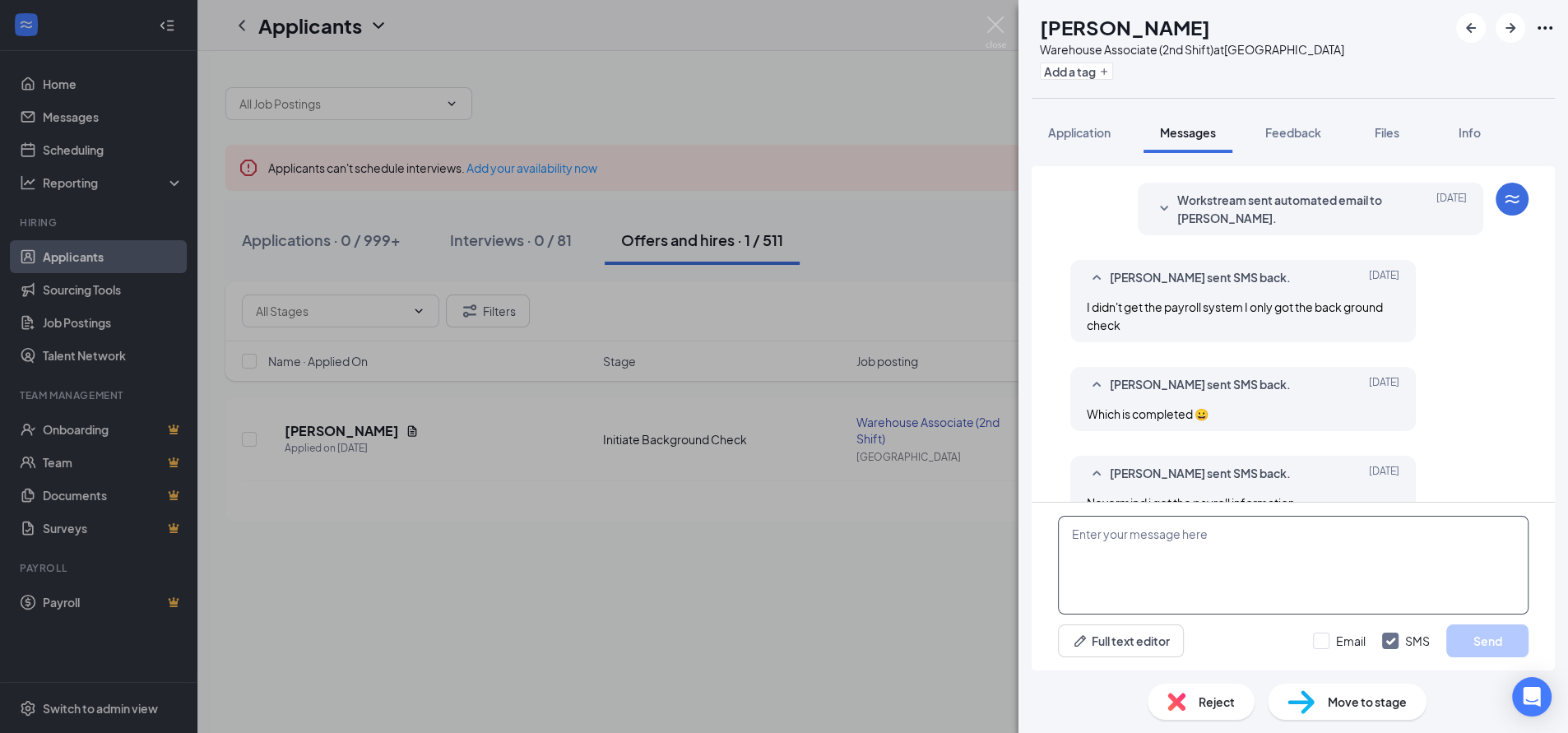
click at [1133, 558] on textarea at bounding box center [1293, 565] width 470 height 98
paste textarea "Hello [PERSON_NAME], Please make notice that your orientation has been moved to…"
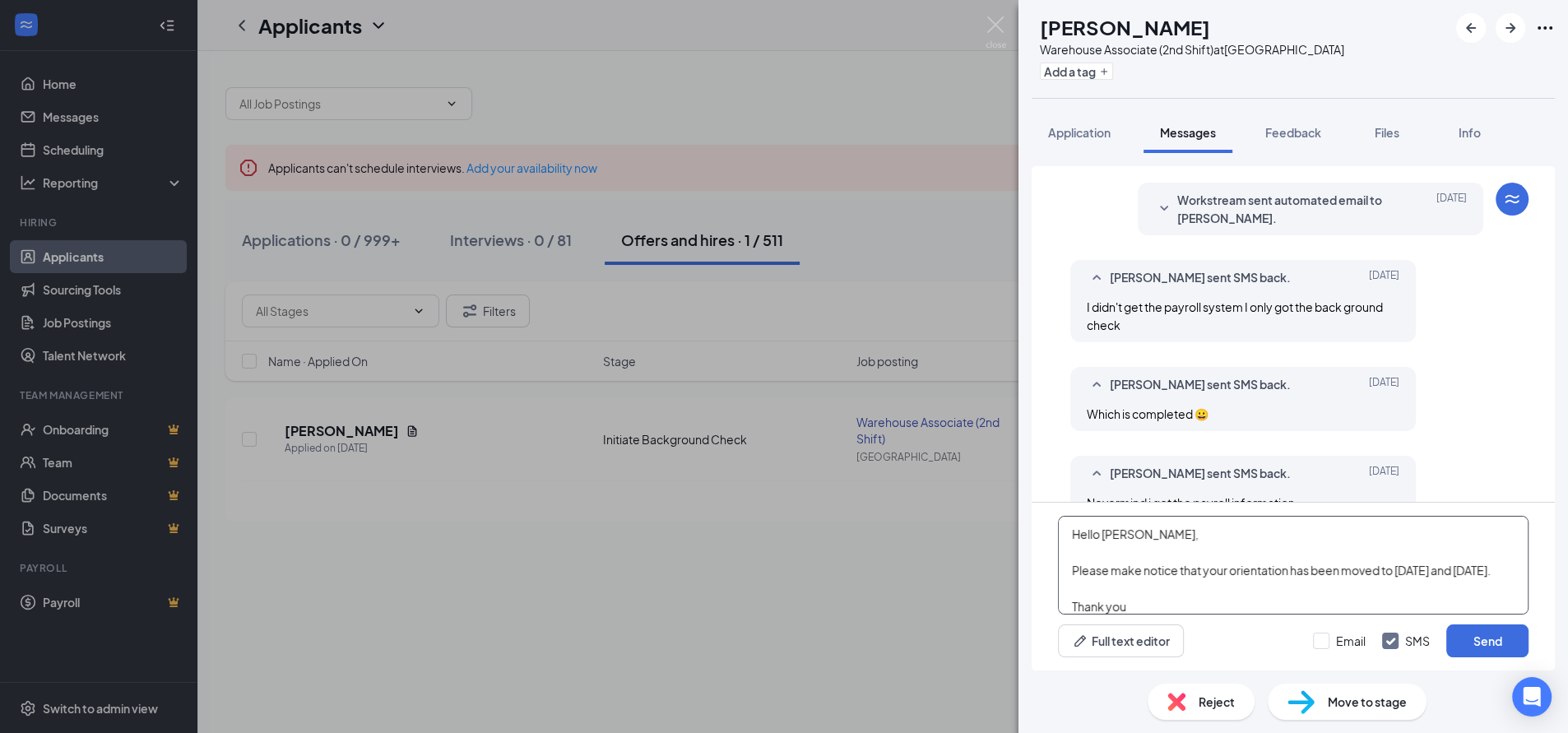
click at [1147, 536] on textarea "Hello [PERSON_NAME], Please make notice that your orientation has been moved to…" at bounding box center [1293, 565] width 470 height 98
type textarea "Hello [PERSON_NAME], Please make notice that your orientation has been moved to…"
click at [1495, 643] on button "Send" at bounding box center [1487, 640] width 82 height 33
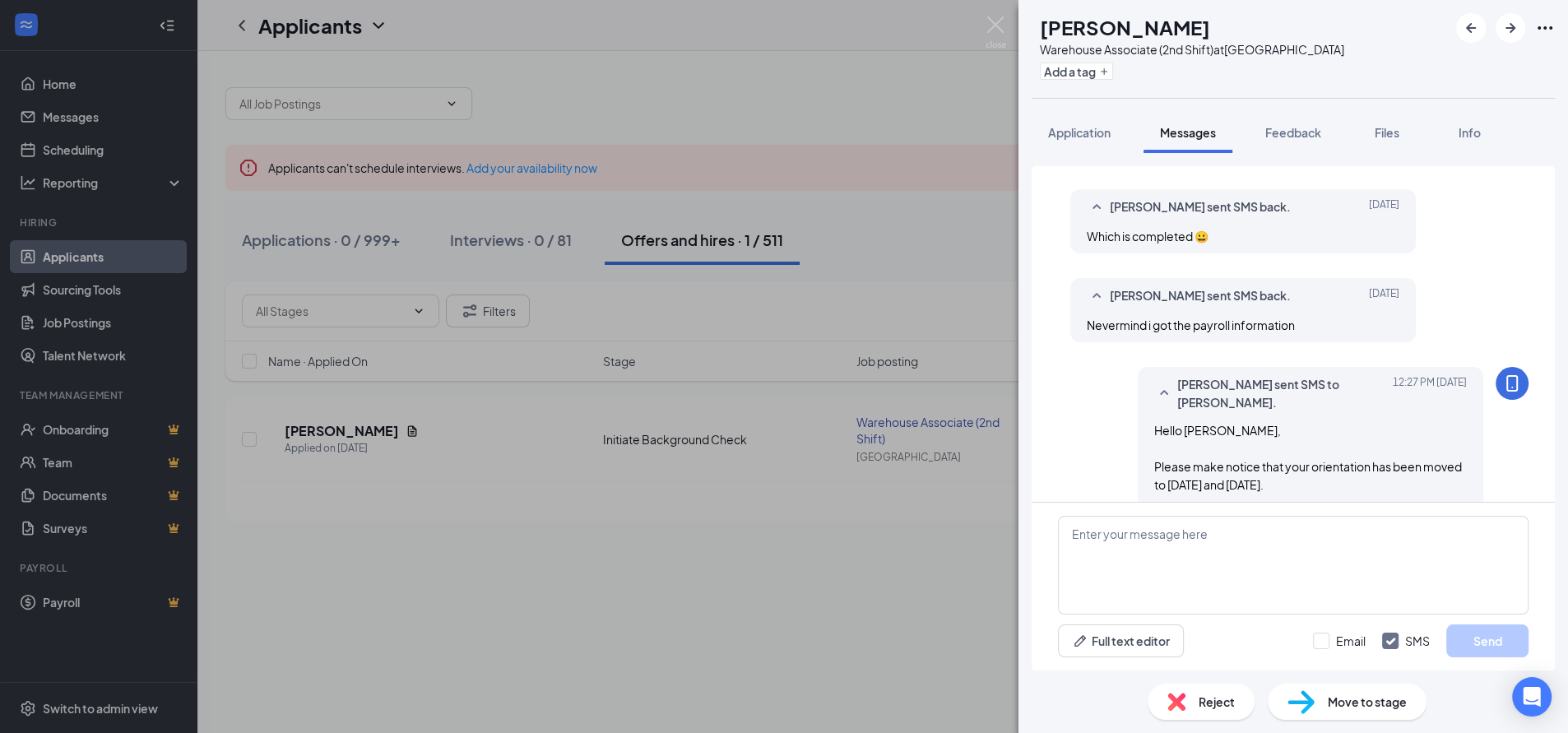
scroll to position [739, 0]
click at [864, 644] on div "AS [PERSON_NAME] Warehouse Associate (2nd Shift) at [GEOGRAPHIC_DATA] Add a tag…" at bounding box center [784, 366] width 1568 height 733
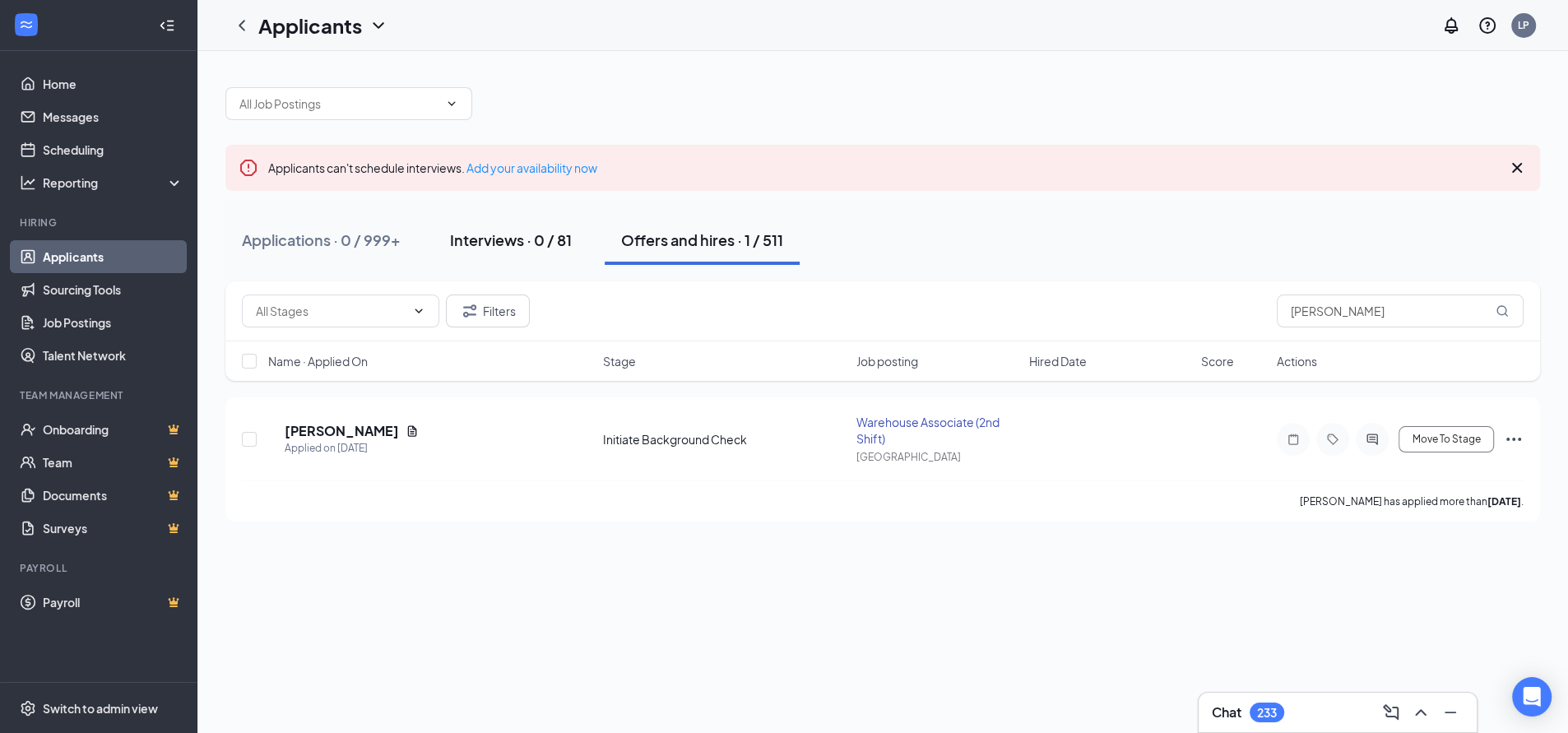
click at [533, 240] on div "Interviews · 0 / 81" at bounding box center [510, 239] width 121 height 20
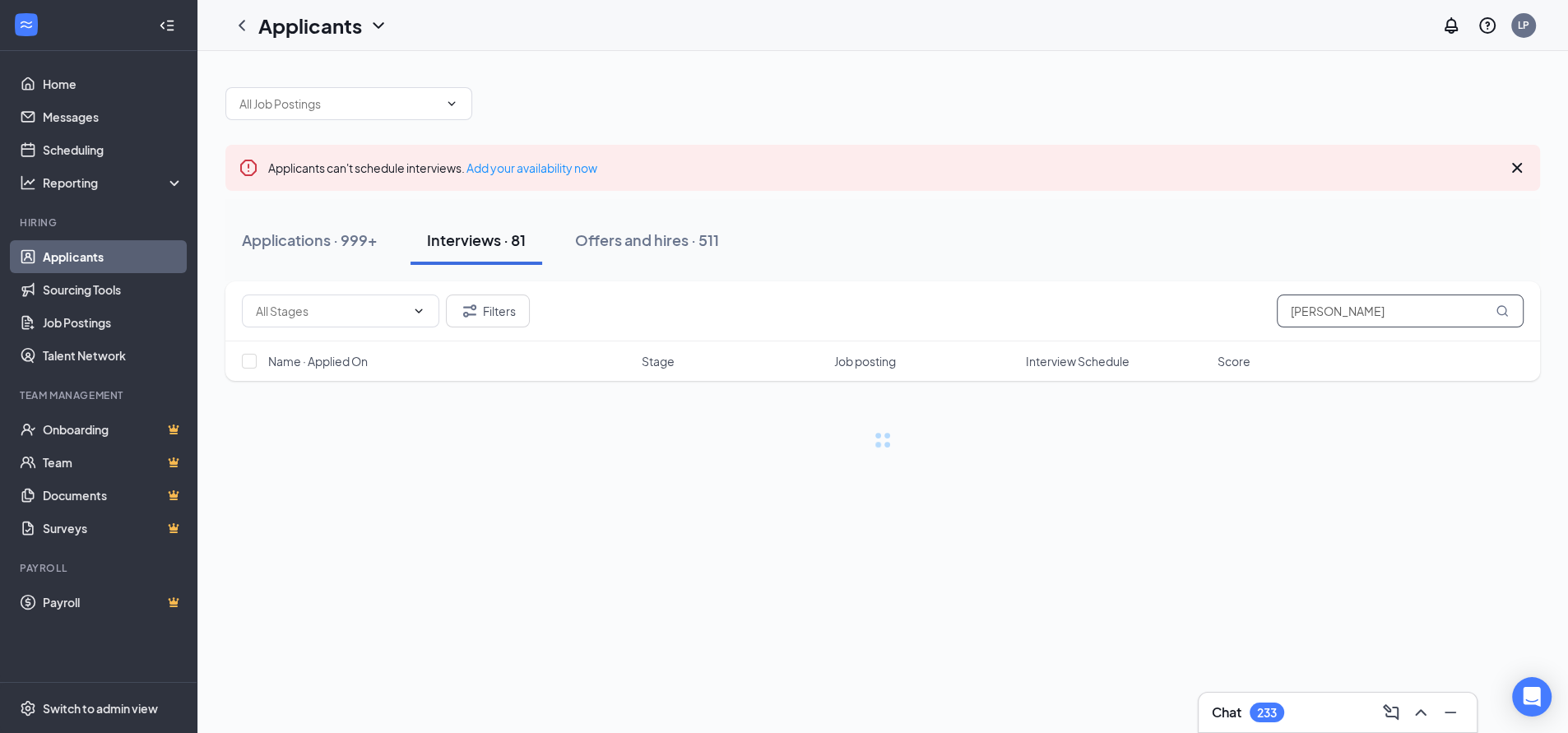
drag, startPoint x: 1338, startPoint y: 309, endPoint x: 1181, endPoint y: 309, distance: 157.0
click at [1181, 309] on div "Filters [PERSON_NAME]" at bounding box center [882, 311] width 1281 height 33
type input "[PERSON_NAME]"
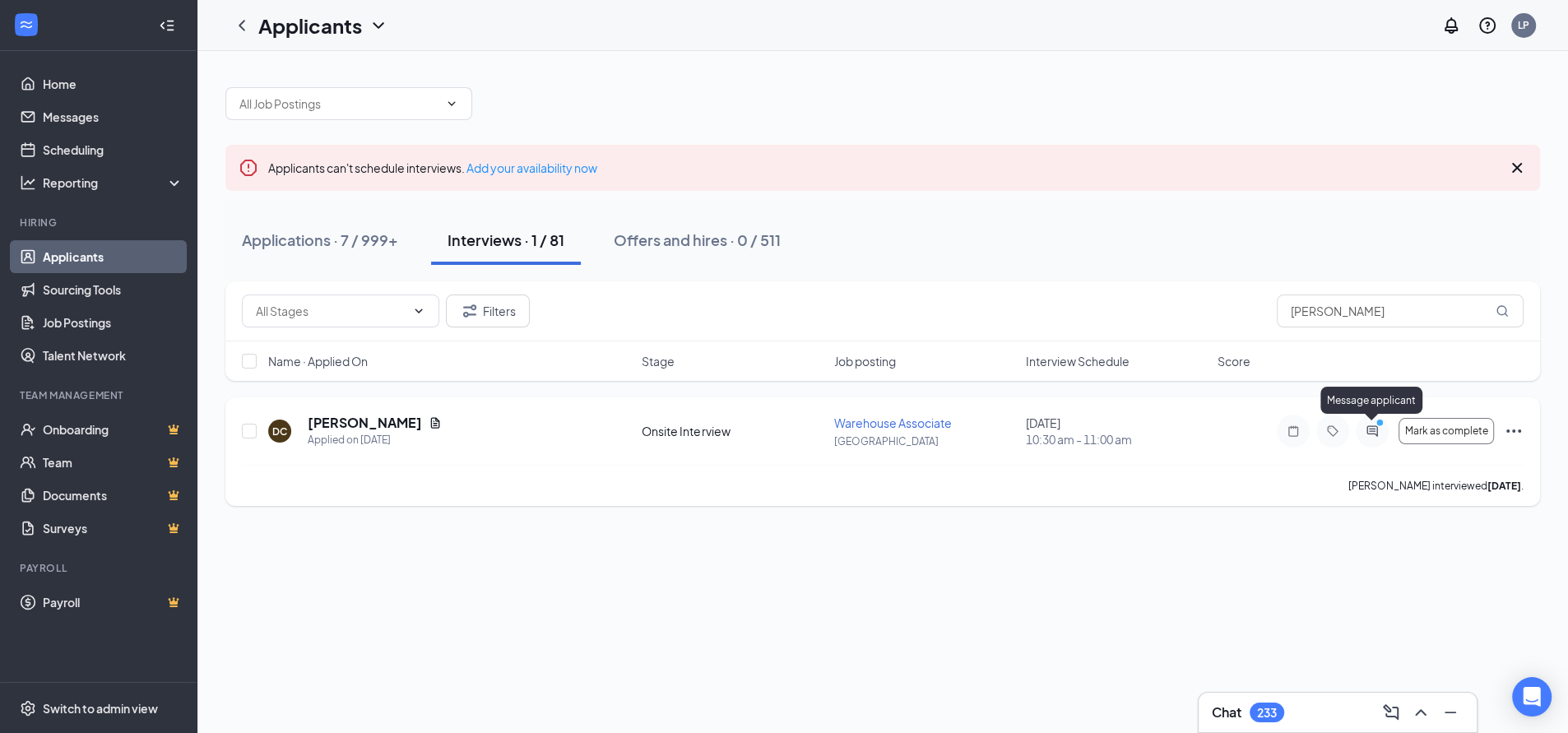
click at [1368, 430] on icon "ActiveChat" at bounding box center [1372, 430] width 19 height 13
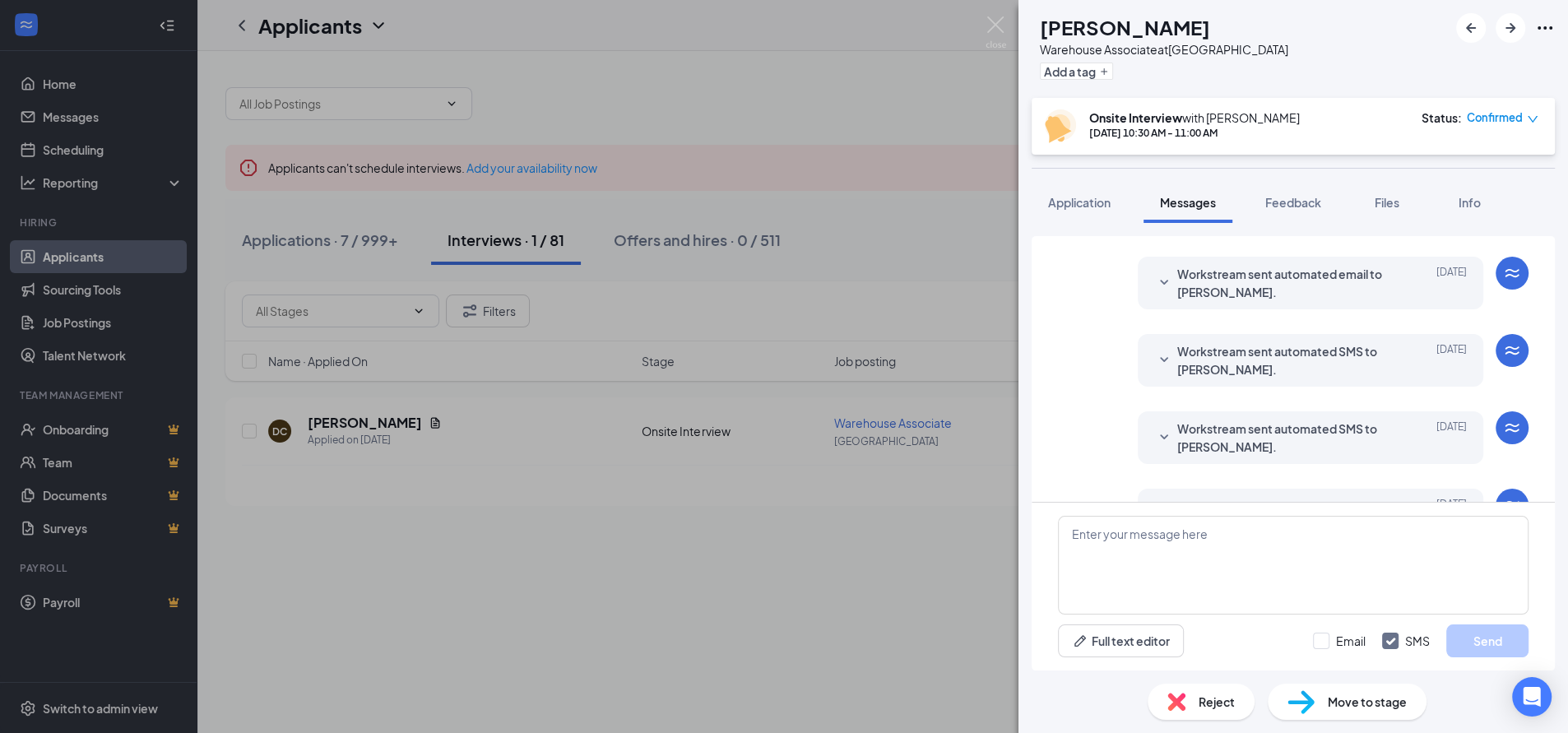
scroll to position [656, 0]
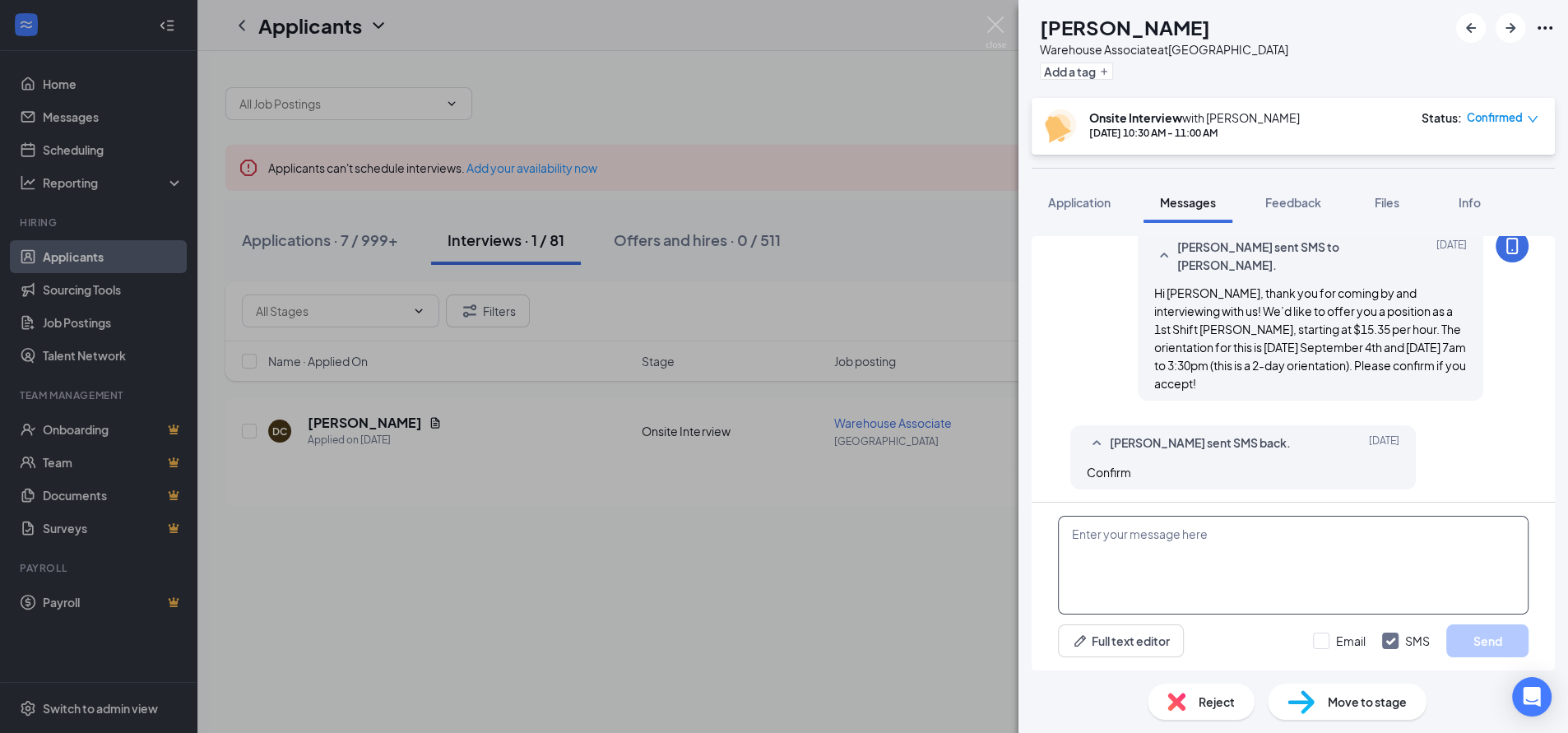
click at [1104, 551] on textarea at bounding box center [1293, 565] width 470 height 98
paste textarea "Wonderful, we’re excited for you to join the team! I’ll send you the links to o…"
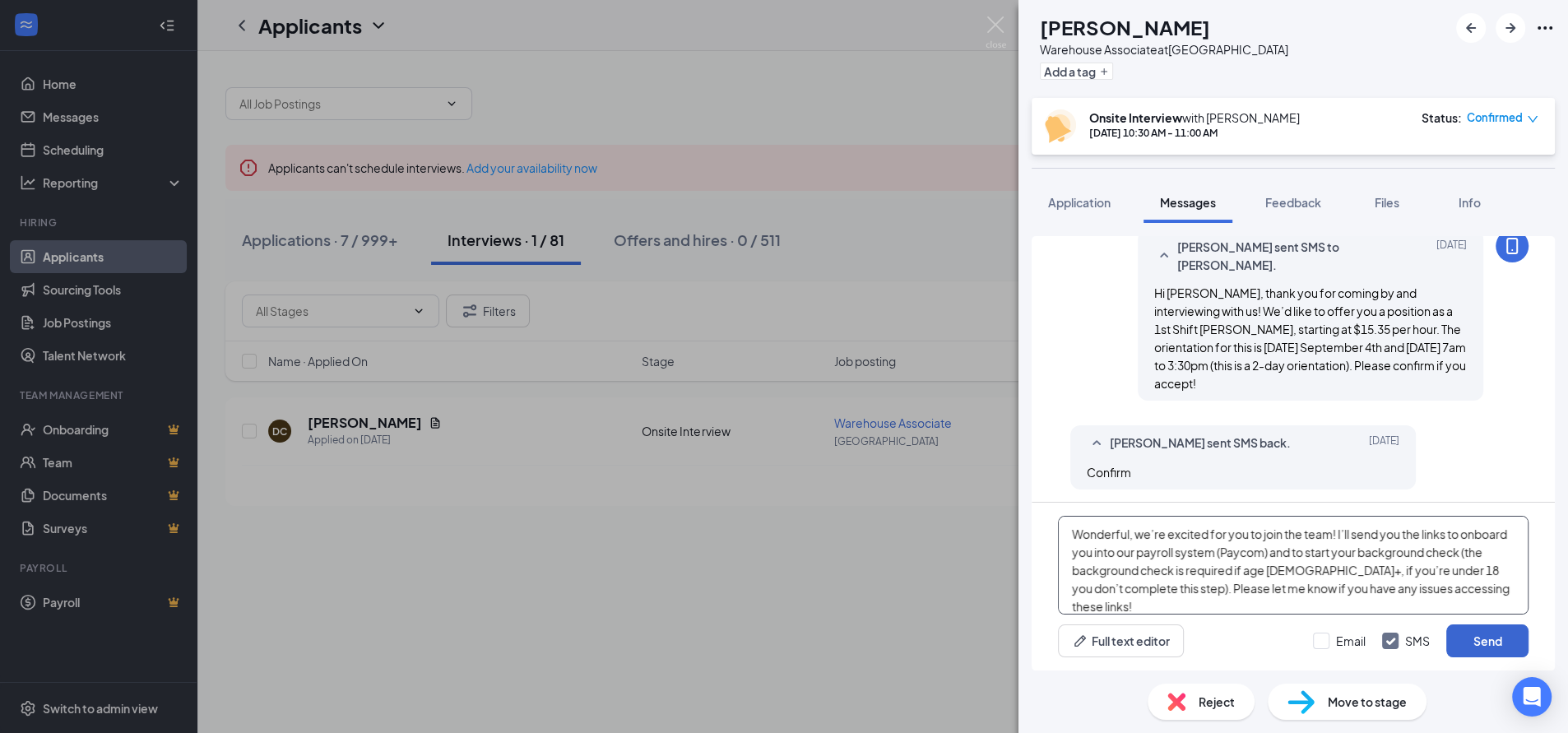
type textarea "Wonderful, we’re excited for you to join the team! I’ll send you the links to o…"
click at [1473, 640] on button "Send" at bounding box center [1487, 640] width 82 height 33
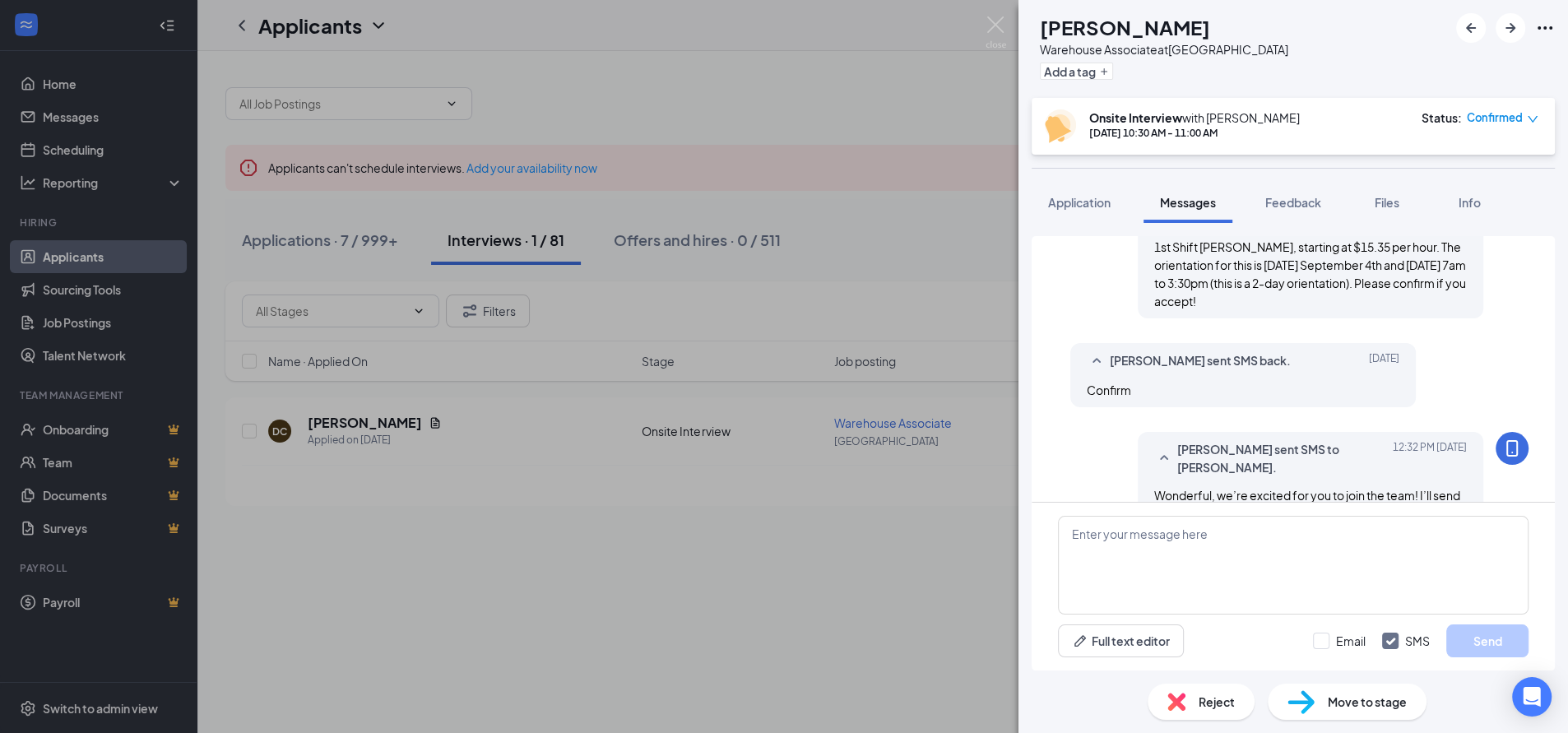
click at [1327, 693] on span "Move to stage" at bounding box center [1366, 701] width 79 height 18
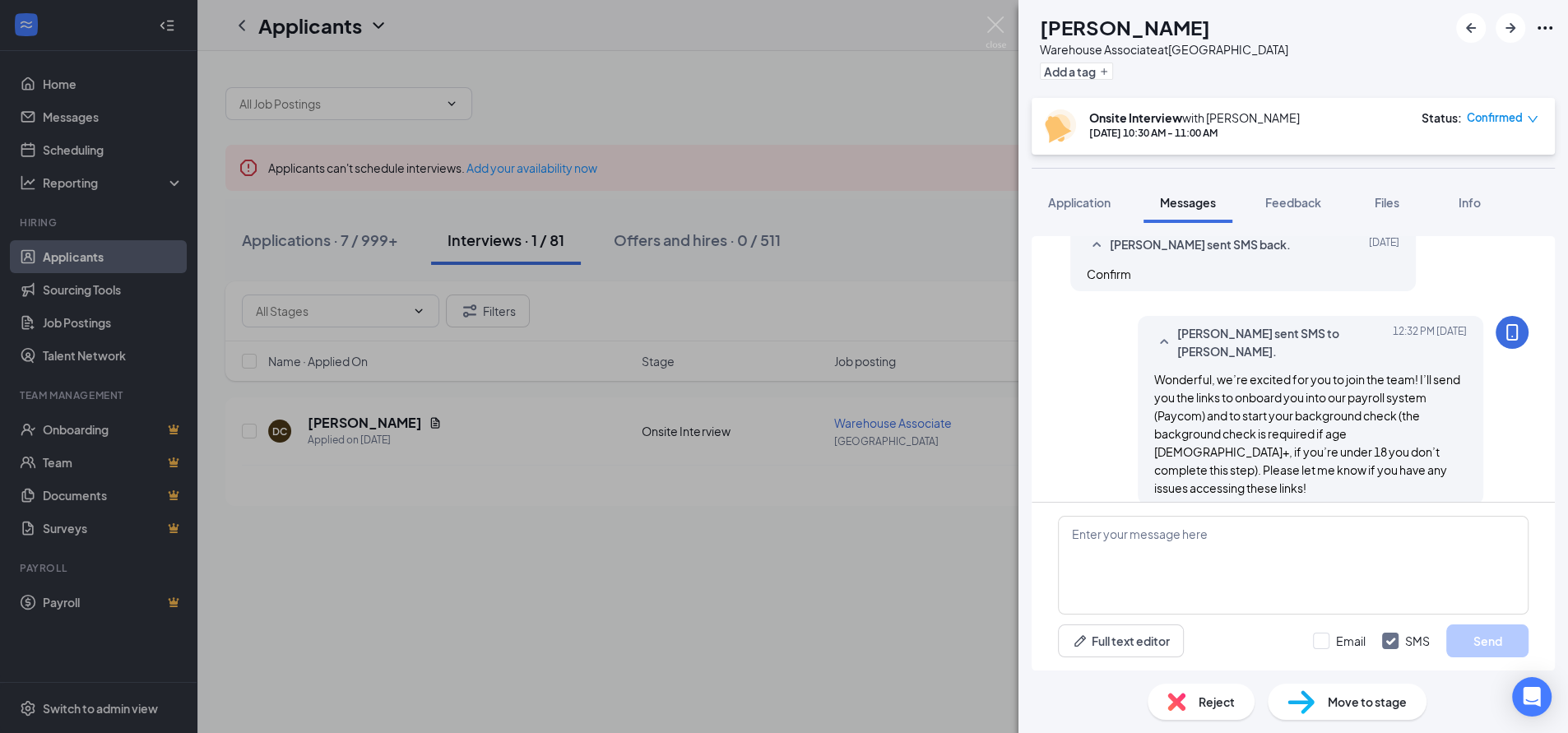
scroll to position [855, 0]
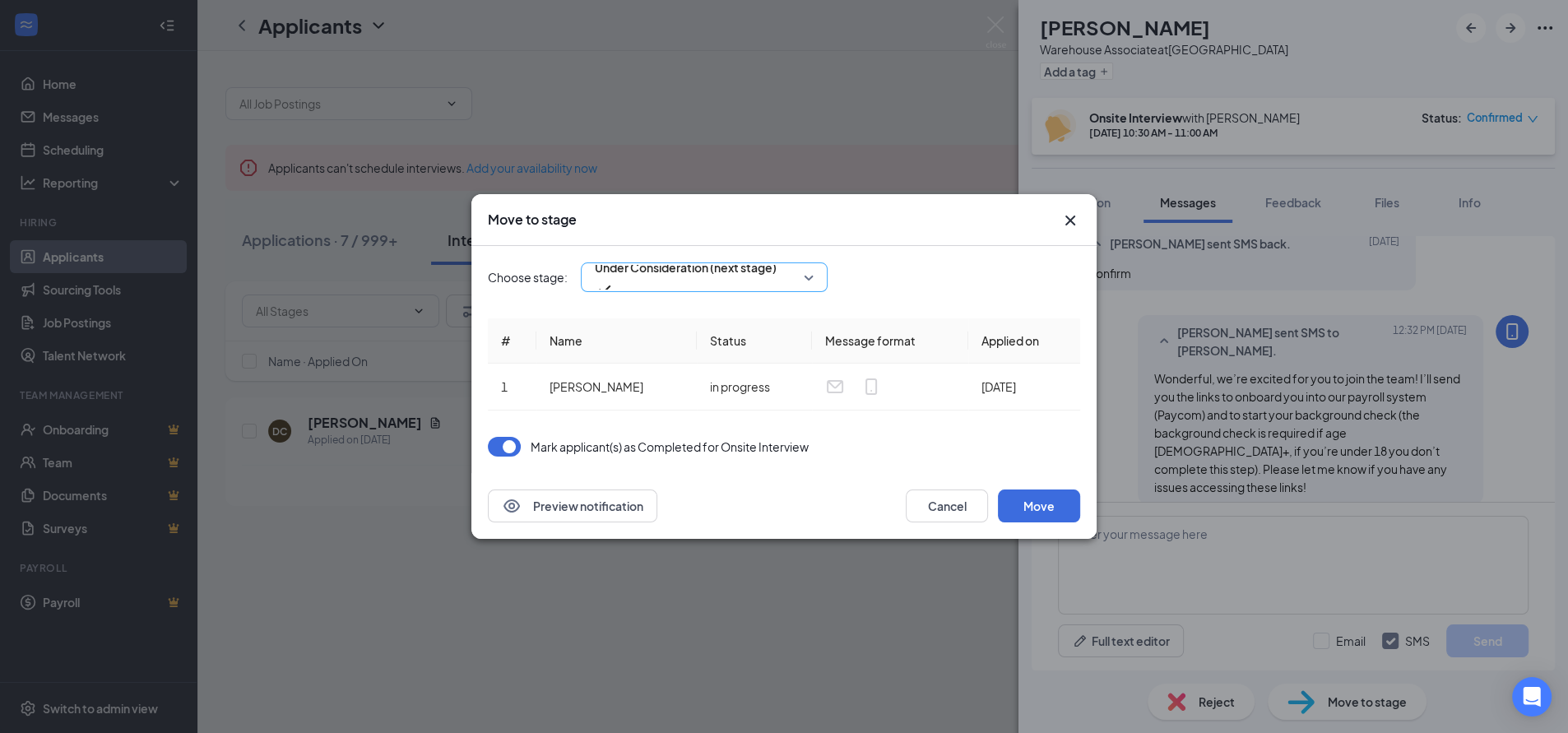
click at [728, 274] on span "Under Consideration (next stage)" at bounding box center [685, 267] width 182 height 25
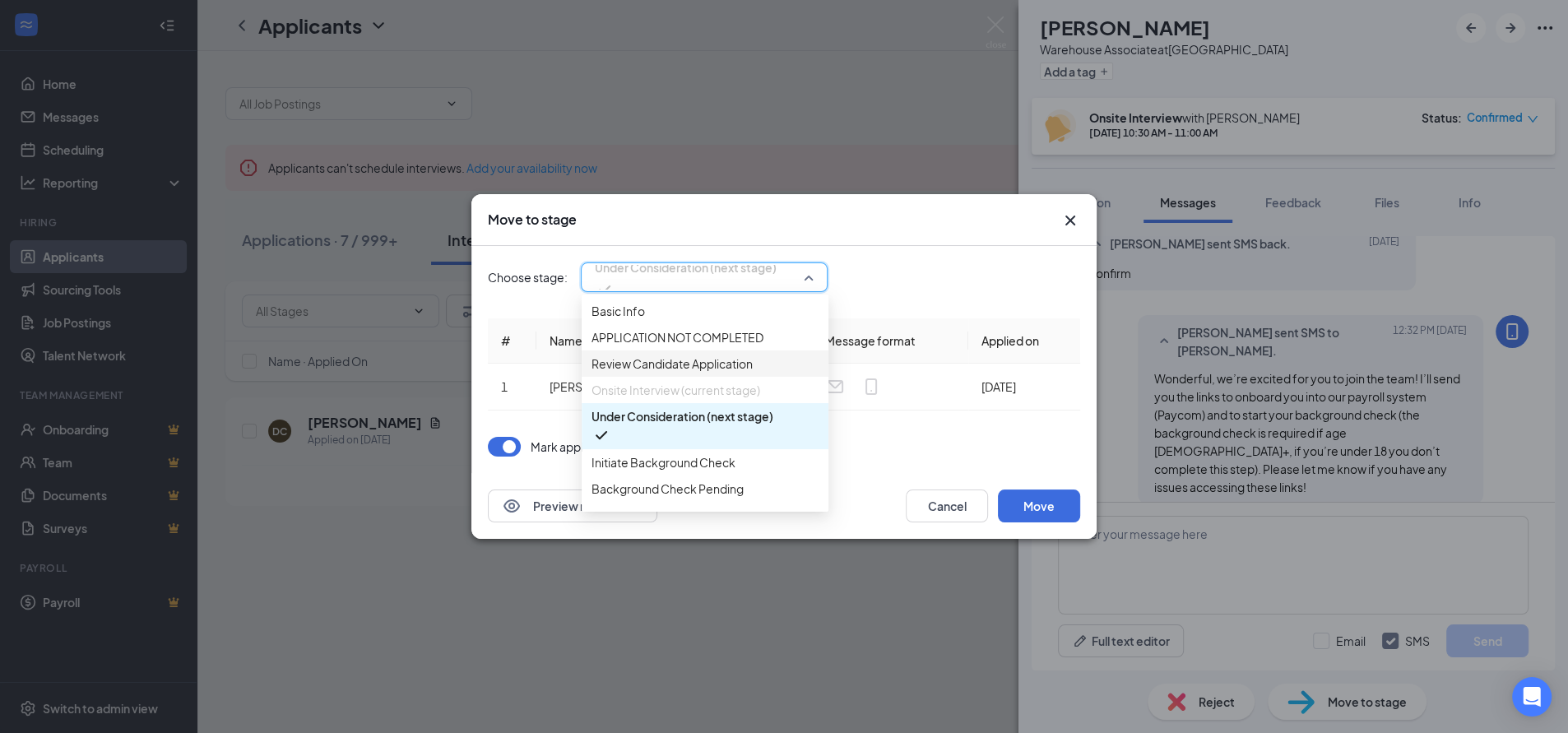
scroll to position [91, 0]
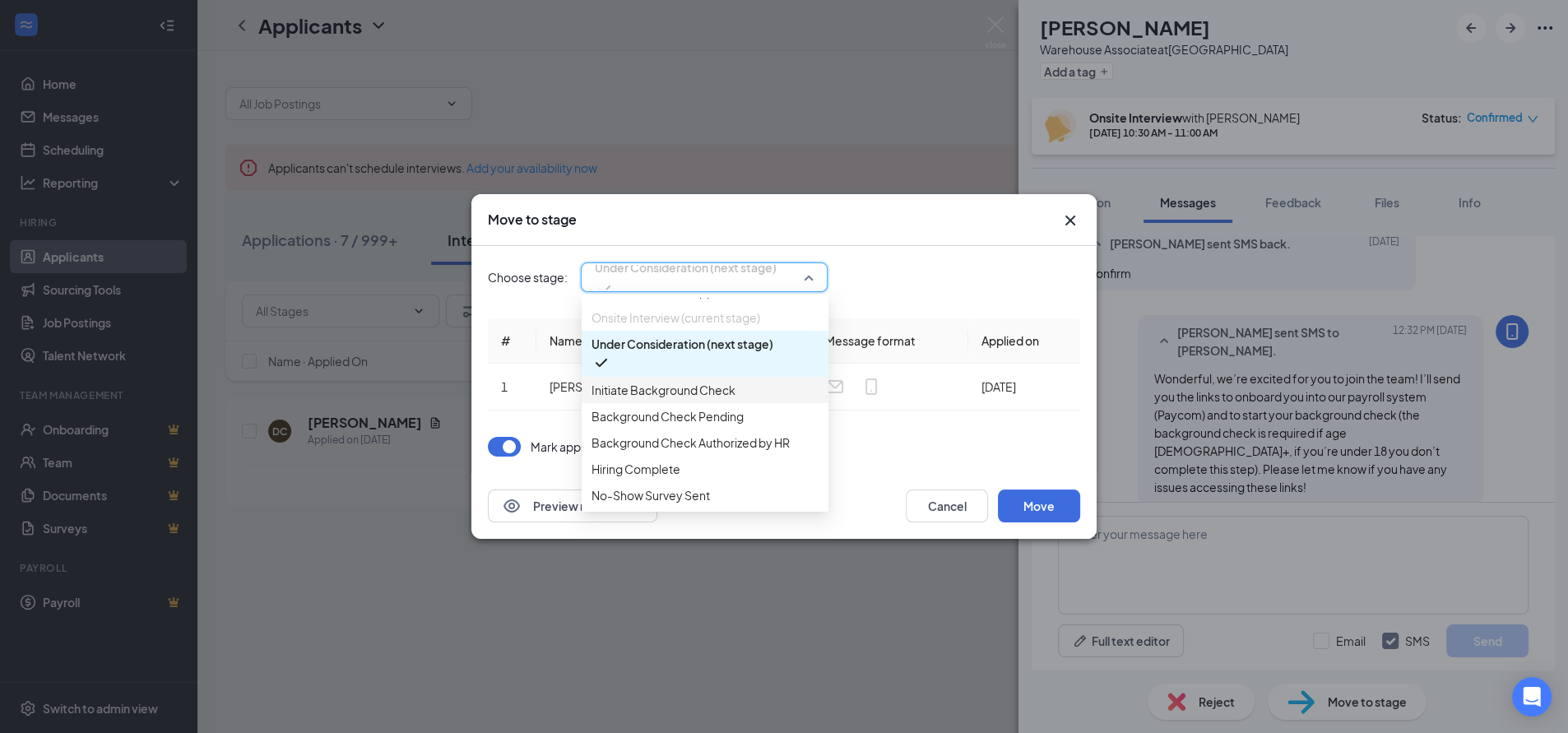
click at [664, 399] on span "Initiate Background Check" at bounding box center [663, 390] width 144 height 18
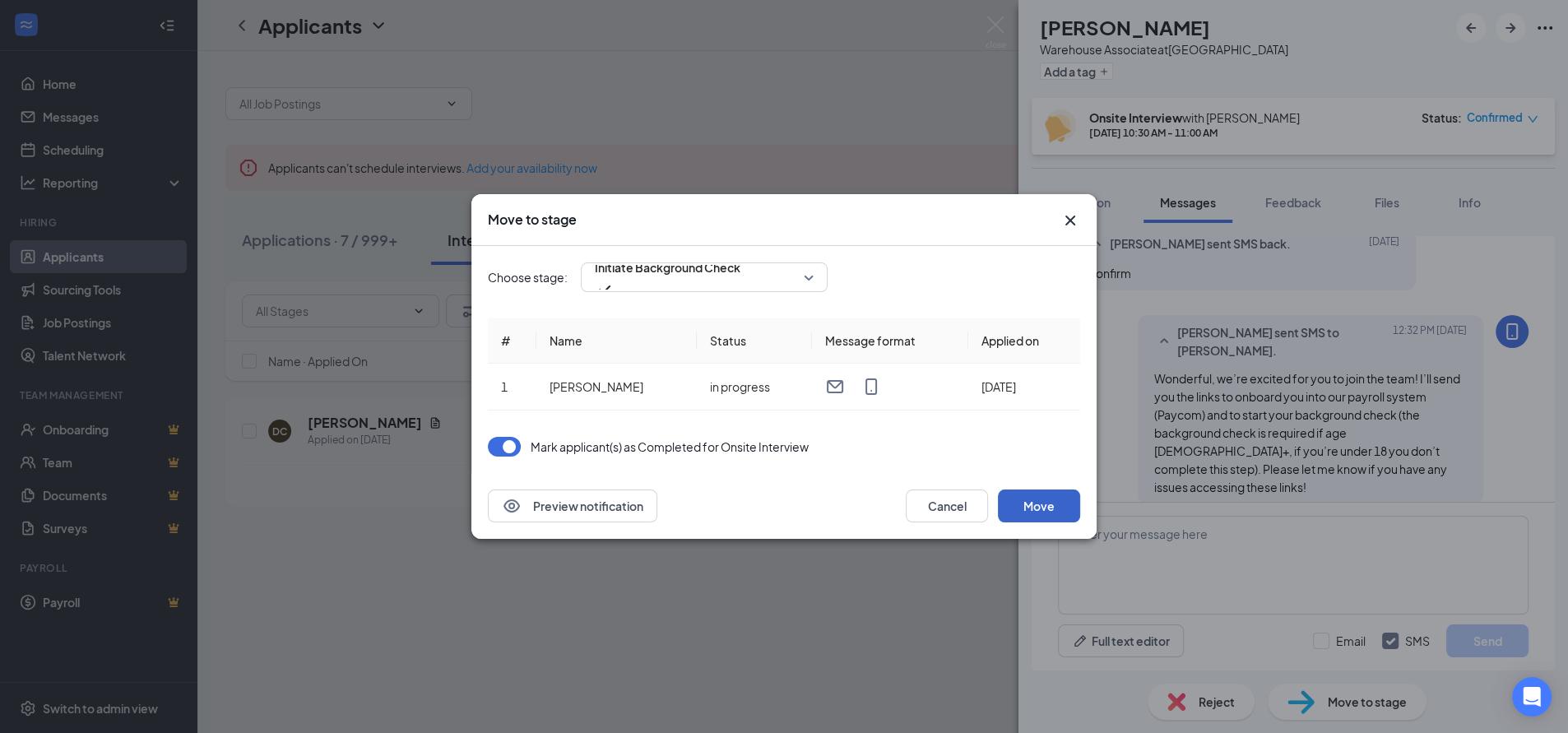
click at [1045, 504] on button "Move" at bounding box center [1039, 505] width 82 height 33
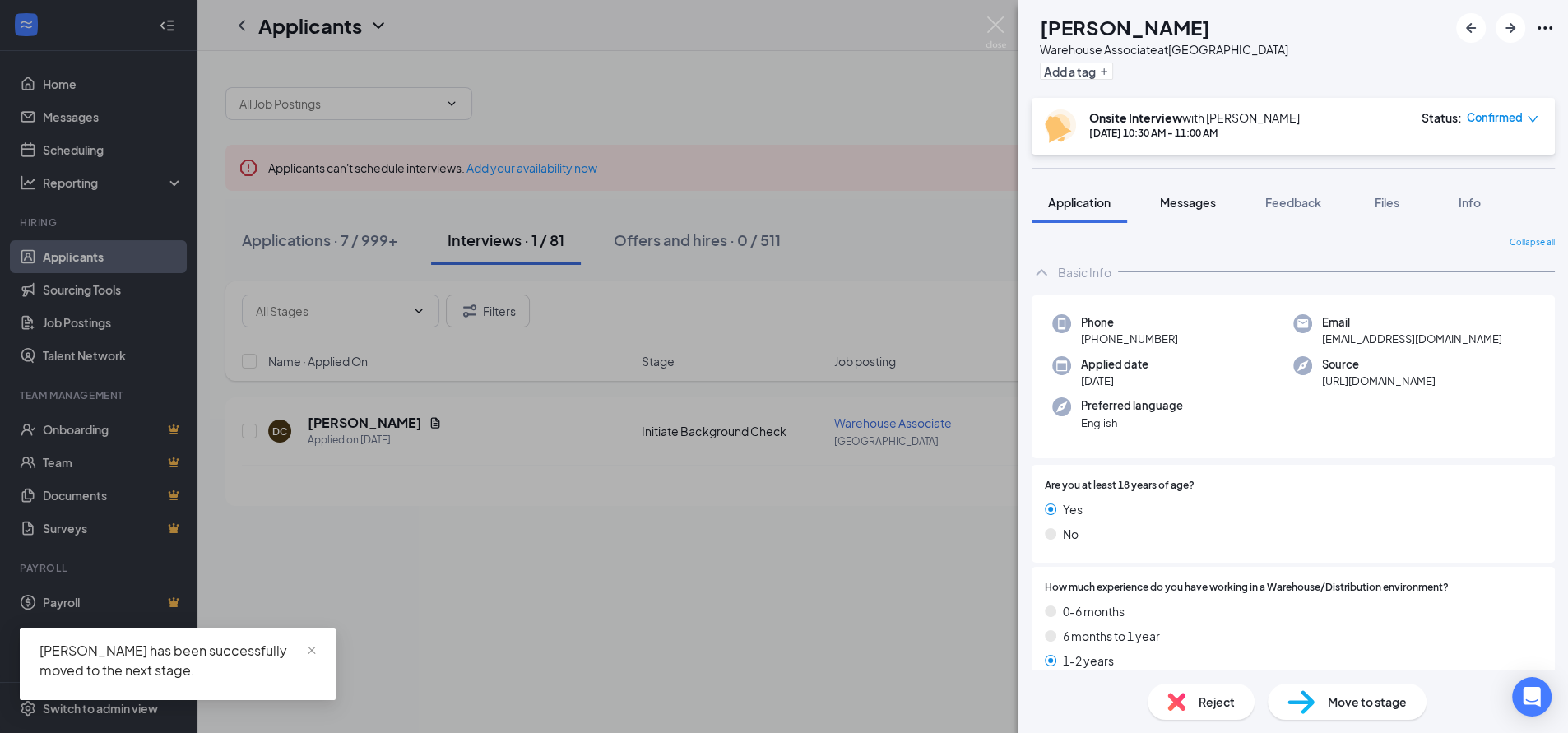
click at [1208, 201] on span "Messages" at bounding box center [1187, 202] width 56 height 15
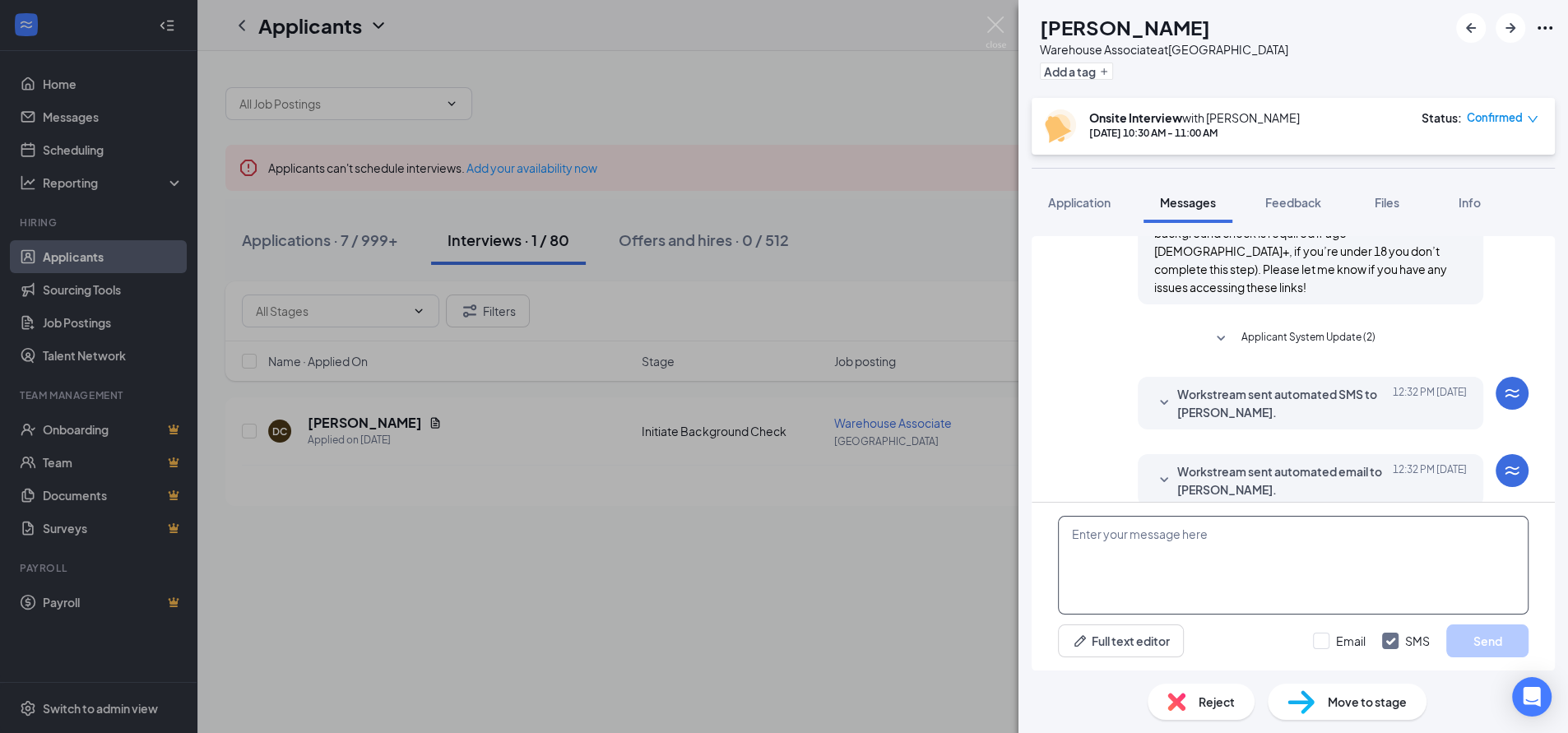
scroll to position [701, 0]
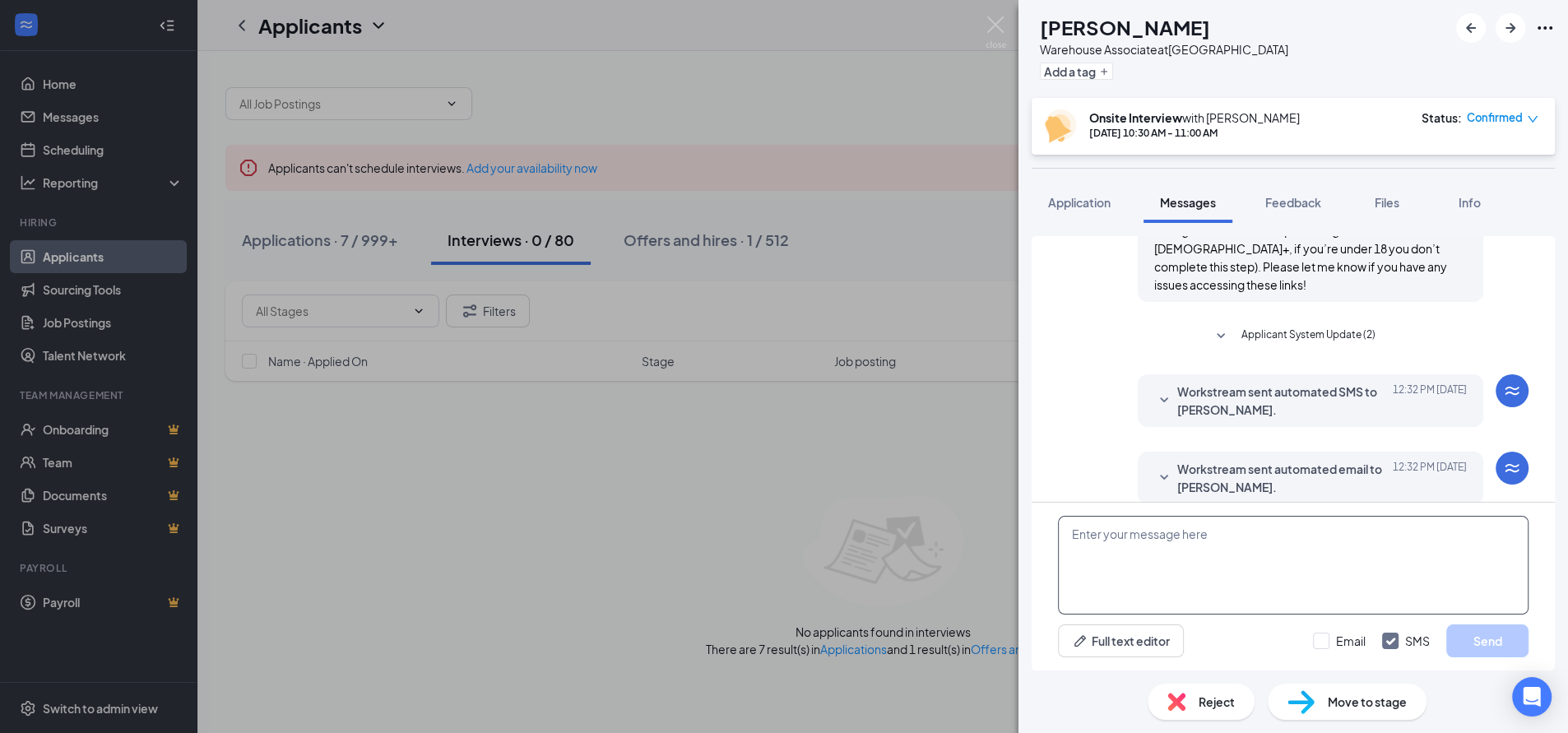
click at [1144, 567] on textarea at bounding box center [1293, 565] width 470 height 98
type textarea "Hi [PERSON_NAME], Please complete the background check ASP, Thank you"
click at [1488, 636] on button "Send" at bounding box center [1487, 640] width 82 height 33
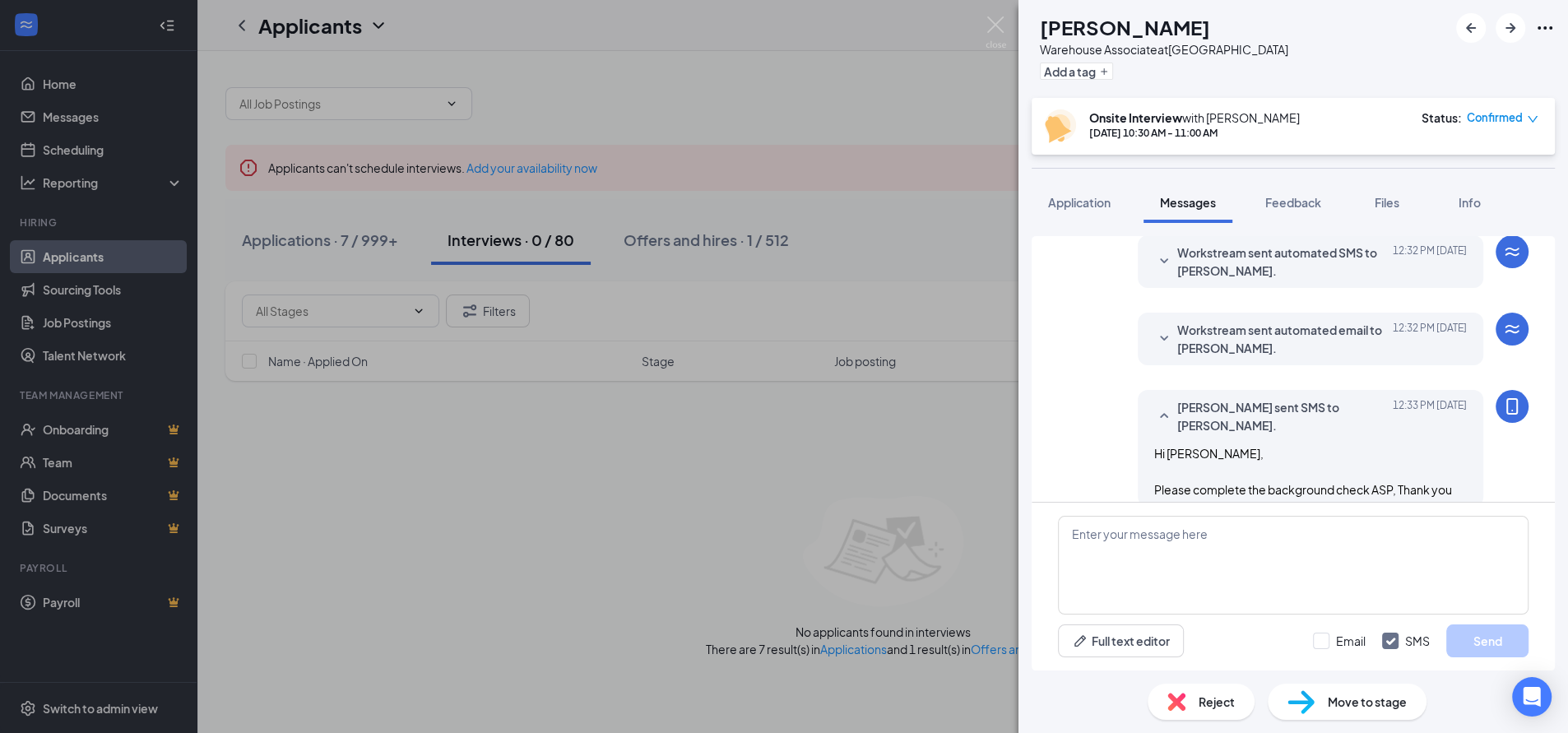
scroll to position [842, 0]
click at [662, 118] on div "DC [PERSON_NAME] Warehouse Associate at [GEOGRAPHIC_DATA] Add a tag Onsite Inte…" at bounding box center [784, 366] width 1568 height 733
